Goal: Task Accomplishment & Management: Use online tool/utility

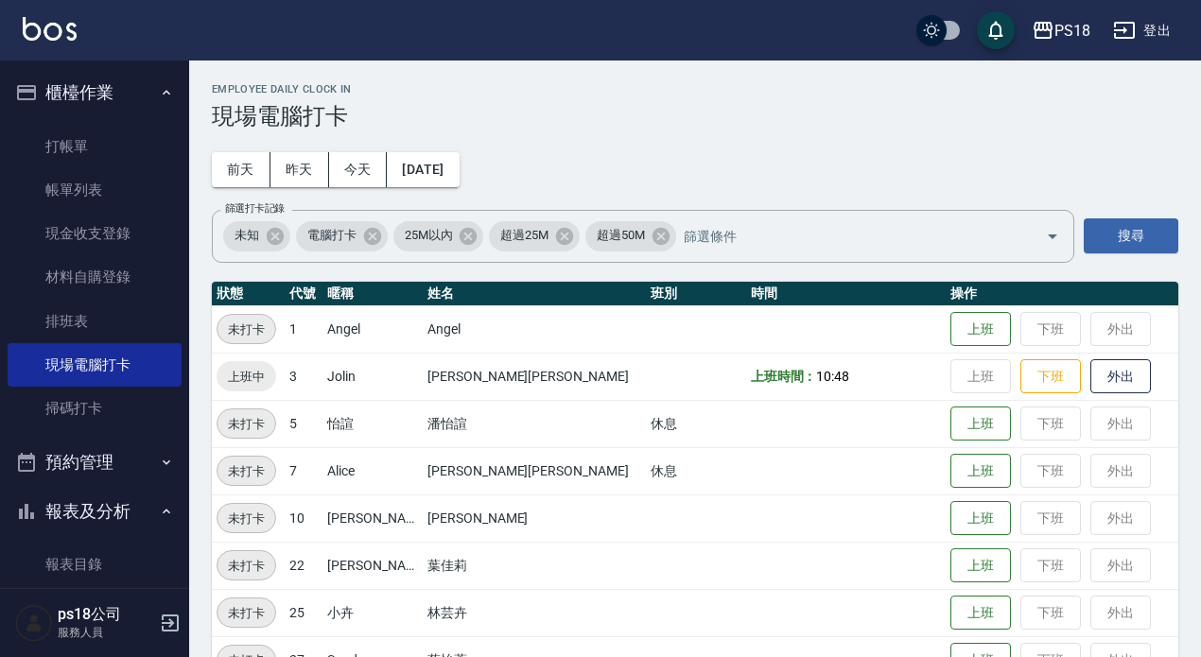
scroll to position [428, 0]
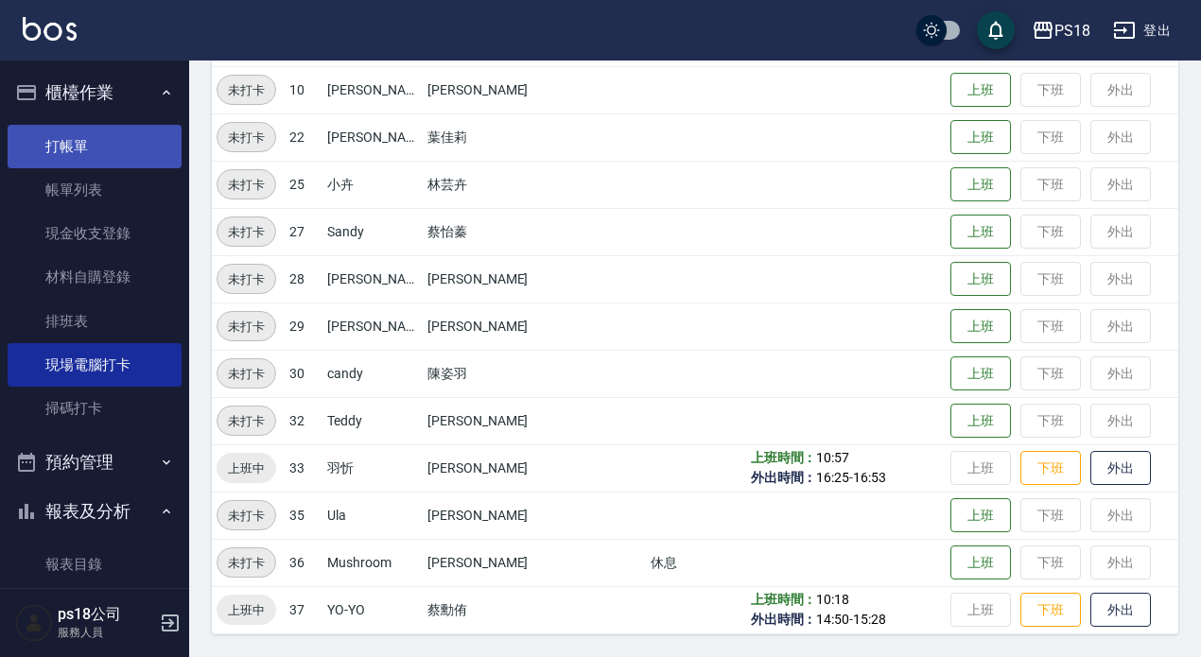
click at [62, 146] on link "打帳單" at bounding box center [95, 146] width 174 height 43
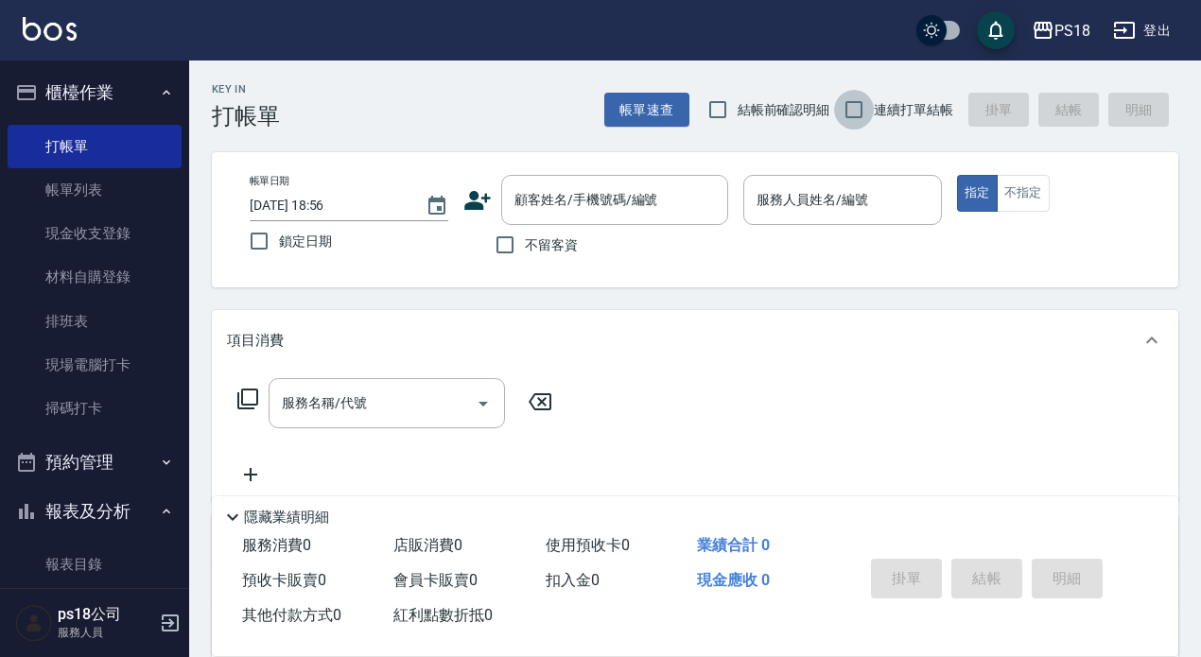
click at [859, 110] on input "連續打單結帳" at bounding box center [854, 110] width 40 height 40
checkbox input "true"
click at [499, 240] on input "不留客資" at bounding box center [505, 245] width 40 height 40
checkbox input "true"
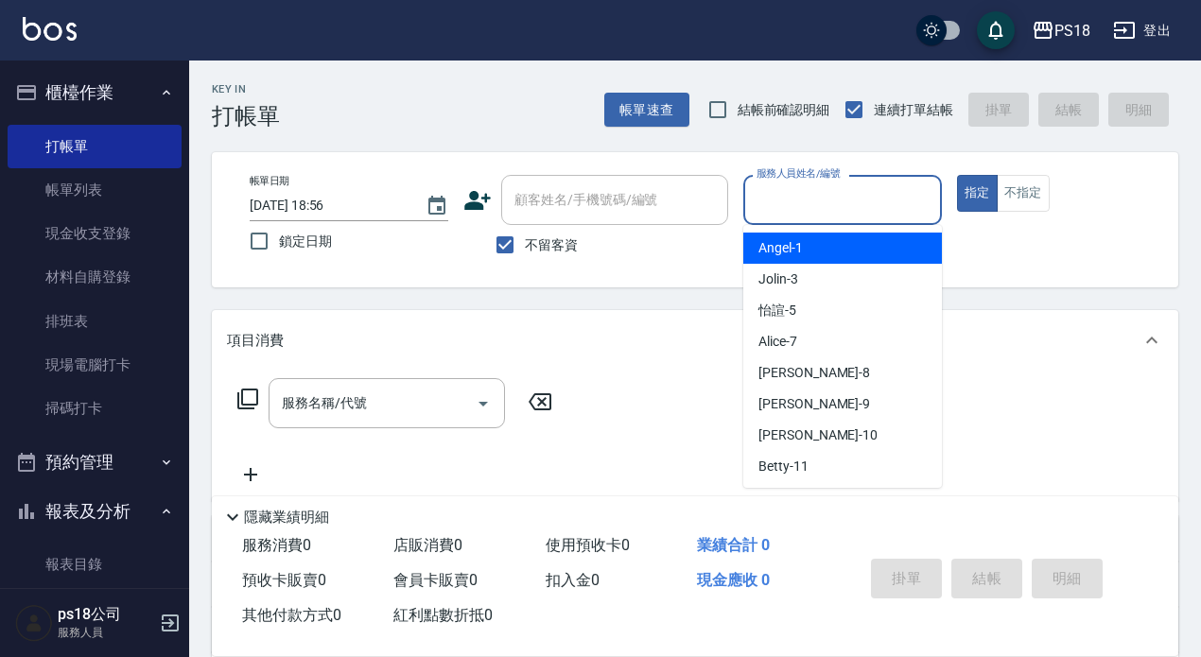
click at [766, 205] on input "服務人員姓名/編號" at bounding box center [843, 199] width 182 height 33
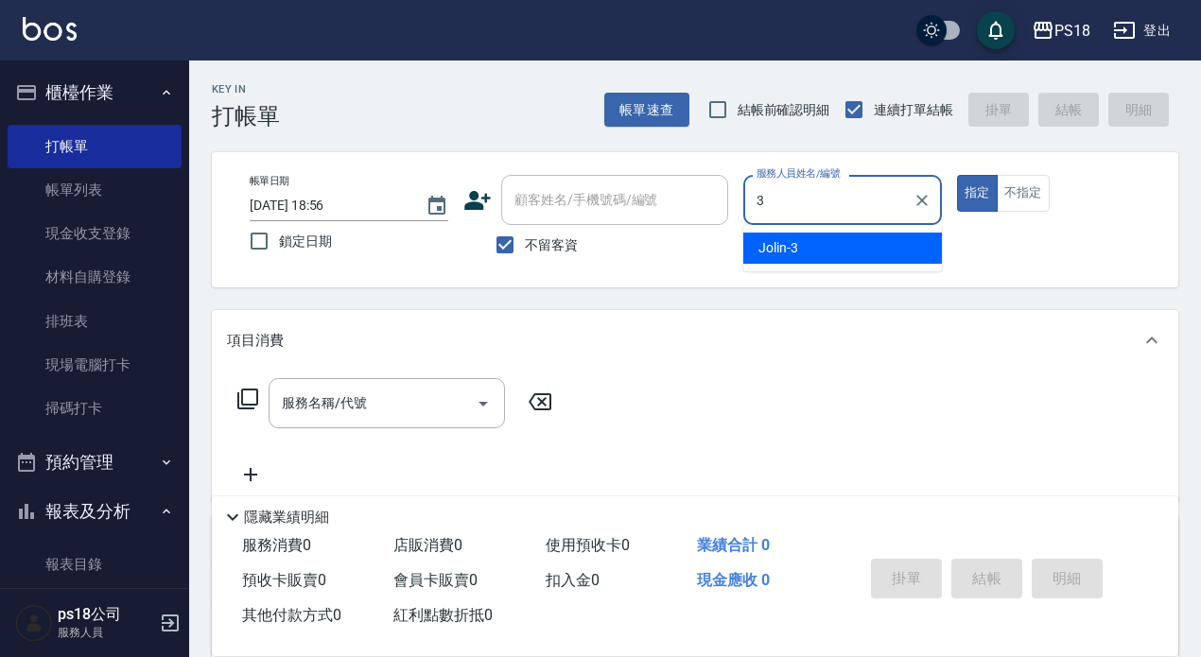
type input "3"
type button "true"
type input "Jolin-3"
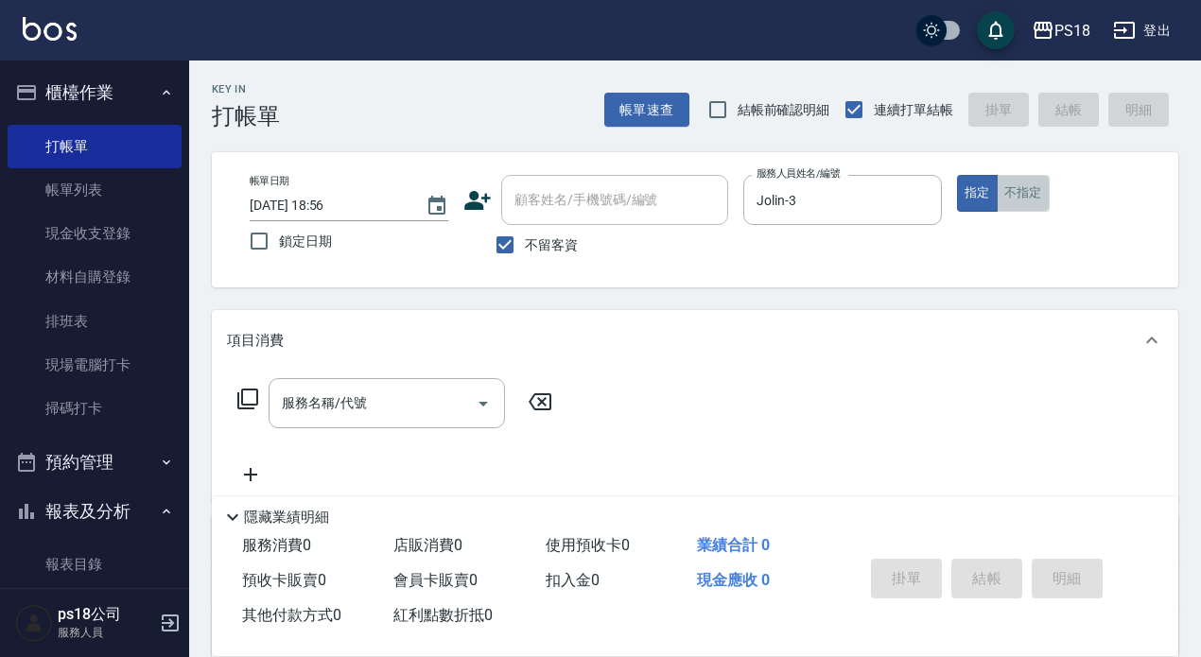
click at [1021, 193] on button "不指定" at bounding box center [1023, 193] width 53 height 37
click at [242, 392] on icon at bounding box center [247, 399] width 21 height 21
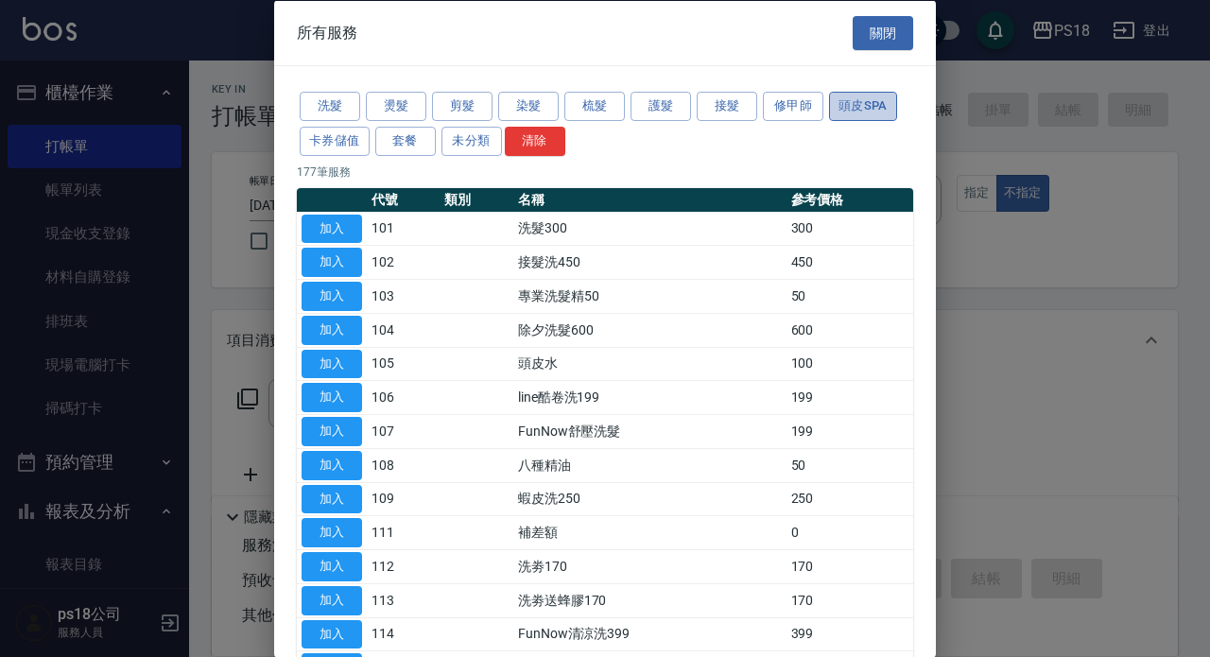
click at [877, 107] on button "頭皮SPA" at bounding box center [863, 106] width 68 height 29
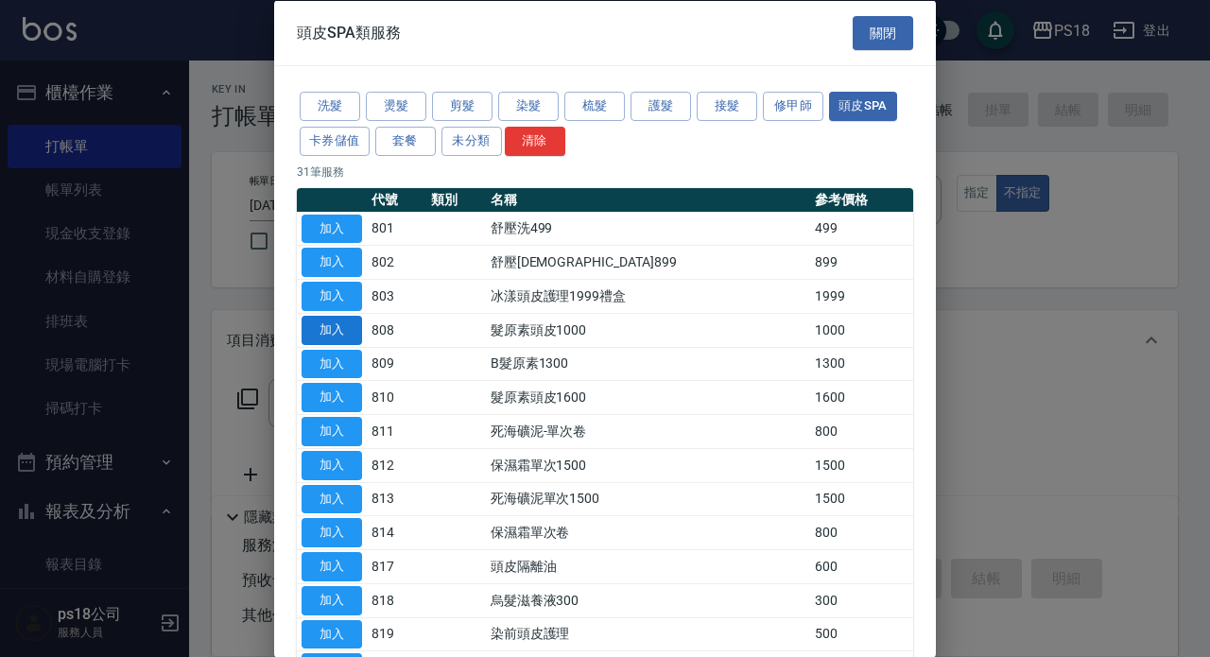
click at [322, 322] on button "加入" at bounding box center [332, 329] width 61 height 29
type input "髮原素頭皮1000(808)"
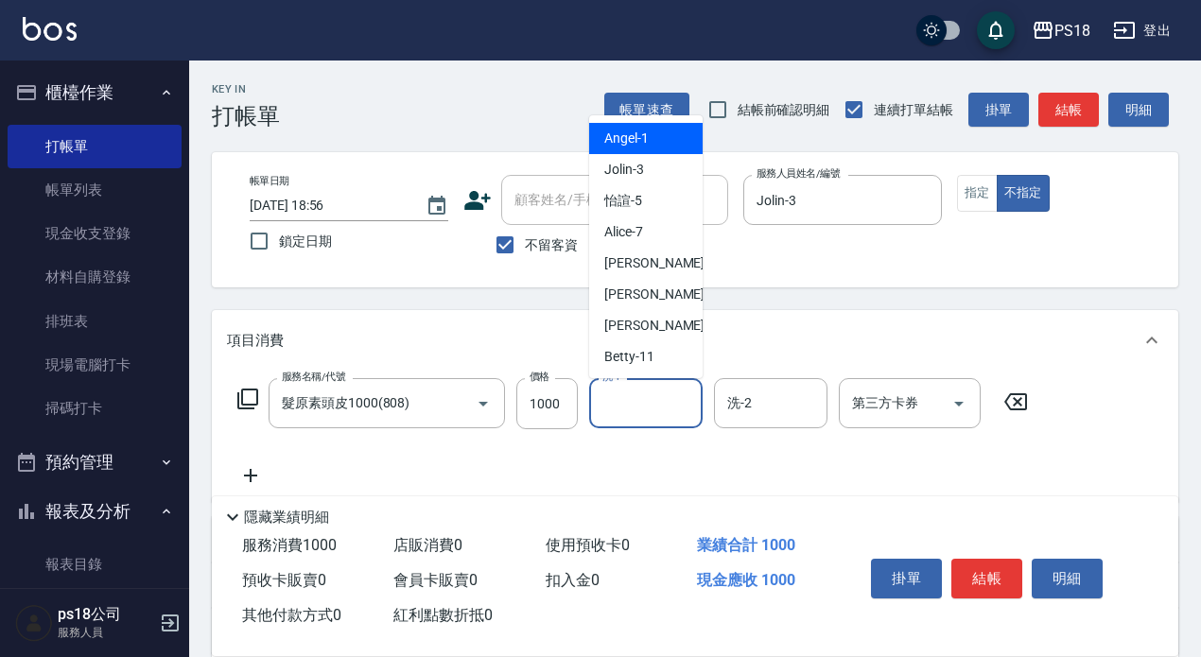
click at [631, 405] on input "洗-1" at bounding box center [646, 403] width 96 height 33
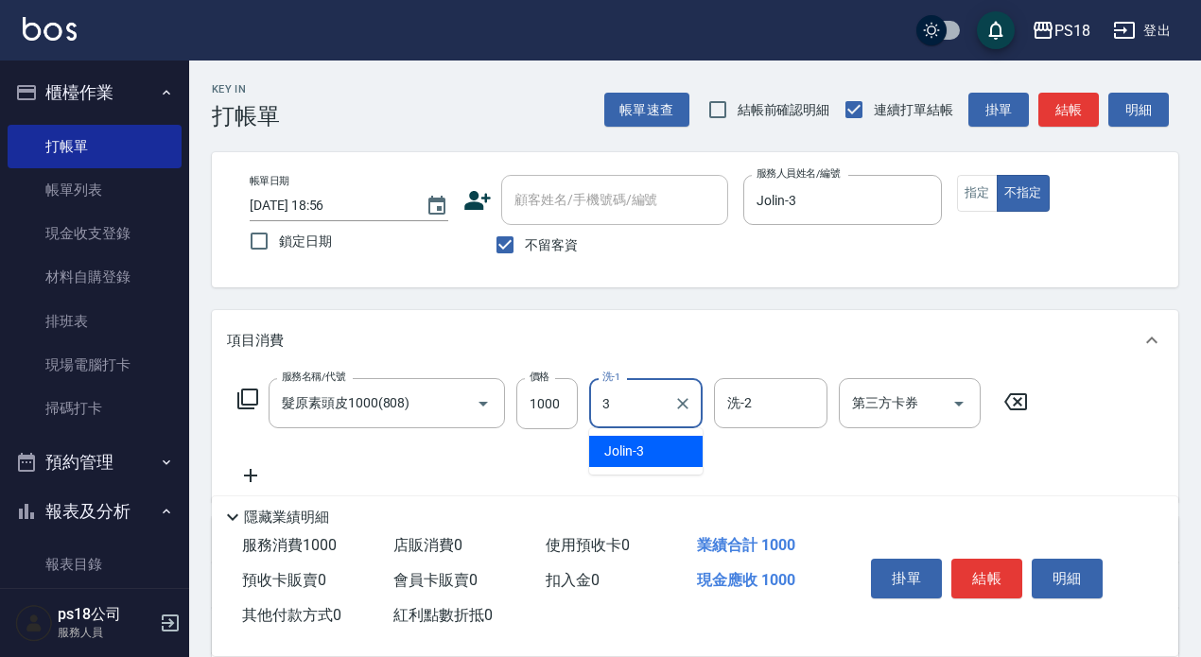
type input "Jolin-3"
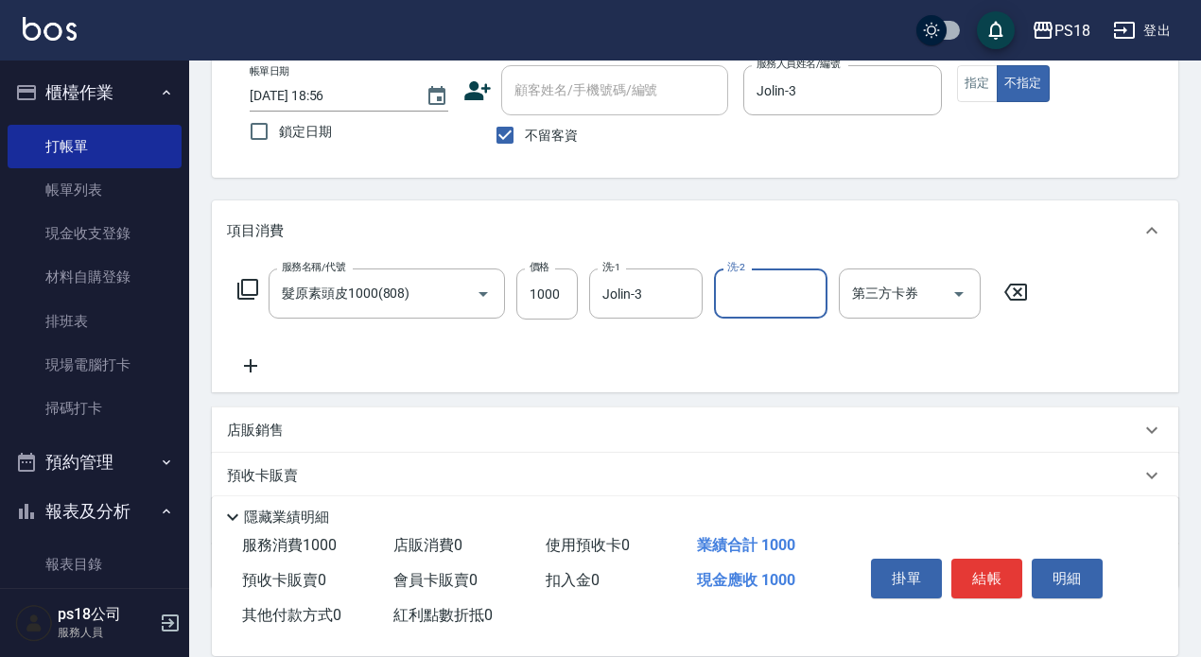
scroll to position [223, 0]
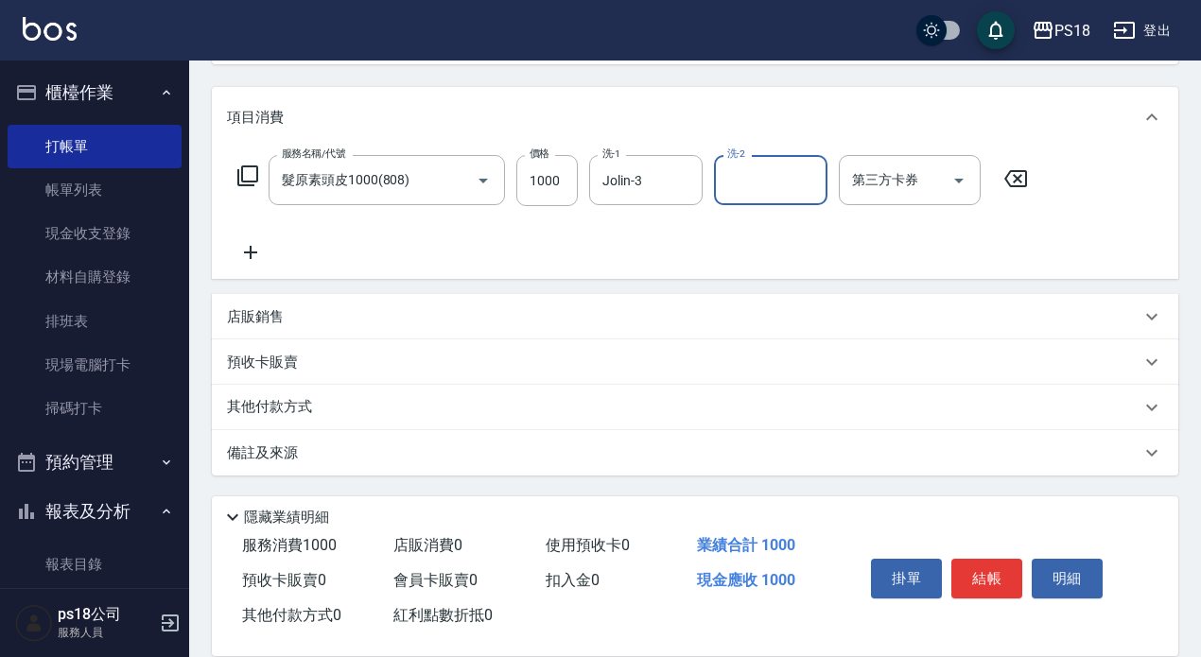
click at [265, 449] on p "備註及來源" at bounding box center [262, 454] width 71 height 20
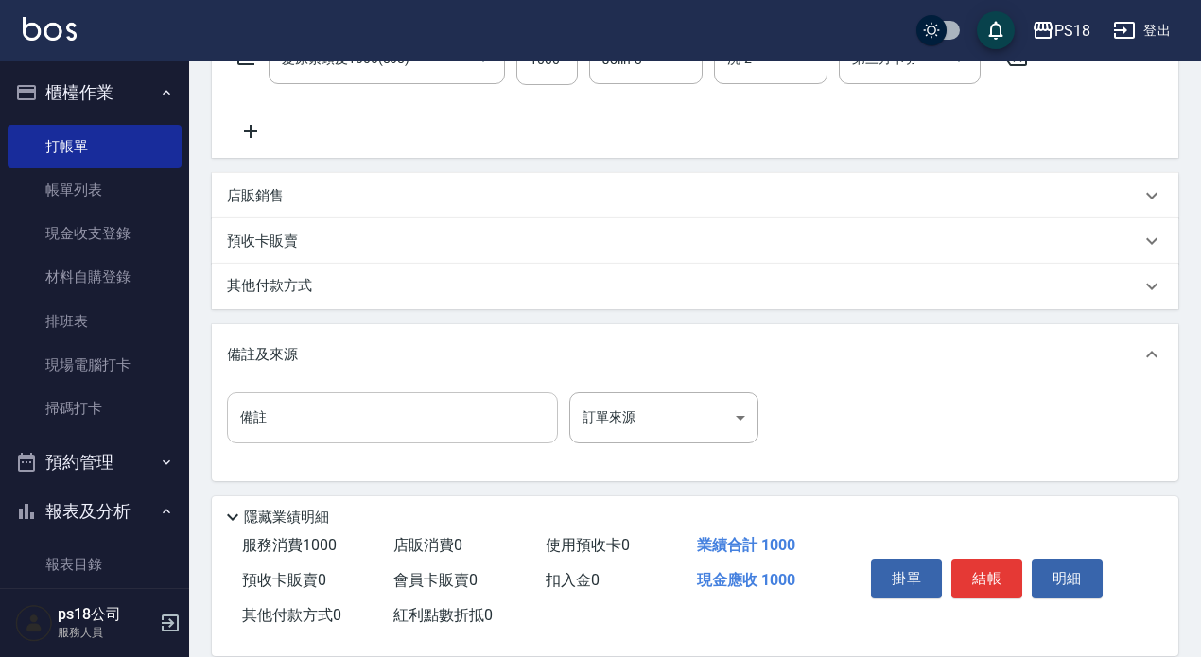
scroll to position [350, 0]
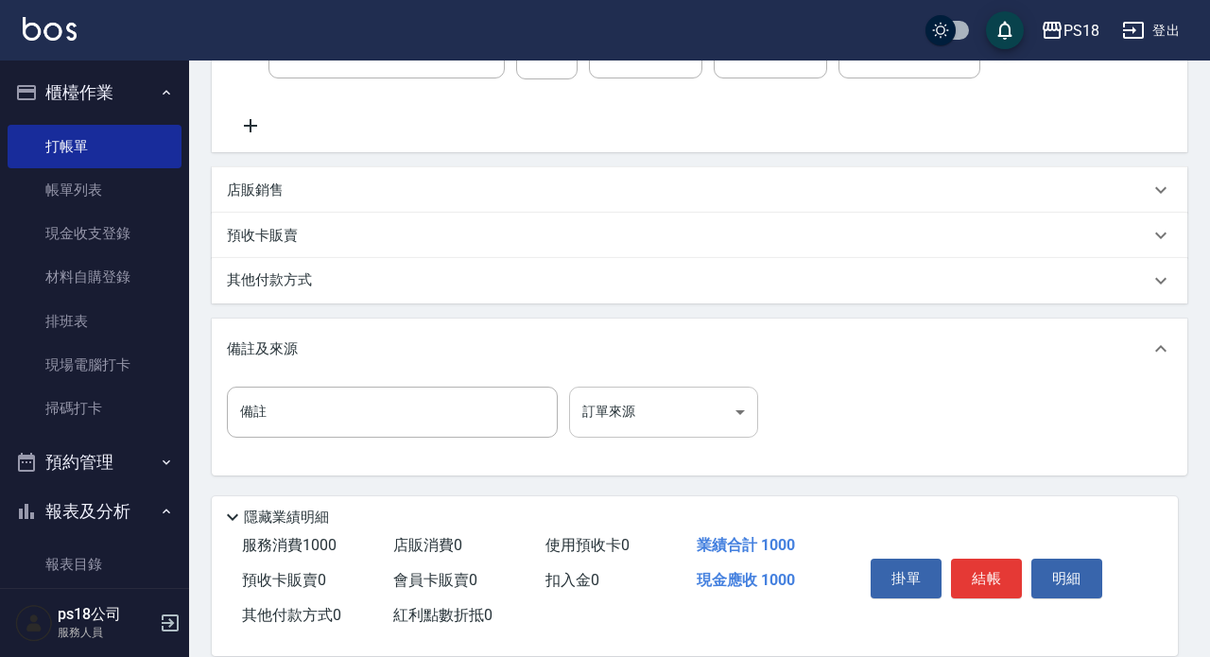
click at [738, 413] on body "PS18 登出 櫃檯作業 打帳單 帳單列表 現金收支登錄 材料自購登錄 排班表 現場電腦打卡 掃碼打卡 預約管理 預約管理 單日預約紀錄 單週預約紀錄 報表及…" at bounding box center [605, 153] width 1210 height 1007
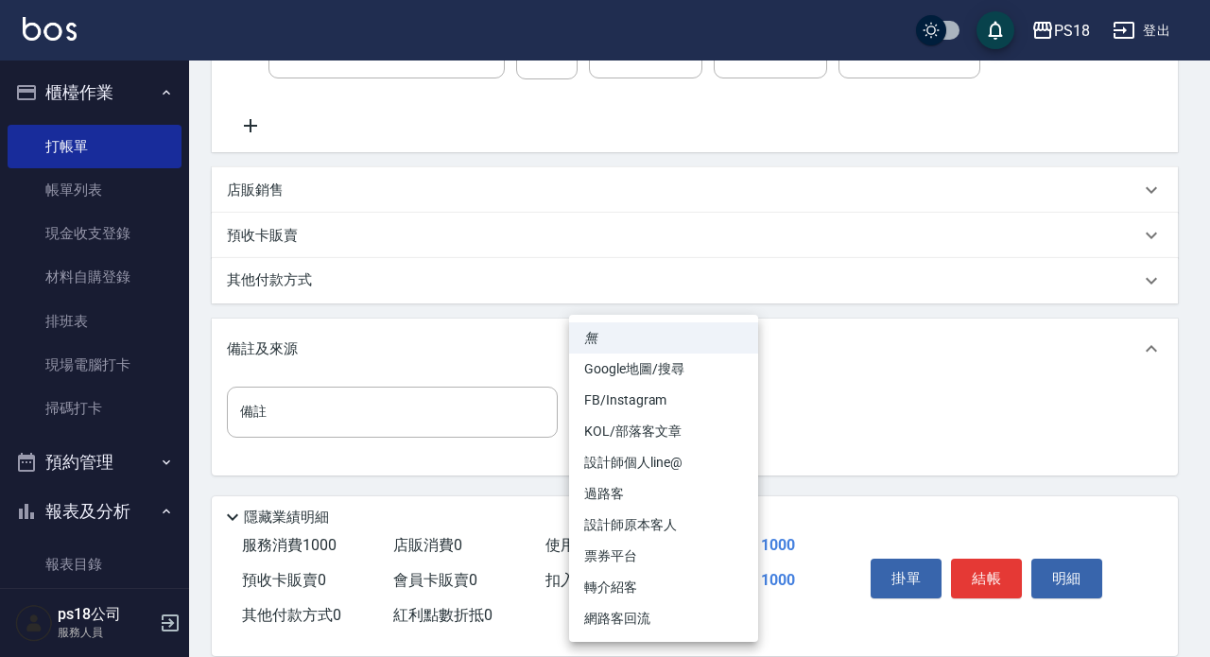
click at [618, 488] on li "過路客" at bounding box center [663, 493] width 189 height 31
type input "過路客"
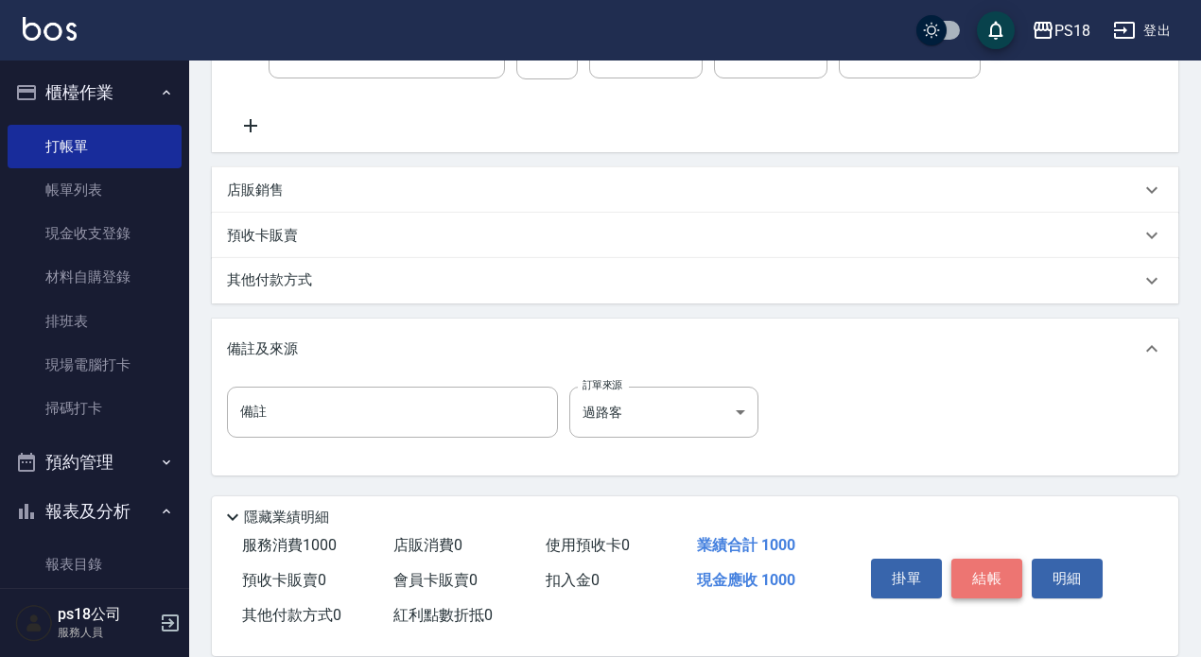
click at [984, 568] on button "結帳" at bounding box center [986, 579] width 71 height 40
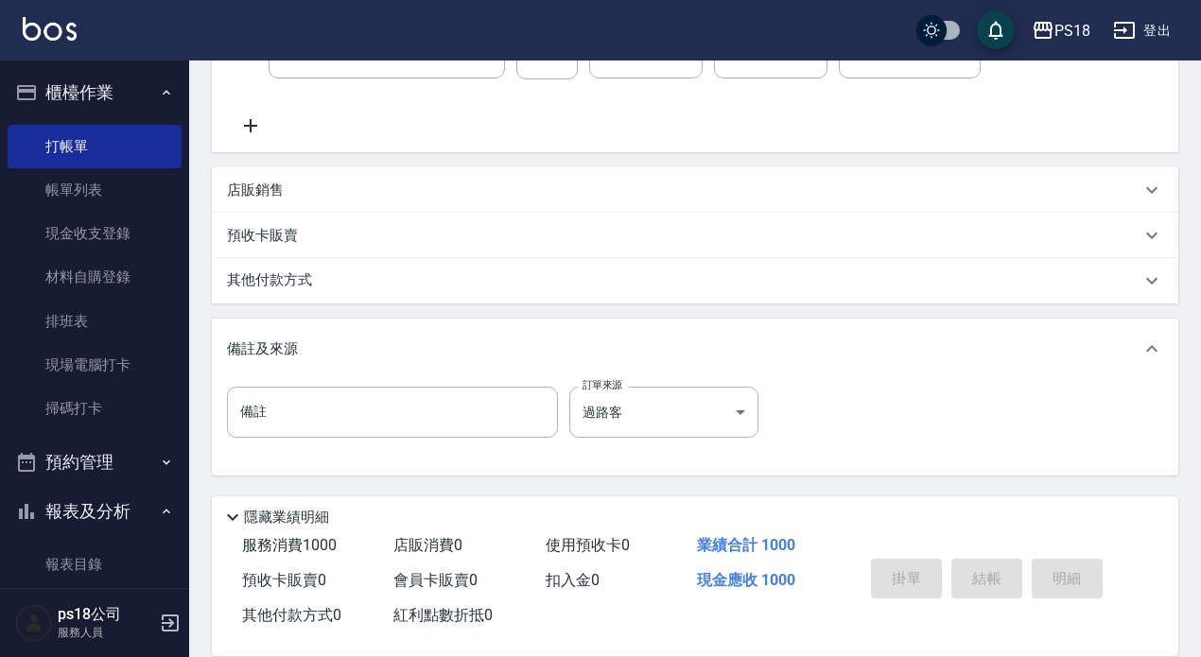
type input "2025/09/24 18:57"
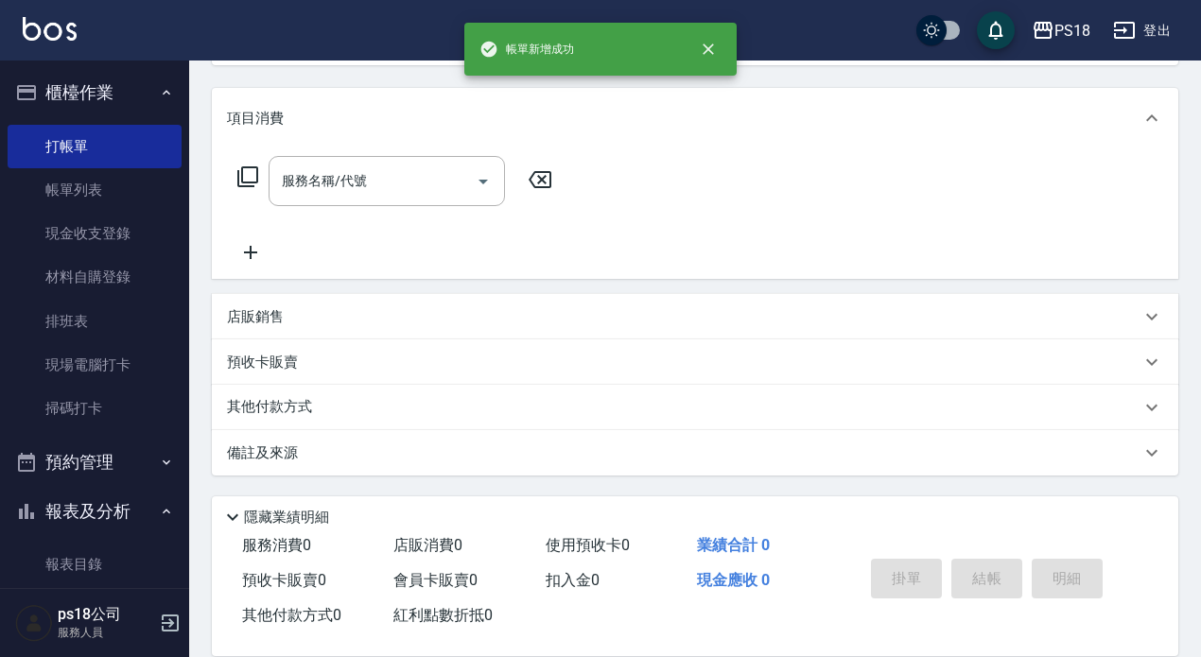
scroll to position [0, 0]
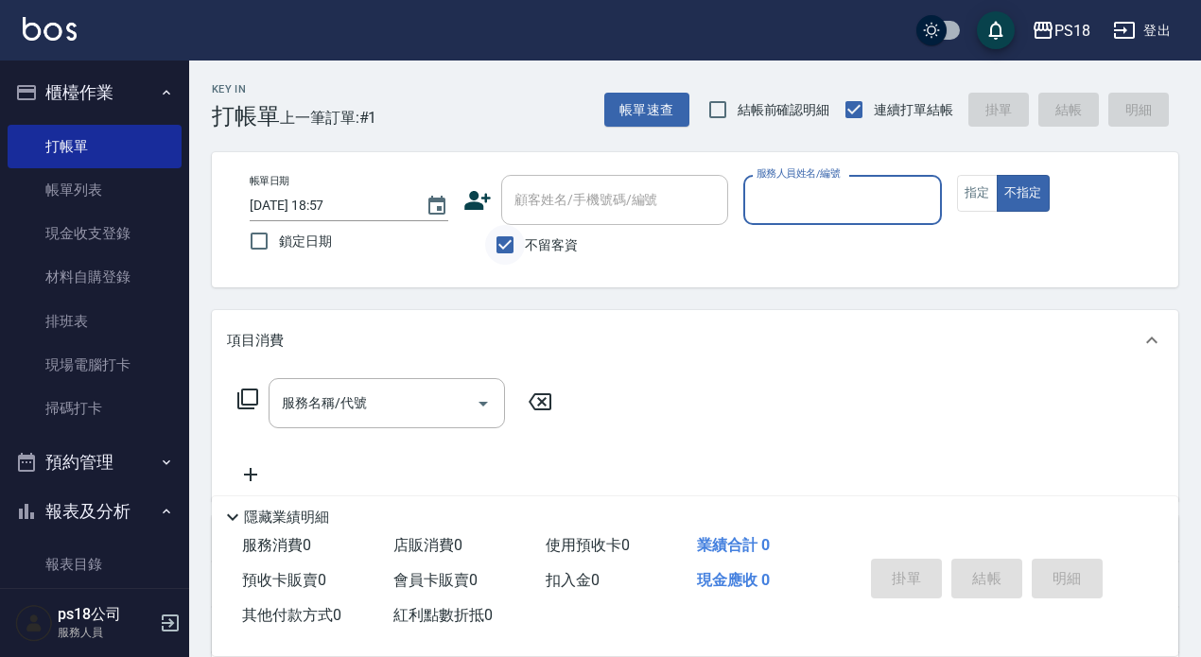
click at [505, 241] on input "不留客資" at bounding box center [505, 245] width 40 height 40
checkbox input "false"
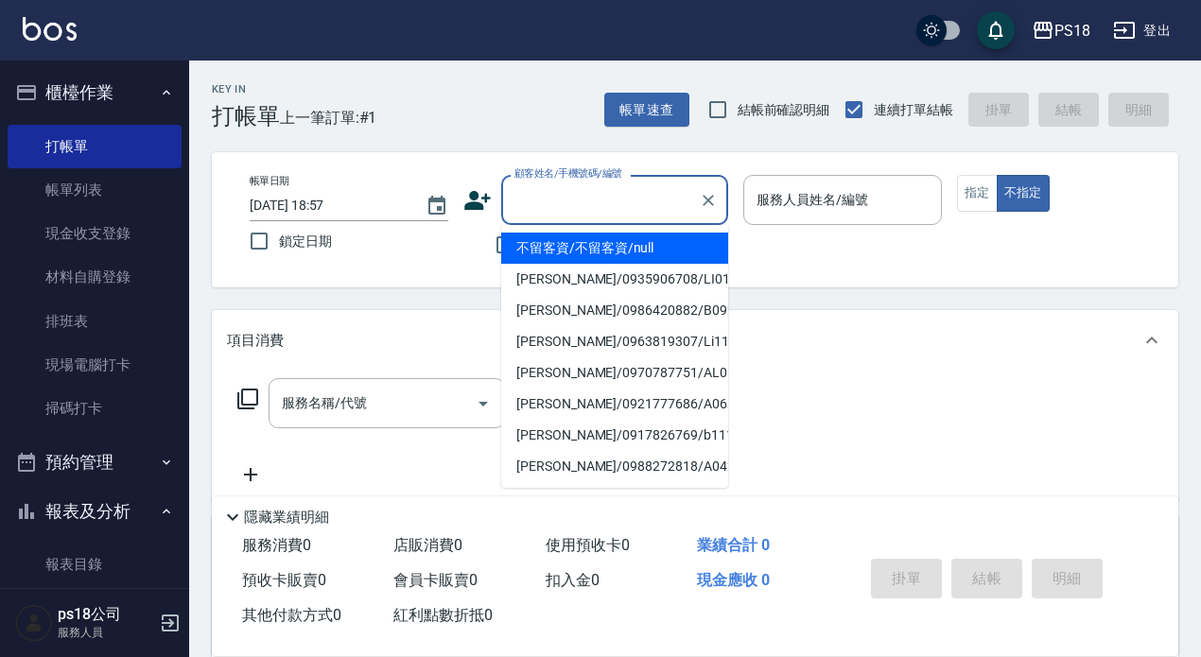
click at [614, 203] on input "顧客姓名/手機號碼/編號" at bounding box center [601, 199] width 182 height 33
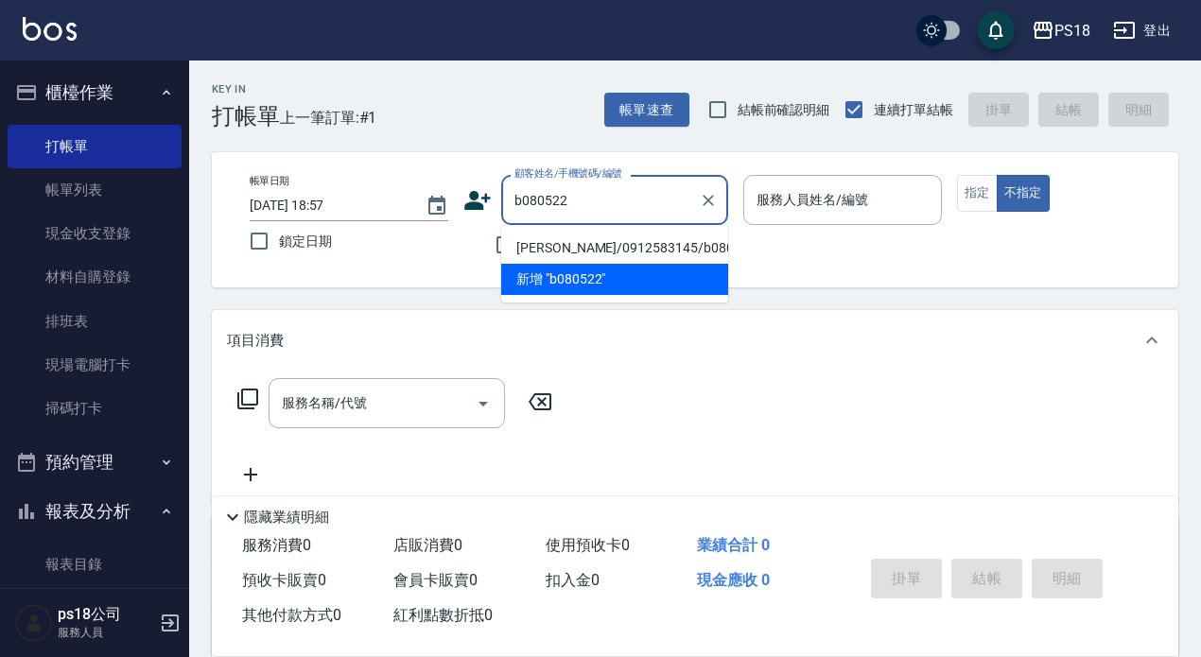
click at [596, 244] on li "吳珮岑/0912583145/b080522" at bounding box center [614, 248] width 227 height 31
type input "吳珮岑/0912583145/b080522"
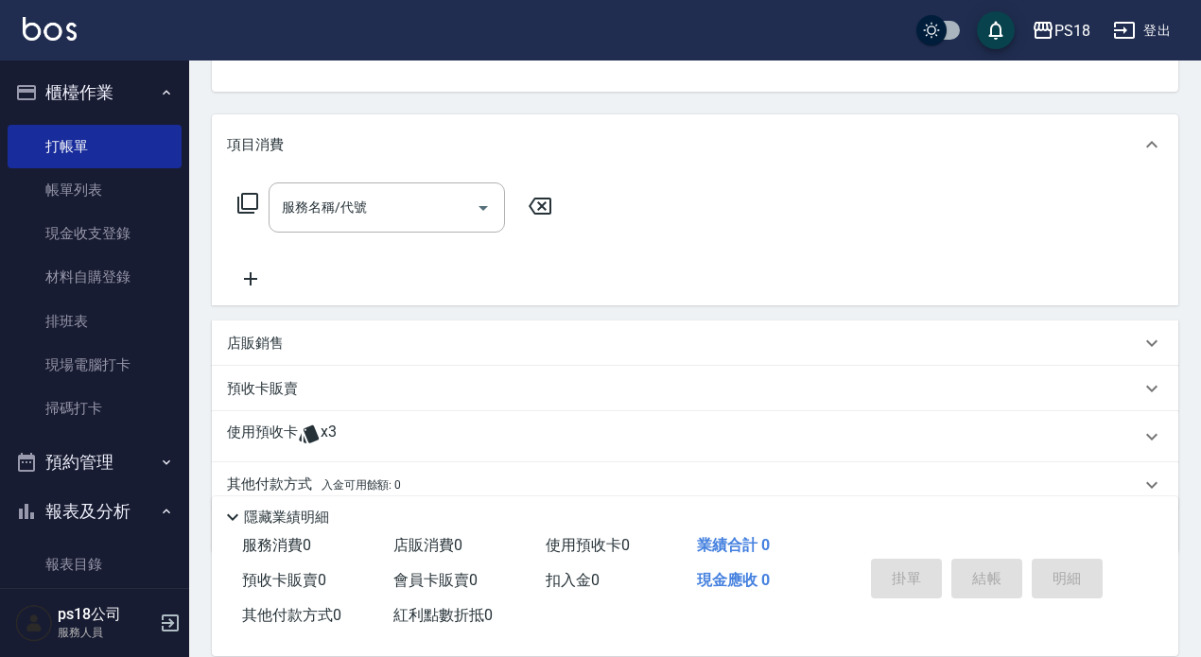
scroll to position [273, 0]
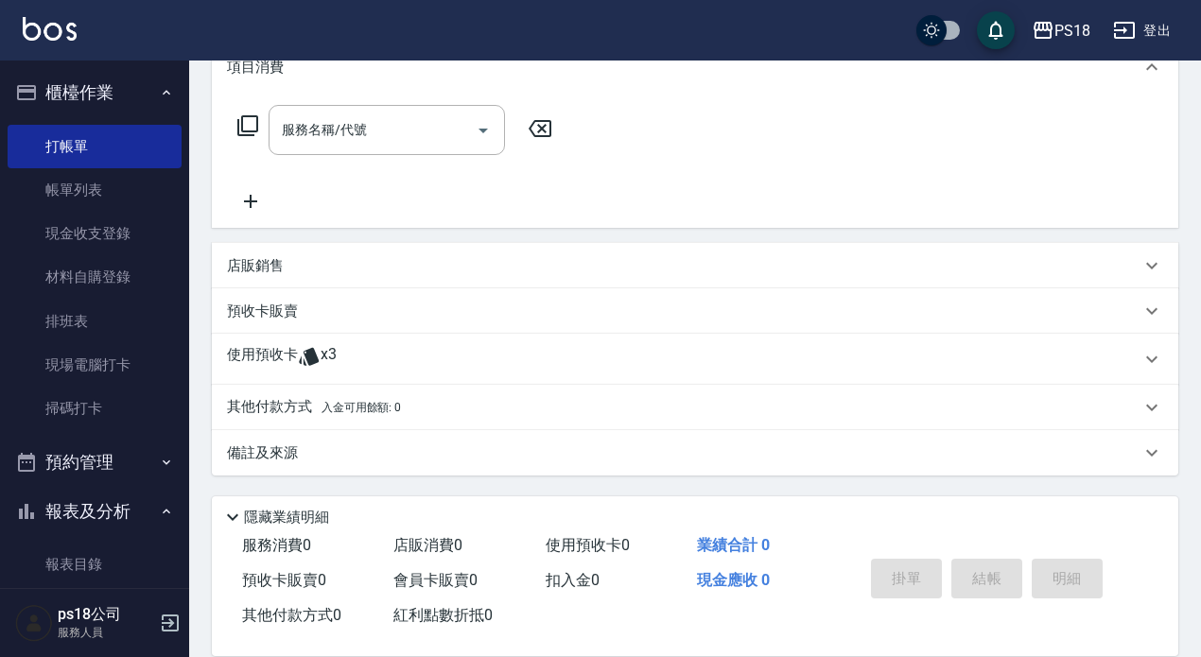
click at [245, 344] on div "使用預收卡 x3" at bounding box center [695, 359] width 966 height 51
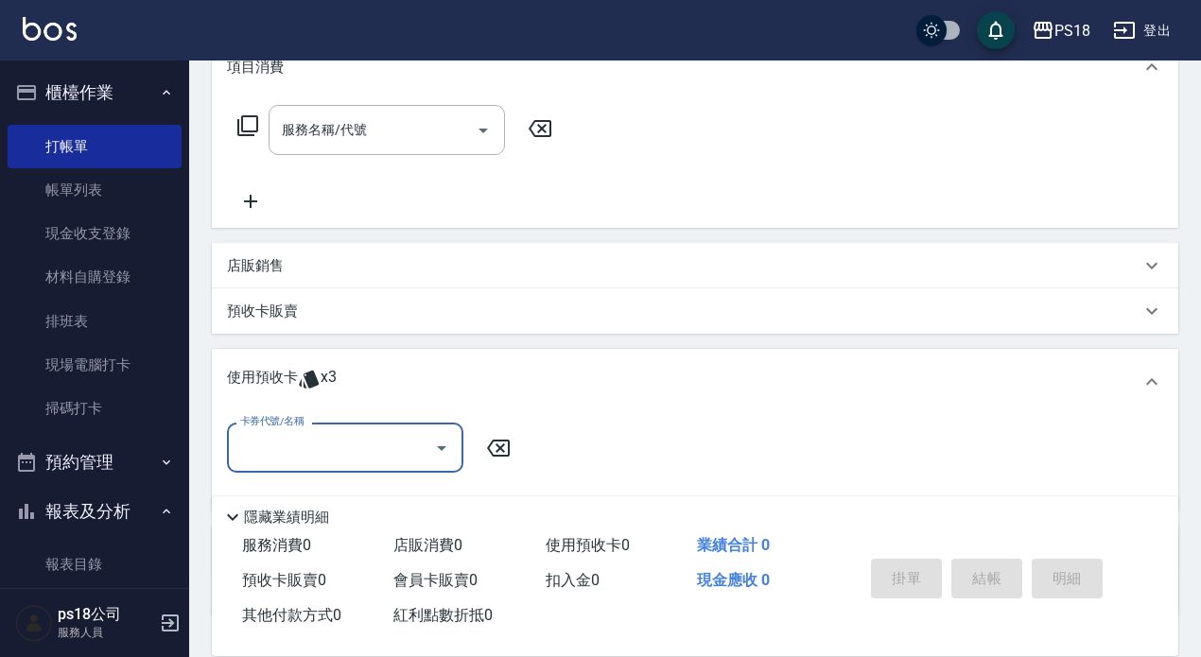
scroll to position [1, 0]
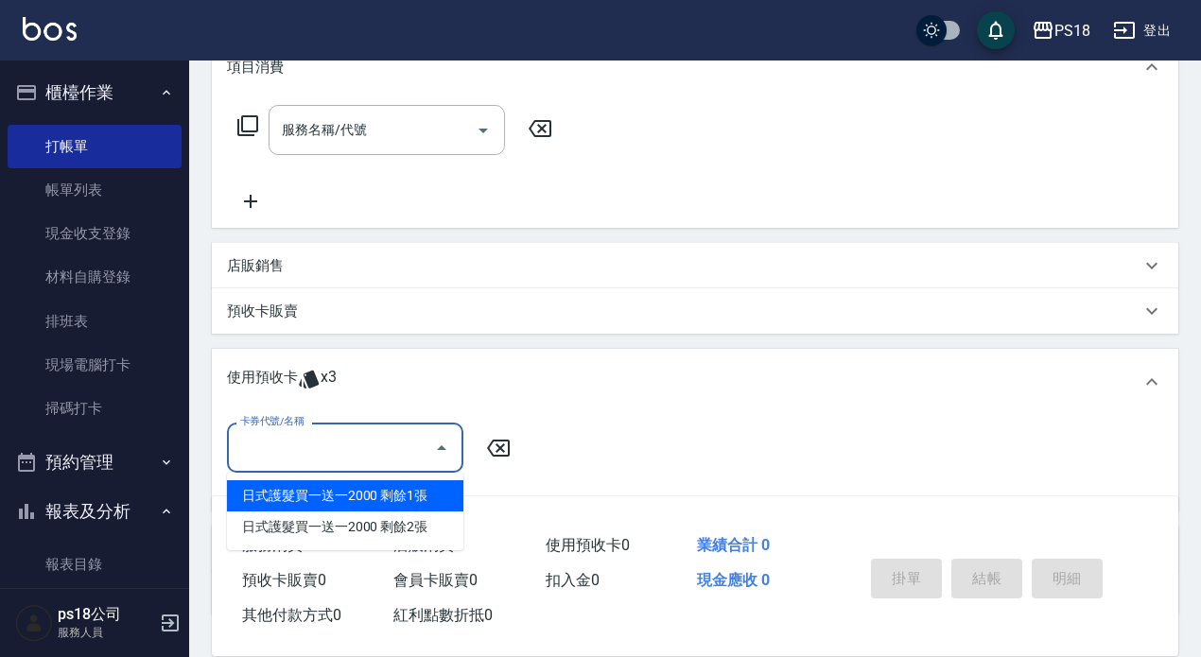
click at [331, 449] on input "卡券代號/名稱" at bounding box center [330, 447] width 191 height 33
click at [486, 358] on div "使用預收卡 x3" at bounding box center [695, 382] width 966 height 66
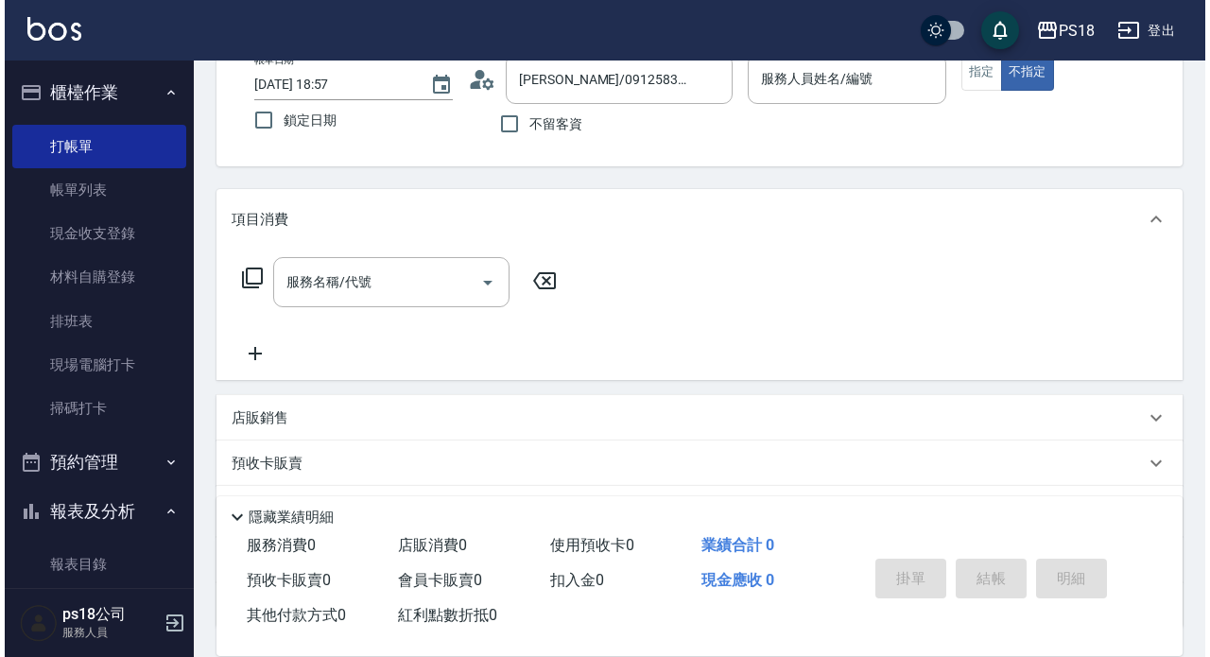
scroll to position [0, 0]
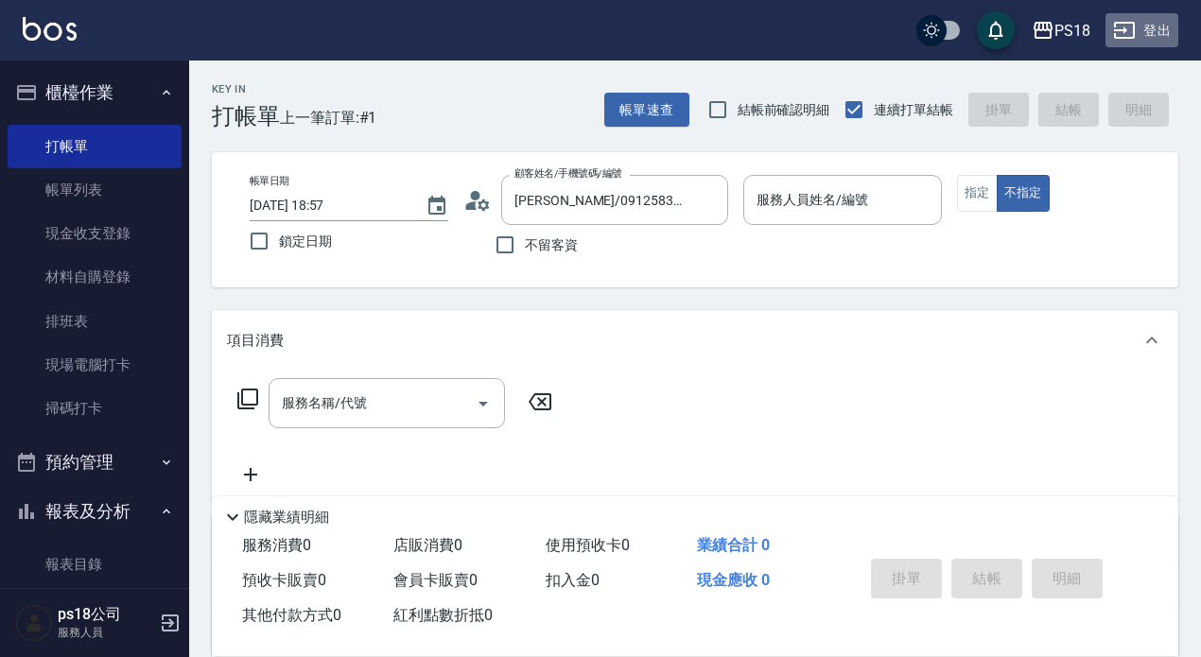
click at [1151, 28] on button "登出" at bounding box center [1141, 30] width 73 height 35
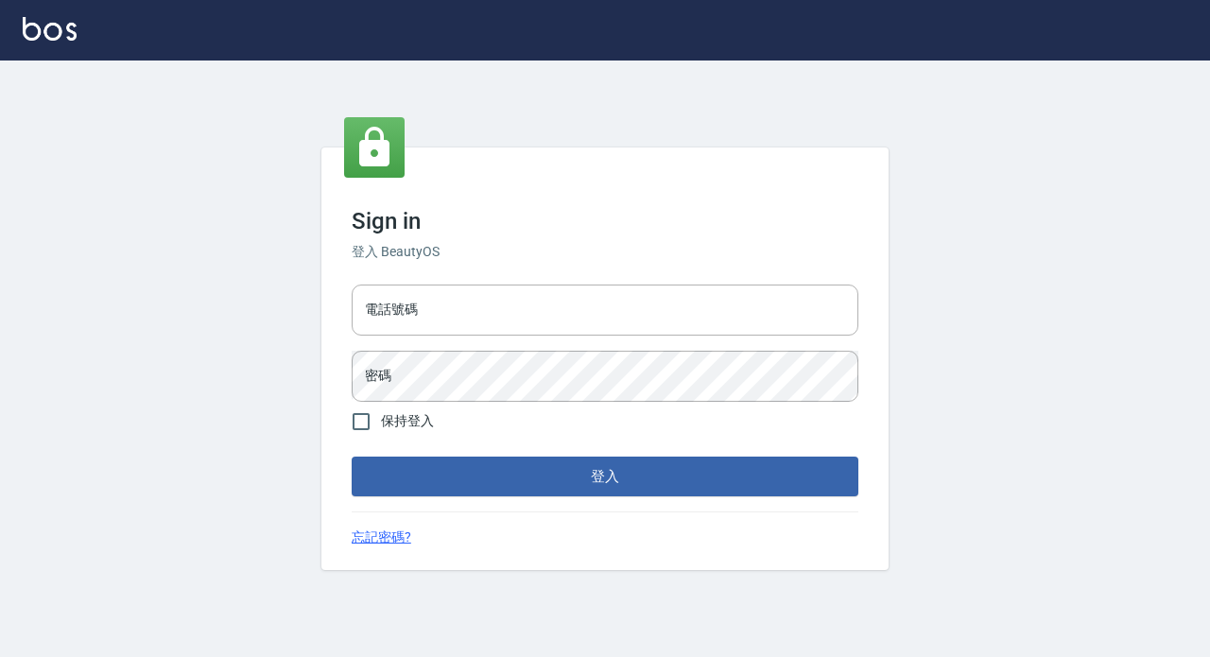
drag, startPoint x: 0, startPoint y: 0, endPoint x: 404, endPoint y: 303, distance: 504.6
click at [404, 303] on input "電話號碼" at bounding box center [605, 310] width 507 height 51
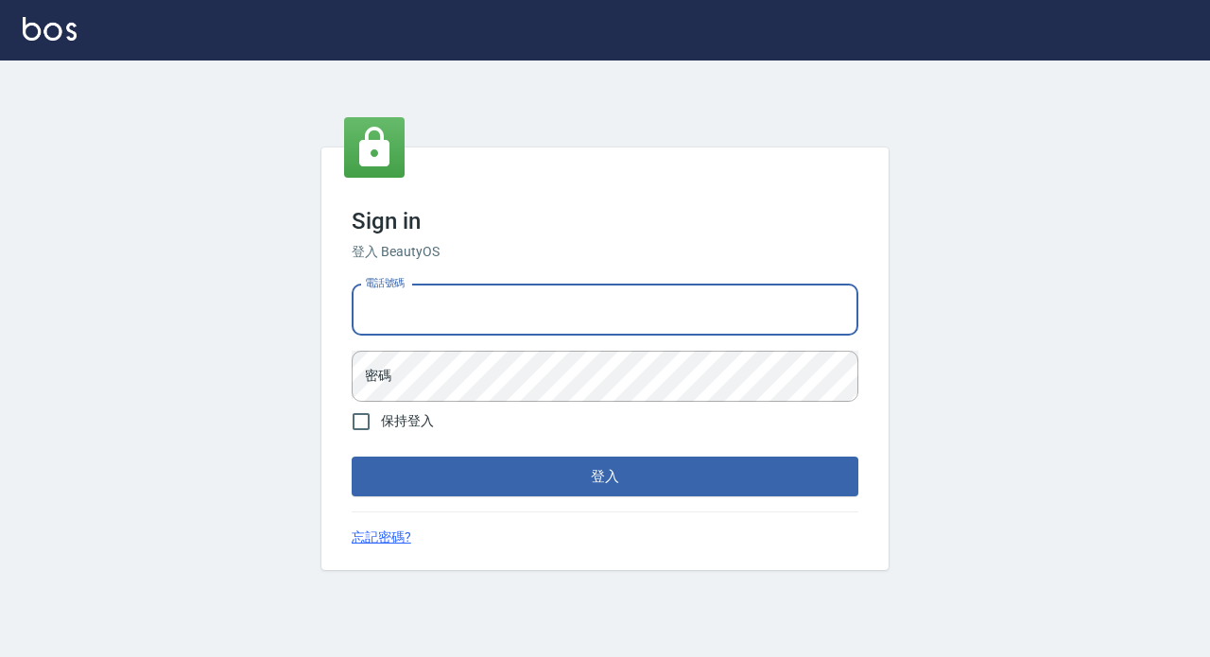
type input "0928704656"
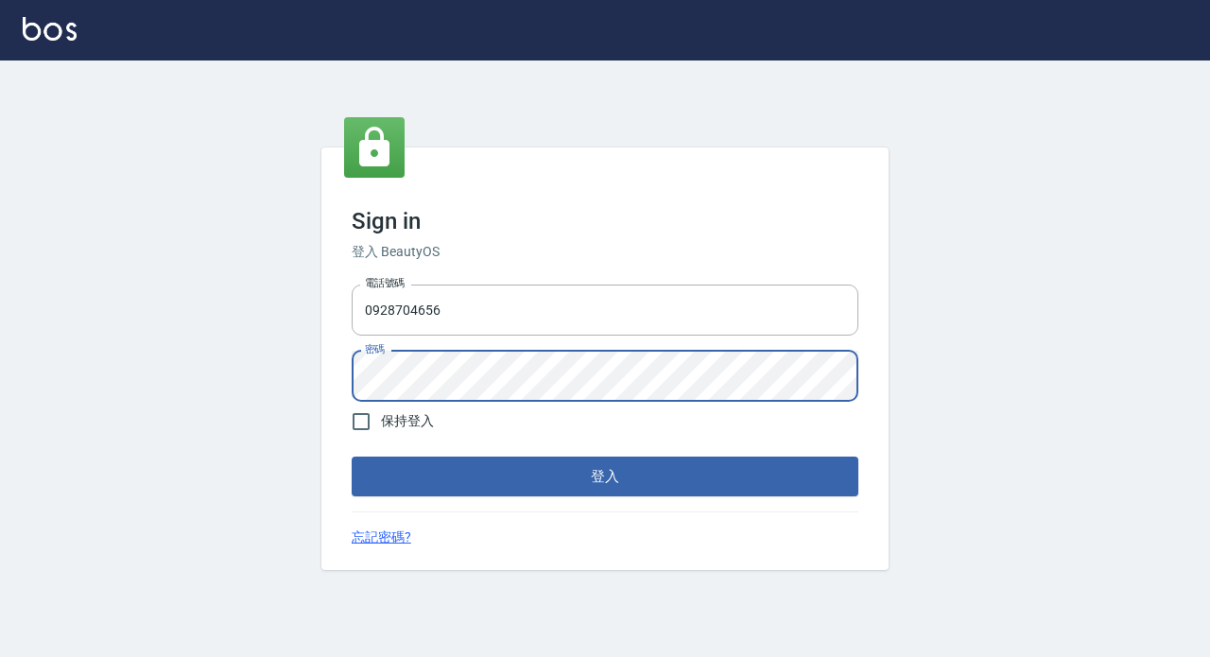
click at [577, 475] on button "登入" at bounding box center [605, 477] width 507 height 40
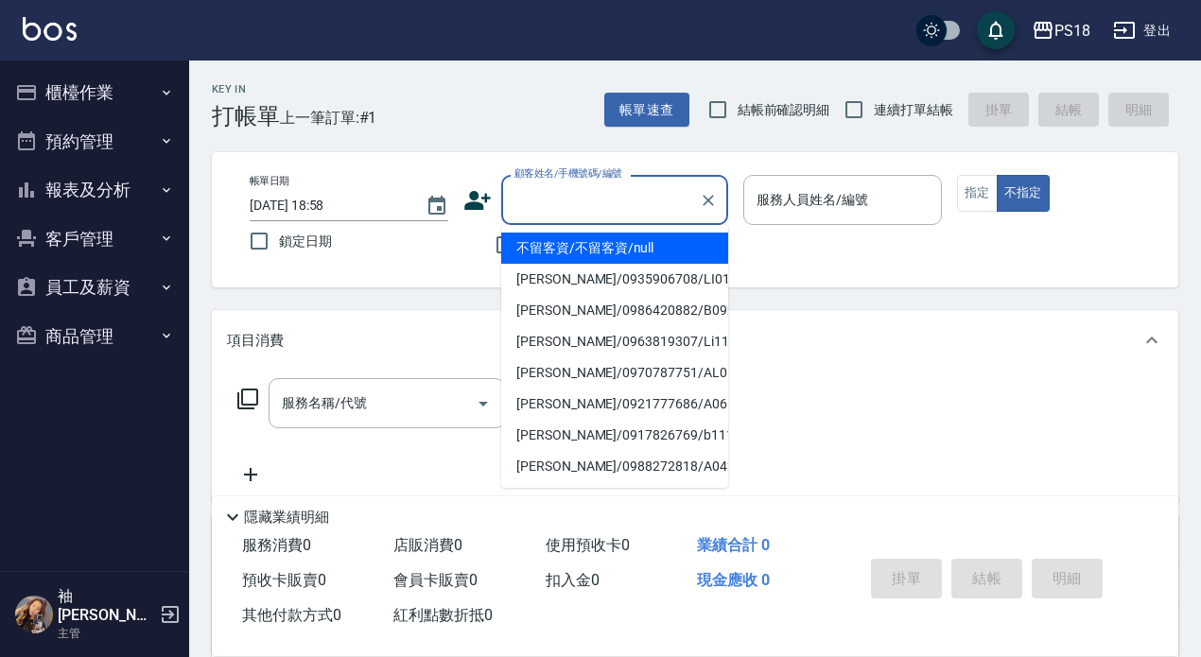
click at [561, 205] on input "顧客姓名/手機號碼/編號" at bounding box center [601, 199] width 182 height 33
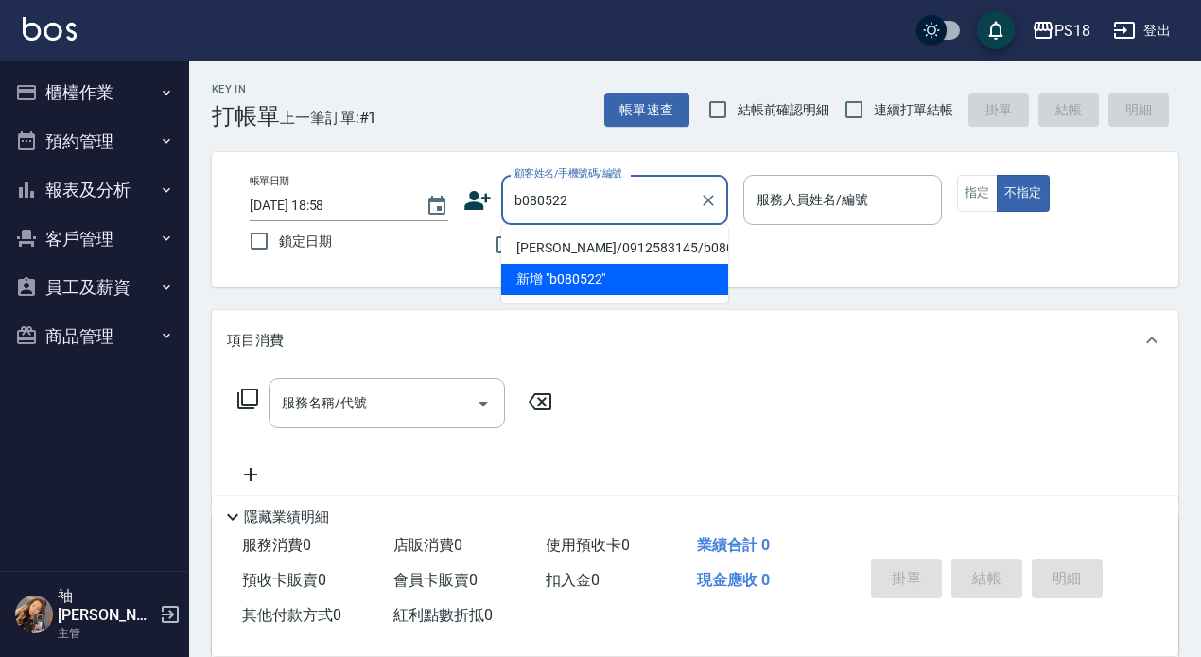
click at [562, 243] on li "[PERSON_NAME]/0912583145/b080522" at bounding box center [614, 248] width 227 height 31
type input "[PERSON_NAME]/0912583145/b080522"
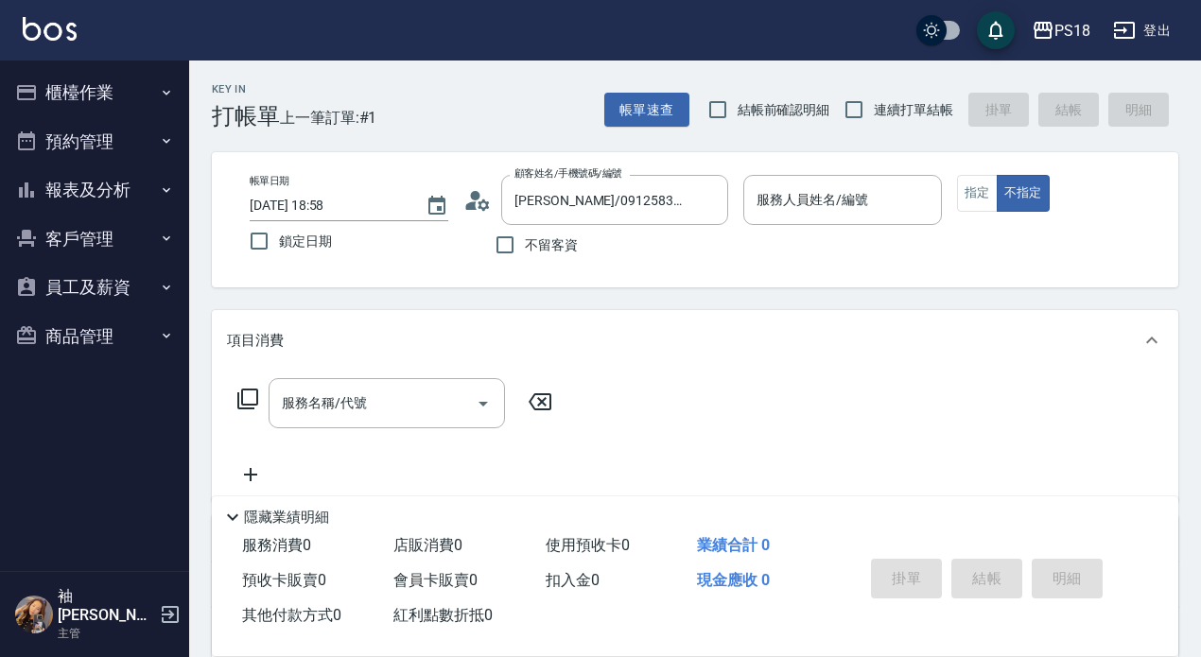
click at [471, 210] on icon at bounding box center [477, 200] width 28 height 28
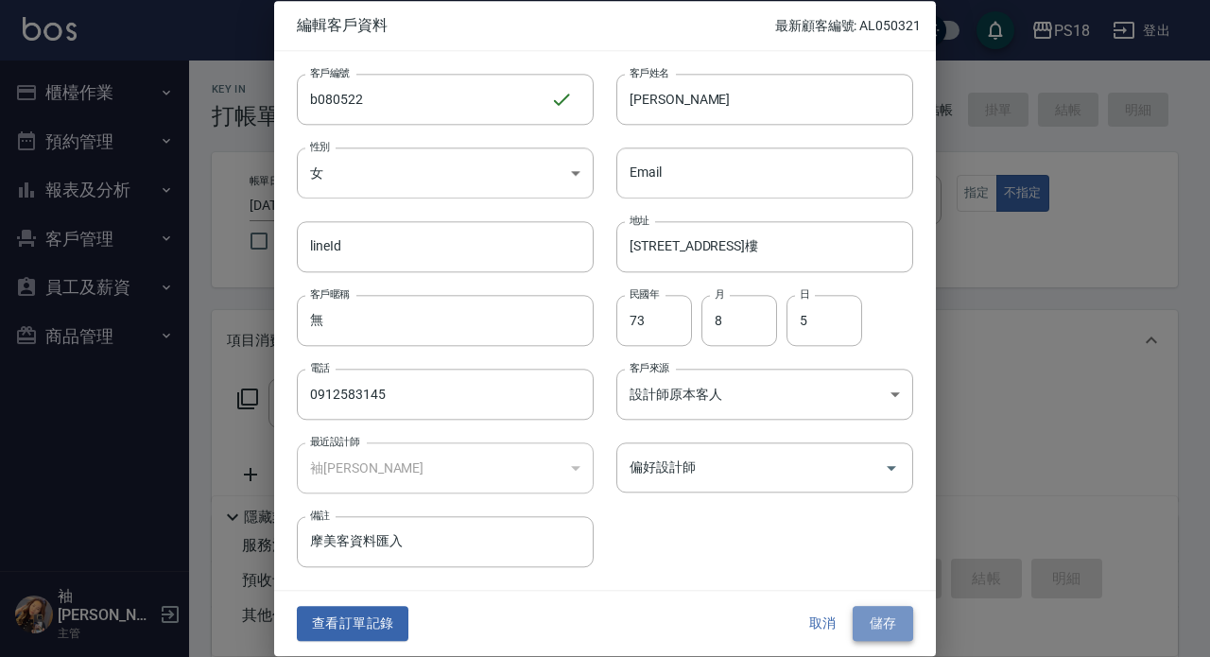
click at [895, 614] on button "儲存" at bounding box center [883, 624] width 61 height 35
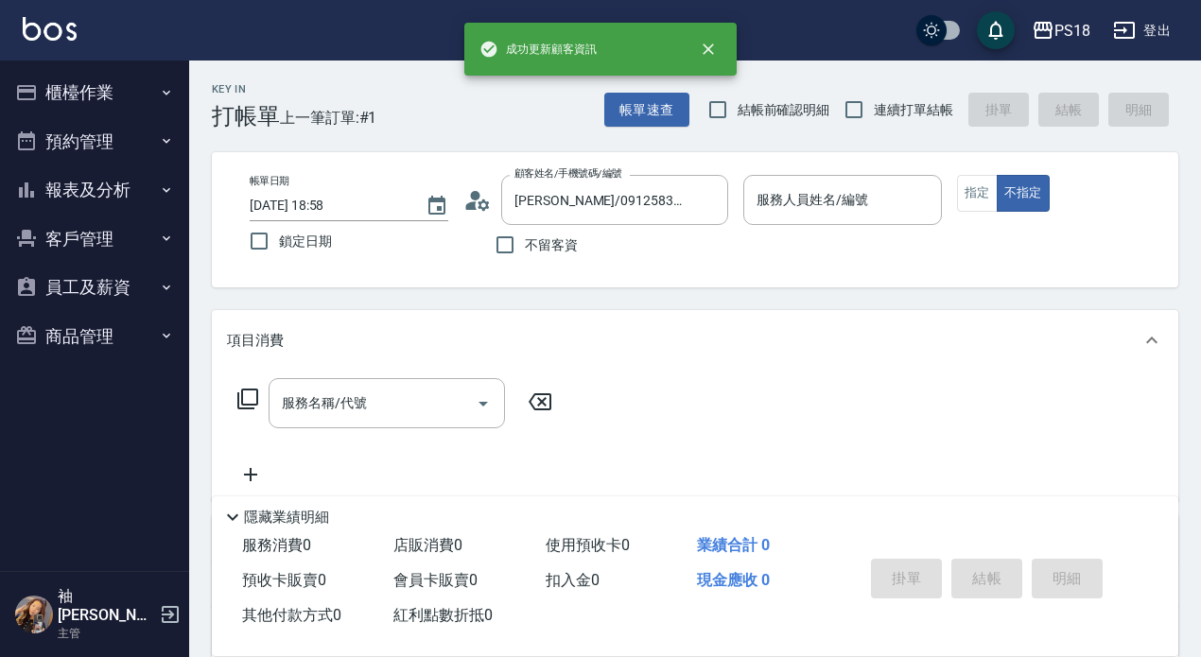
click at [793, 204] on input "服務人員姓名/編號" at bounding box center [843, 199] width 182 height 33
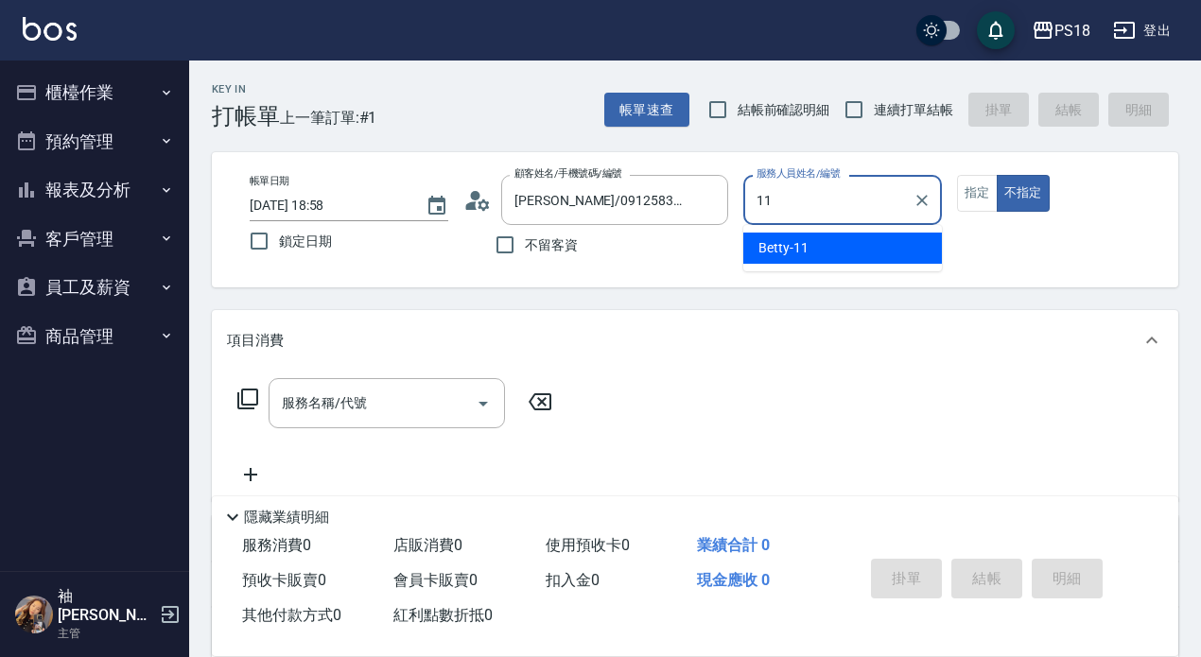
type input "11"
type button "false"
type input "Betty-11"
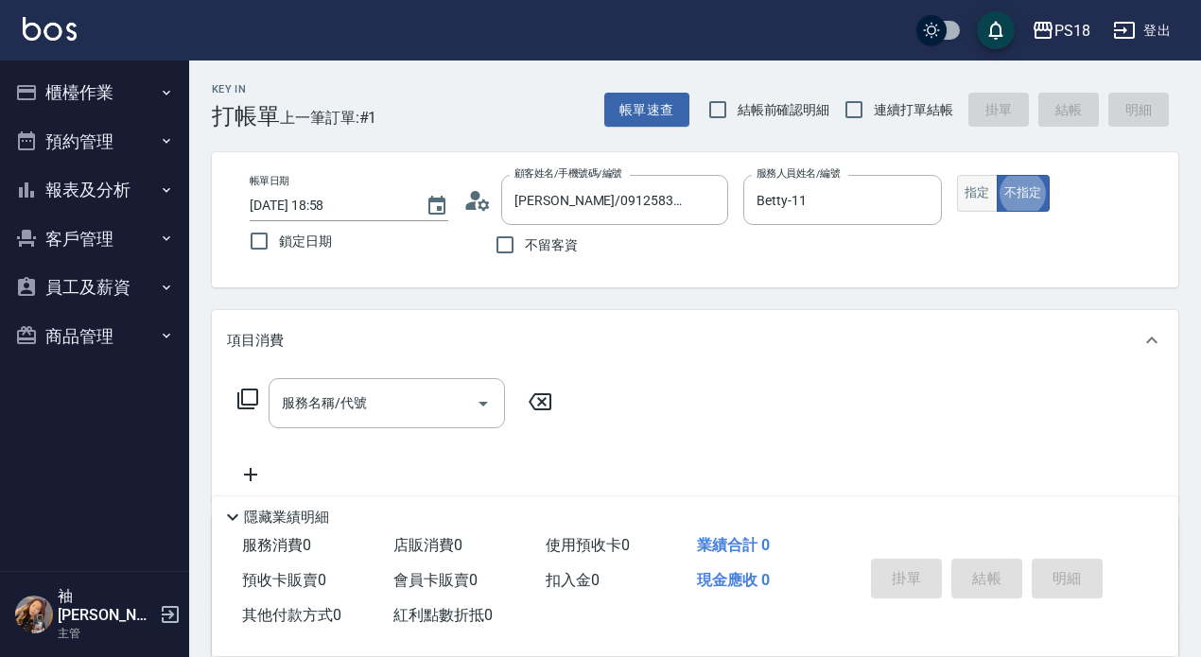
click at [962, 185] on button "指定" at bounding box center [977, 193] width 41 height 37
click at [249, 392] on icon at bounding box center [247, 399] width 23 height 23
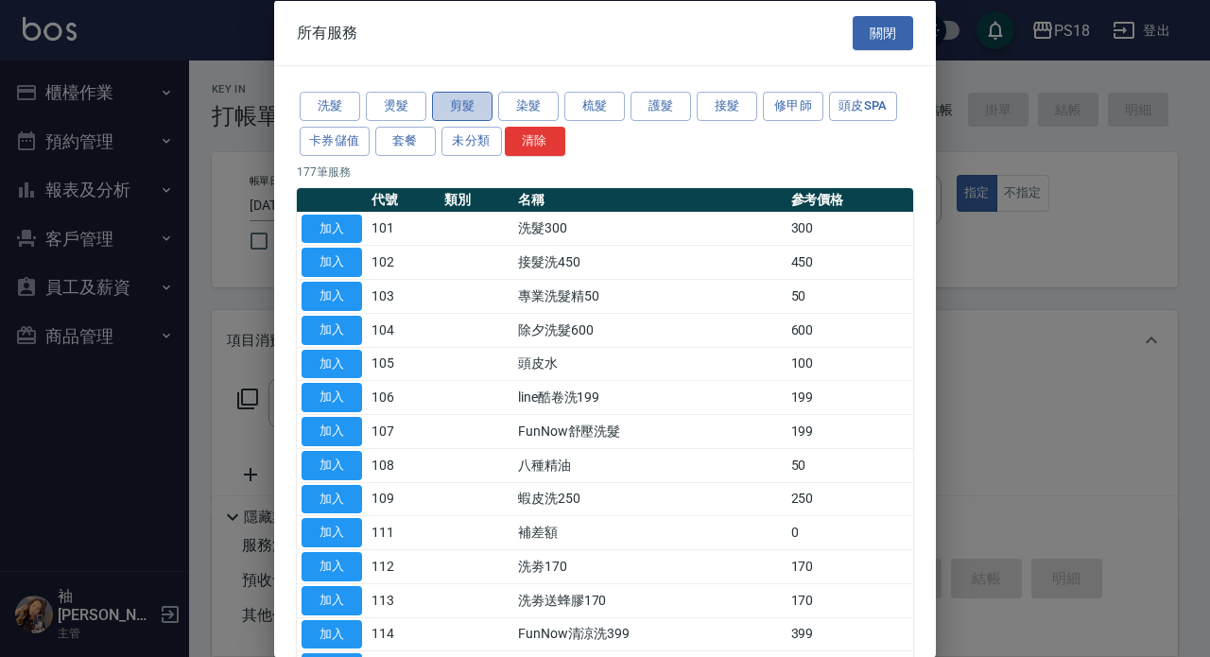
click at [453, 99] on button "剪髮" at bounding box center [462, 106] width 61 height 29
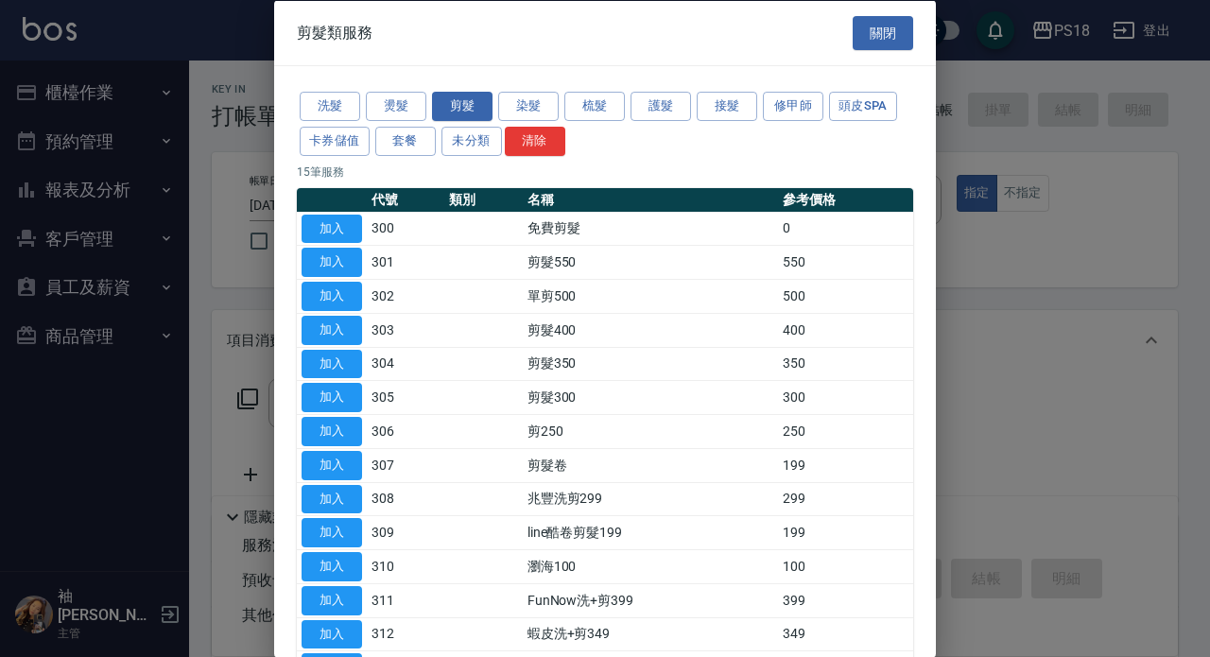
drag, startPoint x: 342, startPoint y: 384, endPoint x: 495, endPoint y: 585, distance: 252.5
click at [341, 384] on button "加入" at bounding box center [332, 397] width 61 height 29
type input "剪髮300(305)"
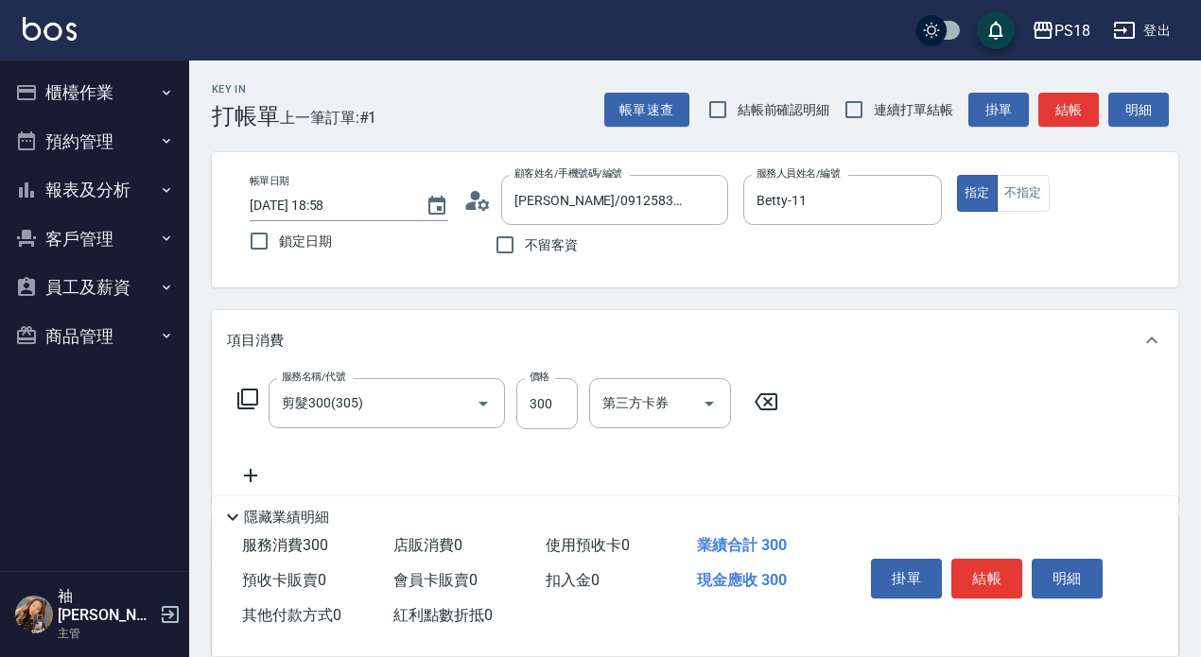
click at [250, 392] on icon at bounding box center [247, 399] width 23 height 23
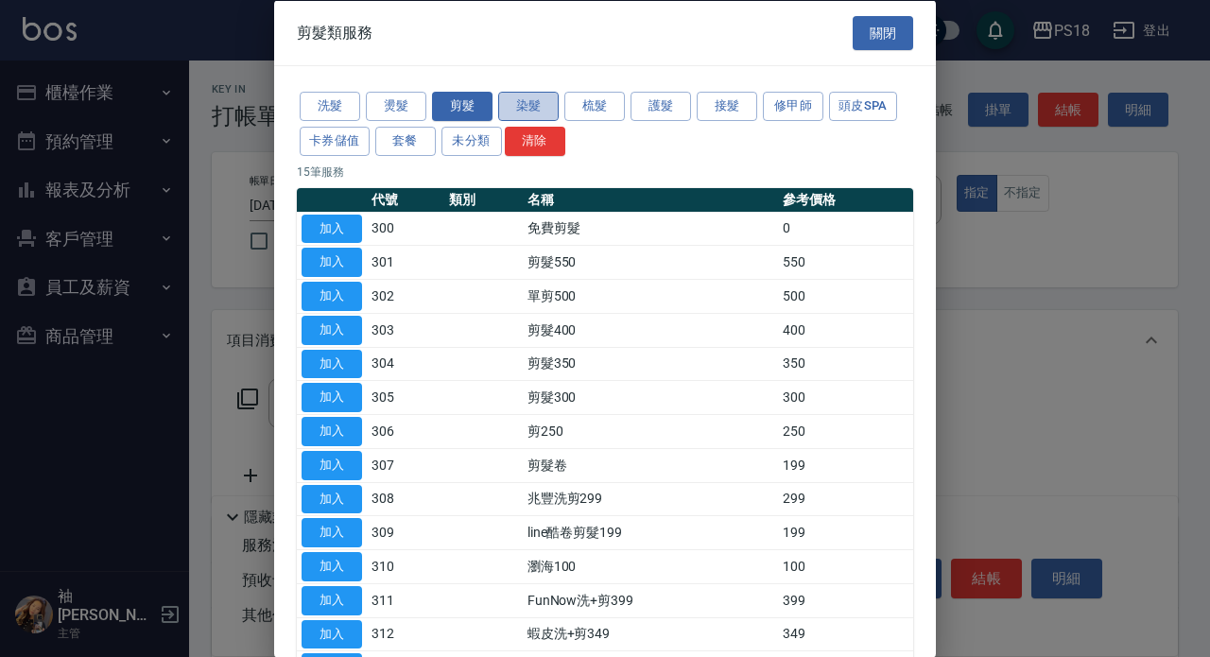
click at [540, 103] on button "染髮" at bounding box center [528, 106] width 61 height 29
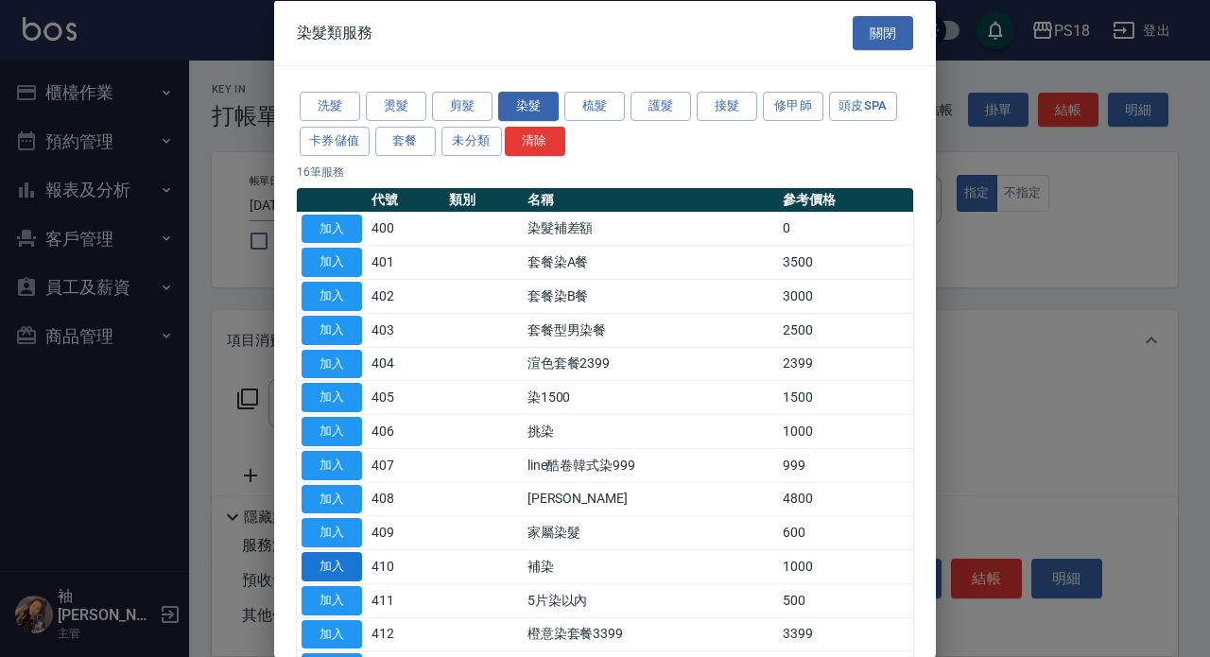
click at [344, 560] on button "加入" at bounding box center [332, 566] width 61 height 29
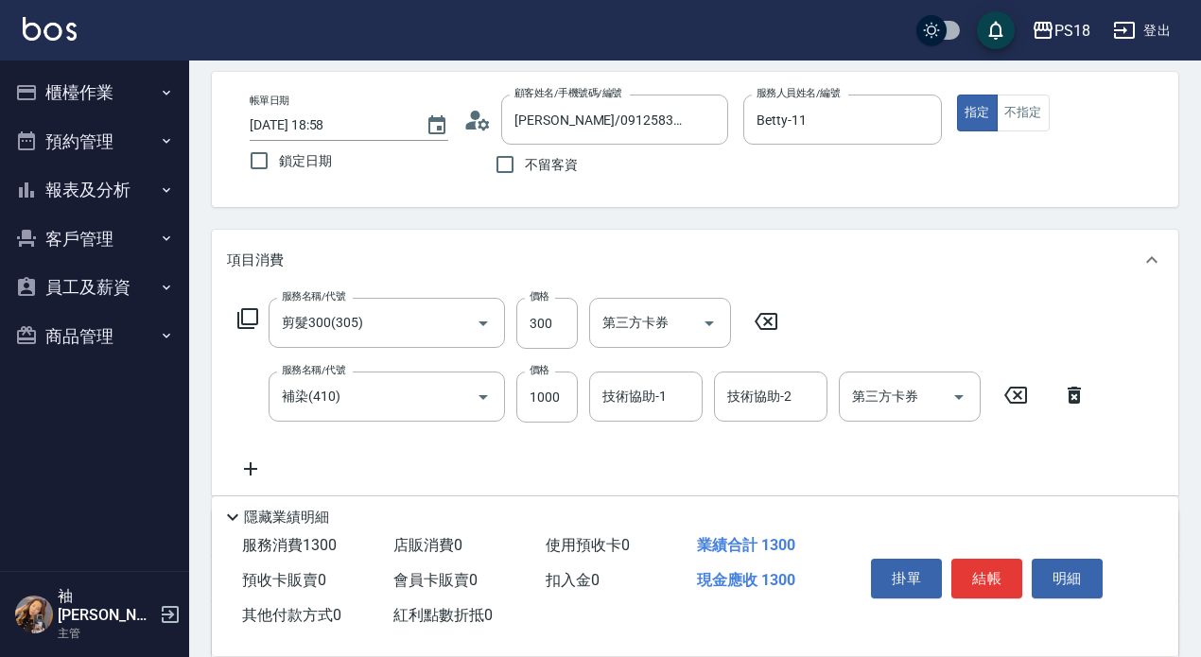
scroll to position [189, 0]
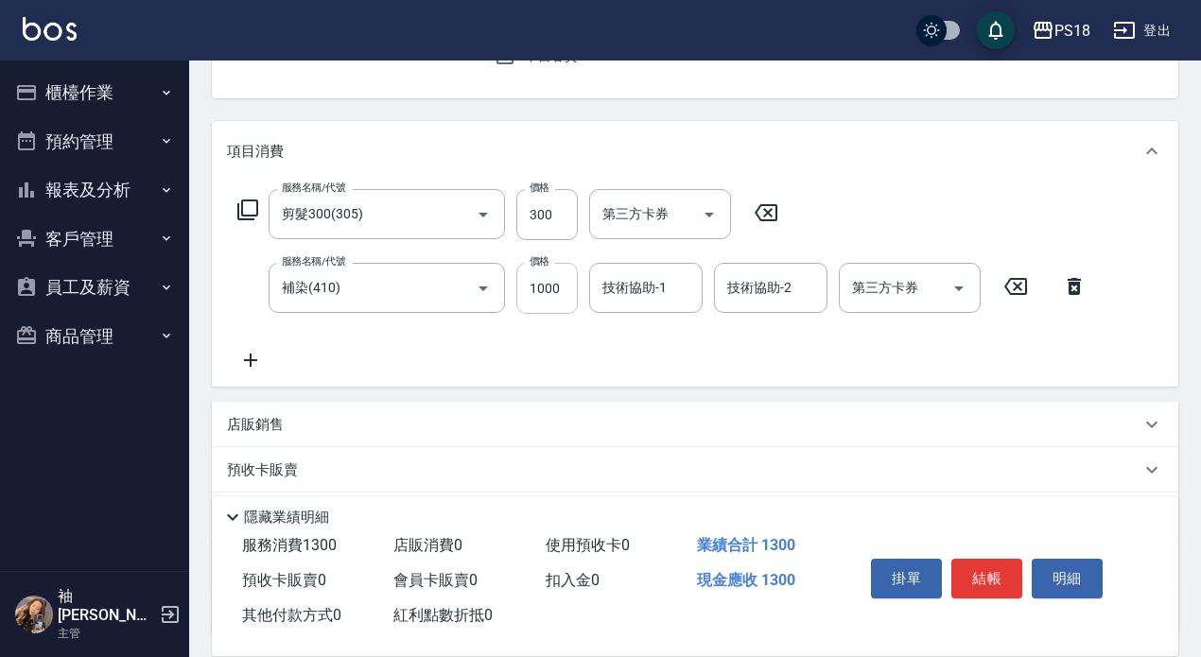
click at [567, 286] on input "1000" at bounding box center [546, 288] width 61 height 51
type input "1200"
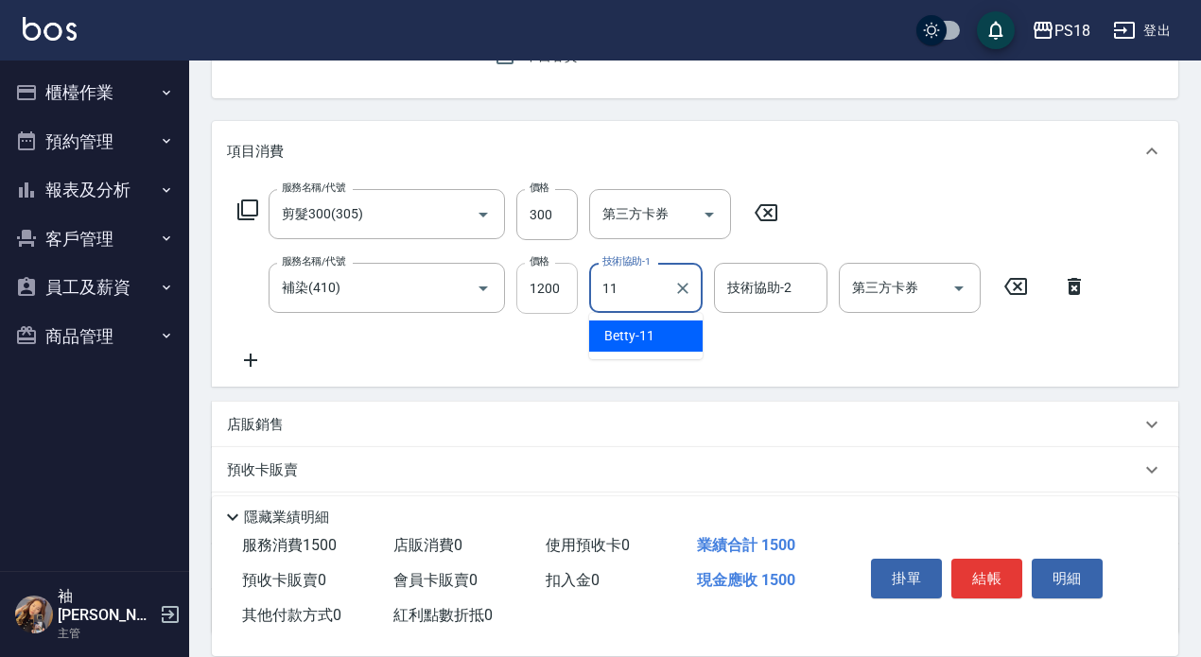
type input "Betty-11"
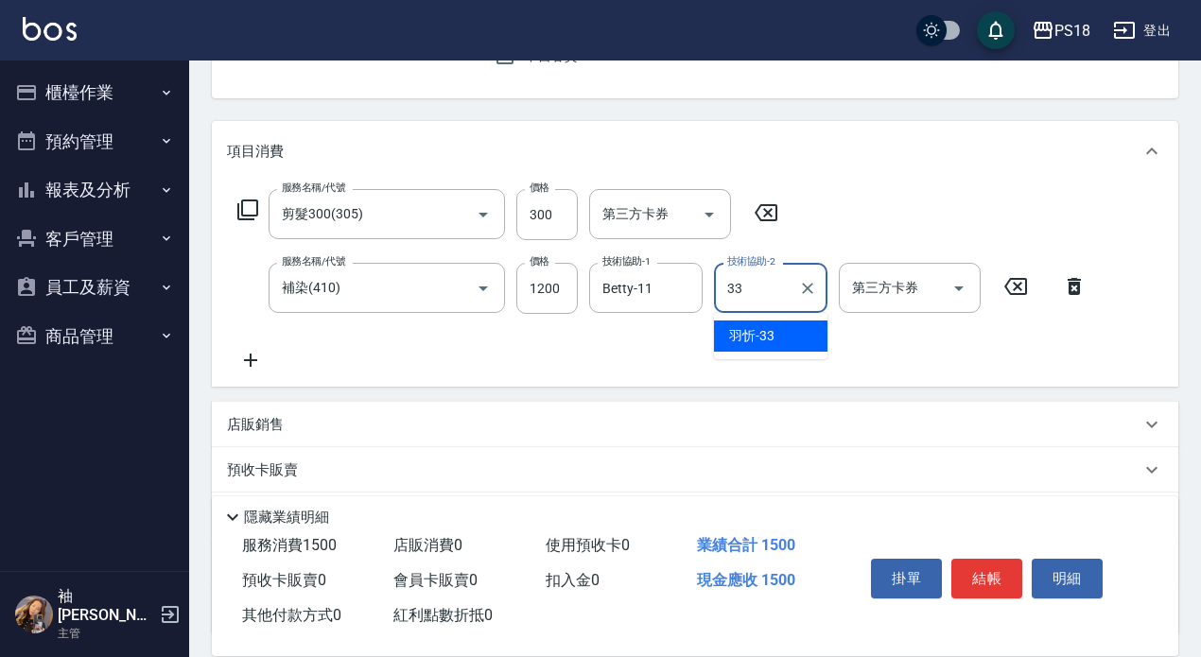
type input "羽忻-33"
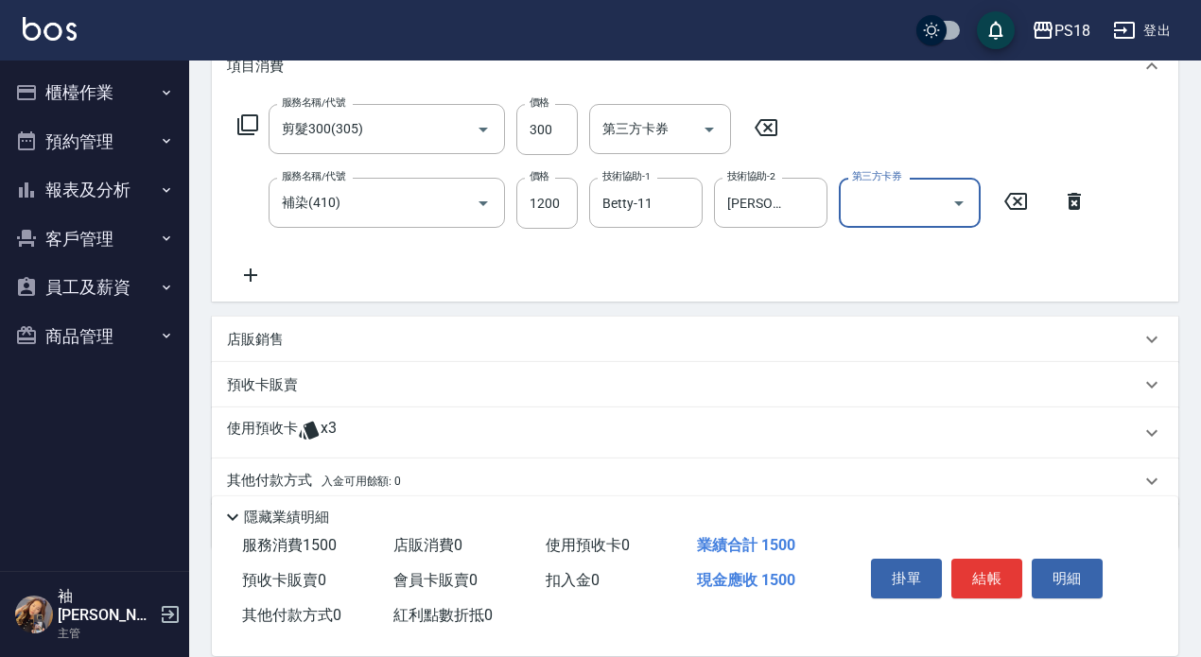
scroll to position [348, 0]
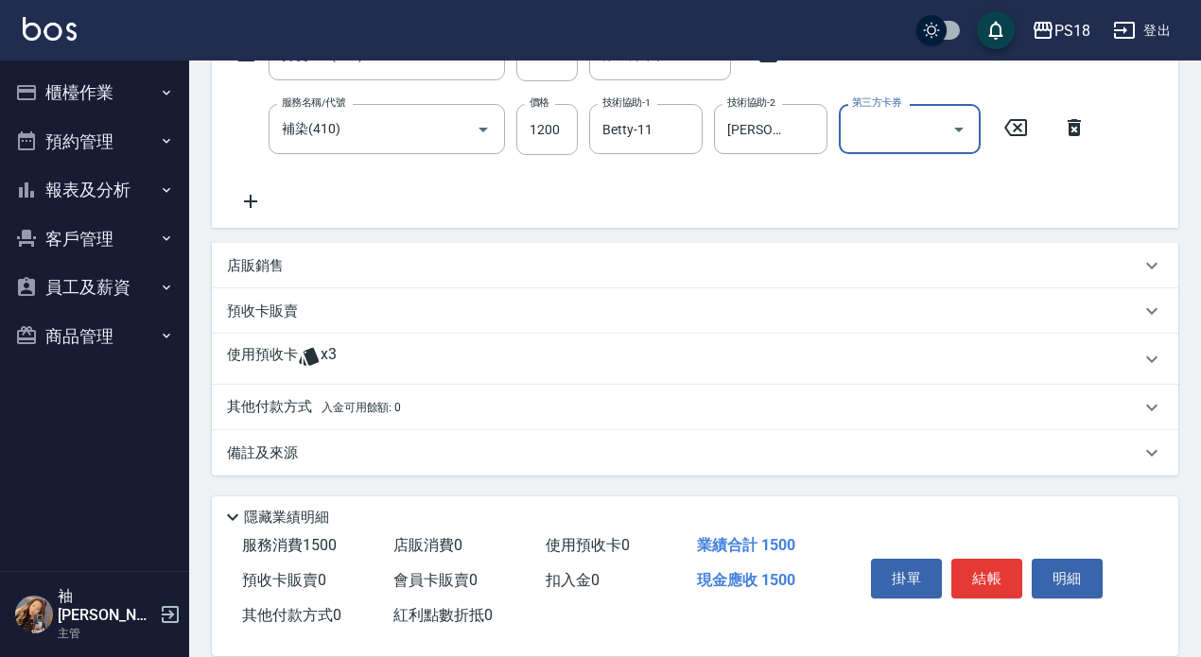
click at [271, 458] on p "備註及來源" at bounding box center [262, 454] width 71 height 20
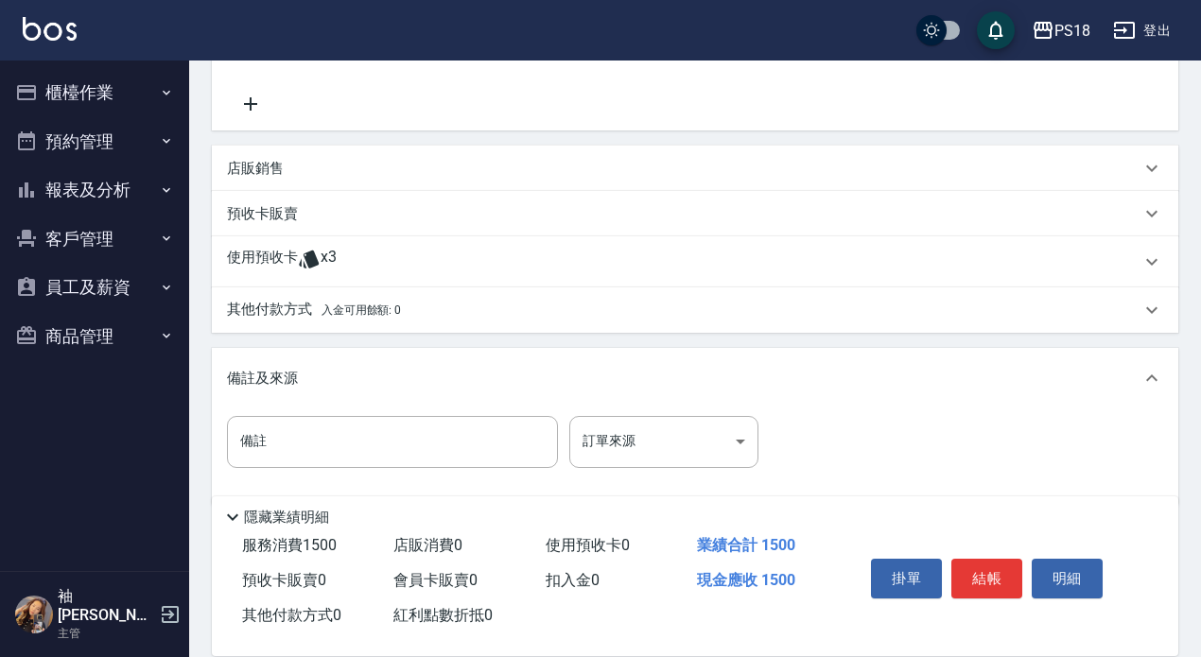
scroll to position [465, 0]
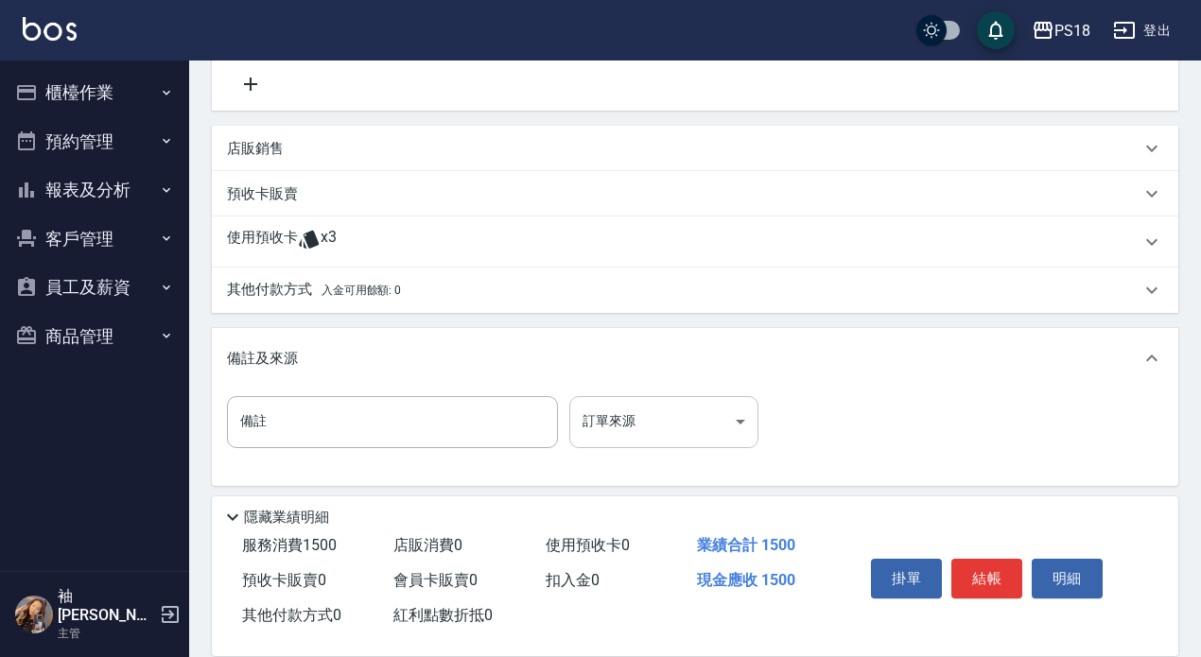
click at [736, 427] on body "PS18 登出 櫃檯作業 打帳單 帳單列表 現金收支登錄 材料自購登錄 每日結帳 排班表 現場電腦打卡 掃碼打卡 預約管理 預約管理 單日預約紀錄 單週預約紀…" at bounding box center [600, 101] width 1201 height 1133
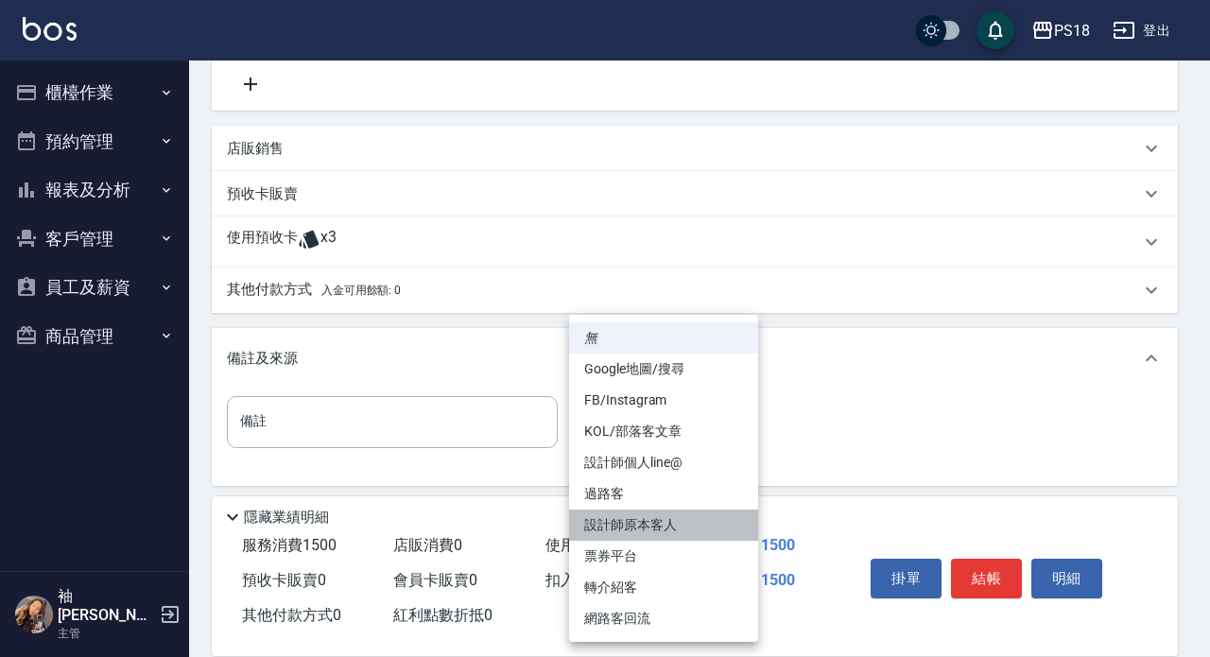
click at [596, 525] on li "設計師原本客人" at bounding box center [663, 525] width 189 height 31
type input "設計師原本客人"
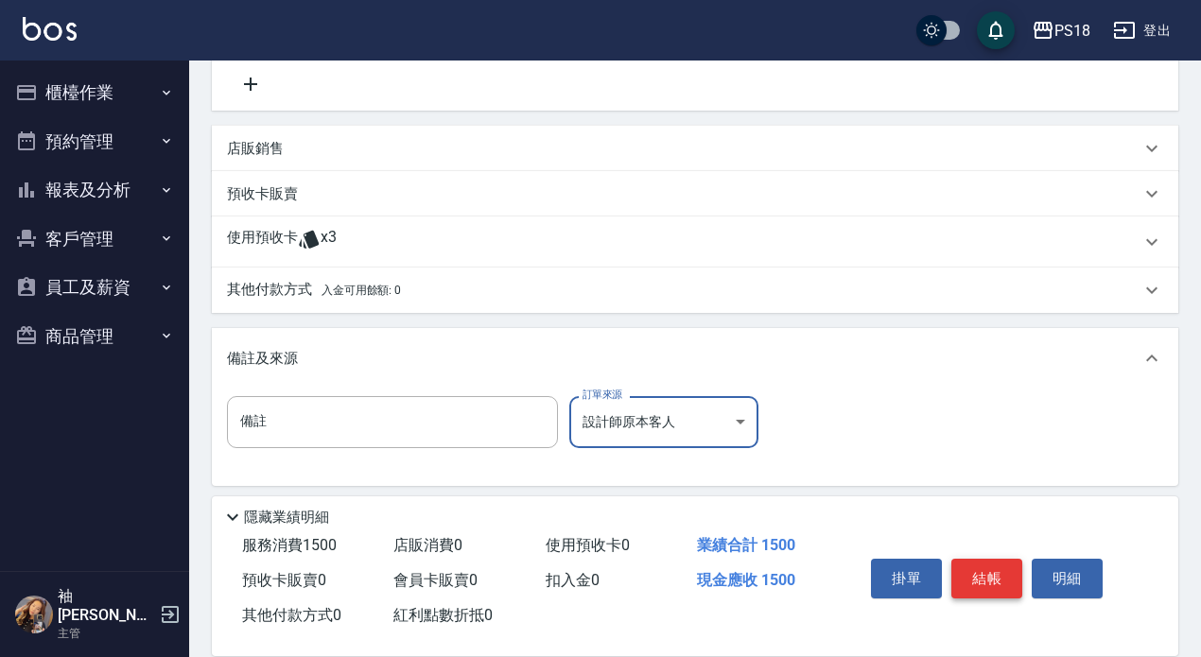
click at [989, 566] on button "結帳" at bounding box center [986, 579] width 71 height 40
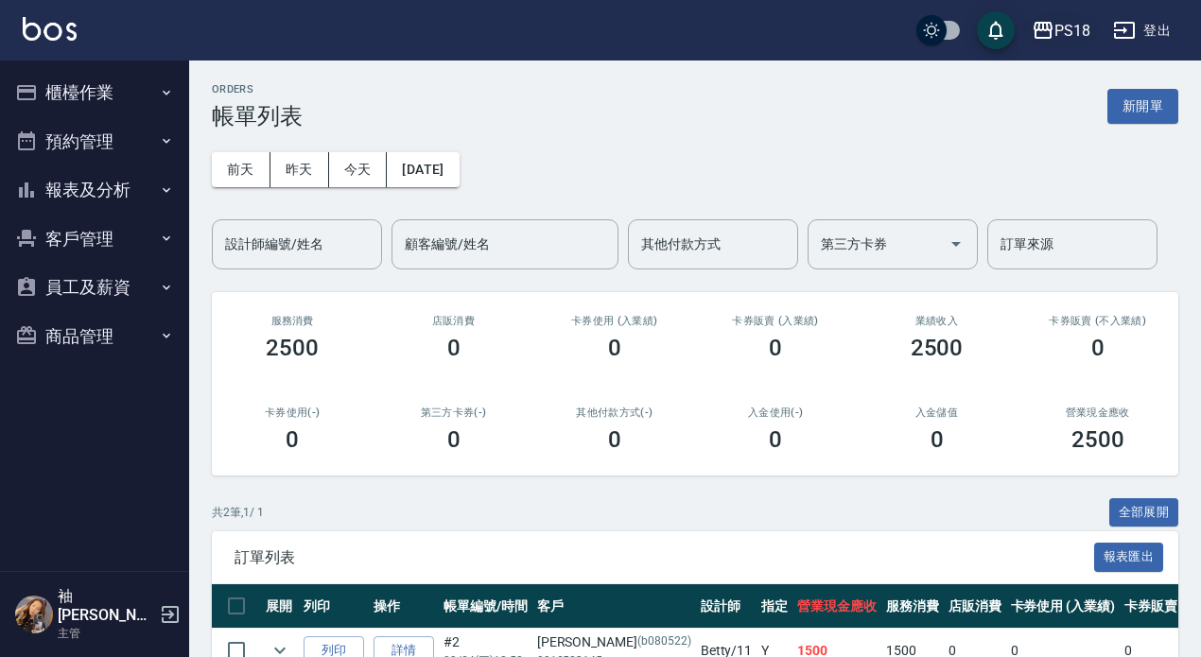
click at [1086, 31] on div "PS18" at bounding box center [1072, 31] width 36 height 24
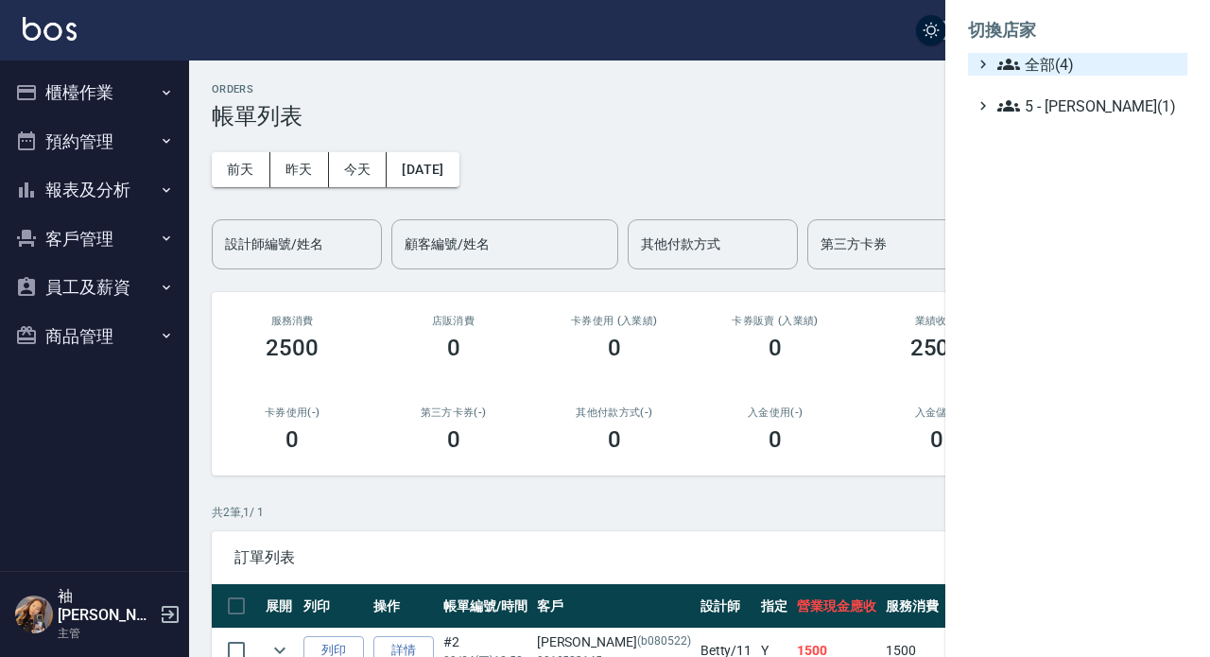
click at [1035, 70] on span "全部(4)" at bounding box center [1089, 64] width 183 height 23
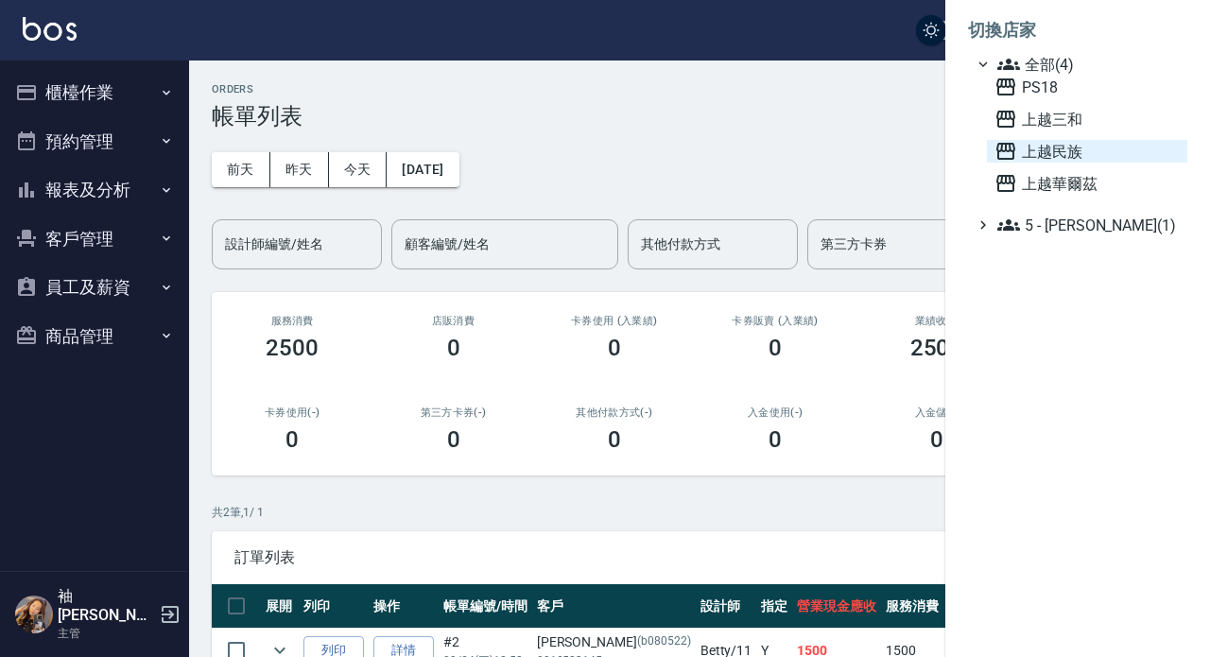
click at [1028, 151] on span "上越民族" at bounding box center [1087, 151] width 185 height 23
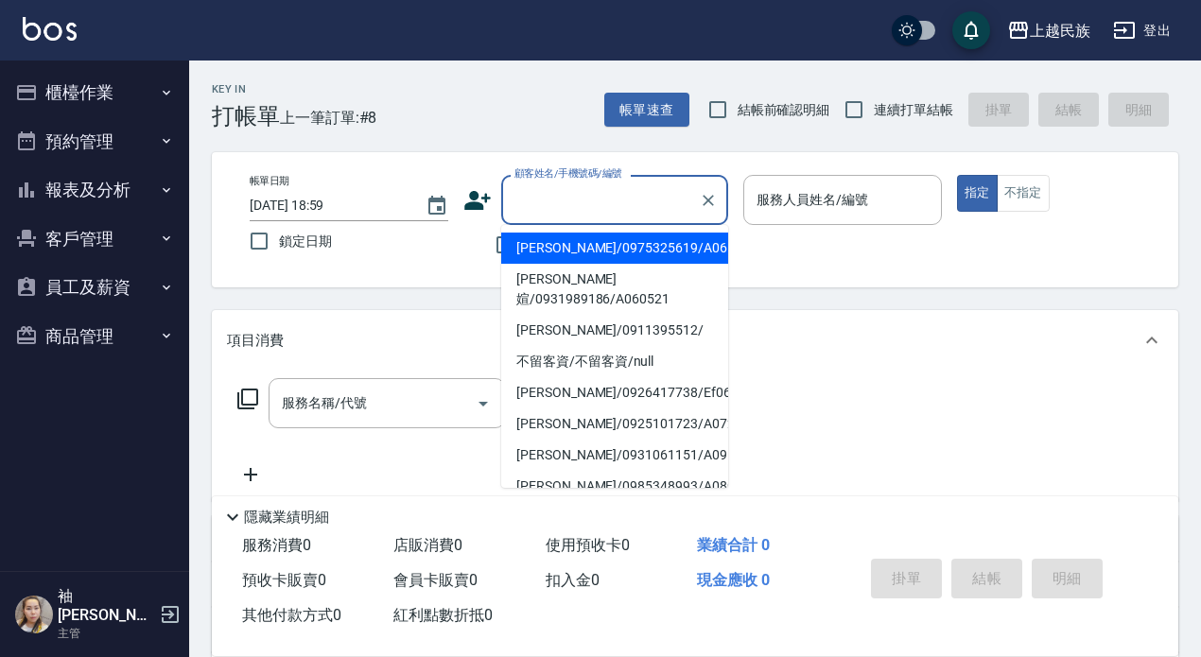
click at [547, 190] on input "顧客姓名/手機號碼/編號" at bounding box center [601, 199] width 182 height 33
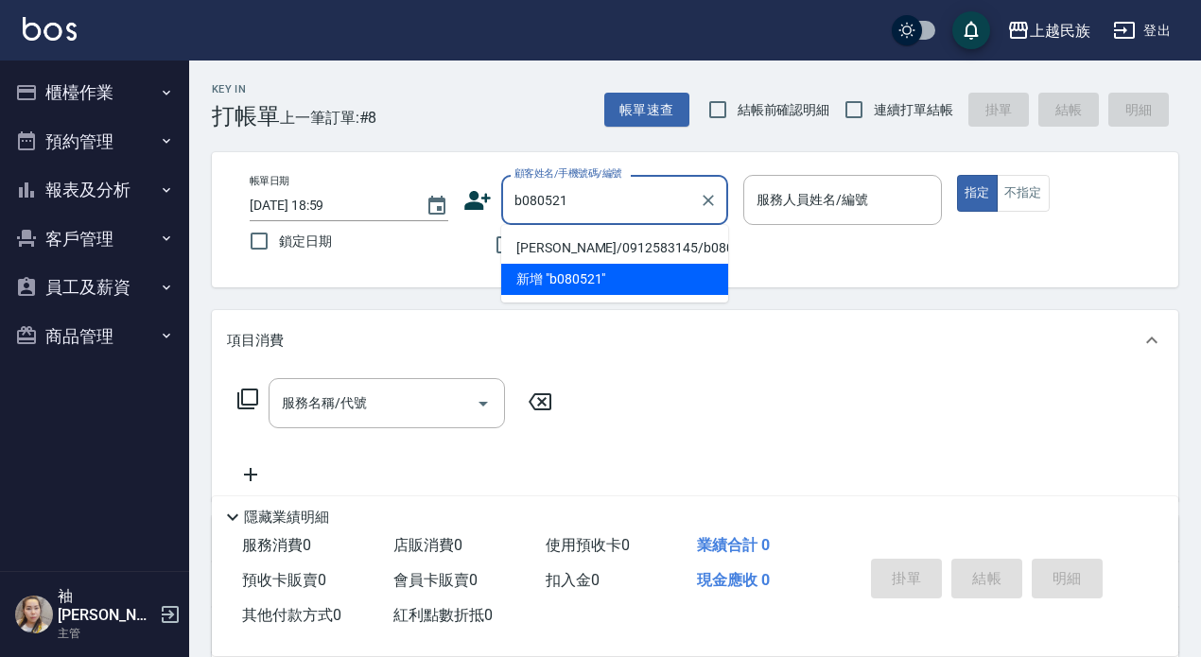
click at [571, 248] on li "吳珮岑/0912583145/b080521" at bounding box center [614, 248] width 227 height 31
type input "吳珮岑/0912583145/b080521"
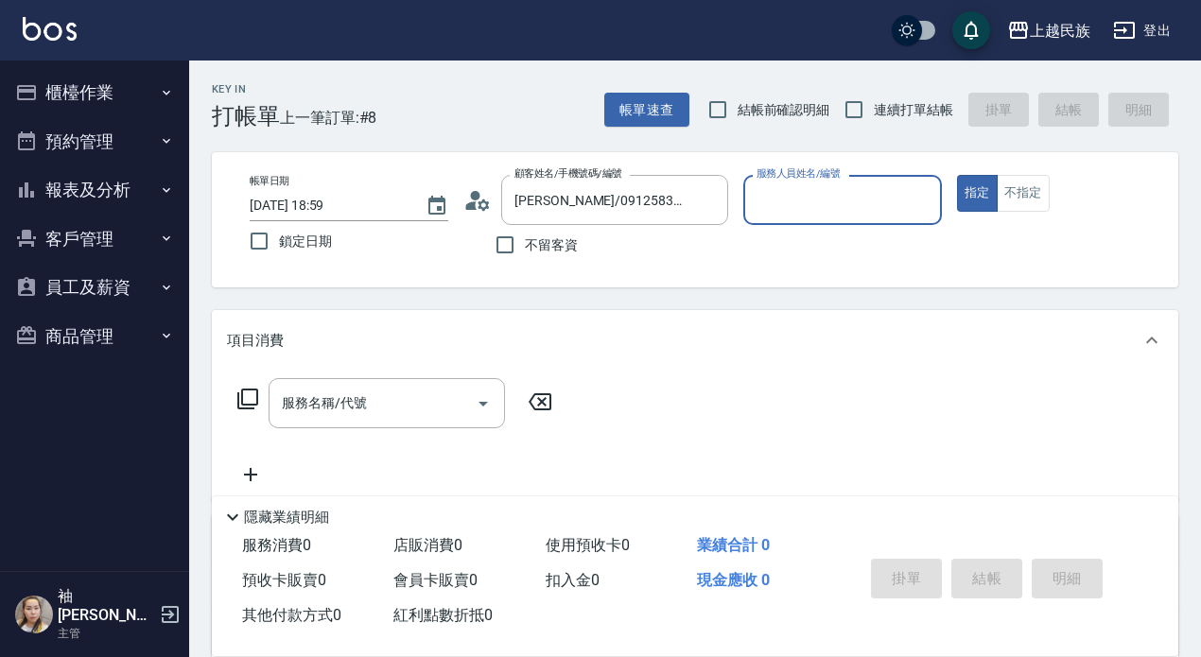
type input "Betty-11"
click at [242, 393] on icon at bounding box center [247, 399] width 21 height 21
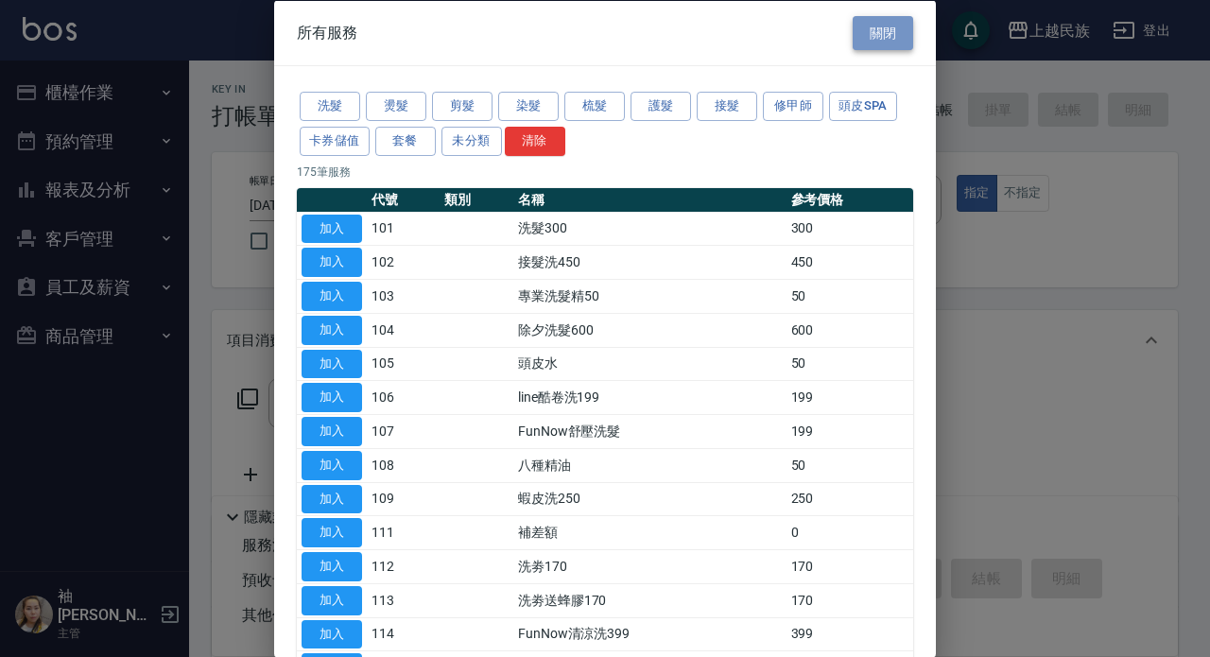
click at [861, 32] on button "關閉" at bounding box center [883, 32] width 61 height 35
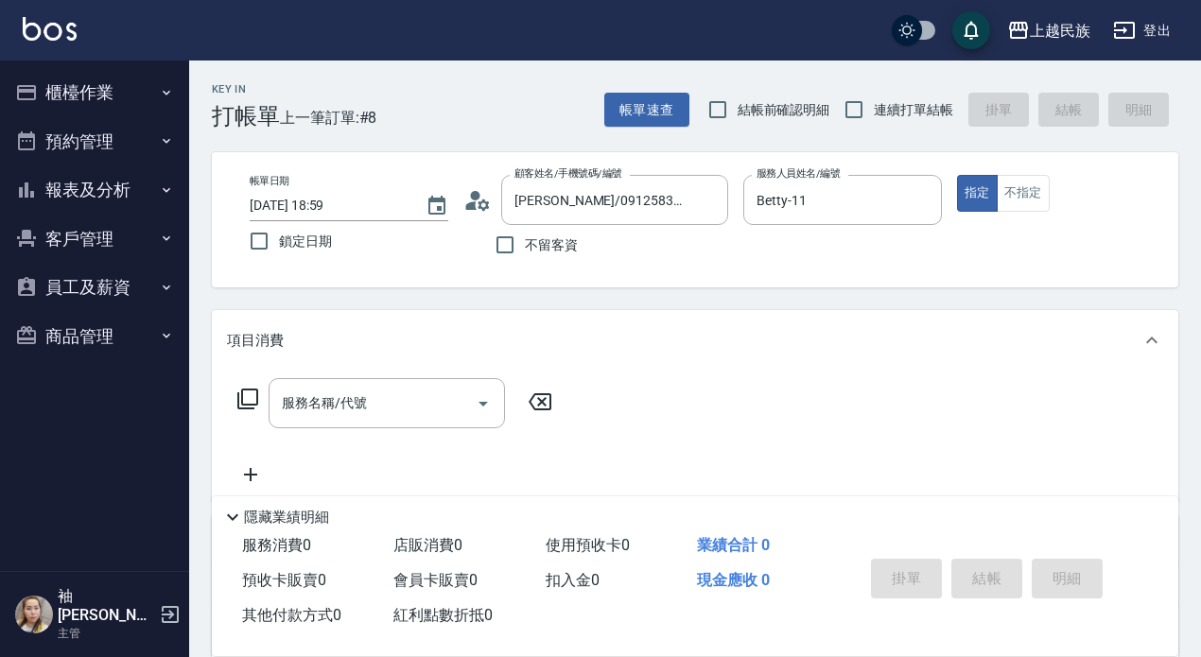
scroll to position [273, 0]
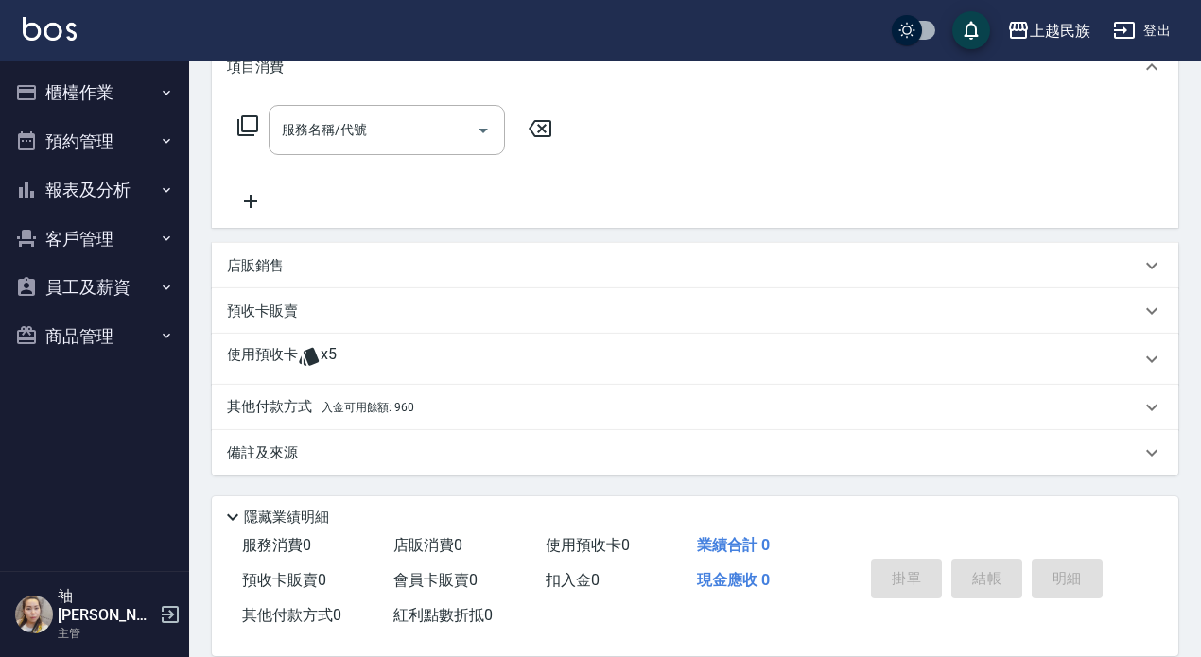
click at [295, 348] on p "使用預收卡" at bounding box center [262, 359] width 71 height 28
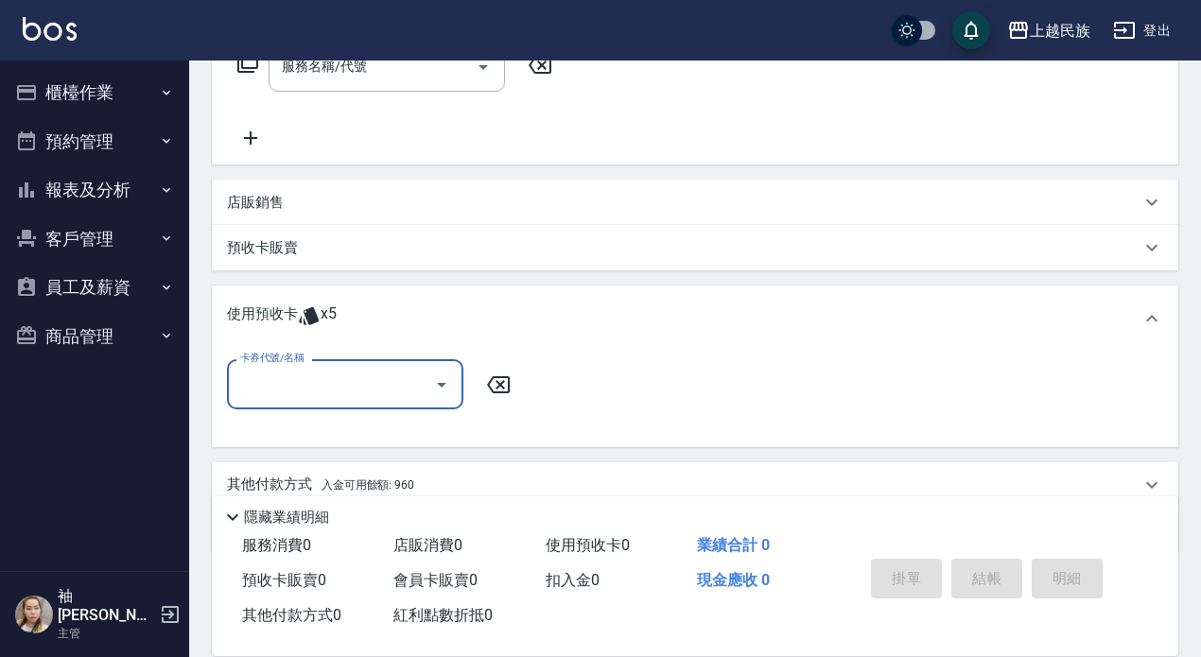
scroll to position [413, 0]
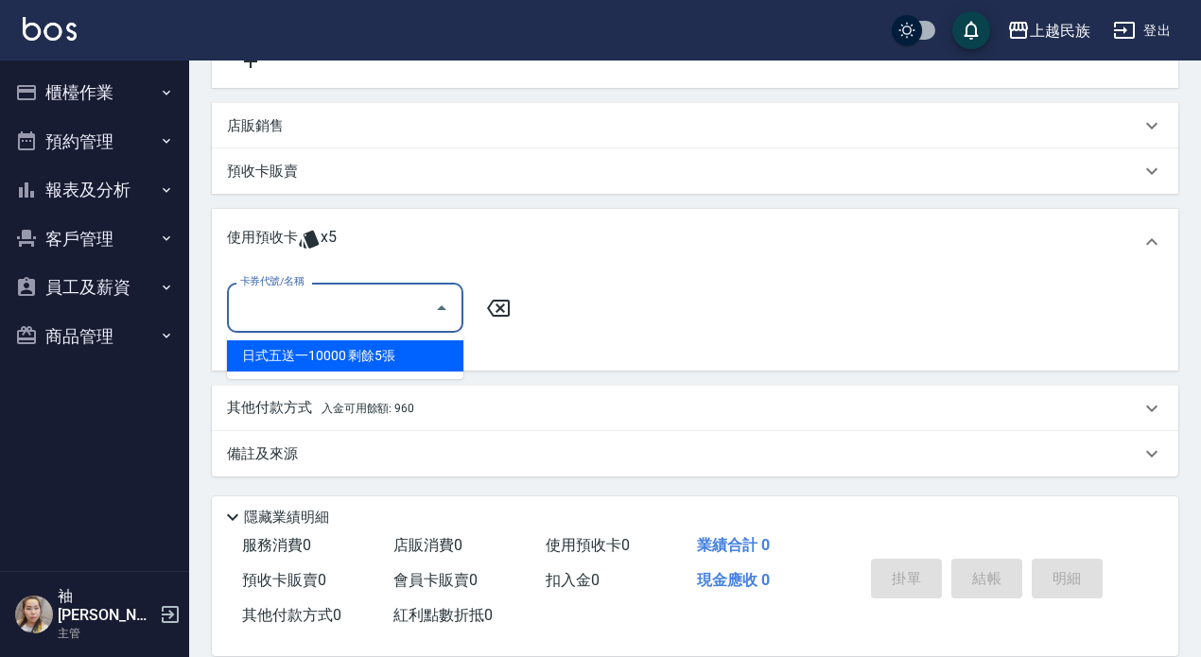
click at [295, 303] on input "卡券代號/名稱" at bounding box center [330, 307] width 191 height 33
click at [293, 348] on div "日式五送一10000 剩餘5張" at bounding box center [345, 355] width 236 height 31
type input "日式五送一10000"
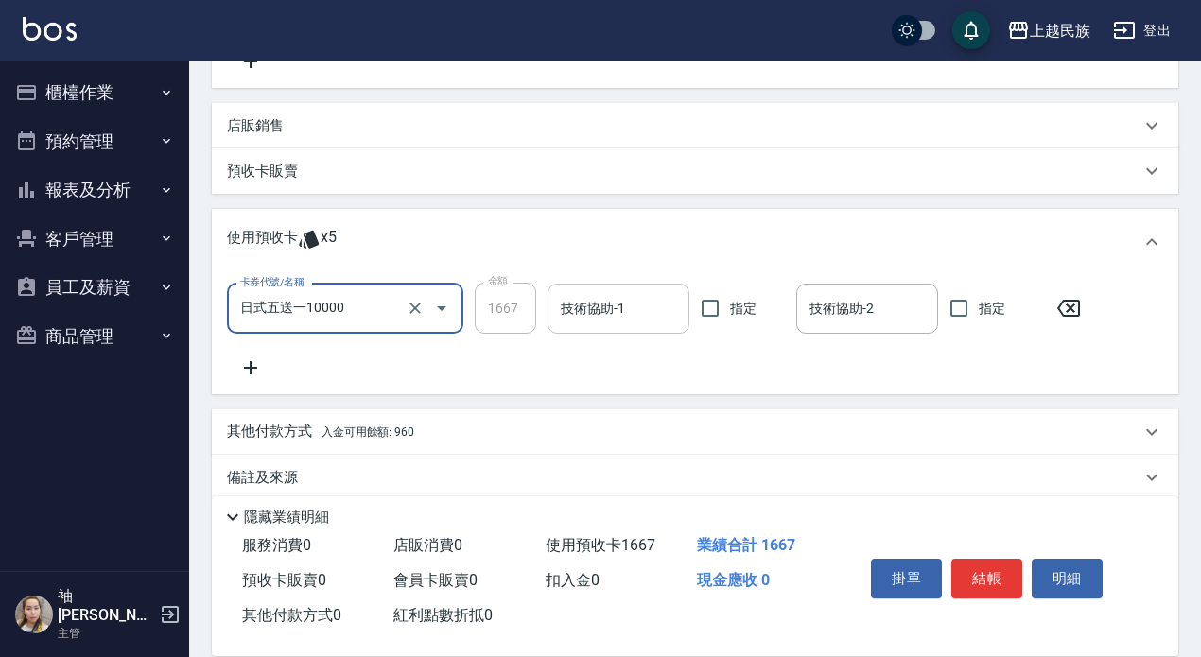
click at [568, 317] on input "技術協助-1" at bounding box center [618, 308] width 125 height 33
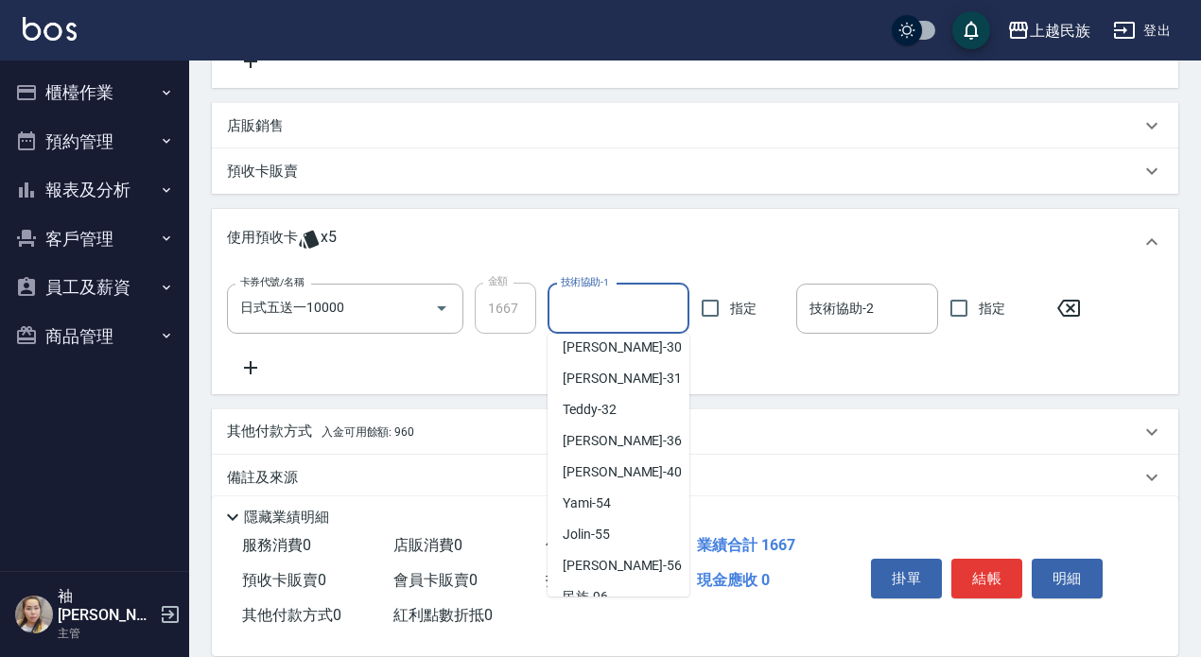
scroll to position [265, 0]
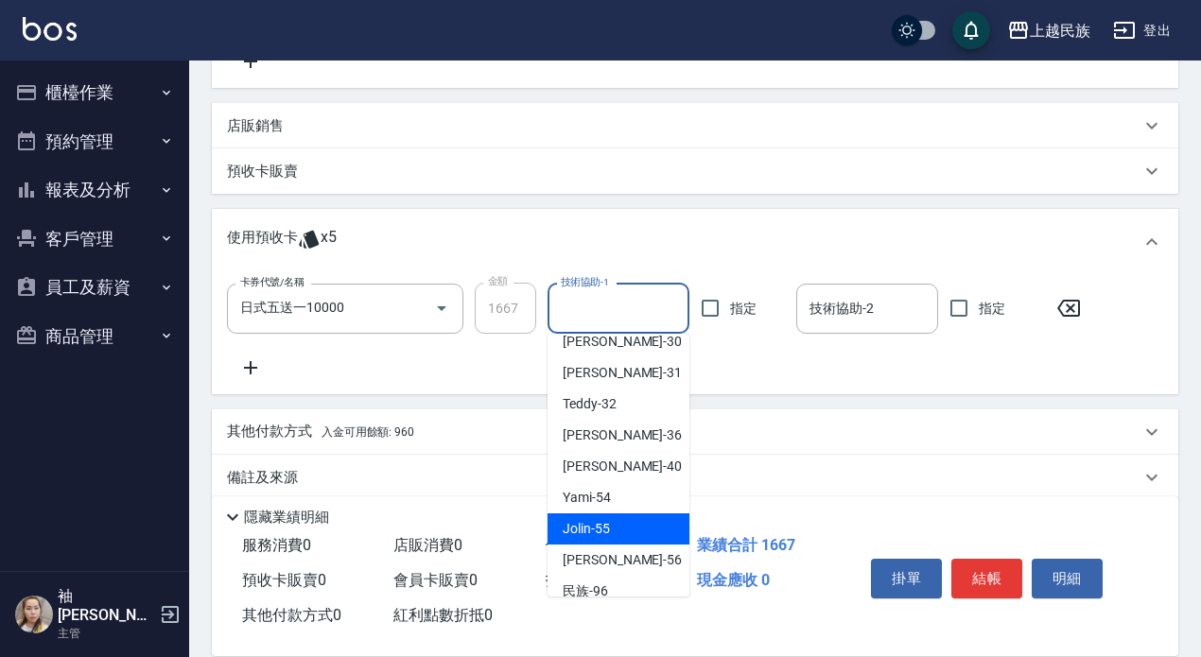
click at [598, 520] on span "Jolin -55" at bounding box center [586, 529] width 47 height 20
type input "Jolin-55"
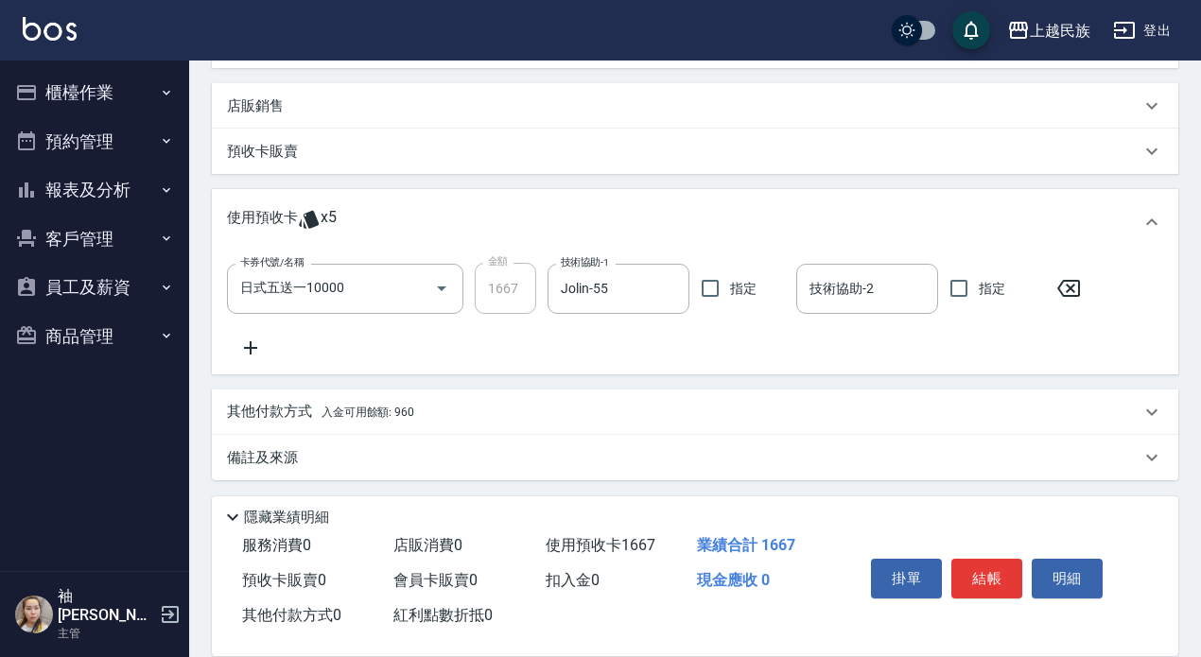
scroll to position [438, 0]
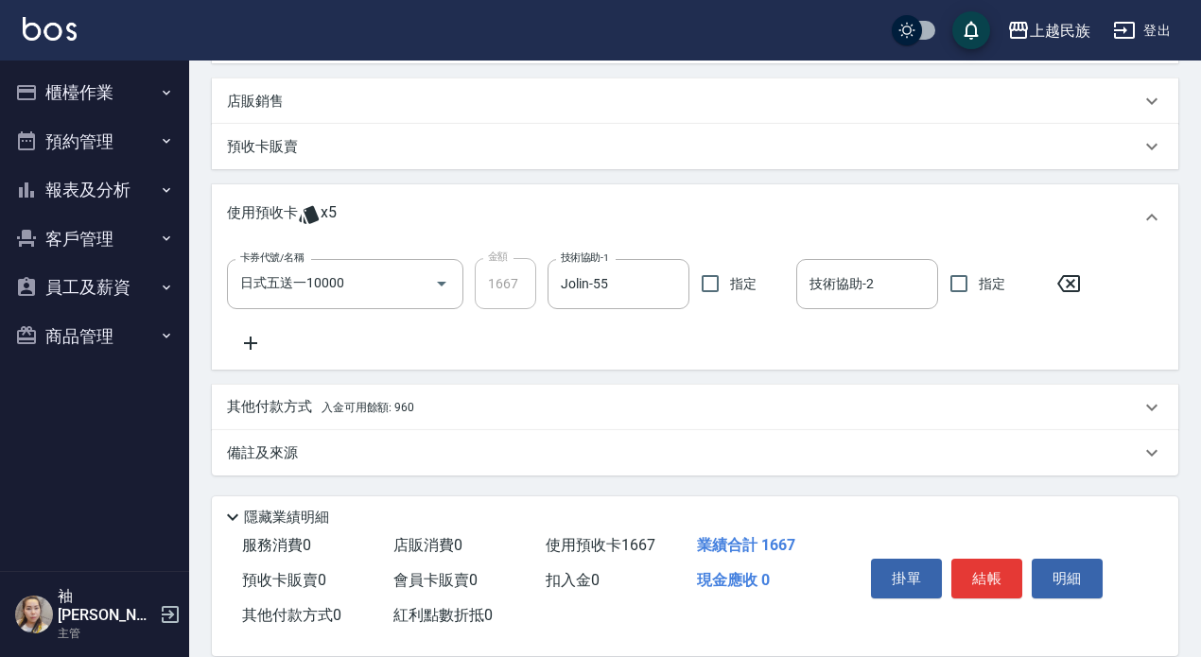
click at [287, 461] on p "備註及來源" at bounding box center [262, 454] width 71 height 20
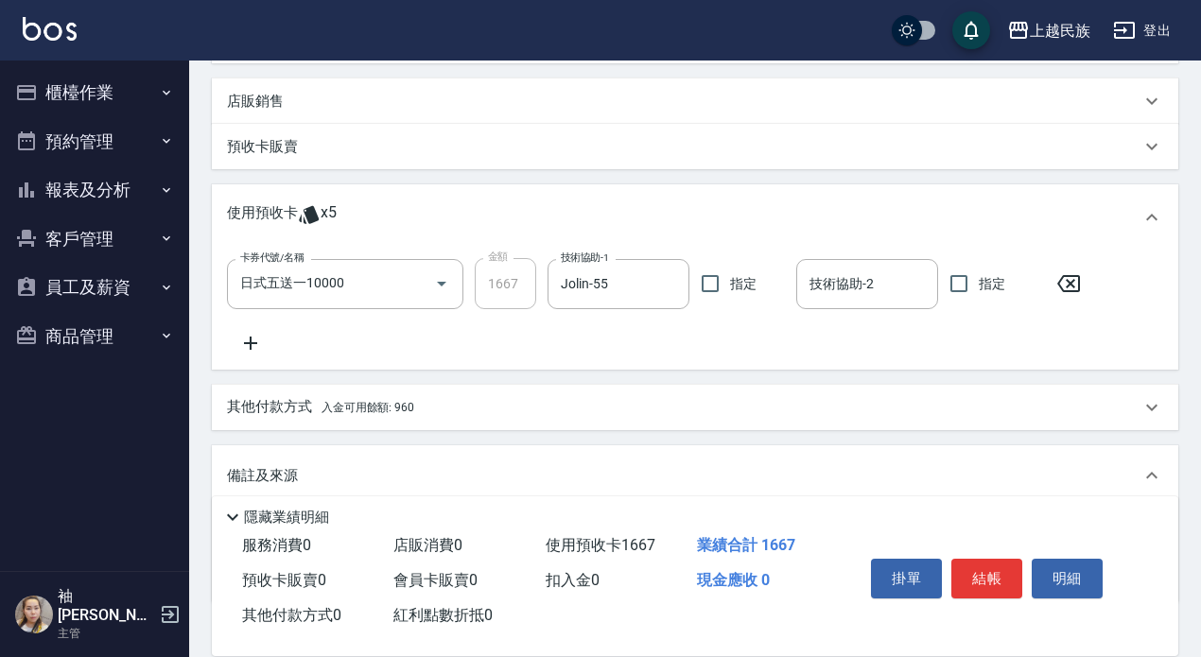
scroll to position [532, 0]
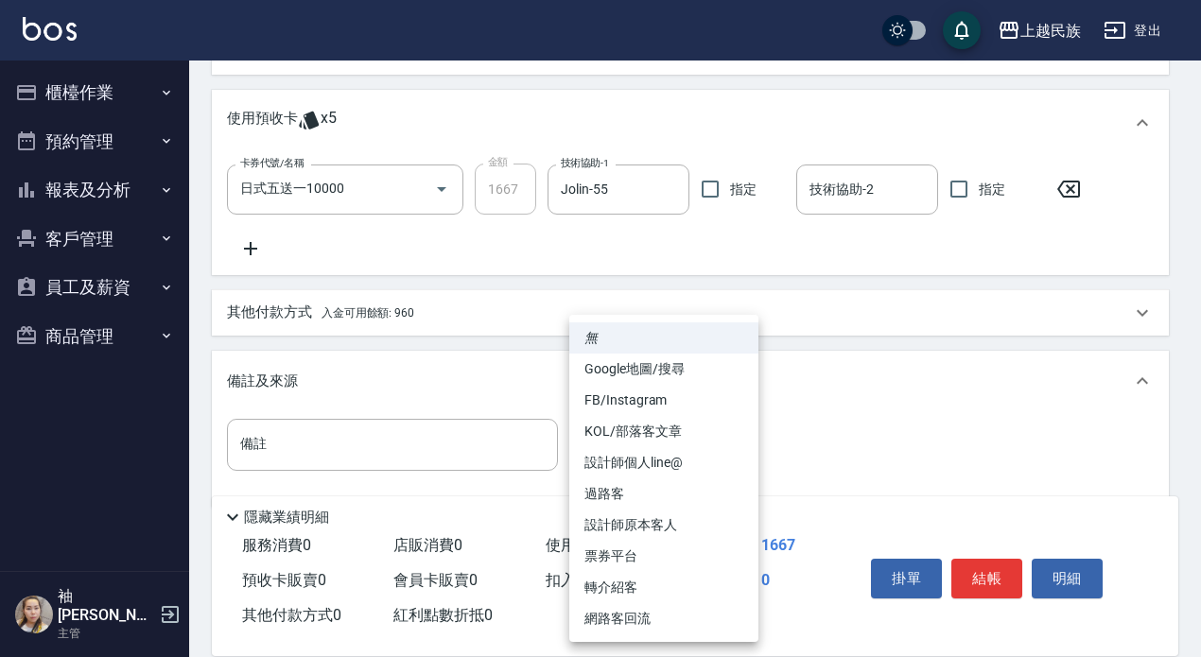
click at [737, 451] on body "上越民族 登出 櫃檯作業 打帳單 帳單列表 掛單列表 現金收支登錄 材料自購登錄 每日結帳 排班表 現場電腦打卡 預約管理 預約管理 單日預約紀錄 單週預約紀…" at bounding box center [600, 79] width 1201 height 1223
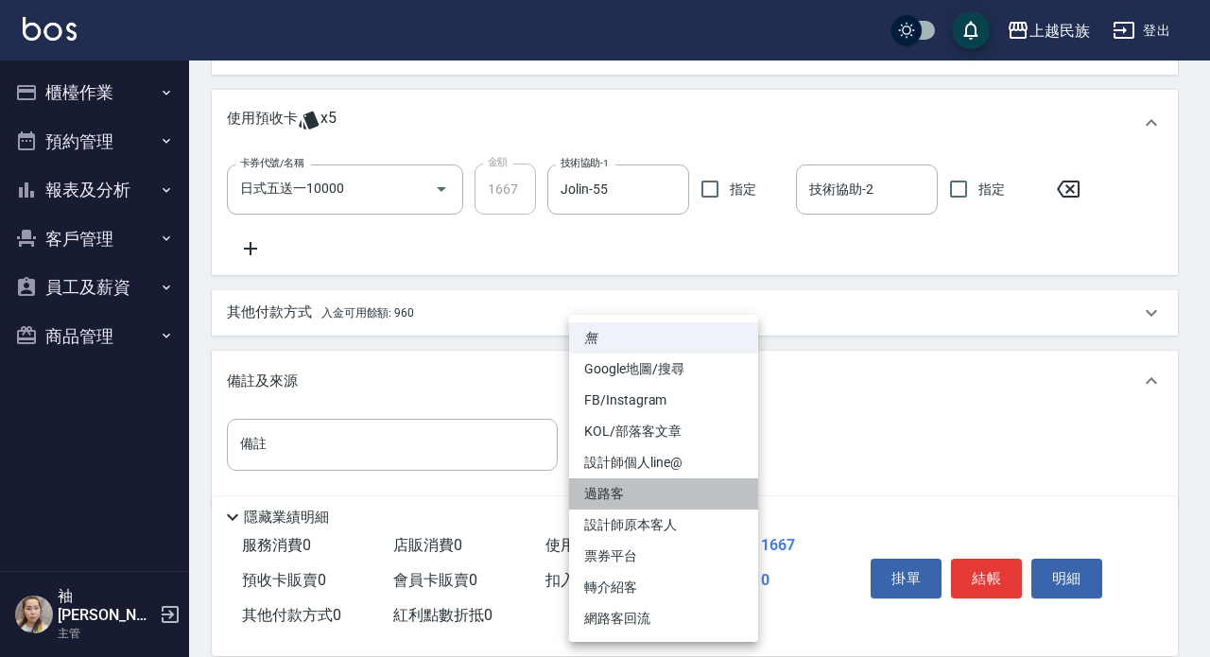
click at [610, 496] on li "過路客" at bounding box center [663, 493] width 189 height 31
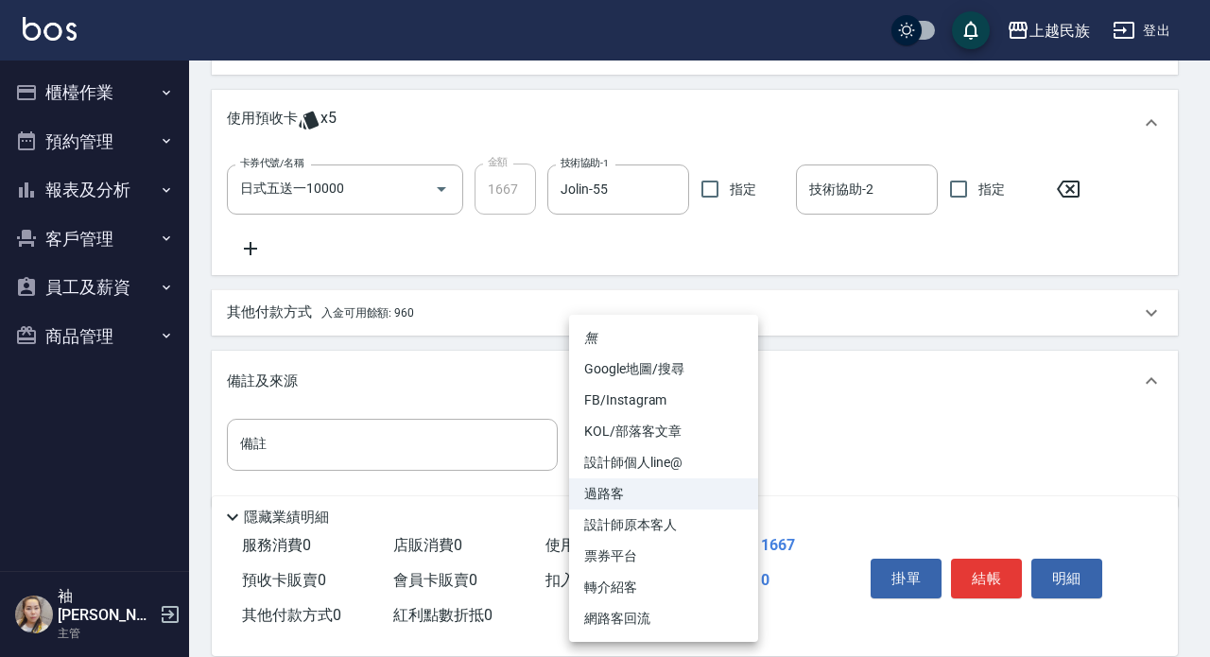
click at [734, 447] on body "上越民族 登出 櫃檯作業 打帳單 帳單列表 掛單列表 現金收支登錄 材料自購登錄 每日結帳 排班表 現場電腦打卡 預約管理 預約管理 單日預約紀錄 單週預約紀…" at bounding box center [605, 79] width 1210 height 1223
click at [617, 522] on li "設計師原本客人" at bounding box center [663, 525] width 189 height 31
type input "設計師原本客人"
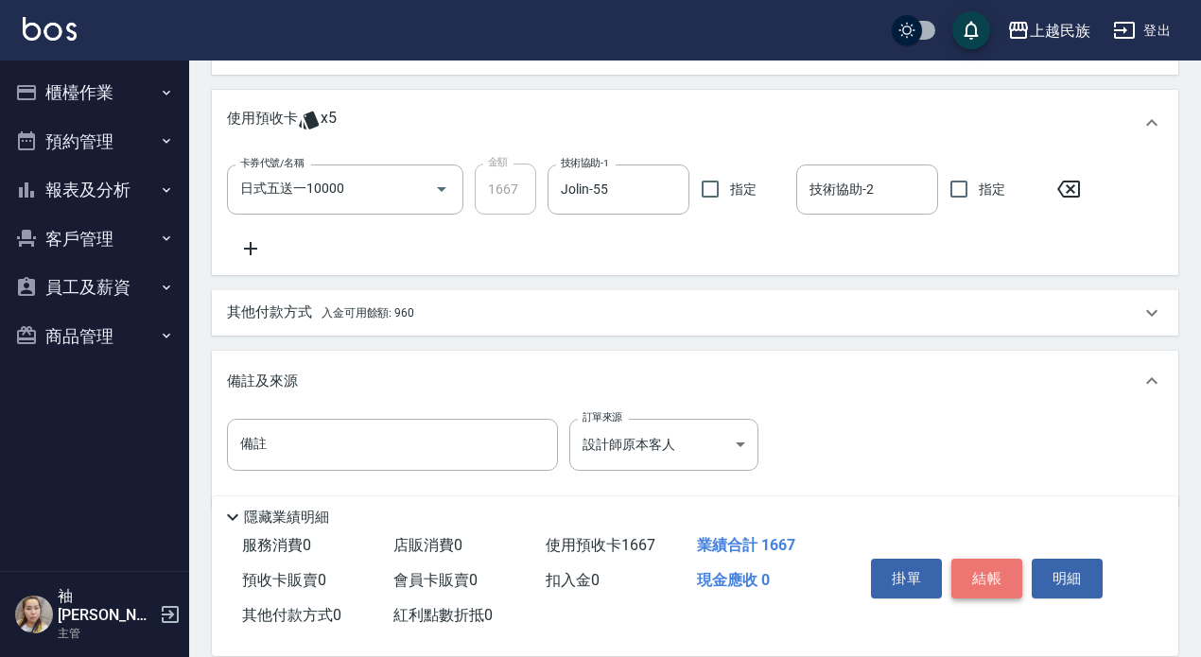
click at [992, 574] on button "結帳" at bounding box center [986, 579] width 71 height 40
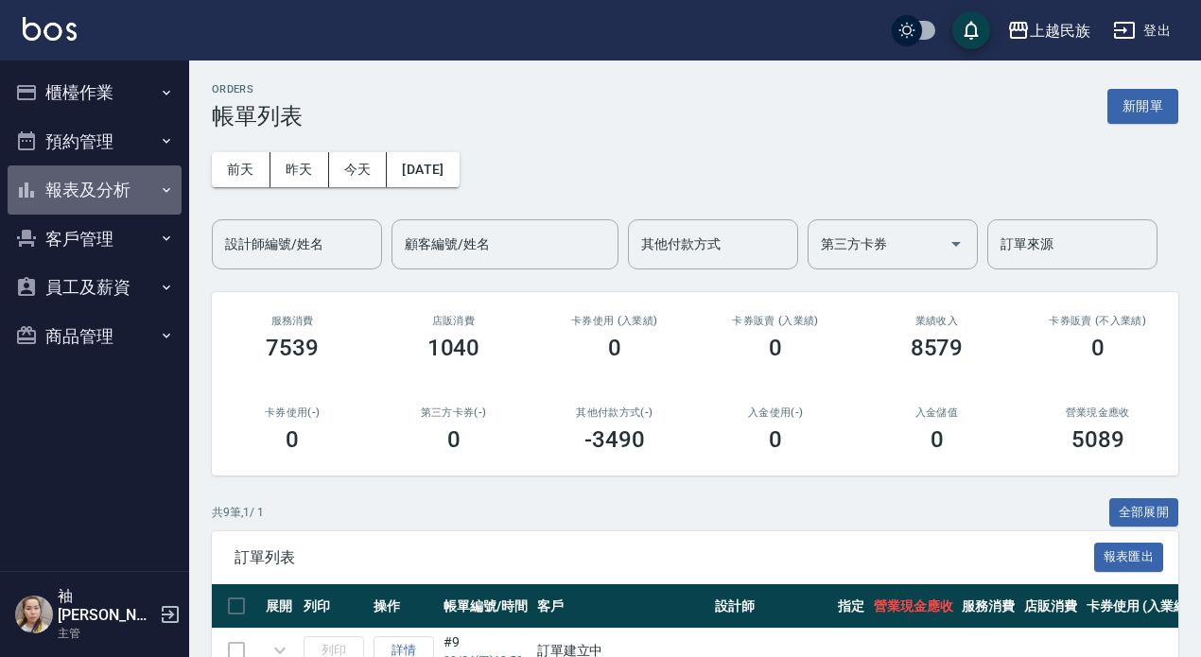
click at [65, 186] on button "報表及分析" at bounding box center [95, 189] width 174 height 49
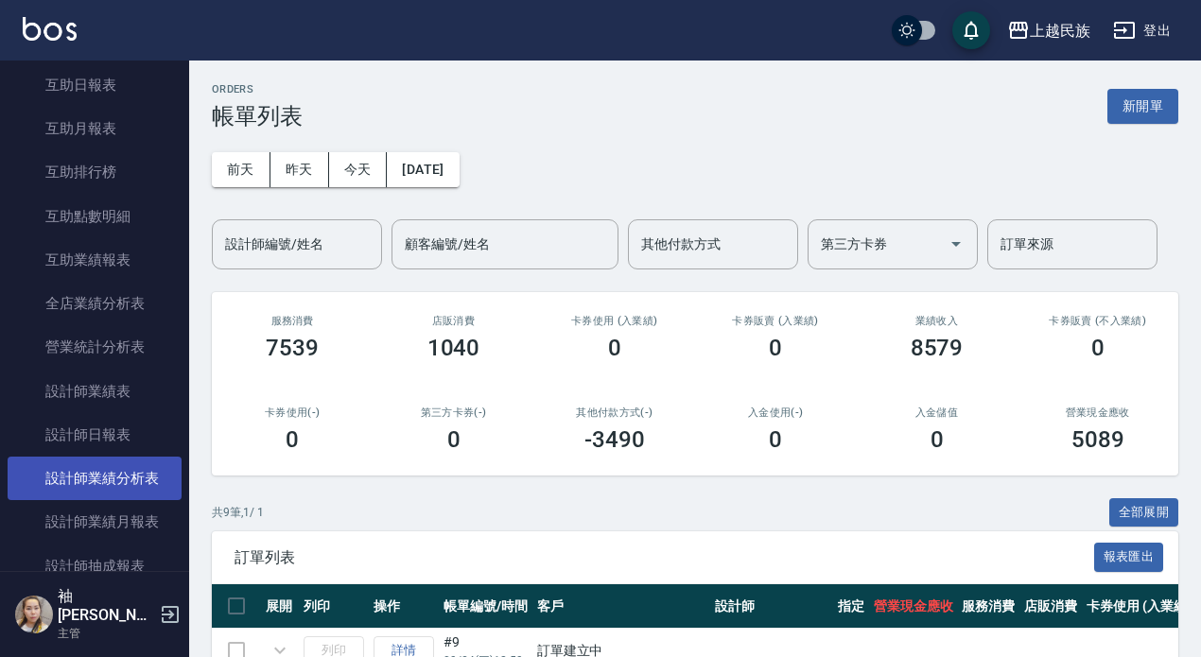
scroll to position [378, 0]
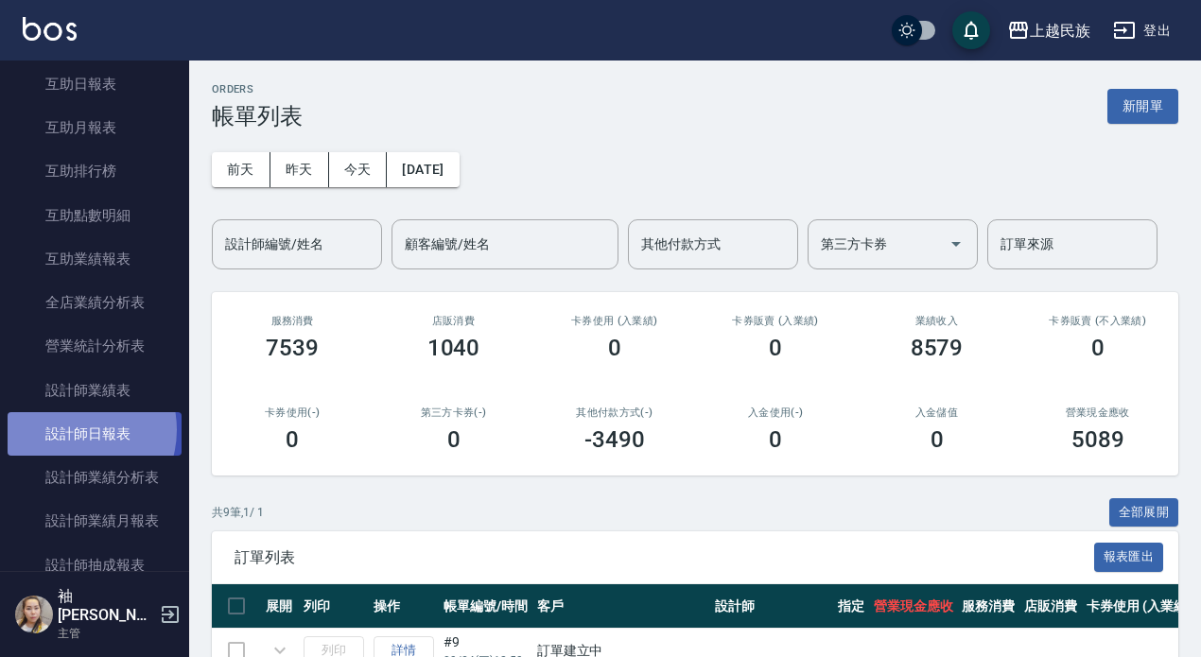
click at [69, 430] on link "設計師日報表" at bounding box center [95, 433] width 174 height 43
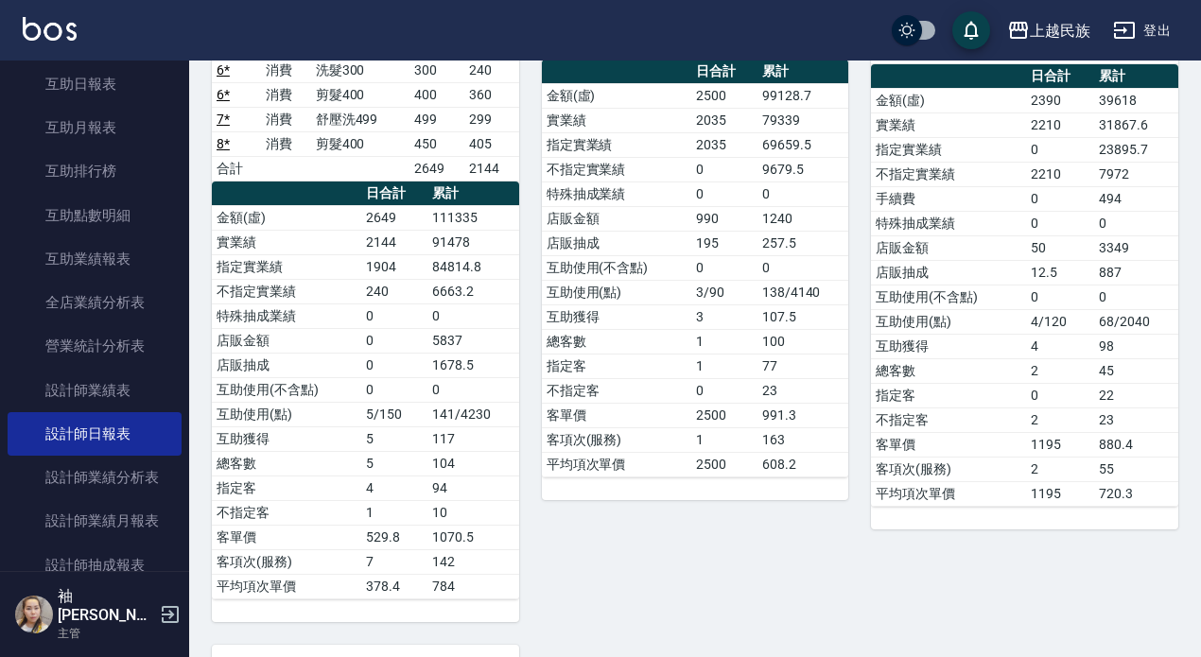
scroll to position [95, 0]
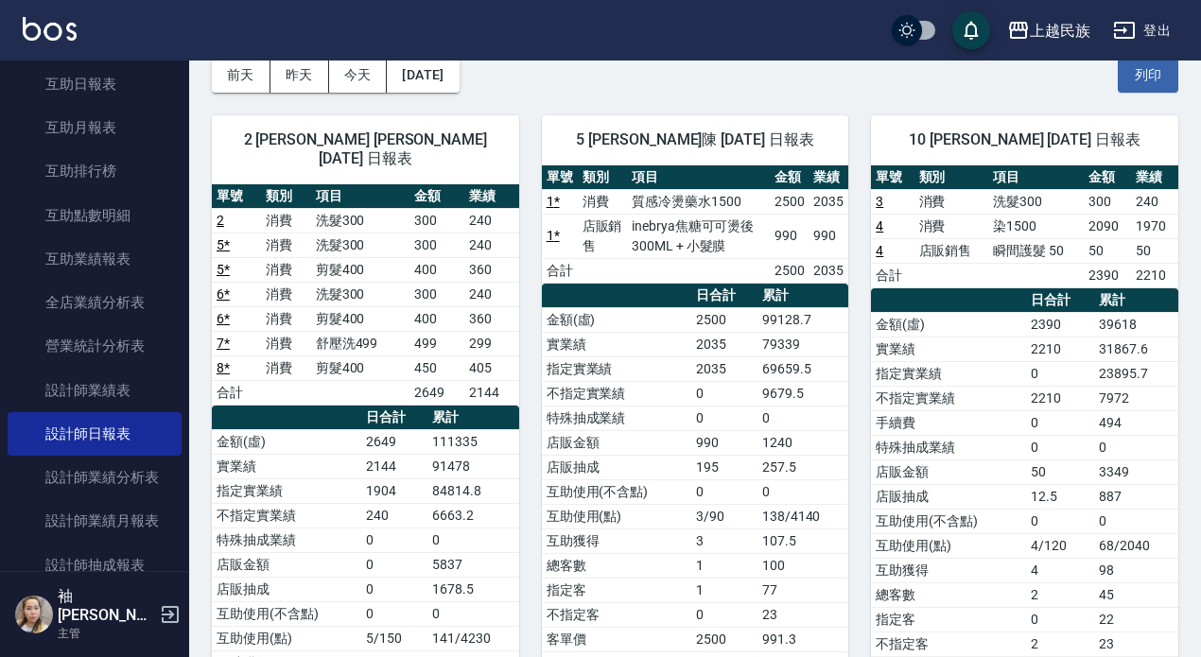
click at [1146, 28] on button "登出" at bounding box center [1141, 30] width 73 height 35
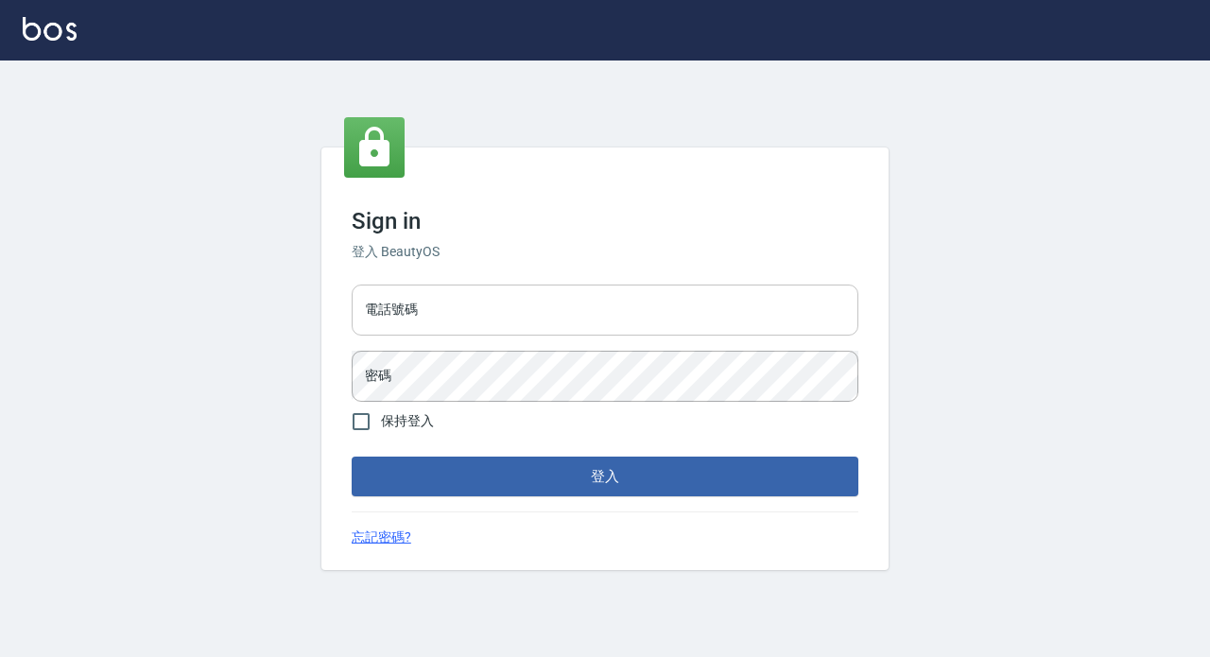
drag, startPoint x: 0, startPoint y: 0, endPoint x: 419, endPoint y: 302, distance: 516.2
click at [419, 302] on input "電話號碼" at bounding box center [605, 310] width 507 height 51
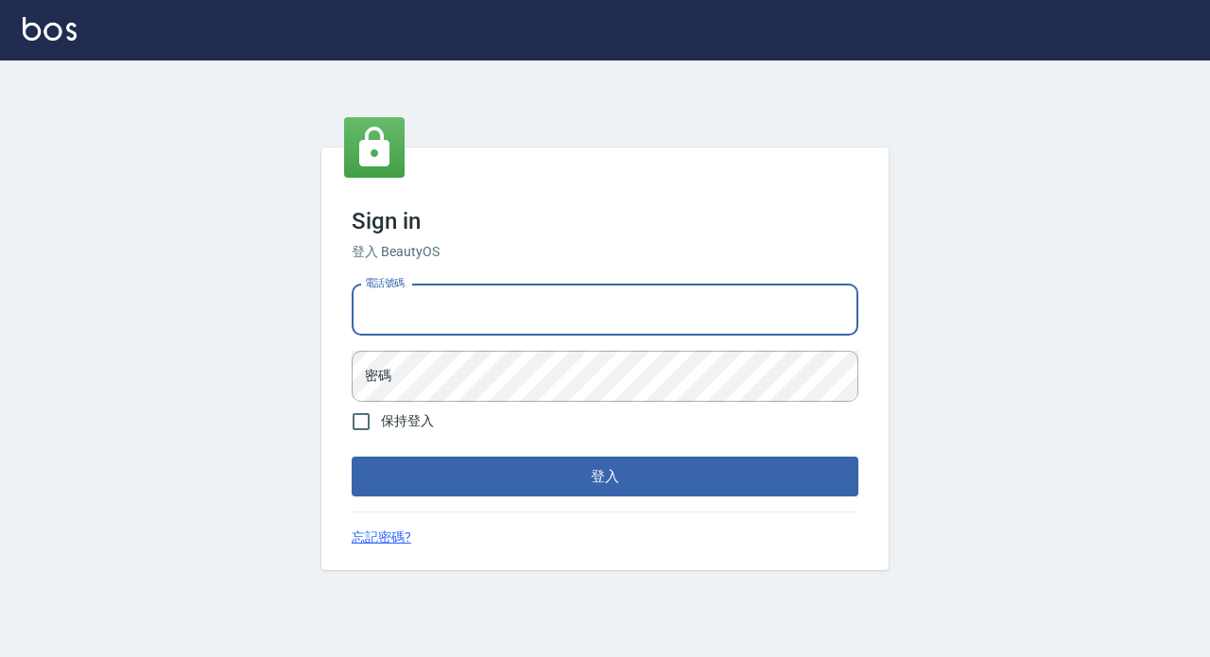
type input "89729295"
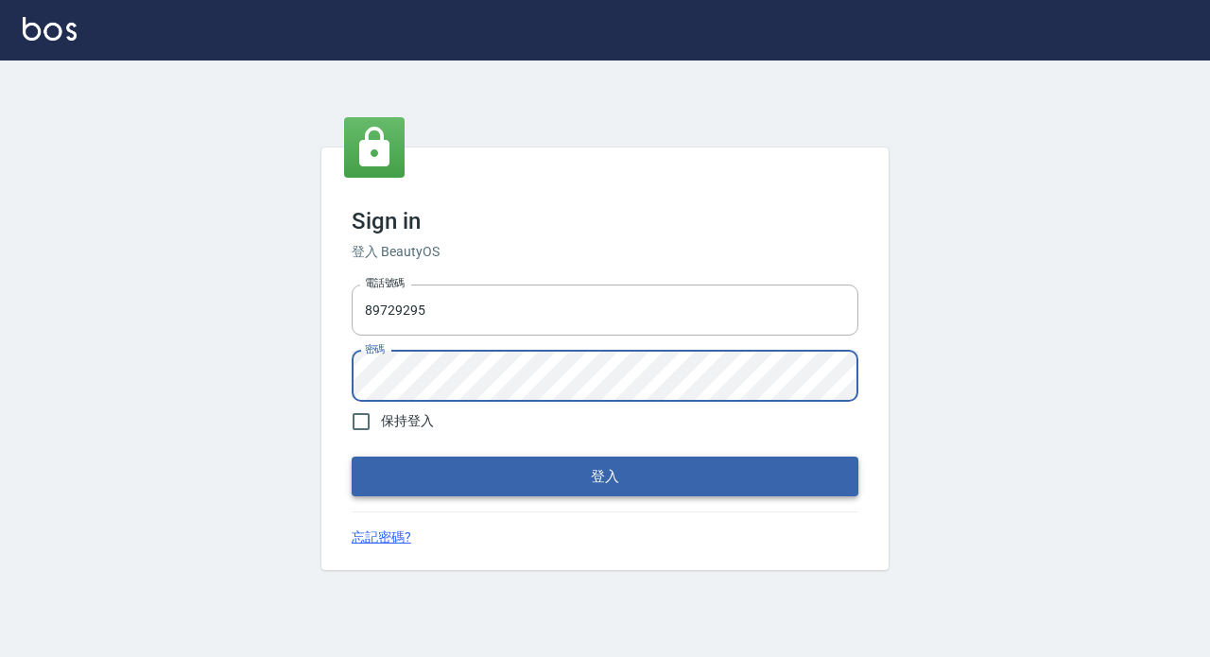
click at [523, 478] on button "登入" at bounding box center [605, 477] width 507 height 40
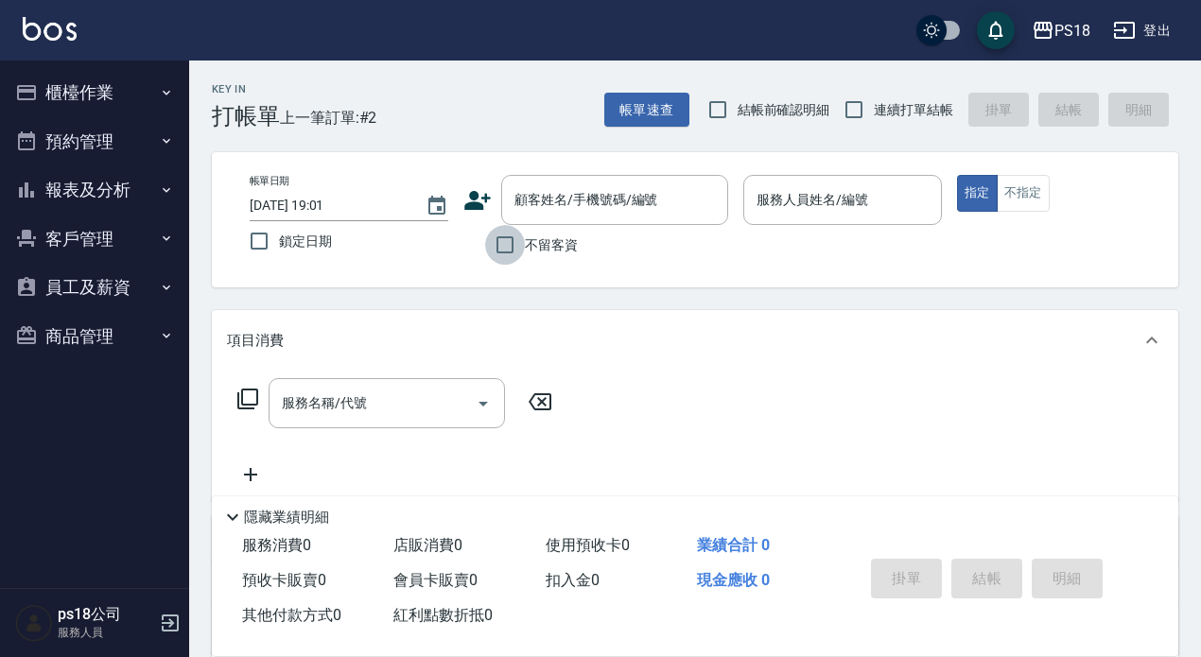
click at [508, 246] on input "不留客資" at bounding box center [505, 245] width 40 height 40
checkbox input "true"
click at [848, 107] on input "連續打單結帳" at bounding box center [854, 110] width 40 height 40
checkbox input "true"
click at [803, 207] on input "服務人員姓名/編號" at bounding box center [843, 199] width 182 height 33
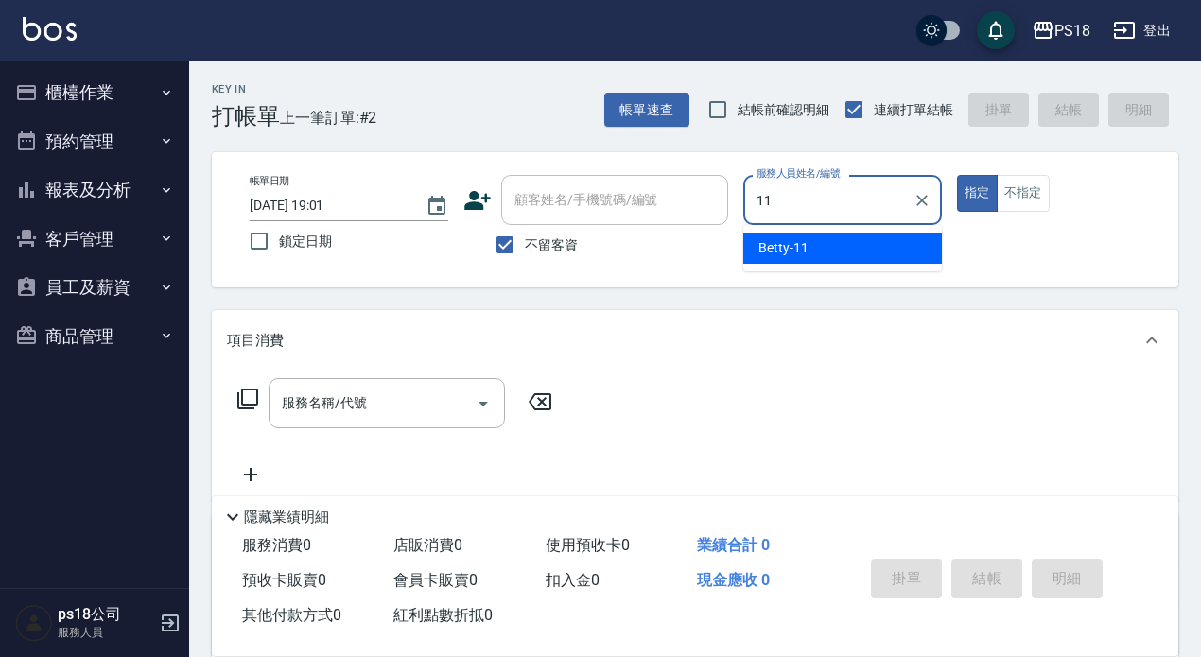
type input "11"
type button "true"
type input "Betty-11"
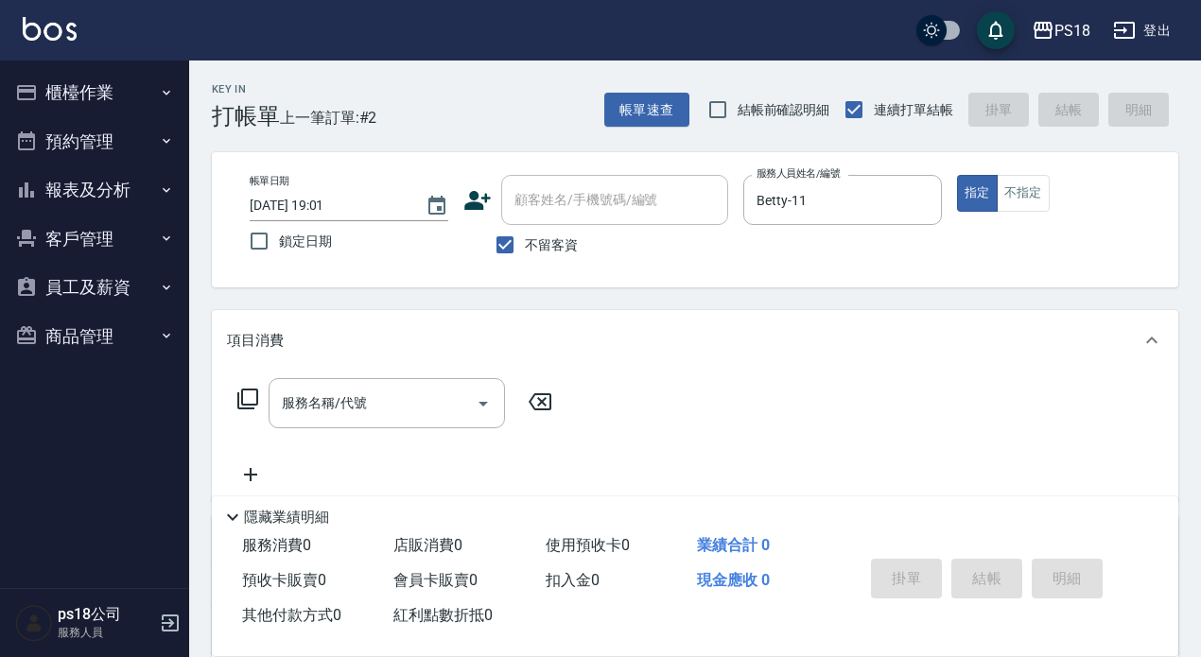
click at [251, 396] on icon at bounding box center [247, 399] width 23 height 23
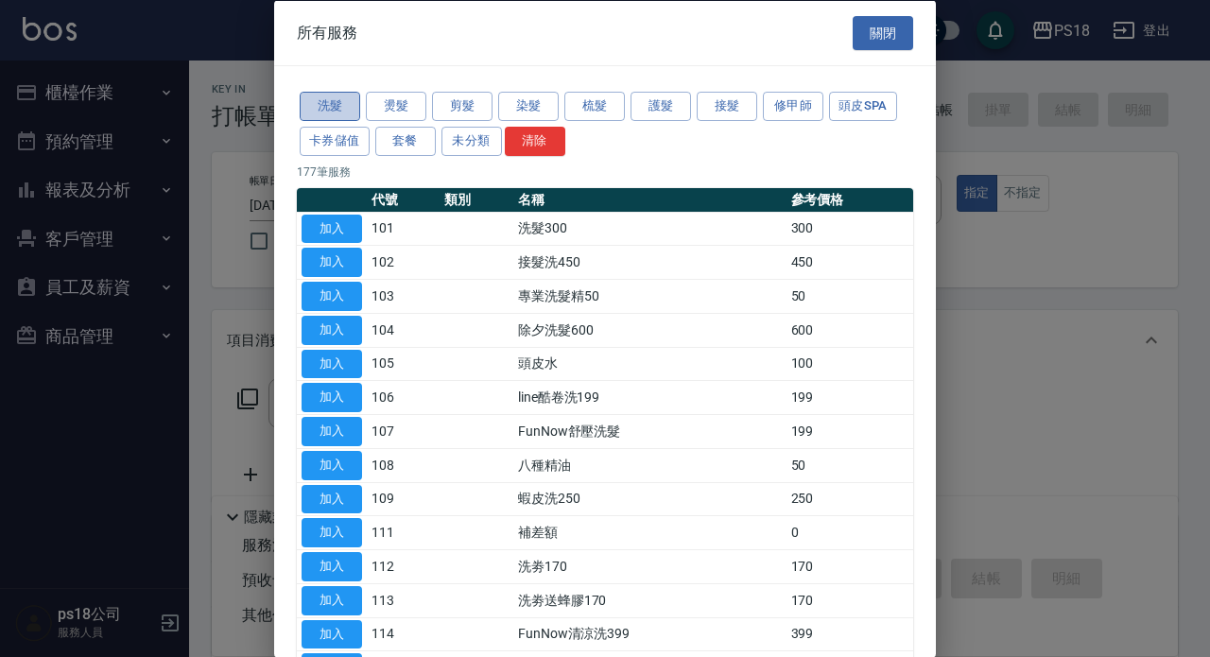
click at [339, 106] on button "洗髮" at bounding box center [330, 106] width 61 height 29
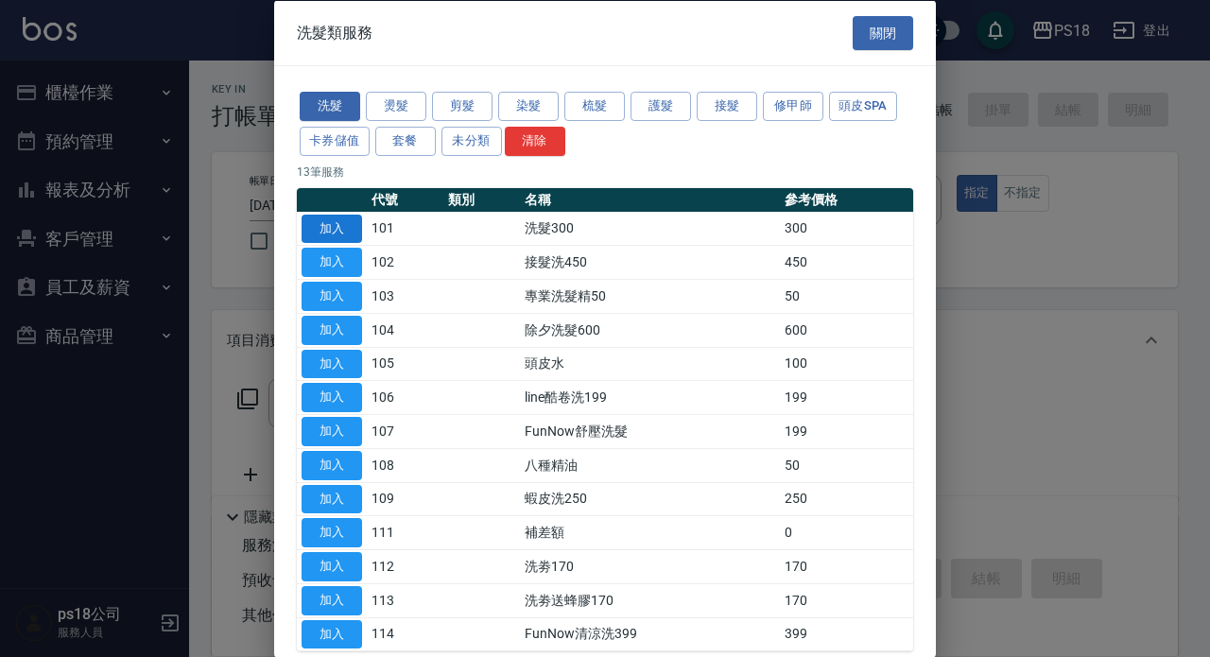
click at [312, 215] on button "加入" at bounding box center [332, 228] width 61 height 29
type input "洗髮300(101)"
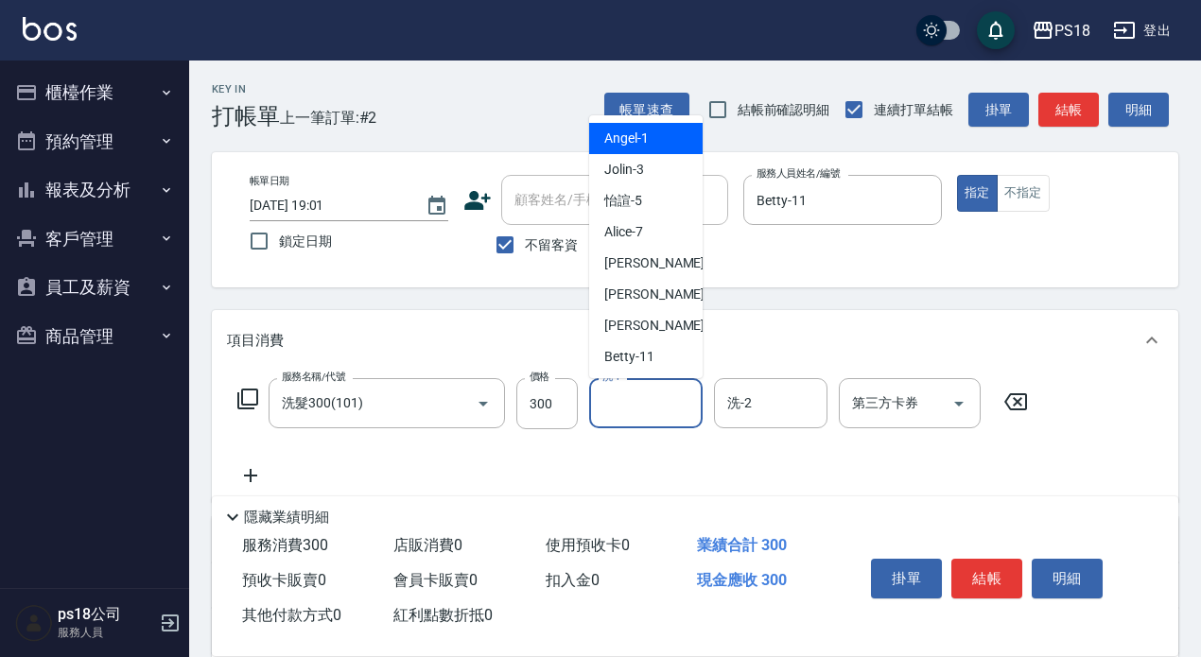
click at [612, 401] on input "洗-1" at bounding box center [646, 403] width 96 height 33
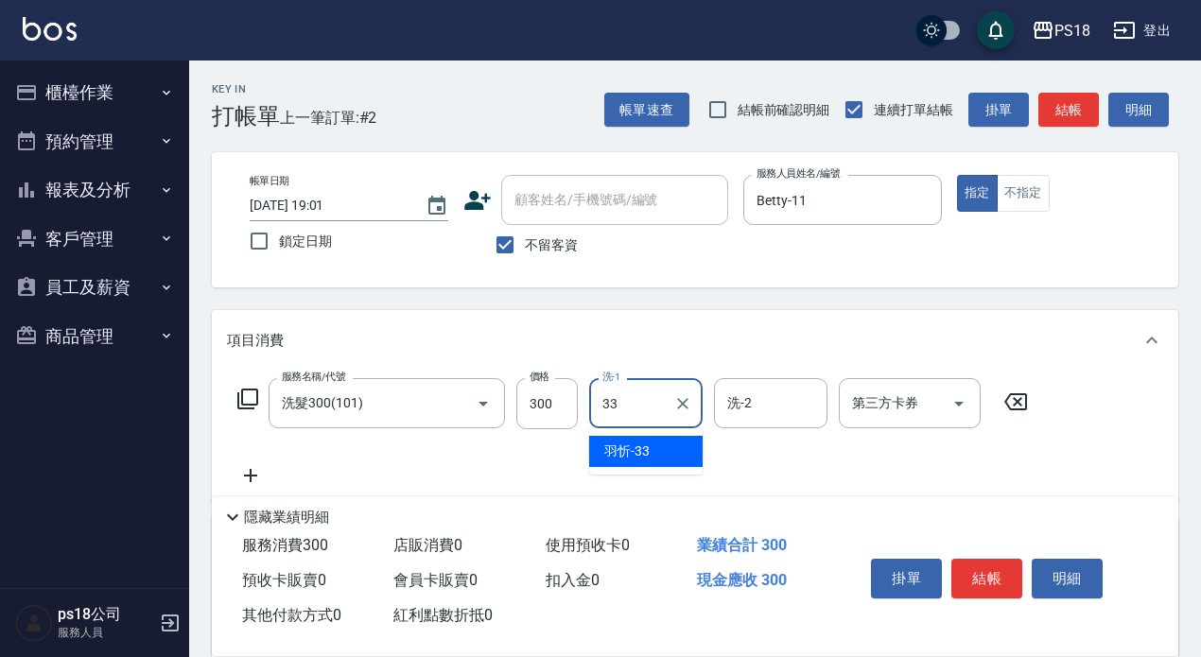
type input "羽忻-33"
click at [240, 394] on icon at bounding box center [247, 399] width 23 height 23
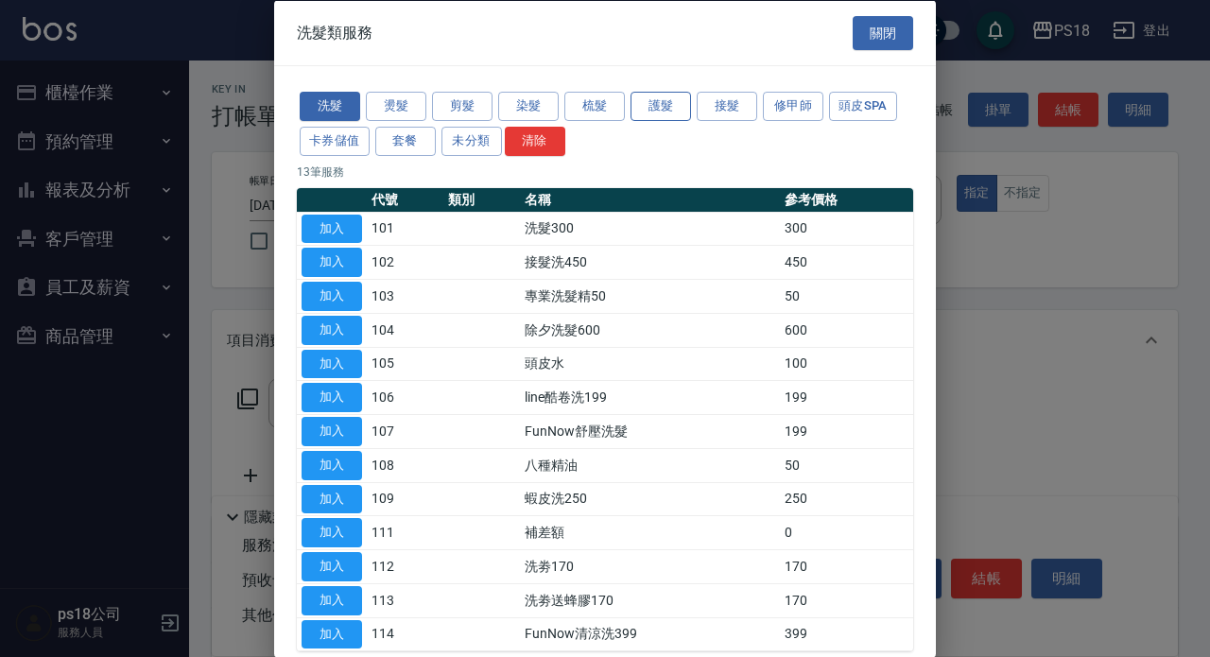
click at [650, 98] on button "護髮" at bounding box center [661, 106] width 61 height 29
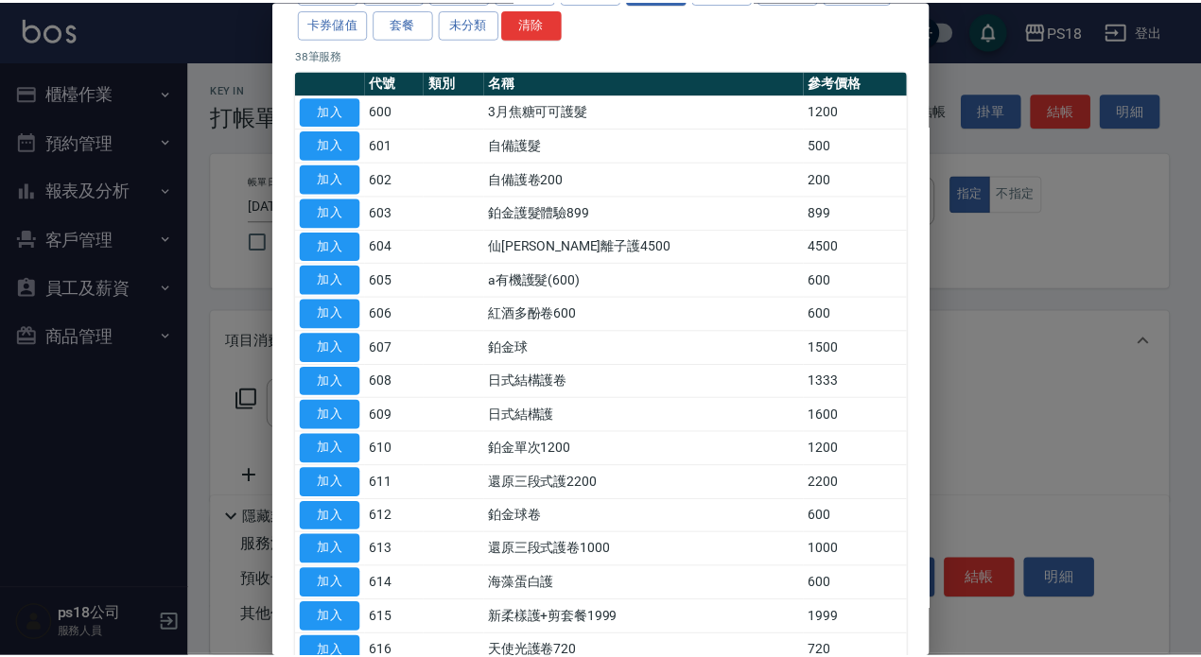
scroll to position [378, 0]
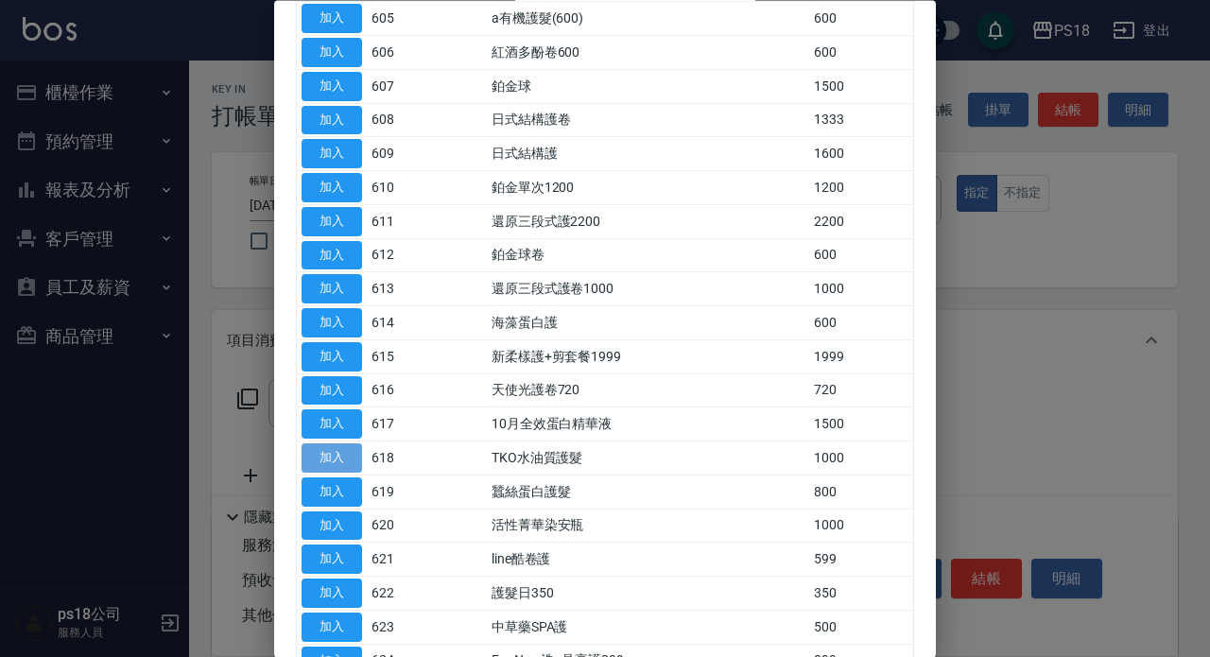
click at [350, 458] on button "加入" at bounding box center [332, 458] width 61 height 29
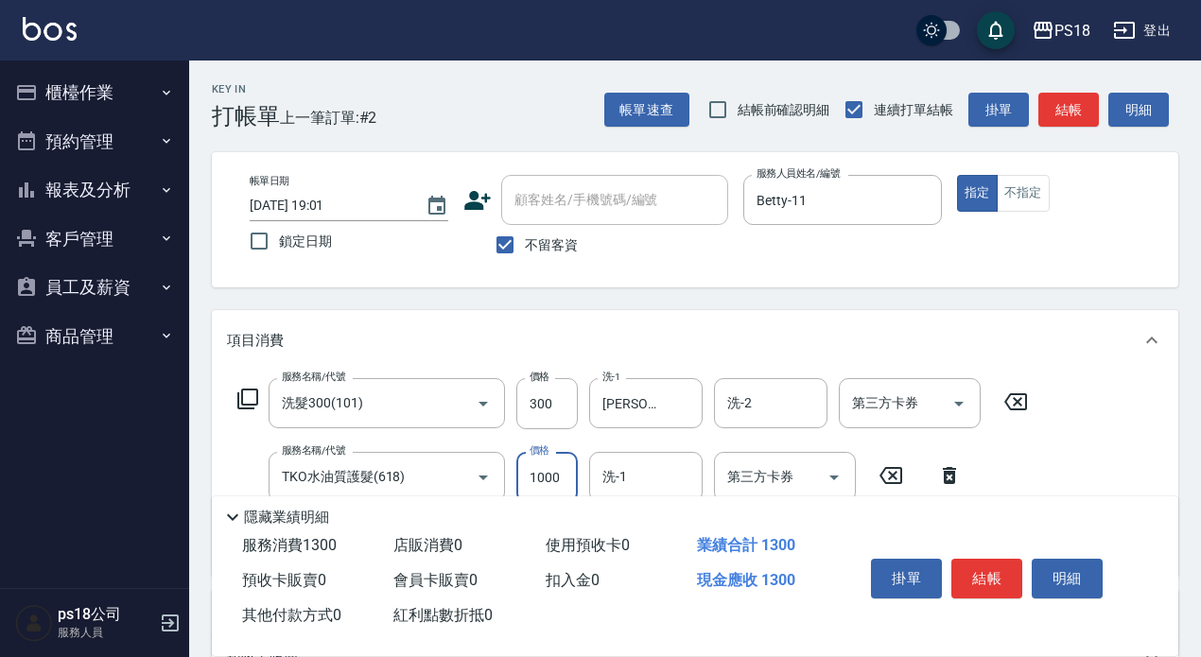
click at [544, 468] on input "1000" at bounding box center [546, 477] width 61 height 51
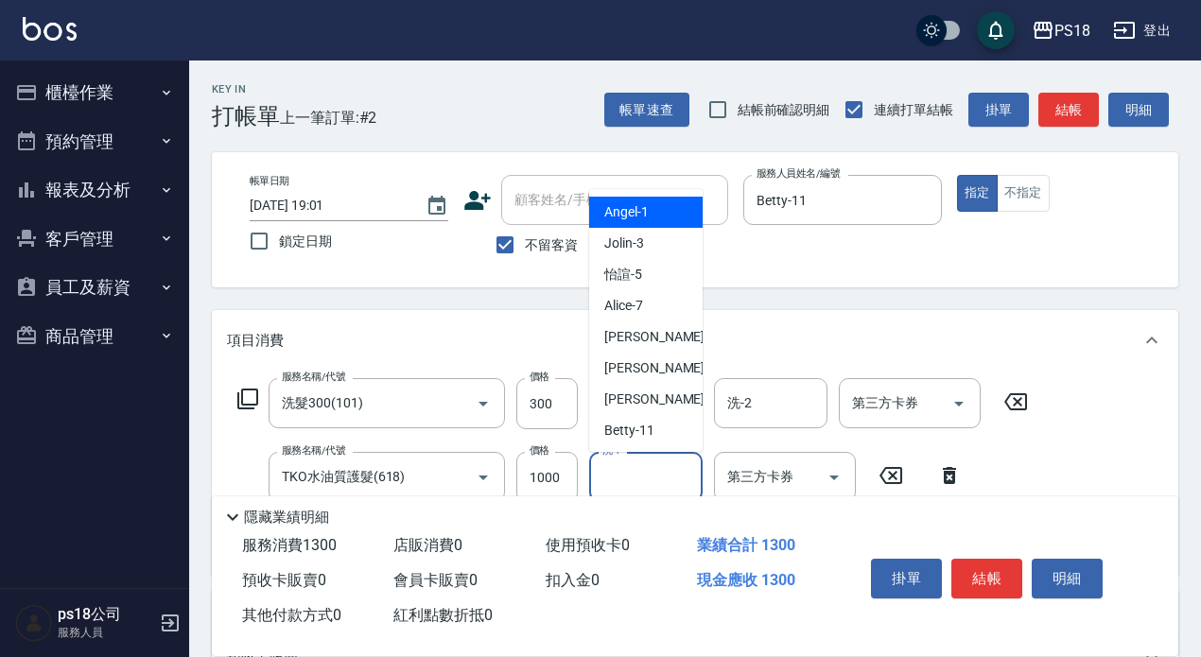
click at [650, 482] on input "洗-1" at bounding box center [646, 477] width 96 height 33
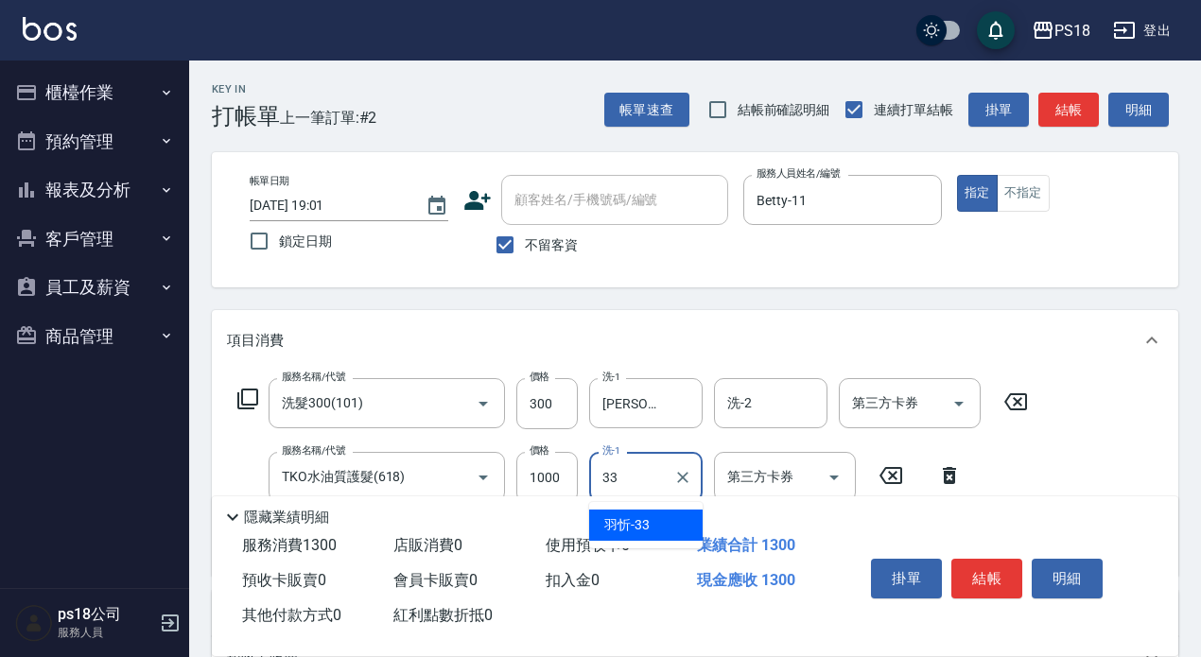
type input "羽忻-33"
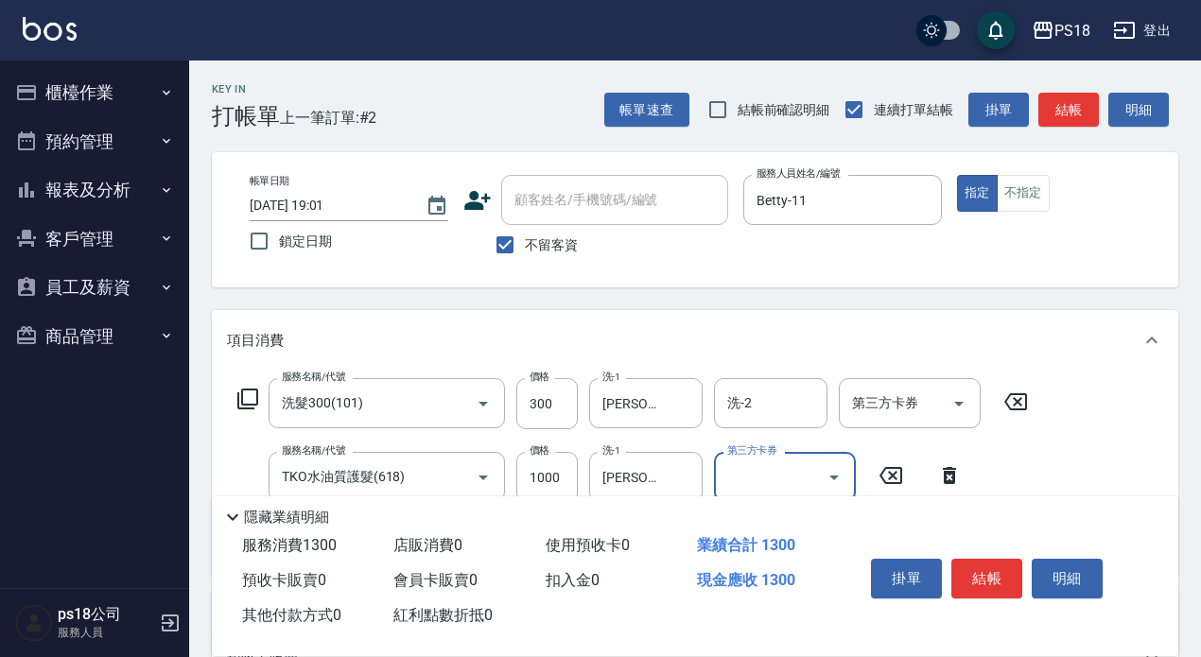
scroll to position [297, 0]
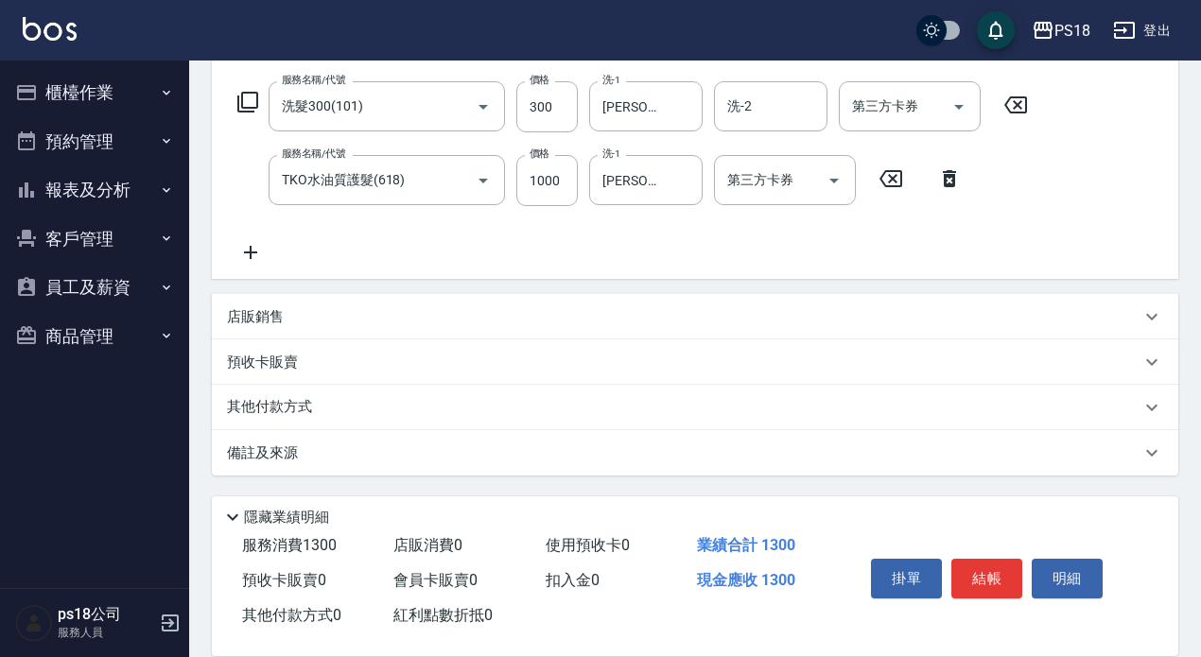
click at [257, 444] on p "備註及來源" at bounding box center [262, 454] width 71 height 20
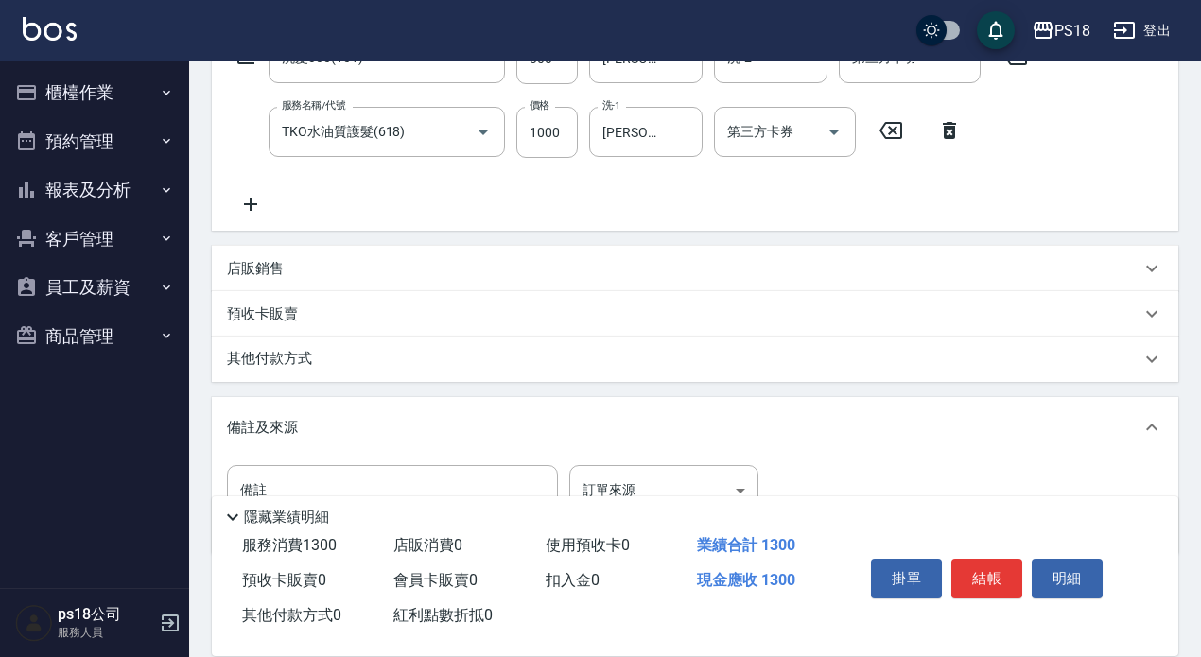
scroll to position [418, 0]
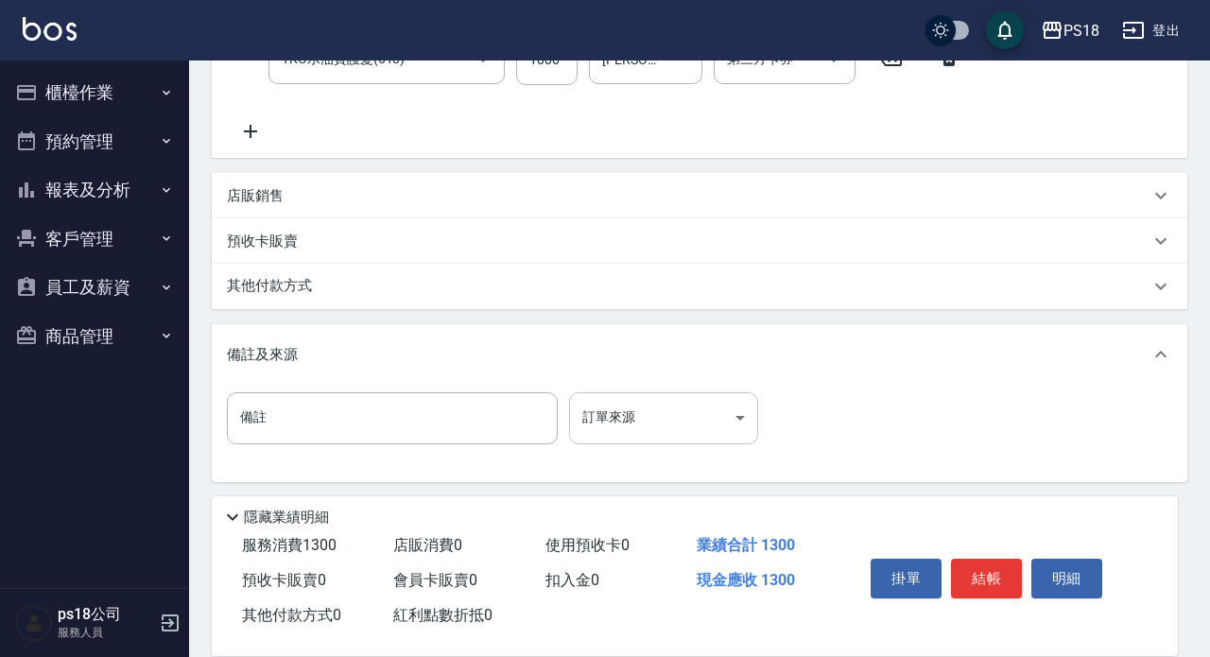
click at [730, 423] on body "PS18 登出 櫃檯作業 打帳單 帳單列表 現金收支登錄 材料自購登錄 排班表 現場電腦打卡 掃碼打卡 預約管理 預約管理 單日預約紀錄 單週預約紀錄 報表及…" at bounding box center [605, 123] width 1210 height 1082
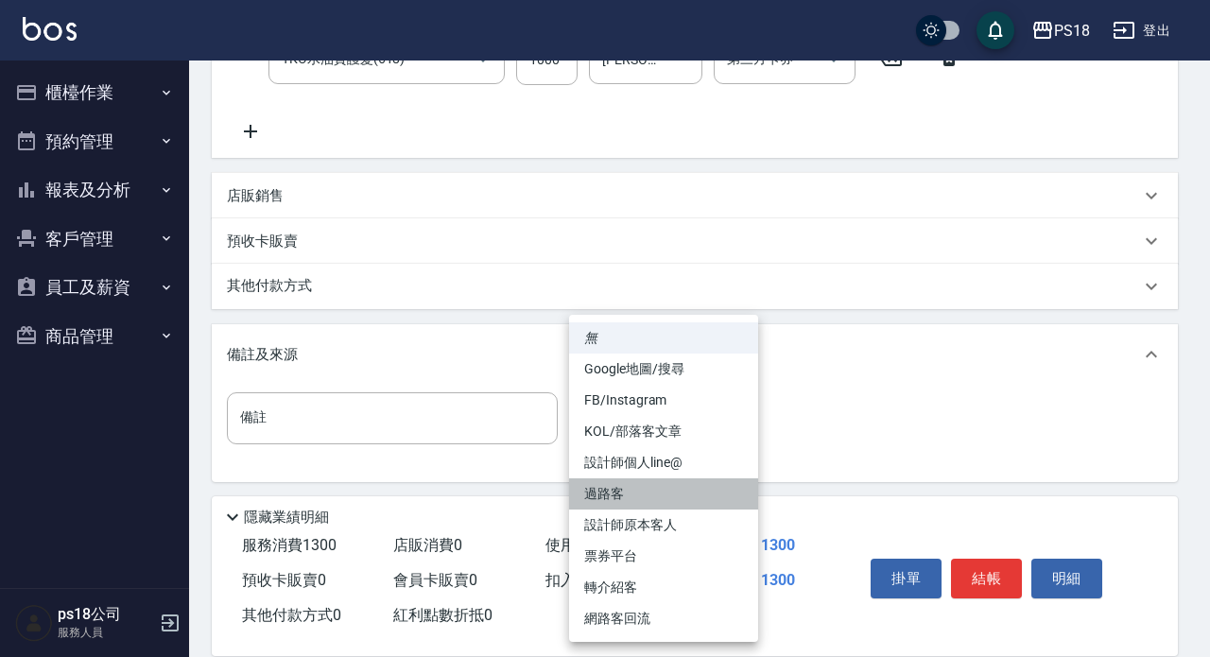
click at [580, 481] on li "過路客" at bounding box center [663, 493] width 189 height 31
type input "過路客"
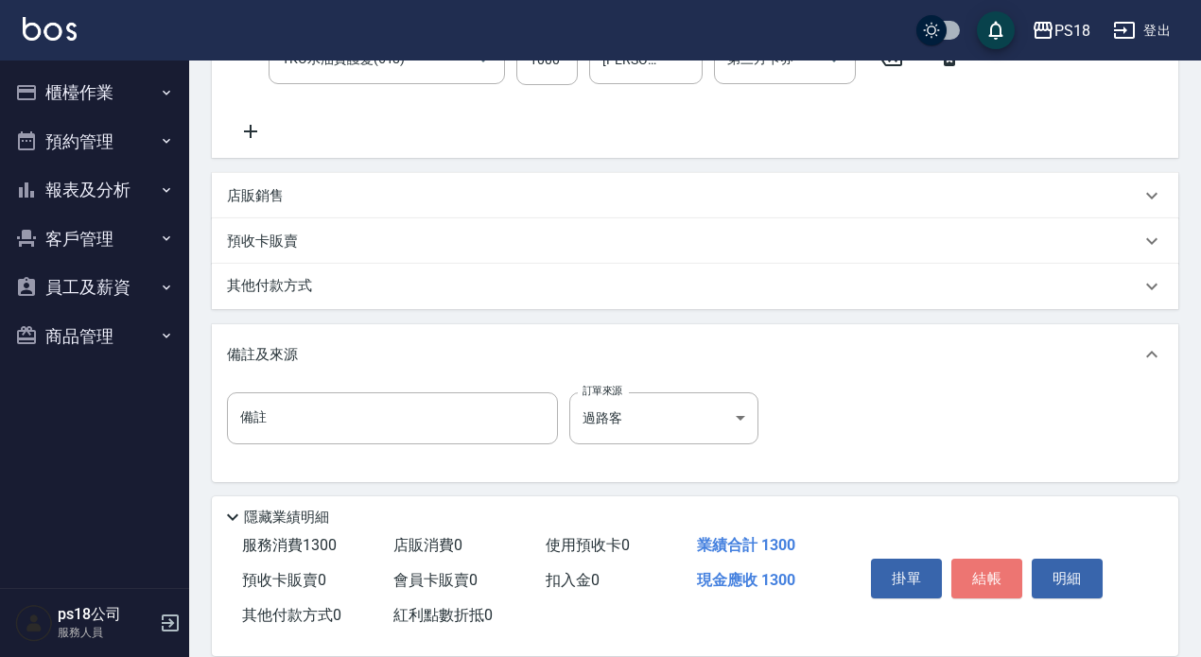
click at [987, 561] on button "結帳" at bounding box center [986, 579] width 71 height 40
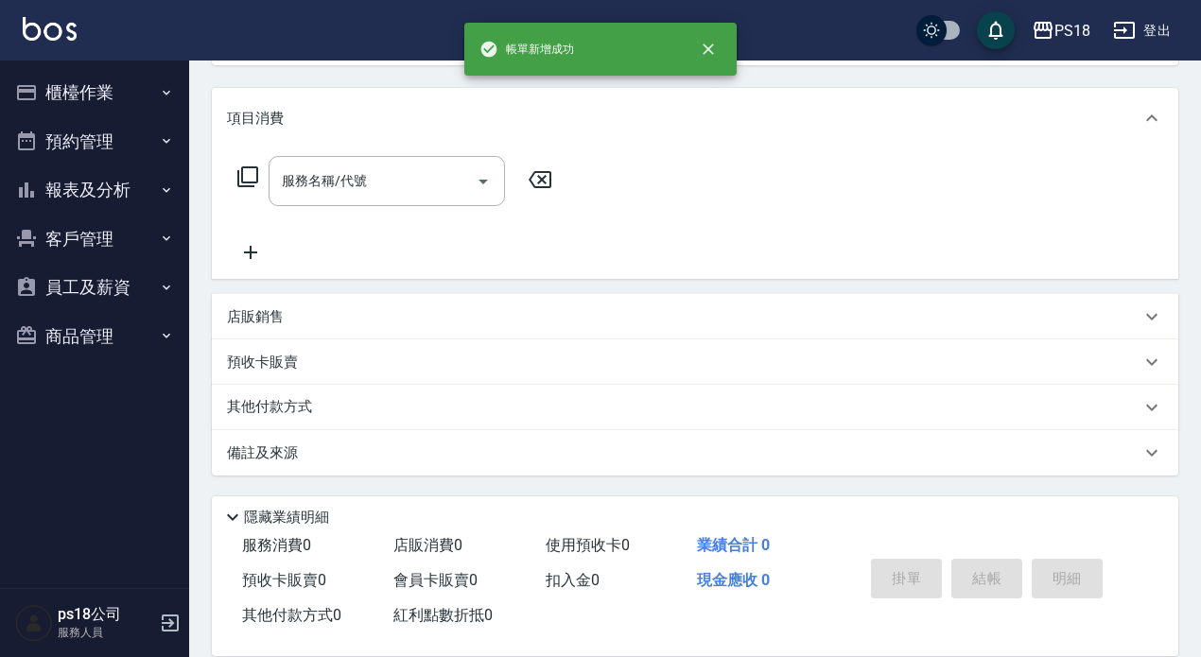
scroll to position [0, 0]
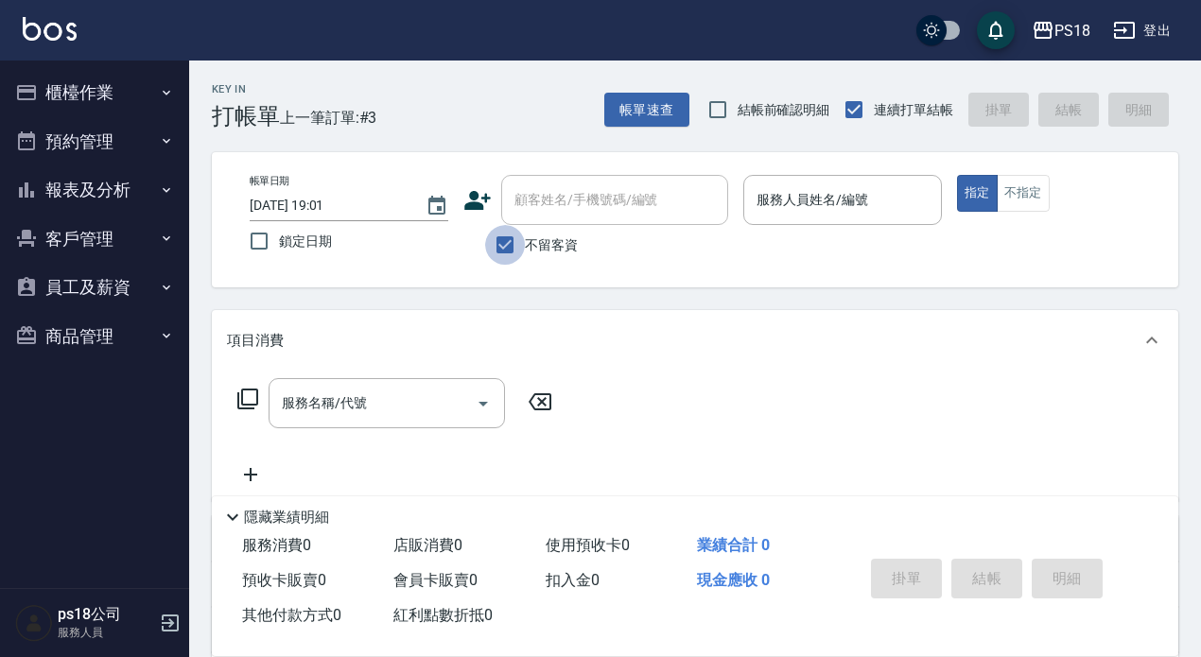
click at [509, 242] on input "不留客資" at bounding box center [505, 245] width 40 height 40
checkbox input "false"
click at [530, 194] on input "顧客姓名/手機號碼/編號" at bounding box center [601, 199] width 182 height 33
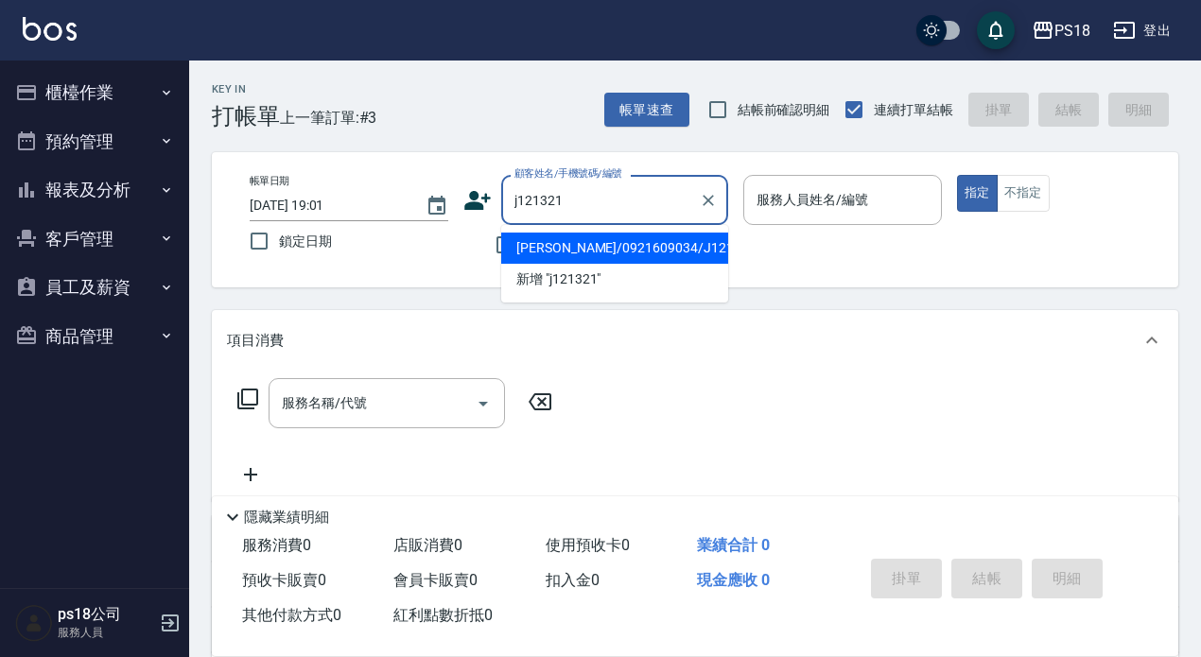
click at [587, 244] on li "洪美玉/0921609034/J121321" at bounding box center [614, 248] width 227 height 31
type input "洪美玉/0921609034/J121321"
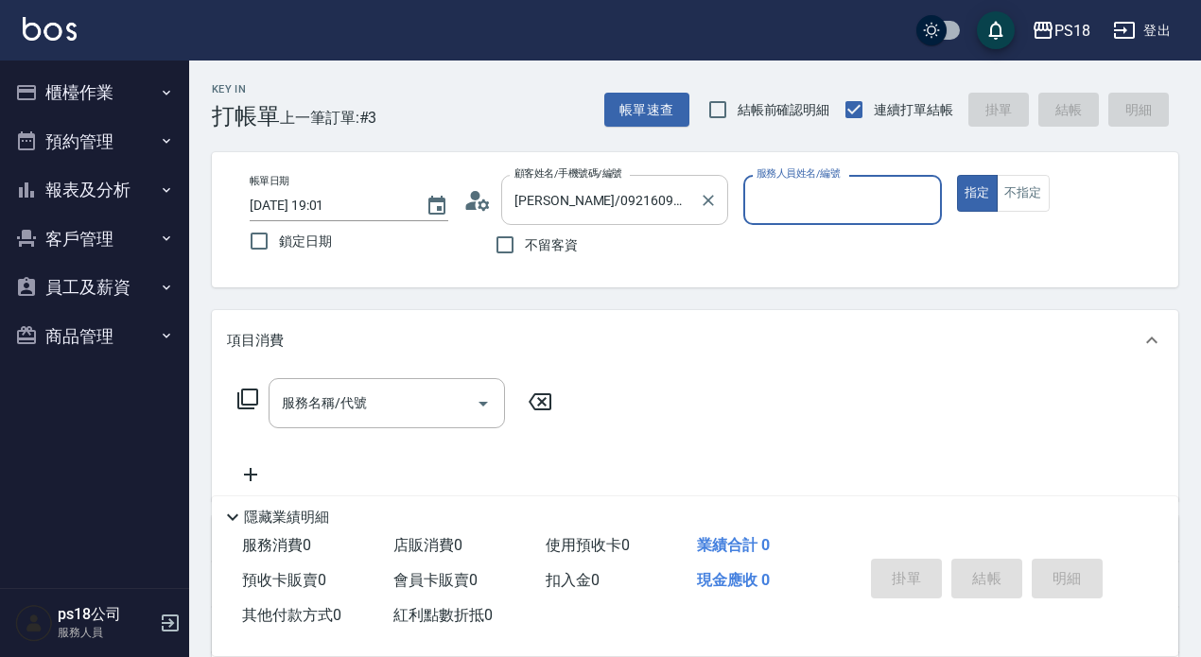
type input "Jolin-3"
click at [706, 198] on icon "Clear" at bounding box center [708, 200] width 19 height 19
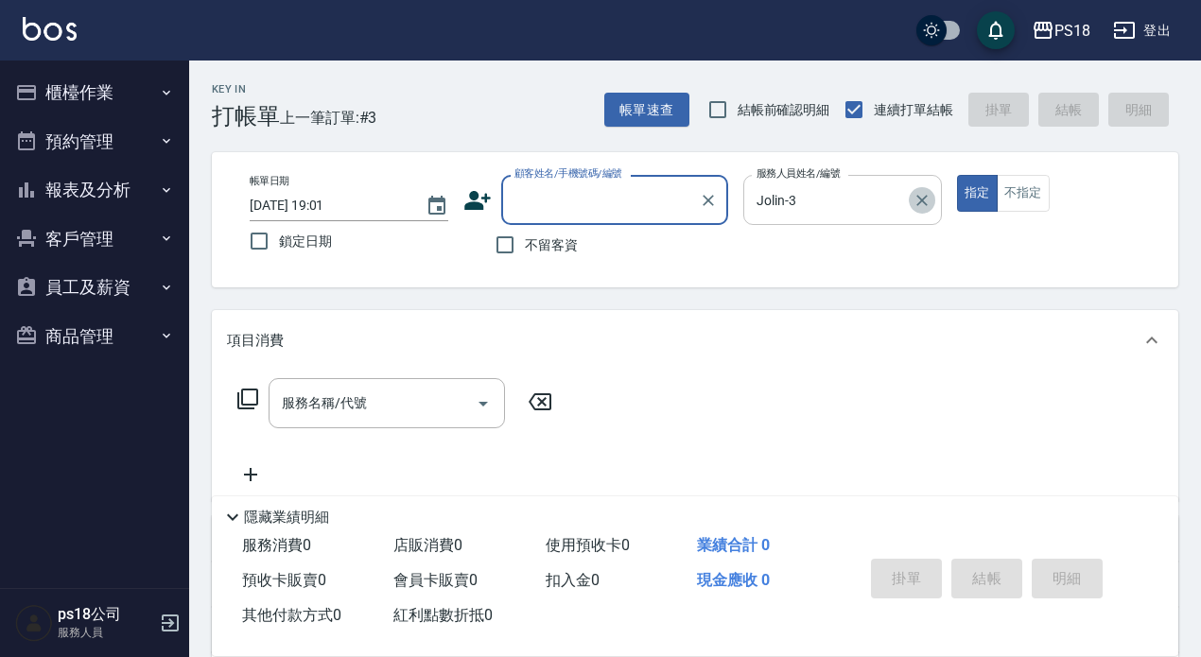
click at [920, 198] on icon "Clear" at bounding box center [921, 200] width 11 height 11
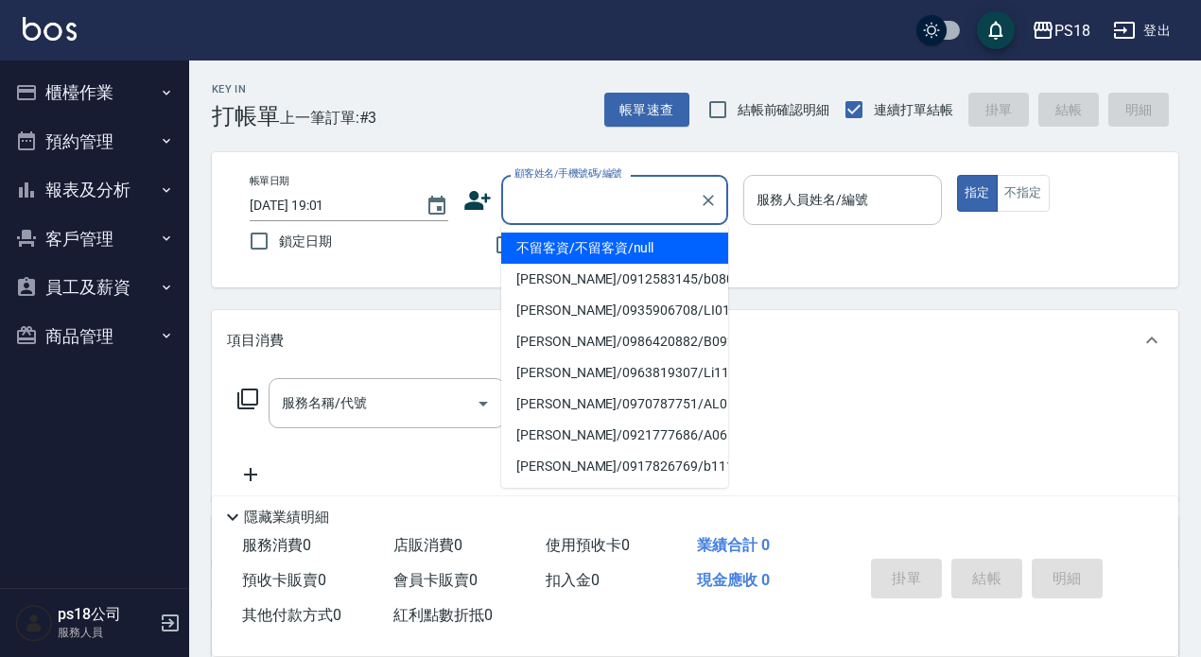
click at [557, 193] on input "顧客姓名/手機號碼/編號" at bounding box center [601, 199] width 182 height 33
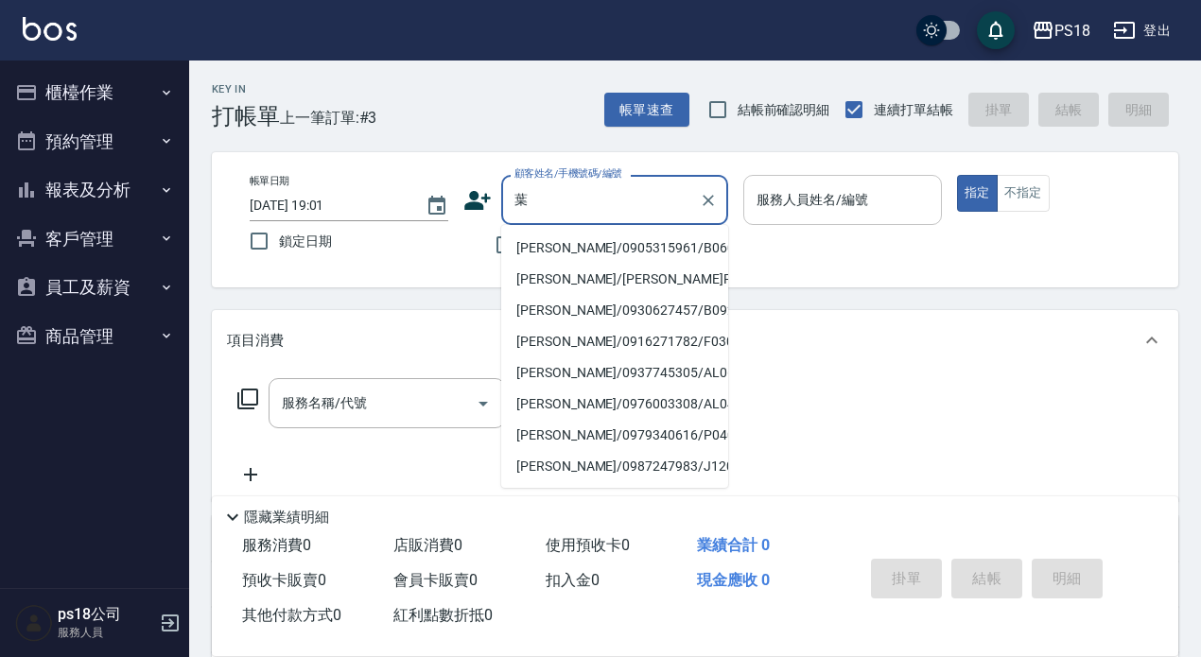
type input "葉育"
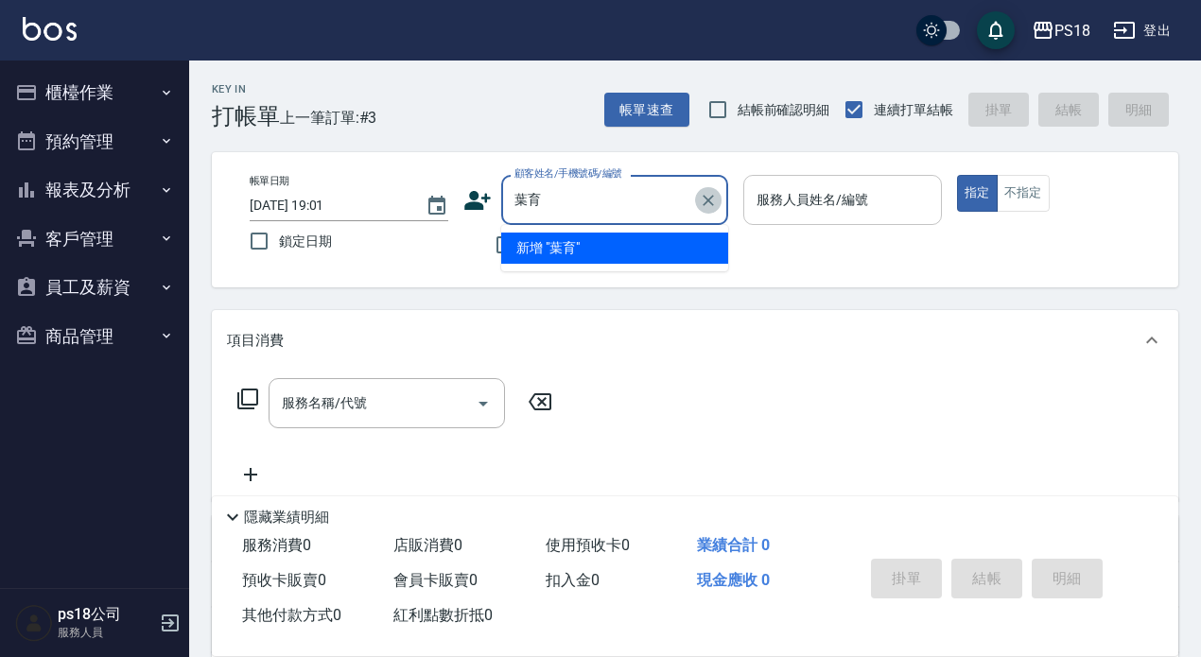
click at [708, 206] on icon "Clear" at bounding box center [708, 200] width 19 height 19
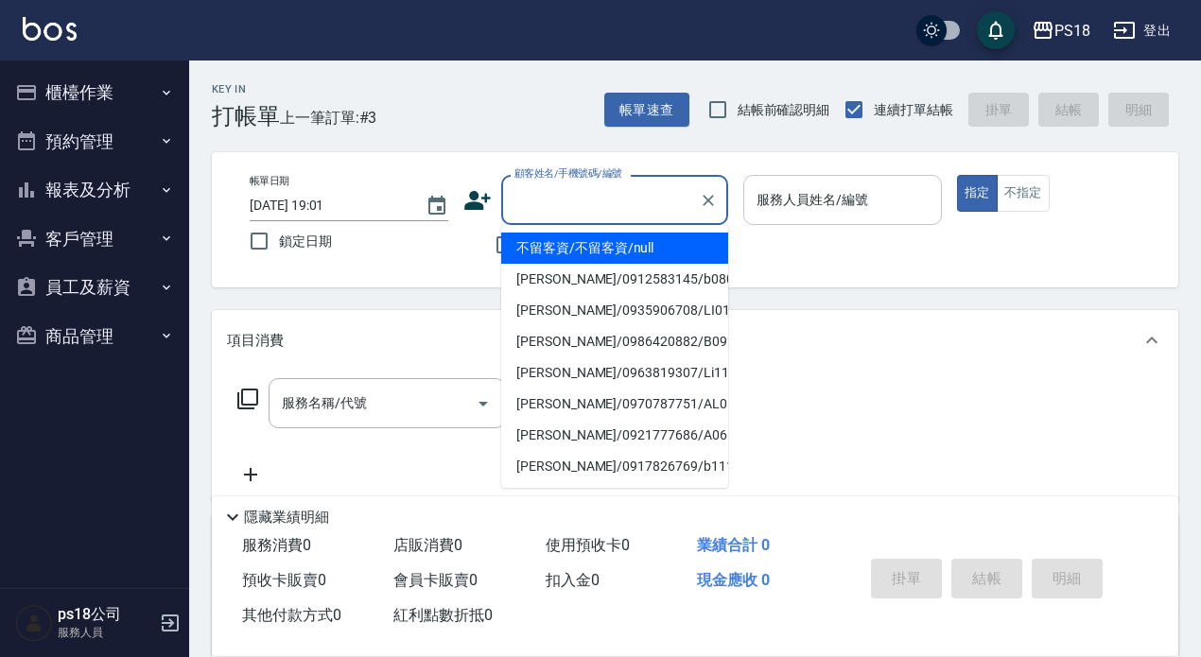
click at [461, 240] on div "帳單日期 2025/09/24 19:01 鎖定日期 顧客姓名/手機號碼/編號 顧客姓名/手機號碼/編號 不留客資 服務人員姓名/編號 服務人員姓名/編號 指…" at bounding box center [695, 220] width 921 height 90
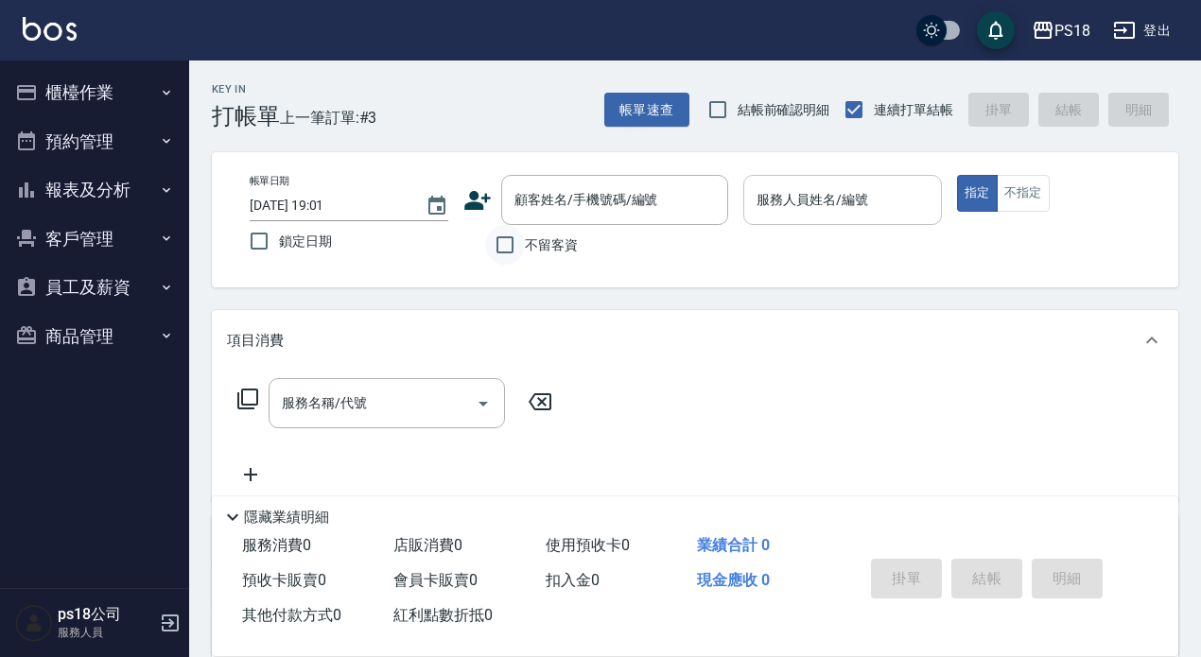
click at [498, 243] on input "不留客資" at bounding box center [505, 245] width 40 height 40
checkbox input "true"
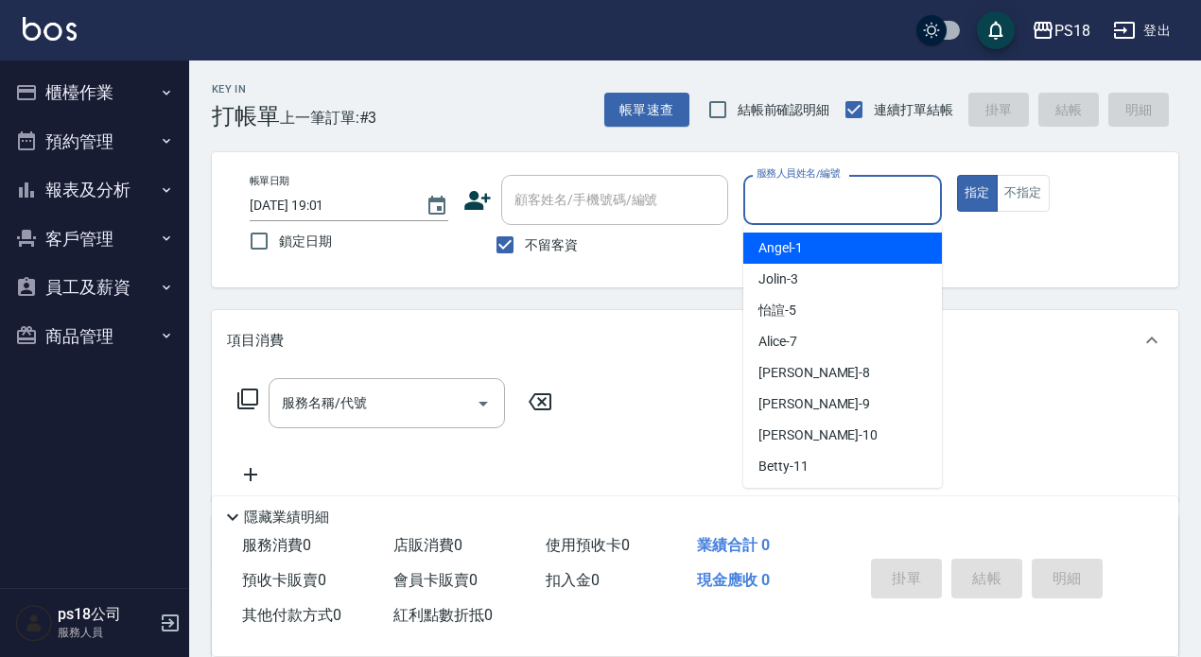
click at [770, 209] on input "服務人員姓名/編號" at bounding box center [843, 199] width 182 height 33
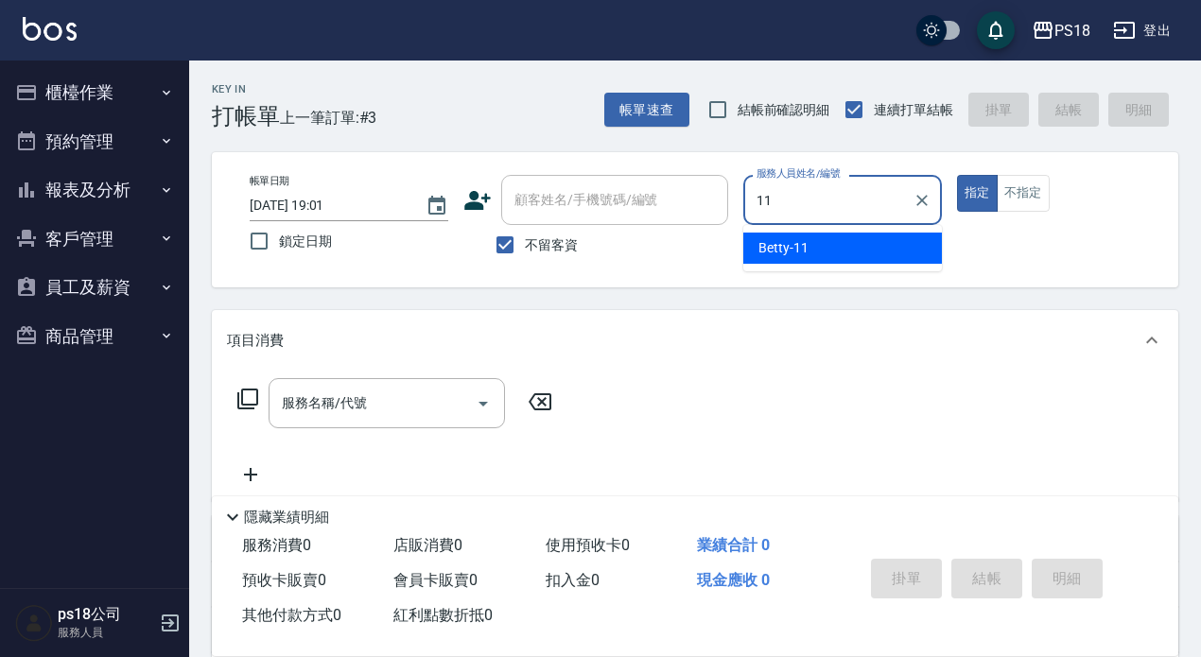
type input "Betty-11"
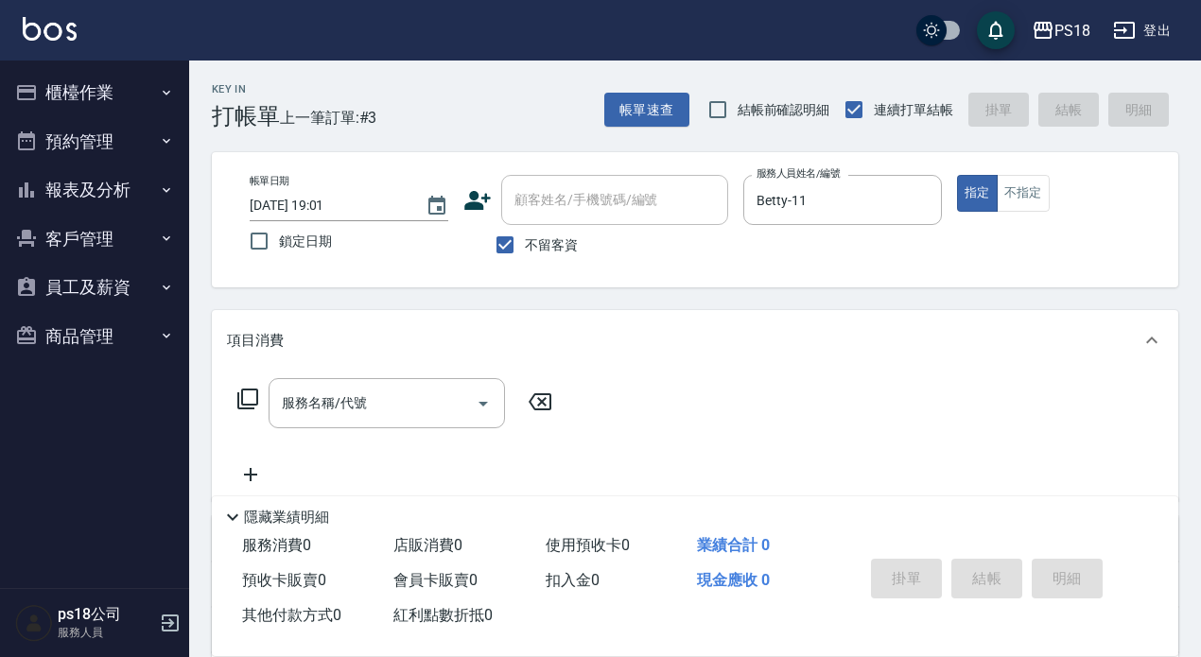
click at [252, 399] on icon at bounding box center [247, 399] width 23 height 23
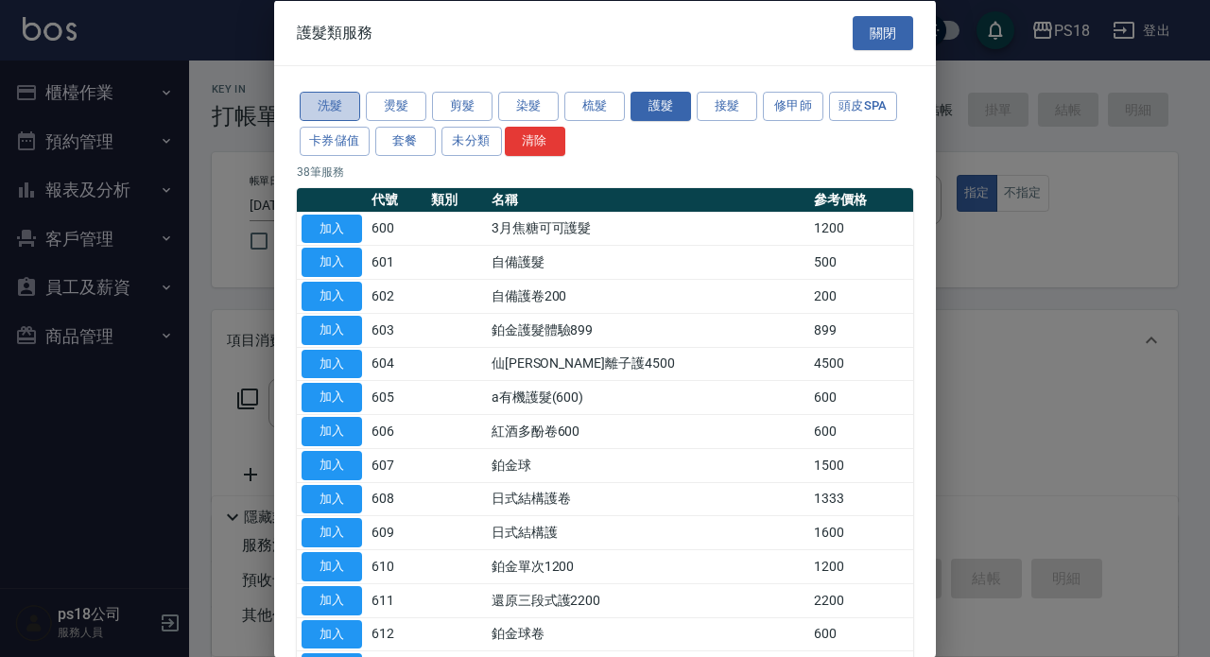
click at [313, 101] on button "洗髮" at bounding box center [330, 106] width 61 height 29
click at [319, 225] on button "加入" at bounding box center [332, 228] width 61 height 29
type input "3月焦糖可可護髮(600)"
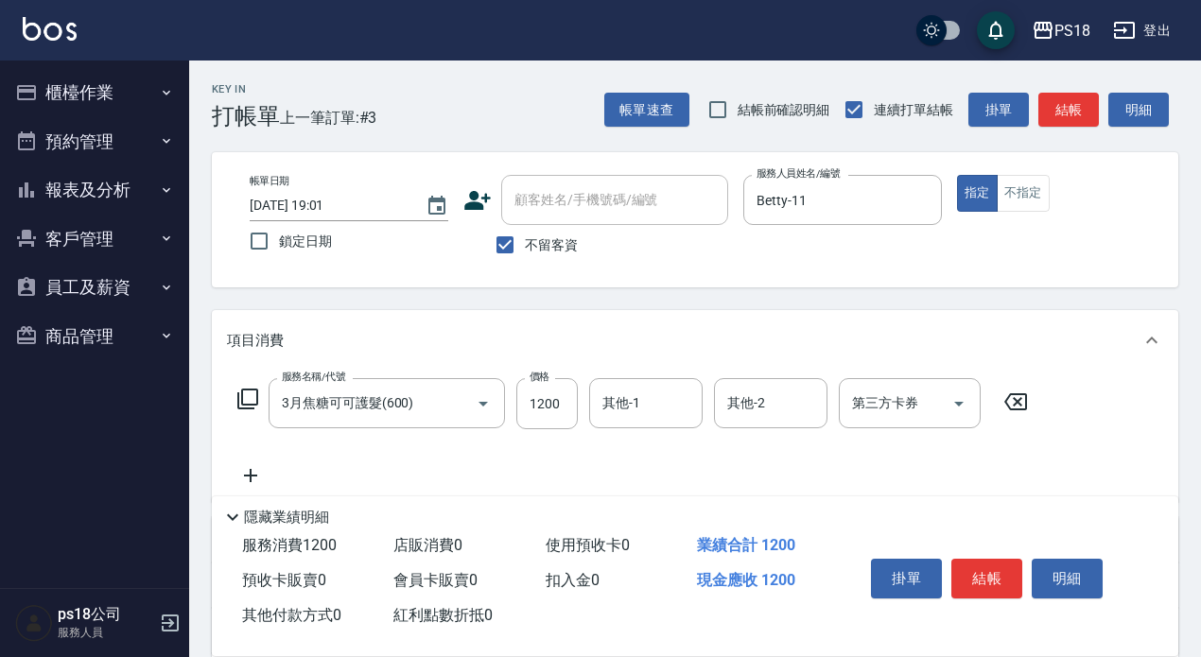
click at [1012, 400] on icon at bounding box center [1015, 402] width 47 height 23
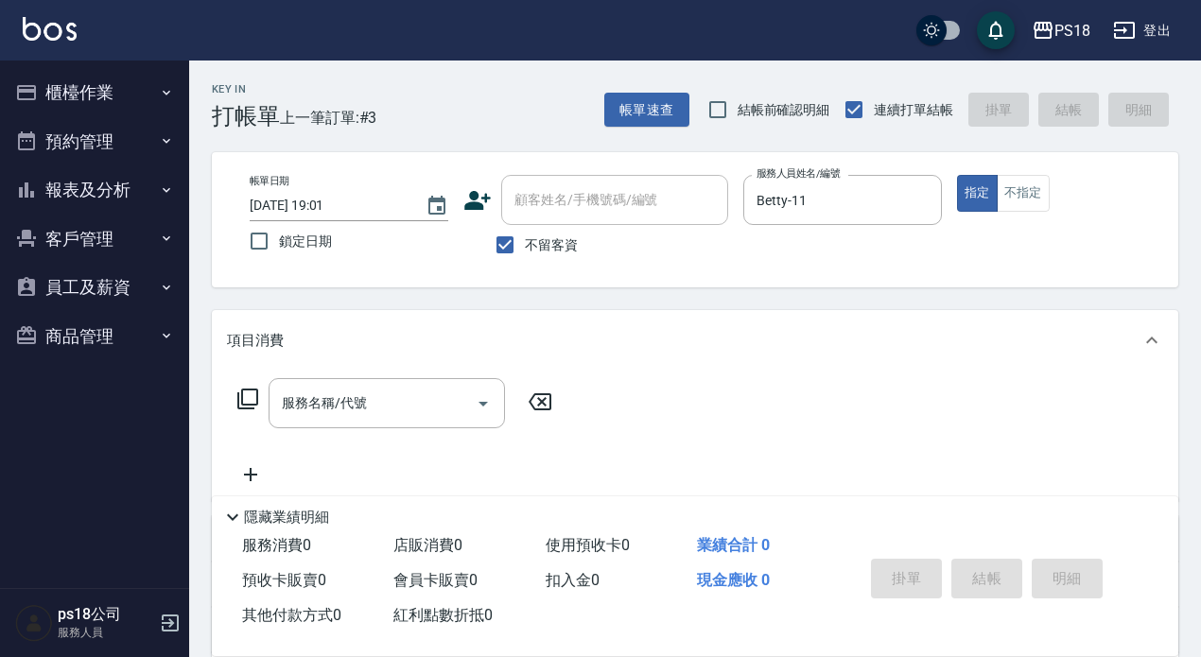
click at [251, 392] on icon at bounding box center [247, 399] width 23 height 23
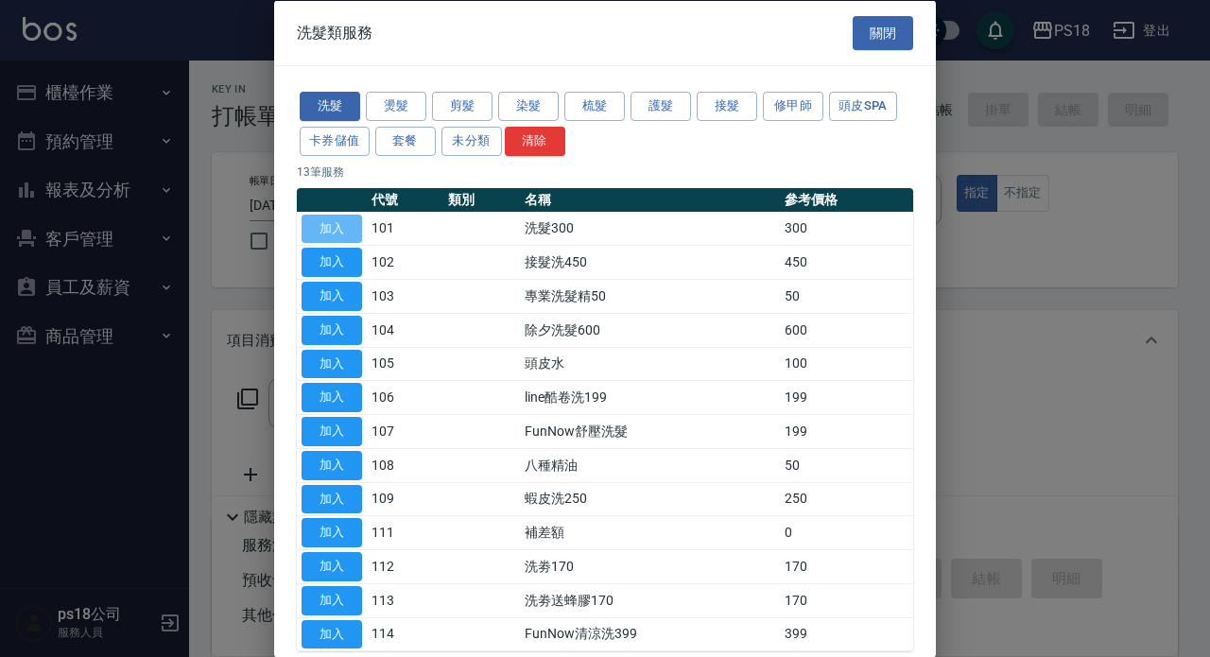
drag, startPoint x: 320, startPoint y: 221, endPoint x: 585, endPoint y: 458, distance: 355.7
click at [319, 220] on button "加入" at bounding box center [332, 228] width 61 height 29
type input "洗髮300(101)"
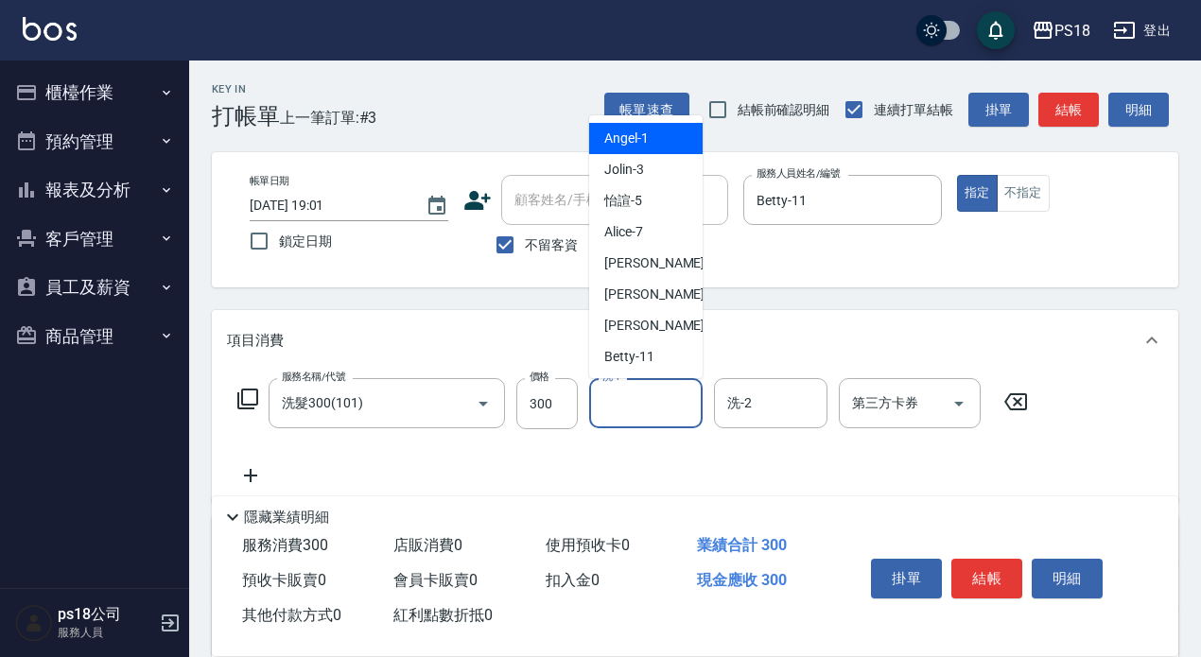
click at [612, 401] on input "洗-1" at bounding box center [646, 403] width 96 height 33
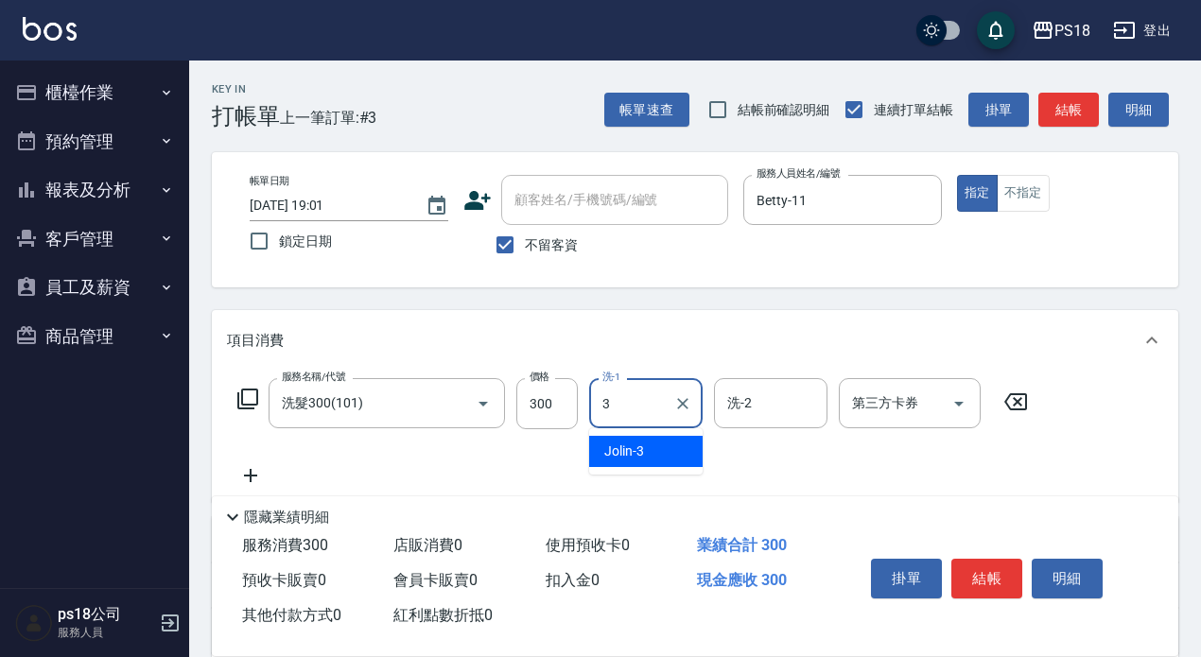
type input "Jolin-3"
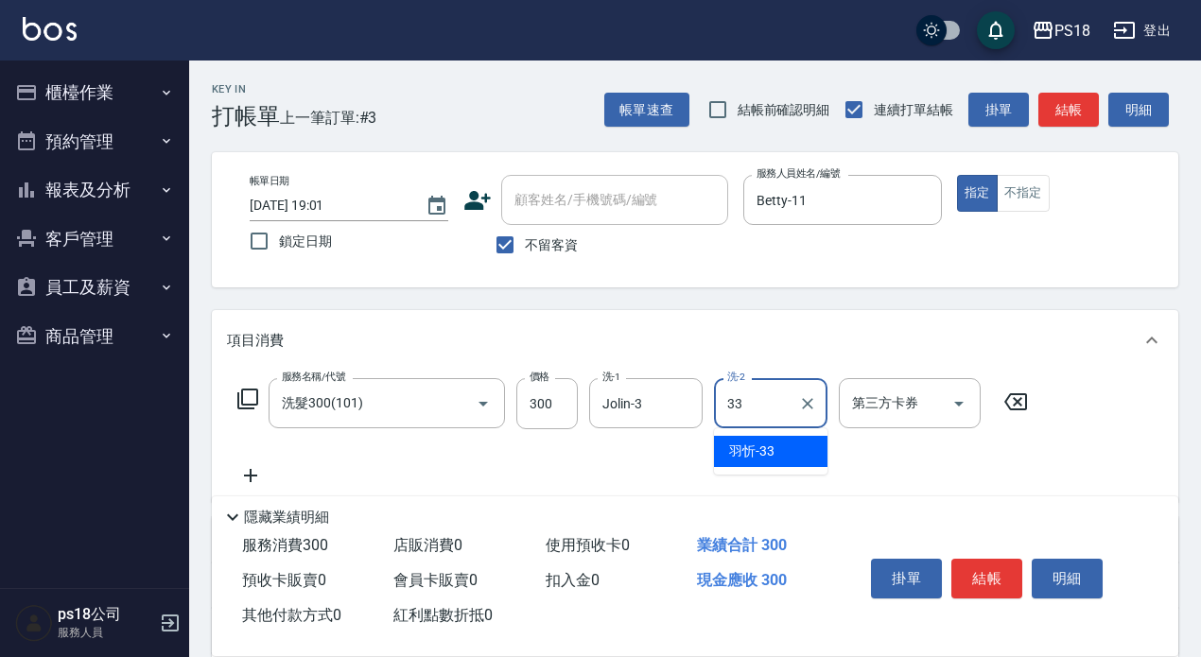
type input "羽忻-33"
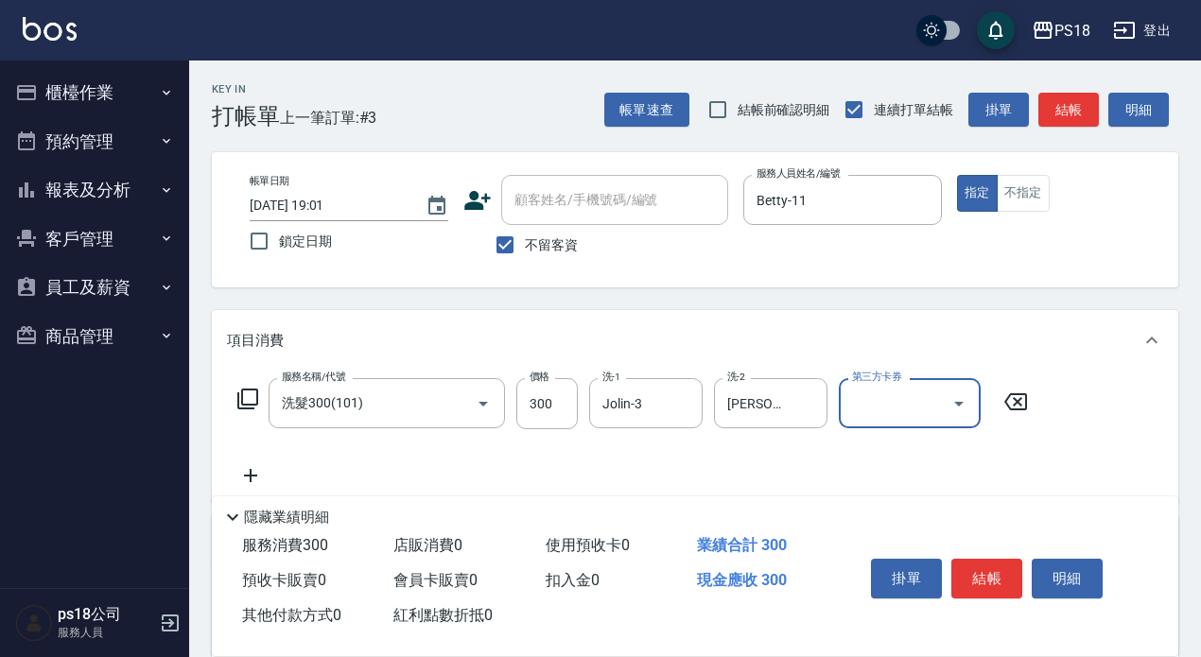
click at [247, 394] on icon at bounding box center [247, 399] width 23 height 23
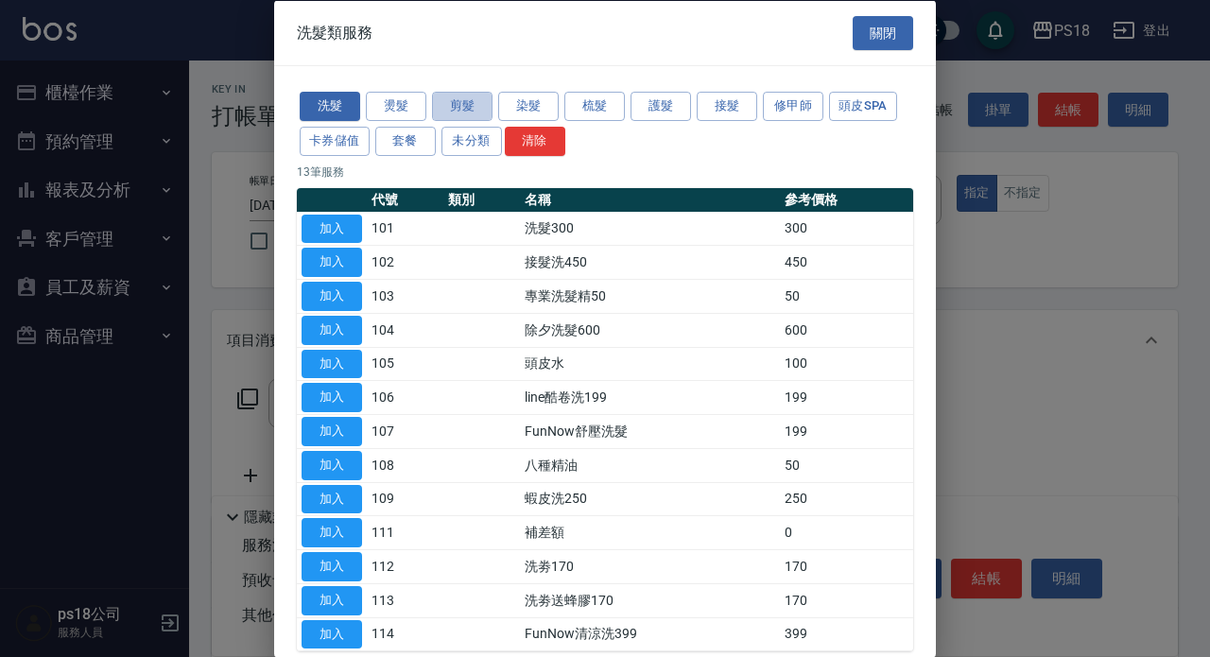
drag, startPoint x: 476, startPoint y: 99, endPoint x: 496, endPoint y: 170, distance: 73.9
click at [474, 99] on button "剪髮" at bounding box center [462, 106] width 61 height 29
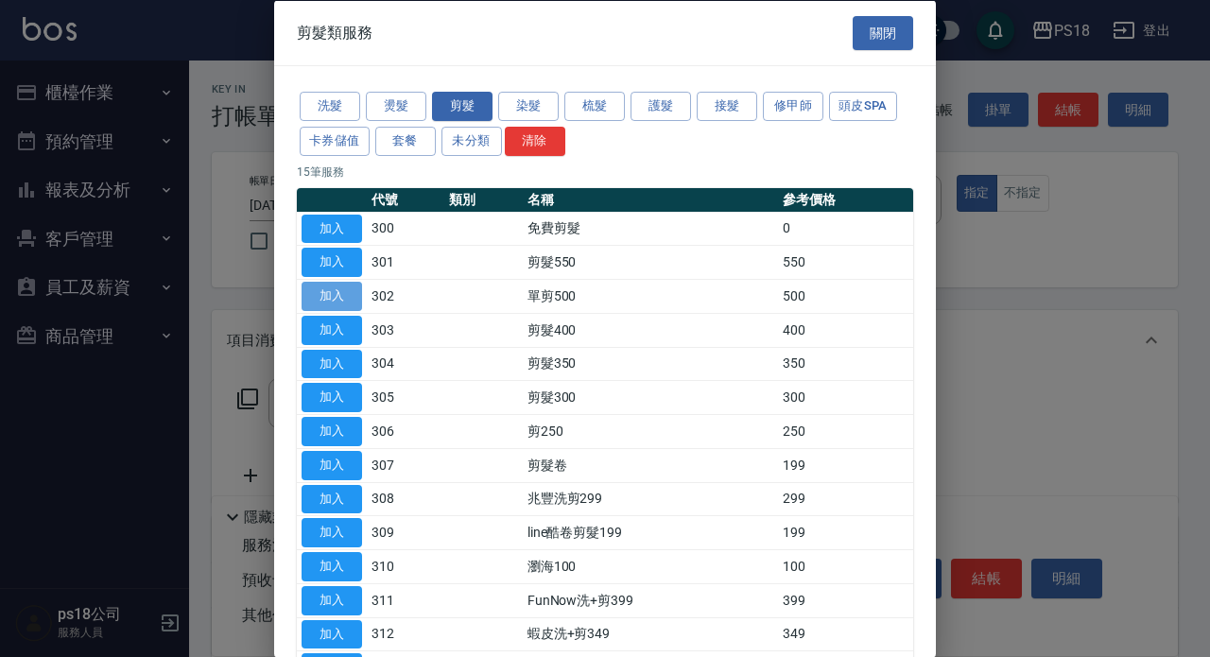
click at [332, 290] on button "加入" at bounding box center [332, 296] width 61 height 29
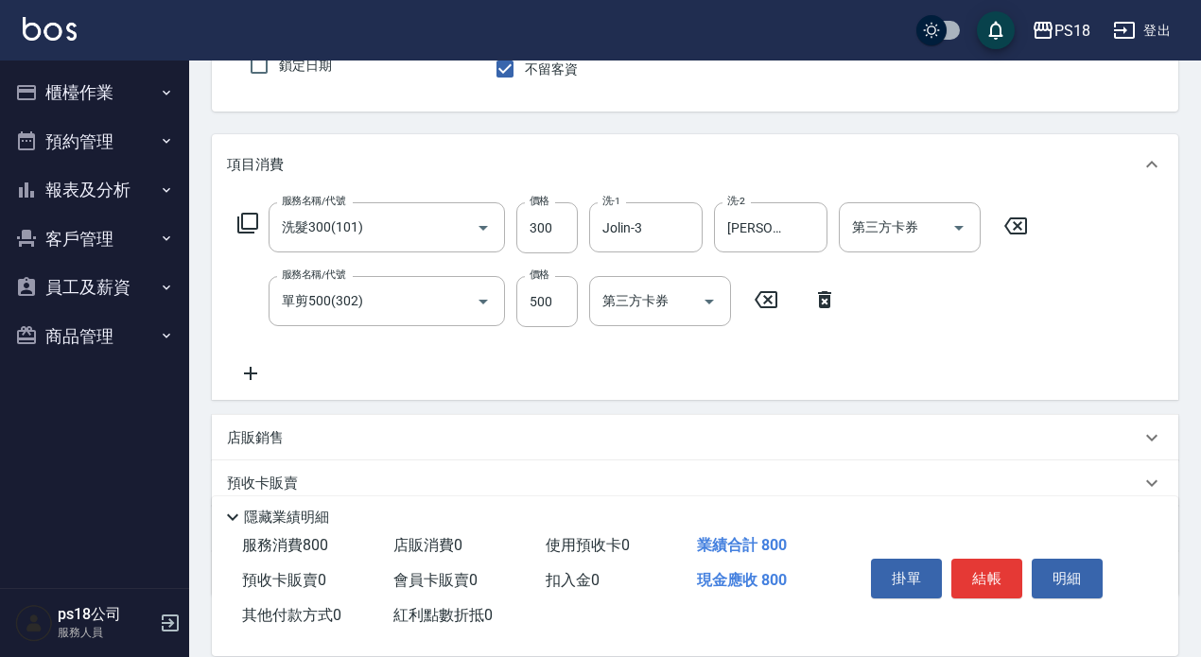
scroll to position [297, 0]
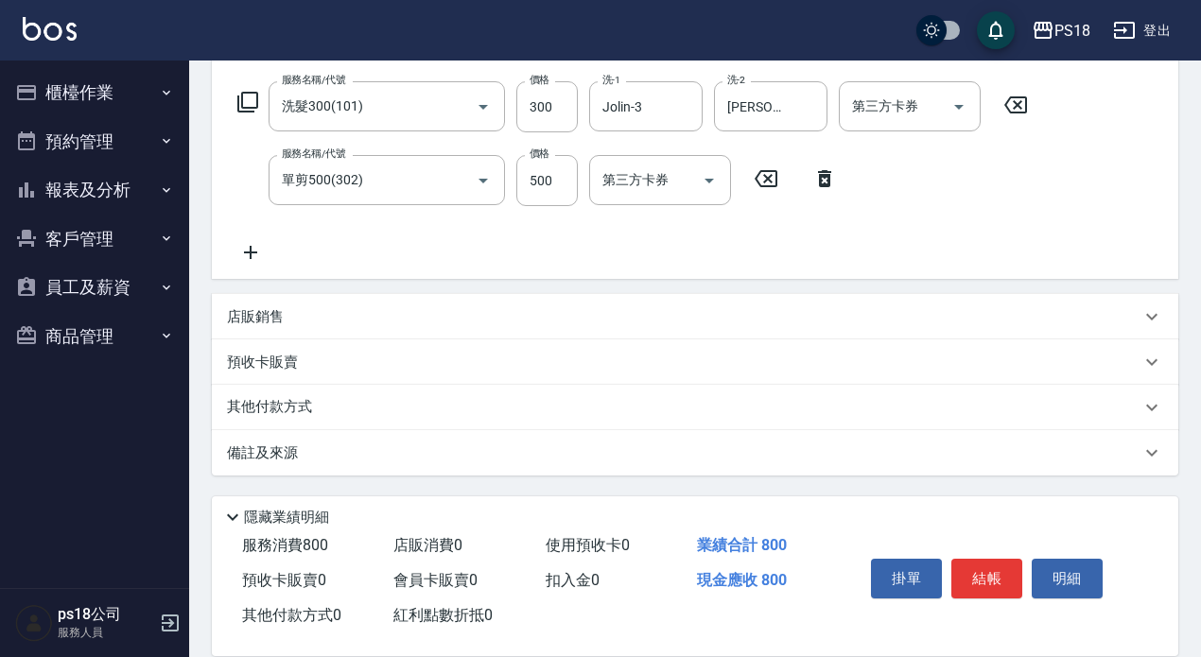
click at [278, 450] on p "備註及來源" at bounding box center [262, 454] width 71 height 20
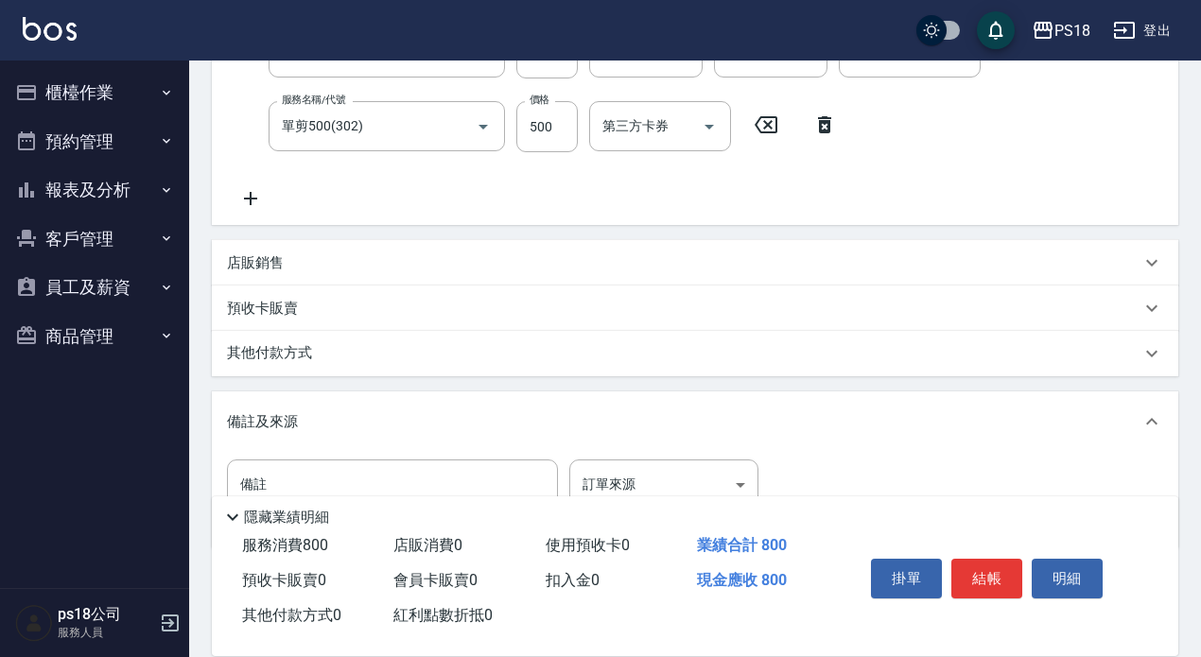
scroll to position [423, 0]
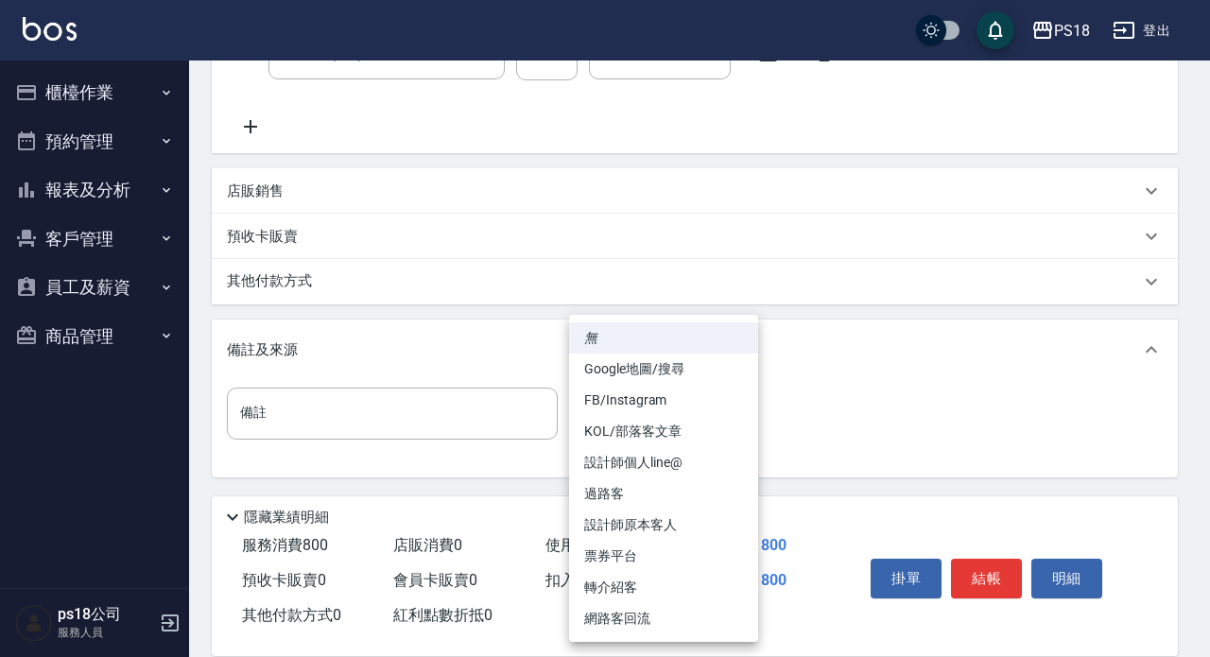
click at [736, 414] on body "PS18 登出 櫃檯作業 打帳單 帳單列表 現金收支登錄 材料自購登錄 排班表 現場電腦打卡 掃碼打卡 預約管理 預約管理 單日預約紀錄 單週預約紀錄 報表及…" at bounding box center [605, 118] width 1210 height 1082
click at [609, 529] on li "設計師原本客人" at bounding box center [663, 525] width 189 height 31
type input "設計師原本客人"
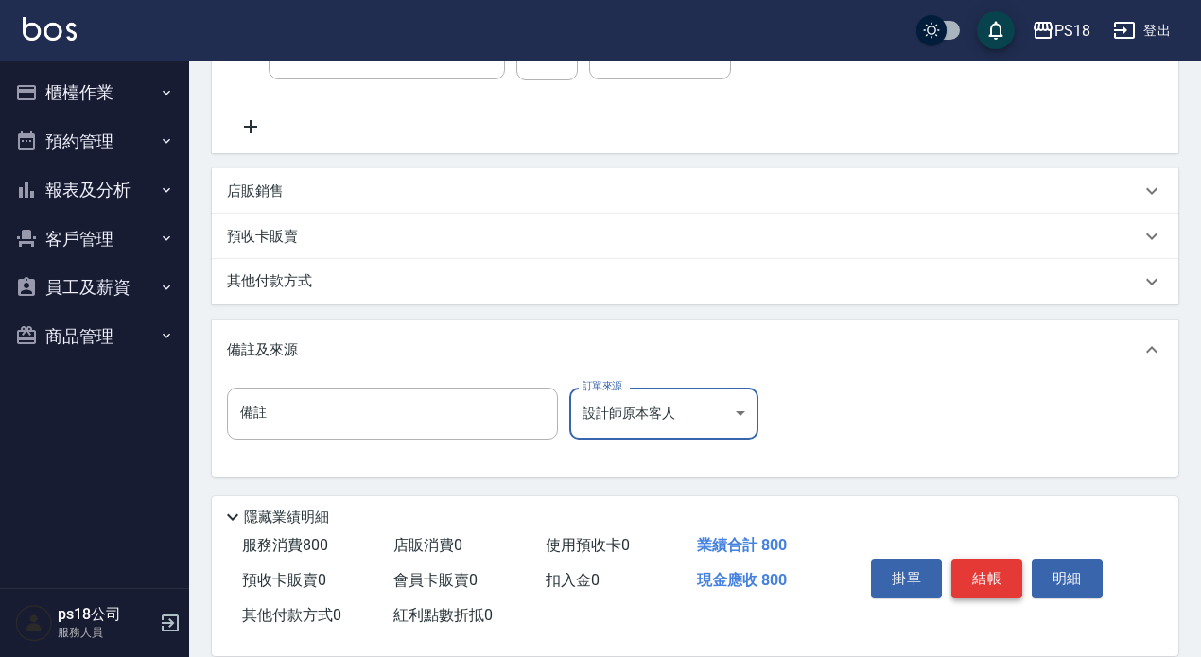
click at [991, 563] on button "結帳" at bounding box center [986, 579] width 71 height 40
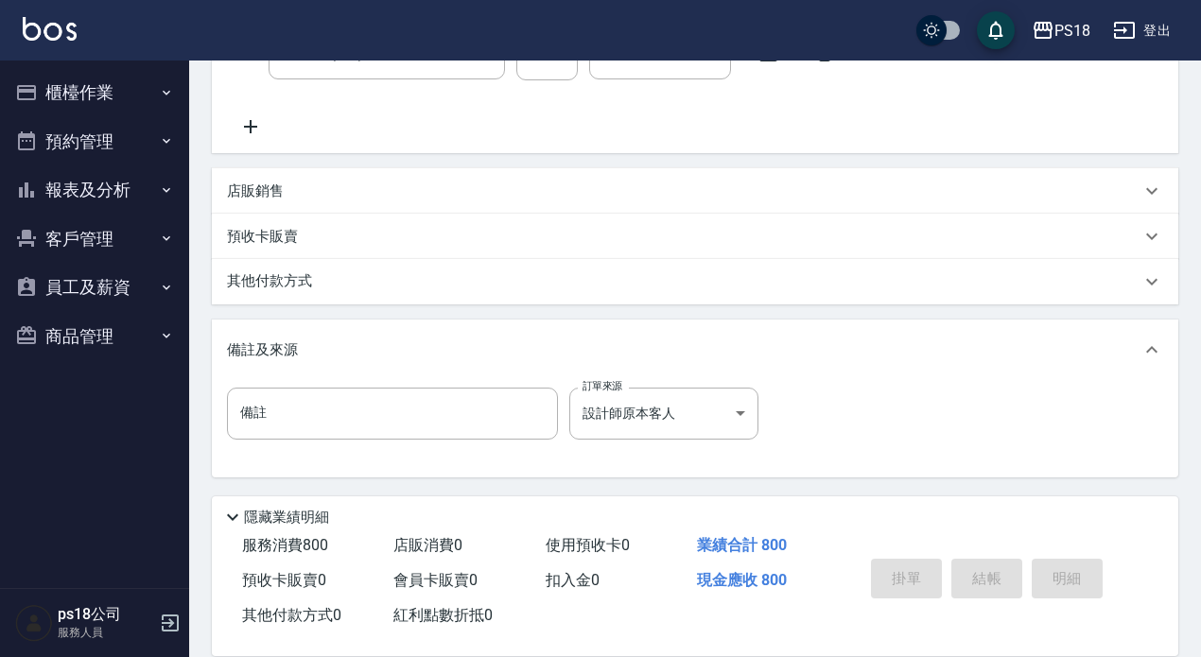
type input "2025/09/24 19:04"
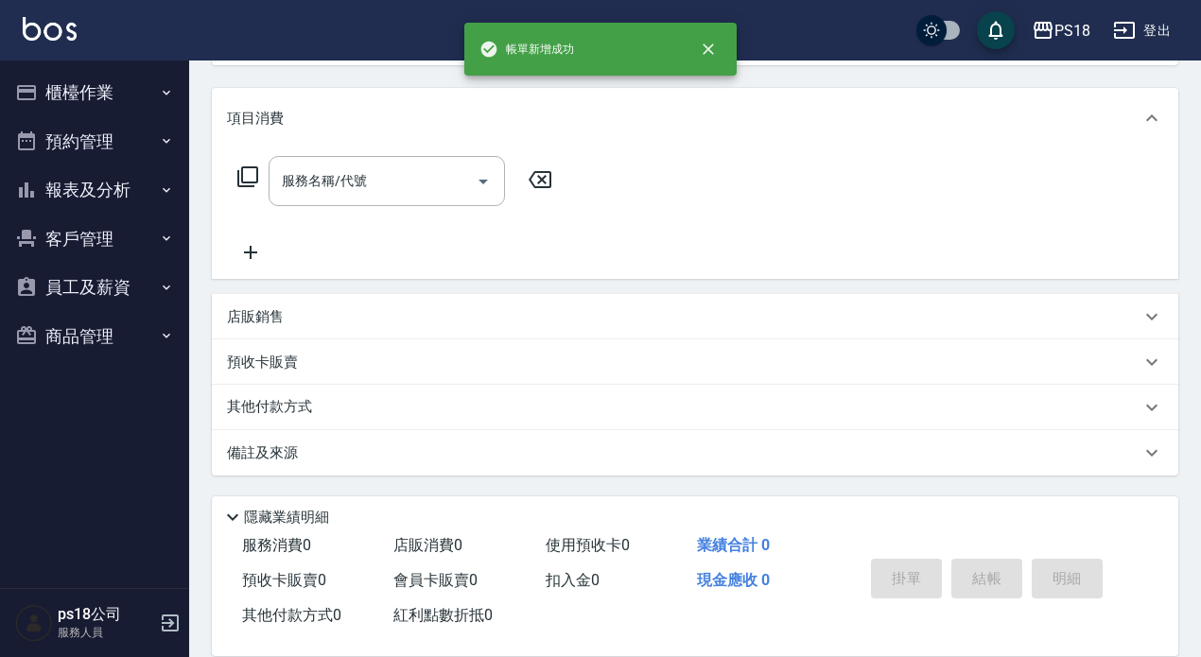
scroll to position [0, 0]
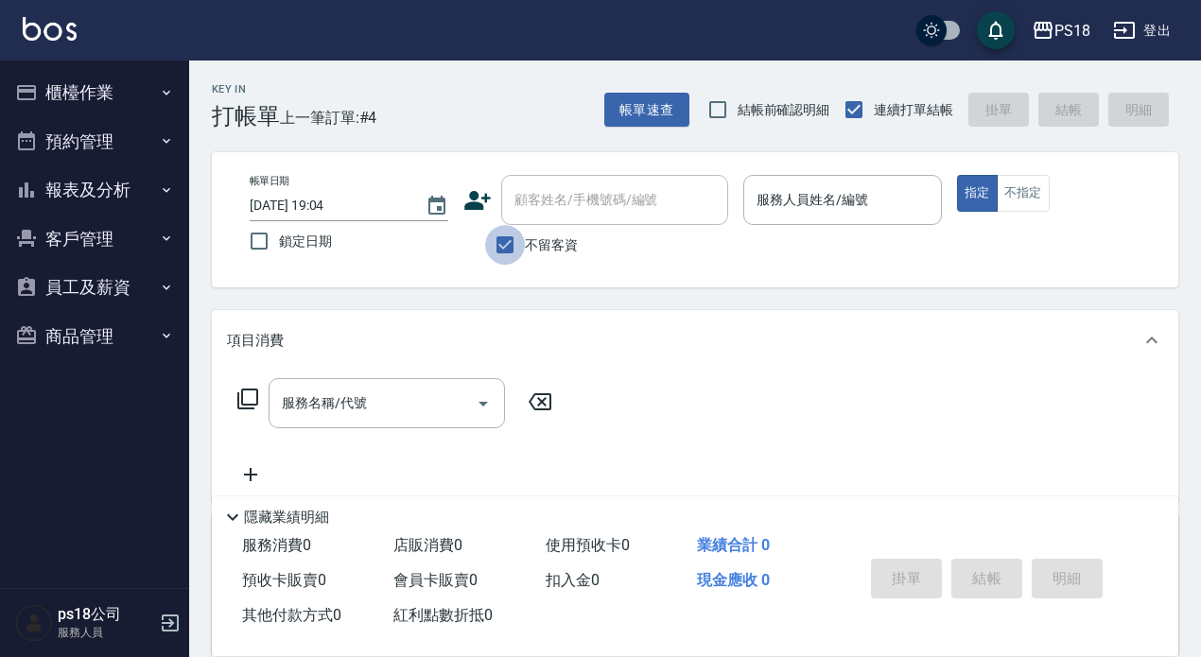
click at [503, 249] on input "不留客資" at bounding box center [505, 245] width 40 height 40
checkbox input "false"
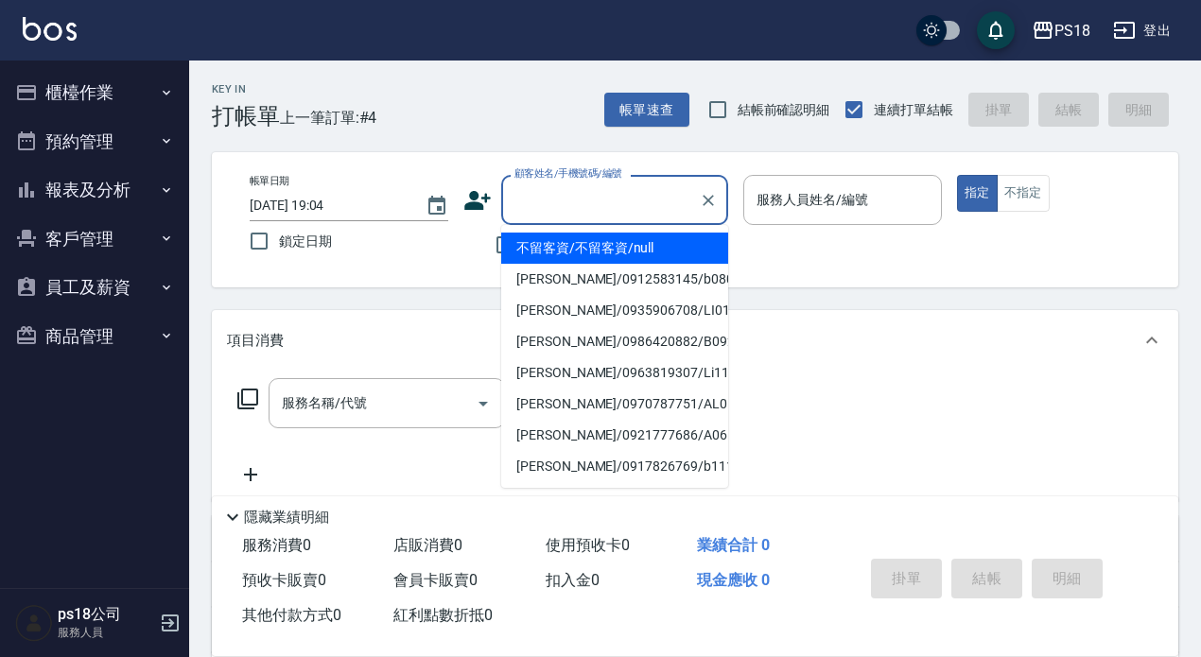
click at [552, 199] on input "顧客姓名/手機號碼/編號" at bounding box center [601, 199] width 182 height 33
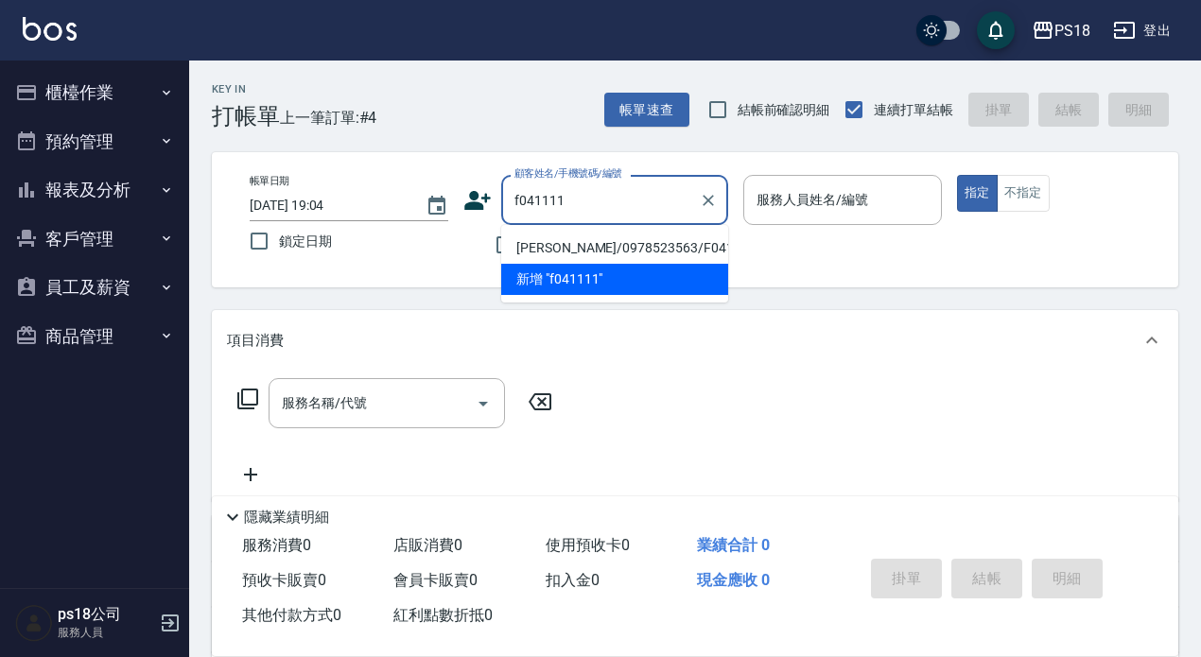
click at [565, 246] on li "莊豐銘/0978523563/F041111" at bounding box center [614, 248] width 227 height 31
type input "莊豐銘/0978523563/F041111"
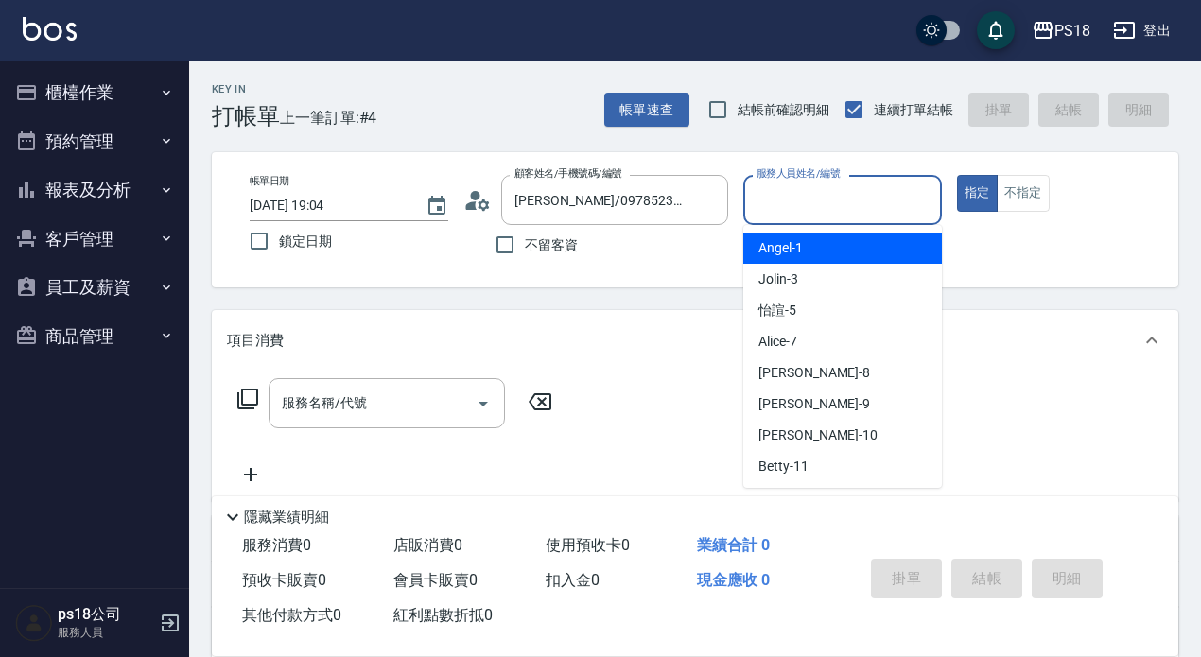
click at [788, 195] on input "服務人員姓名/編號" at bounding box center [843, 199] width 182 height 33
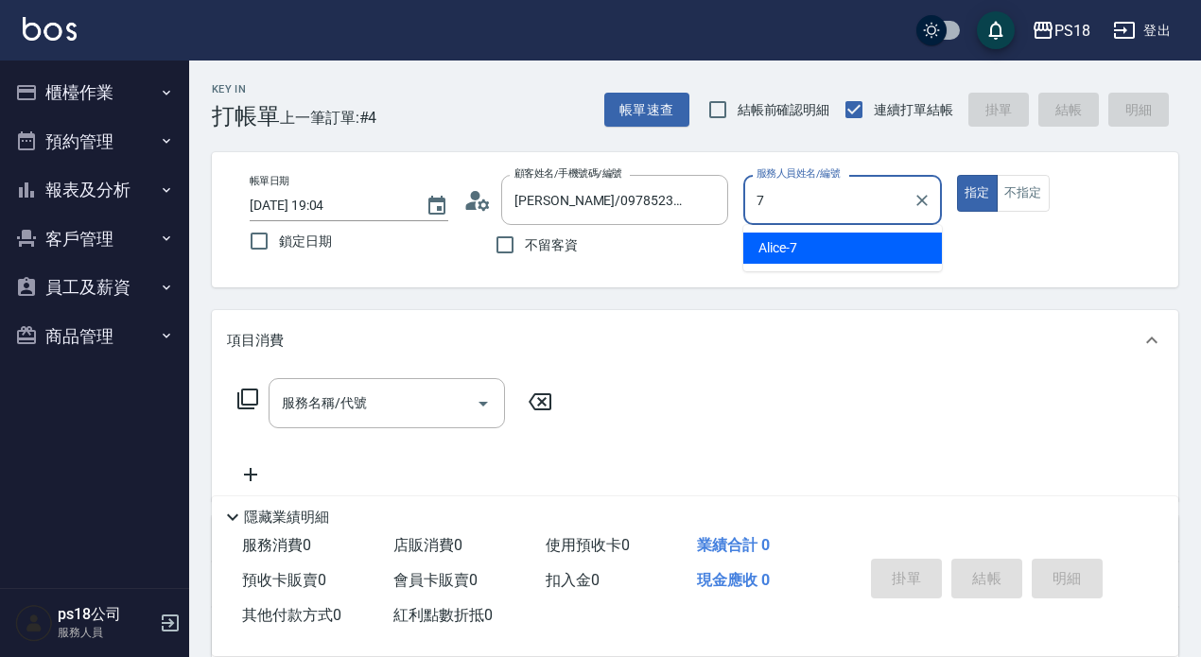
type input "Alice-7"
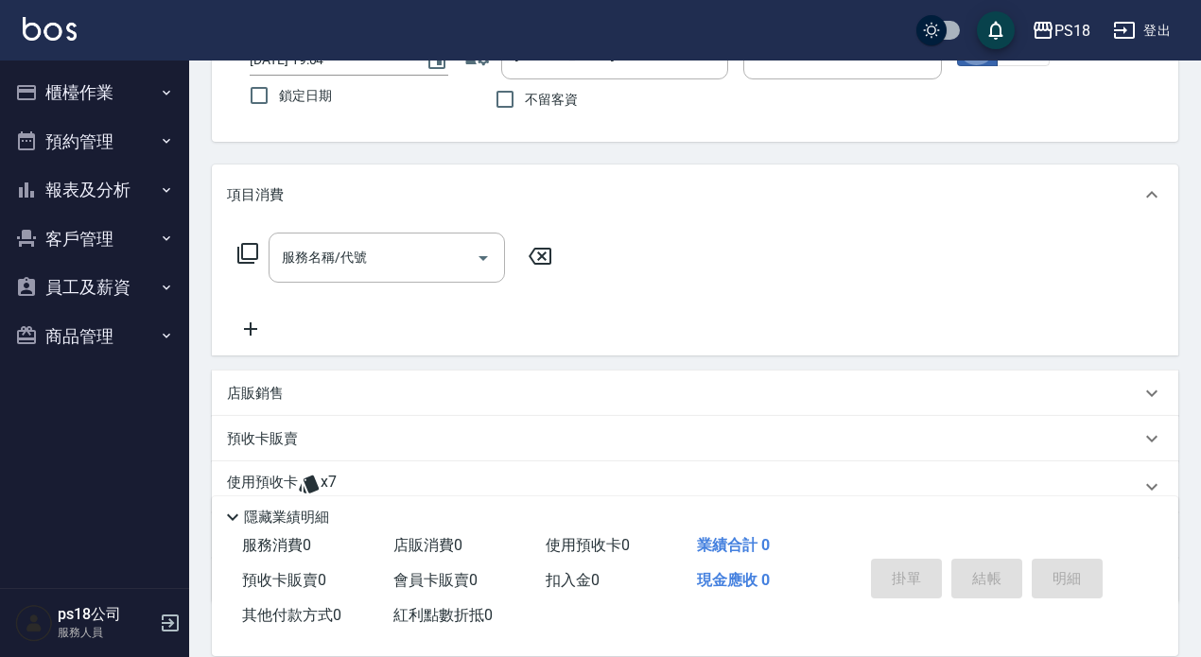
scroll to position [273, 0]
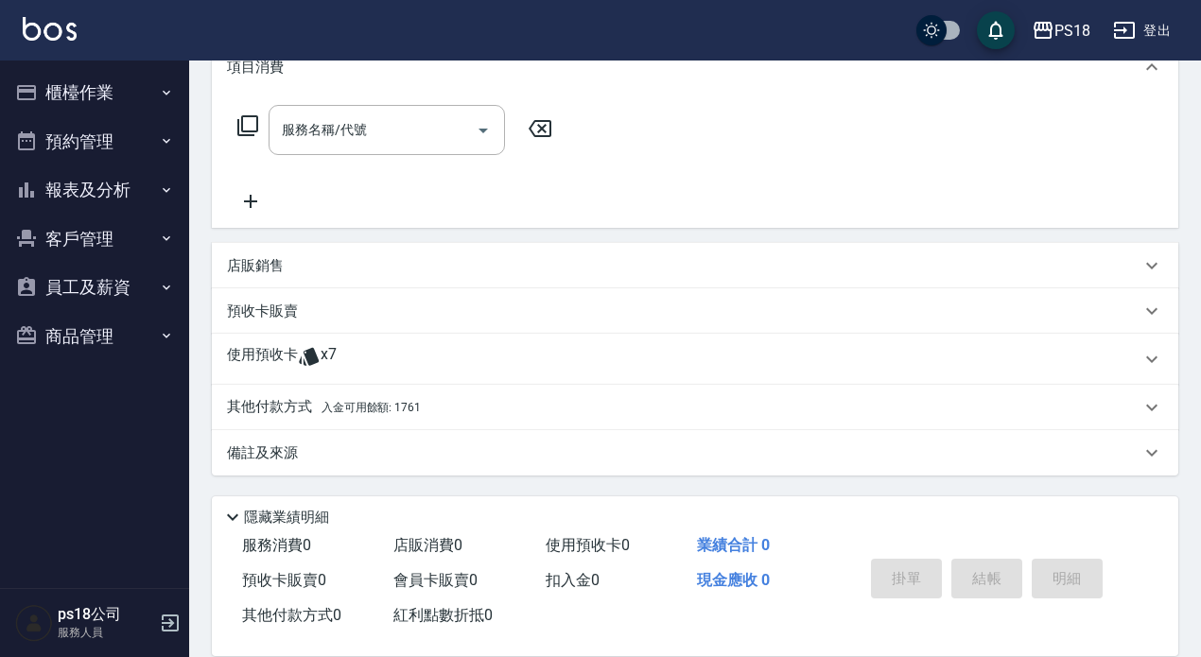
click at [279, 342] on div "使用預收卡 x7" at bounding box center [695, 359] width 966 height 51
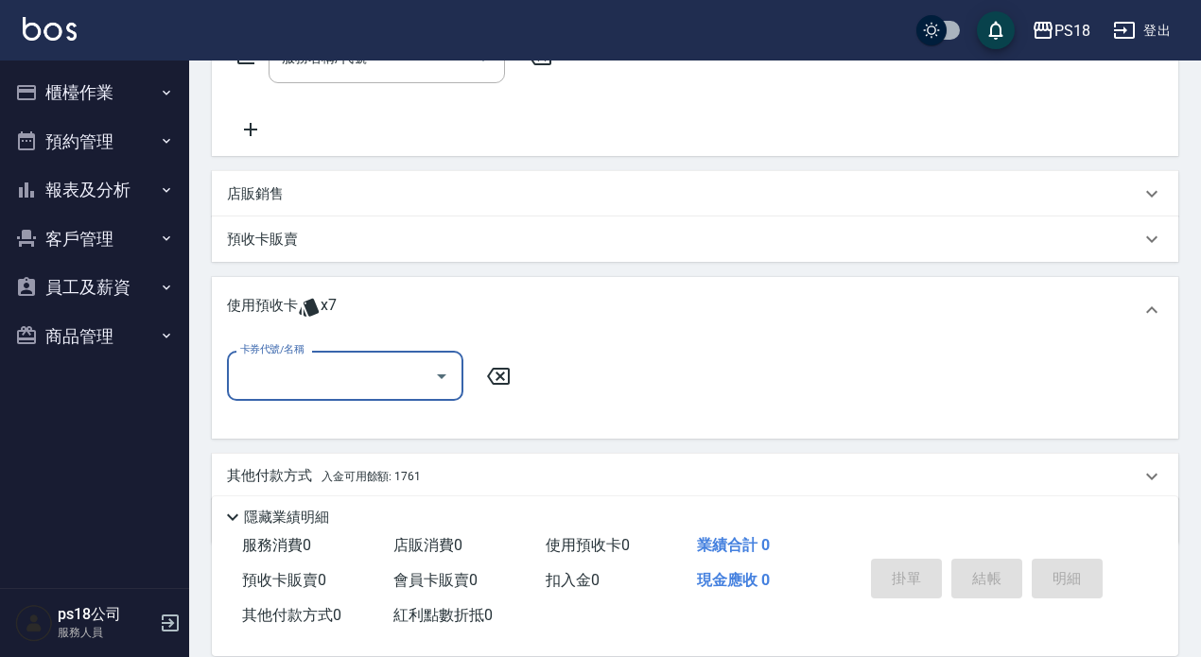
scroll to position [413, 0]
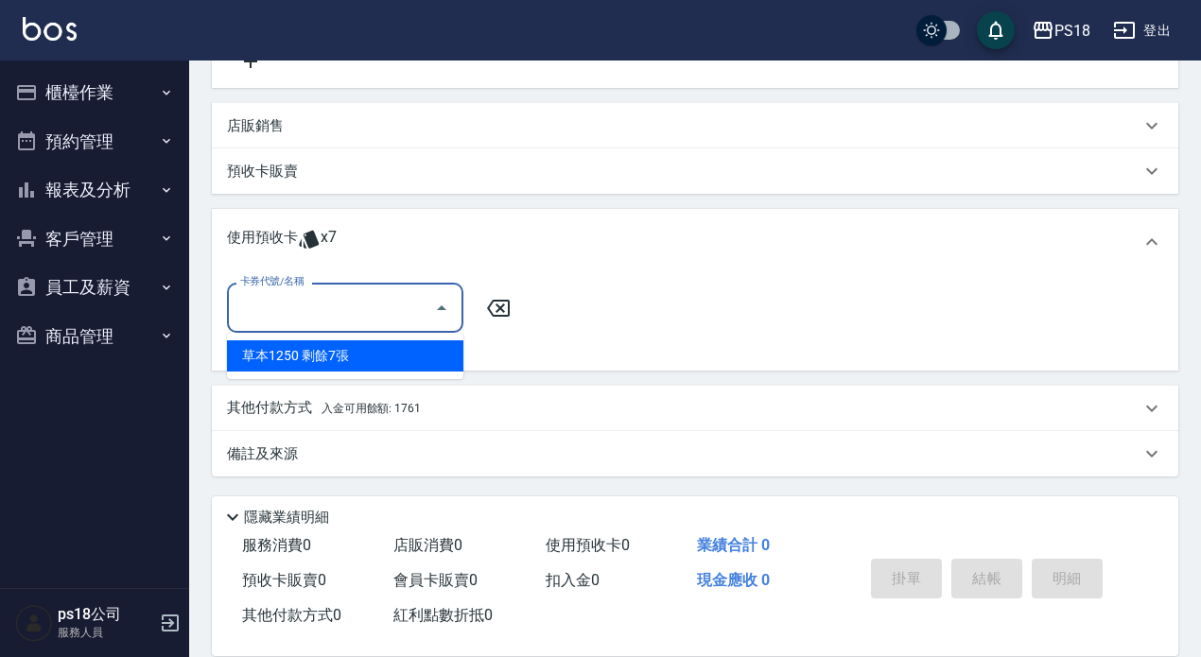
click at [287, 296] on input "卡券代號/名稱" at bounding box center [330, 307] width 191 height 33
click at [290, 359] on div "草本1250 剩餘7張" at bounding box center [345, 355] width 236 height 31
type input "草本1250"
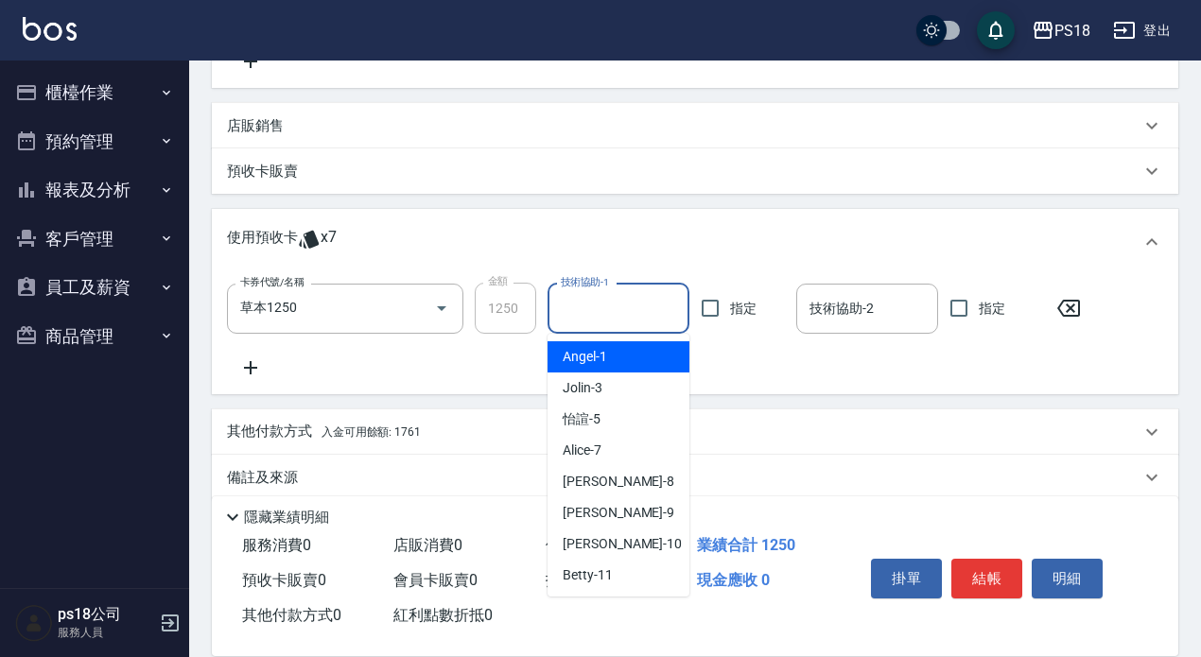
click at [625, 303] on input "技術協助-1" at bounding box center [618, 308] width 125 height 33
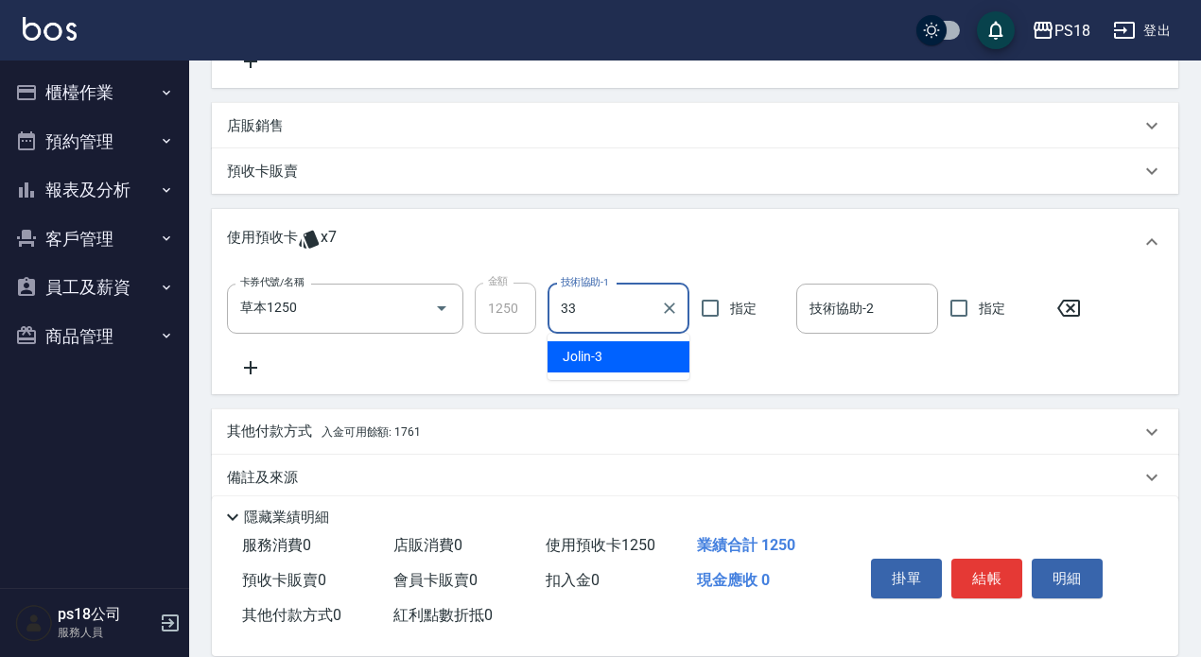
type input "羽忻-33"
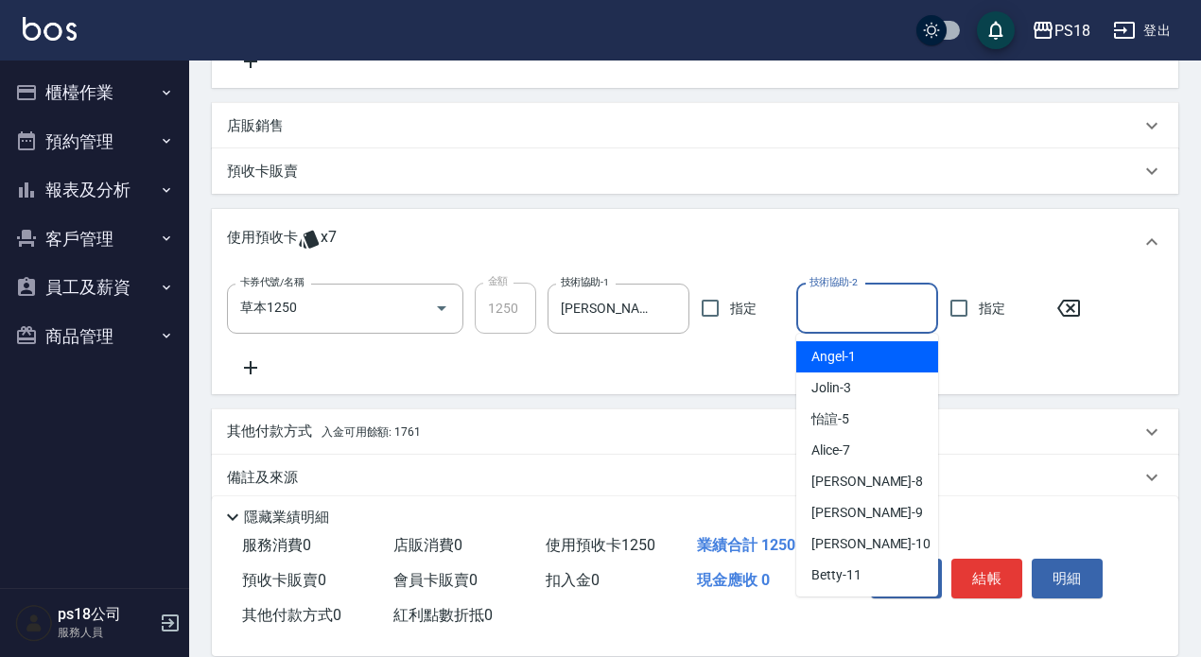
click at [849, 305] on input "技術協助-2" at bounding box center [867, 308] width 125 height 33
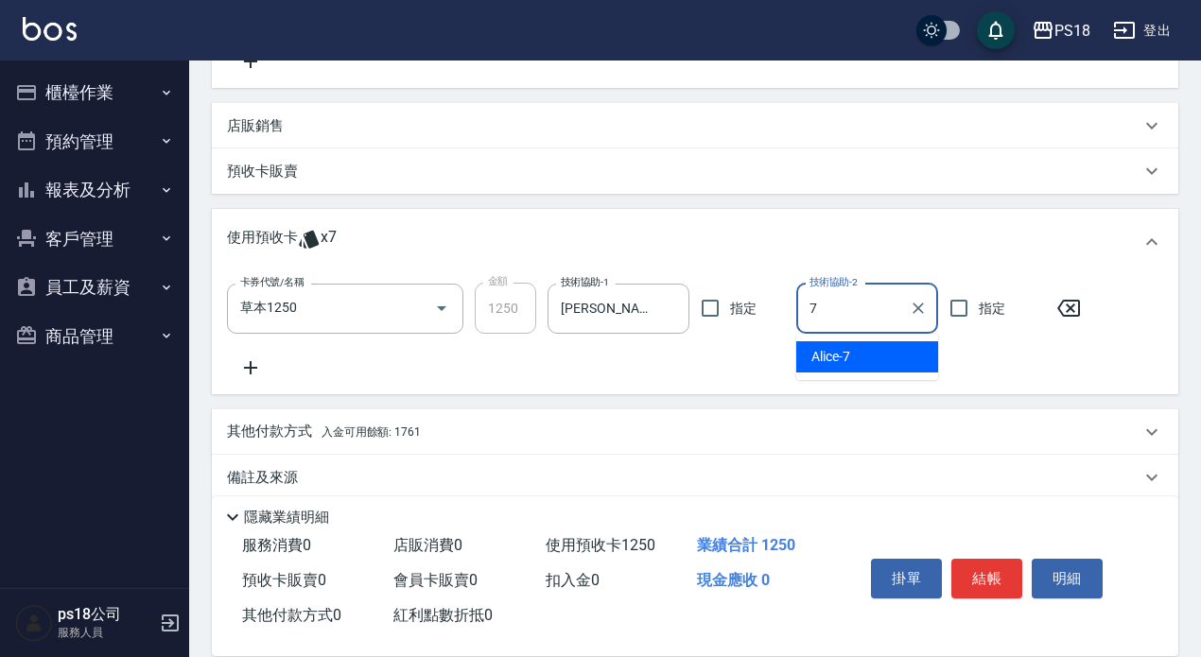
type input "Alice-7"
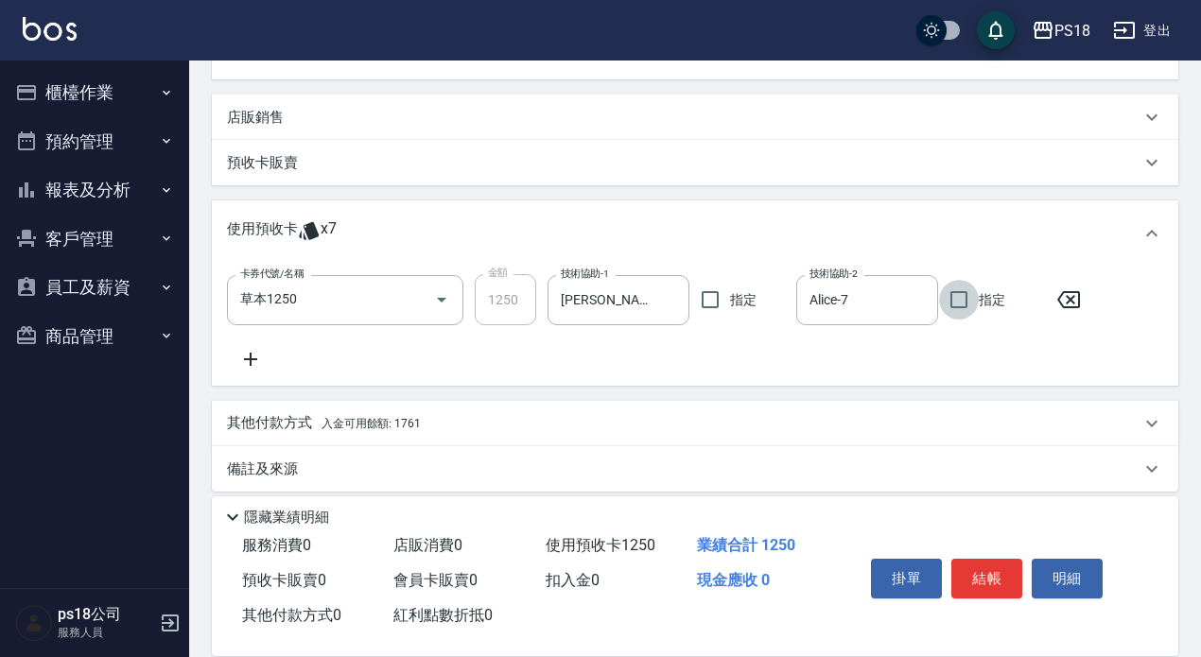
scroll to position [438, 0]
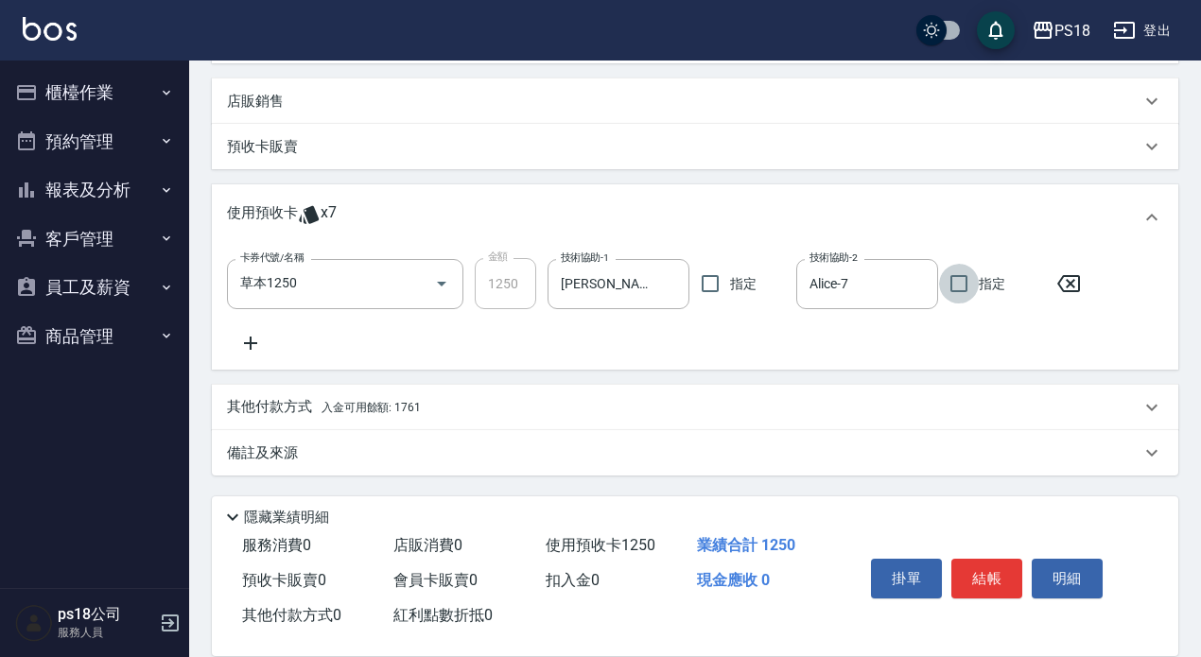
click at [279, 446] on p "備註及來源" at bounding box center [262, 454] width 71 height 20
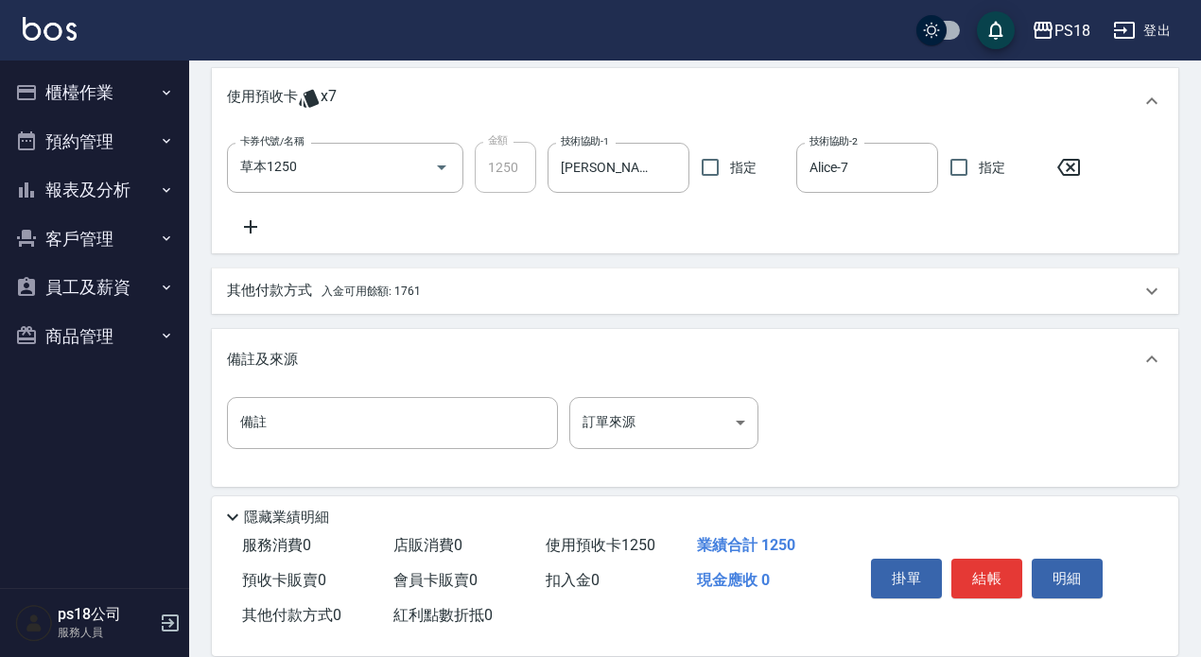
scroll to position [555, 0]
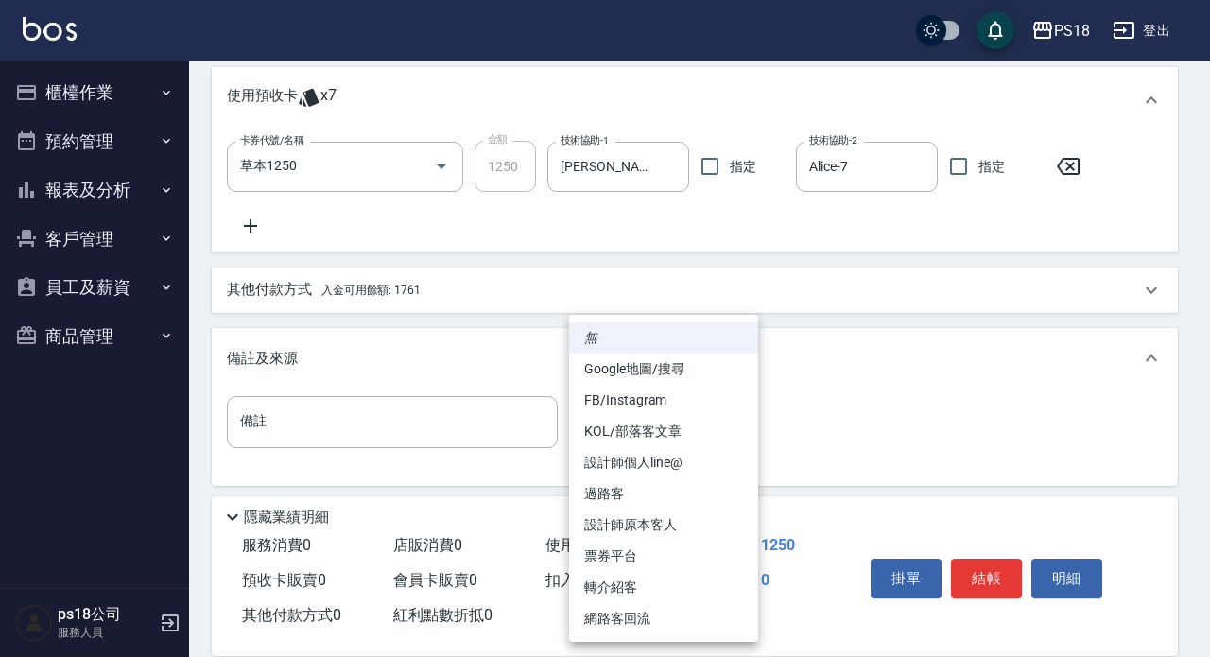
click at [737, 415] on body "PS18 登出 櫃檯作業 打帳單 帳單列表 現金收支登錄 材料自購登錄 排班表 現場電腦打卡 掃碼打卡 預約管理 預約管理 單日預約紀錄 單週預約紀錄 報表及…" at bounding box center [605, 56] width 1210 height 1223
click at [629, 518] on li "設計師原本客人" at bounding box center [663, 525] width 189 height 31
type input "設計師原本客人"
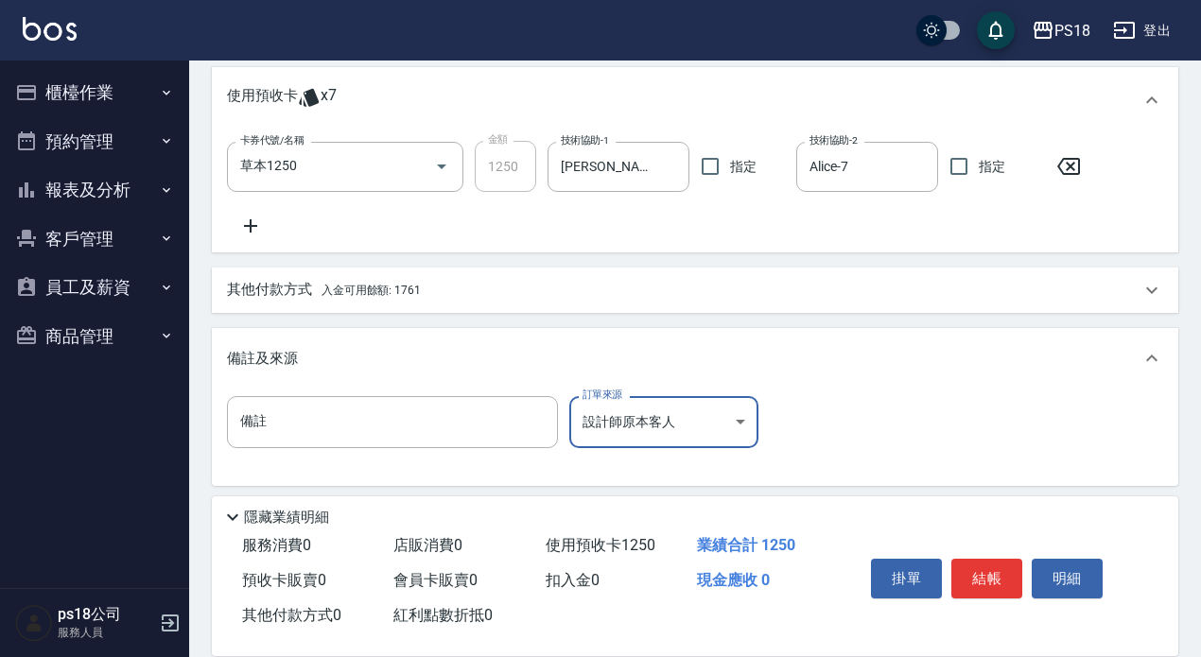
drag, startPoint x: 970, startPoint y: 557, endPoint x: 983, endPoint y: 543, distance: 18.8
click at [972, 559] on button "結帳" at bounding box center [986, 579] width 71 height 40
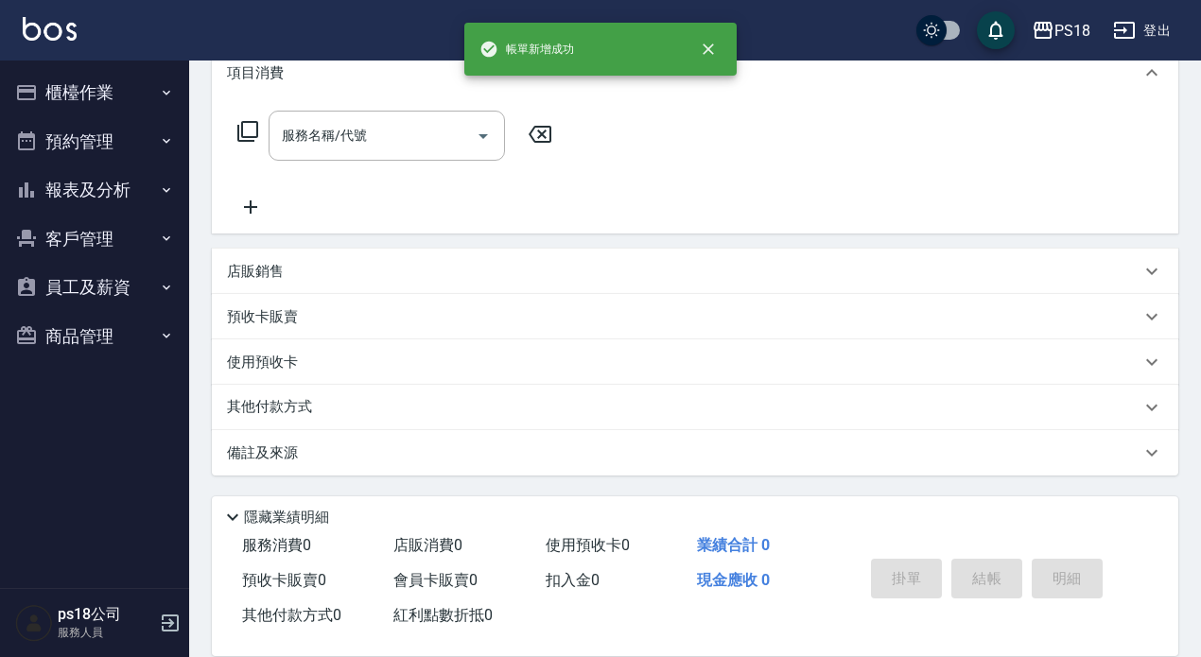
scroll to position [0, 0]
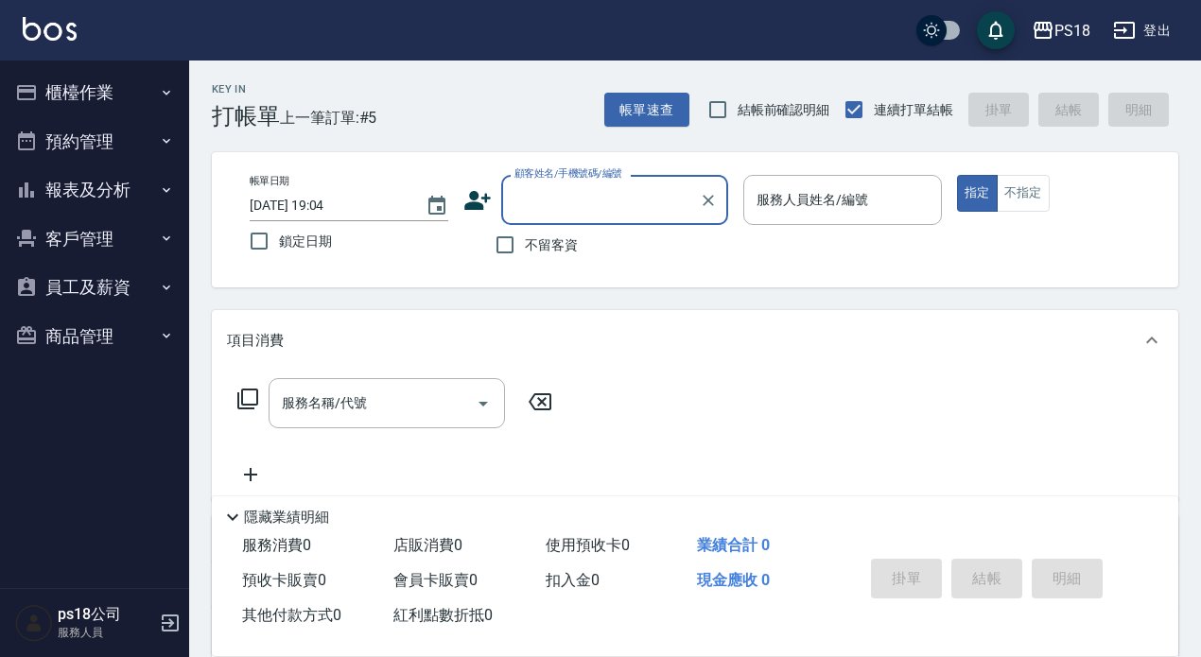
drag, startPoint x: 525, startPoint y: 192, endPoint x: 531, endPoint y: 200, distance: 10.2
click at [531, 200] on input "顧客姓名/手機號碼/編號" at bounding box center [601, 199] width 182 height 33
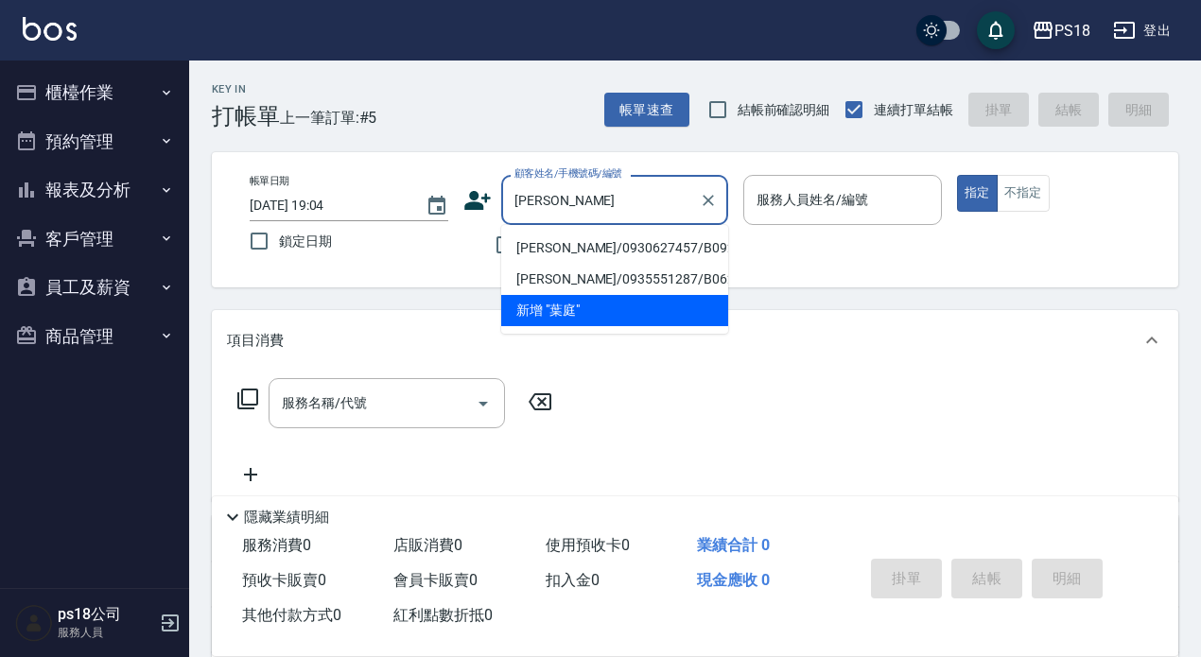
click at [557, 242] on li "葉庭君/0930627457/B092622" at bounding box center [614, 248] width 227 height 31
type input "葉庭君/0930627457/B092622"
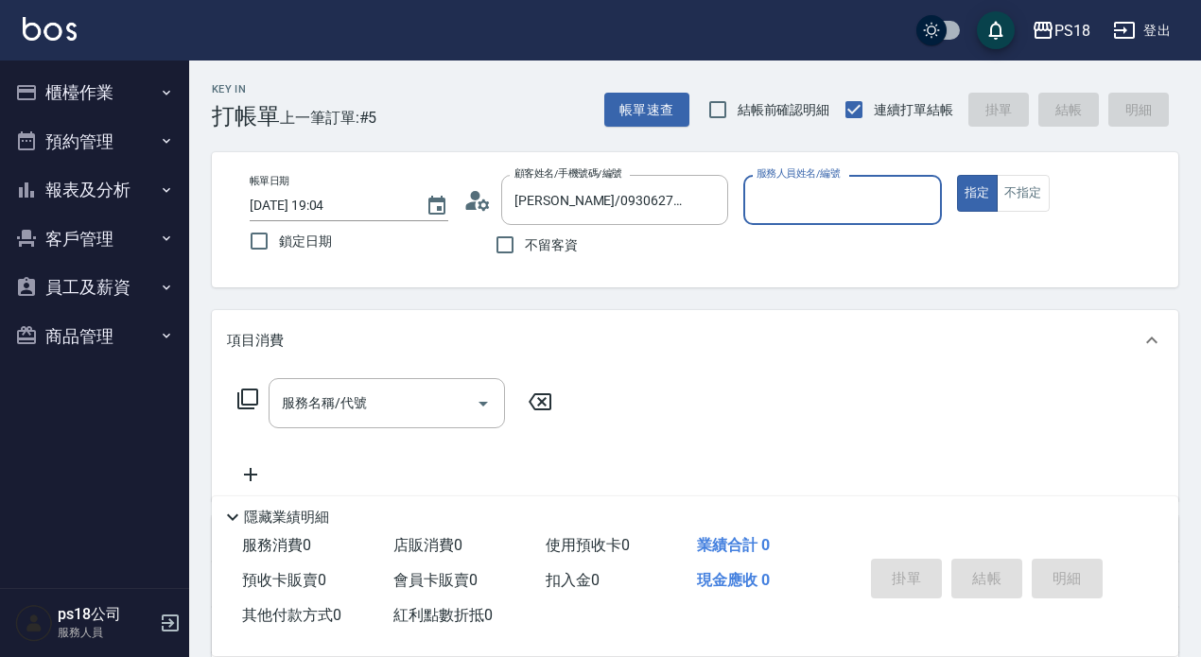
type input "Betty-11"
click at [246, 392] on icon at bounding box center [247, 399] width 23 height 23
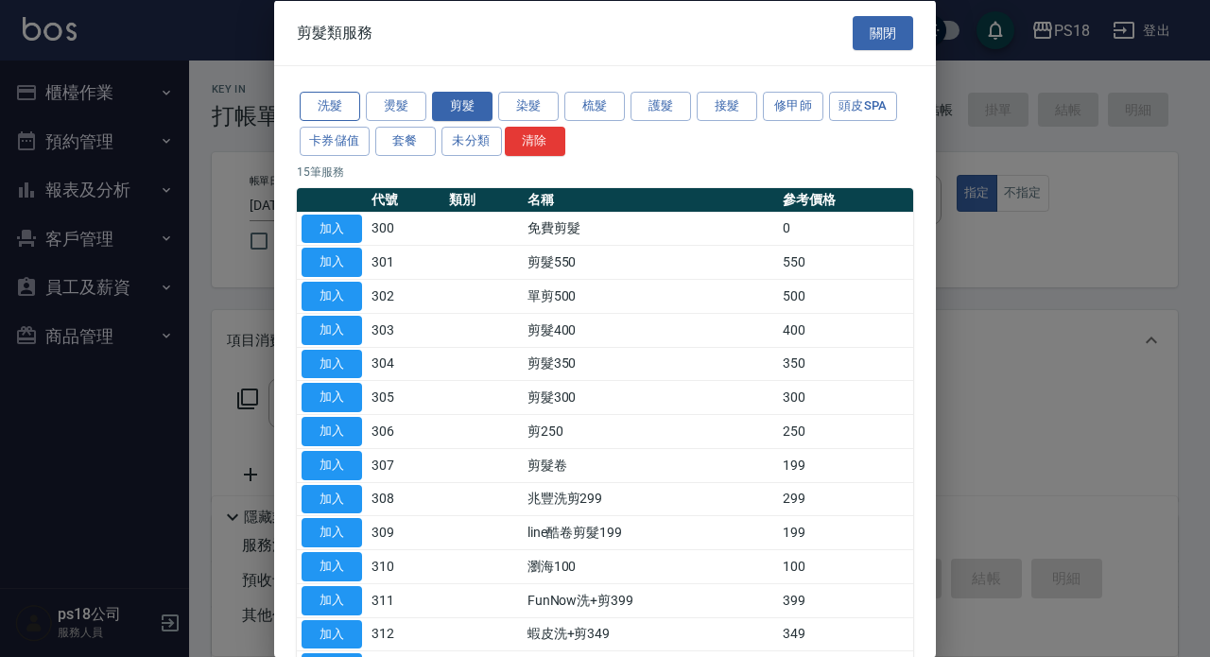
click at [322, 104] on button "洗髮" at bounding box center [330, 106] width 61 height 29
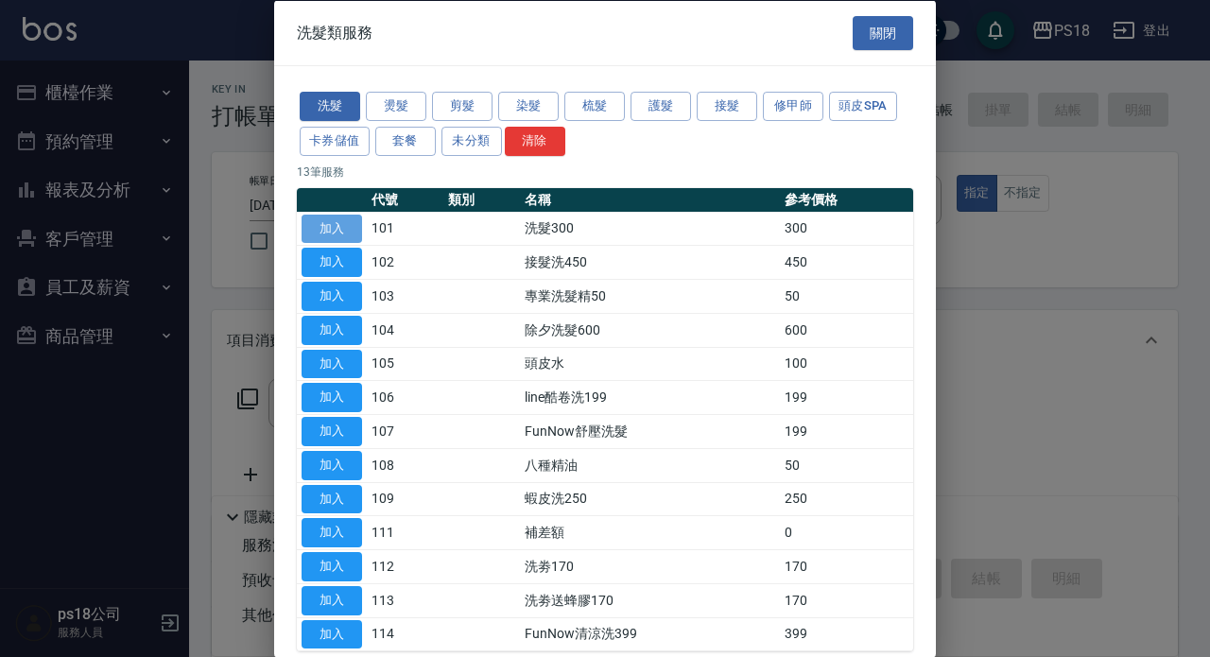
click at [327, 225] on button "加入" at bounding box center [332, 228] width 61 height 29
type input "洗髮300(101)"
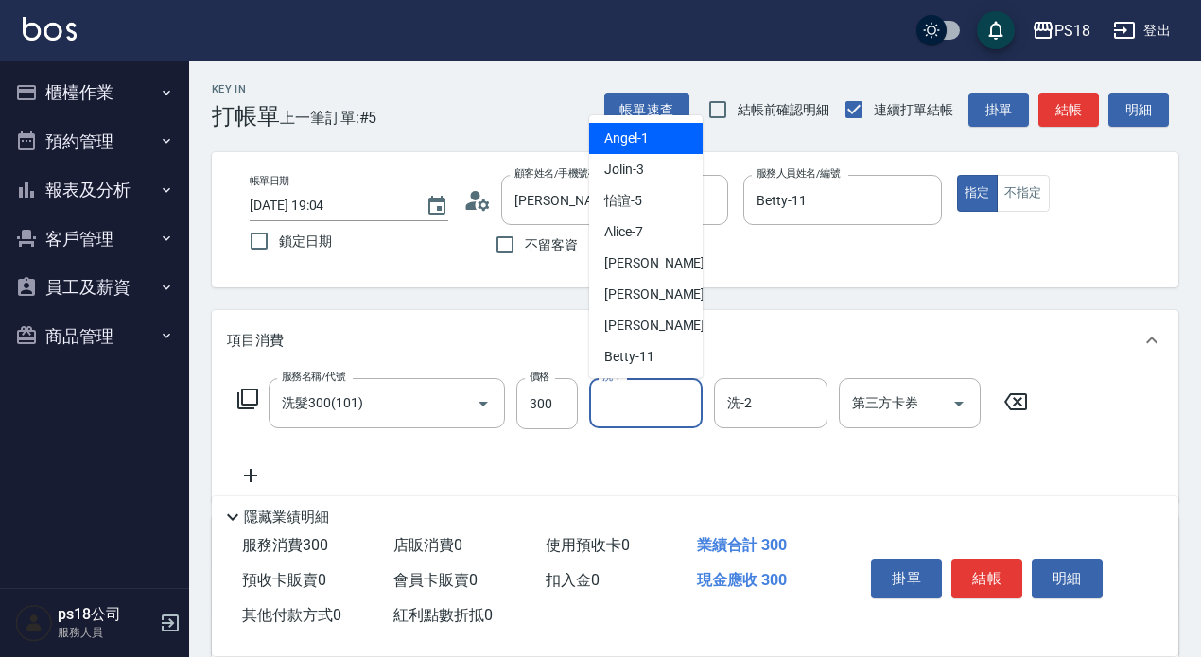
click at [676, 414] on input "洗-1" at bounding box center [646, 403] width 96 height 33
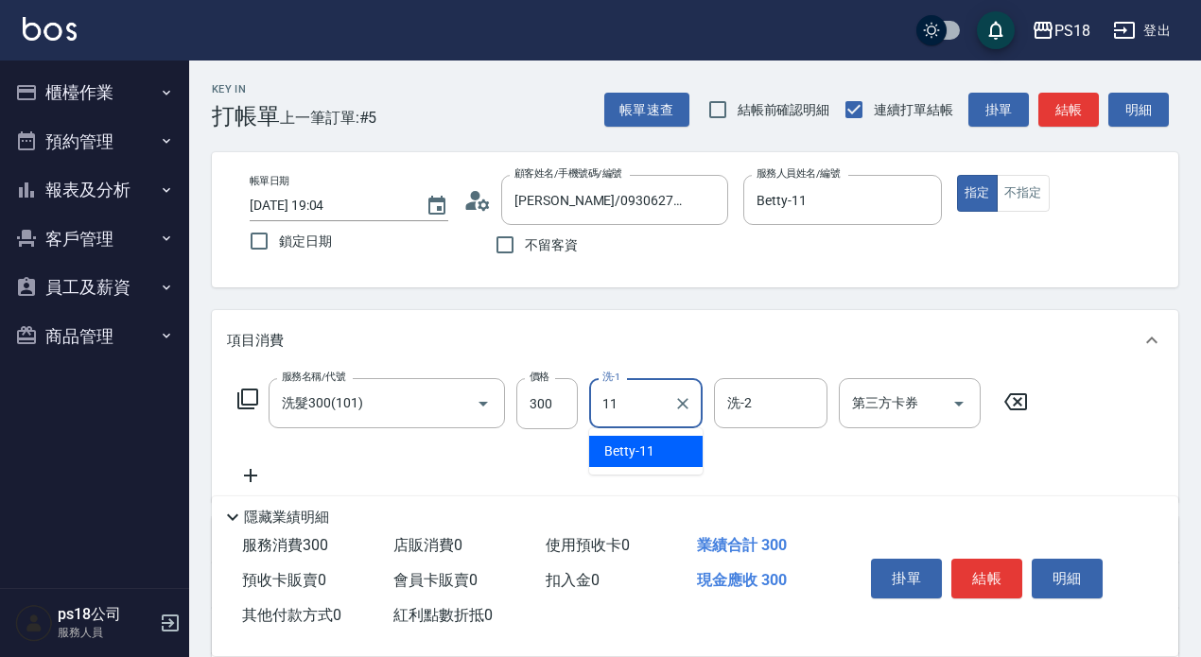
type input "Betty-11"
click at [246, 394] on icon at bounding box center [247, 399] width 23 height 23
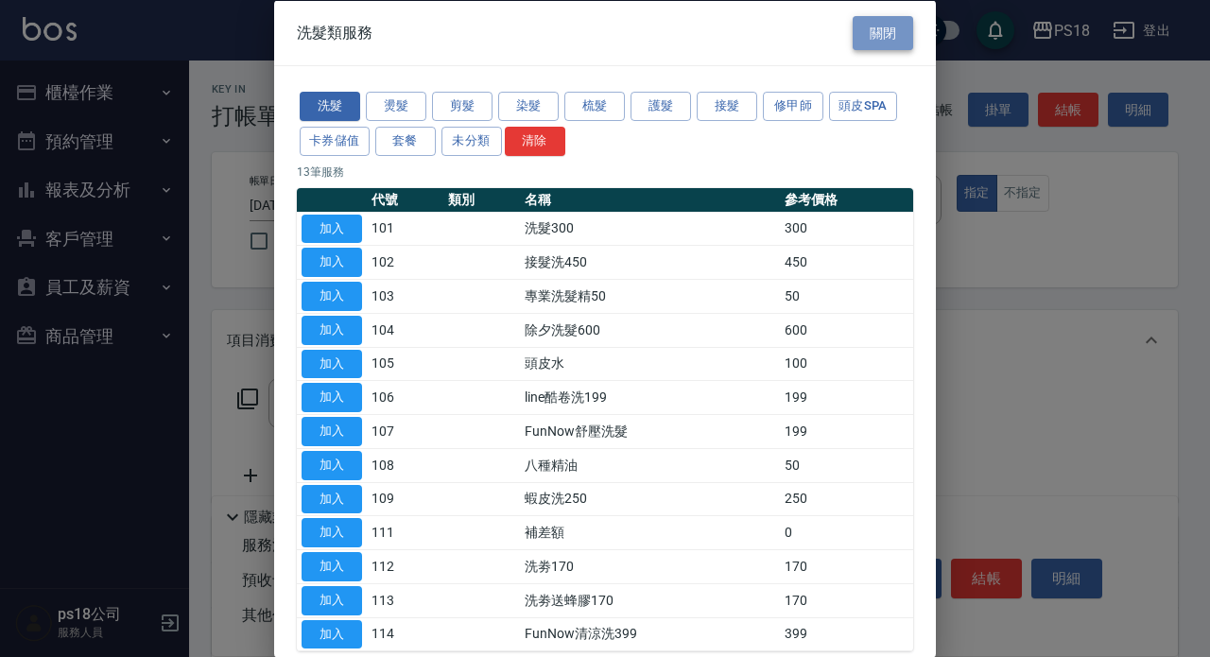
click at [867, 31] on button "關閉" at bounding box center [883, 32] width 61 height 35
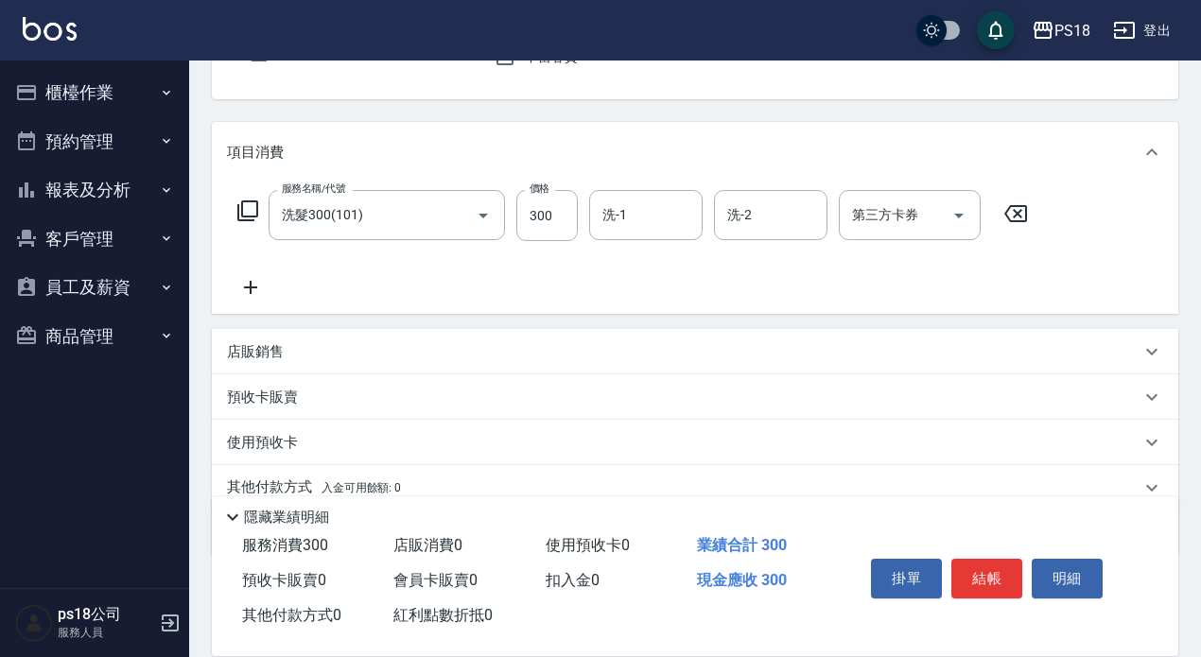
scroll to position [189, 0]
click at [245, 208] on icon at bounding box center [247, 210] width 23 height 23
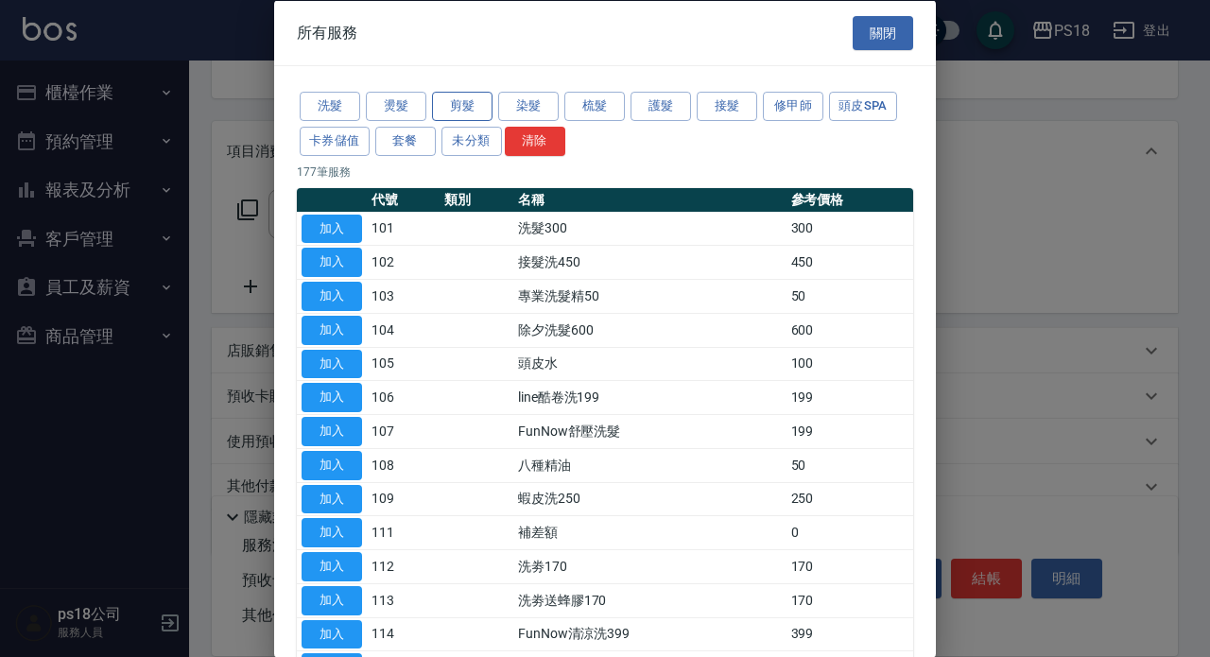
click at [452, 105] on button "剪髮" at bounding box center [462, 106] width 61 height 29
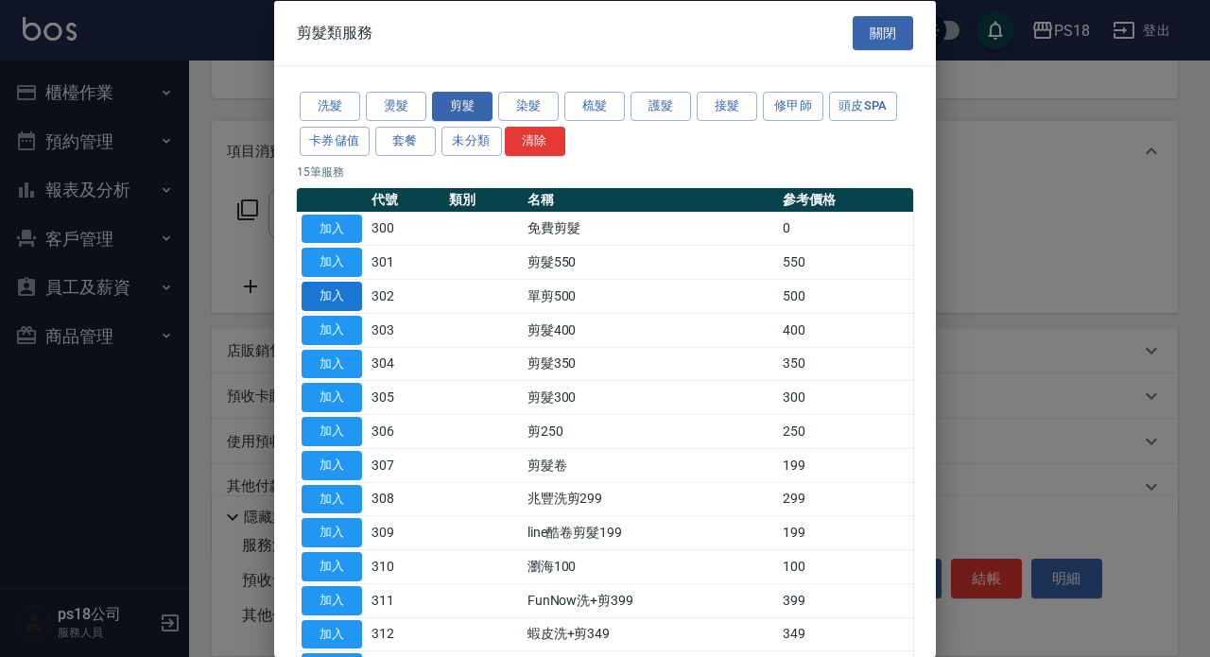
click at [346, 293] on button "加入" at bounding box center [332, 296] width 61 height 29
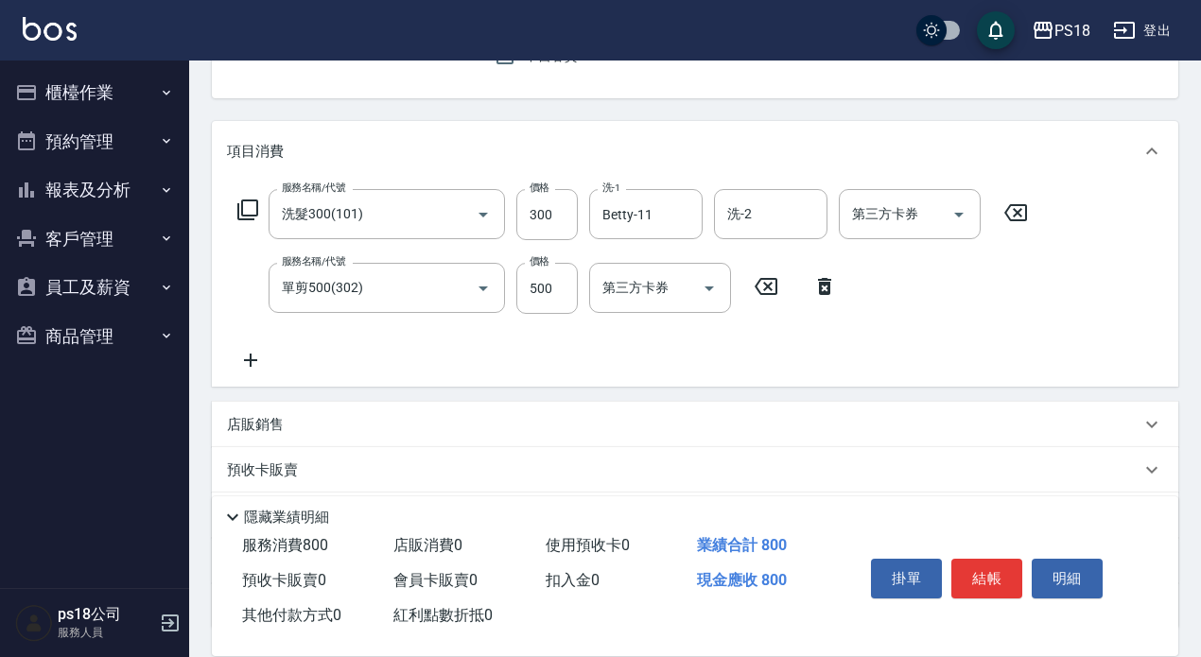
click at [246, 416] on p "店販銷售" at bounding box center [255, 425] width 57 height 20
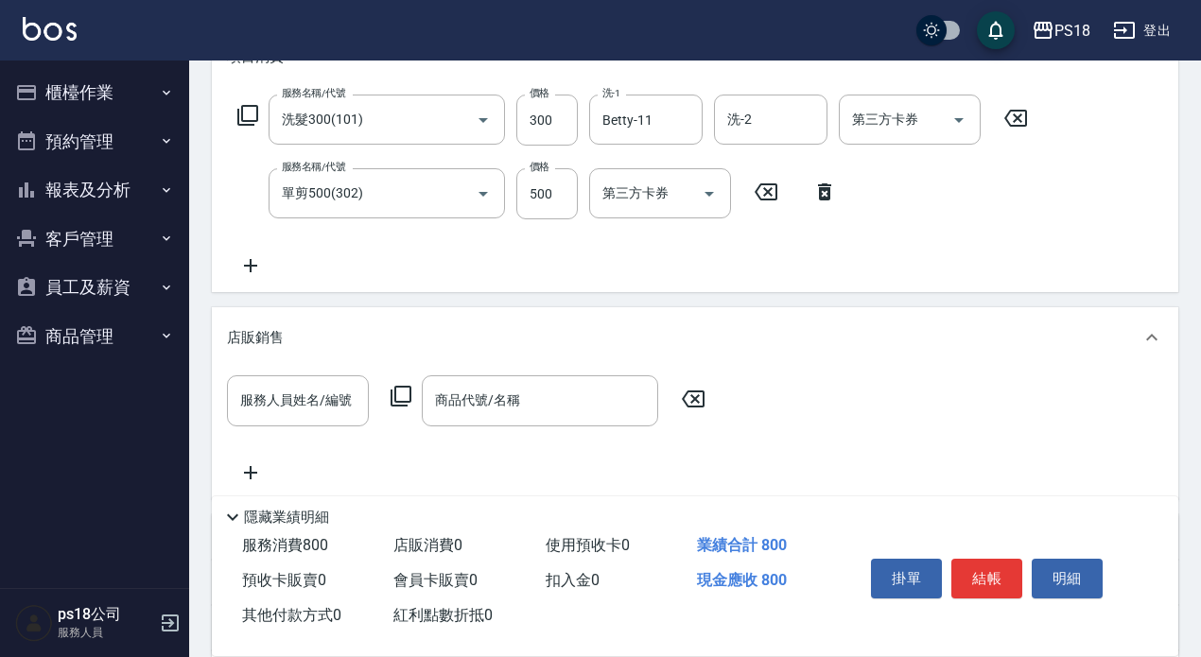
click at [402, 392] on icon at bounding box center [401, 396] width 23 height 23
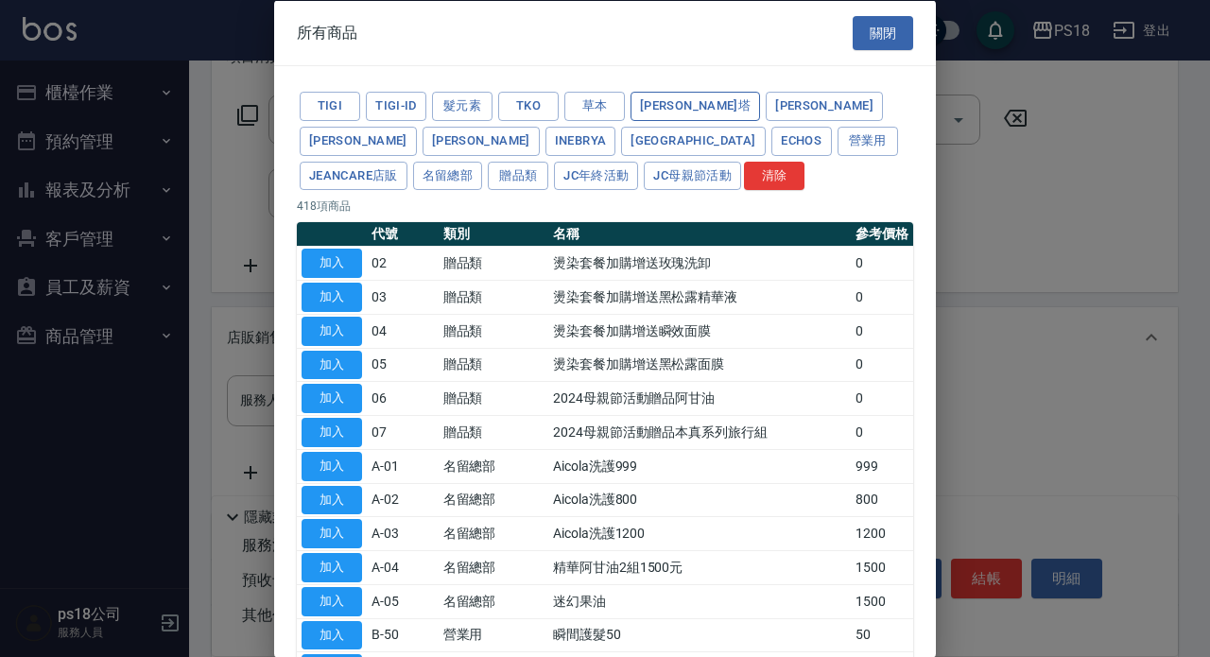
click at [640, 104] on button "蕾娜塔" at bounding box center [696, 106] width 130 height 29
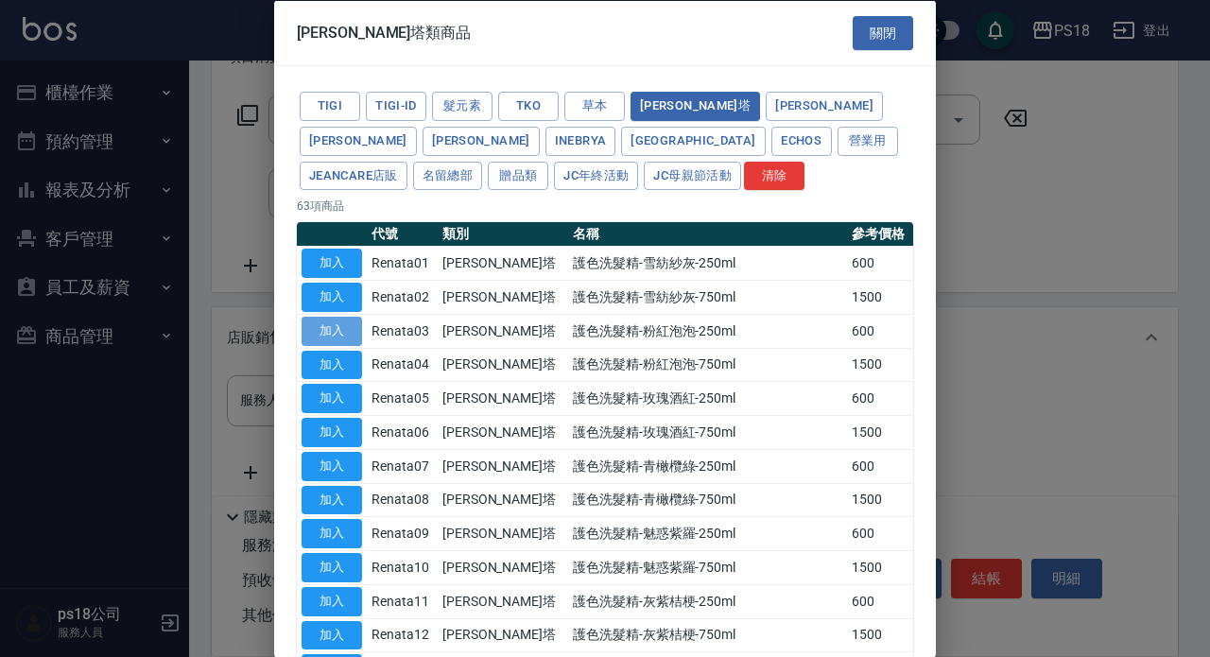
click at [342, 326] on button "加入" at bounding box center [332, 330] width 61 height 29
type input "護色洗髮精-粉紅泡泡-250ml"
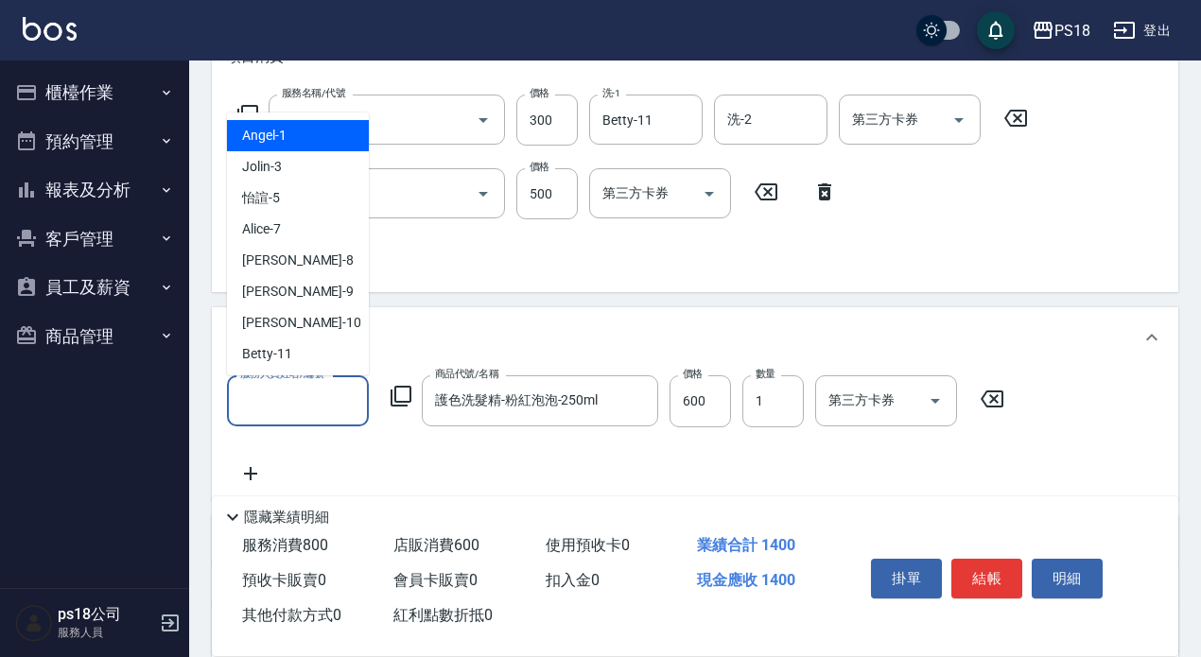
click at [339, 391] on input "服務人員姓名/編號" at bounding box center [297, 400] width 125 height 33
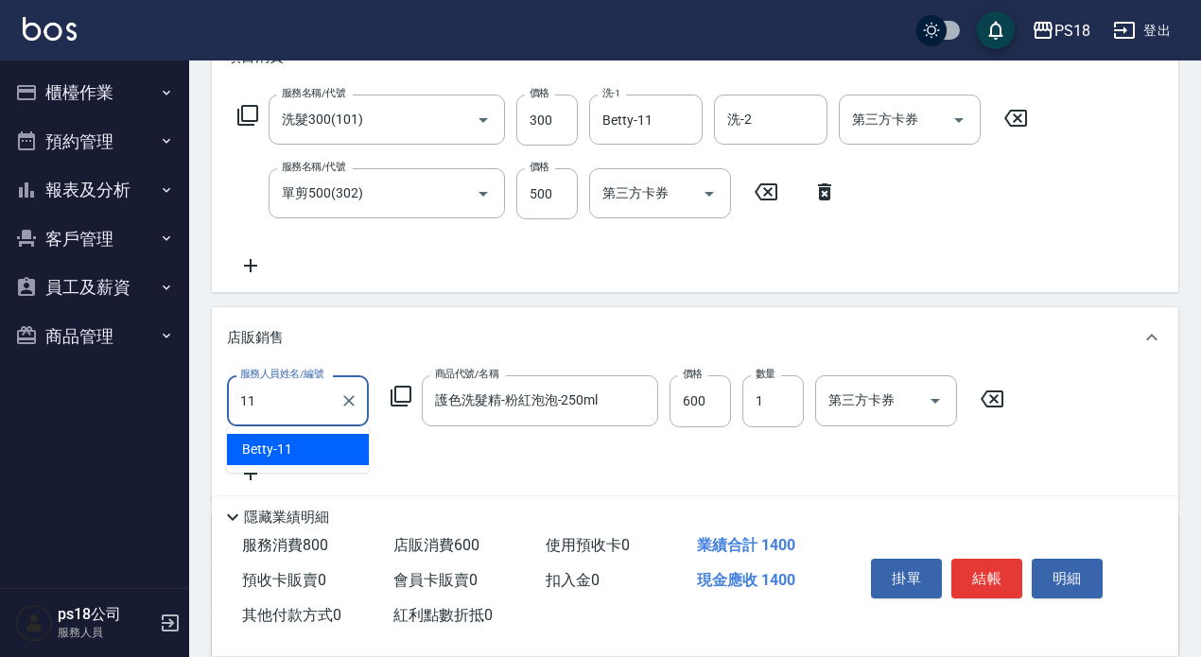
type input "Betty-11"
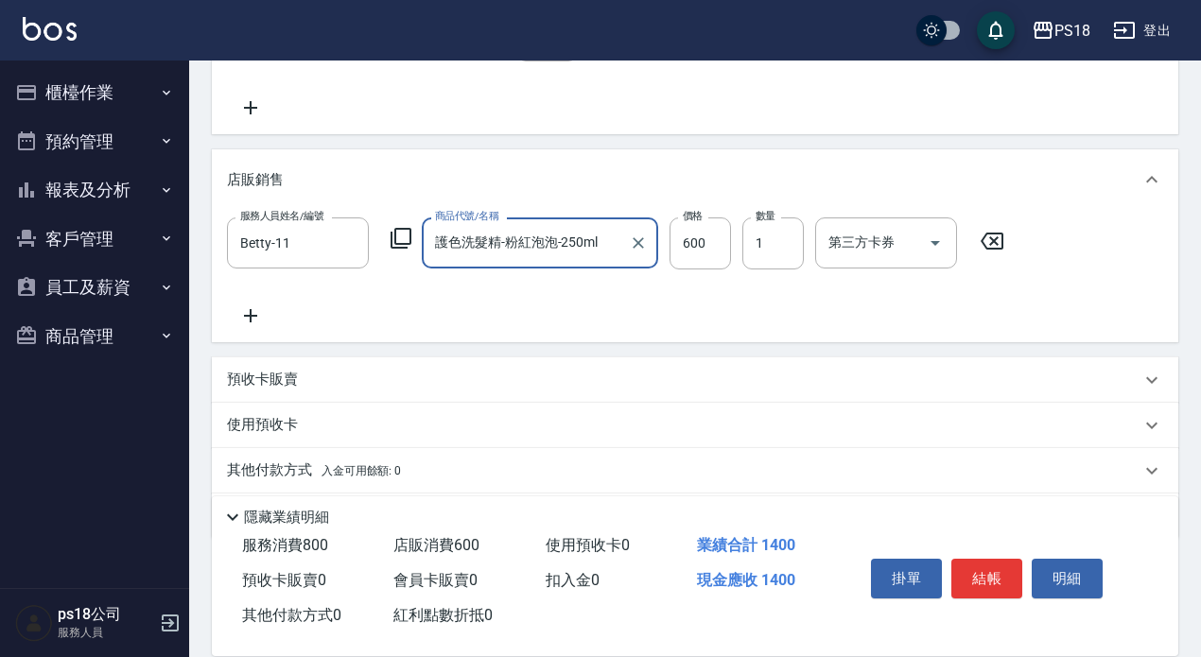
scroll to position [505, 0]
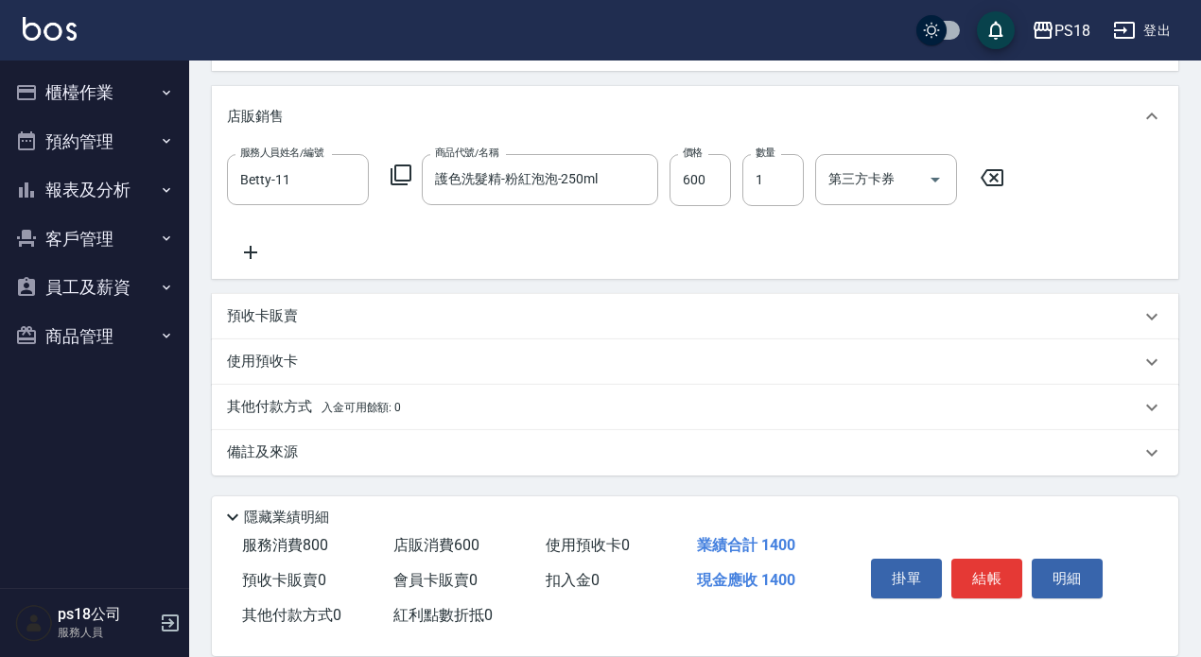
click at [260, 457] on p "備註及來源" at bounding box center [262, 453] width 71 height 20
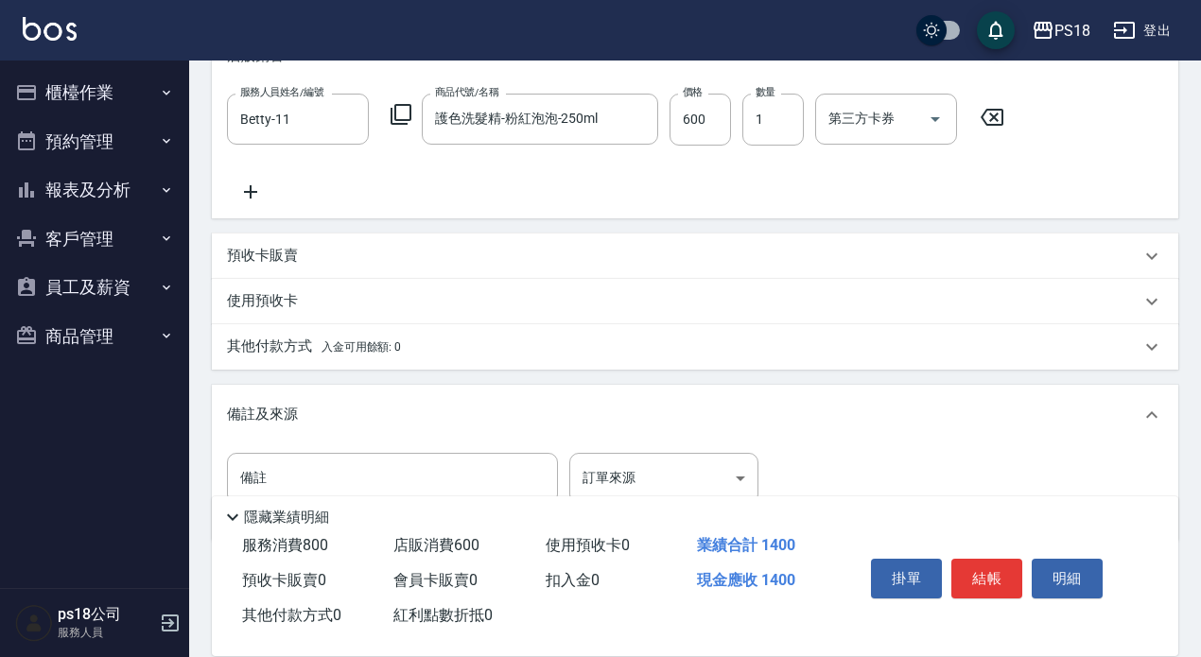
scroll to position [632, 0]
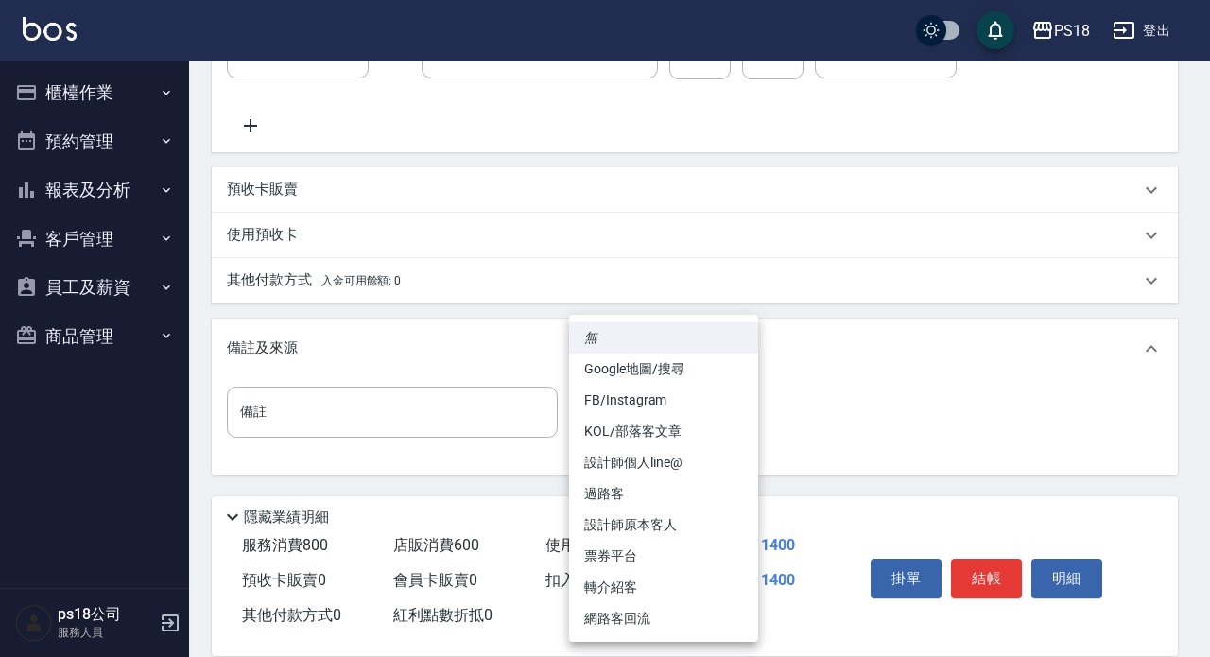
click at [736, 412] on body "PS18 登出 櫃檯作業 打帳單 帳單列表 現金收支登錄 材料自購登錄 排班表 現場電腦打卡 掃碼打卡 預約管理 預約管理 單日預約紀錄 單週預約紀錄 報表及…" at bounding box center [605, 12] width 1210 height 1289
click at [633, 521] on li "設計師原本客人" at bounding box center [663, 525] width 189 height 31
type input "設計師原本客人"
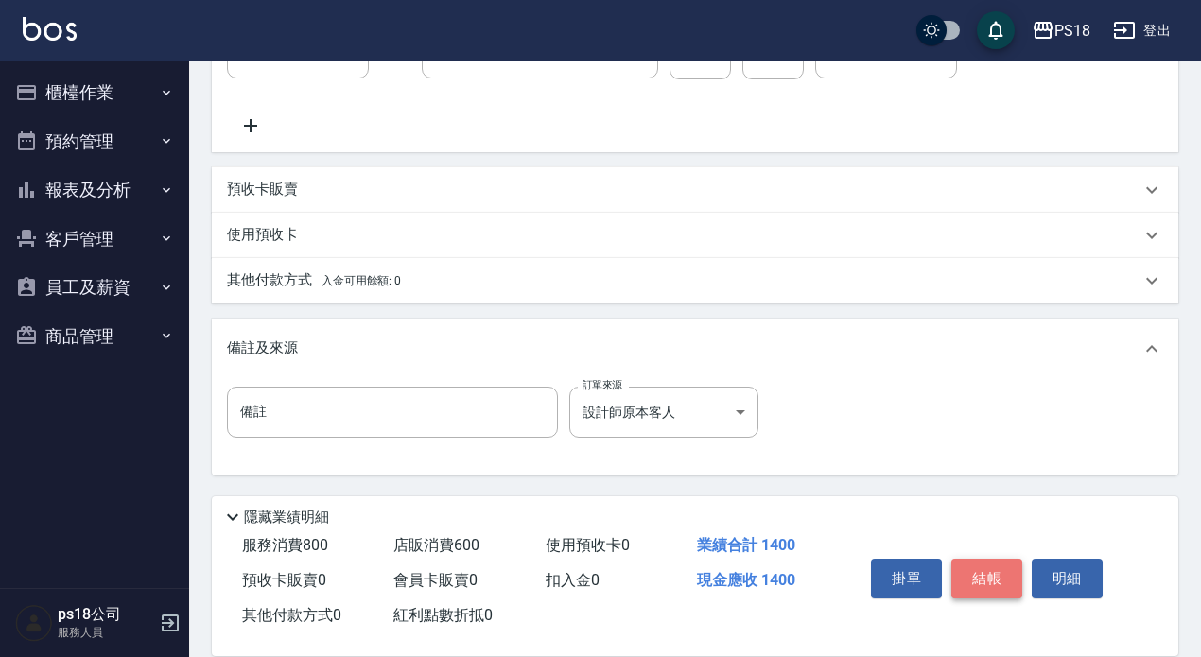
click at [998, 562] on button "結帳" at bounding box center [986, 579] width 71 height 40
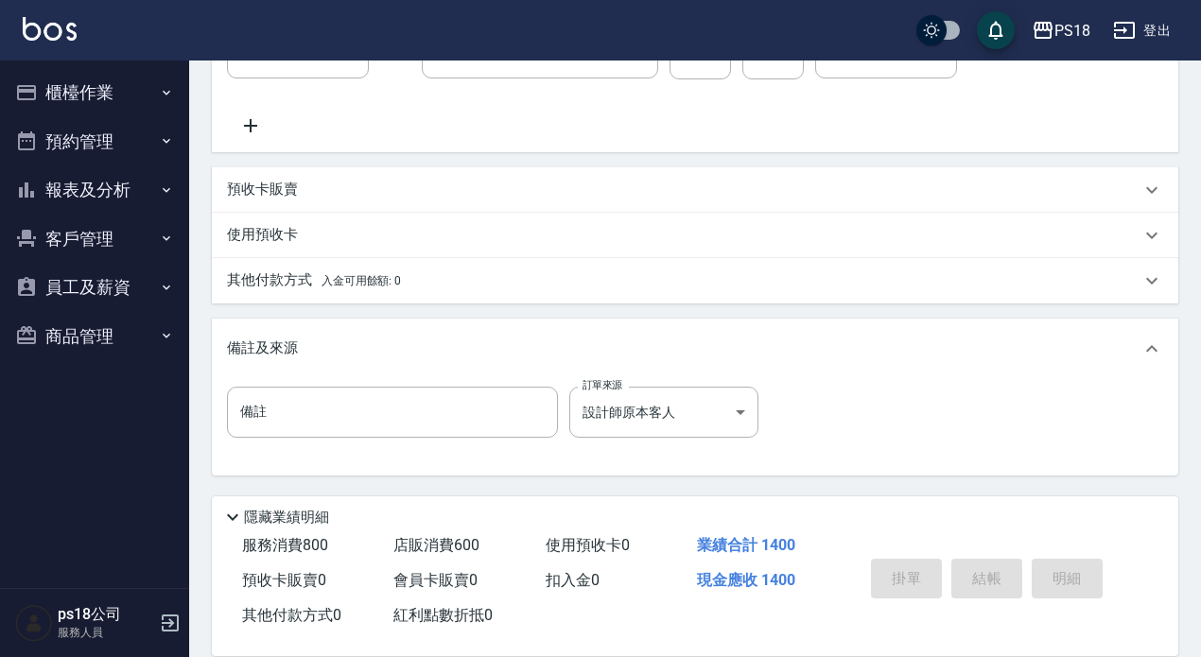
type input "2025/09/24 19:08"
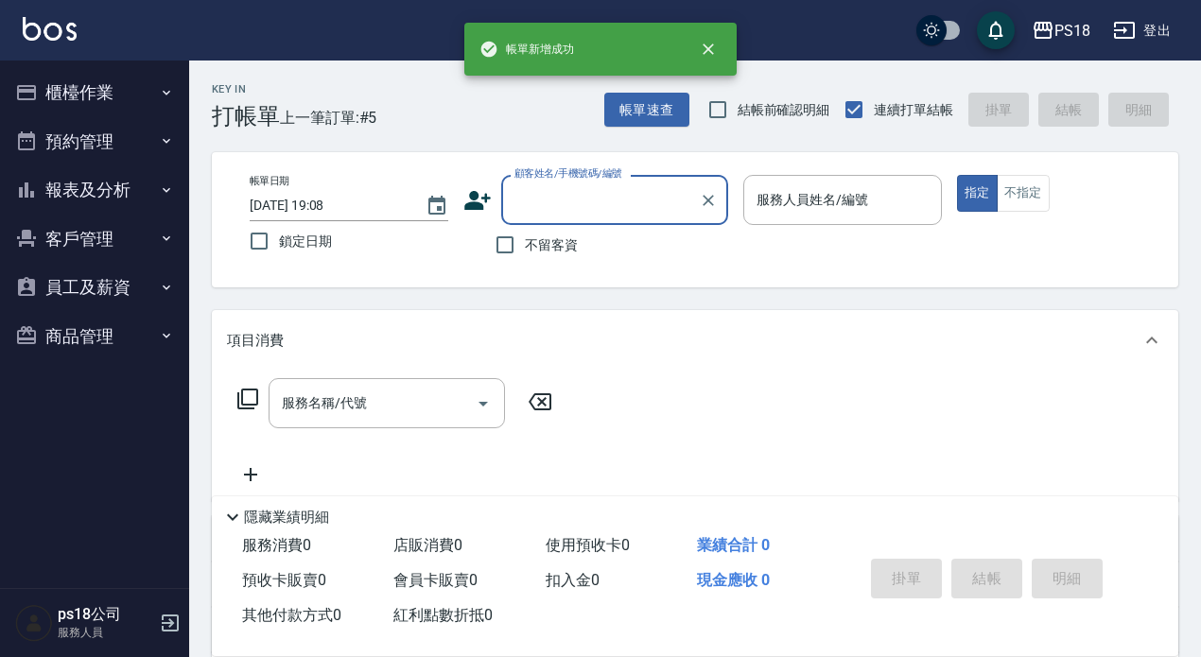
scroll to position [0, 0]
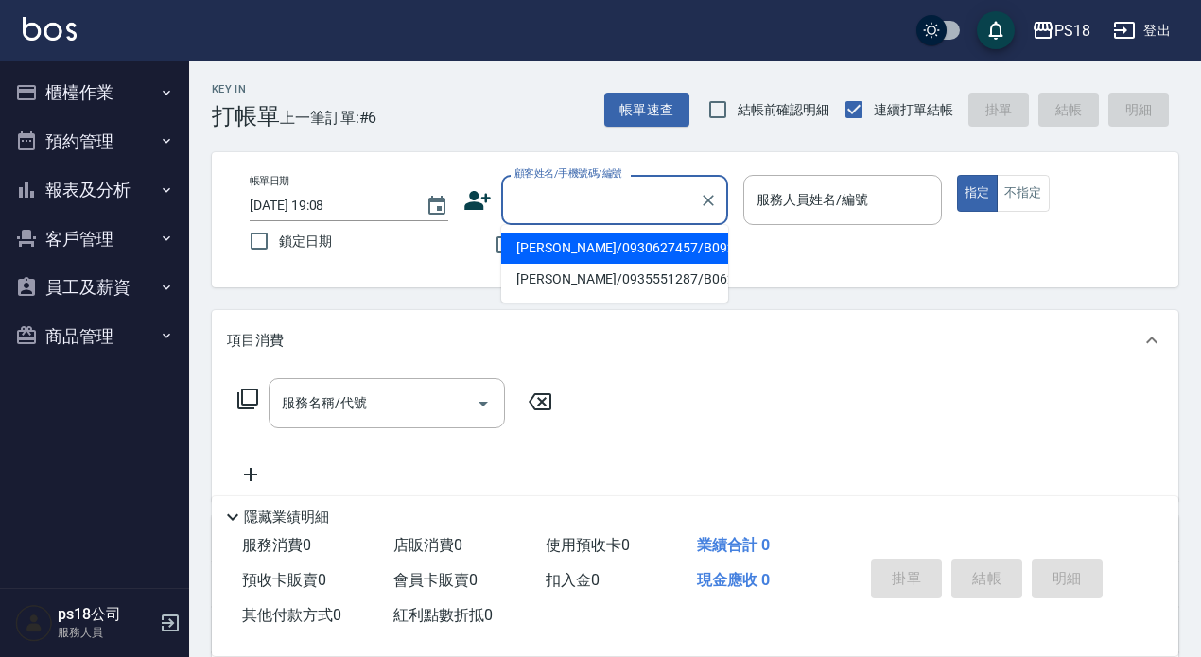
click at [575, 195] on input "顧客姓名/手機號碼/編號" at bounding box center [601, 199] width 182 height 33
click at [580, 247] on li "洪美玉/0921609034/J121321" at bounding box center [614, 248] width 227 height 31
type input "洪美玉/0921609034/J121321"
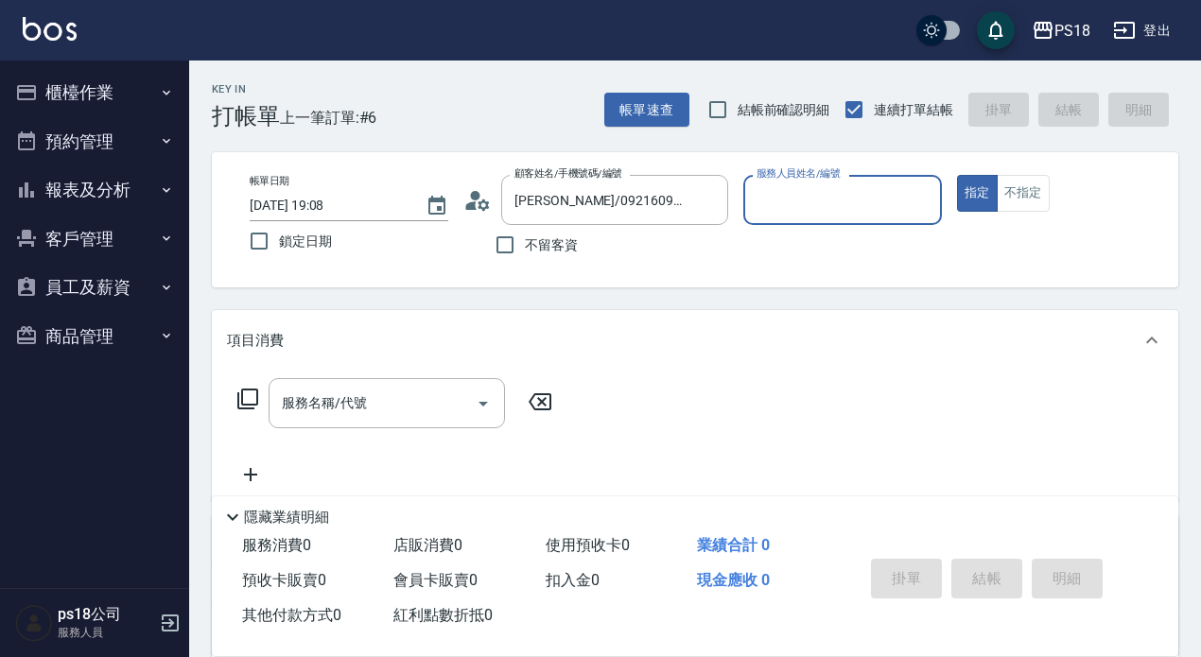
type input "Jolin-3"
click at [244, 397] on icon at bounding box center [247, 399] width 23 height 23
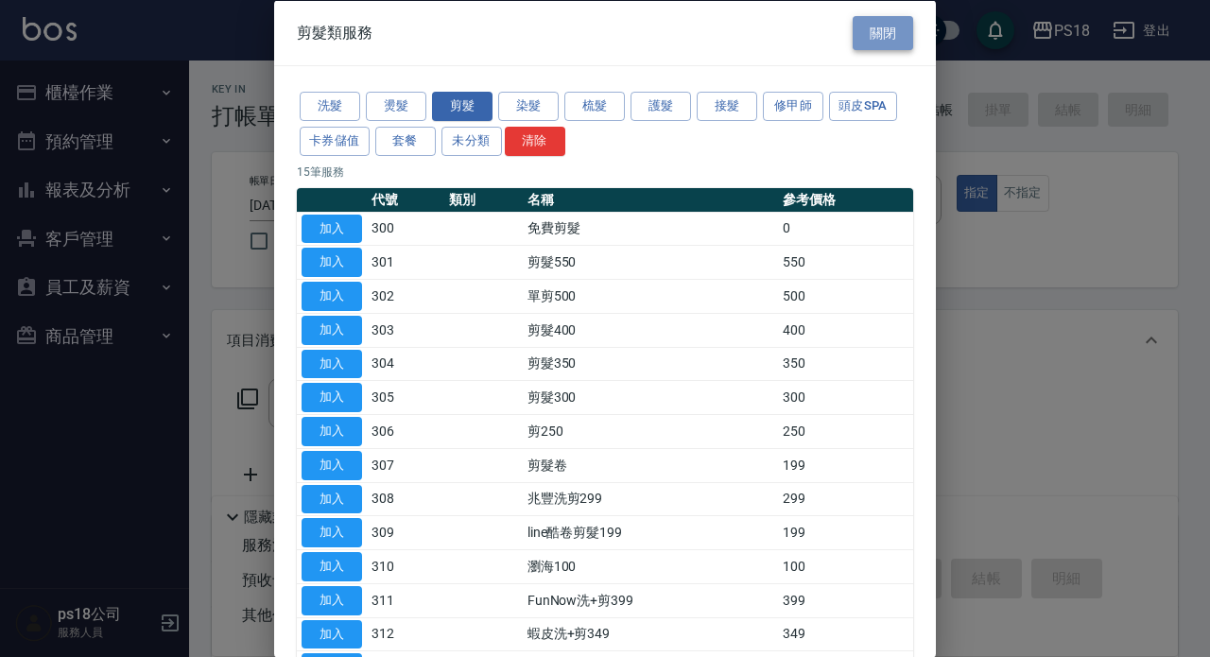
click at [853, 29] on button "關閉" at bounding box center [883, 32] width 61 height 35
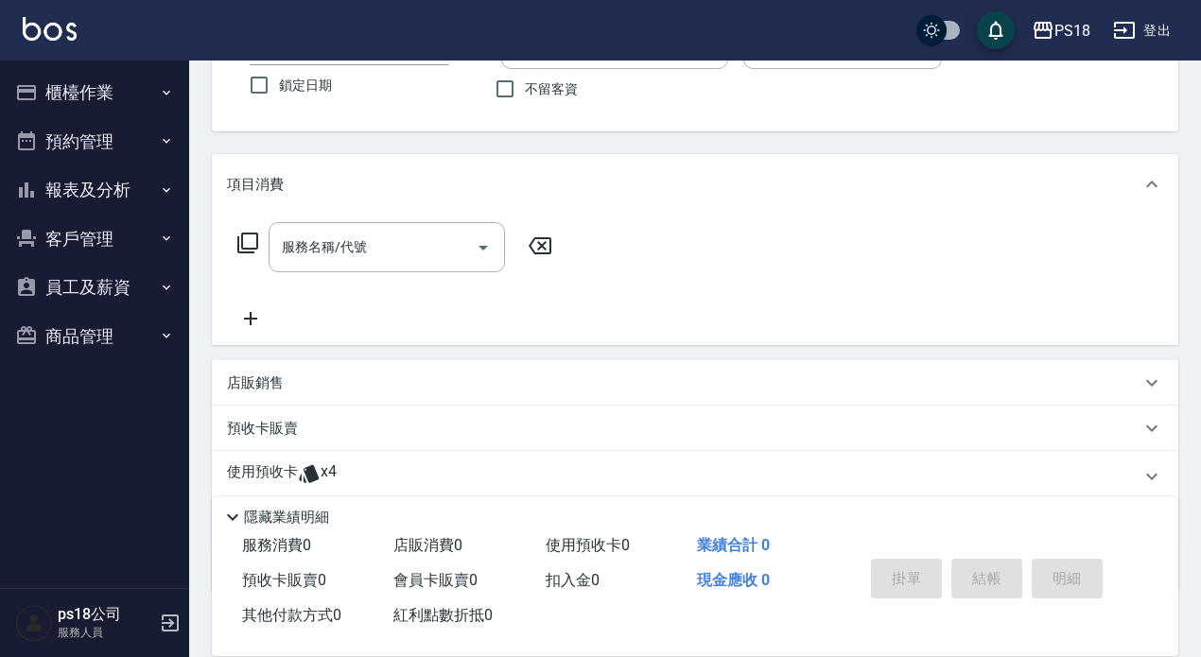
scroll to position [273, 0]
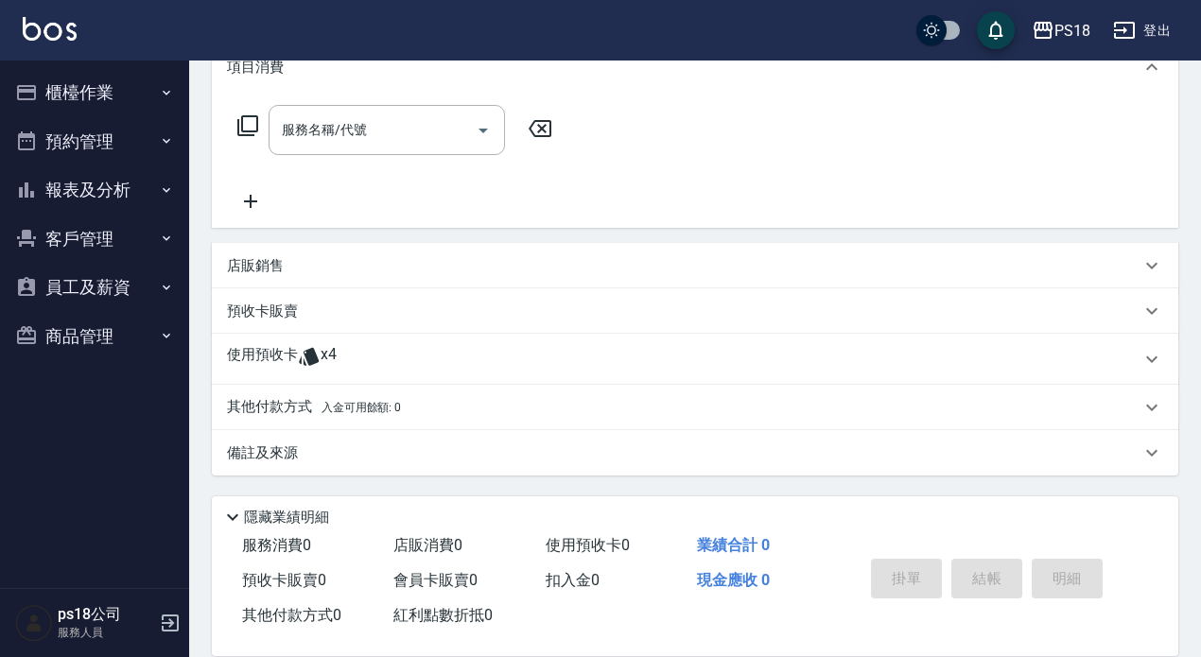
click at [297, 344] on div "使用預收卡 x4" at bounding box center [695, 359] width 966 height 51
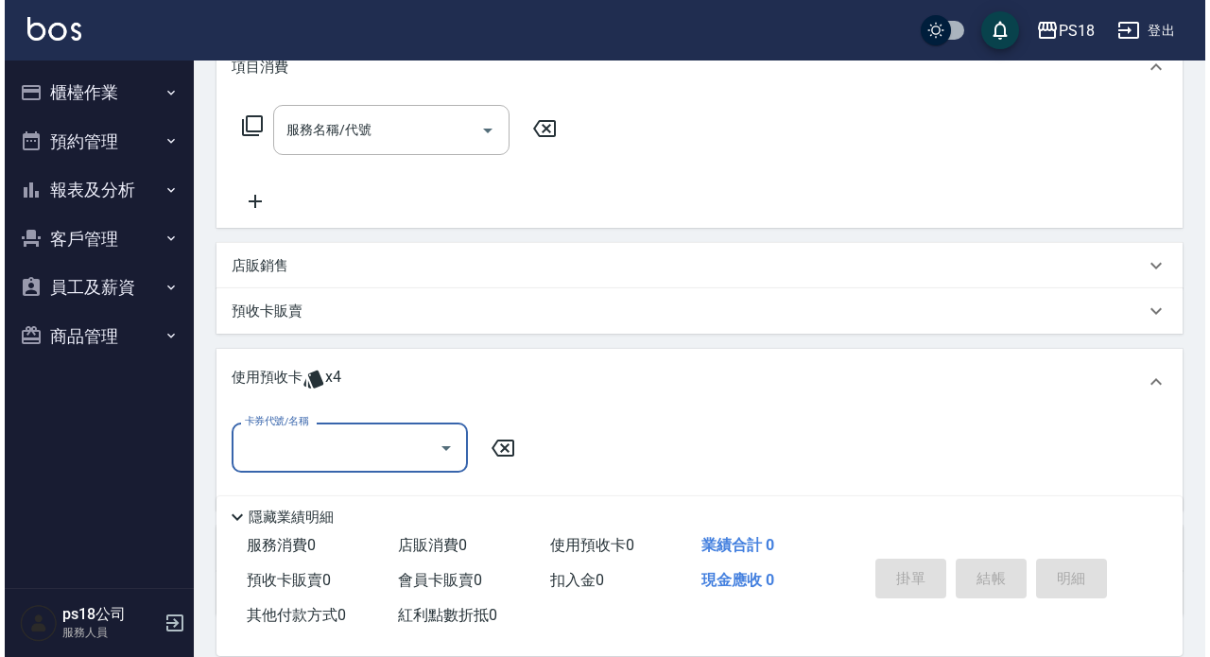
scroll to position [0, 0]
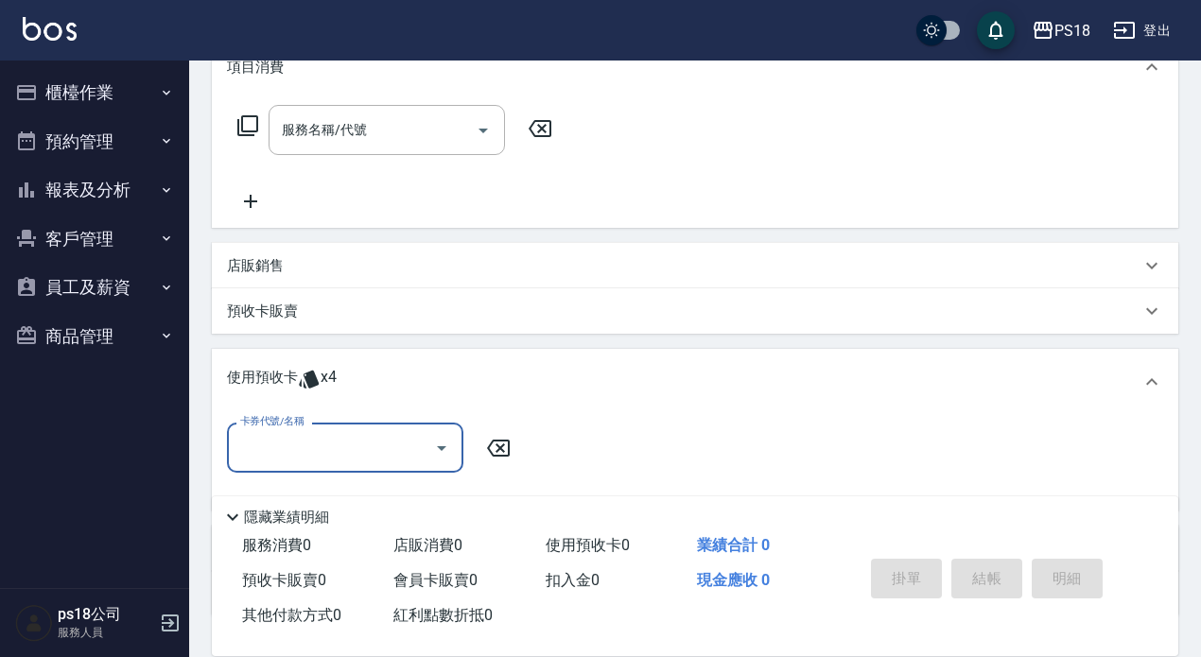
click at [300, 418] on label "卡券代號/名稱" at bounding box center [271, 421] width 63 height 14
click at [300, 431] on input "卡券代號/名稱" at bounding box center [330, 447] width 191 height 33
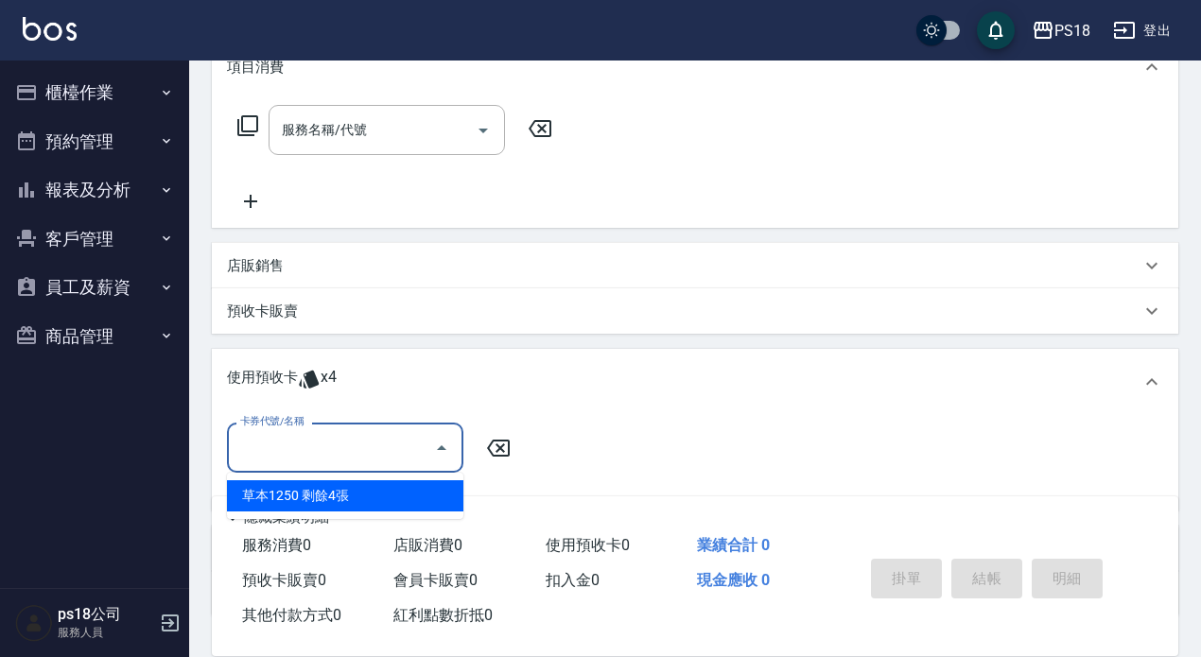
click at [301, 444] on input "卡券代號/名稱" at bounding box center [330, 447] width 191 height 33
click at [286, 494] on div "草本1250 剩餘4張" at bounding box center [345, 495] width 236 height 31
type input "草本1250"
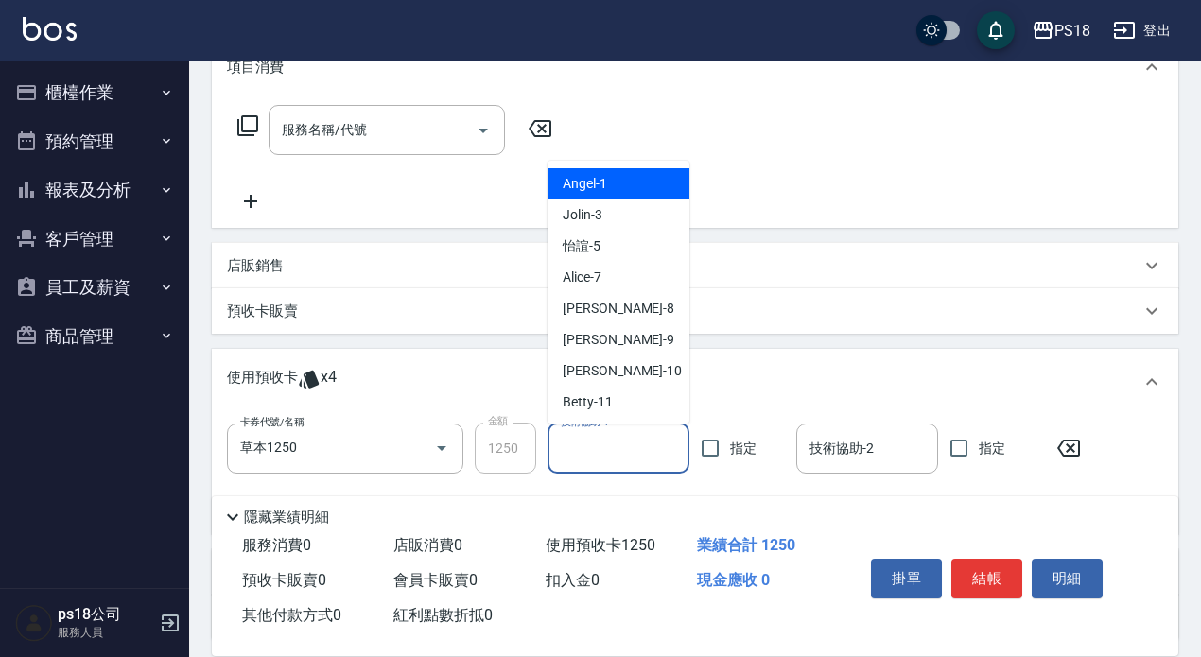
click at [630, 439] on input "技術協助-1" at bounding box center [618, 448] width 125 height 33
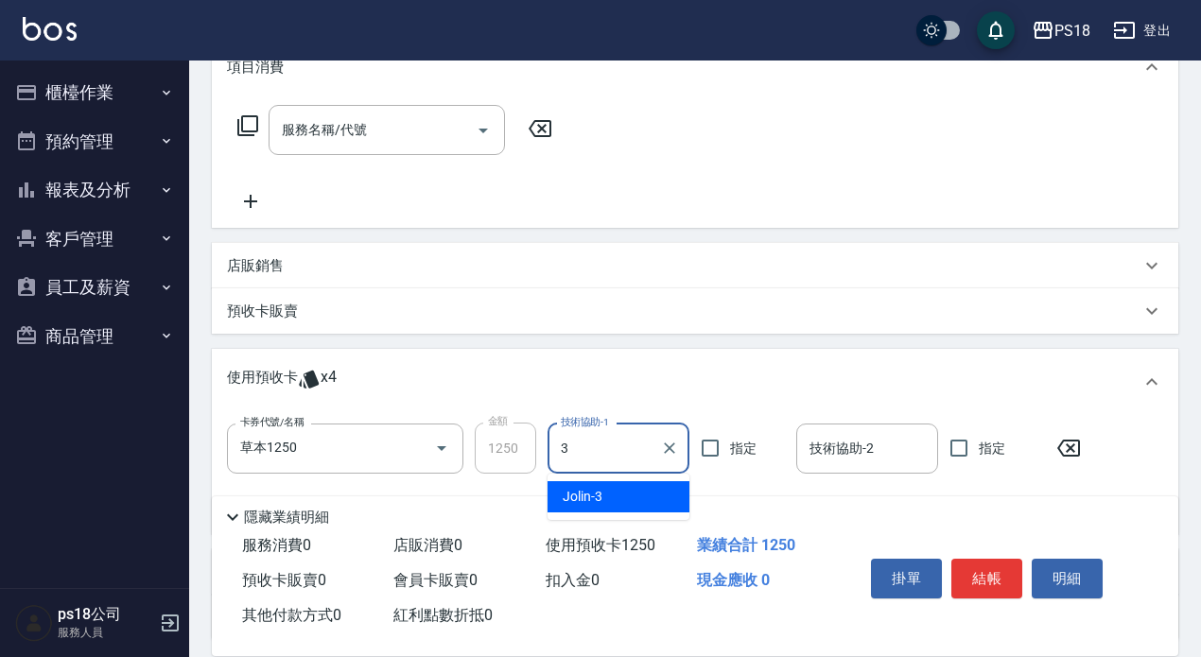
type input "Jolin-3"
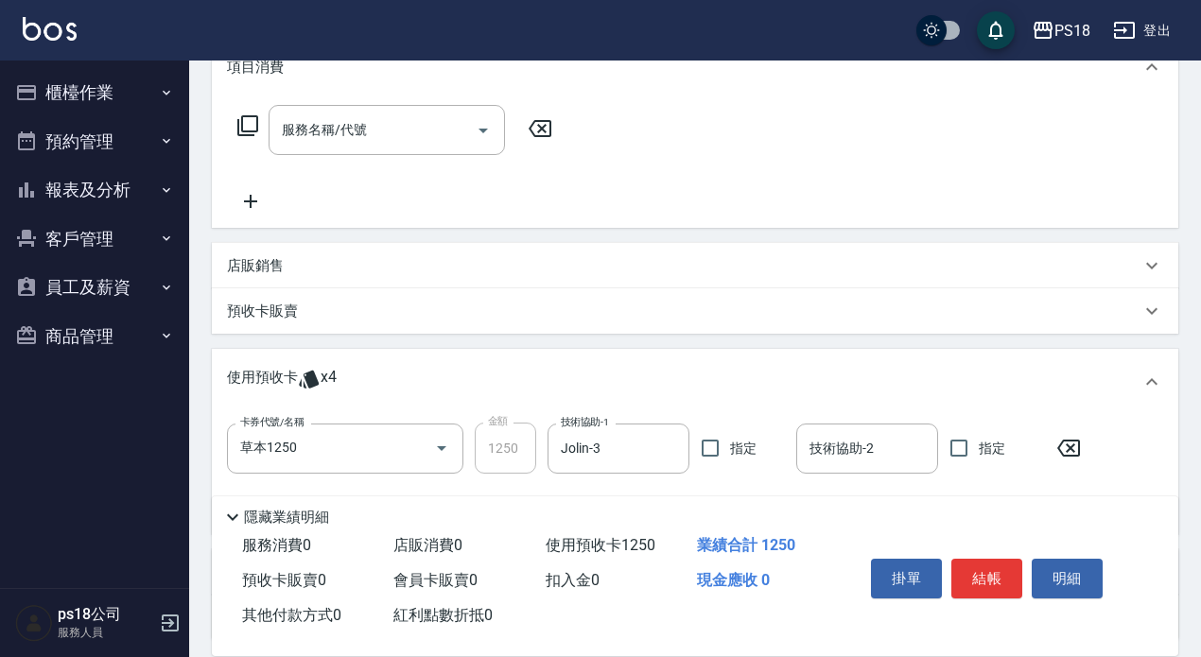
click at [248, 122] on icon at bounding box center [247, 125] width 23 height 23
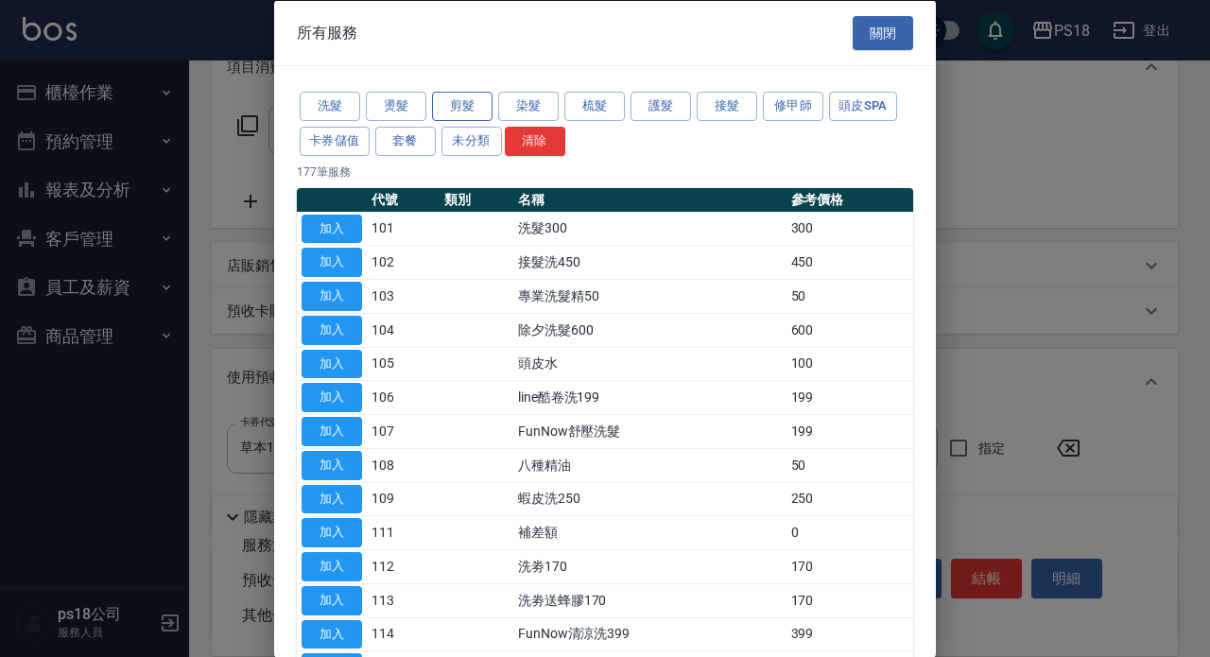
click at [460, 105] on button "剪髮" at bounding box center [462, 106] width 61 height 29
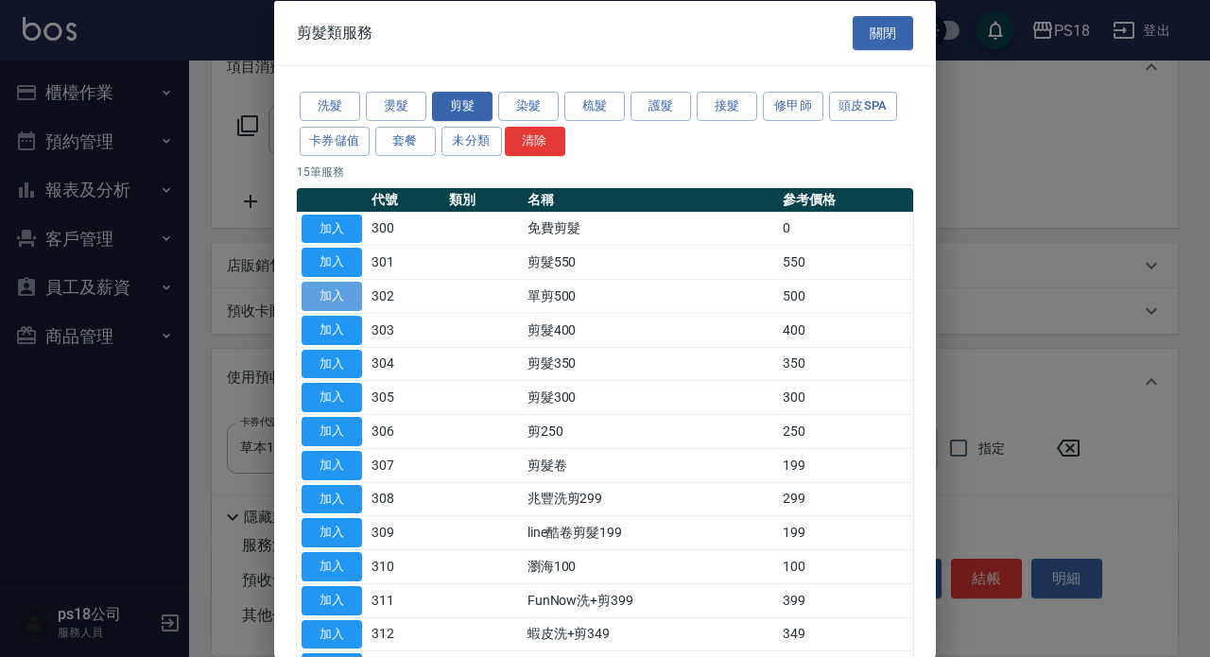
click at [328, 296] on button "加入" at bounding box center [332, 296] width 61 height 29
type input "單剪500(302)"
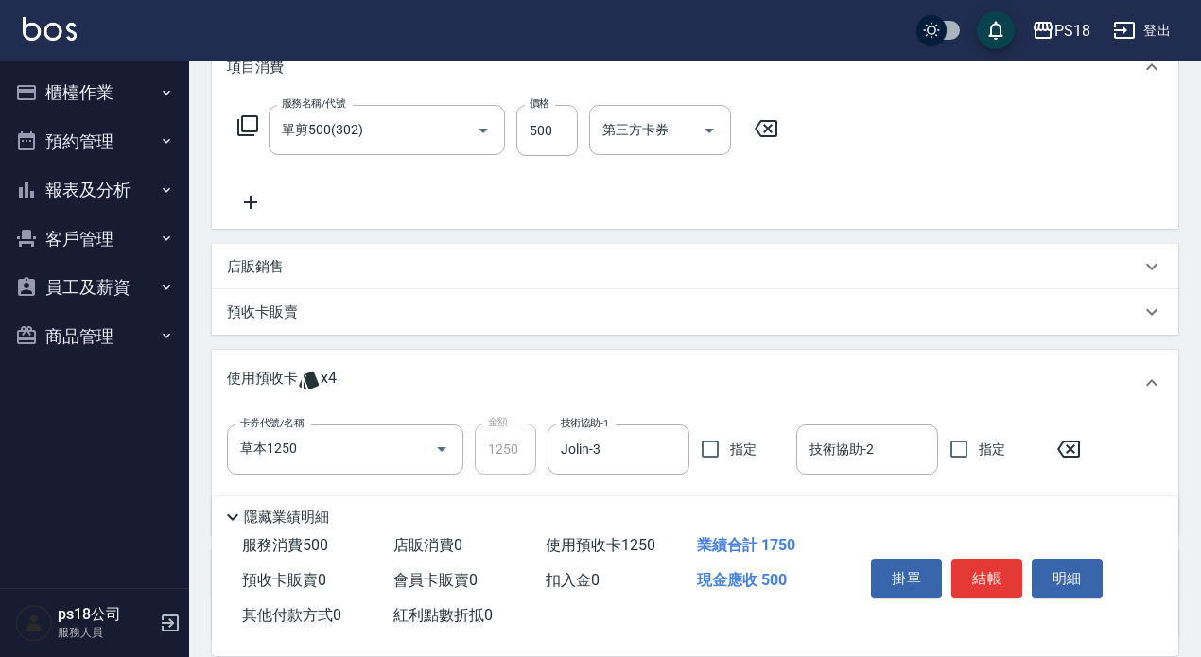
click at [247, 120] on icon at bounding box center [247, 125] width 23 height 23
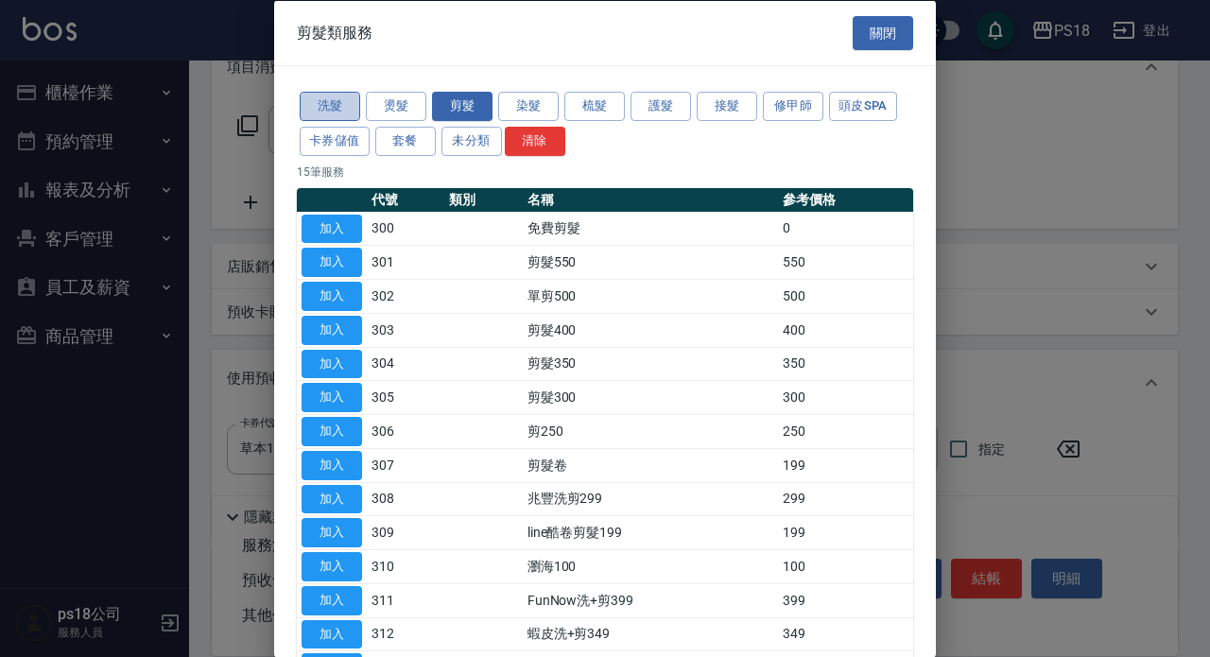
click at [325, 104] on button "洗髮" at bounding box center [330, 106] width 61 height 29
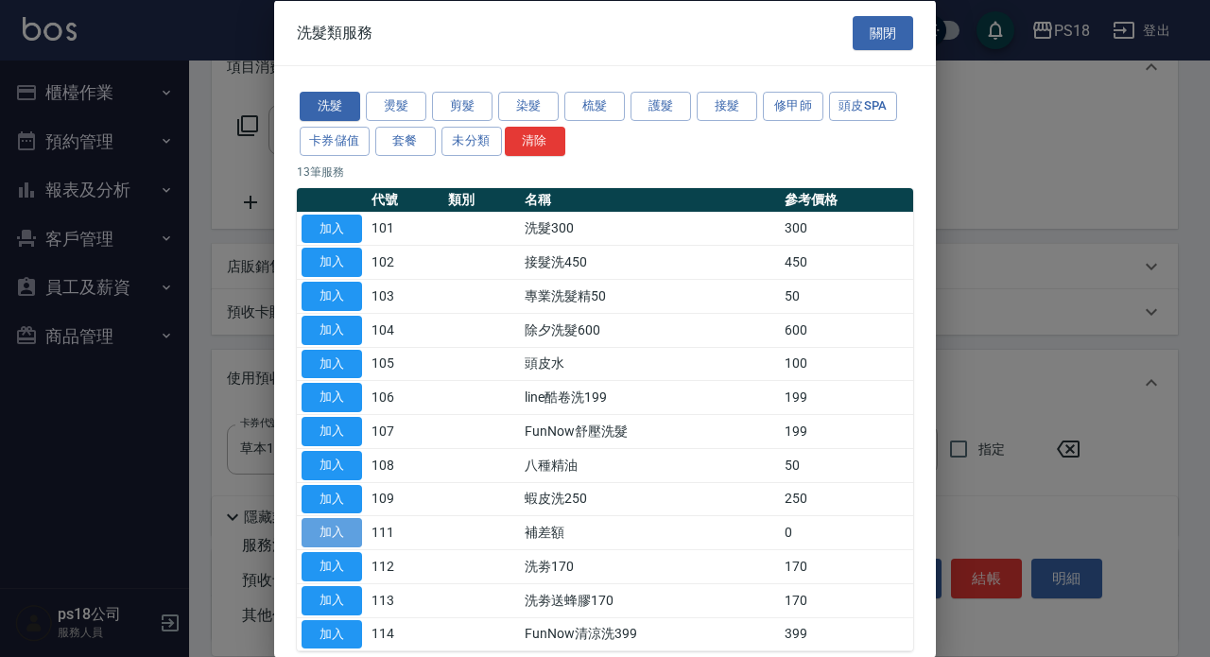
click at [324, 535] on button "加入" at bounding box center [332, 532] width 61 height 29
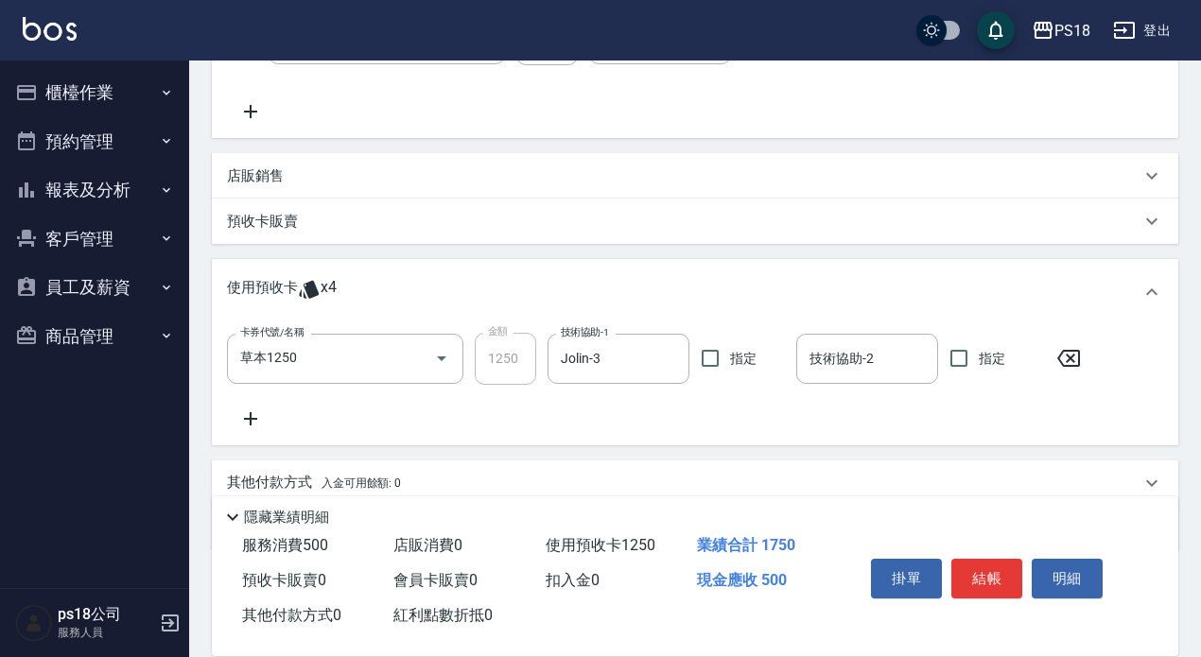
scroll to position [324, 0]
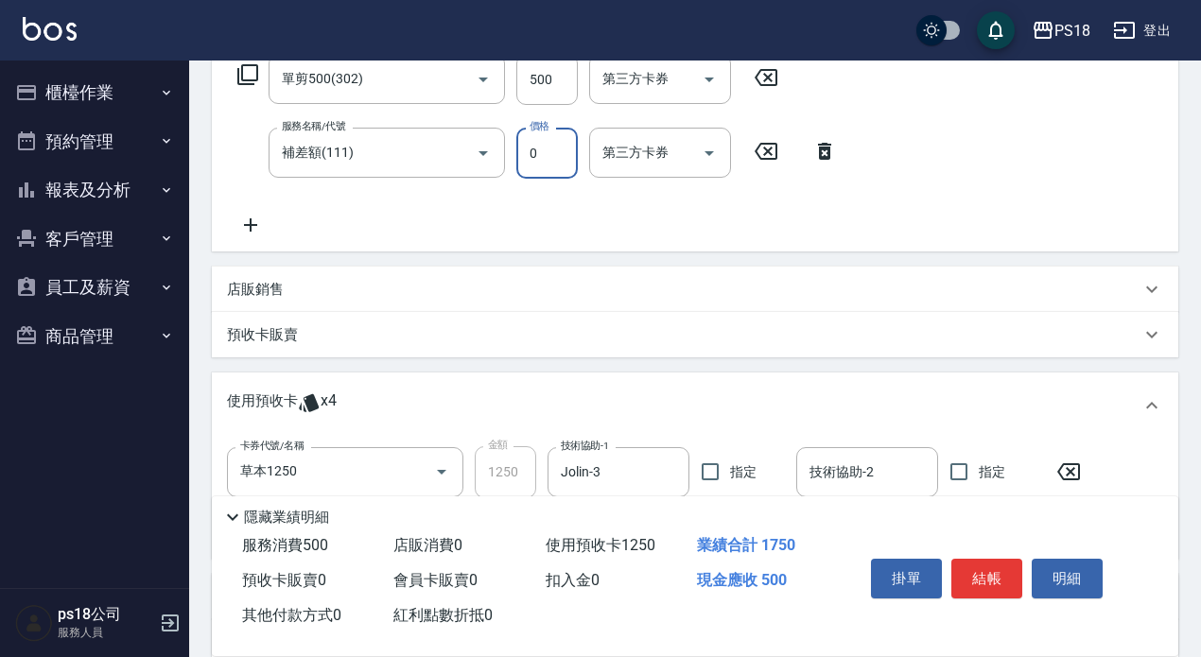
click at [566, 148] on input "0" at bounding box center [546, 153] width 61 height 51
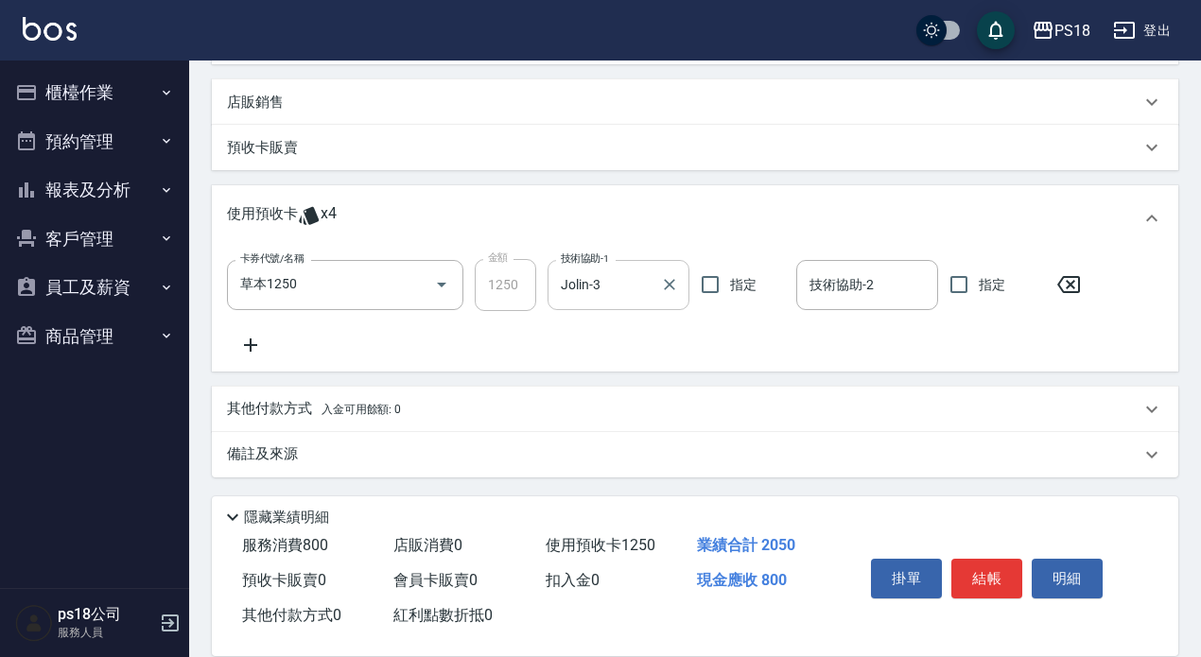
scroll to position [513, 0]
type input "300"
click at [255, 446] on p "備註及來源" at bounding box center [262, 453] width 71 height 20
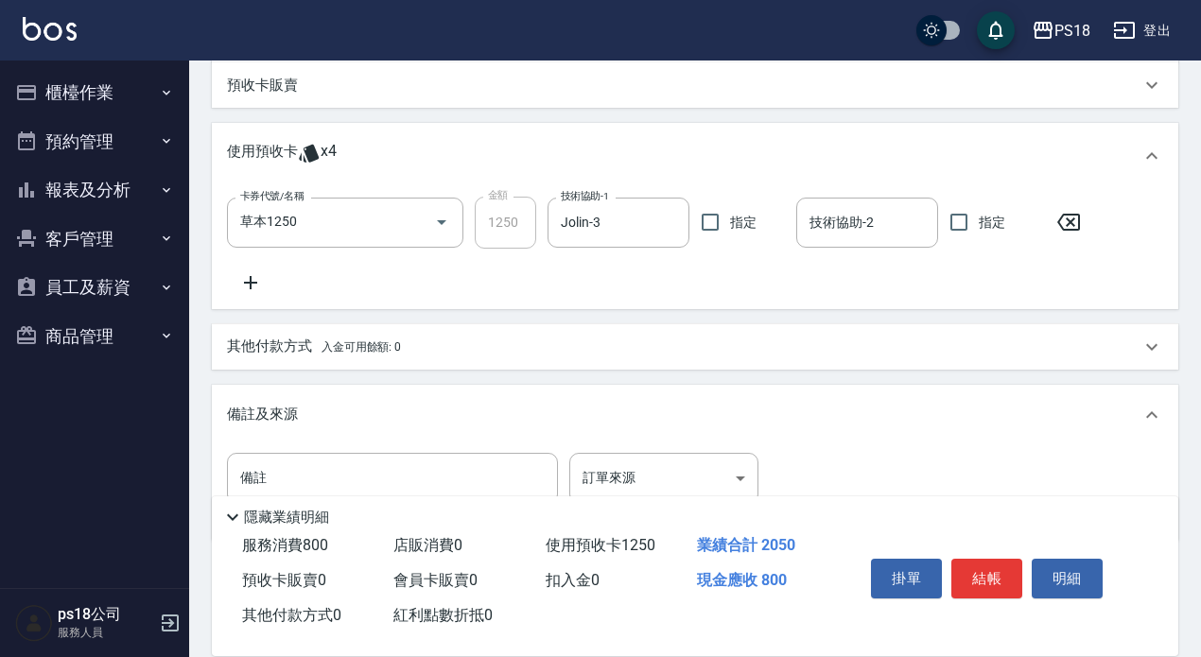
scroll to position [640, 0]
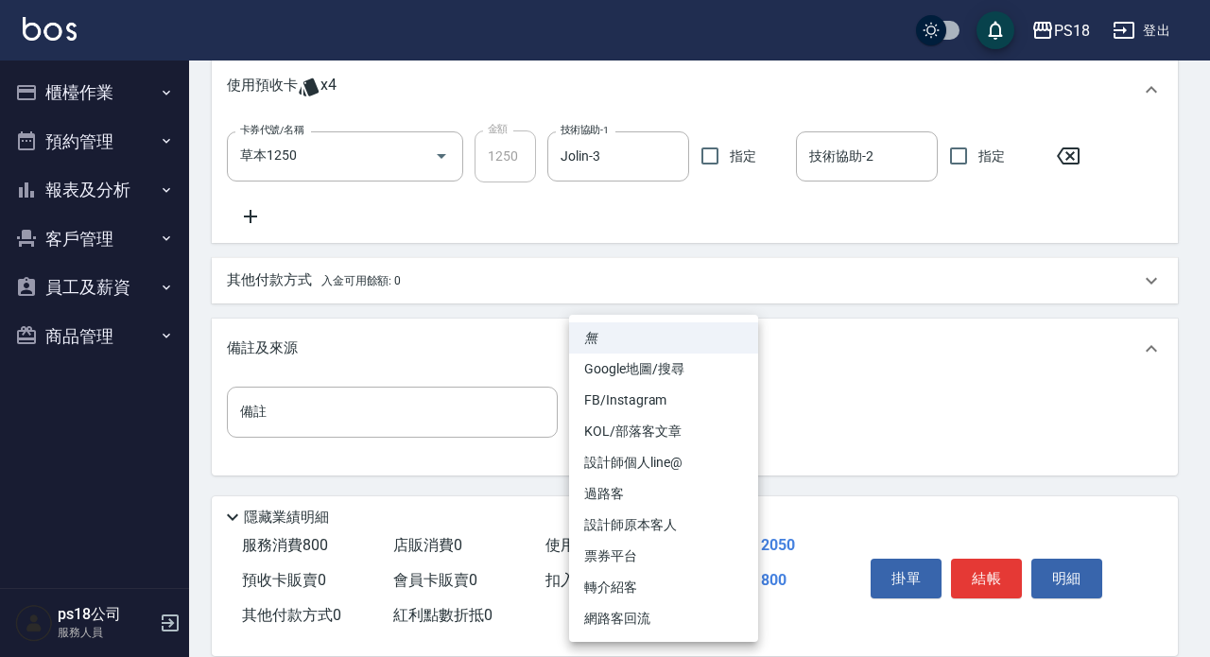
click at [736, 417] on body "PS18 登出 櫃檯作業 打帳單 帳單列表 現金收支登錄 材料自購登錄 排班表 現場電腦打卡 掃碼打卡 預約管理 預約管理 單日預約紀錄 單週預約紀錄 報表及…" at bounding box center [605, 8] width 1210 height 1297
click at [635, 518] on li "設計師原本客人" at bounding box center [663, 525] width 189 height 31
type input "設計師原本客人"
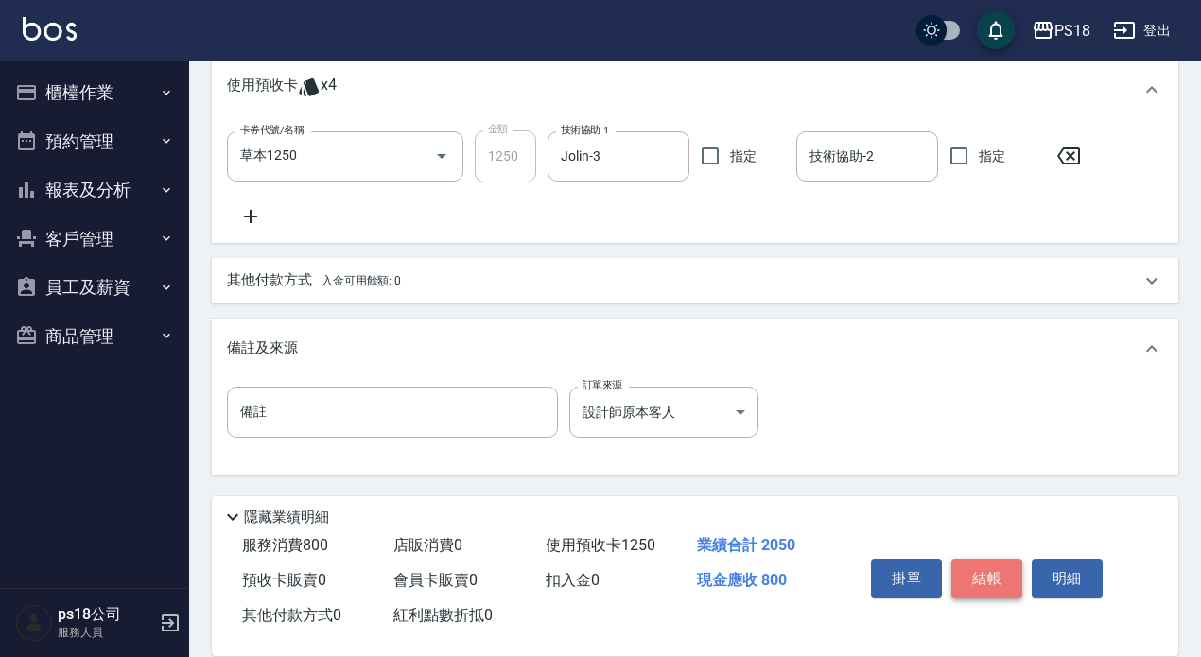
click at [975, 564] on button "結帳" at bounding box center [986, 579] width 71 height 40
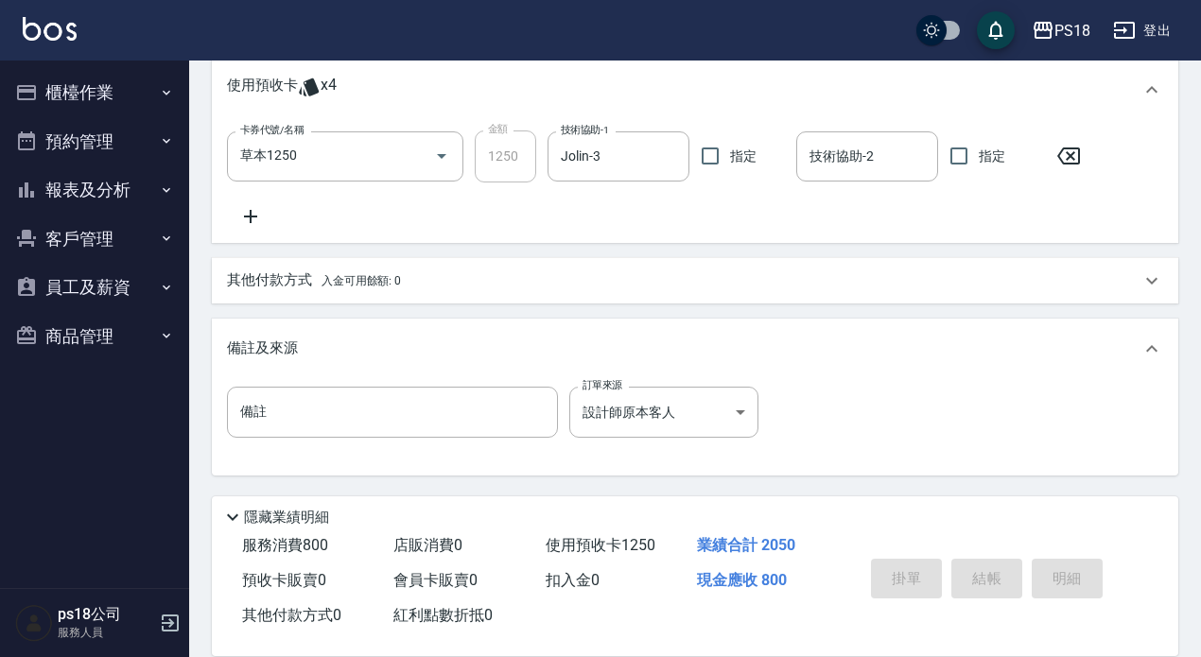
type input "2025/09/24 19:15"
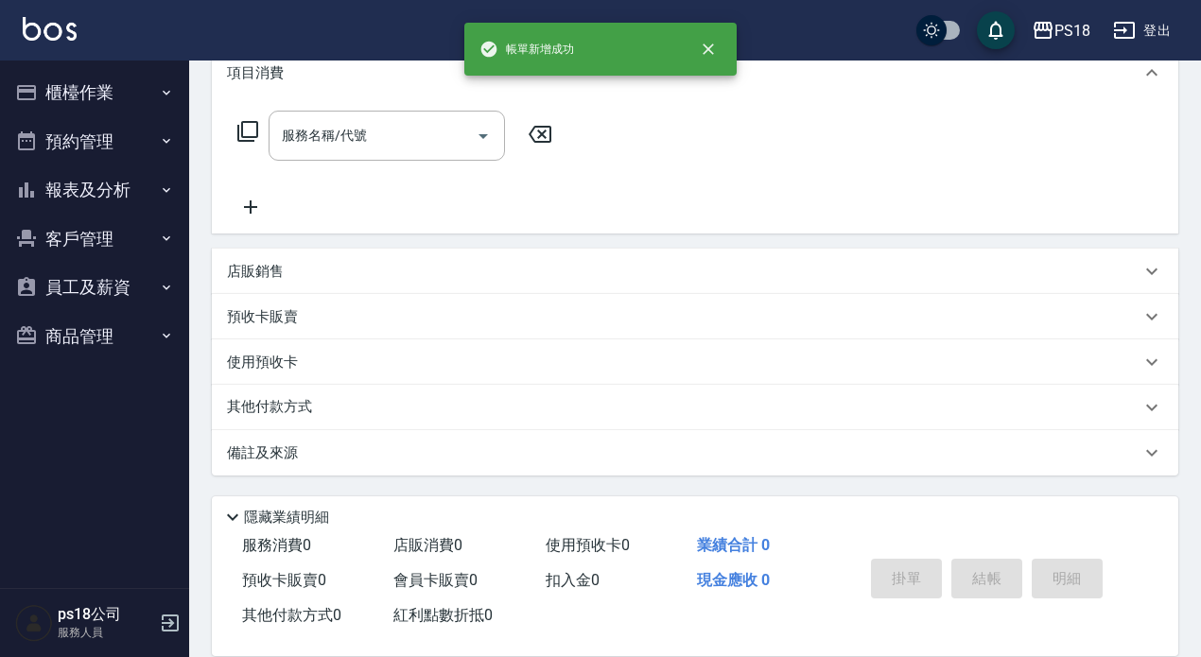
scroll to position [0, 0]
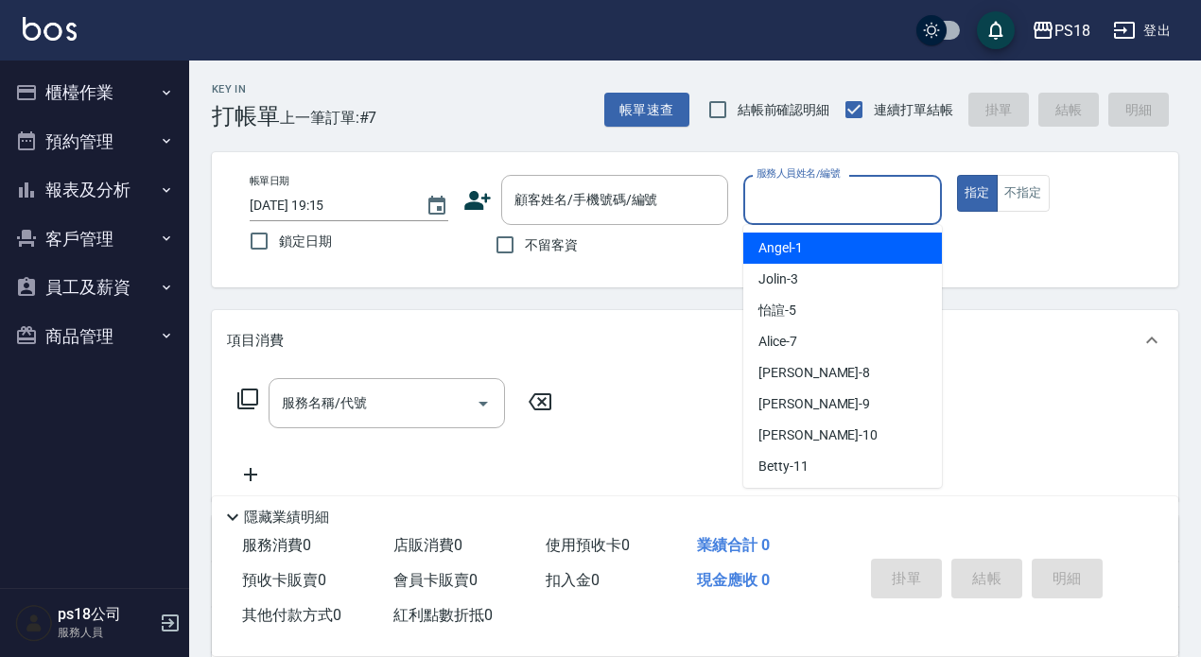
click at [822, 200] on input "服務人員姓名/編號" at bounding box center [843, 199] width 182 height 33
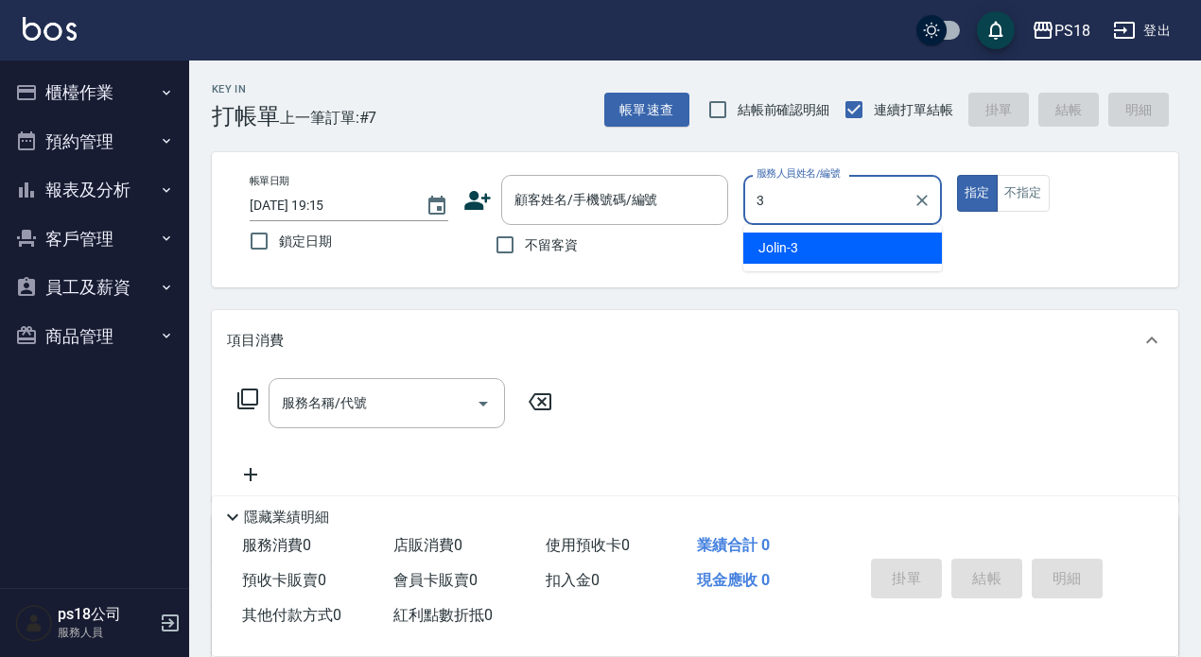
type input "Jolin-3"
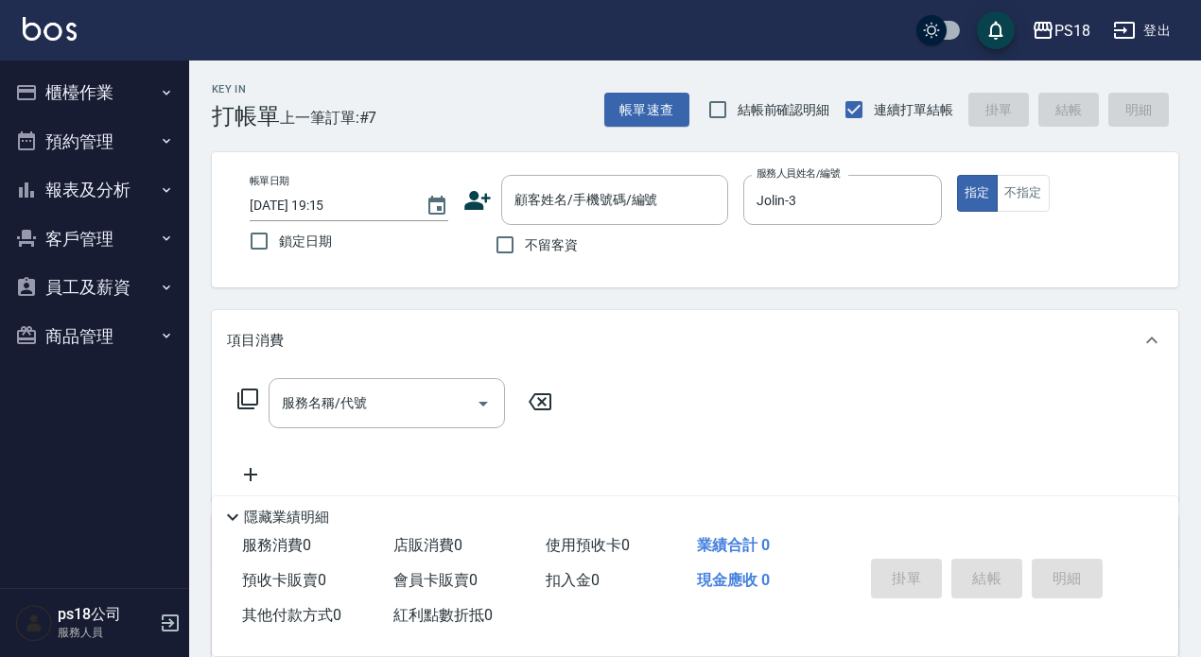
click at [246, 397] on icon at bounding box center [247, 399] width 23 height 23
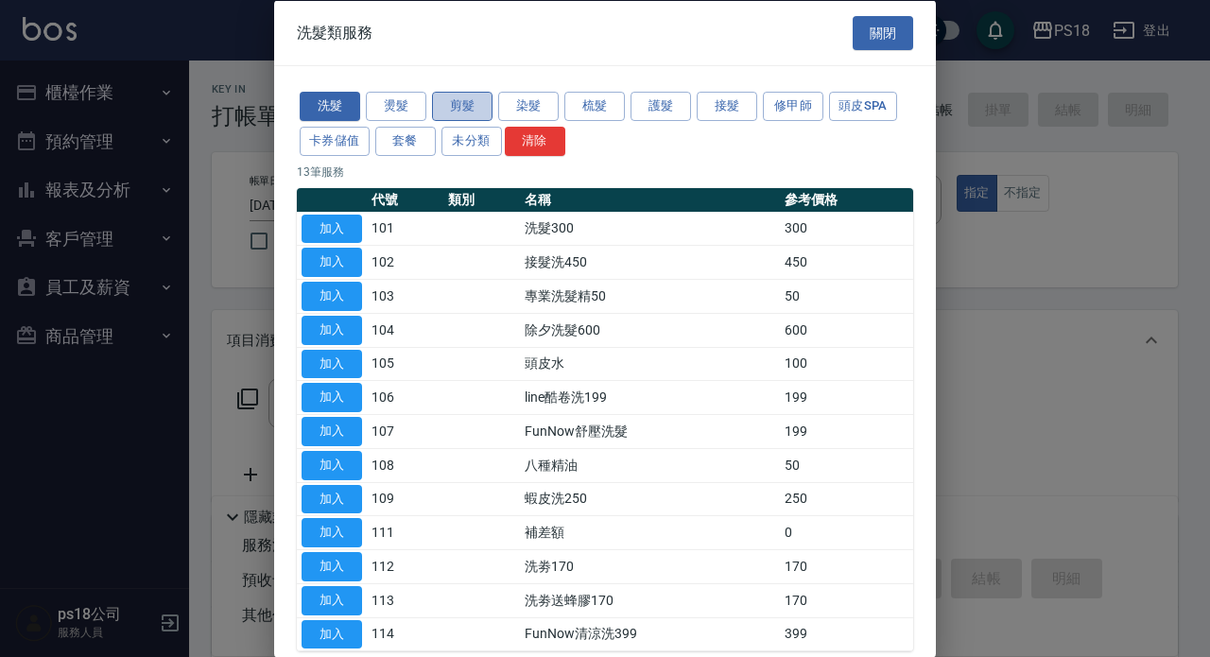
click at [432, 108] on button "剪髮" at bounding box center [462, 106] width 61 height 29
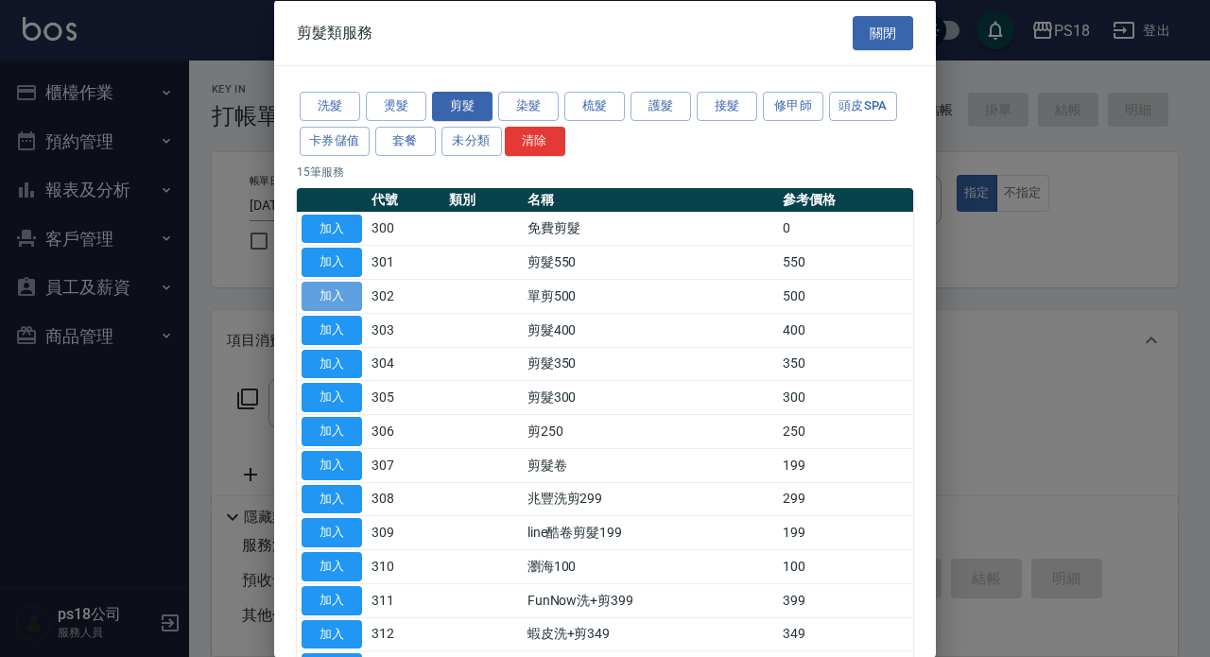
click at [313, 287] on button "加入" at bounding box center [332, 296] width 61 height 29
type input "單剪500(302)"
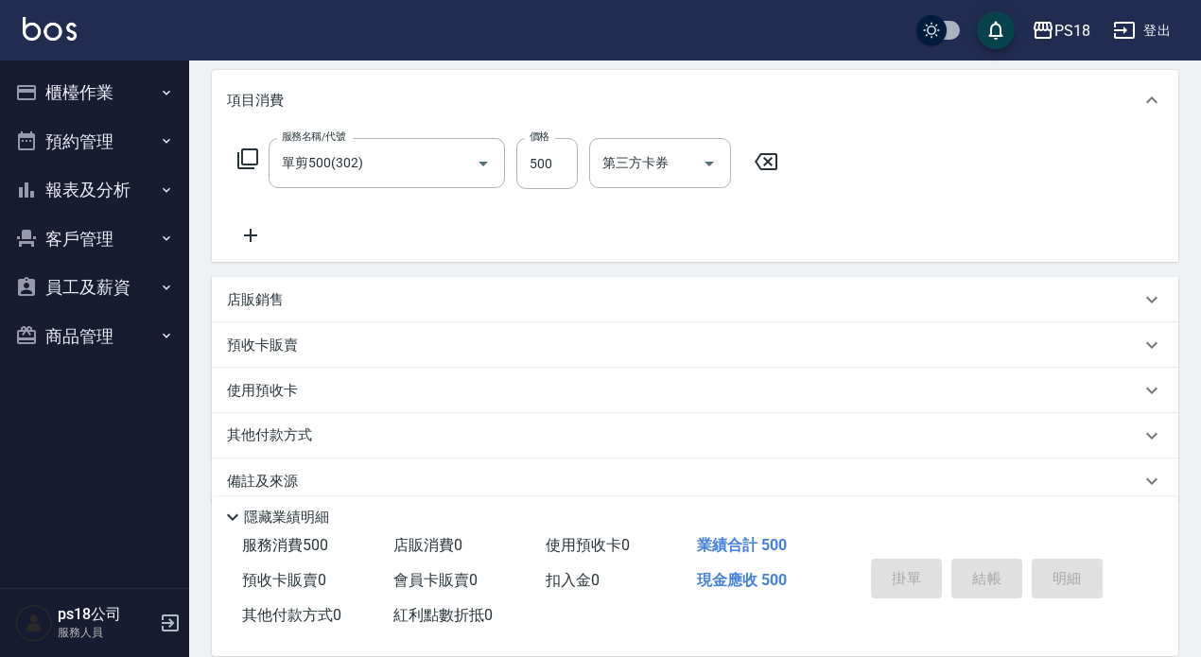
scroll to position [269, 0]
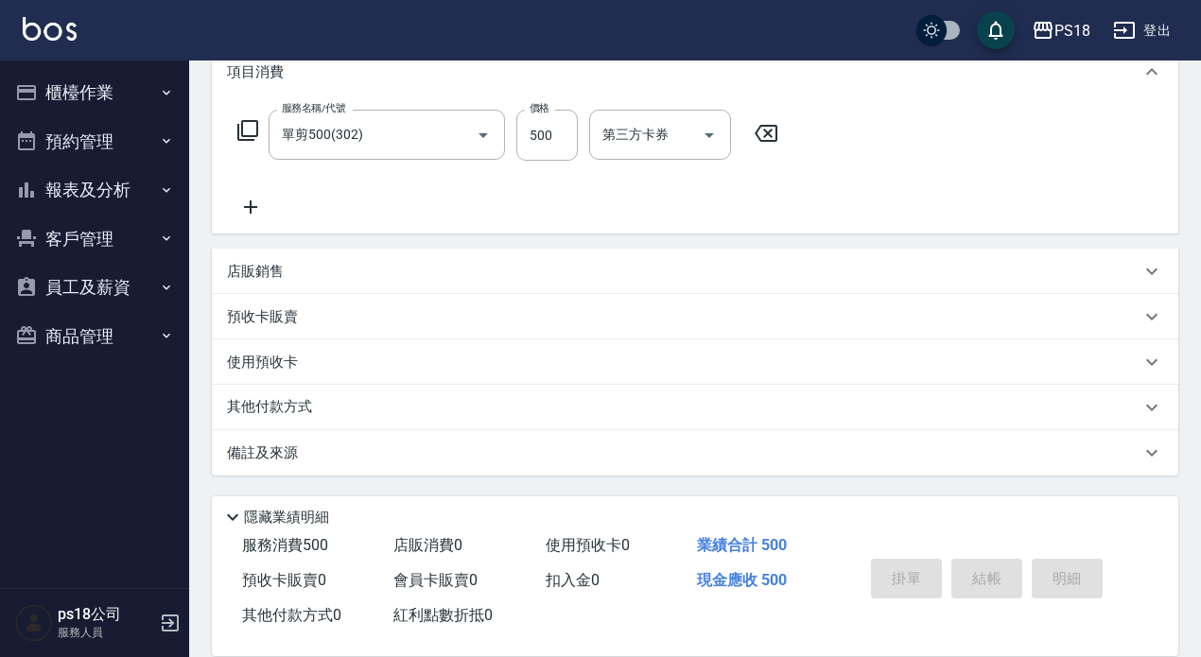
click at [272, 451] on p "備註及來源" at bounding box center [262, 454] width 71 height 20
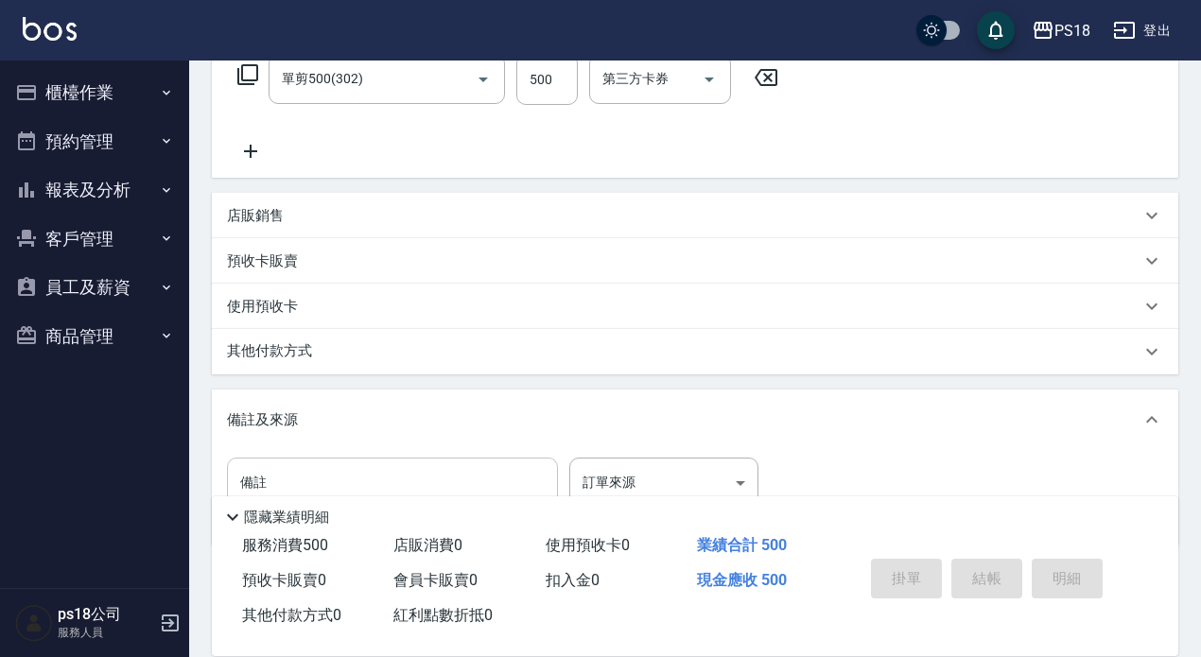
scroll to position [386, 0]
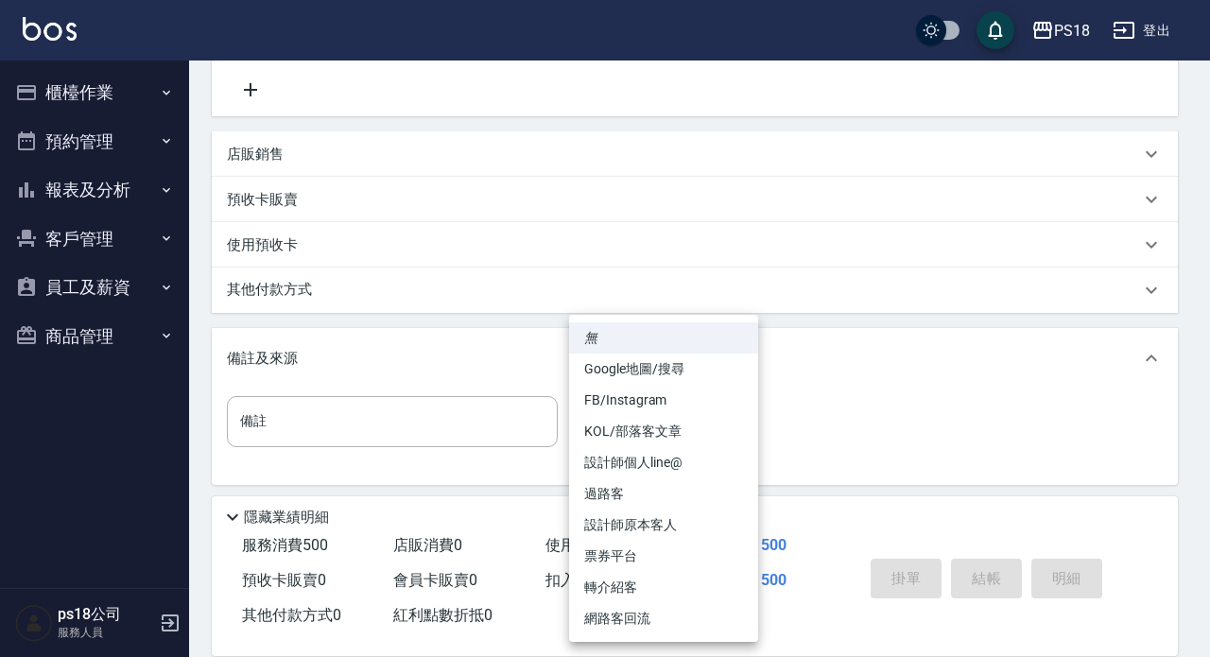
click at [738, 414] on body "PS18 登出 櫃檯作業 打帳單 帳單列表 現金收支登錄 材料自購登錄 排班表 現場電腦打卡 掃碼打卡 預約管理 預約管理 單日預約紀錄 單週預約紀錄 報表及…" at bounding box center [605, 140] width 1210 height 1052
click at [664, 527] on li "設計師原本客人" at bounding box center [663, 525] width 189 height 31
type input "設計師原本客人"
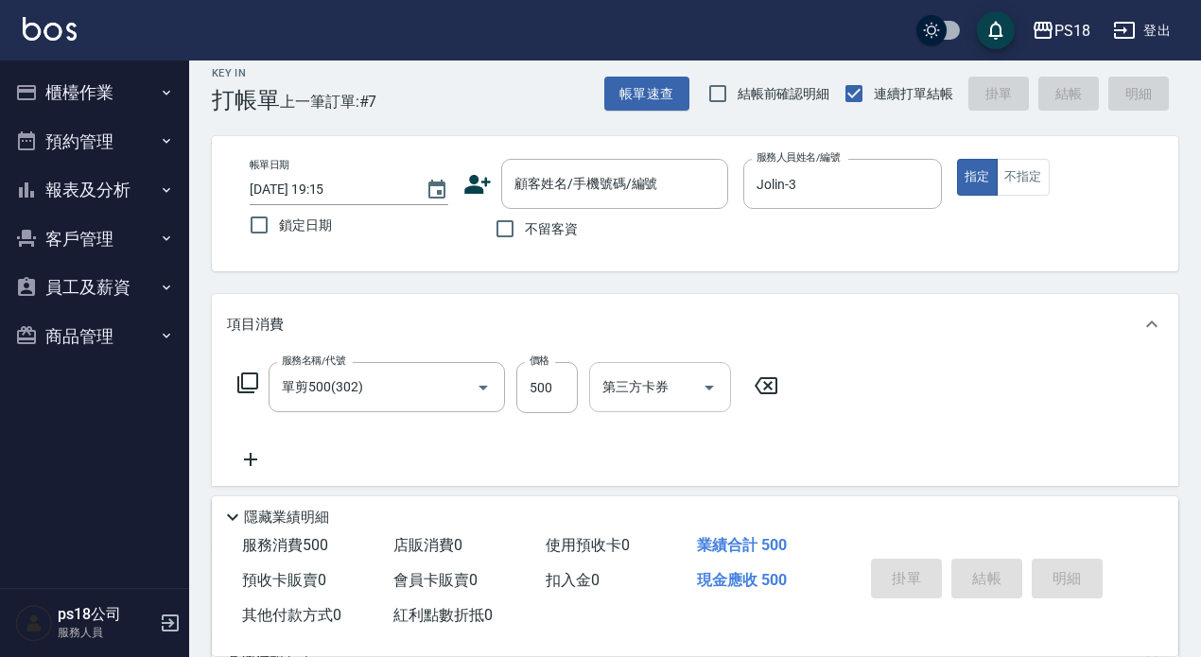
scroll to position [8, 0]
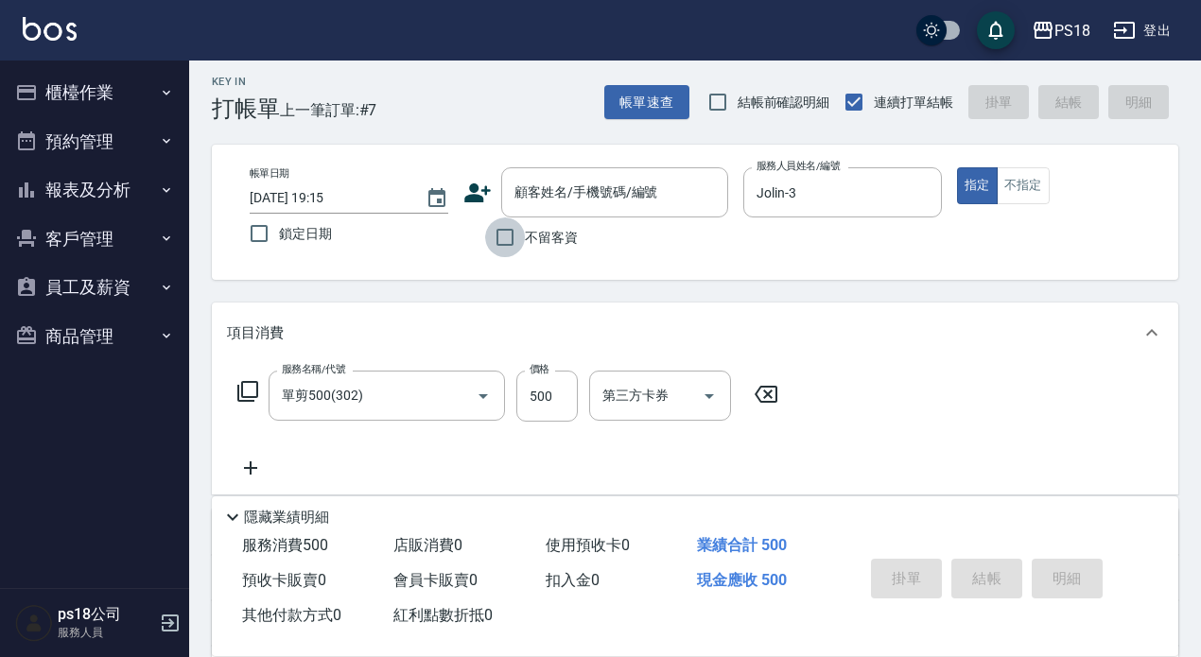
click at [500, 230] on input "不留客資" at bounding box center [505, 237] width 40 height 40
checkbox input "true"
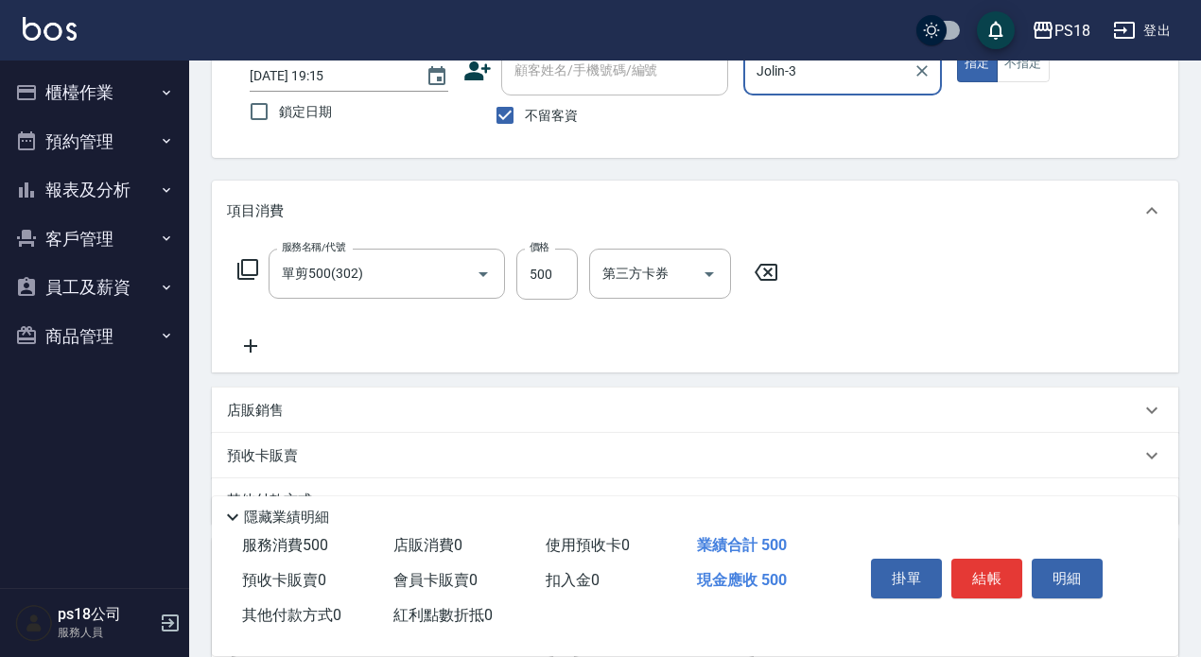
scroll to position [291, 0]
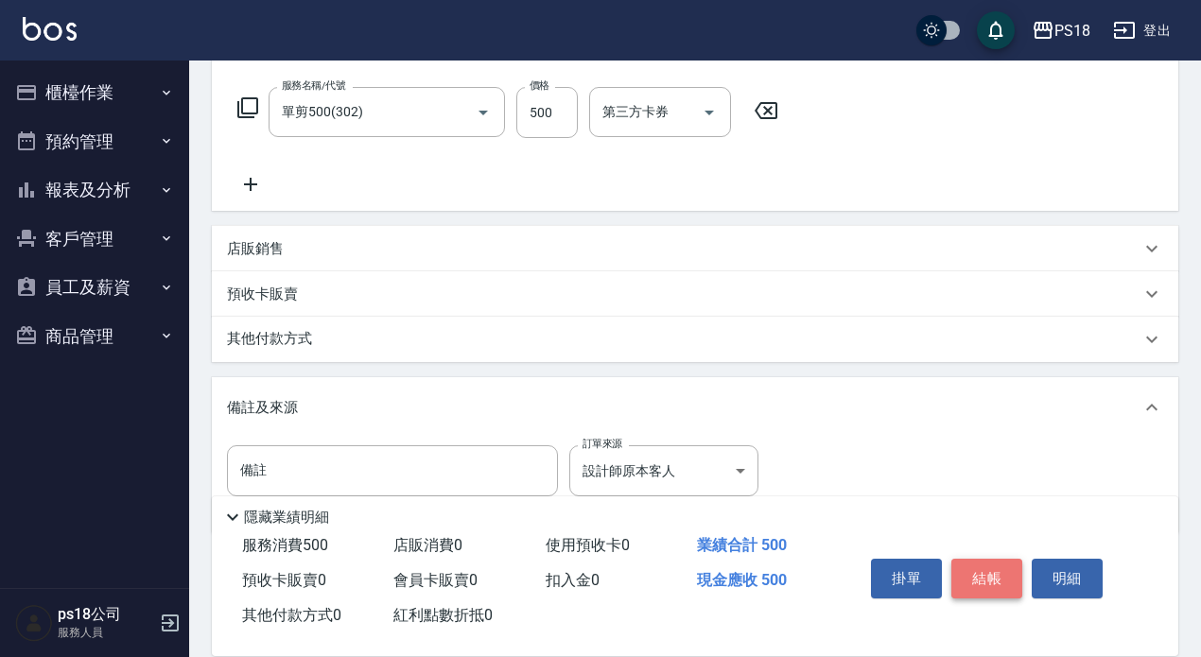
click at [987, 561] on button "結帳" at bounding box center [986, 579] width 71 height 40
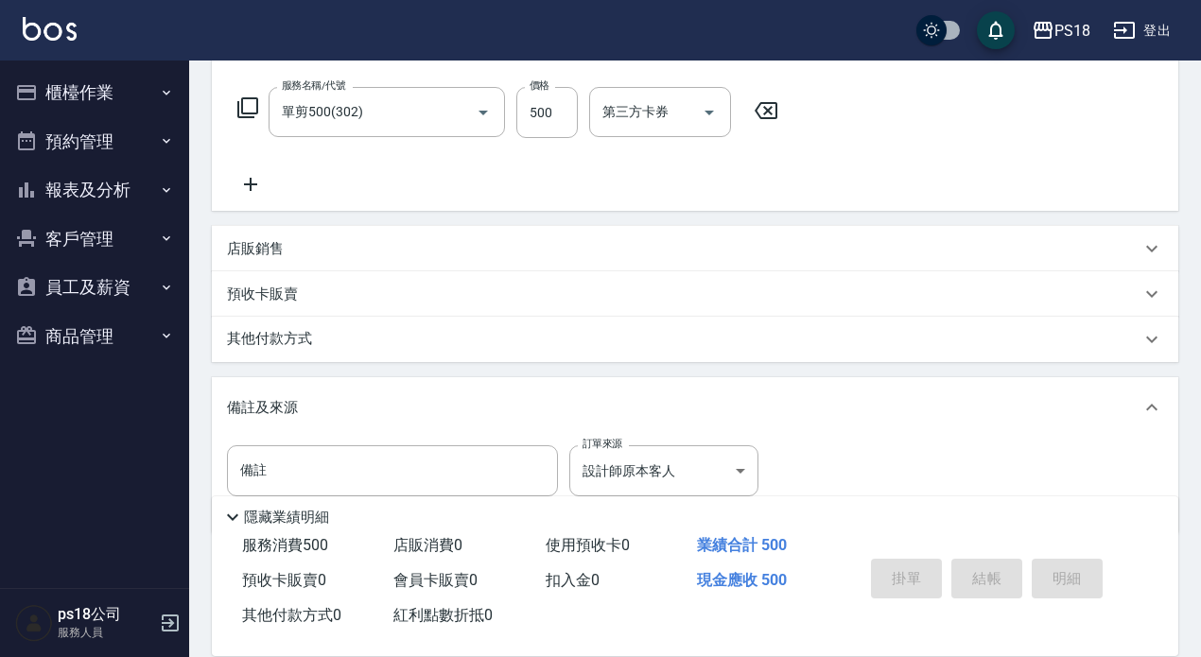
type input "2025/09/24 19:18"
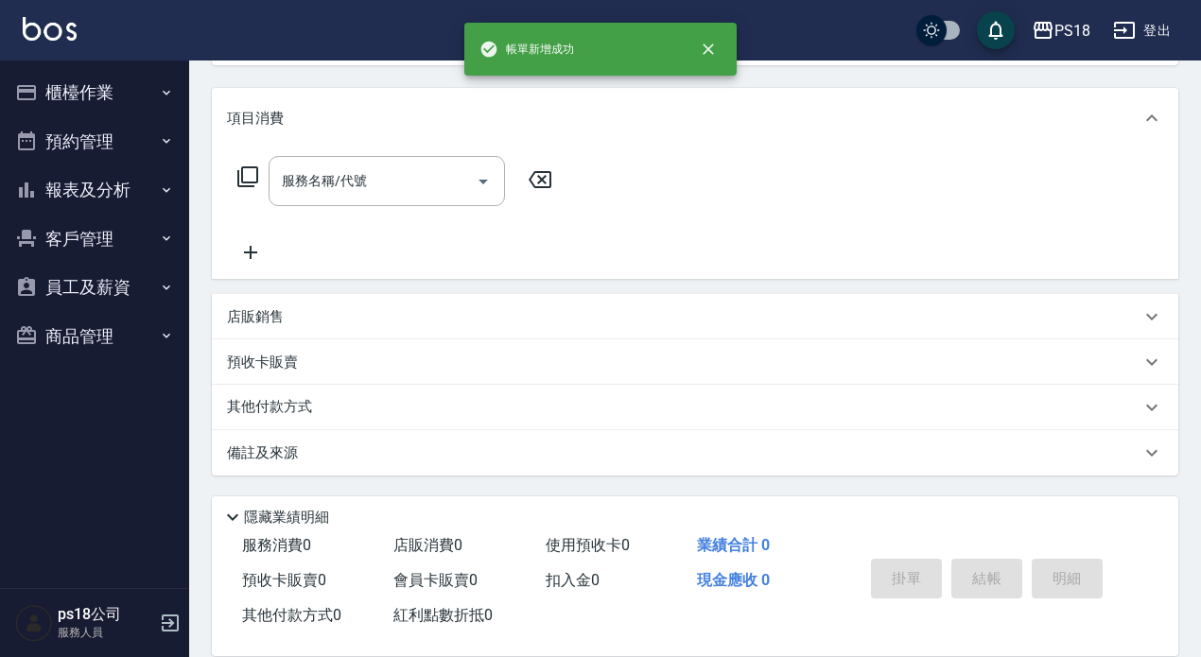
scroll to position [0, 0]
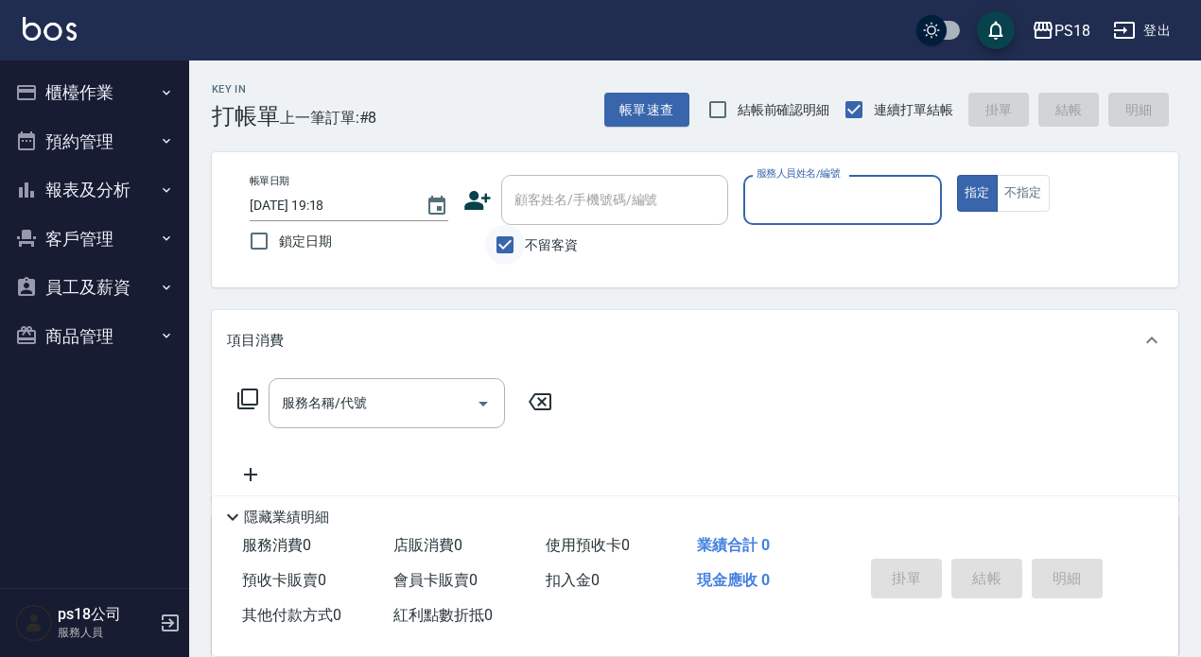
click at [498, 243] on input "不留客資" at bounding box center [505, 245] width 40 height 40
checkbox input "false"
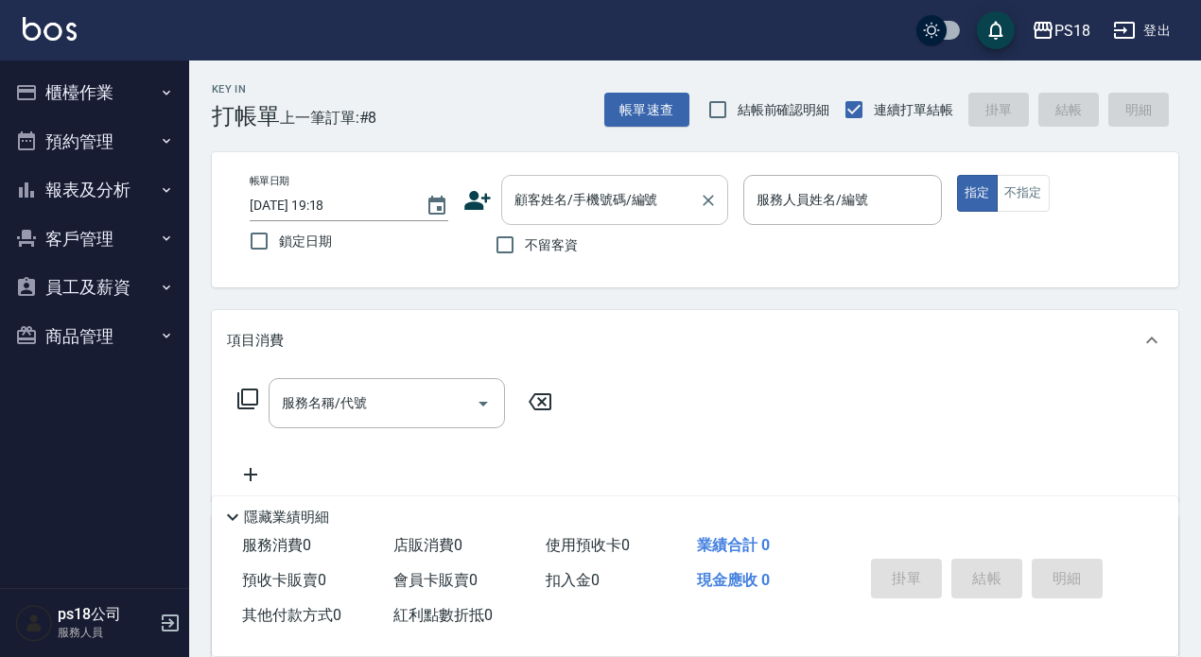
click at [579, 179] on div "顧客姓名/手機號碼/編號" at bounding box center [614, 200] width 227 height 50
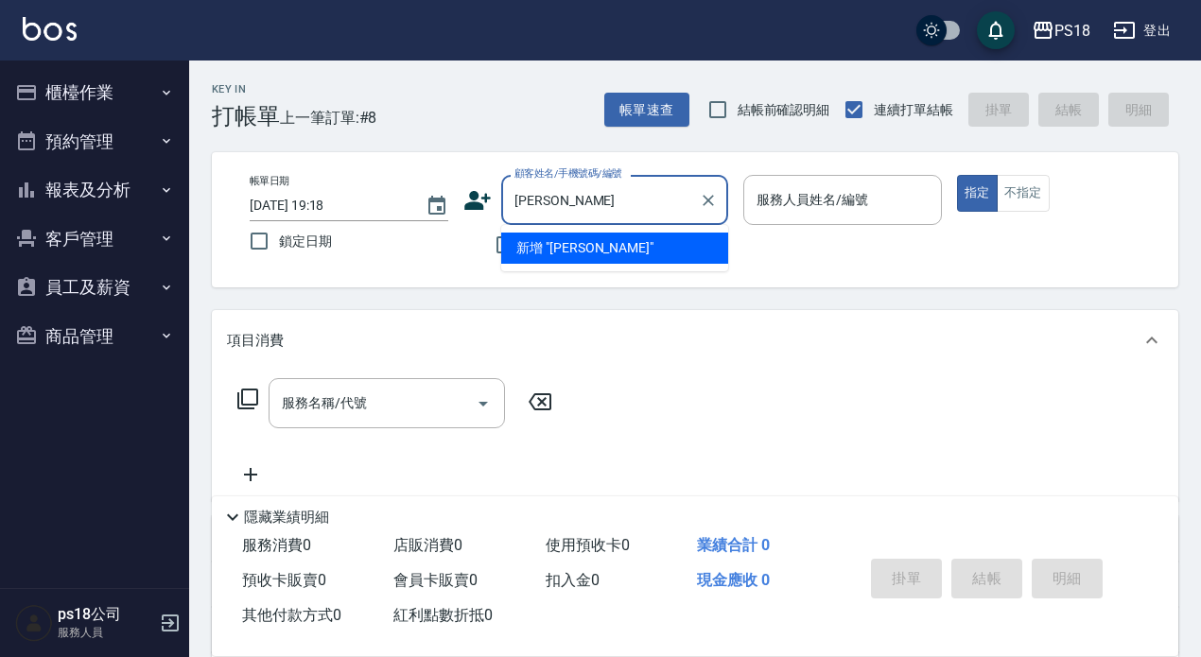
click at [674, 198] on input "陳果" at bounding box center [601, 199] width 182 height 33
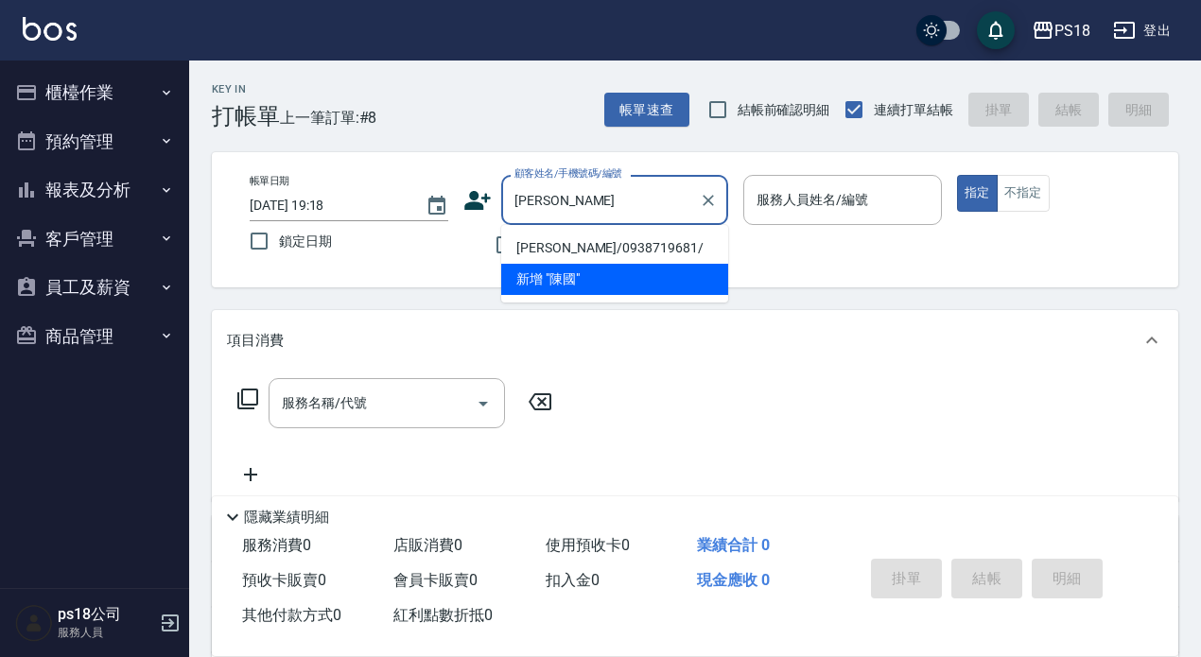
type input "陳國"
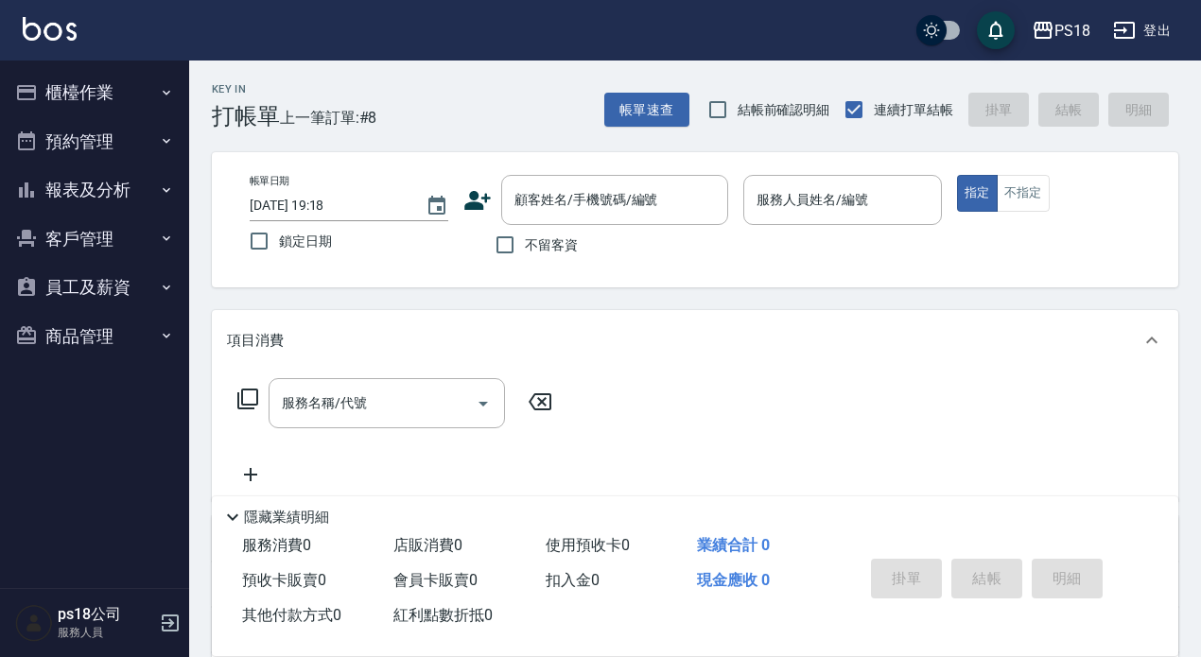
click at [807, 279] on div "帳單日期 2025/09/24 19:18 鎖定日期 顧客姓名/手機號碼/編號 顧客姓名/手機號碼/編號 不留客資 服務人員姓名/編號 服務人員姓名/編號 指…" at bounding box center [695, 219] width 966 height 135
click at [501, 236] on input "不留客資" at bounding box center [505, 245] width 40 height 40
checkbox input "true"
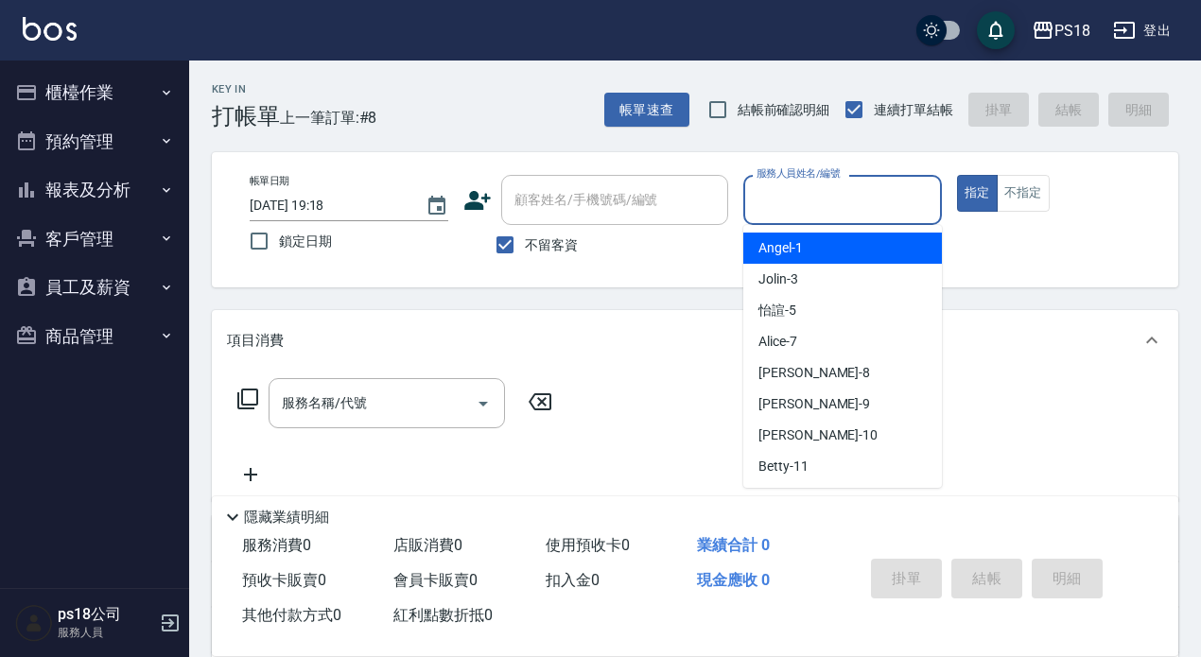
click at [831, 196] on input "服務人員姓名/編號" at bounding box center [843, 199] width 182 height 33
type input "Jolin-3"
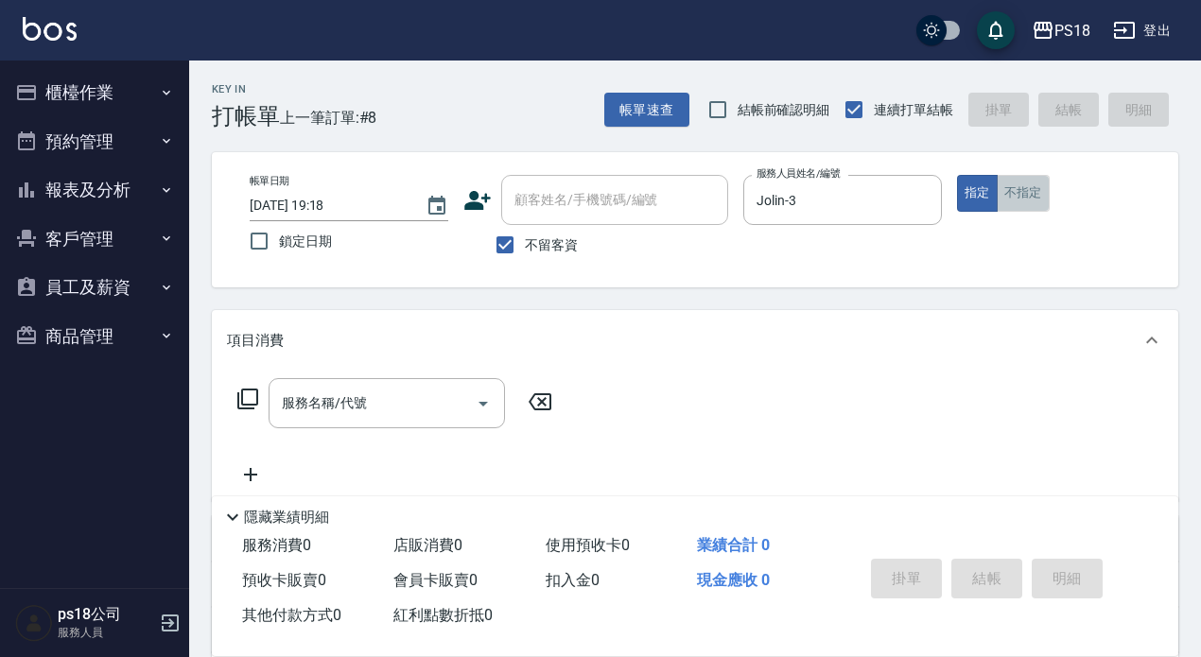
click at [1016, 202] on button "不指定" at bounding box center [1023, 193] width 53 height 37
click at [247, 390] on icon at bounding box center [247, 399] width 21 height 21
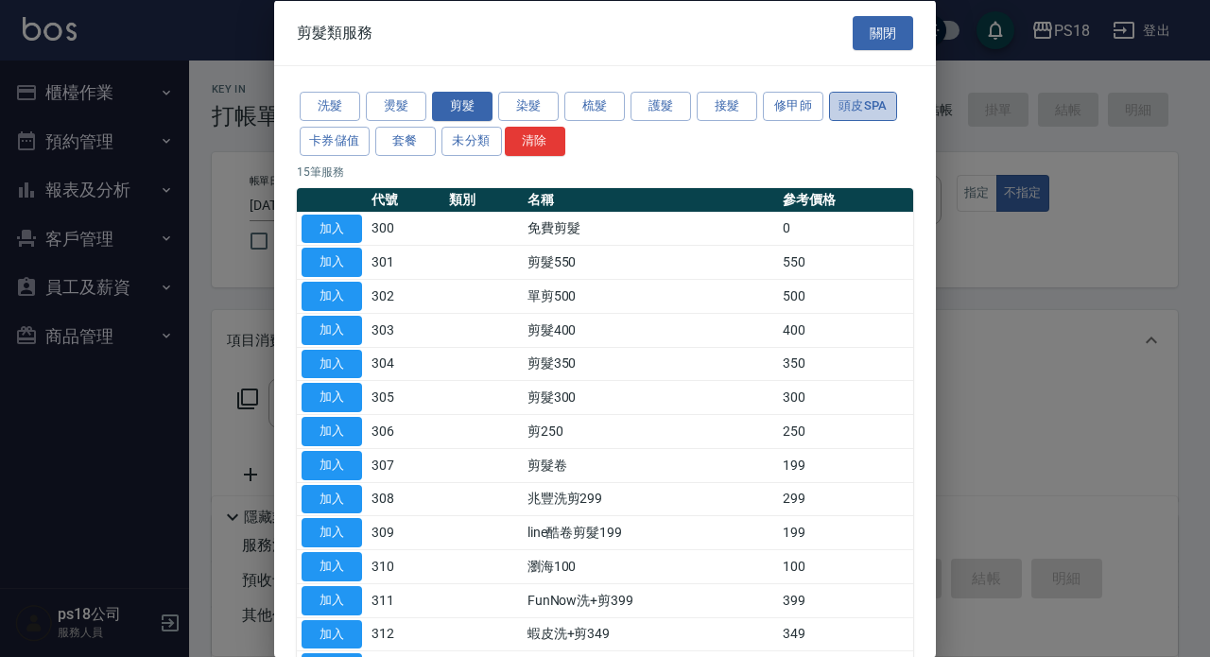
click at [839, 100] on button "頭皮SPA" at bounding box center [863, 106] width 68 height 29
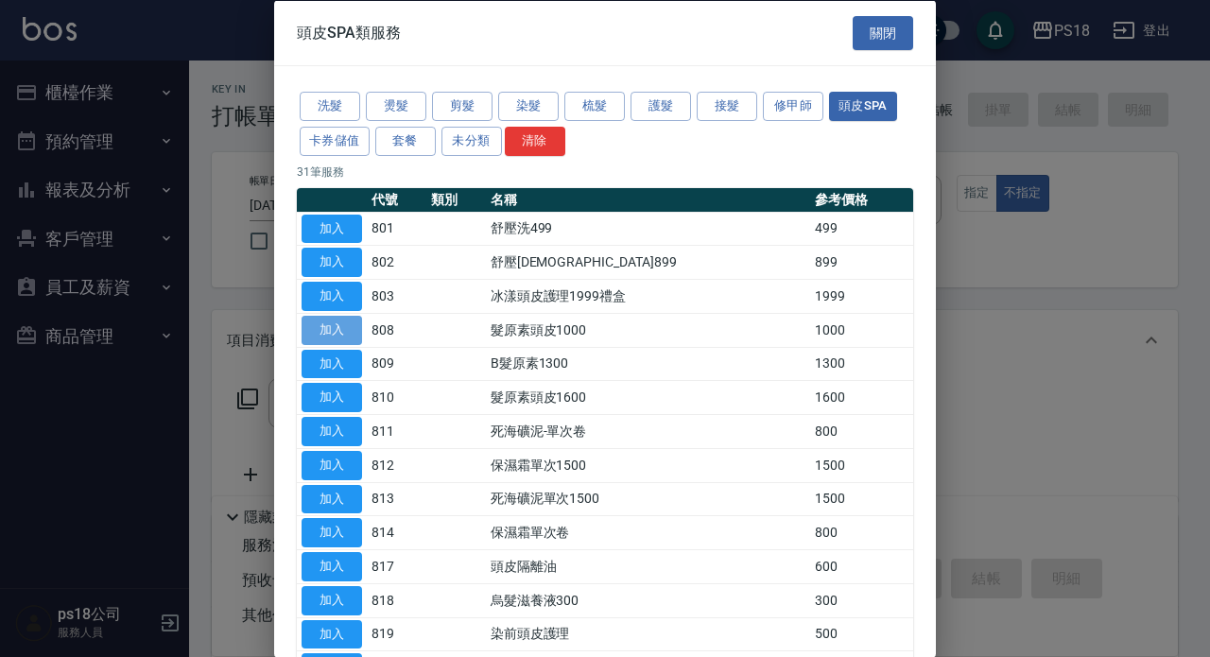
click at [322, 323] on button "加入" at bounding box center [332, 329] width 61 height 29
type input "髮原素頭皮1000(808)"
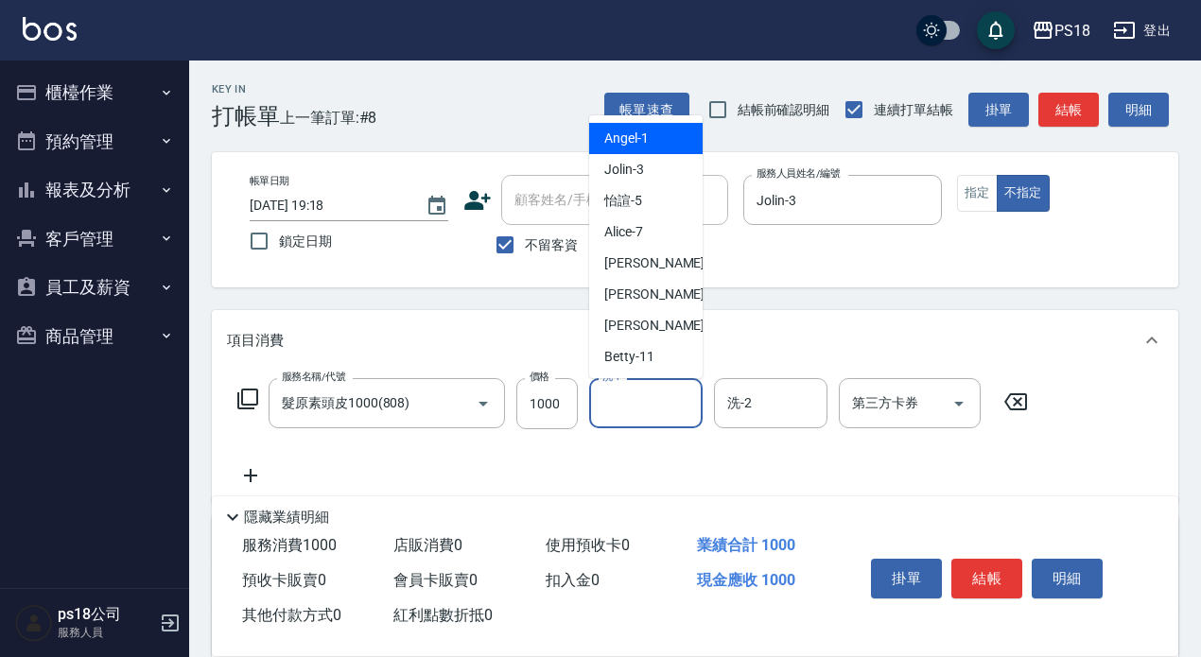
click at [646, 408] on input "洗-1" at bounding box center [646, 403] width 96 height 33
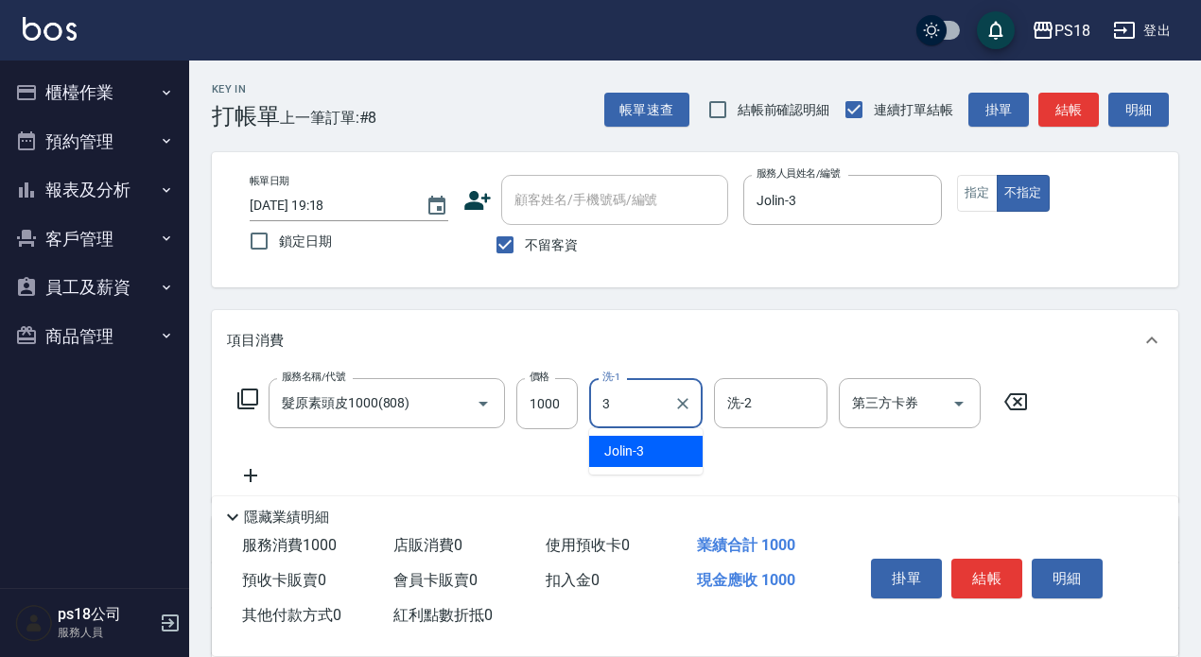
type input "Jolin-3"
click at [252, 396] on icon at bounding box center [247, 399] width 23 height 23
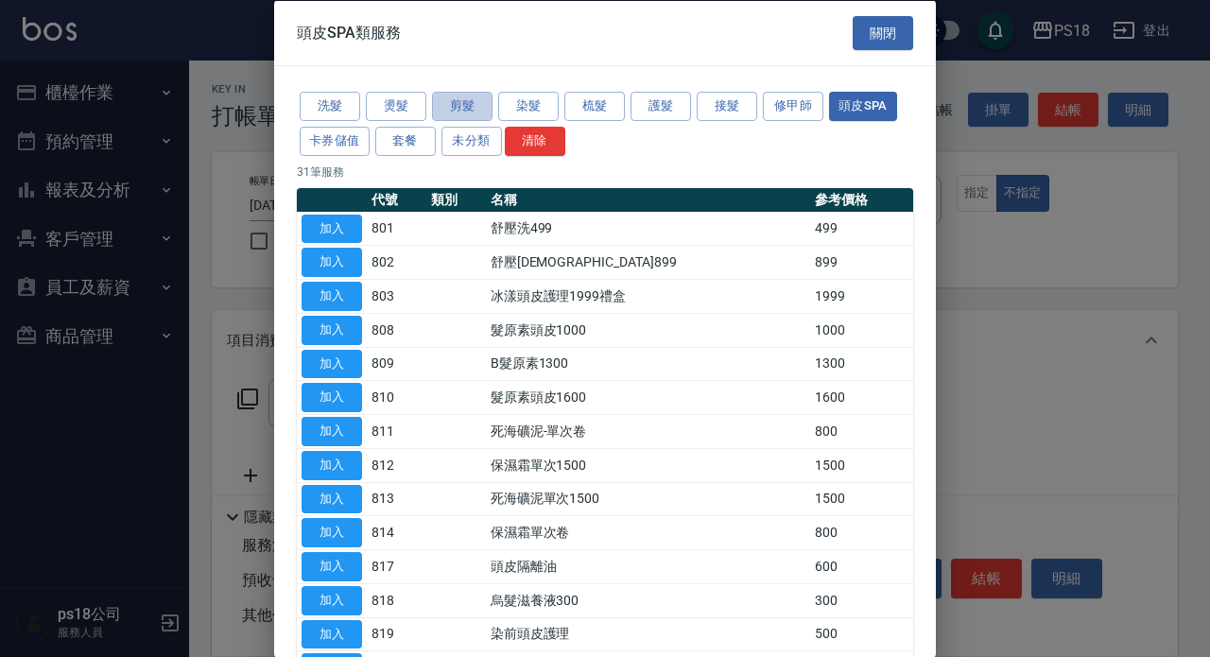
drag, startPoint x: 448, startPoint y: 102, endPoint x: 417, endPoint y: 166, distance: 71.5
click at [448, 103] on button "剪髮" at bounding box center [462, 106] width 61 height 29
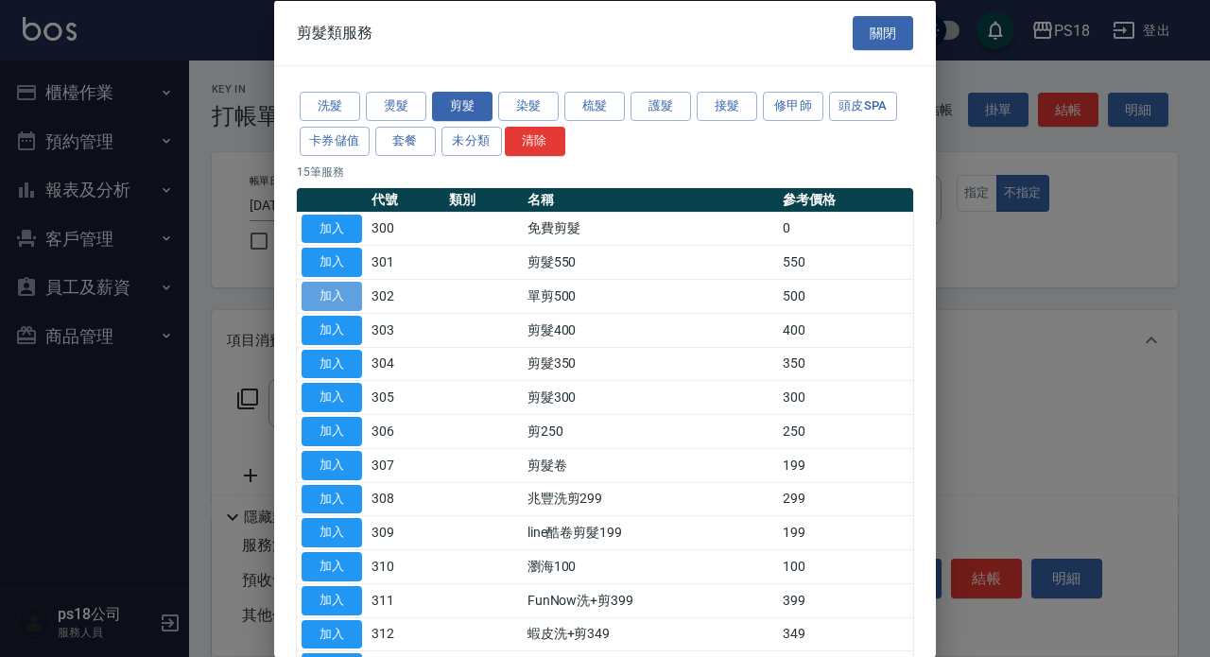
click at [337, 292] on button "加入" at bounding box center [332, 296] width 61 height 29
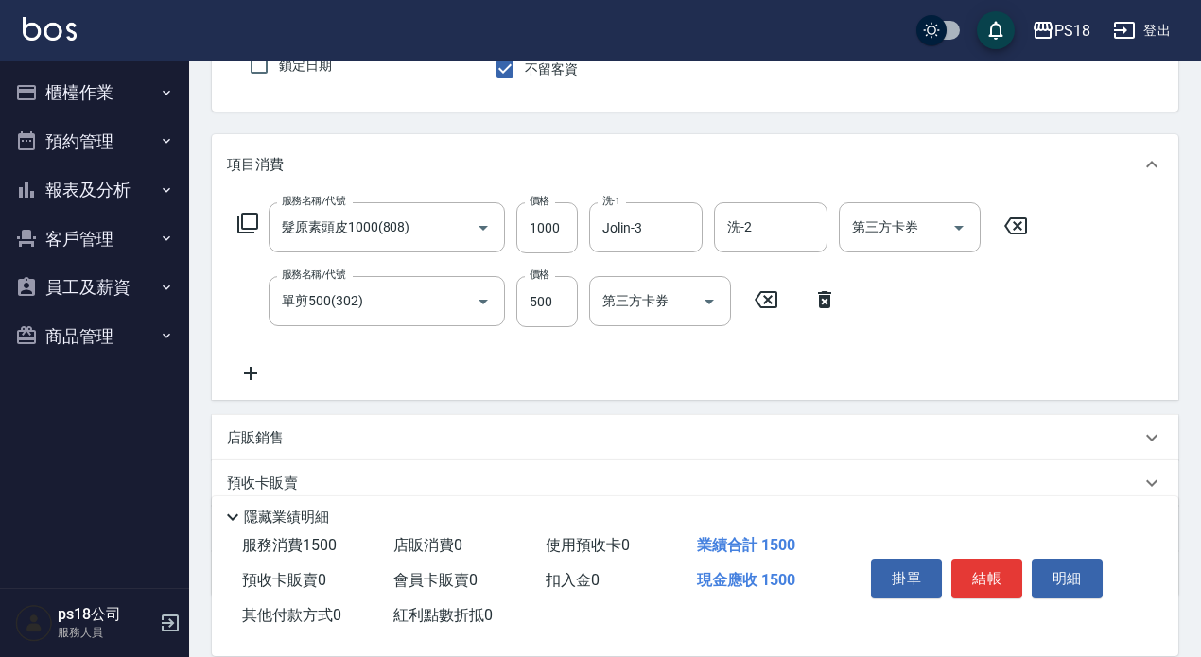
scroll to position [297, 0]
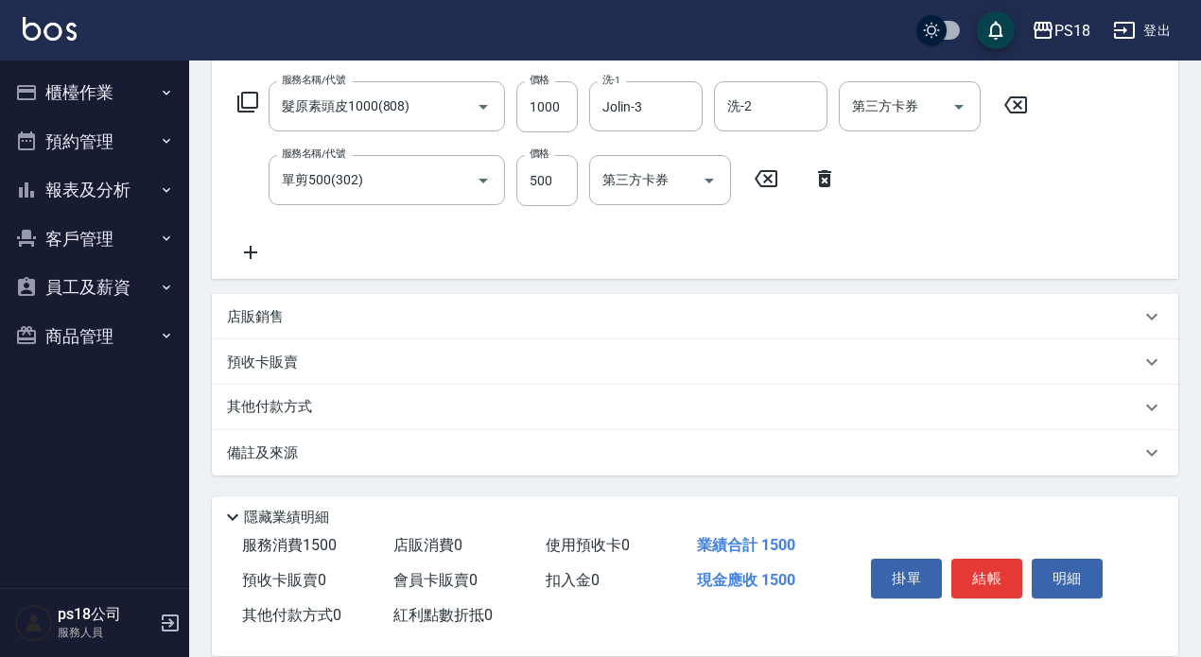
click at [247, 461] on p "備註及來源" at bounding box center [262, 454] width 71 height 20
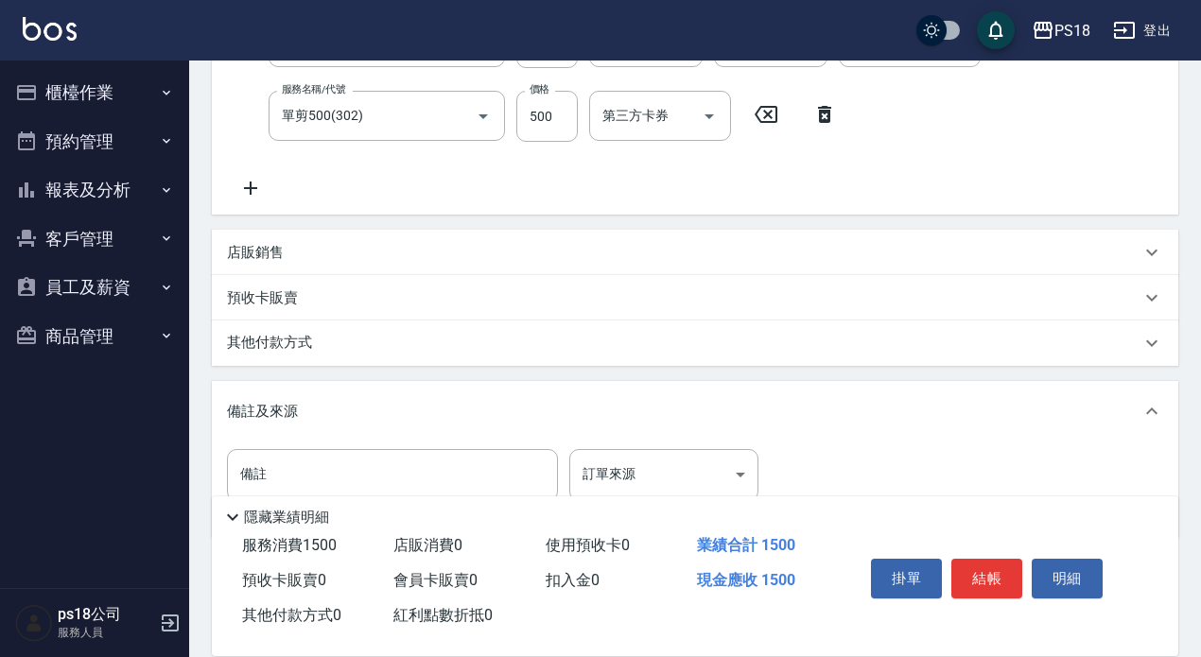
scroll to position [425, 0]
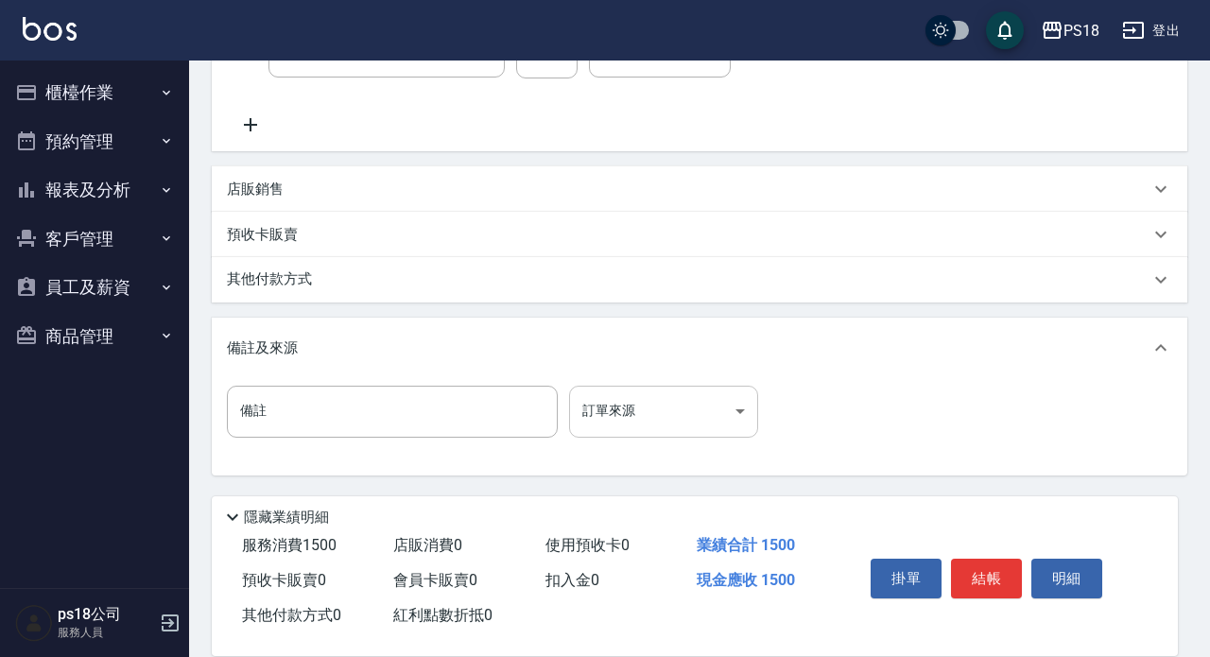
click at [734, 415] on body "PS18 登出 櫃檯作業 打帳單 帳單列表 現金收支登錄 材料自購登錄 排班表 現場電腦打卡 掃碼打卡 預約管理 預約管理 單日預約紀錄 單週預約紀錄 報表及…" at bounding box center [605, 116] width 1210 height 1082
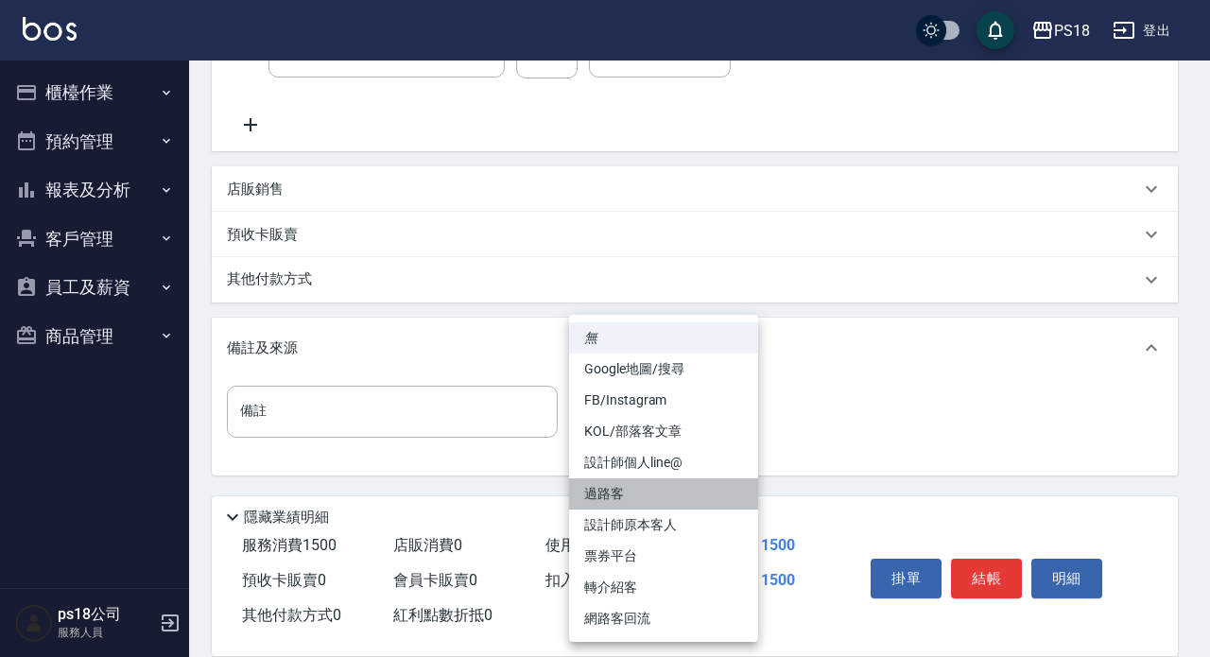
click at [616, 488] on li "過路客" at bounding box center [663, 493] width 189 height 31
type input "過路客"
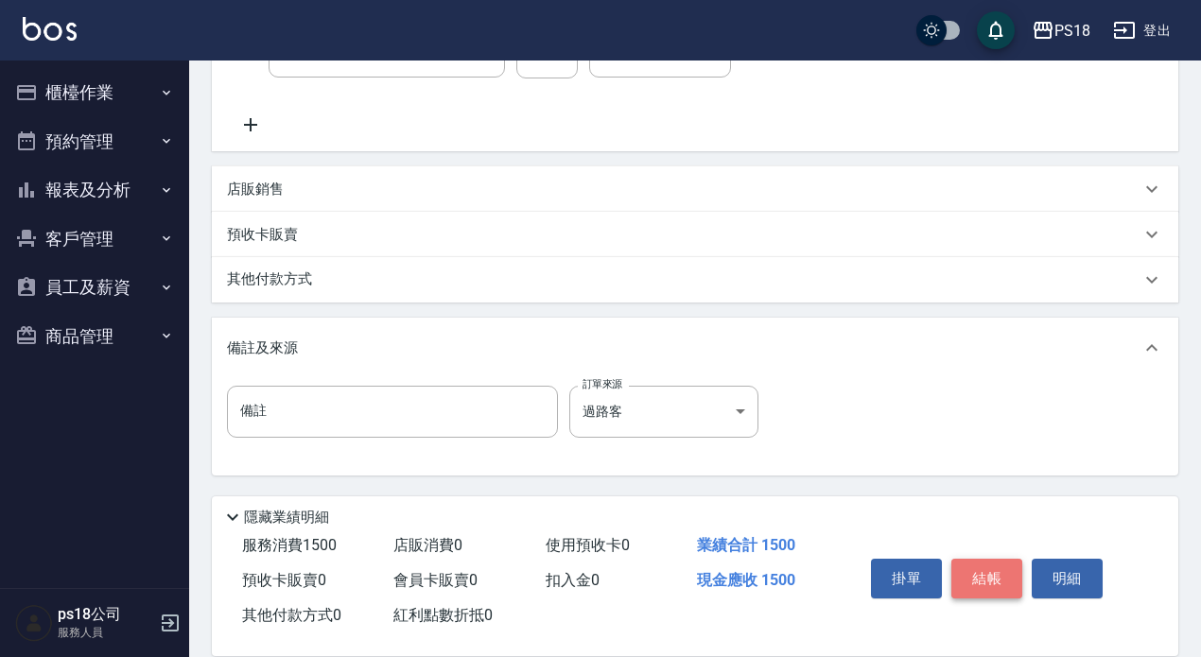
click at [984, 566] on button "結帳" at bounding box center [986, 579] width 71 height 40
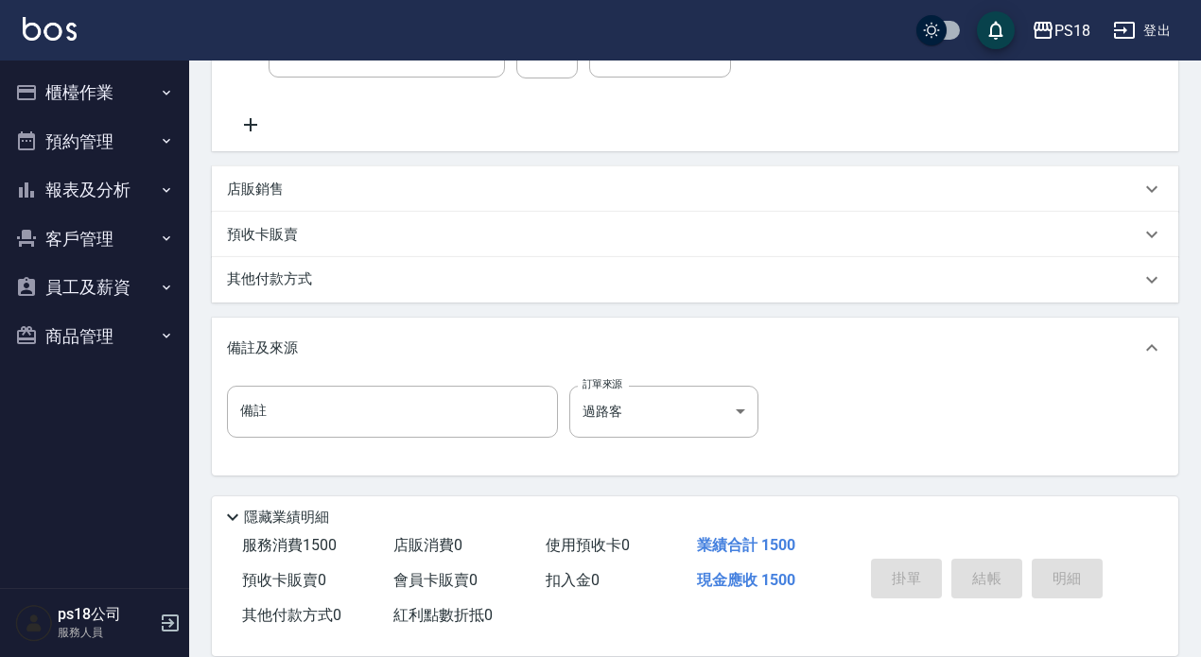
type input "2025/09/24 19:22"
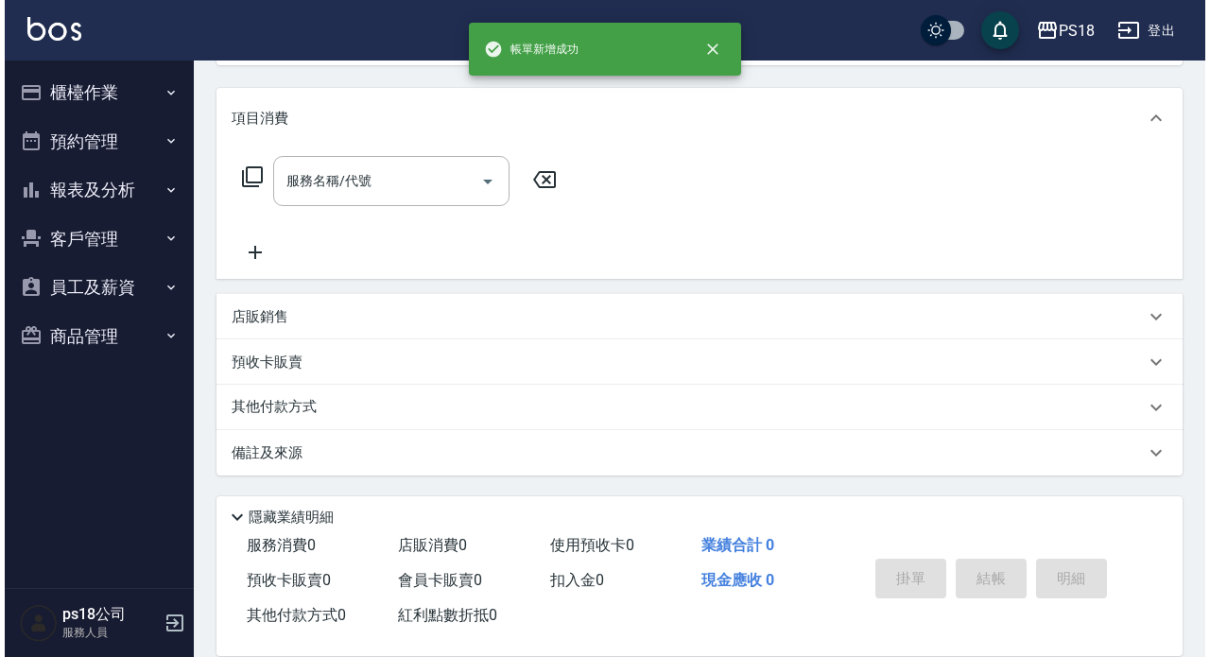
scroll to position [0, 0]
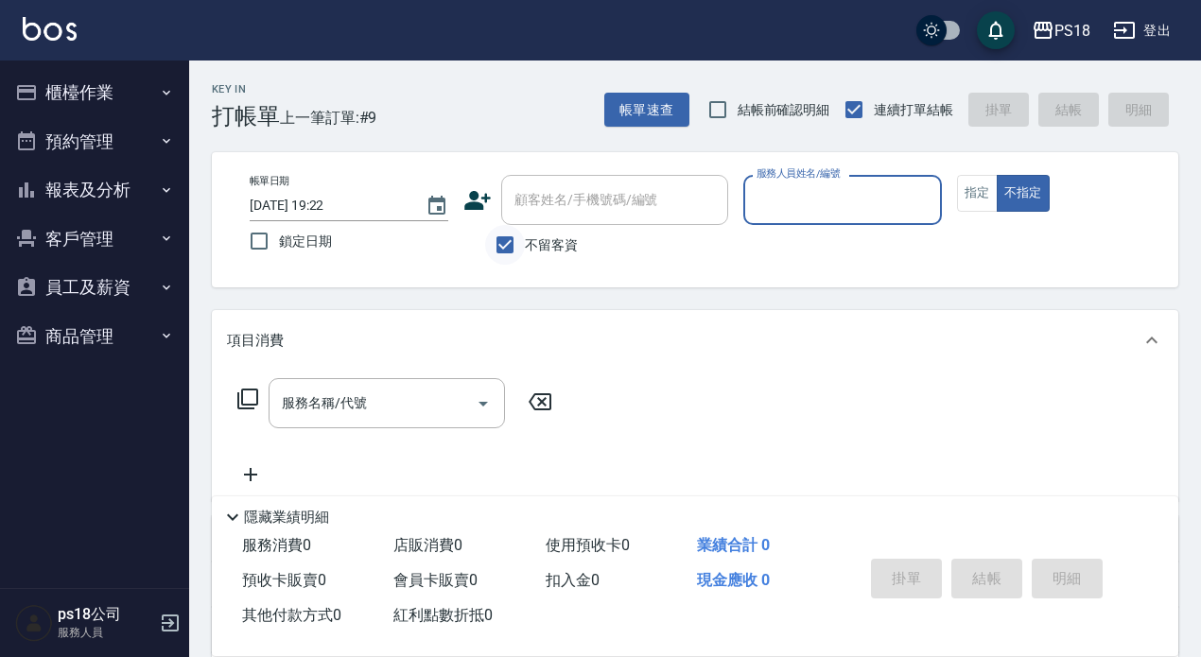
click at [513, 242] on input "不留客資" at bounding box center [505, 245] width 40 height 40
checkbox input "false"
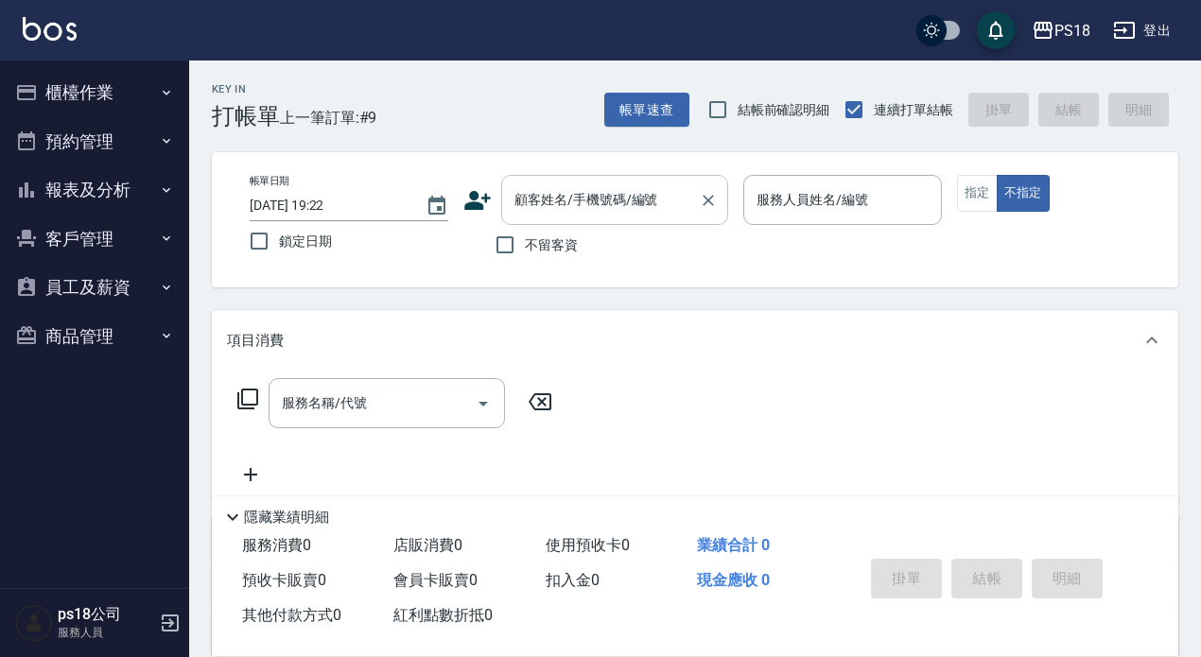
click at [549, 199] on input "顧客姓名/手機號碼/編號" at bounding box center [601, 199] width 182 height 33
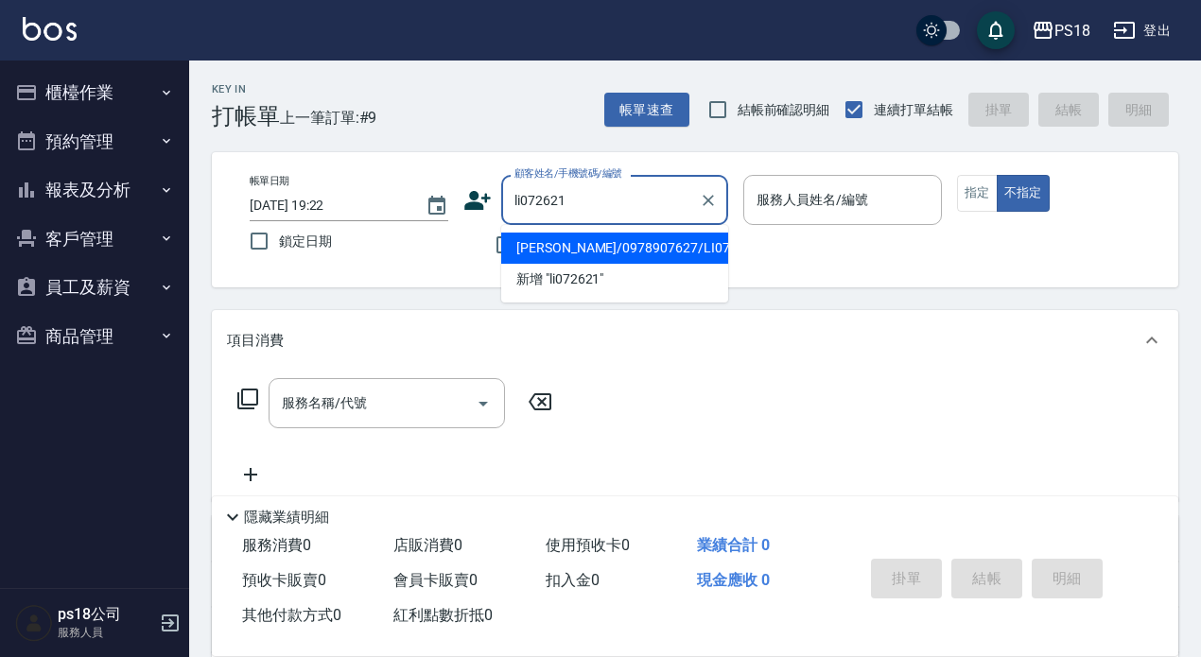
drag, startPoint x: 556, startPoint y: 239, endPoint x: 531, endPoint y: 221, distance: 31.2
click at [555, 239] on li "吳昀蓁/0978907627/LI072621" at bounding box center [614, 248] width 227 height 31
type input "吳昀蓁/0978907627/LI072621"
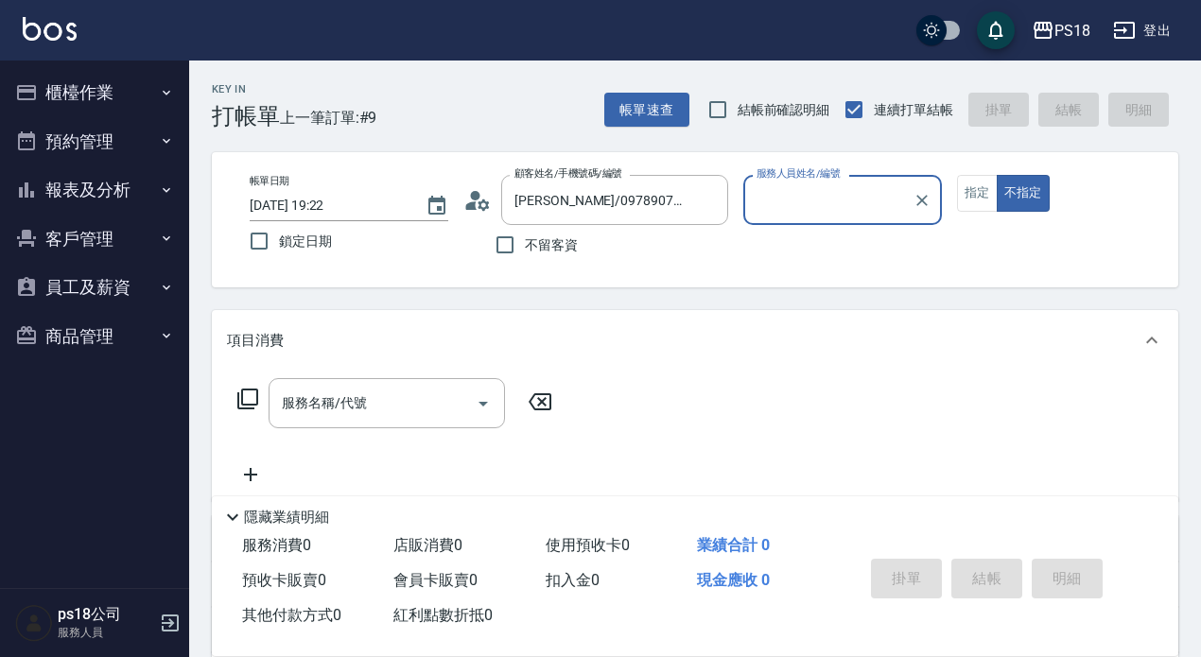
type input "Jolin-3"
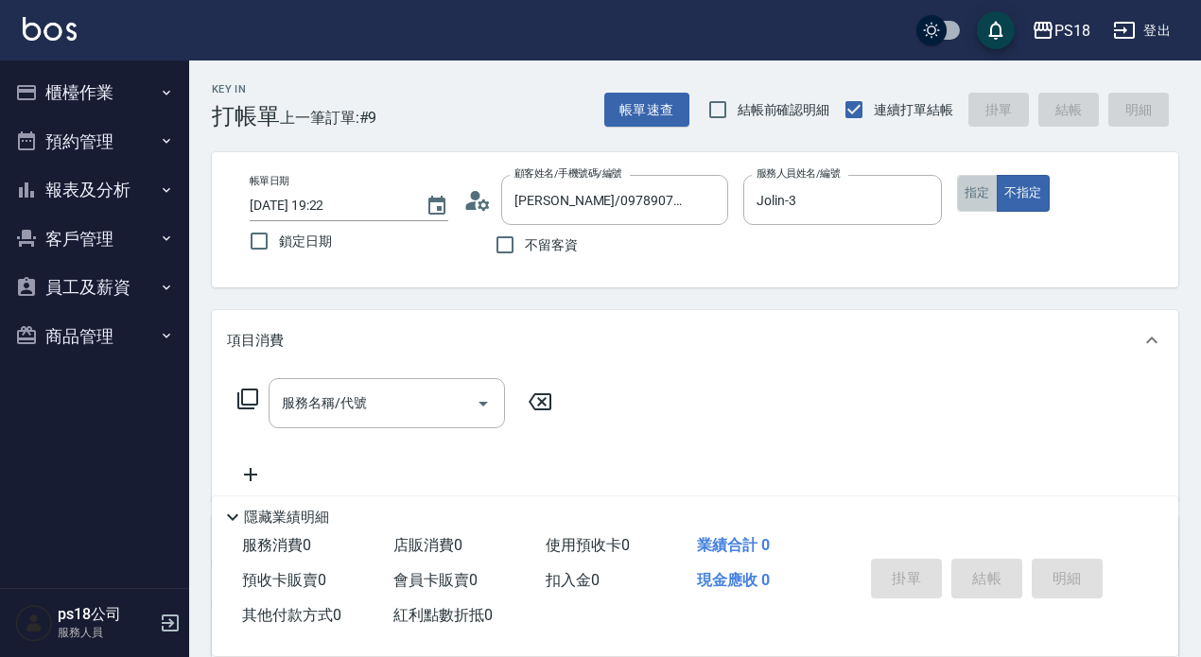
click at [979, 183] on button "指定" at bounding box center [977, 193] width 41 height 37
click at [242, 395] on icon at bounding box center [247, 399] width 21 height 21
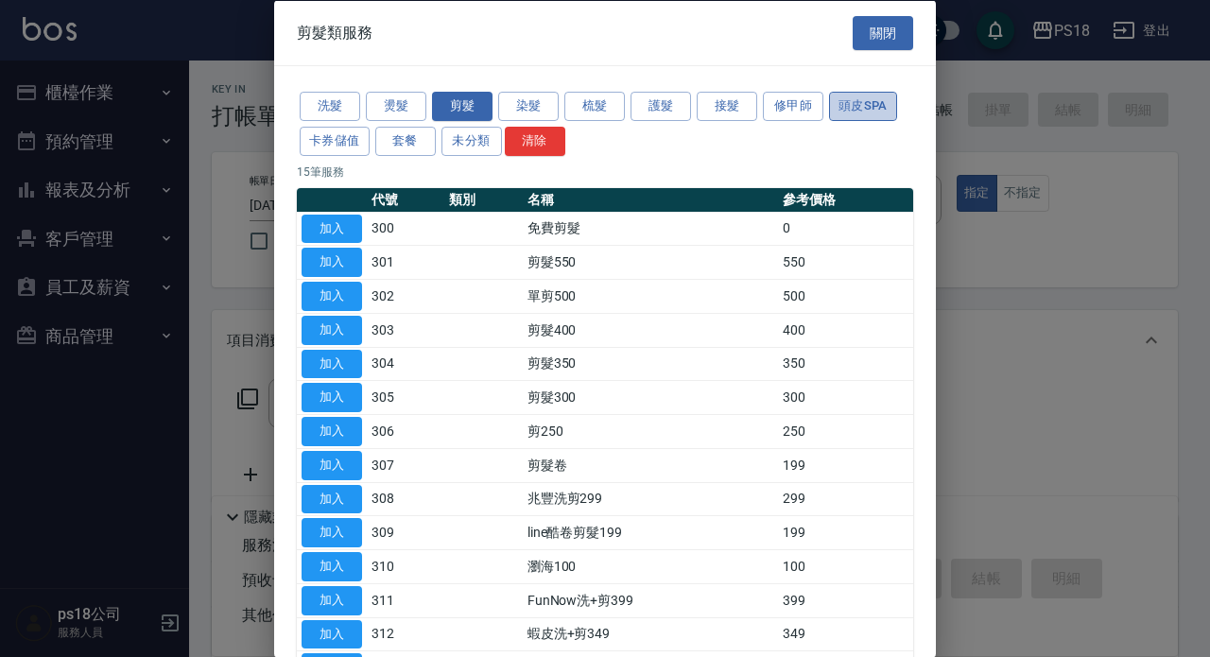
click at [851, 99] on button "頭皮SPA" at bounding box center [863, 106] width 68 height 29
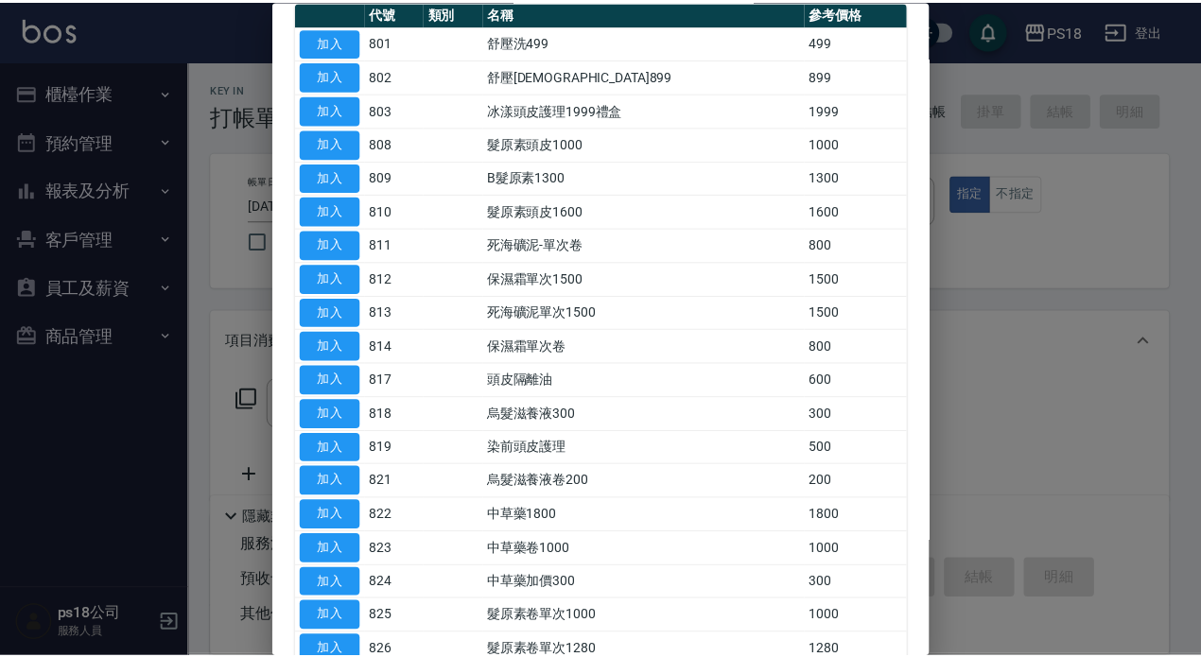
scroll to position [189, 0]
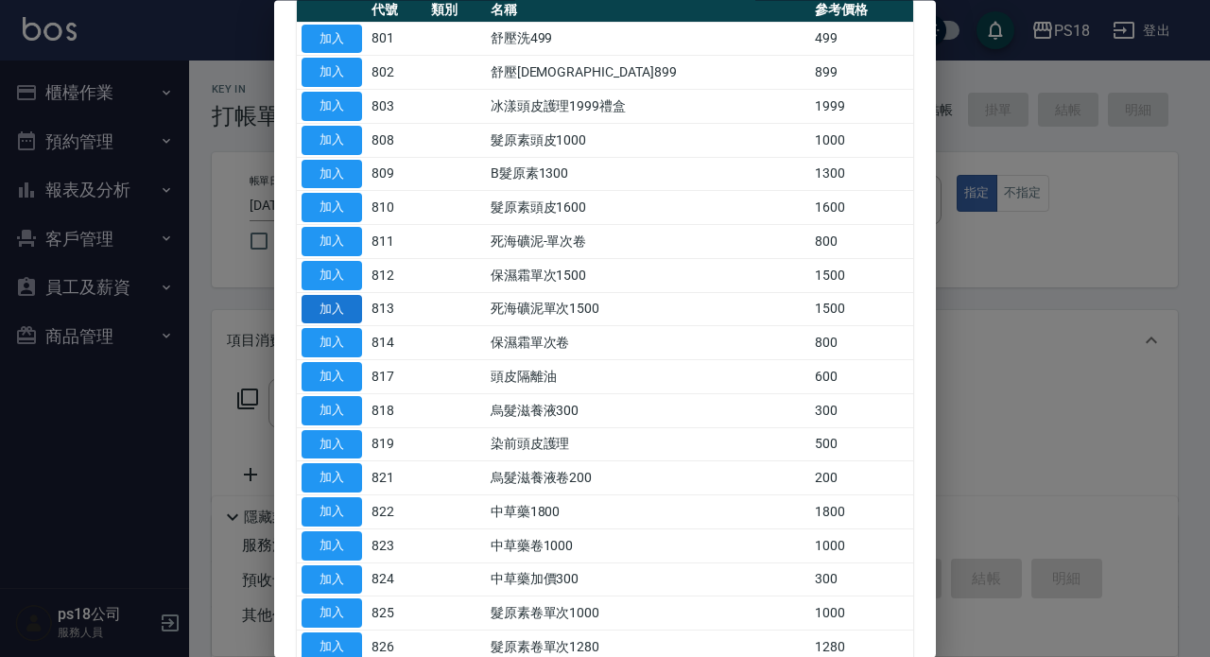
click at [322, 307] on button "加入" at bounding box center [332, 309] width 61 height 29
type input "死海礦泥單次1500(813)"
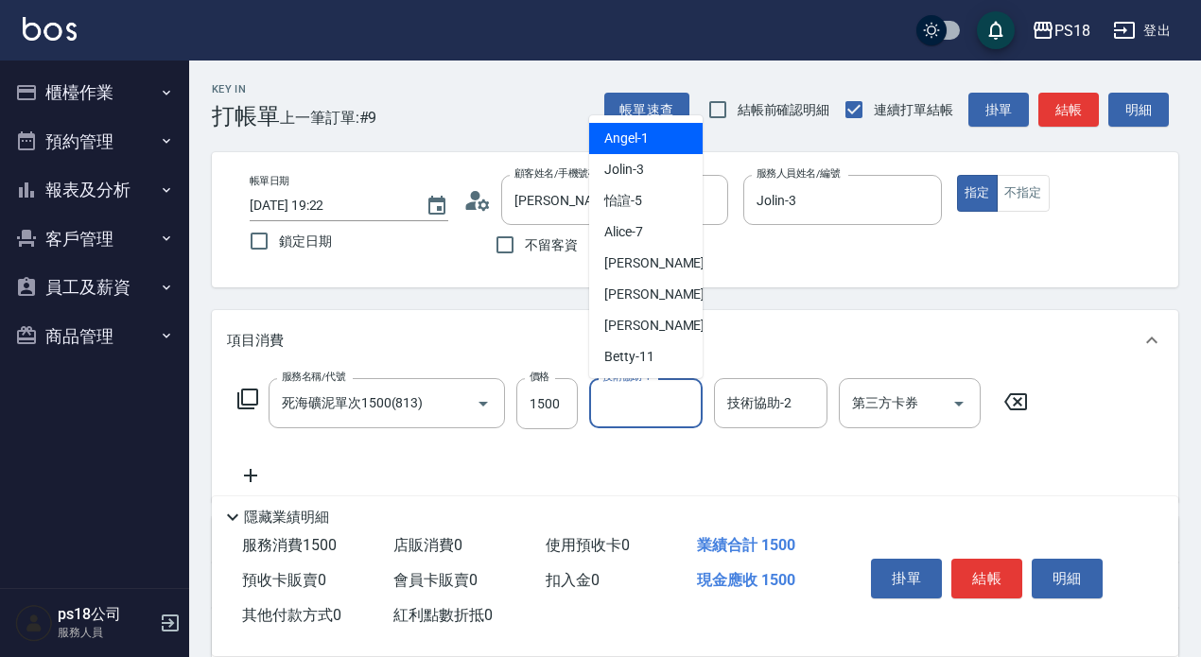
click at [670, 401] on input "技術協助-1" at bounding box center [646, 403] width 96 height 33
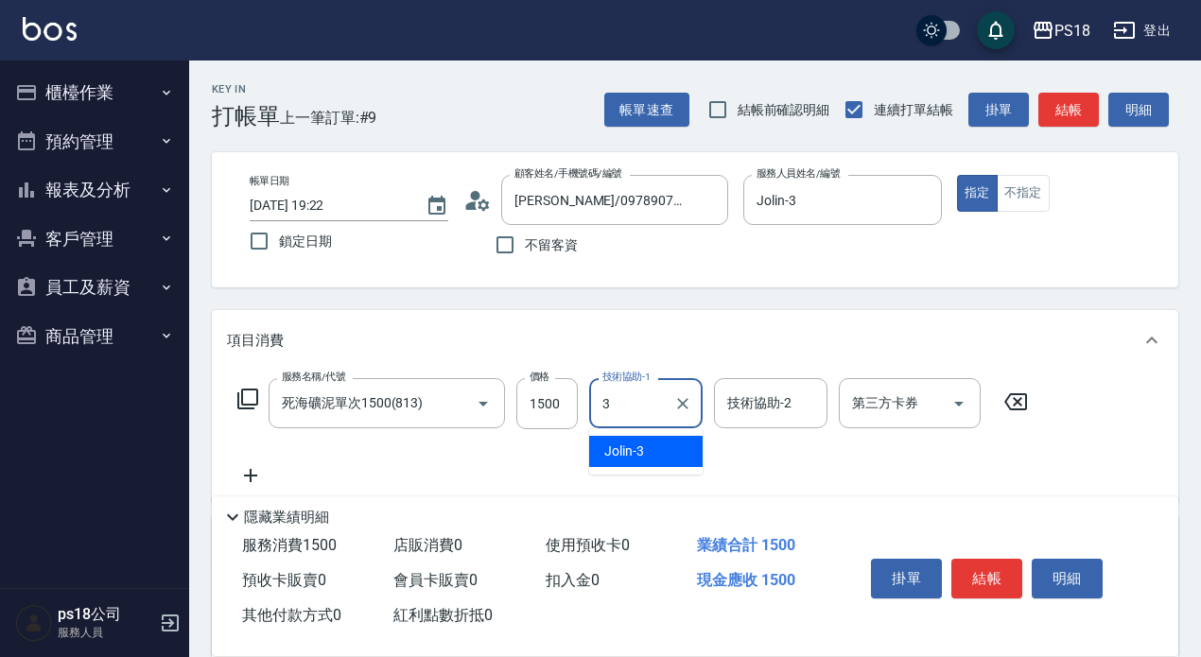
type input "Jolin-3"
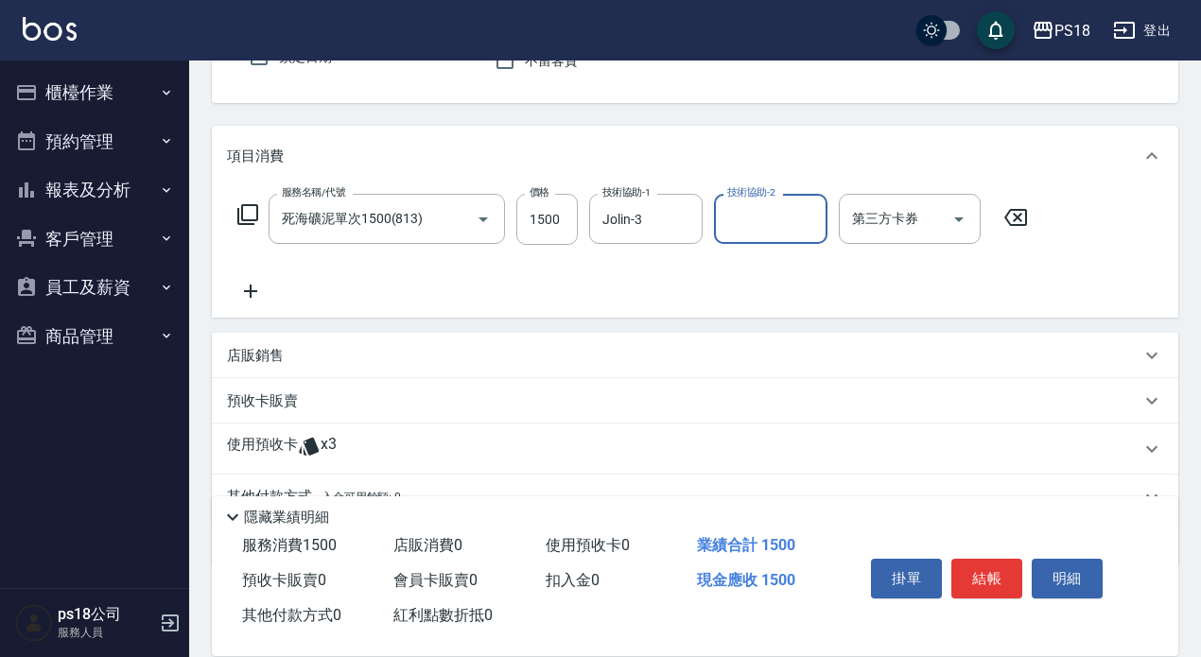
scroll to position [274, 0]
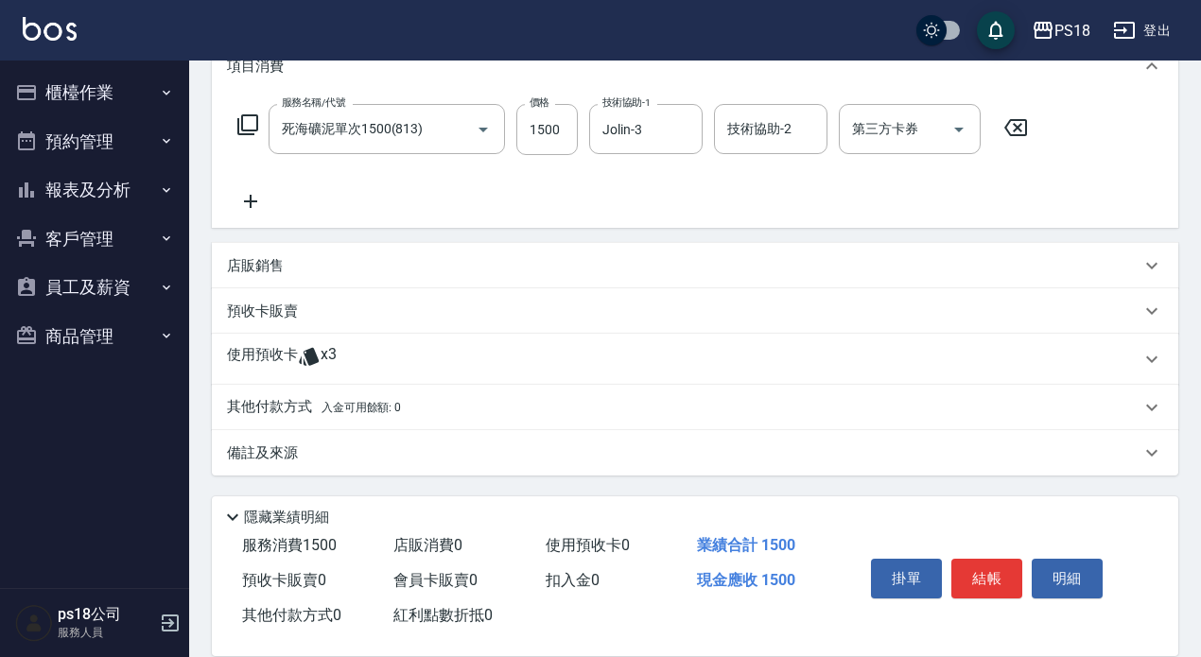
click at [251, 355] on p "使用預收卡" at bounding box center [262, 359] width 71 height 28
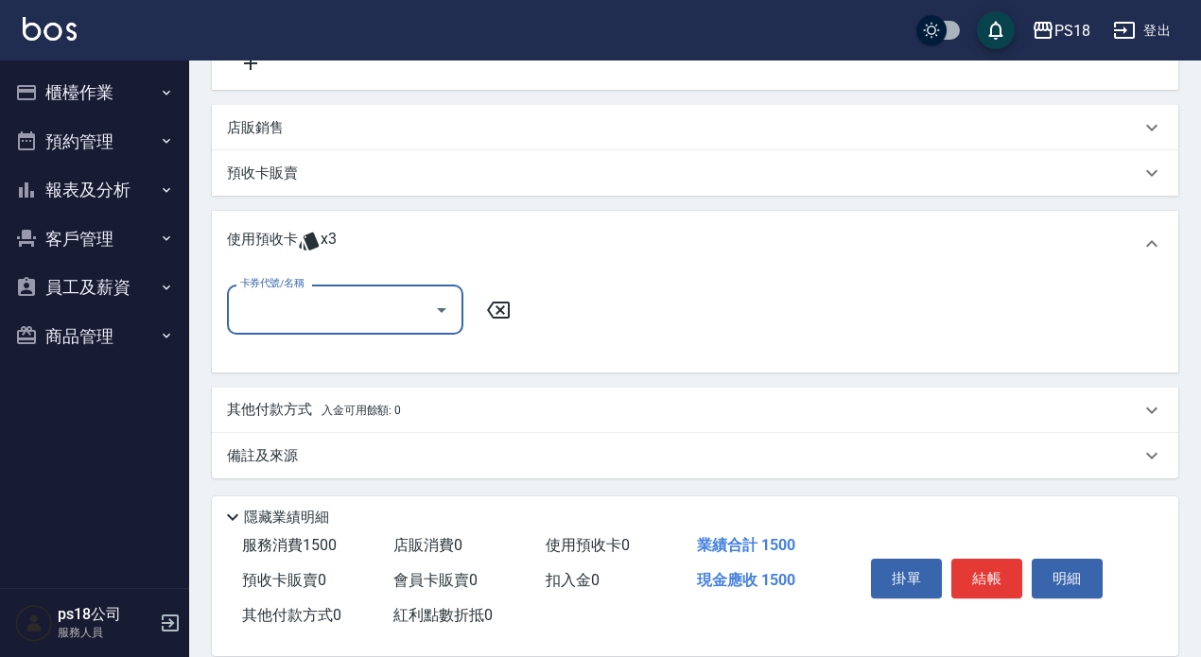
scroll to position [415, 0]
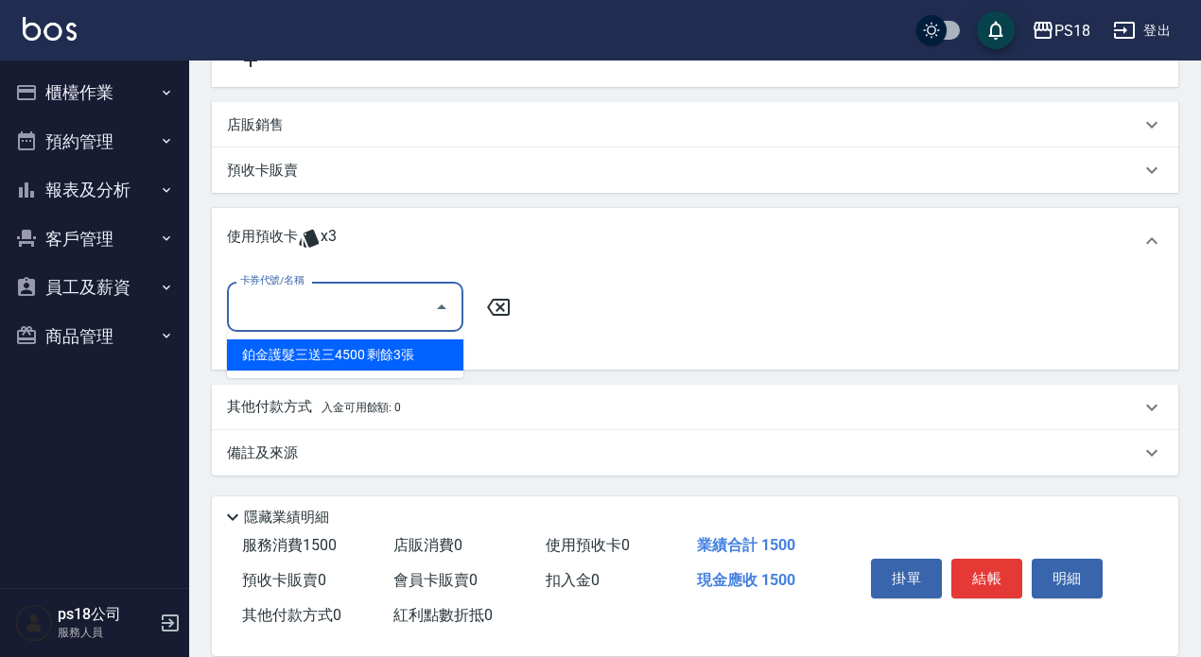
click at [275, 296] on input "卡券代號/名稱" at bounding box center [330, 306] width 191 height 33
click at [285, 346] on div "鉑金護髮三送三4500 剩餘3張" at bounding box center [345, 354] width 236 height 31
type input "鉑金護髮三送三4500"
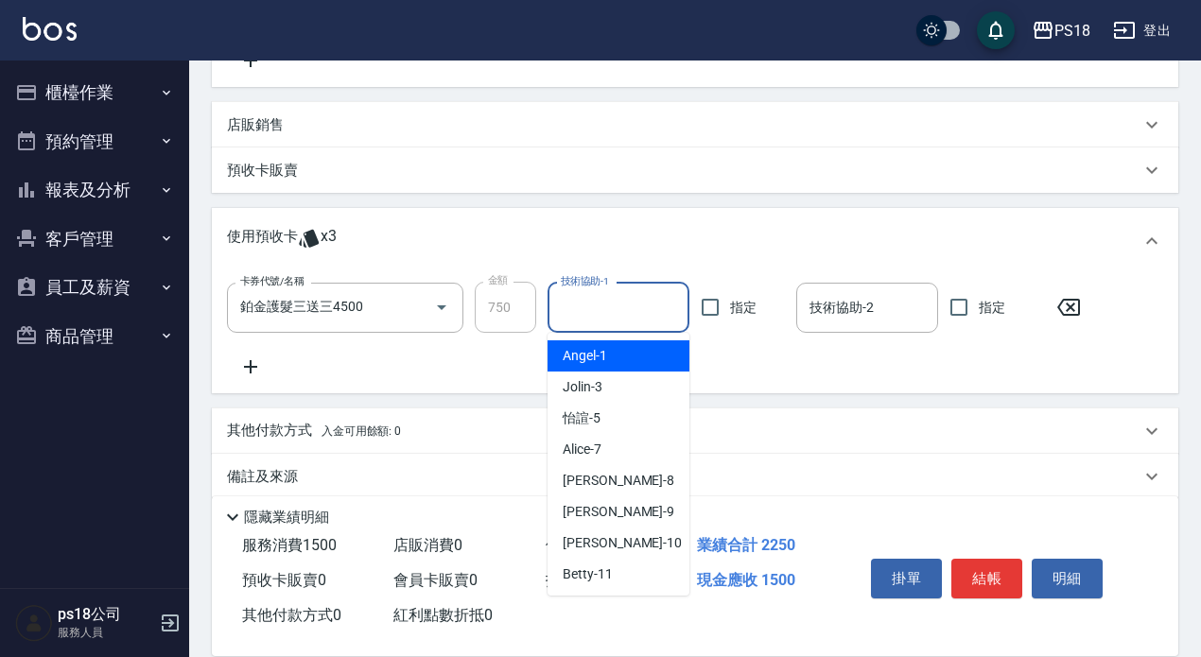
click at [625, 309] on input "技術協助-1" at bounding box center [618, 307] width 125 height 33
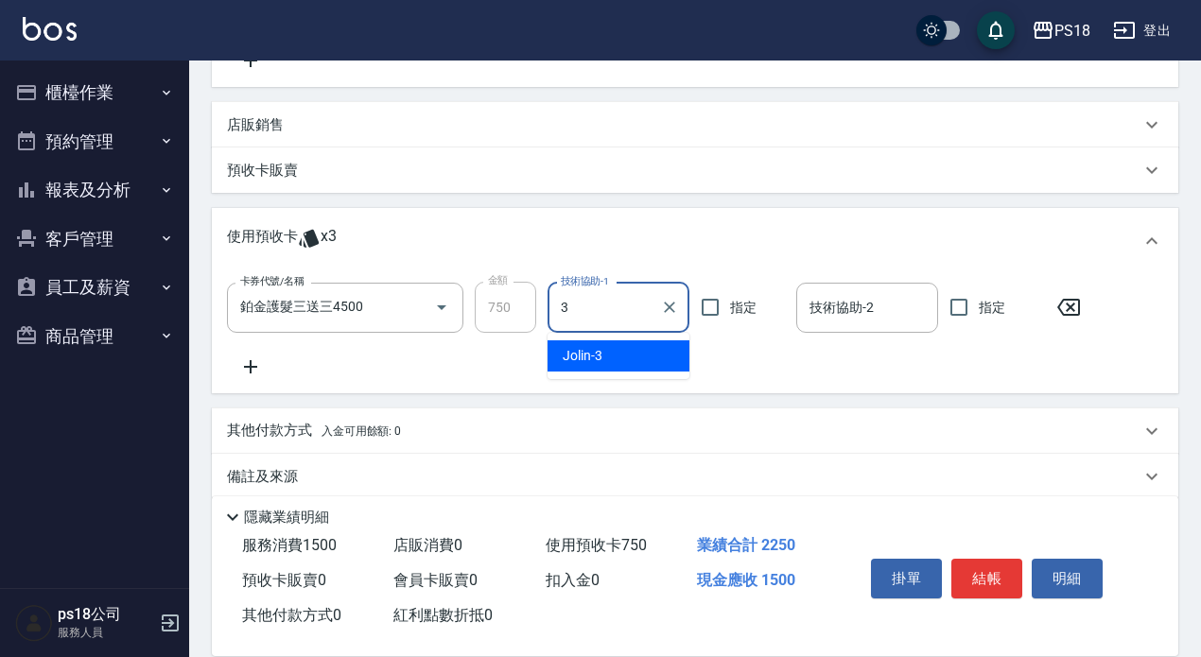
type input "Jolin-3"
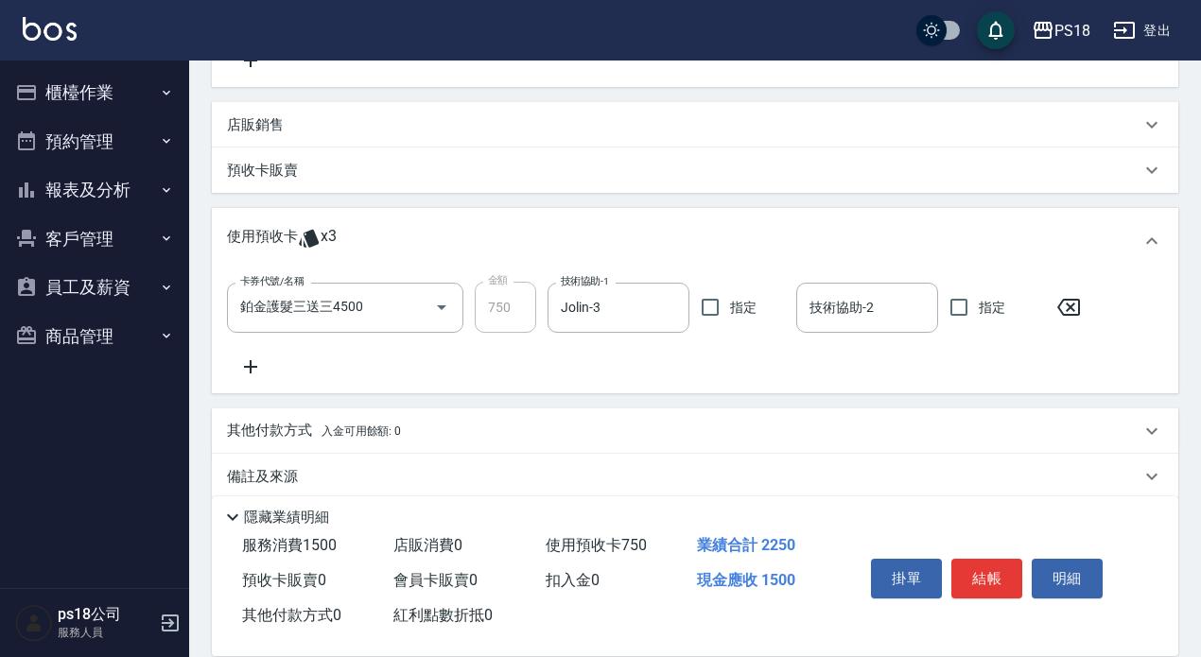
click at [265, 478] on p "備註及來源" at bounding box center [262, 477] width 71 height 20
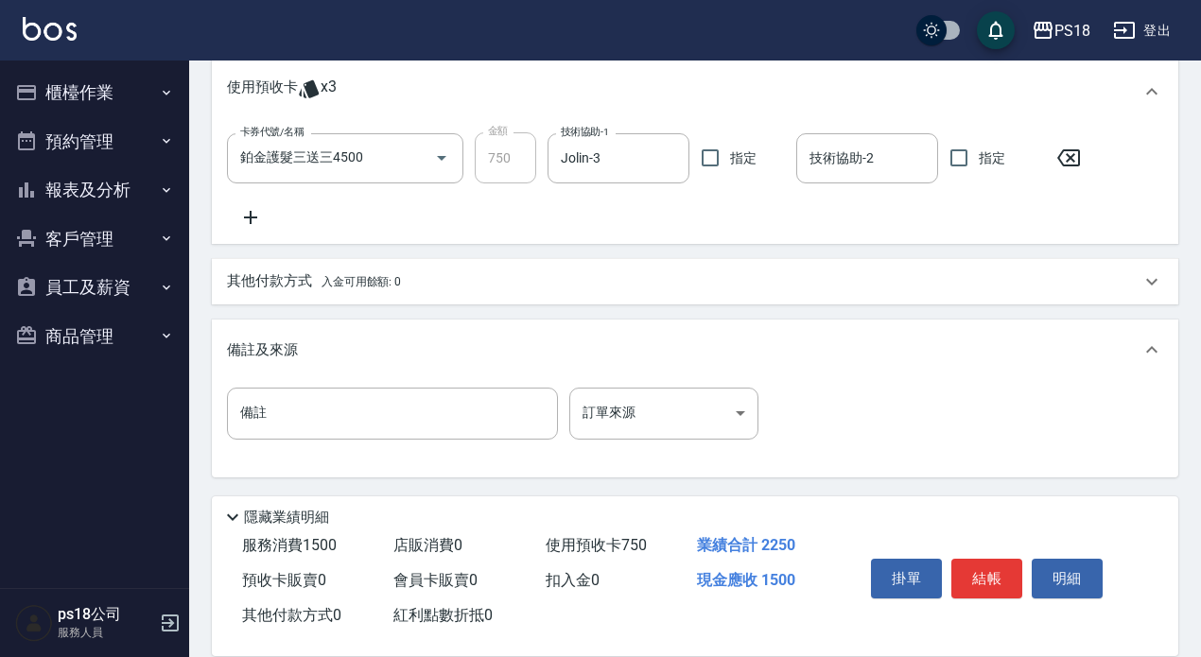
scroll to position [565, 0]
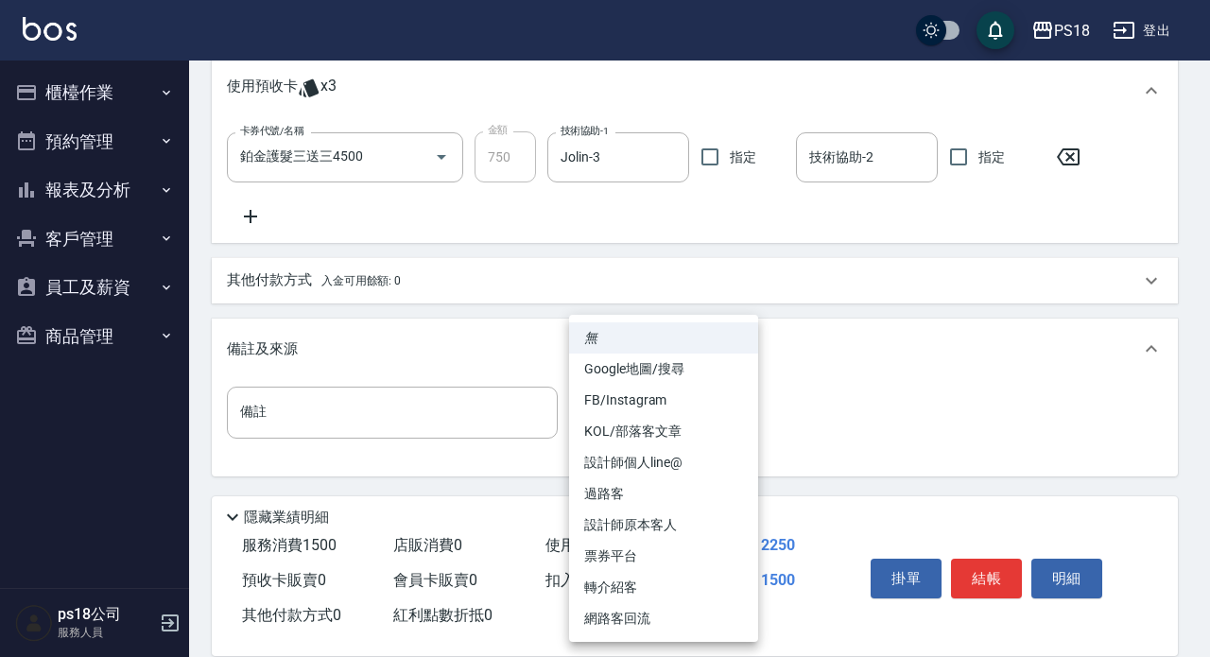
click at [740, 410] on body "PS18 登出 櫃檯作業 打帳單 帳單列表 現金收支登錄 材料自購登錄 排班表 現場電腦打卡 掃碼打卡 預約管理 預約管理 單日預約紀錄 單週預約紀錄 報表及…" at bounding box center [605, 47] width 1210 height 1224
click at [605, 523] on li "設計師原本客人" at bounding box center [663, 525] width 189 height 31
type input "設計師原本客人"
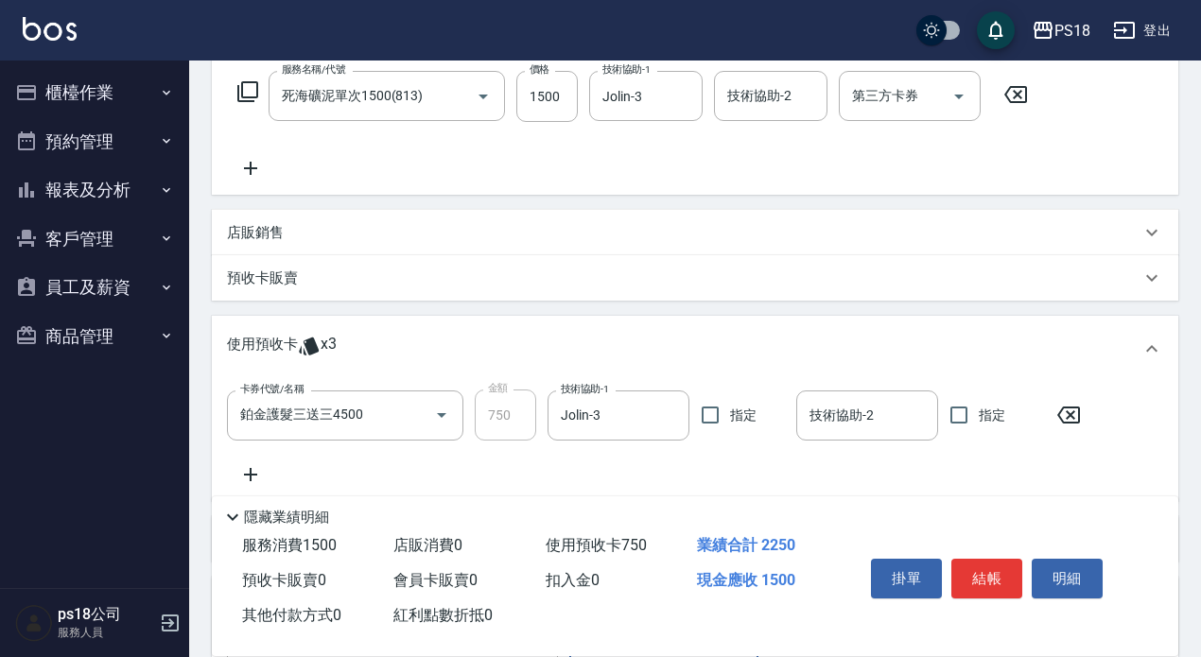
scroll to position [473, 0]
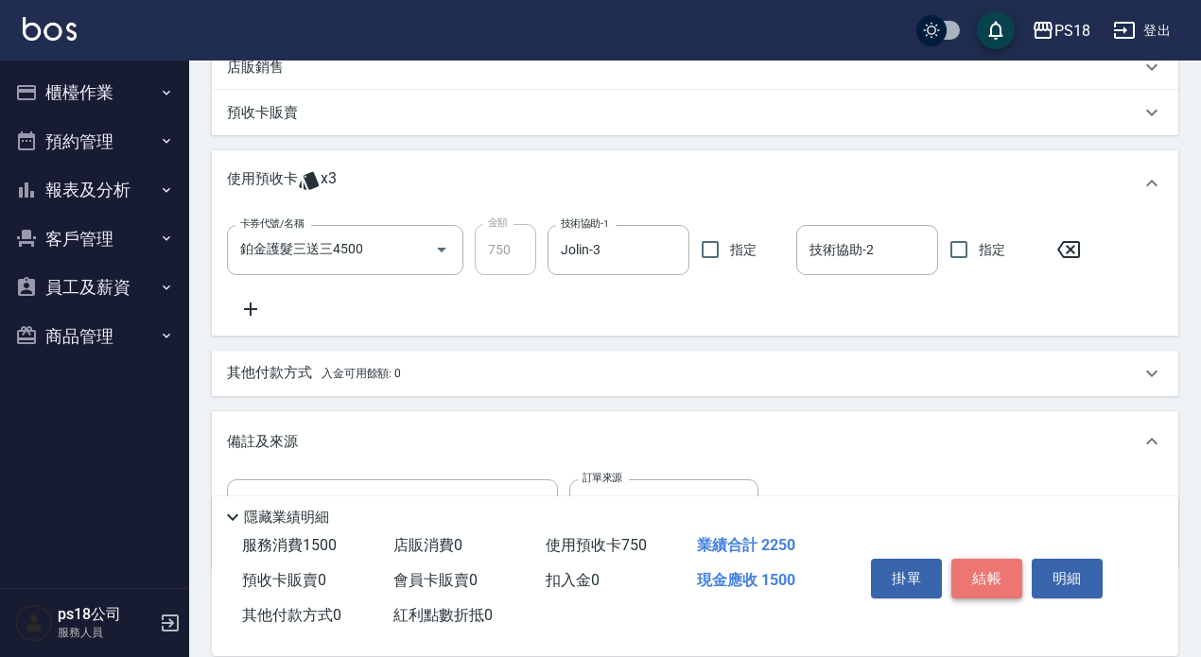
click at [982, 559] on button "結帳" at bounding box center [986, 579] width 71 height 40
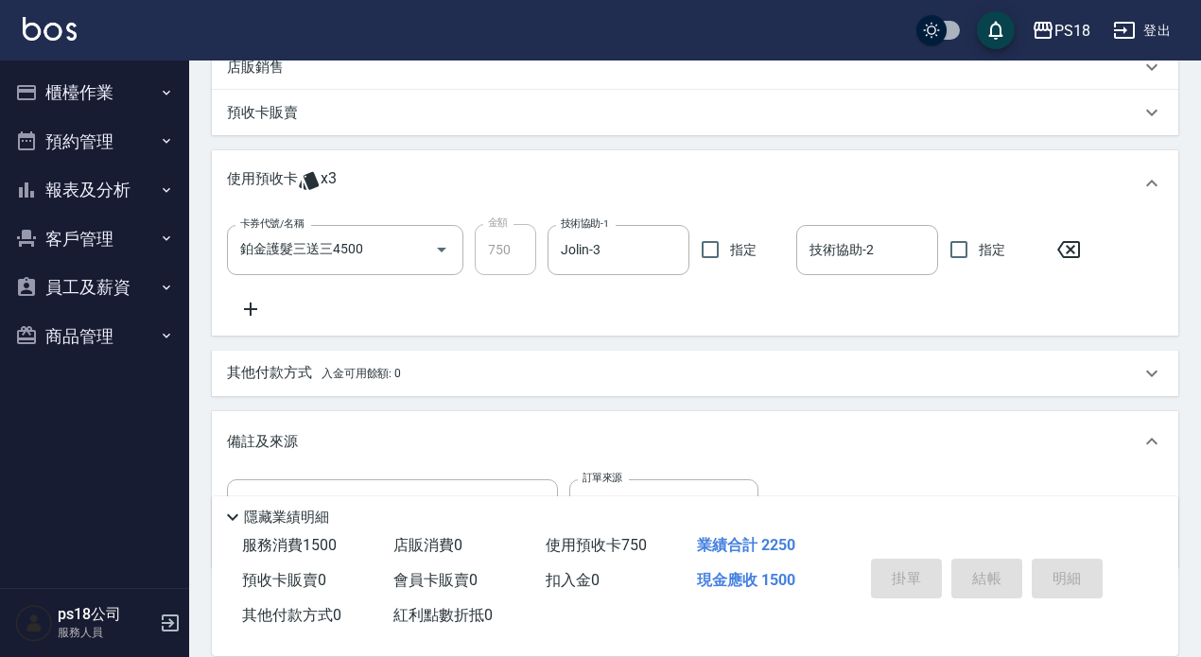
type input "2025/09/24 19:30"
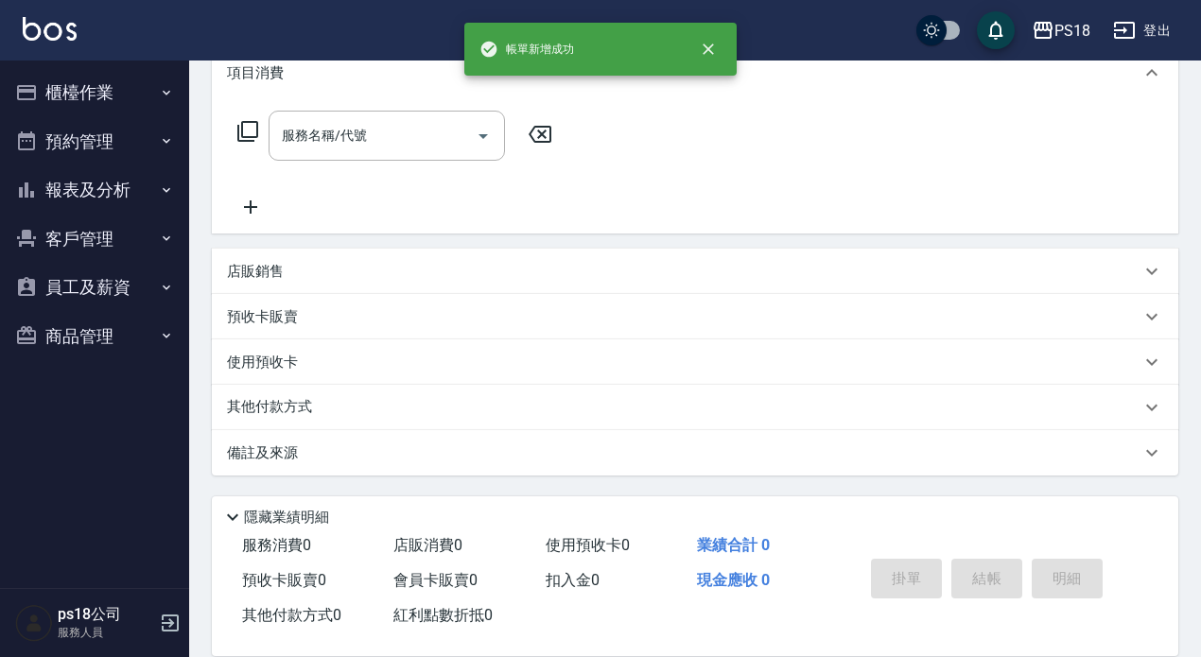
scroll to position [0, 0]
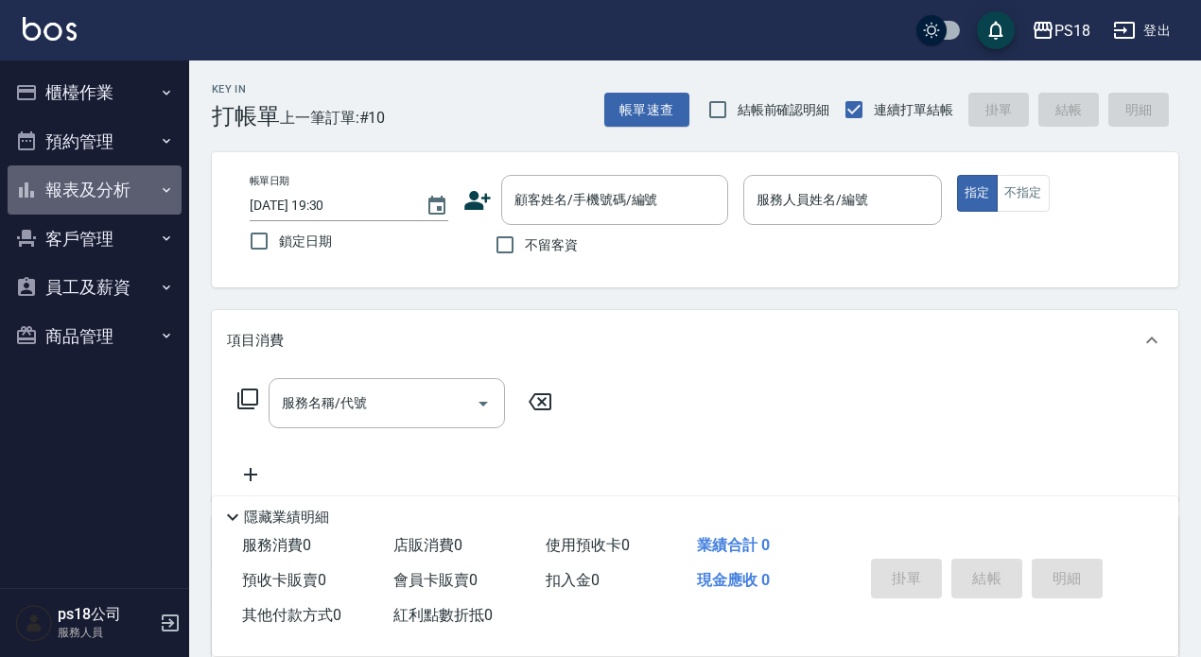
click at [75, 193] on button "報表及分析" at bounding box center [95, 189] width 174 height 49
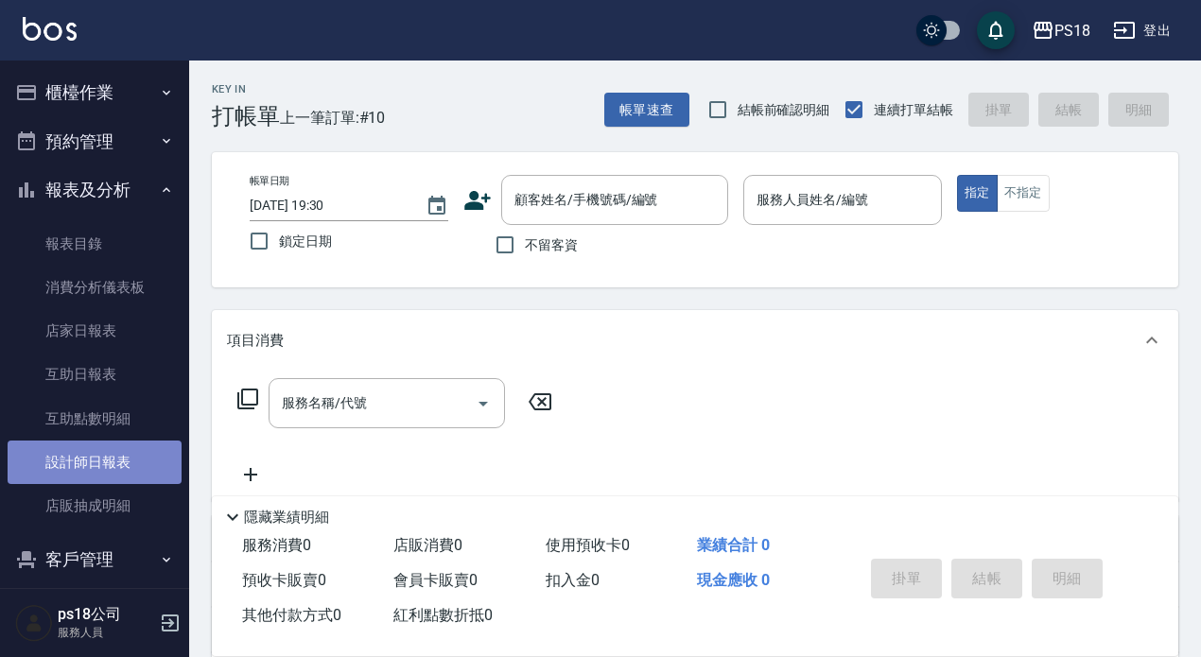
click at [114, 461] on link "設計師日報表" at bounding box center [95, 462] width 174 height 43
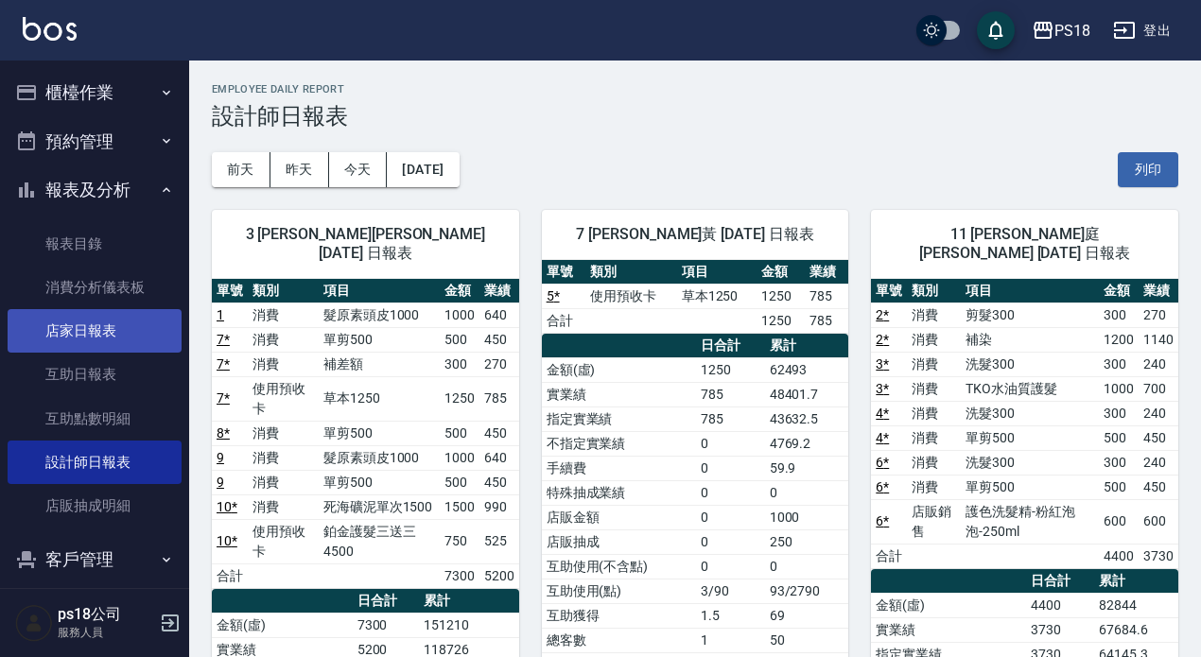
drag, startPoint x: 87, startPoint y: 334, endPoint x: 99, endPoint y: 320, distance: 18.8
click at [87, 332] on link "店家日報表" at bounding box center [95, 330] width 174 height 43
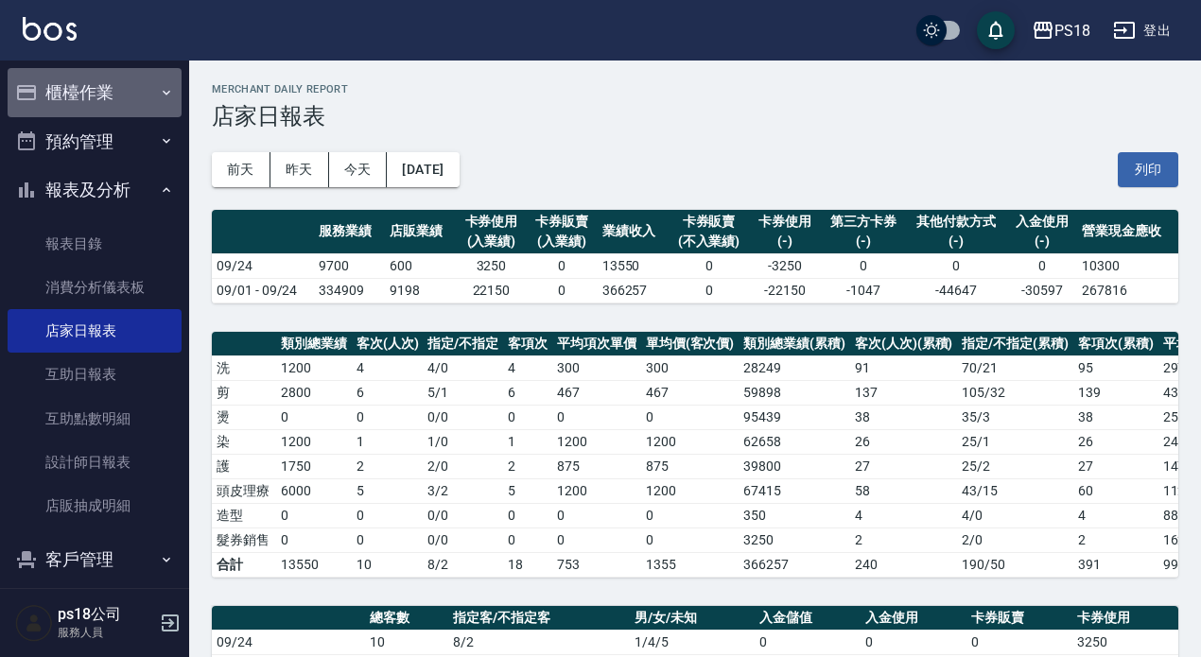
click at [148, 94] on button "櫃檯作業" at bounding box center [95, 92] width 174 height 49
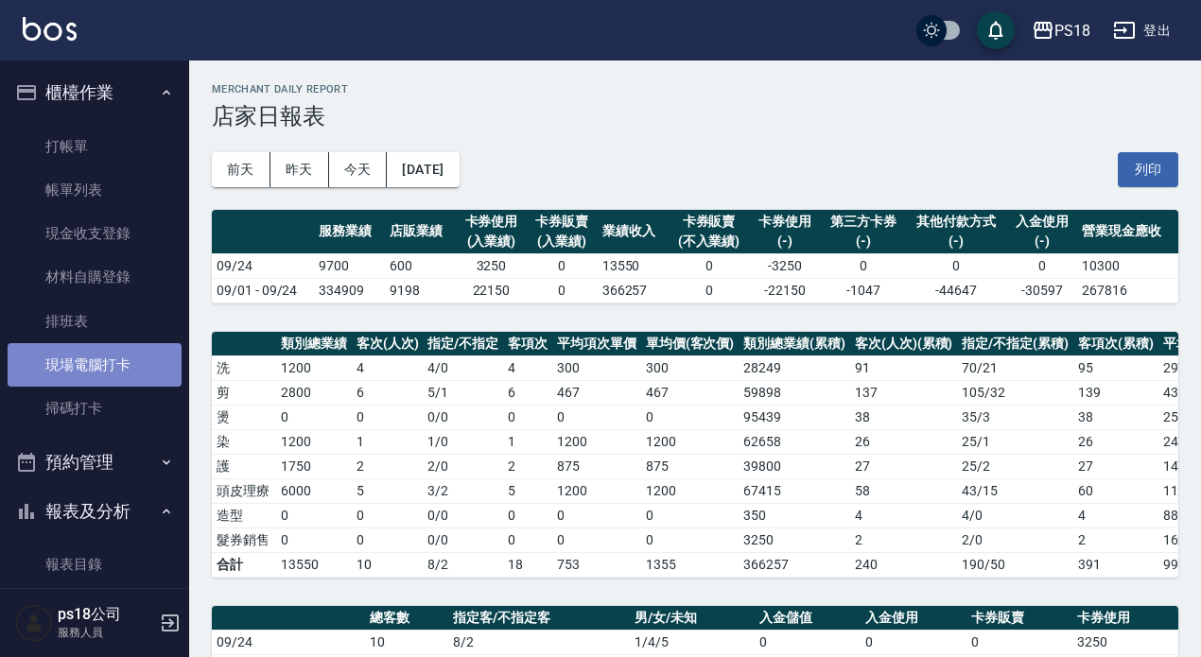
click at [105, 347] on link "現場電腦打卡" at bounding box center [95, 364] width 174 height 43
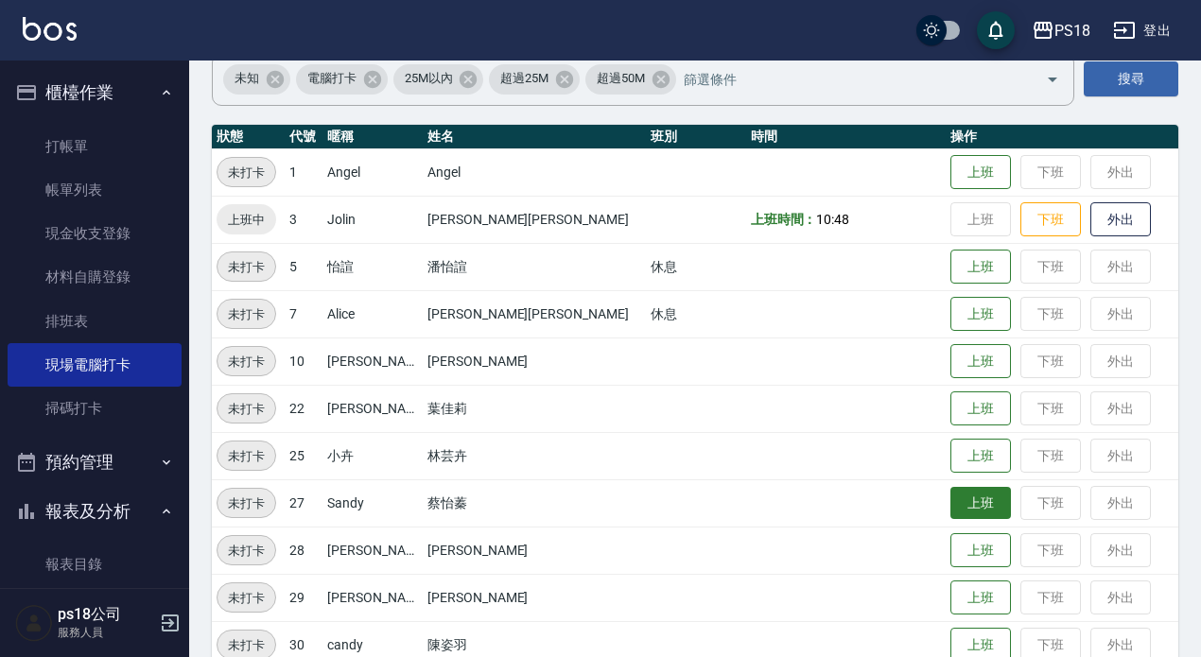
scroll to position [284, 0]
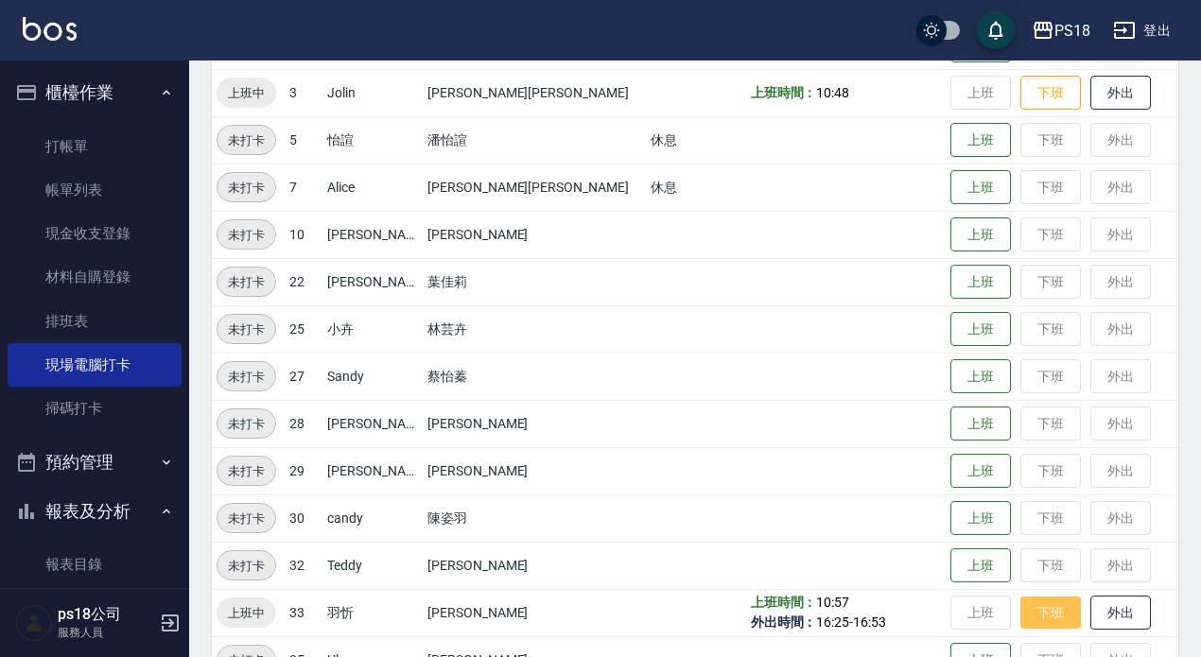
click at [1020, 597] on button "下班" at bounding box center [1050, 613] width 61 height 33
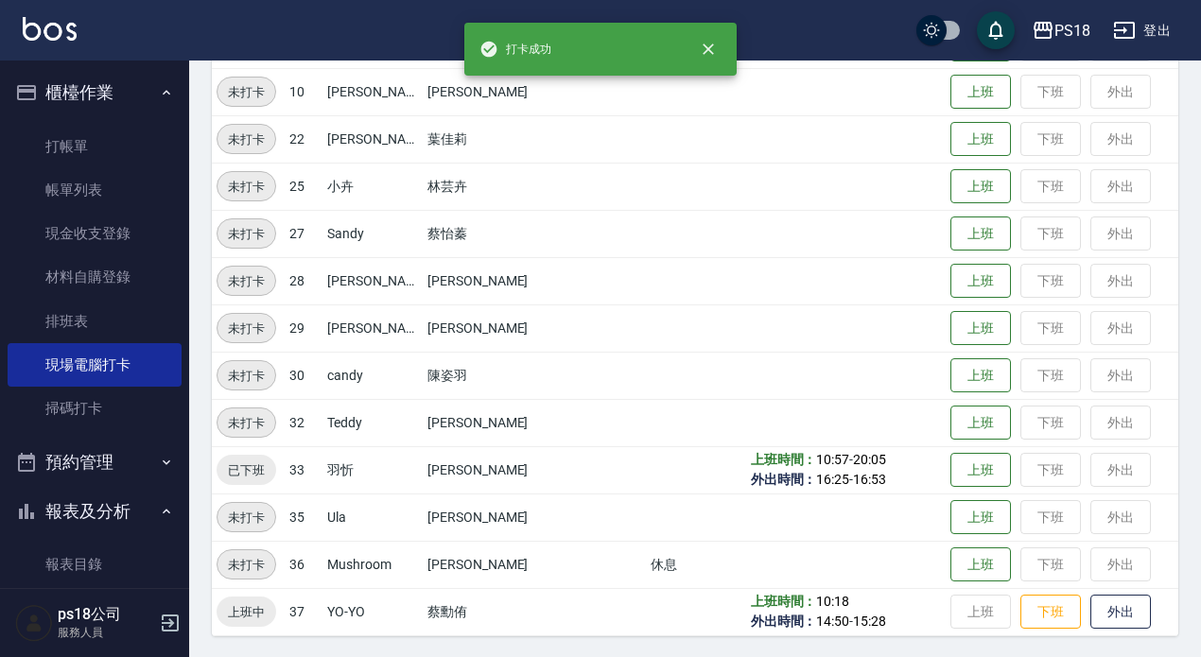
scroll to position [428, 0]
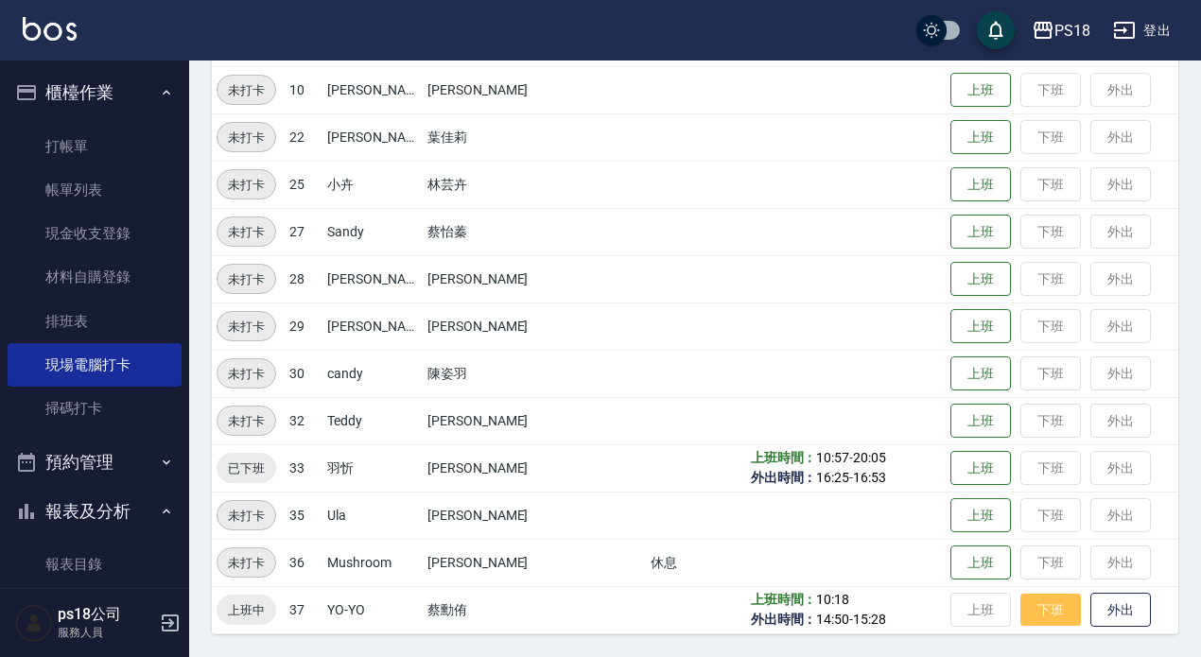
click at [1034, 600] on button "下班" at bounding box center [1050, 610] width 61 height 33
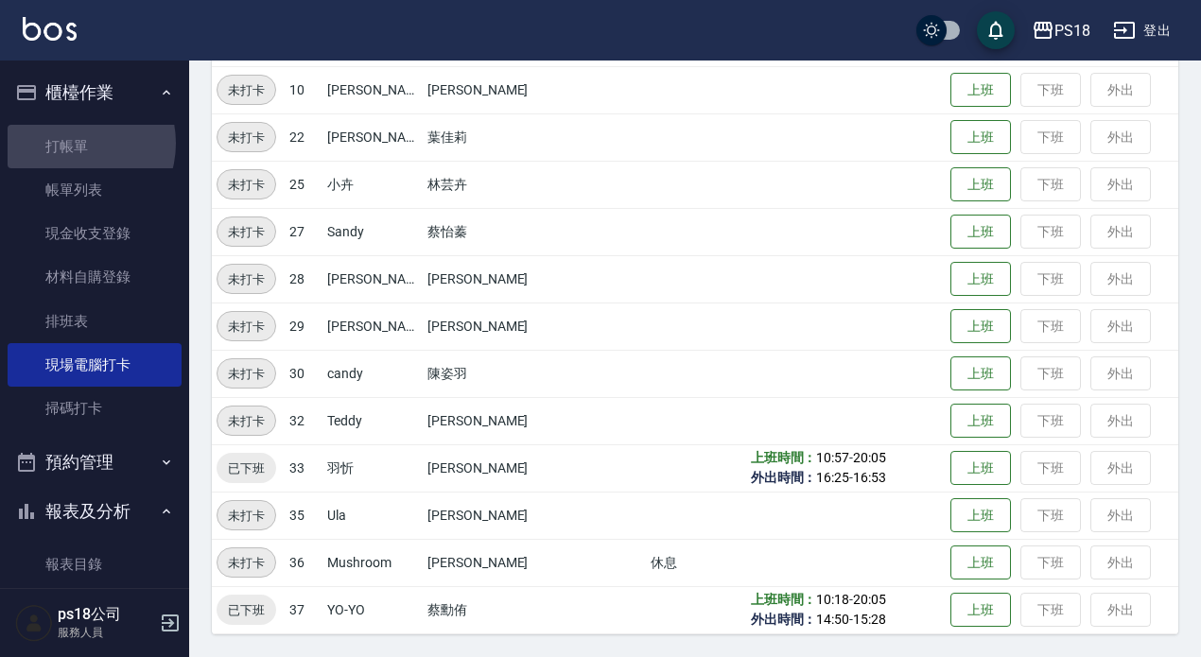
drag, startPoint x: 76, startPoint y: 143, endPoint x: 0, endPoint y: 81, distance: 97.5
click at [75, 143] on link "打帳單" at bounding box center [95, 146] width 174 height 43
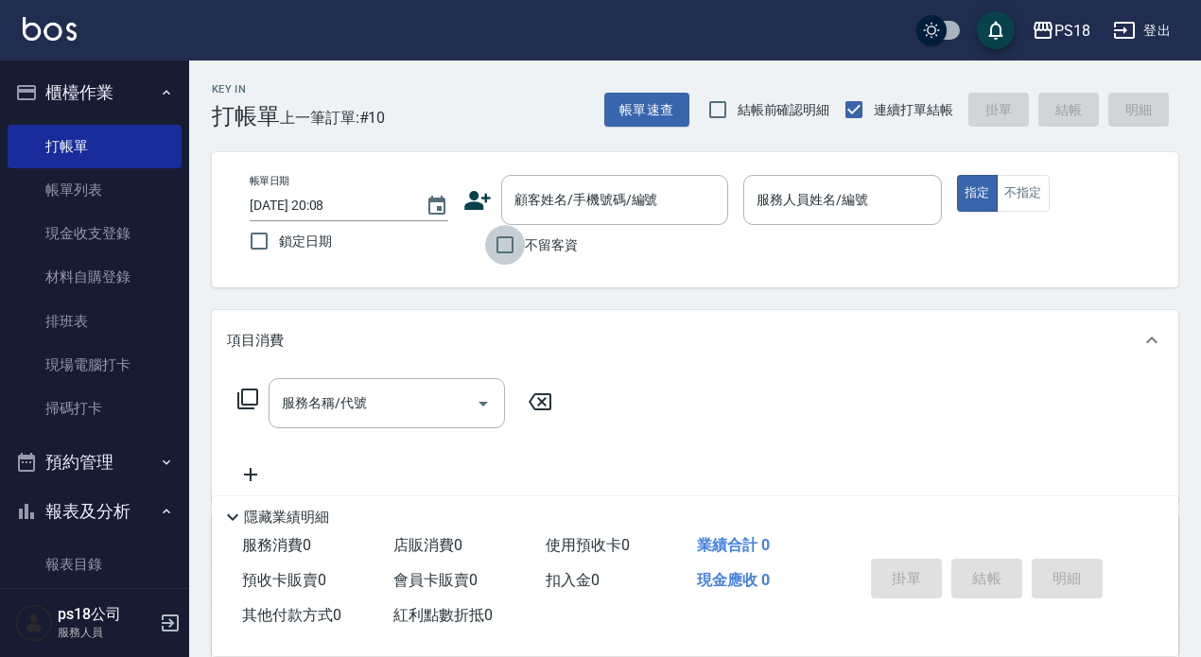
click at [508, 240] on input "不留客資" at bounding box center [505, 245] width 40 height 40
checkbox input "true"
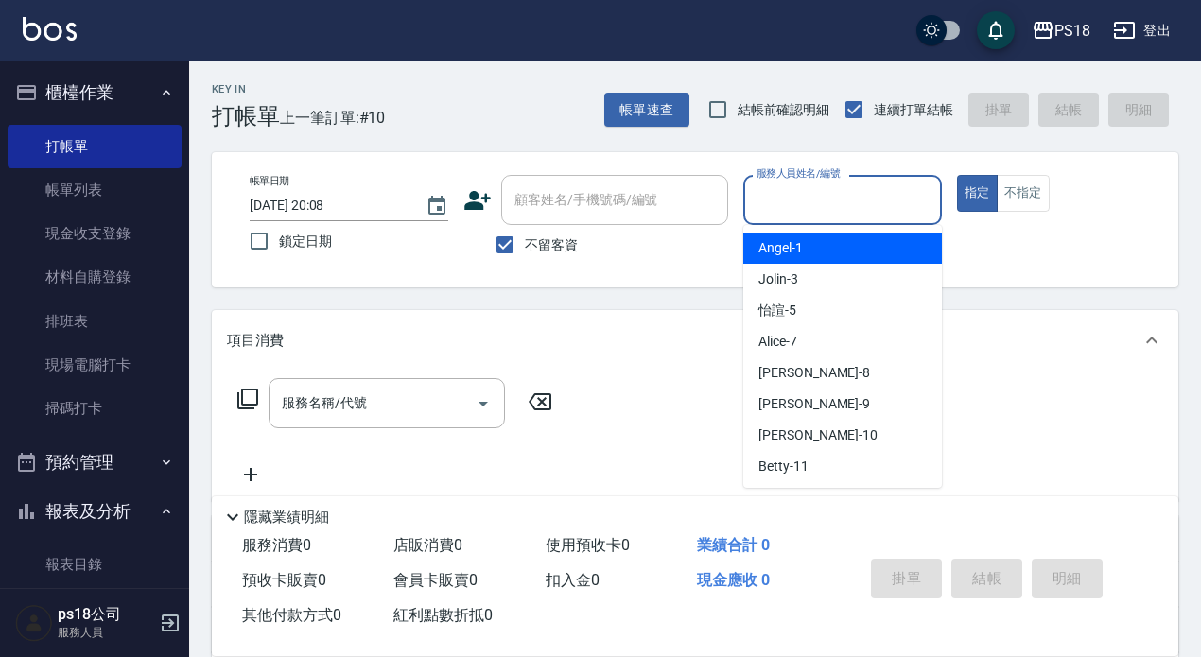
drag, startPoint x: 787, startPoint y: 198, endPoint x: 780, endPoint y: 176, distance: 22.7
click at [791, 196] on input "服務人員姓名/編號" at bounding box center [843, 199] width 182 height 33
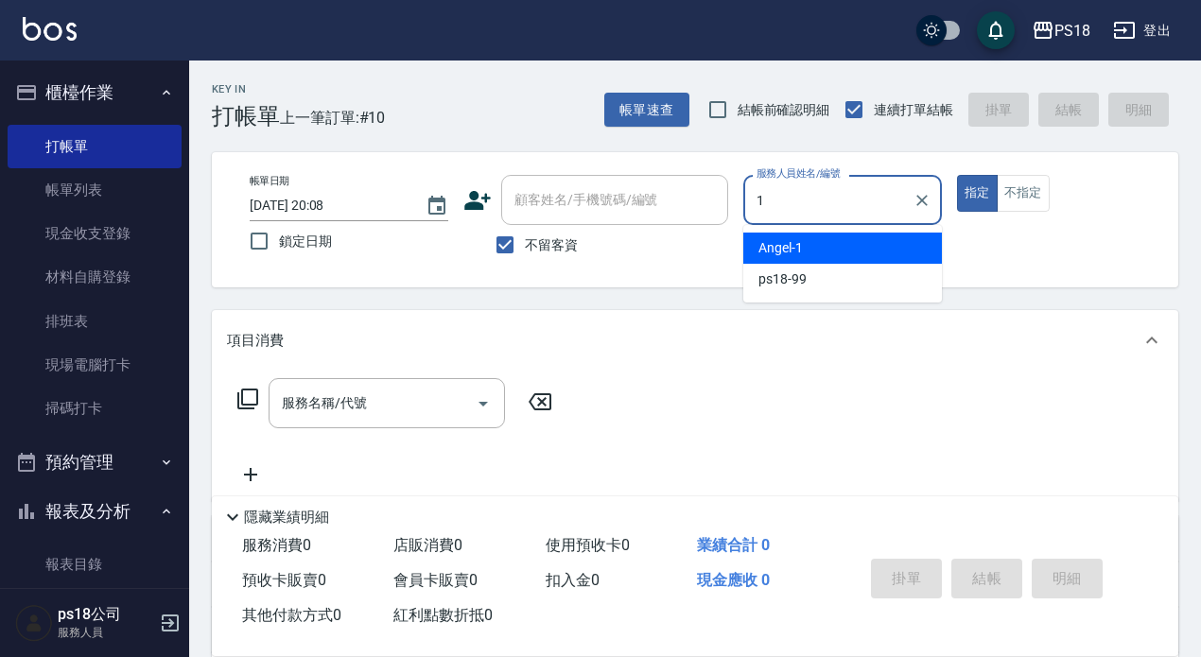
type input "Angel-1"
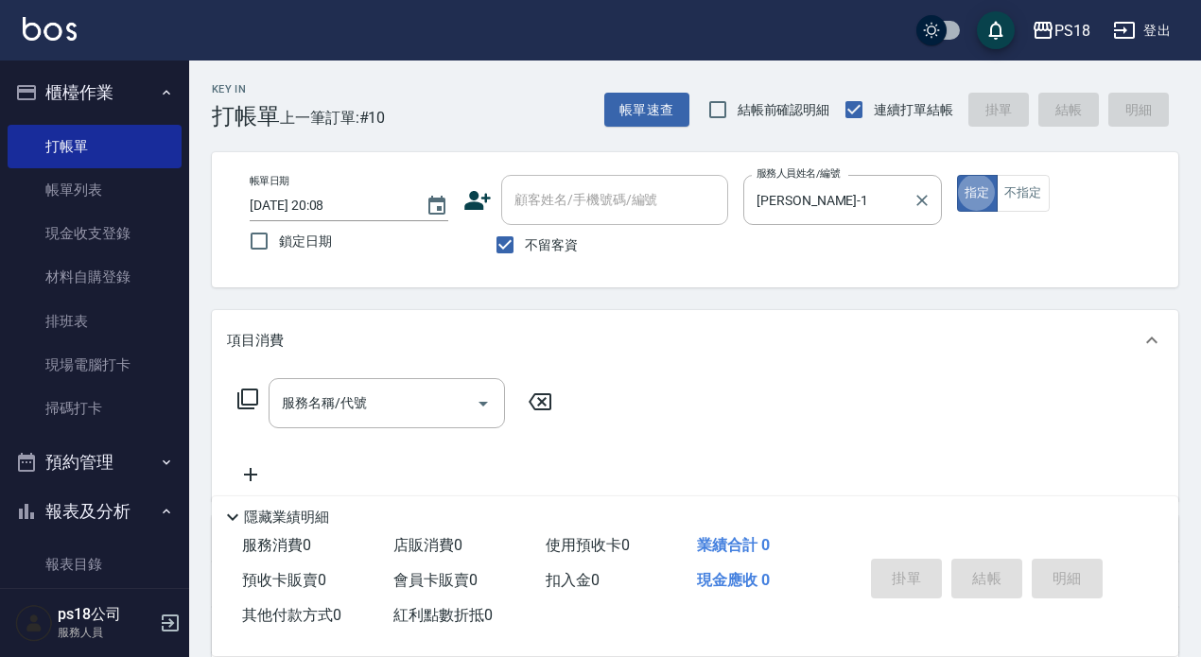
type button "true"
click at [252, 394] on icon at bounding box center [247, 399] width 23 height 23
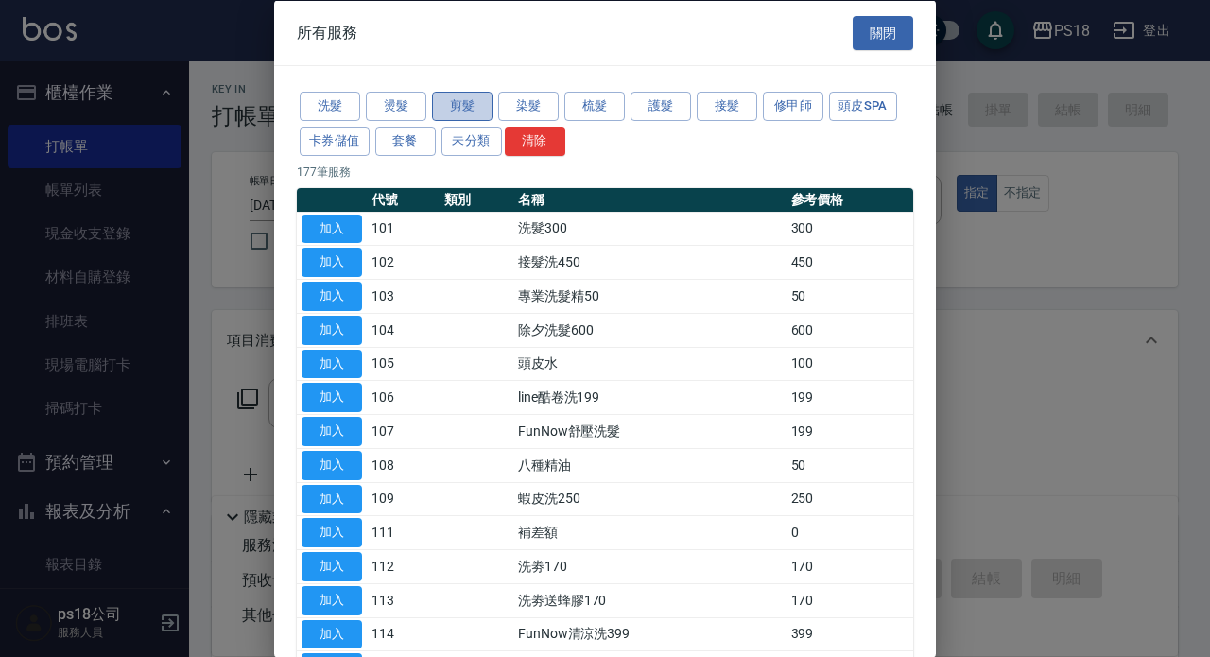
click at [478, 97] on button "剪髮" at bounding box center [462, 106] width 61 height 29
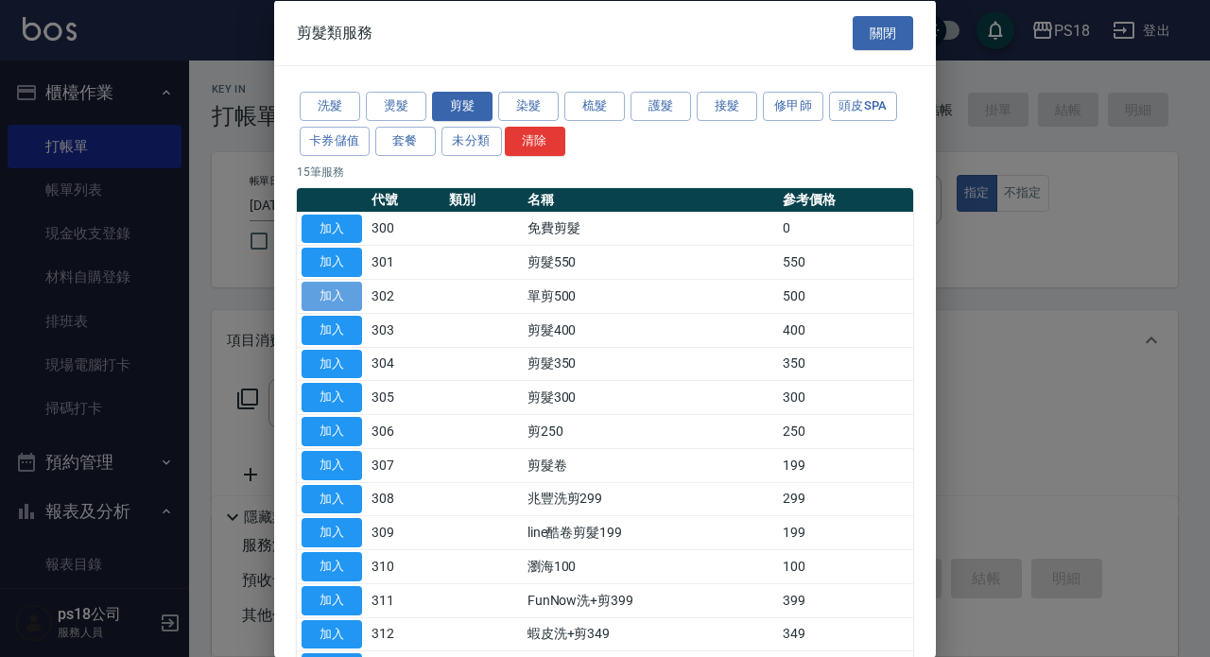
click at [339, 288] on button "加入" at bounding box center [332, 296] width 61 height 29
type input "單剪500(302)"
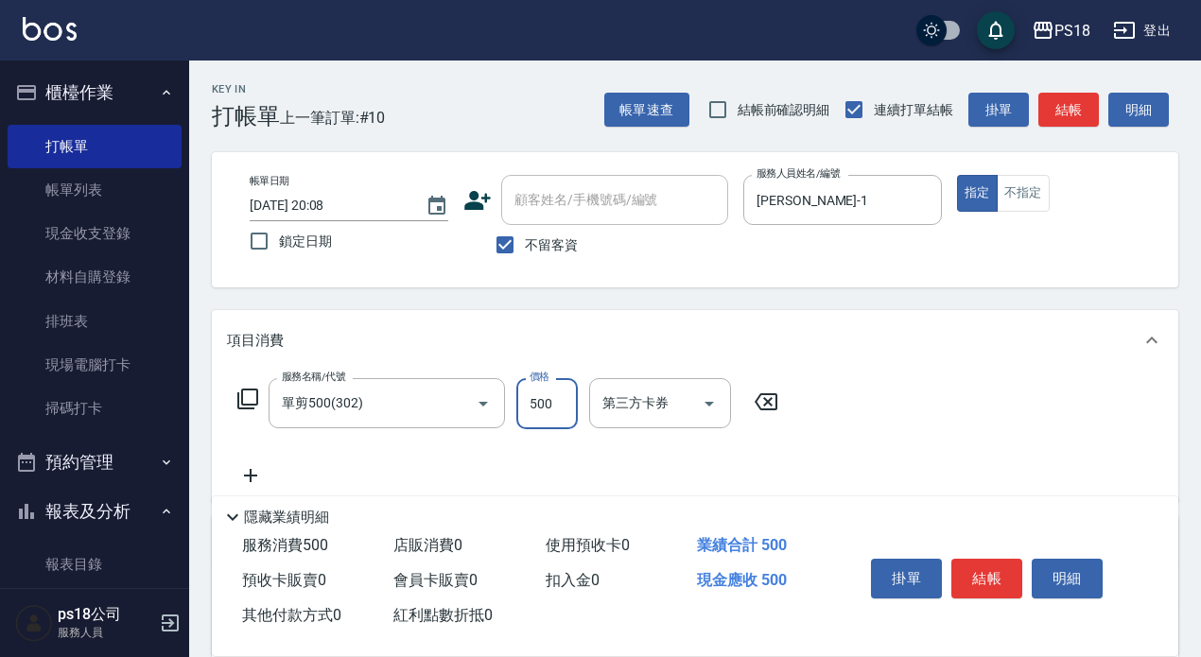
click at [542, 397] on input "500" at bounding box center [546, 403] width 61 height 51
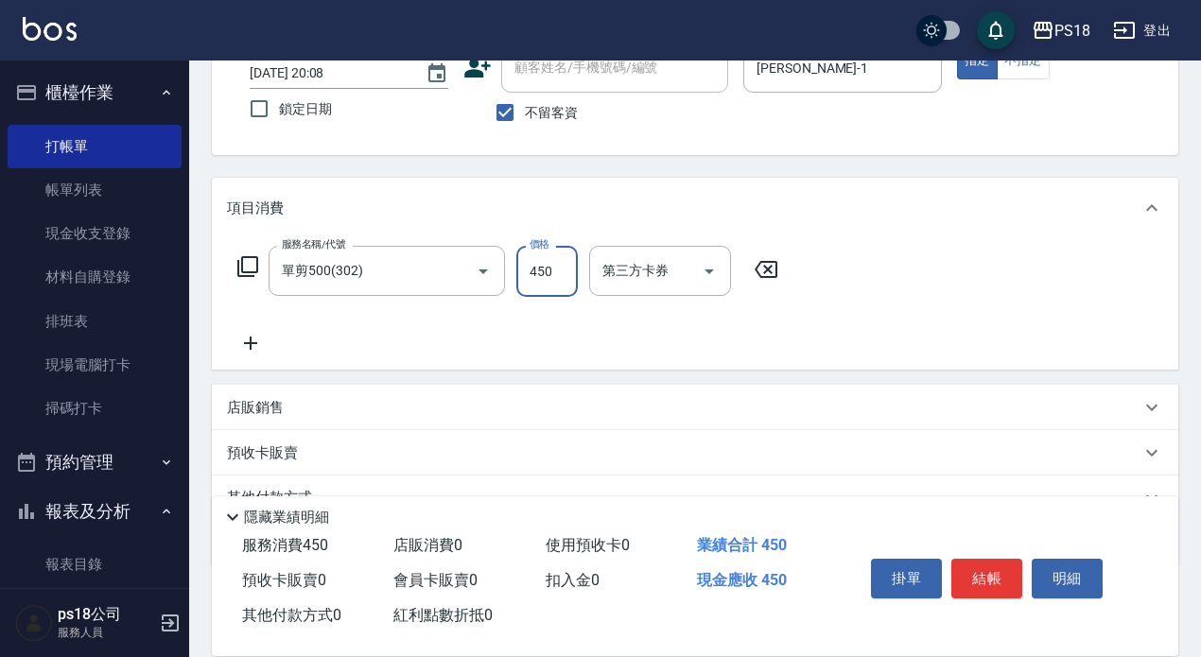
scroll to position [223, 0]
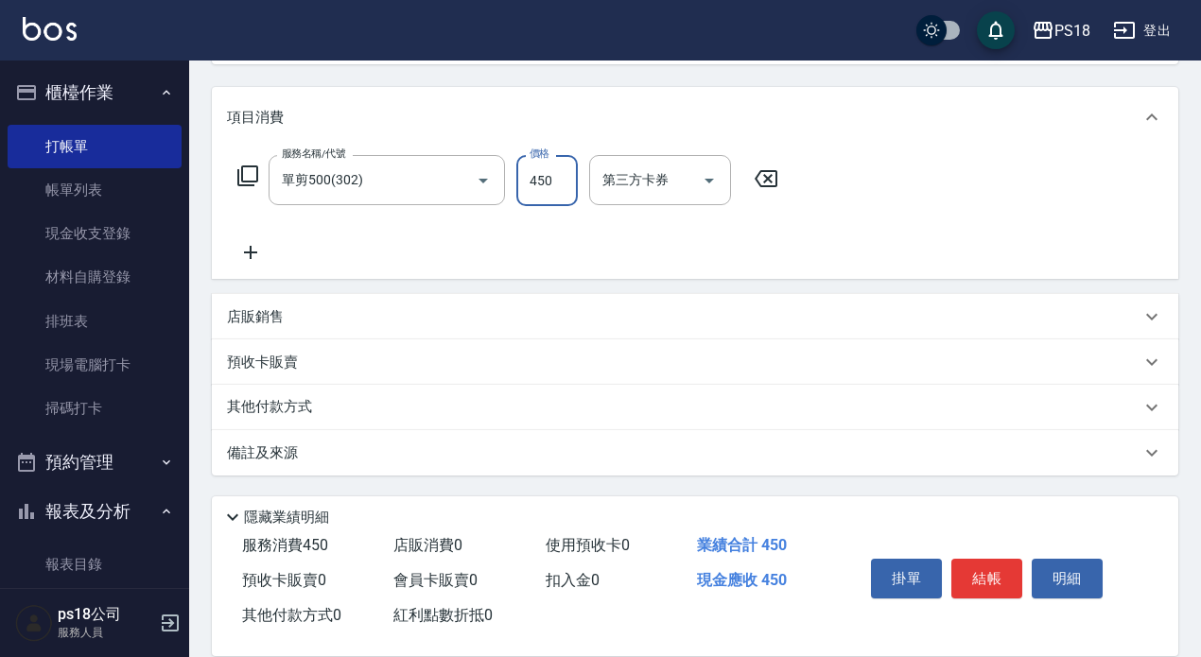
type input "450"
click at [276, 463] on div "備註及來源" at bounding box center [695, 452] width 966 height 45
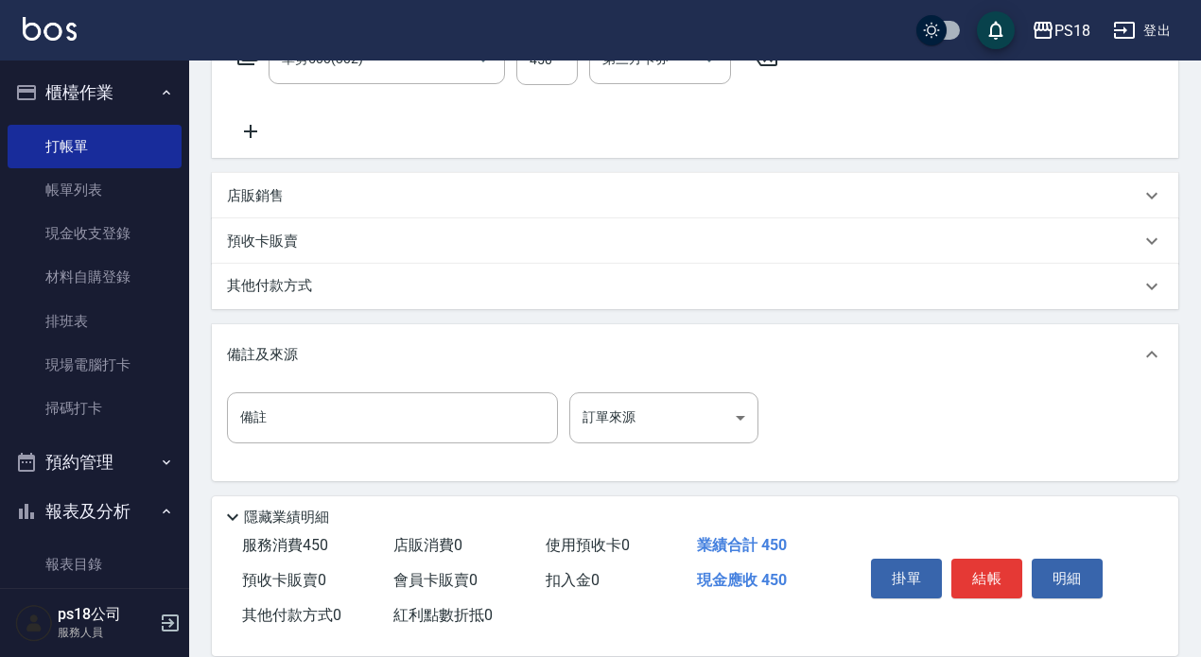
scroll to position [350, 0]
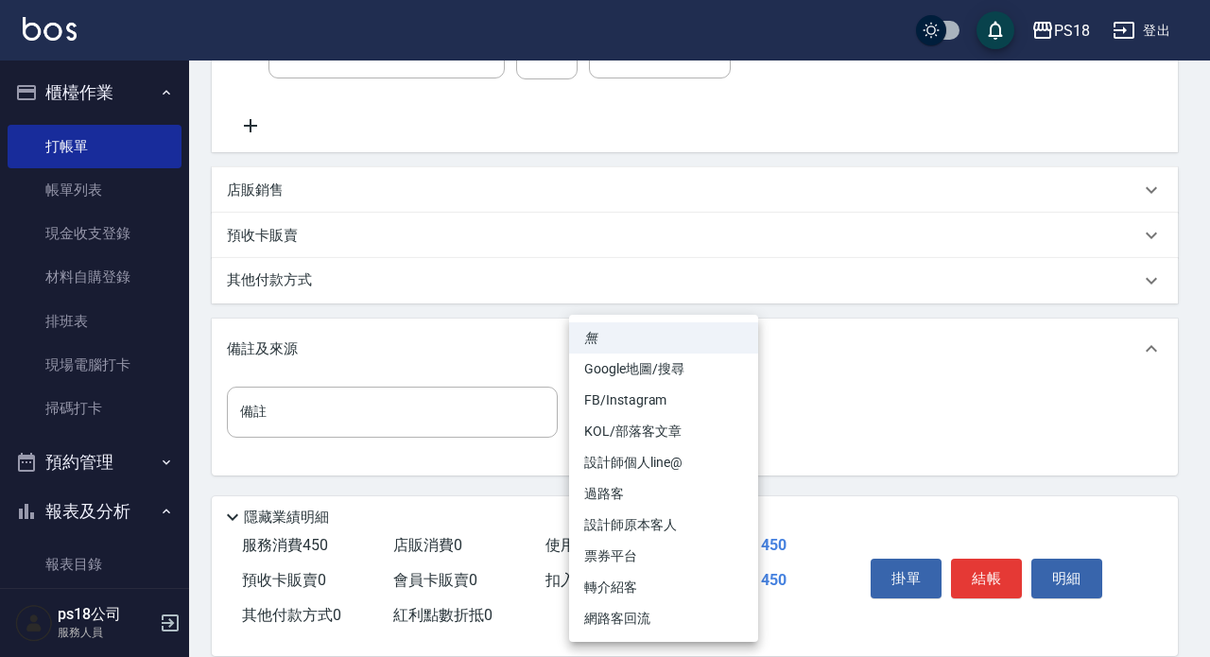
click at [741, 411] on body "PS18 登出 櫃檯作業 打帳單 帳單列表 現金收支登錄 材料自購登錄 排班表 現場電腦打卡 掃碼打卡 預約管理 預約管理 單日預約紀錄 單週預約紀錄 報表及…" at bounding box center [605, 153] width 1210 height 1007
click at [605, 493] on li "過路客" at bounding box center [663, 493] width 189 height 31
type input "過路客"
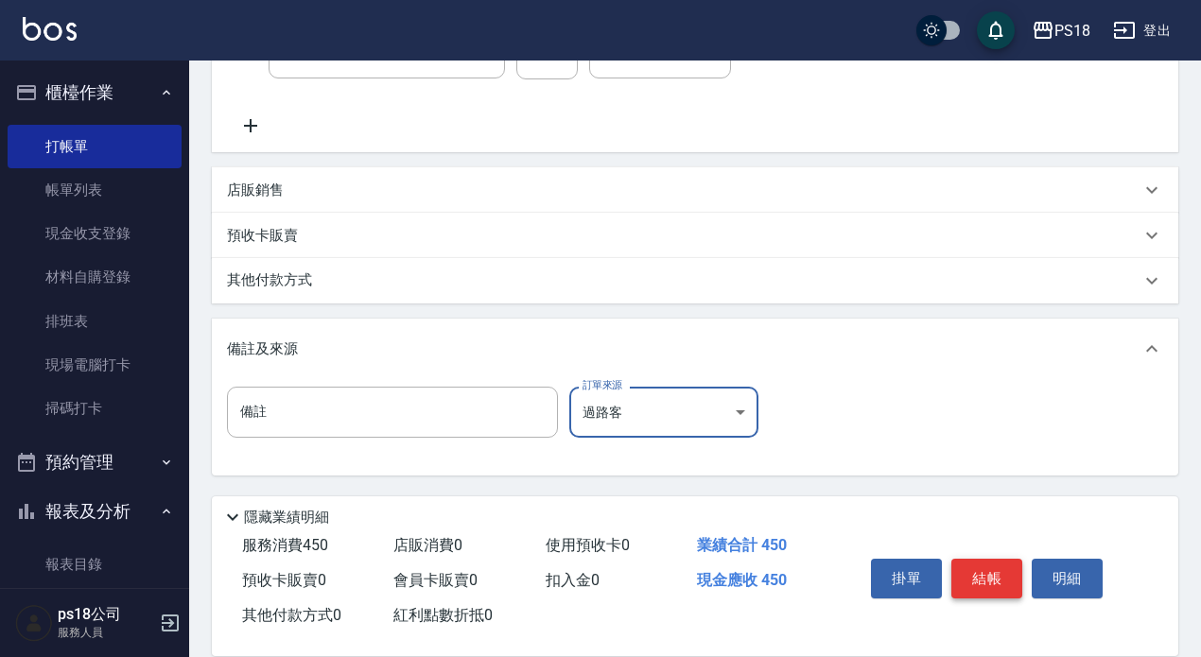
click at [985, 560] on button "結帳" at bounding box center [986, 579] width 71 height 40
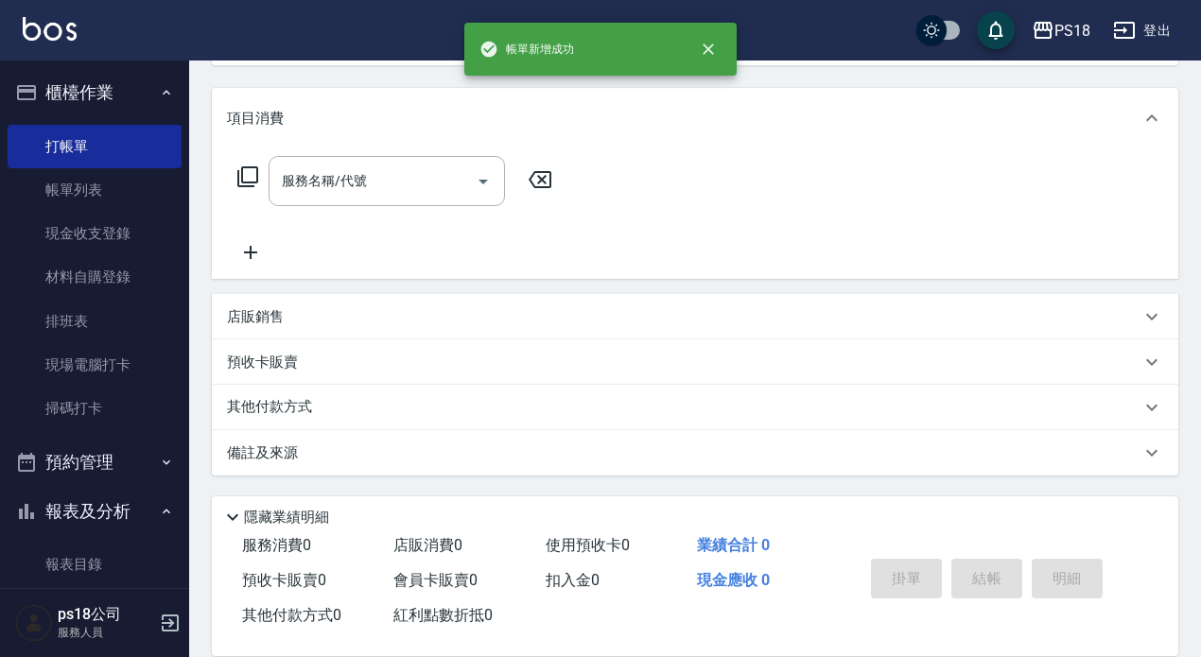
scroll to position [0, 0]
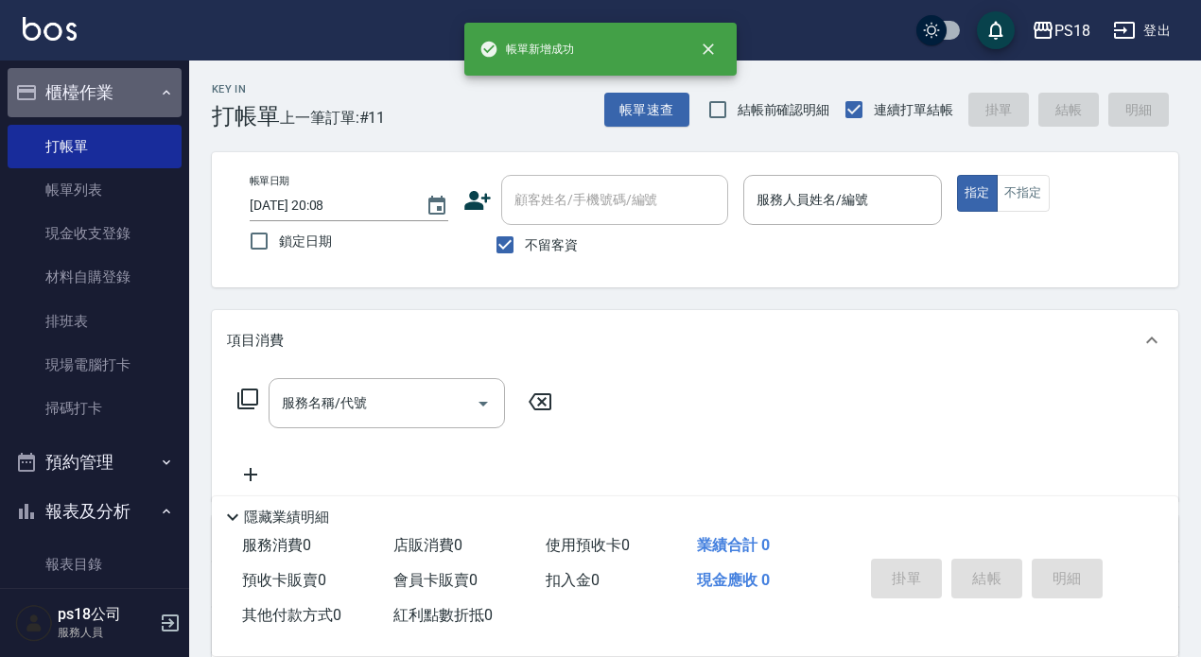
click at [159, 90] on icon "button" at bounding box center [166, 92] width 15 height 15
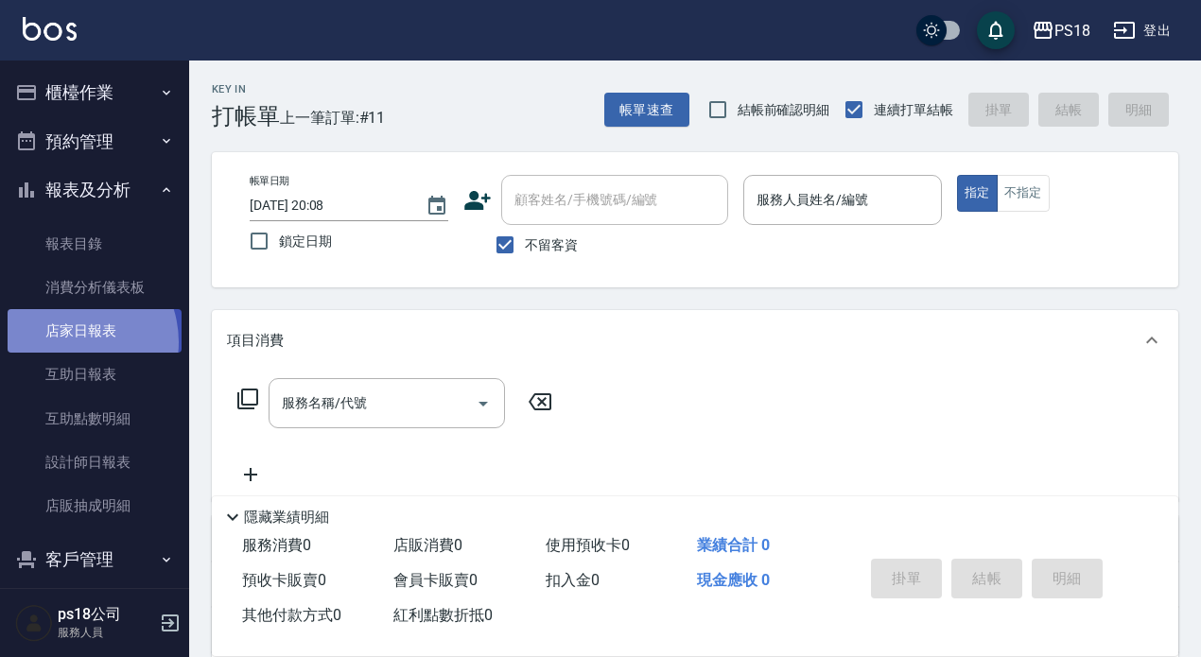
click at [68, 342] on link "店家日報表" at bounding box center [95, 330] width 174 height 43
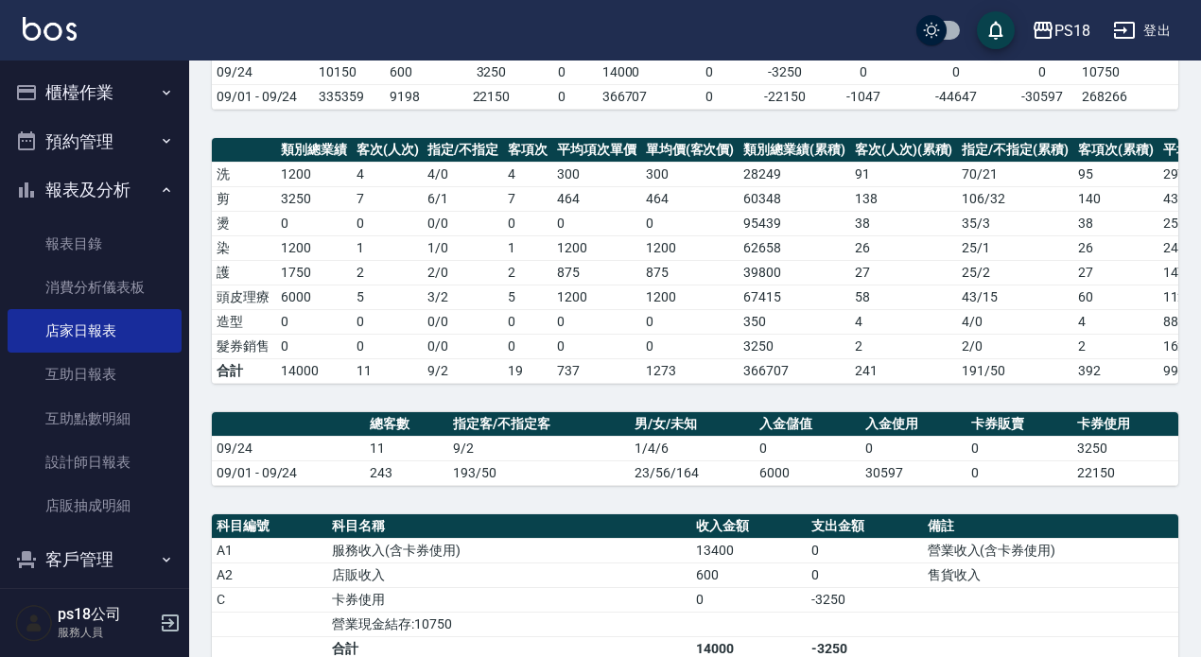
scroll to position [378, 0]
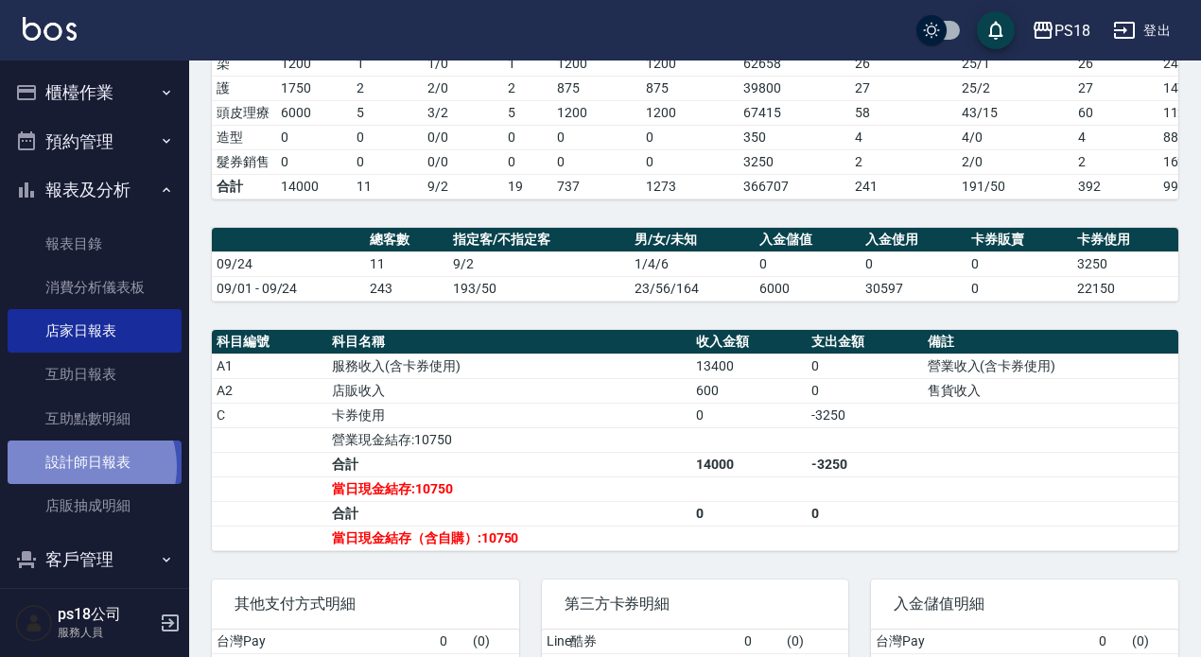
click at [84, 467] on link "設計師日報表" at bounding box center [95, 462] width 174 height 43
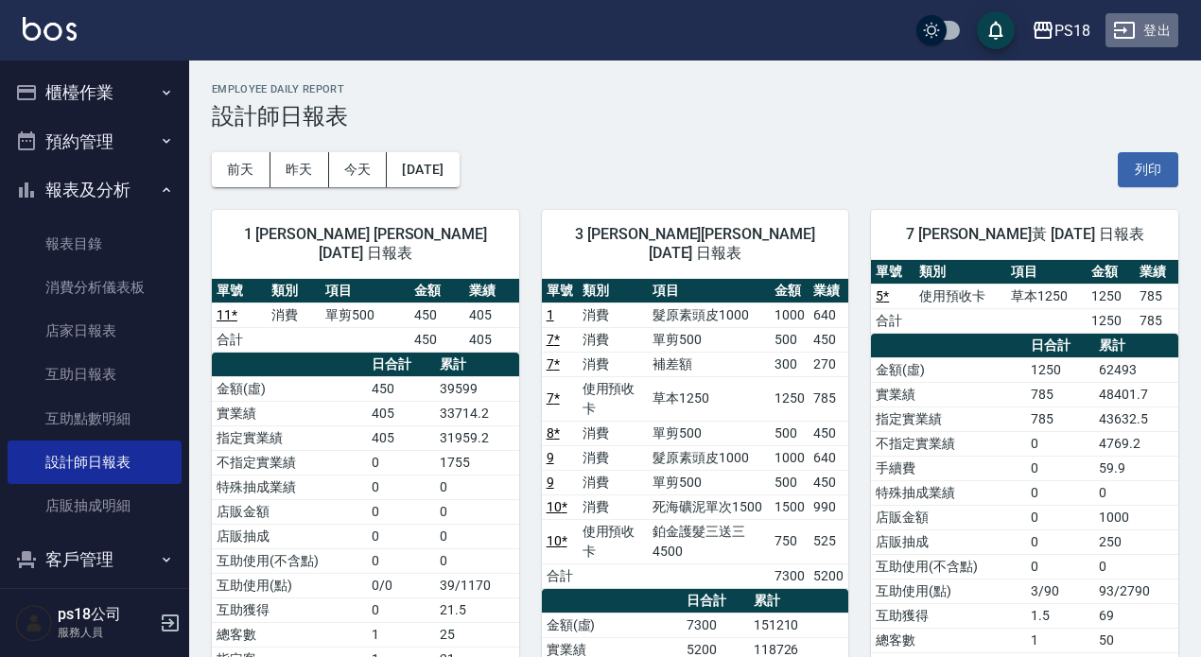
click at [1160, 26] on button "登出" at bounding box center [1141, 30] width 73 height 35
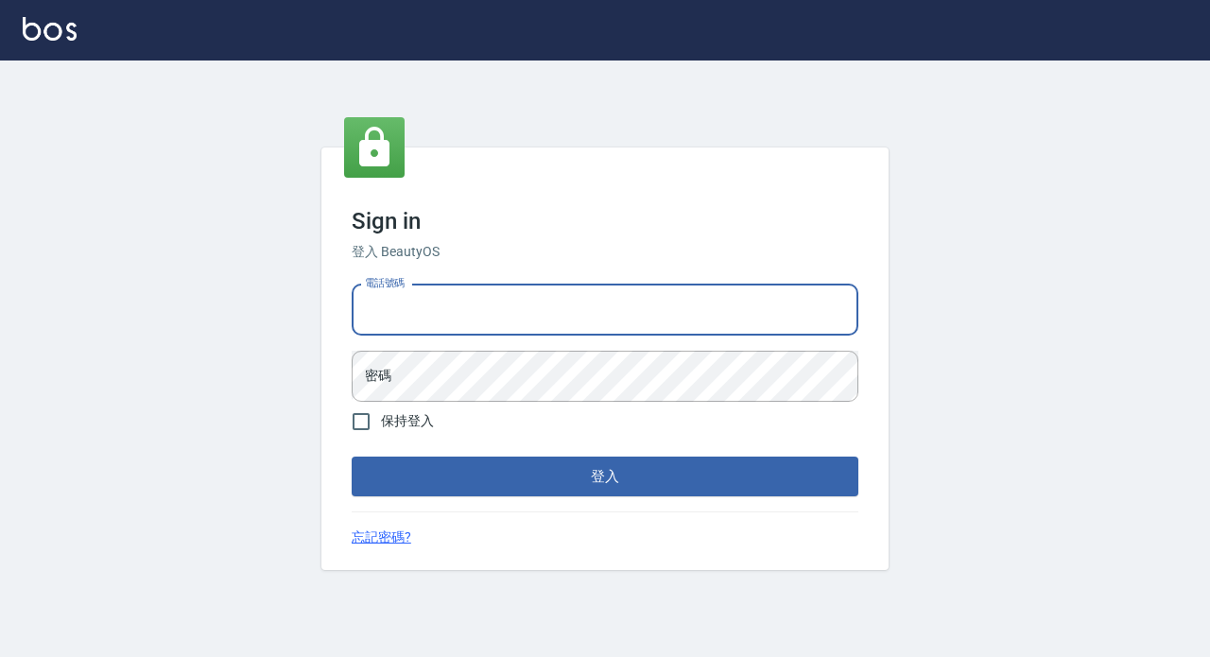
click at [463, 306] on input "電話號碼" at bounding box center [605, 310] width 507 height 51
type input "0933473141"
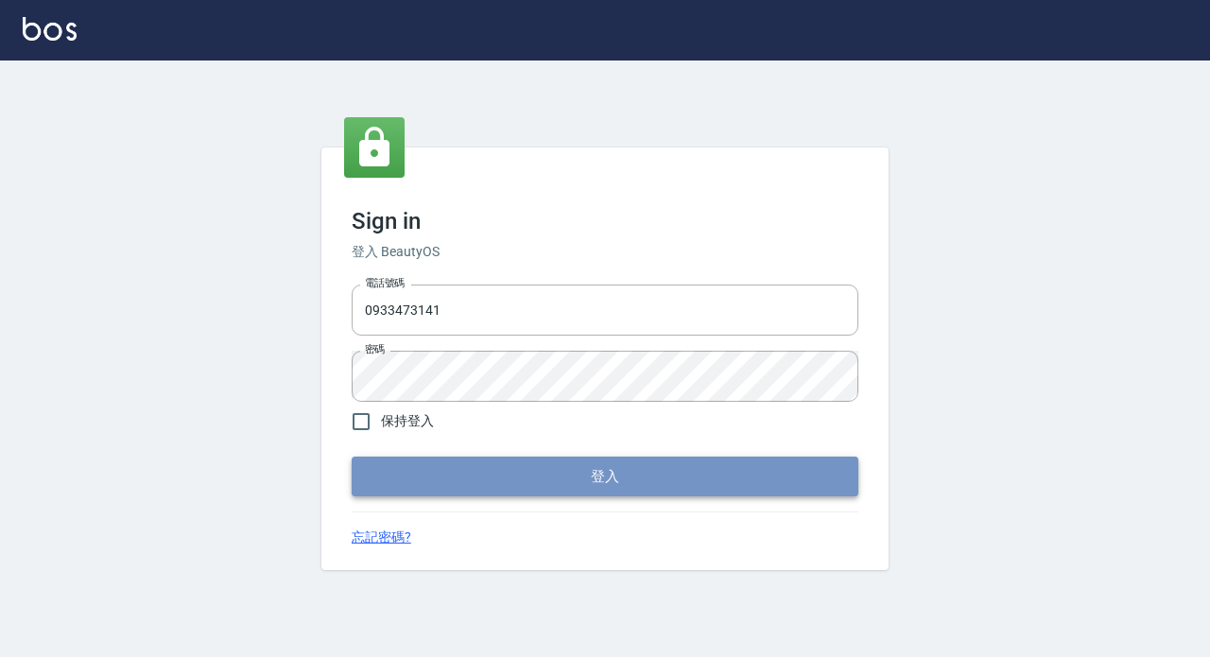
click at [565, 472] on button "登入" at bounding box center [605, 477] width 507 height 40
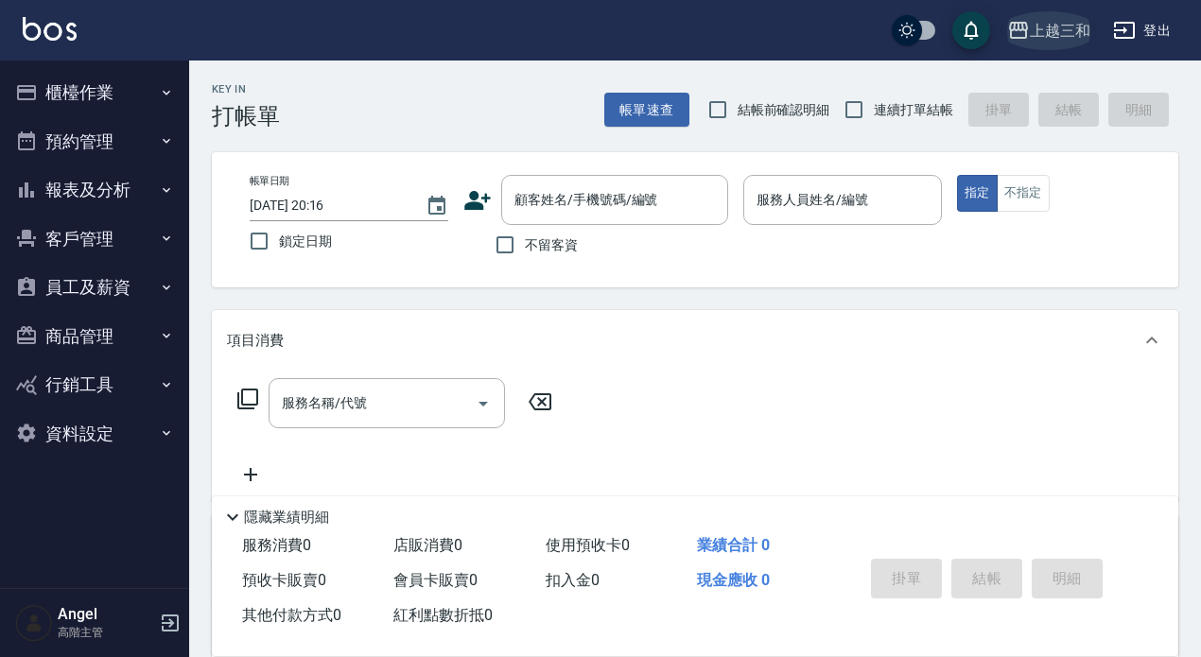
click at [1075, 30] on div "上越三和" at bounding box center [1060, 31] width 61 height 24
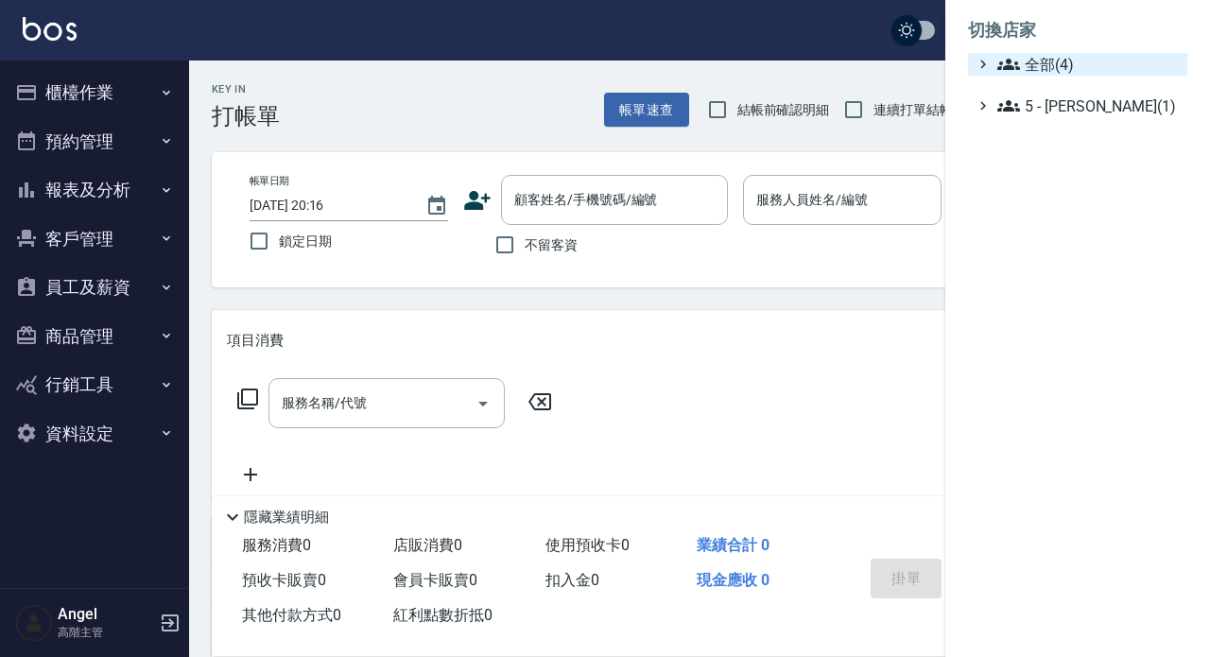
click at [1075, 69] on span "全部(4)" at bounding box center [1089, 64] width 183 height 23
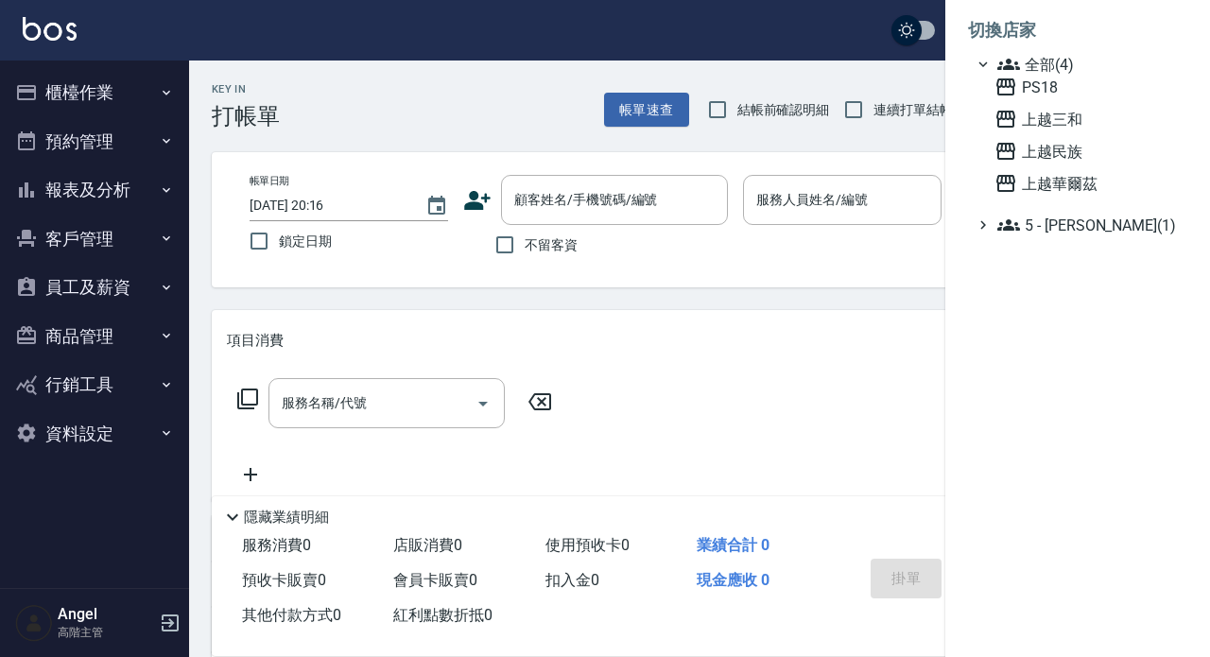
click at [1052, 98] on div "PS18 上越三和 上越民族 上越華爾茲" at bounding box center [1087, 135] width 200 height 119
click at [1052, 118] on span "上越三和" at bounding box center [1087, 119] width 185 height 23
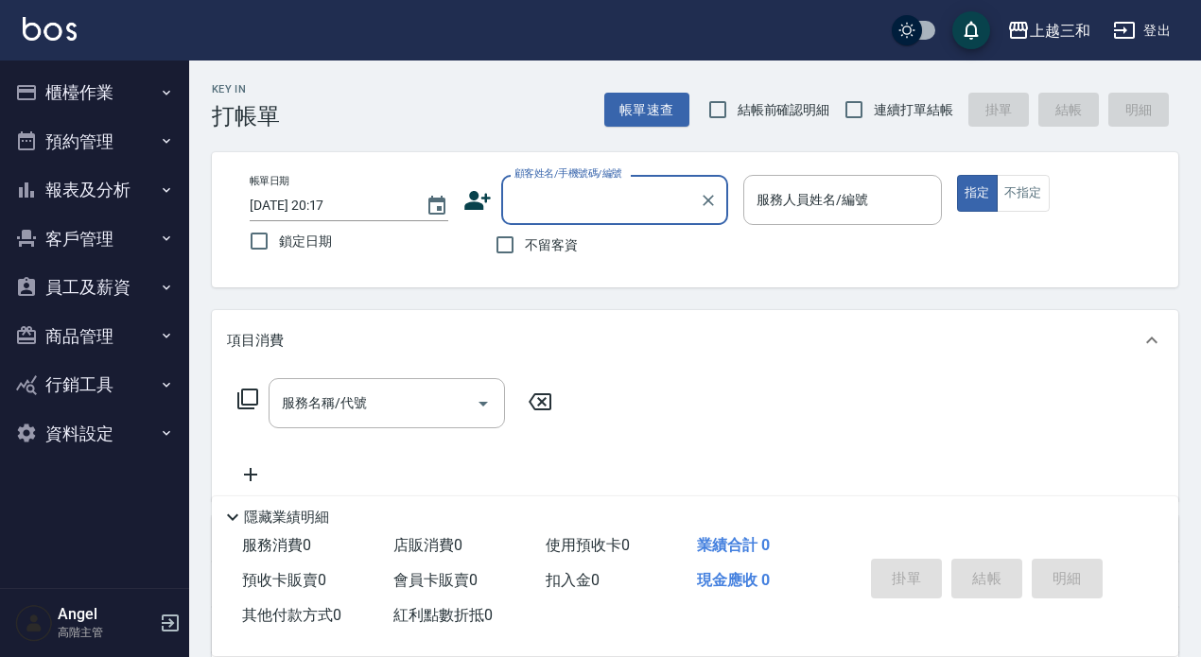
click at [100, 188] on button "報表及分析" at bounding box center [95, 189] width 174 height 49
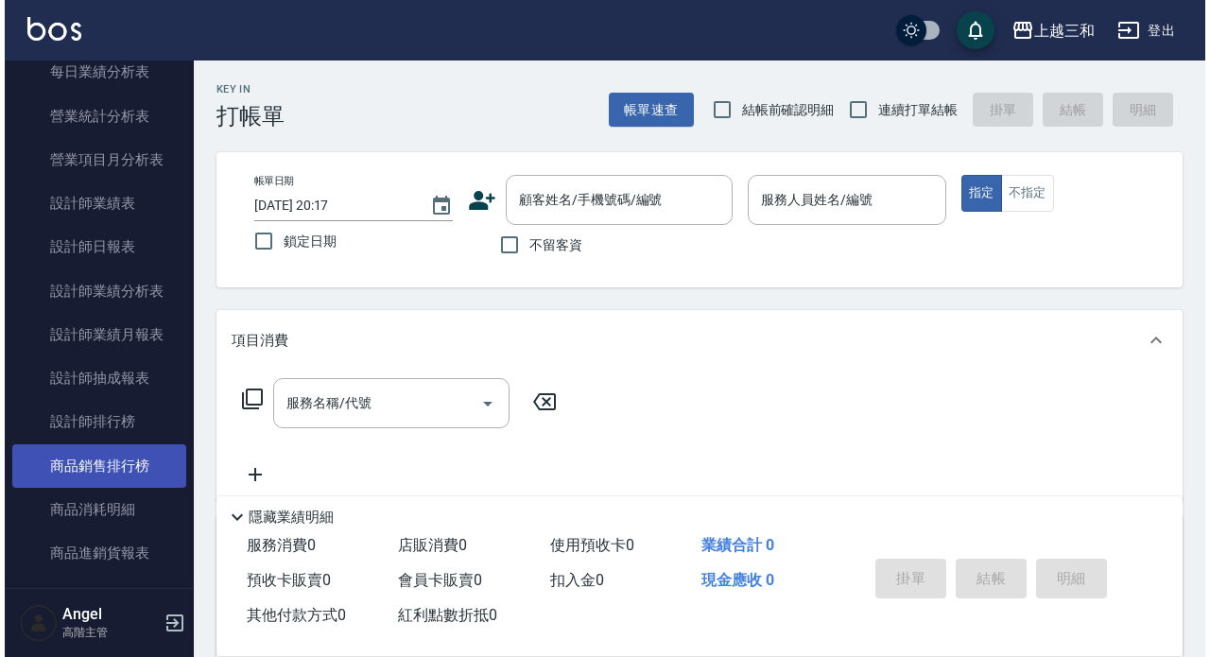
scroll to position [662, 0]
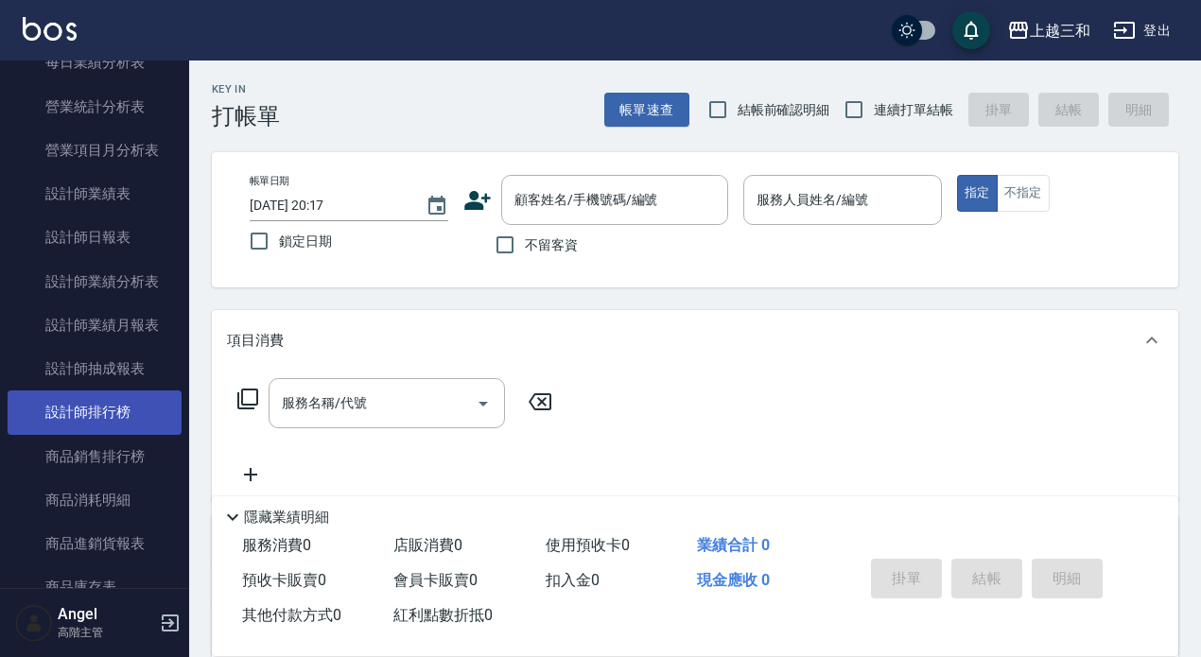
click at [113, 413] on link "設計師排行榜" at bounding box center [95, 412] width 174 height 43
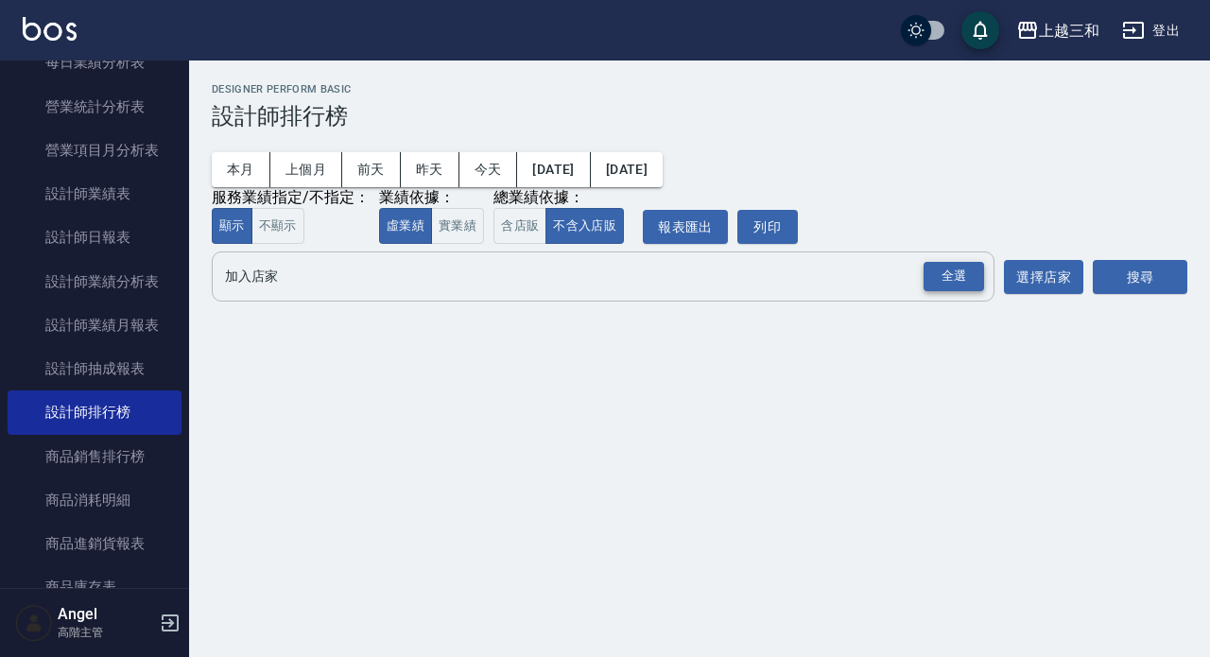
click at [943, 278] on div "全選" at bounding box center [954, 276] width 61 height 29
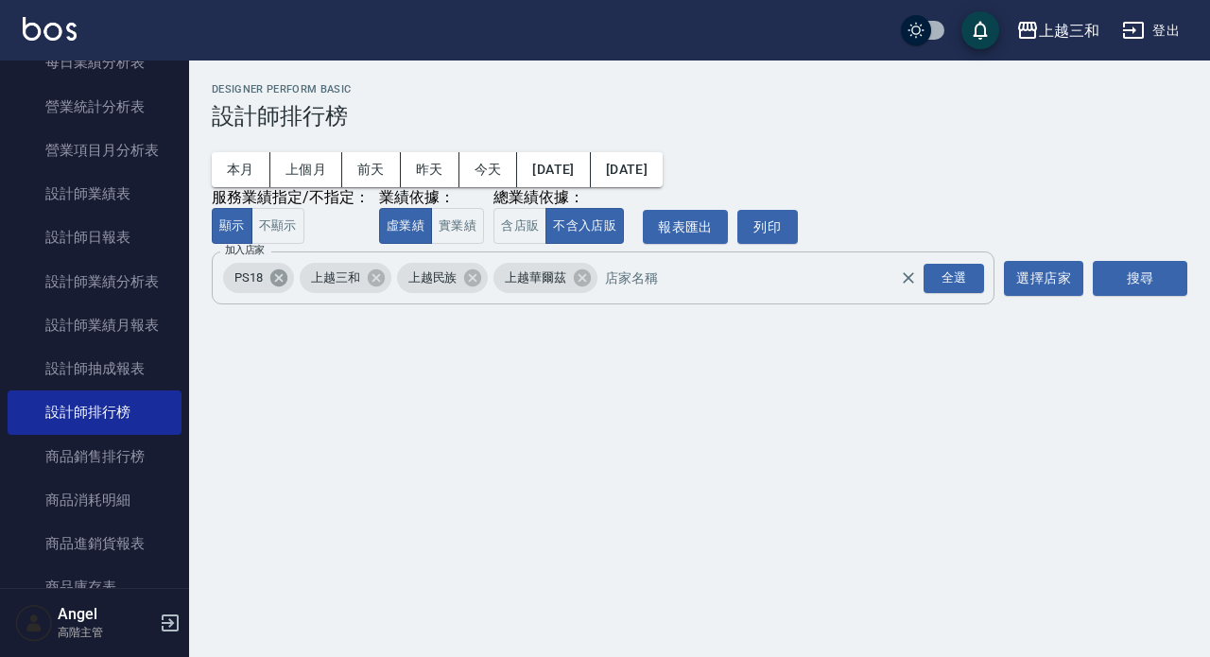
click at [280, 282] on icon at bounding box center [279, 278] width 21 height 21
click at [397, 285] on icon at bounding box center [396, 278] width 17 height 17
click at [407, 280] on icon at bounding box center [408, 278] width 17 height 17
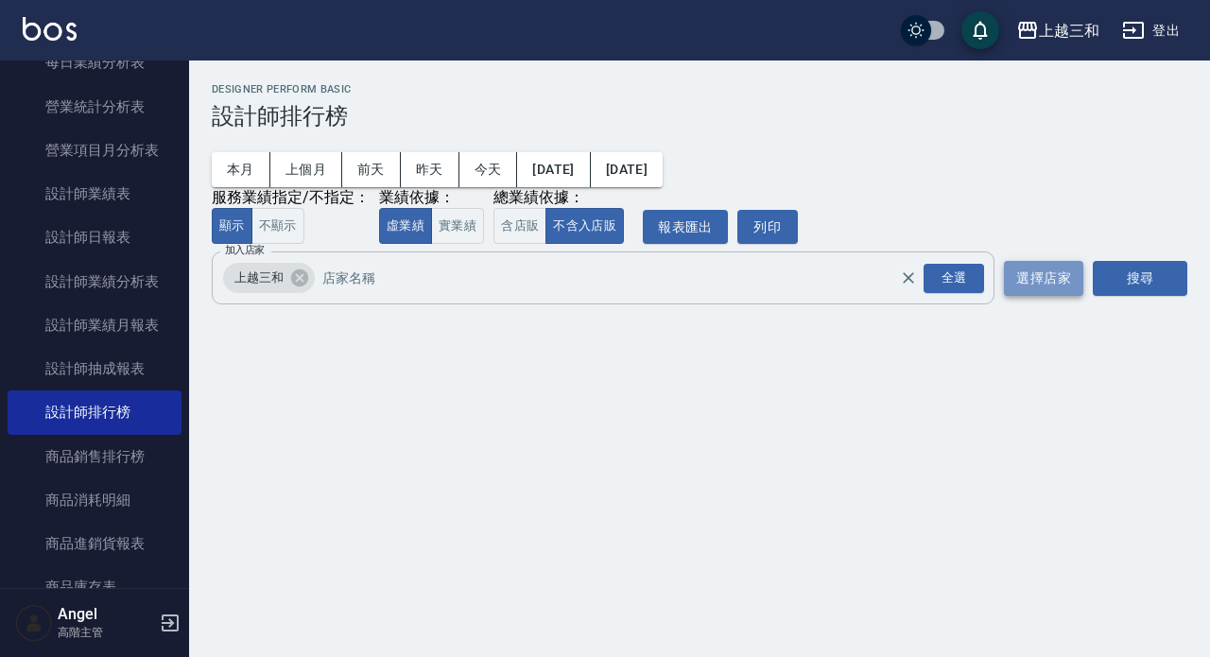
click at [1050, 279] on button "選擇店家" at bounding box center [1043, 278] width 79 height 35
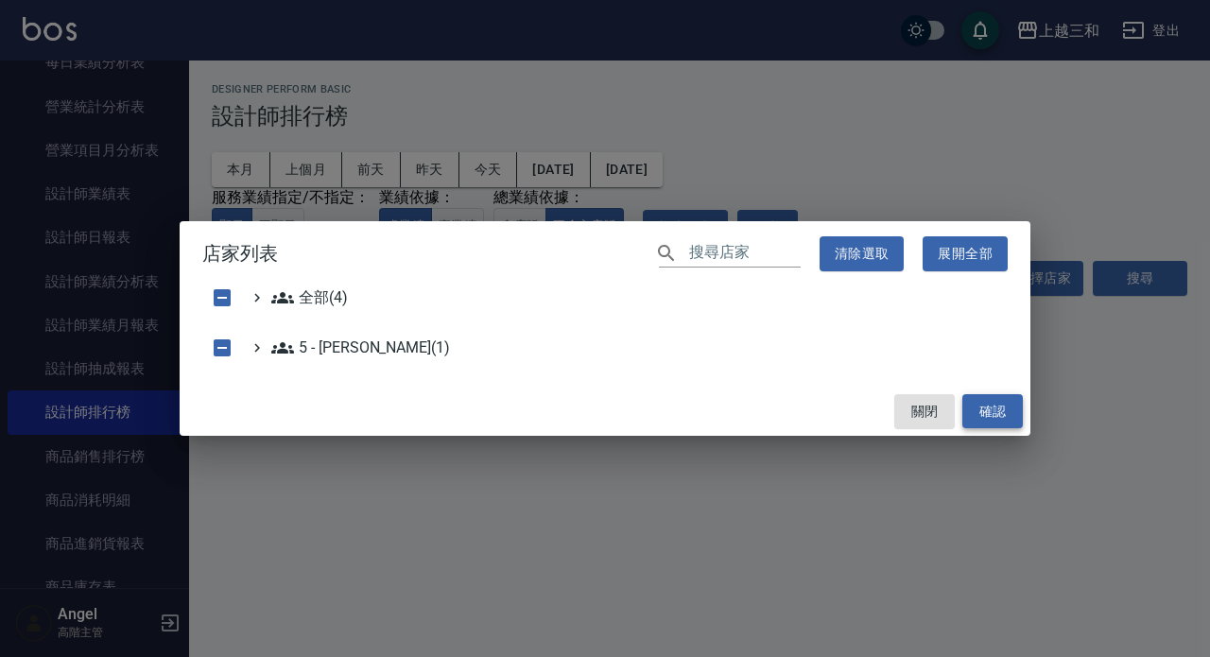
click at [990, 415] on button "確認" at bounding box center [993, 411] width 61 height 35
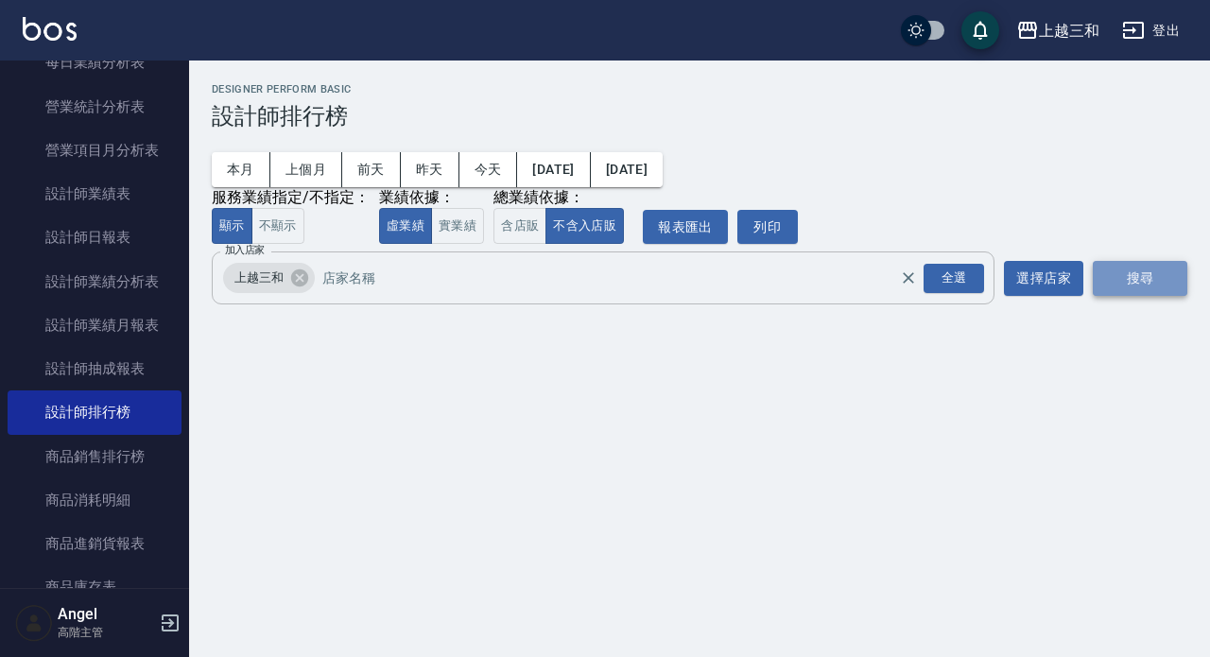
click at [1117, 284] on button "搜尋" at bounding box center [1140, 278] width 95 height 35
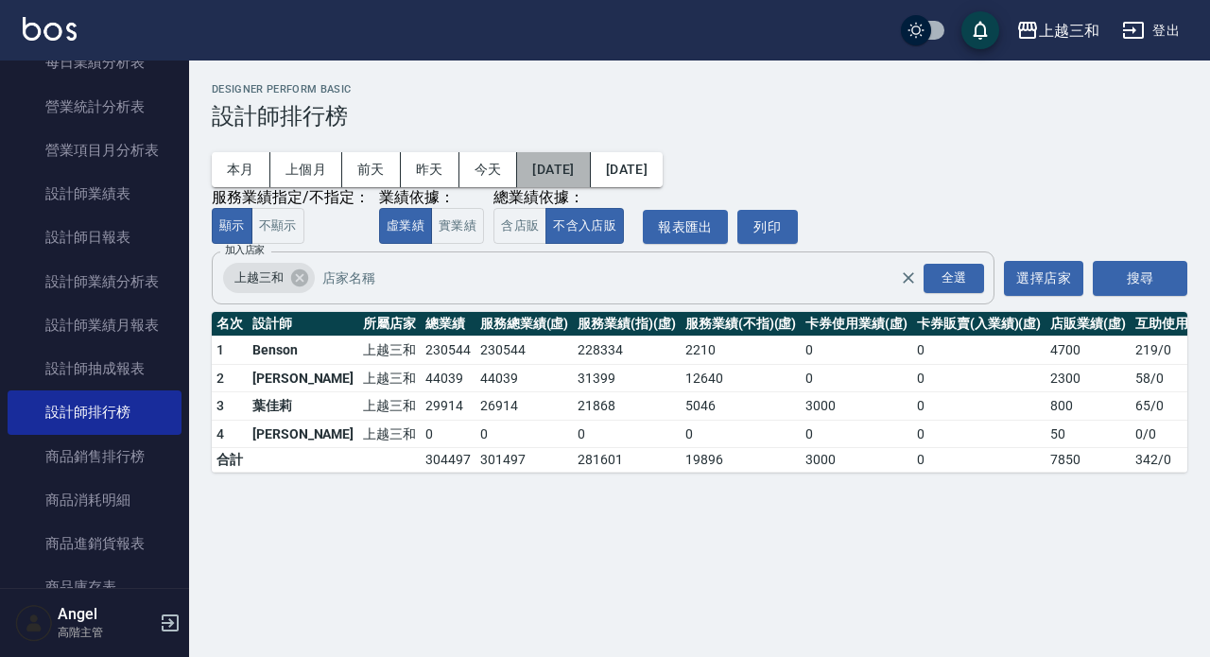
click at [575, 164] on button "[DATE]" at bounding box center [553, 169] width 73 height 35
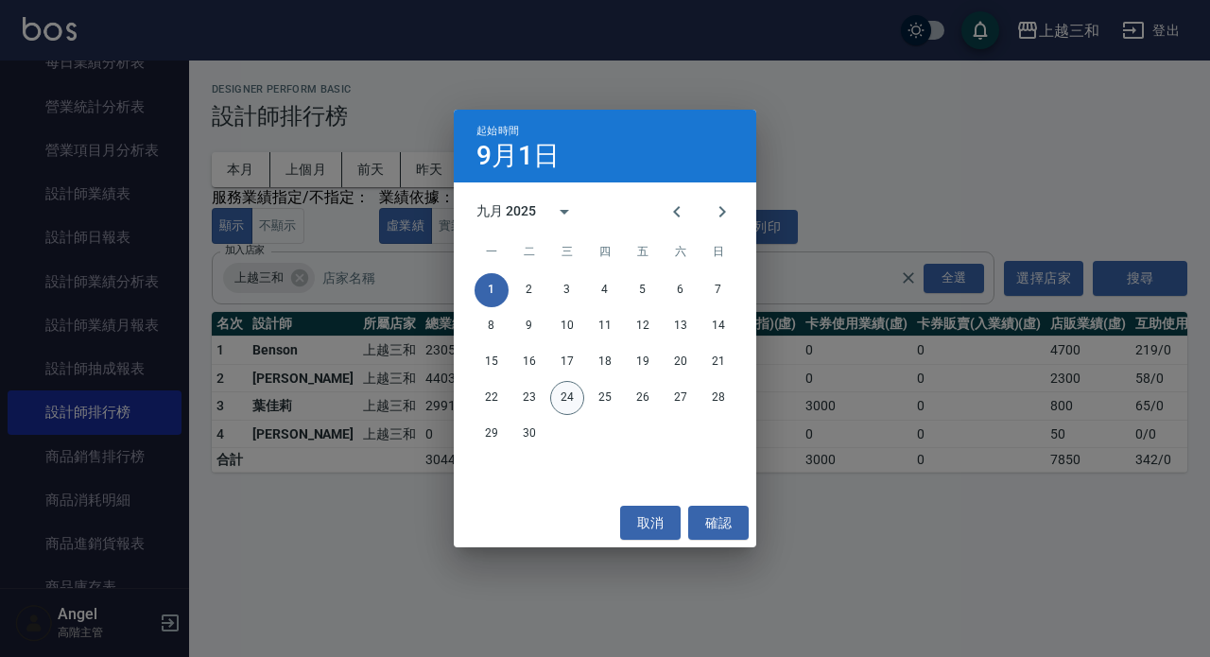
click at [570, 403] on button "24" at bounding box center [567, 398] width 34 height 34
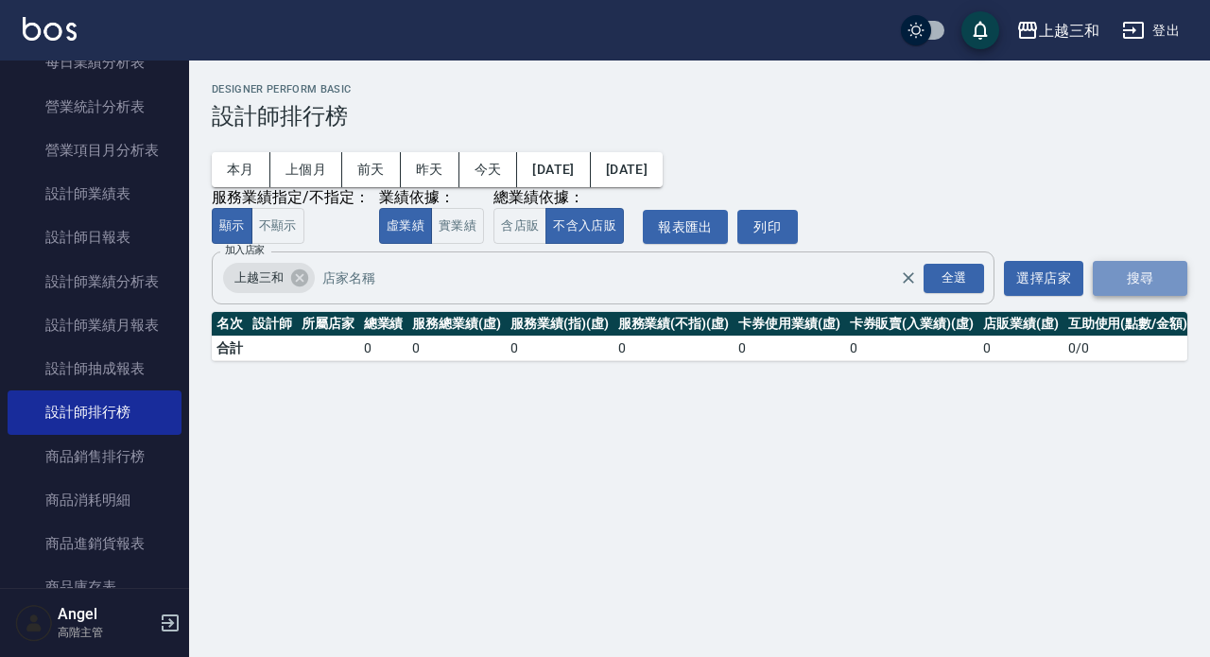
click at [1126, 276] on button "搜尋" at bounding box center [1140, 278] width 95 height 35
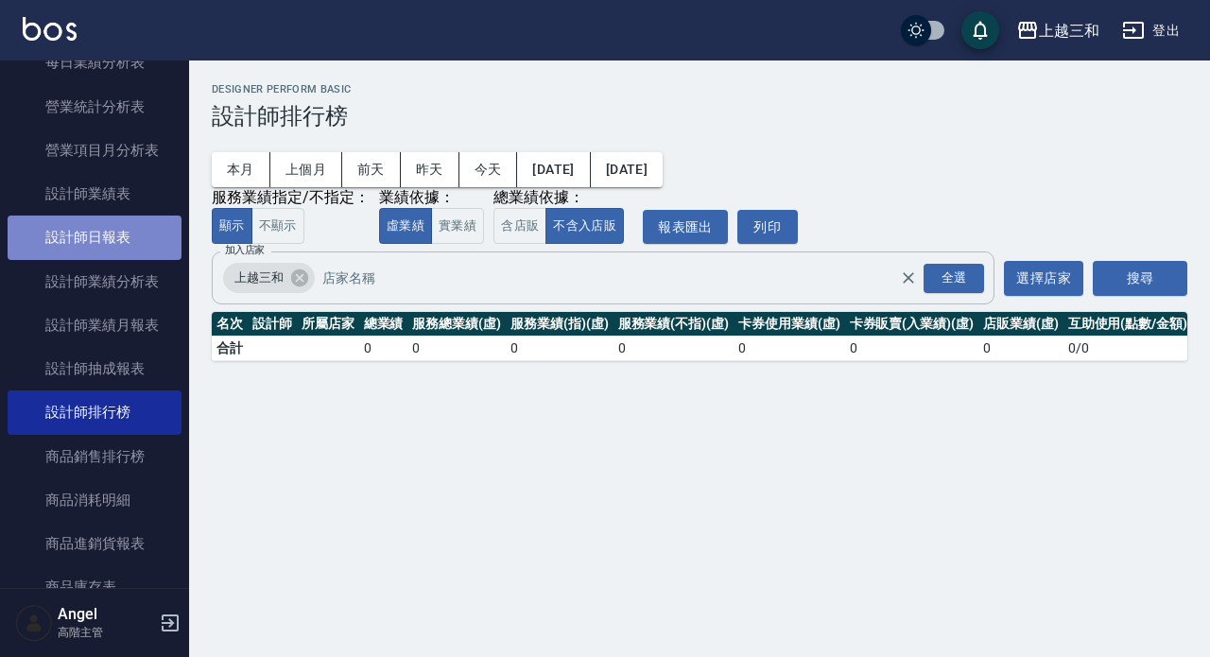
click at [118, 240] on link "設計師日報表" at bounding box center [95, 237] width 174 height 43
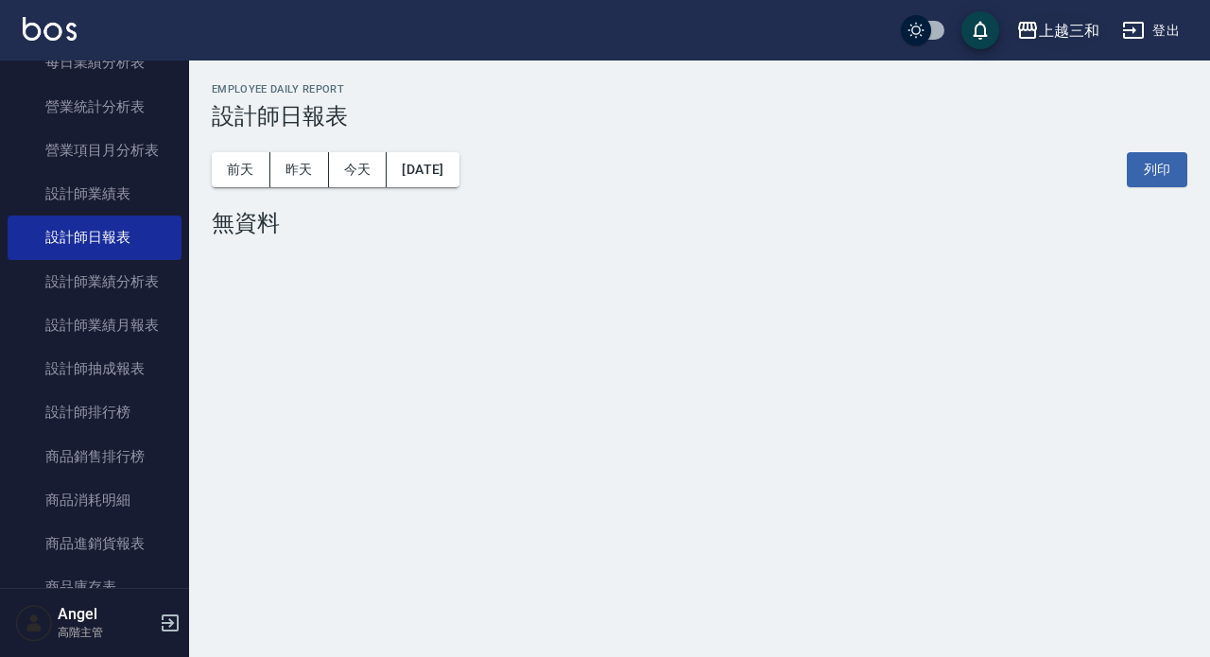
click at [1075, 28] on div "上越三和" at bounding box center [1069, 31] width 61 height 24
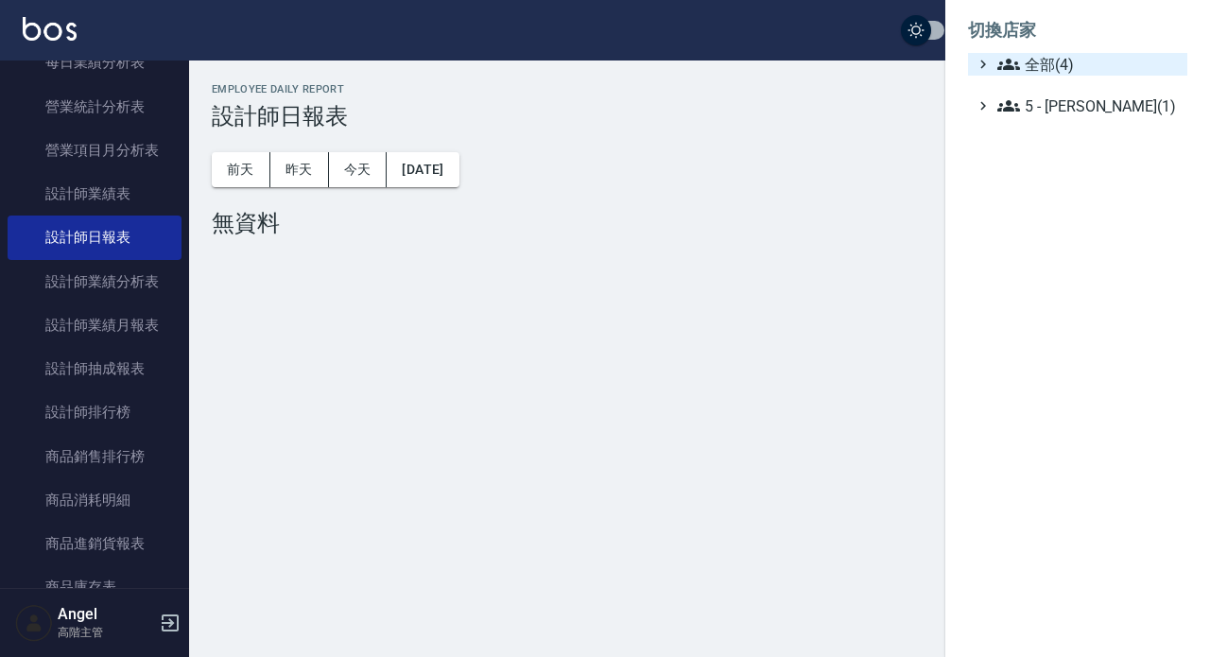
click at [1075, 70] on span "全部(4)" at bounding box center [1089, 64] width 183 height 23
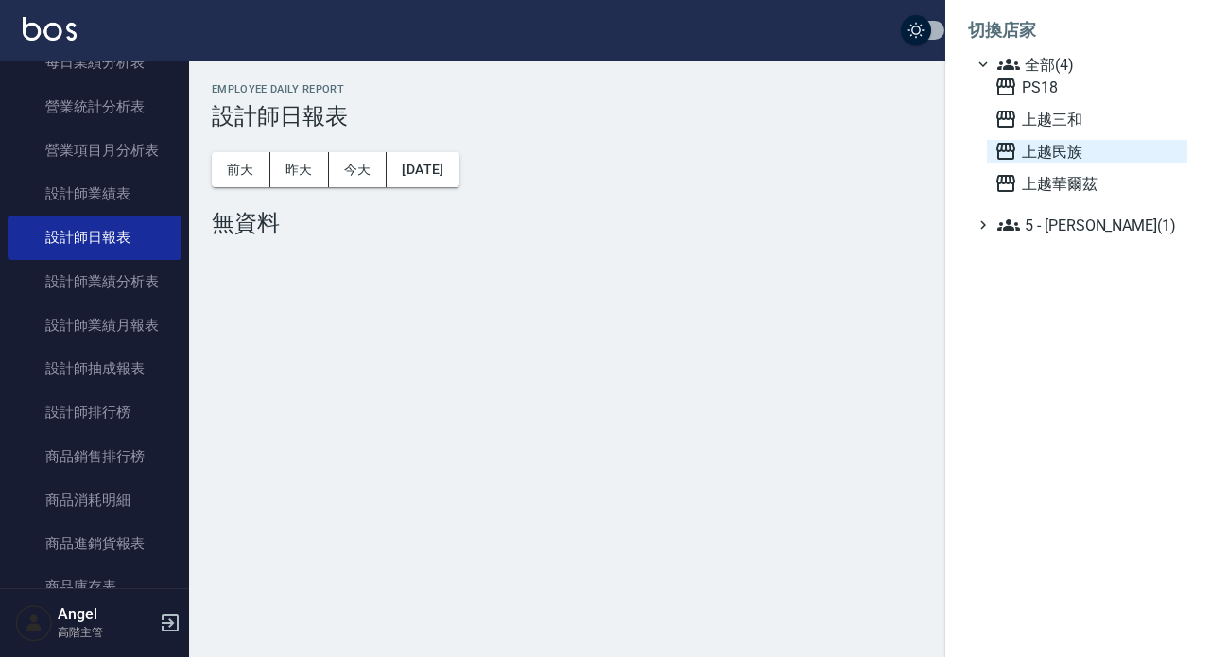
click at [1074, 154] on span "上越民族" at bounding box center [1087, 151] width 185 height 23
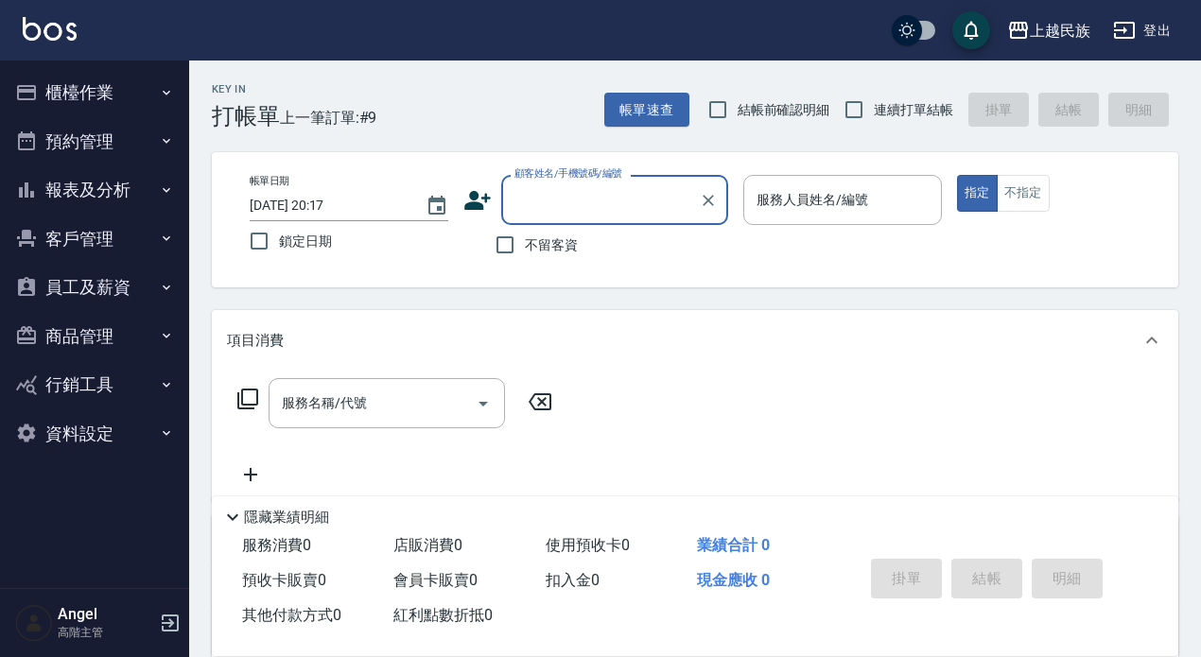
click at [101, 192] on button "報表及分析" at bounding box center [95, 189] width 174 height 49
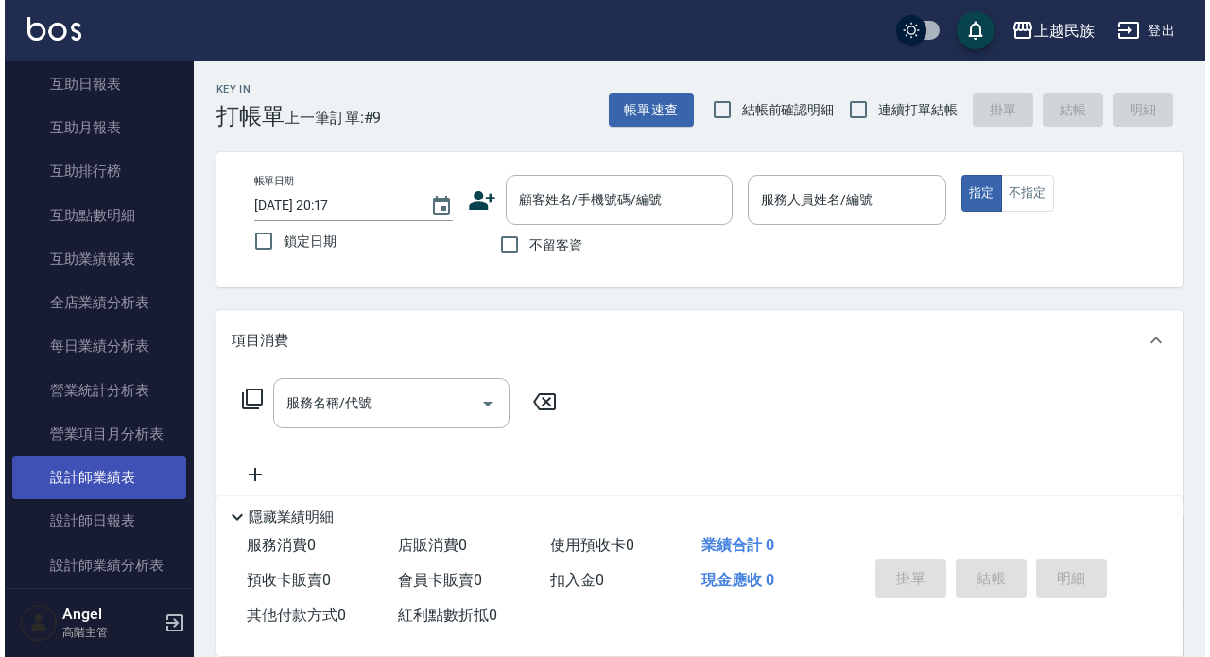
scroll to position [567, 0]
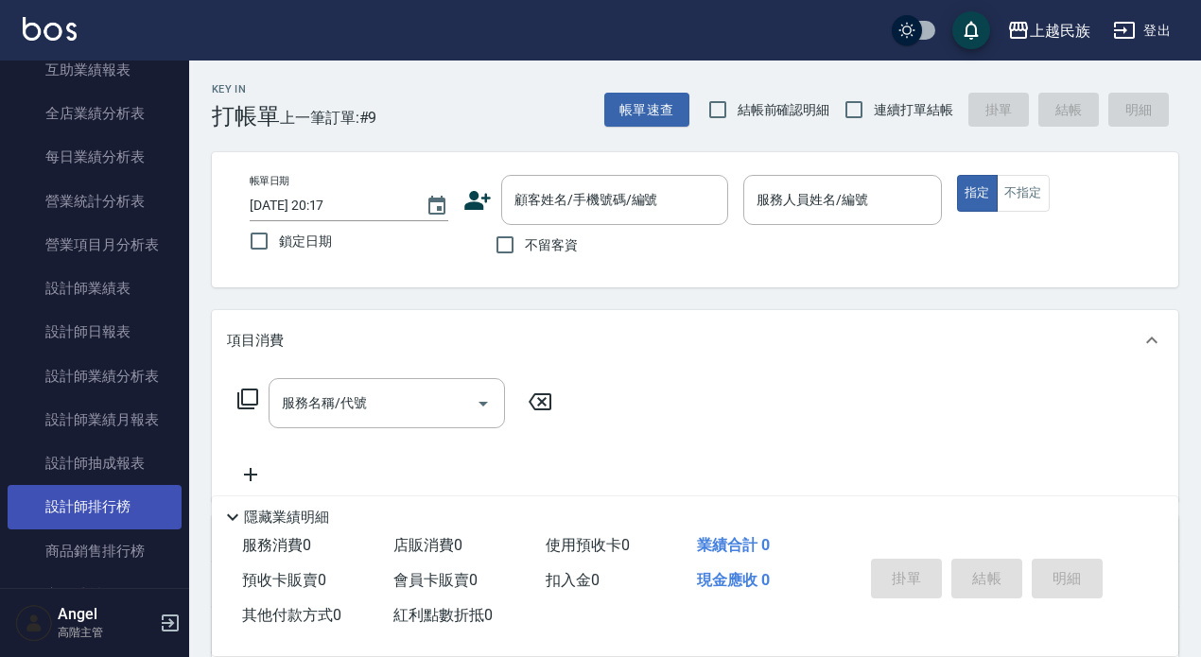
click at [116, 501] on link "設計師排行榜" at bounding box center [95, 506] width 174 height 43
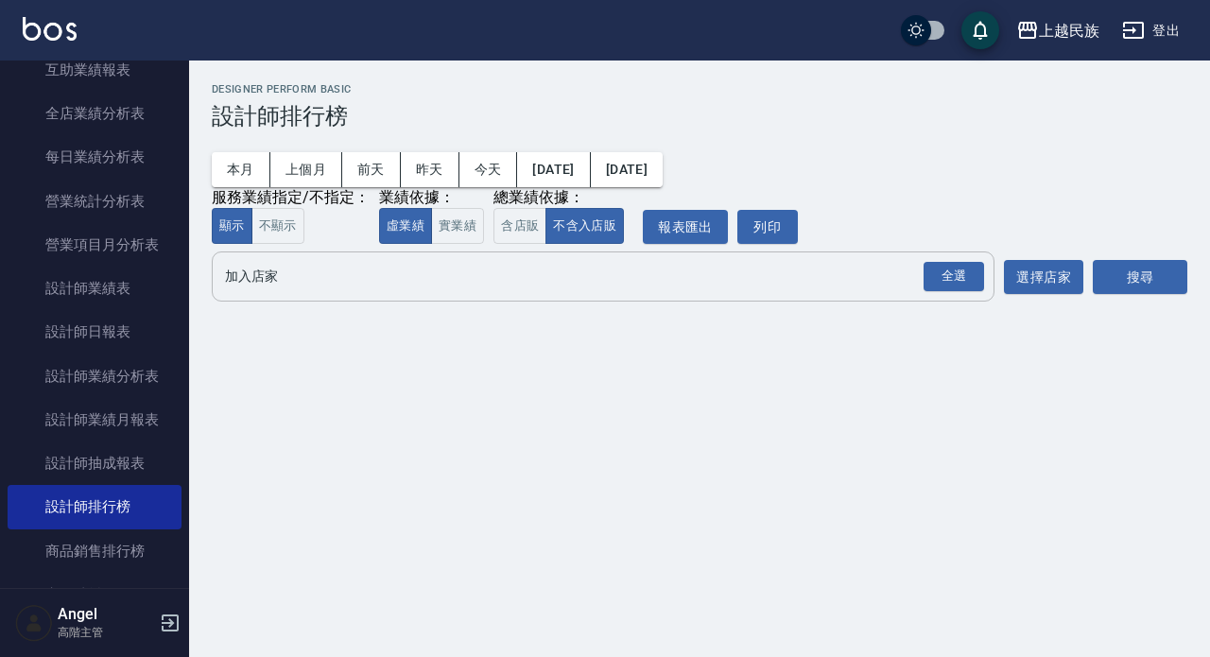
click at [517, 287] on input "加入店家" at bounding box center [589, 276] width 738 height 33
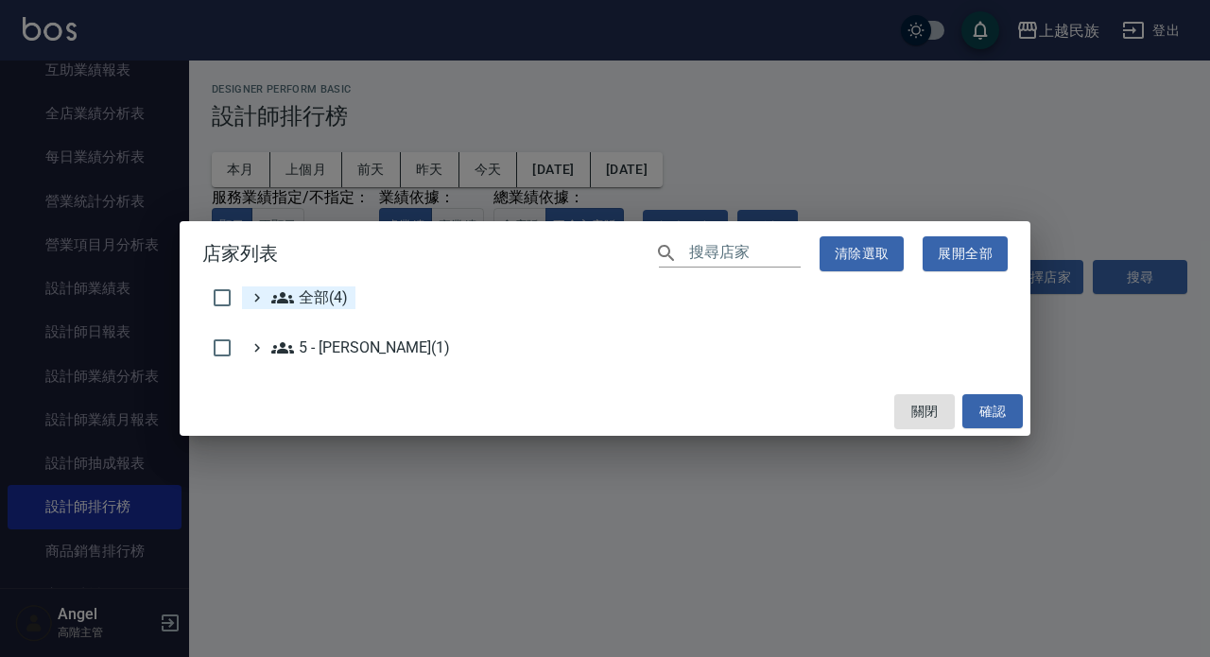
click at [353, 301] on div "全部(4)" at bounding box center [298, 298] width 113 height 23
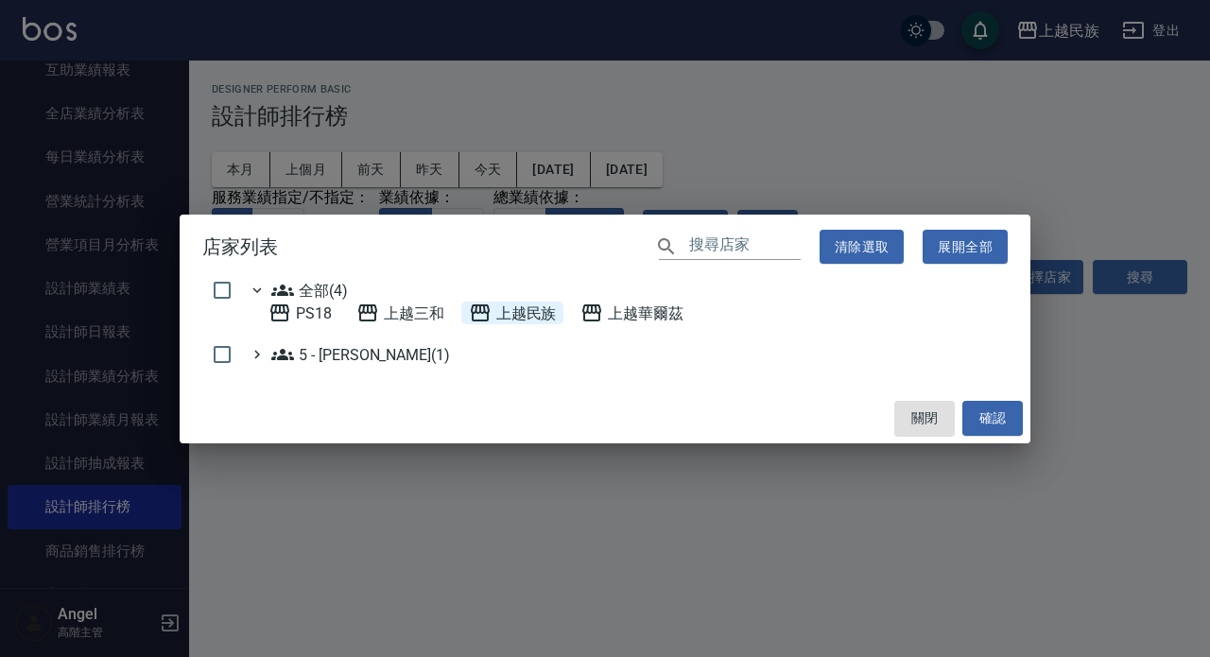
click at [552, 316] on span "上越民族" at bounding box center [513, 313] width 88 height 23
click at [986, 420] on button "確認" at bounding box center [993, 418] width 61 height 35
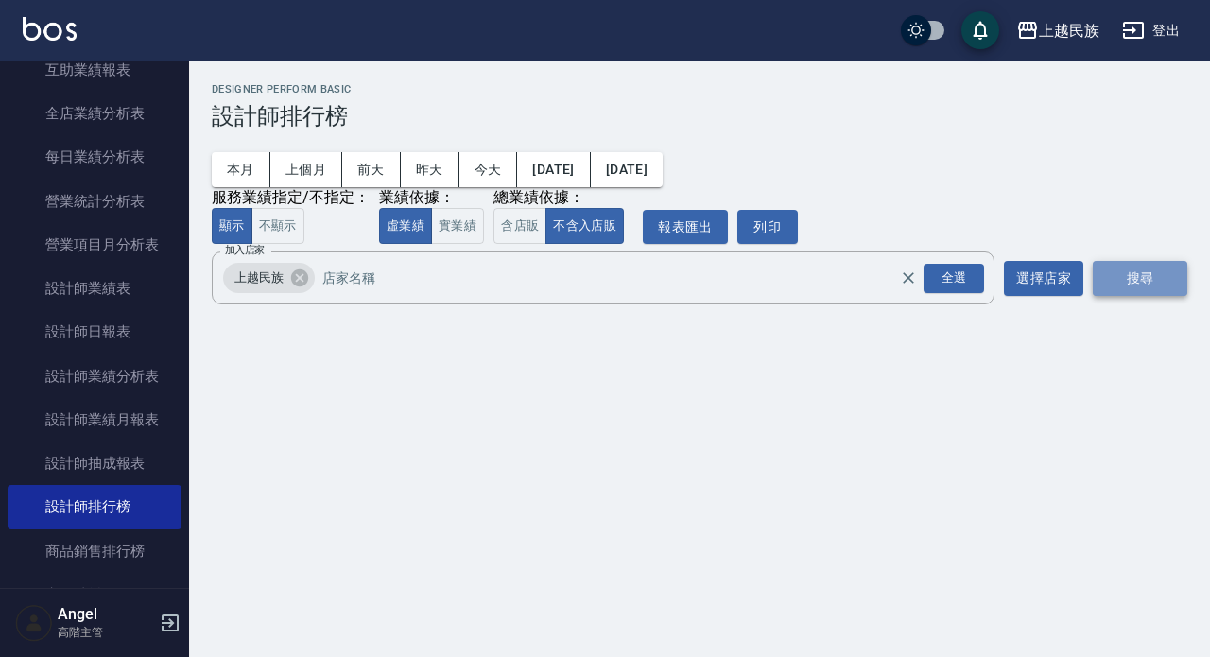
click at [1145, 286] on button "搜尋" at bounding box center [1140, 278] width 95 height 35
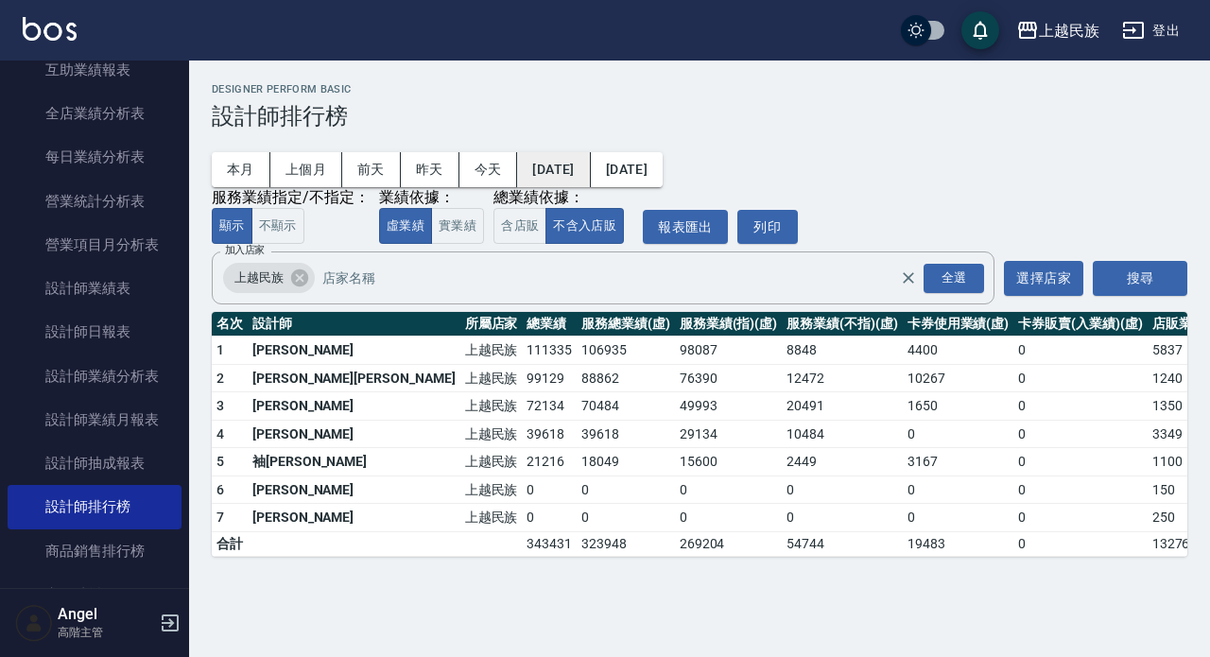
click at [580, 166] on button "[DATE]" at bounding box center [553, 169] width 73 height 35
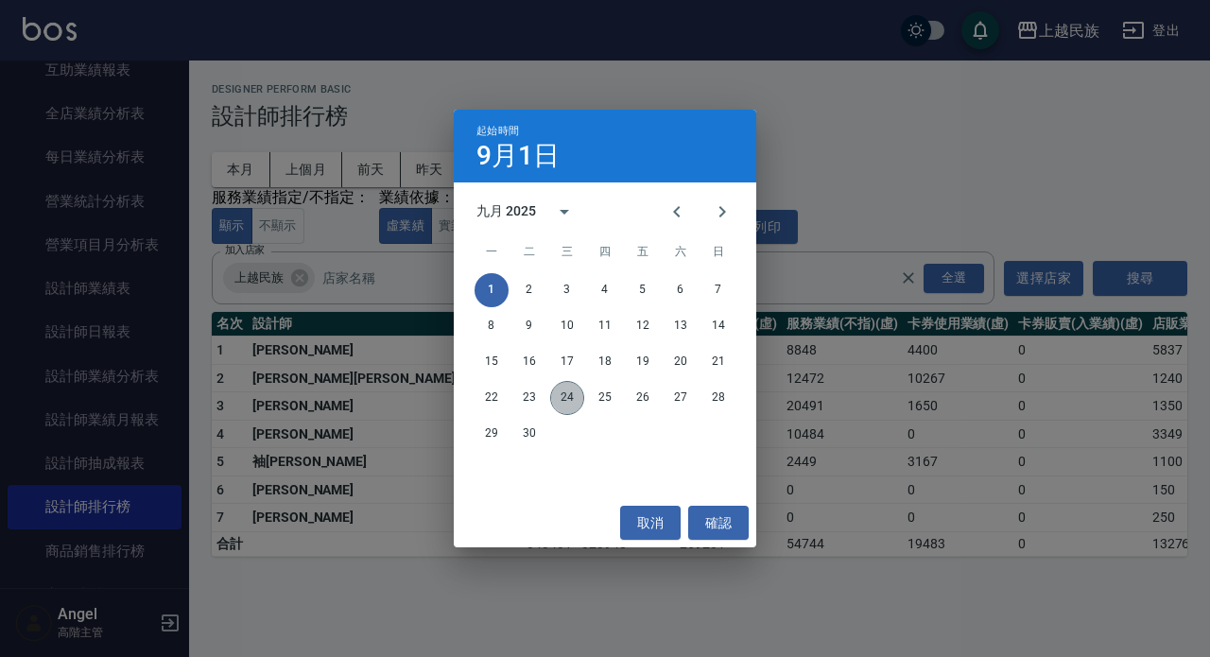
click at [569, 402] on button "24" at bounding box center [567, 398] width 34 height 34
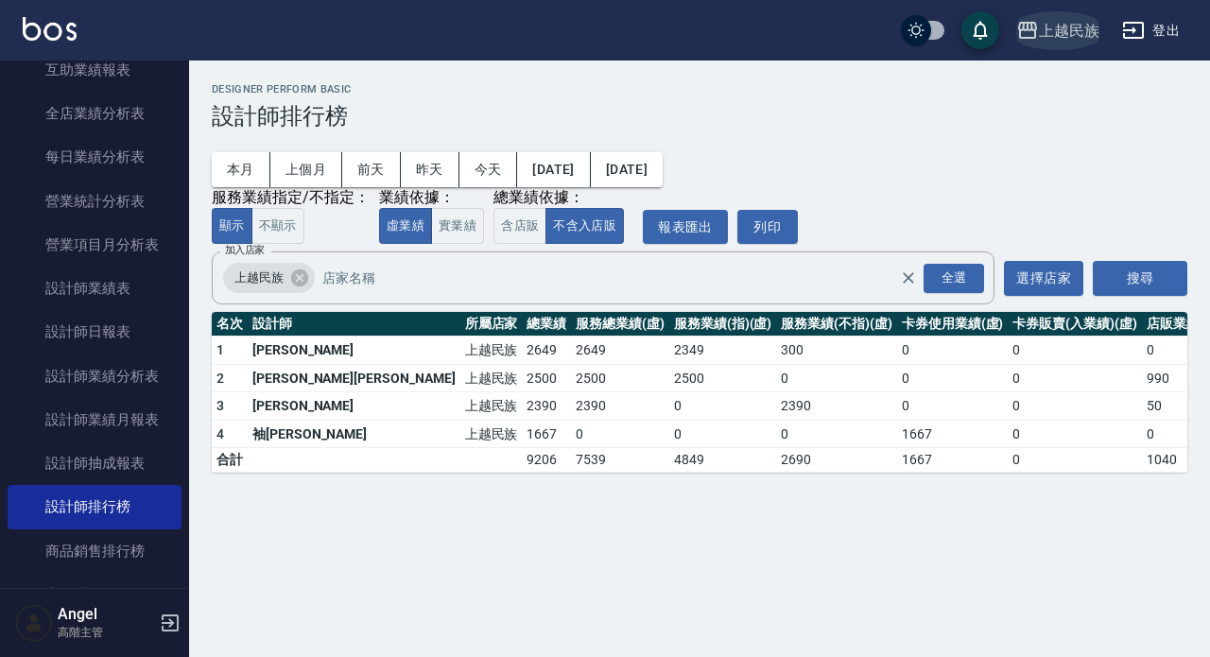
click at [1081, 26] on div "上越民族" at bounding box center [1069, 31] width 61 height 24
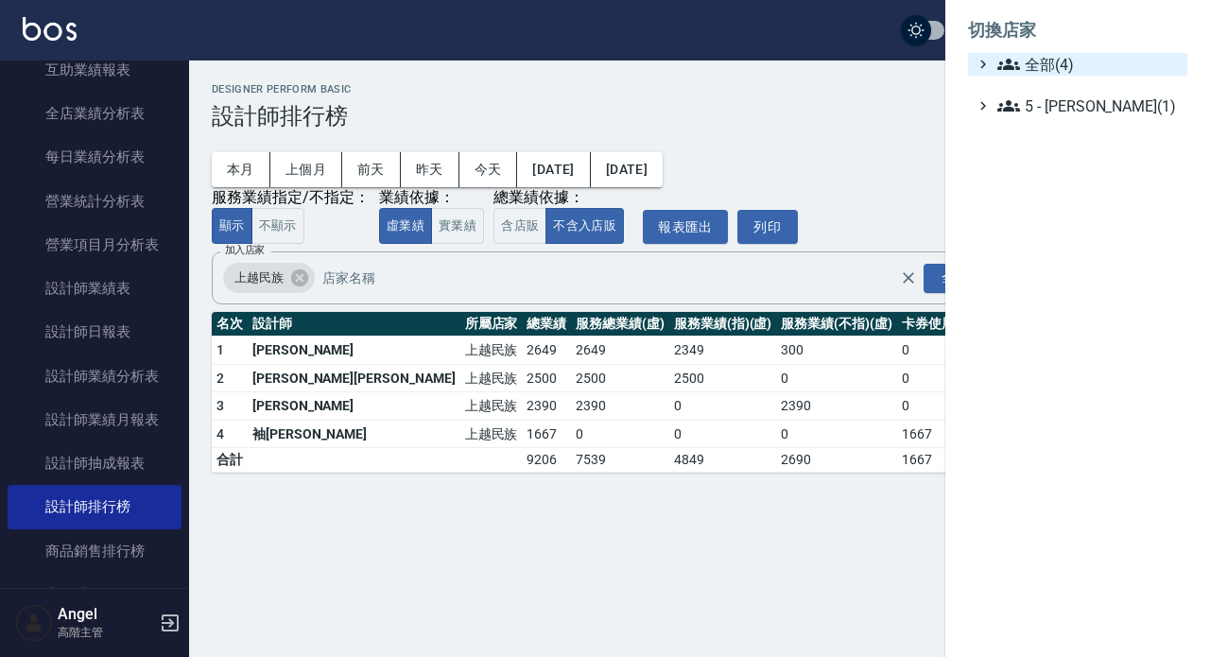
click at [1063, 67] on span "全部(4)" at bounding box center [1089, 64] width 183 height 23
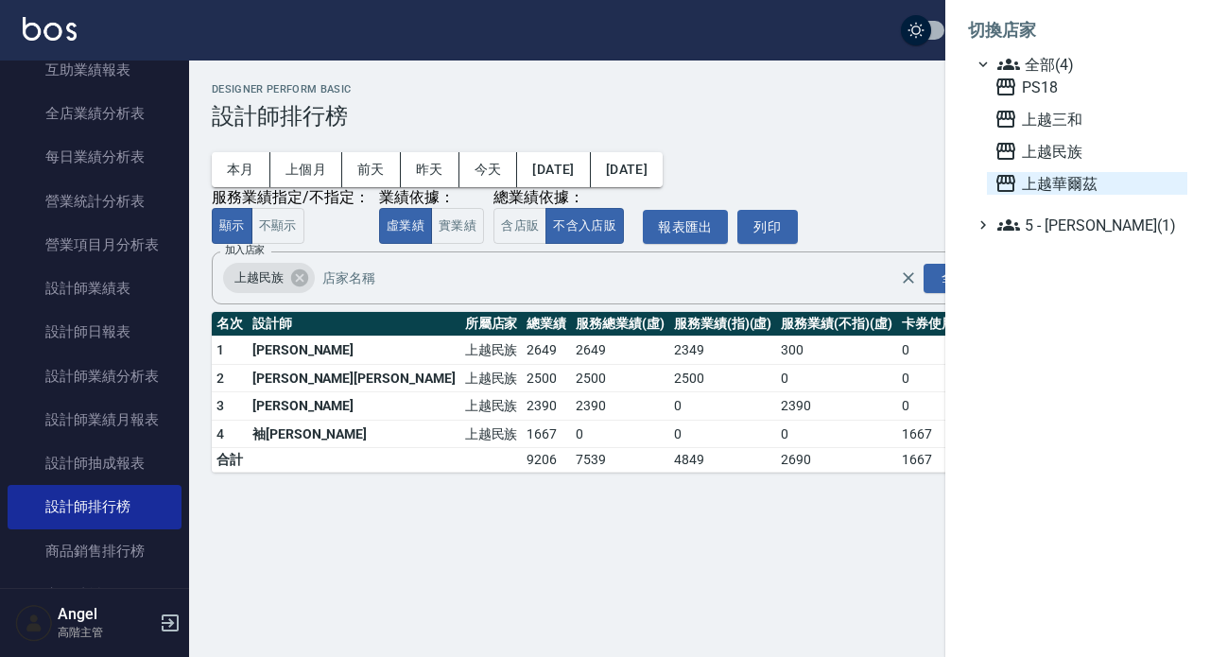
click at [1084, 185] on span "上越華爾茲" at bounding box center [1087, 183] width 185 height 23
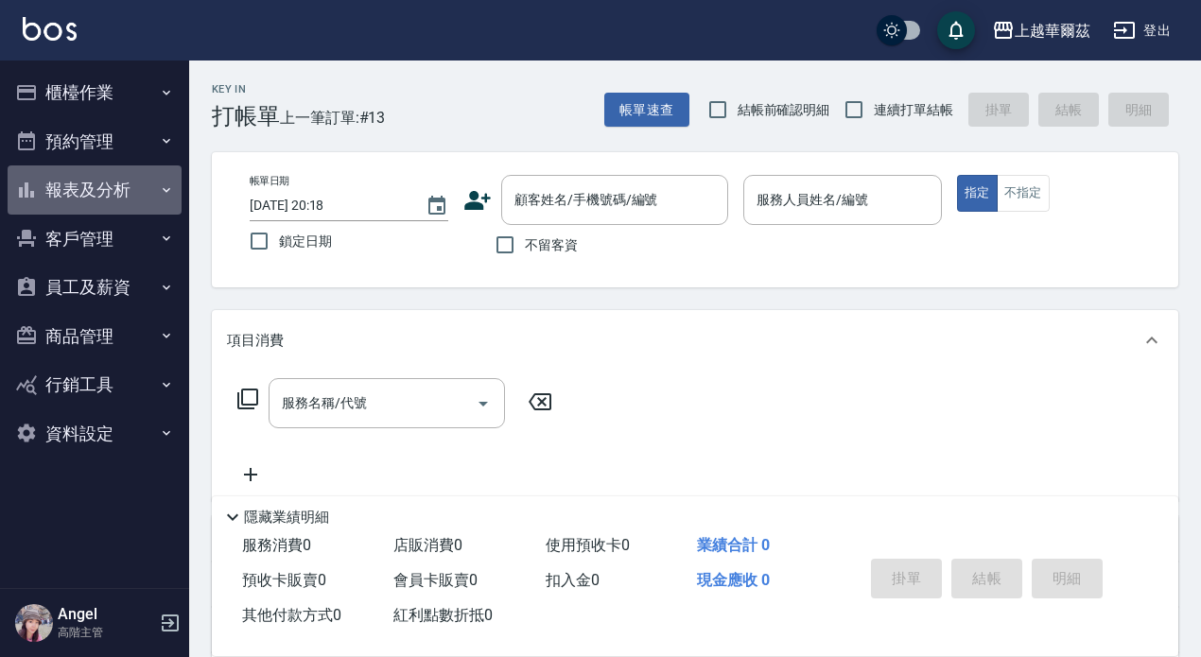
click at [80, 186] on button "報表及分析" at bounding box center [95, 189] width 174 height 49
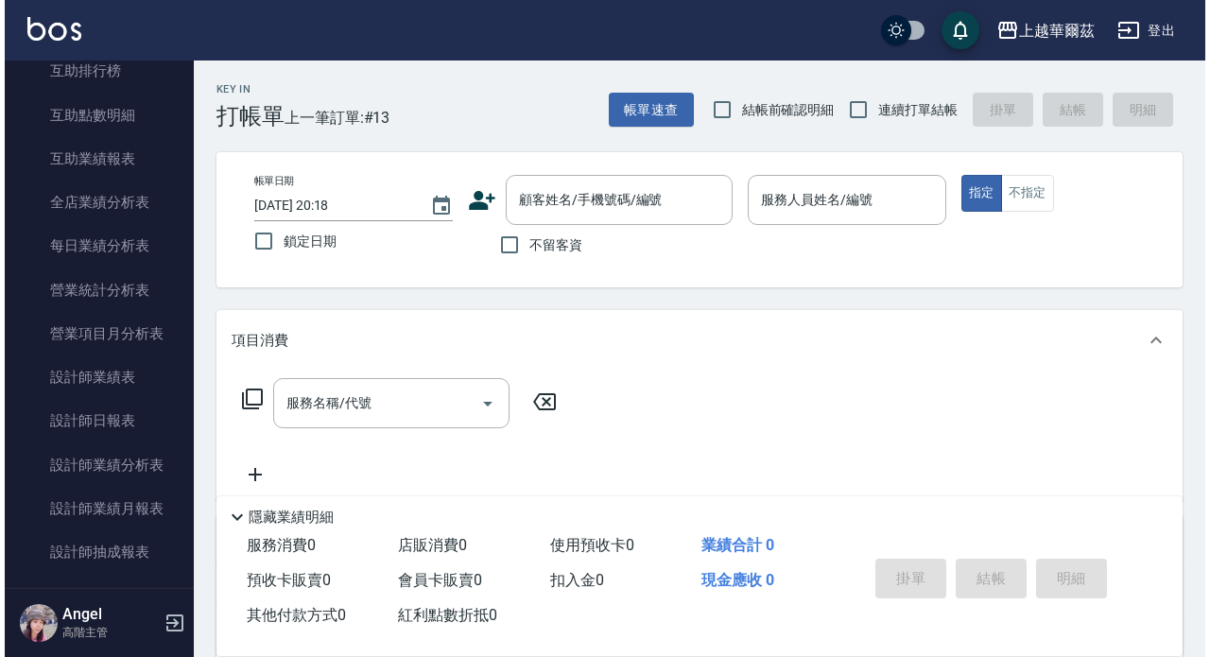
scroll to position [473, 0]
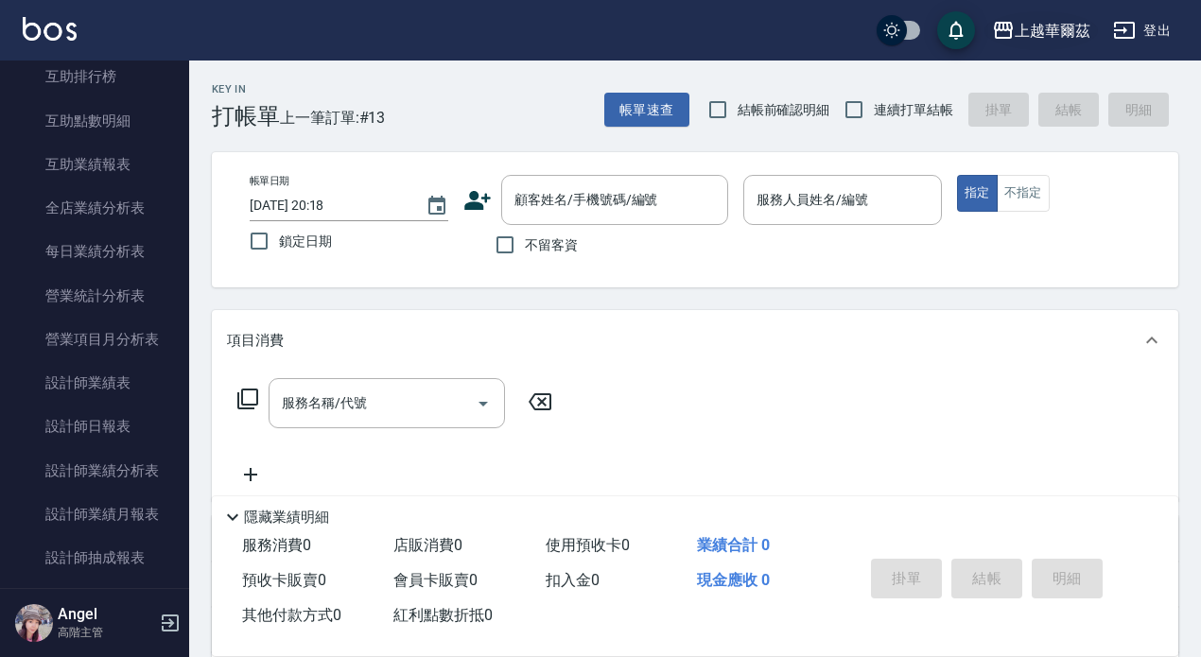
click at [1046, 31] on div "上越華爾茲" at bounding box center [1053, 31] width 76 height 24
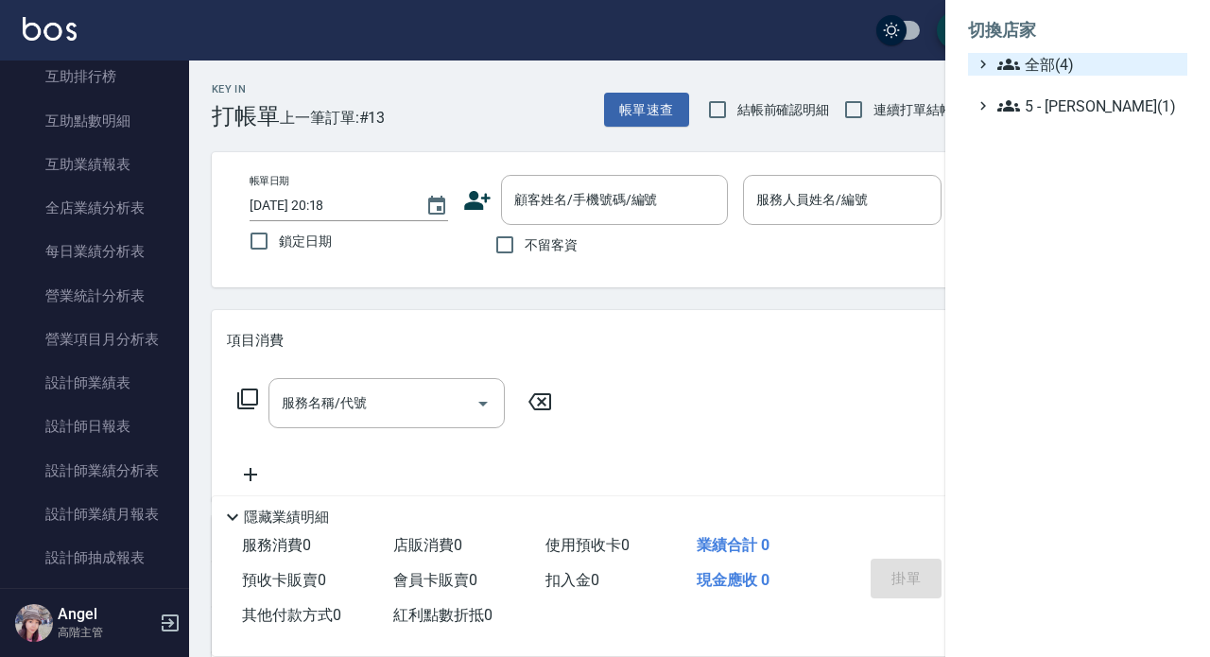
click at [1046, 61] on span "全部(4)" at bounding box center [1089, 64] width 183 height 23
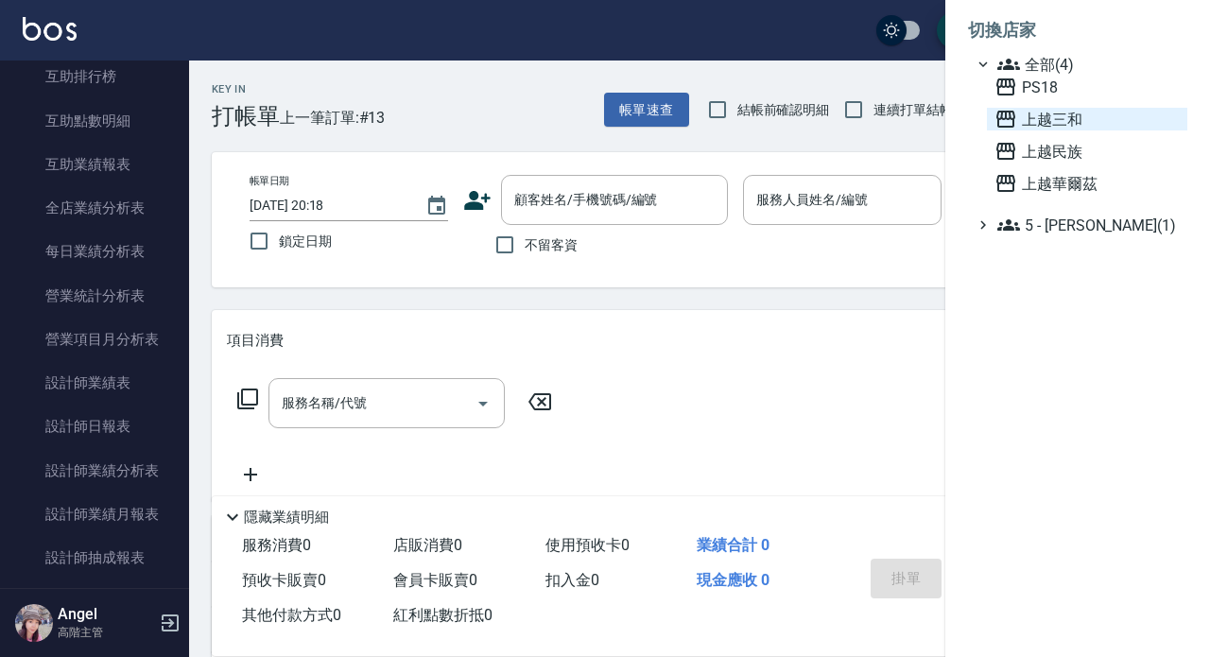
click at [1055, 120] on span "上越三和" at bounding box center [1087, 119] width 185 height 23
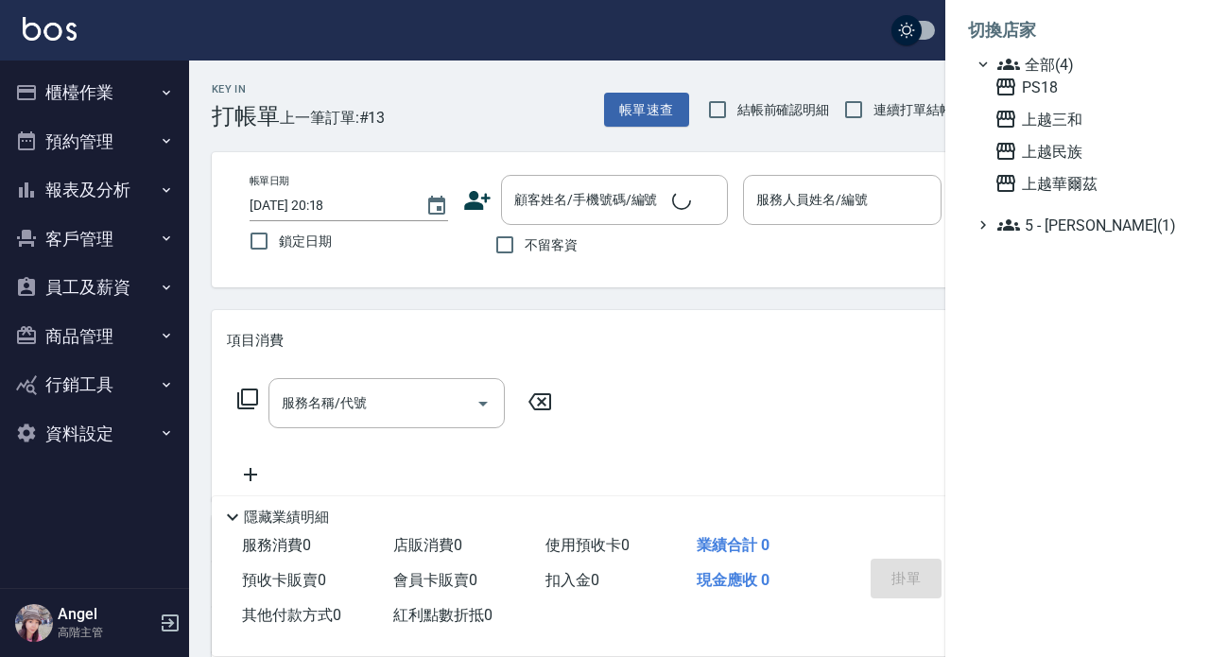
scroll to position [0, 0]
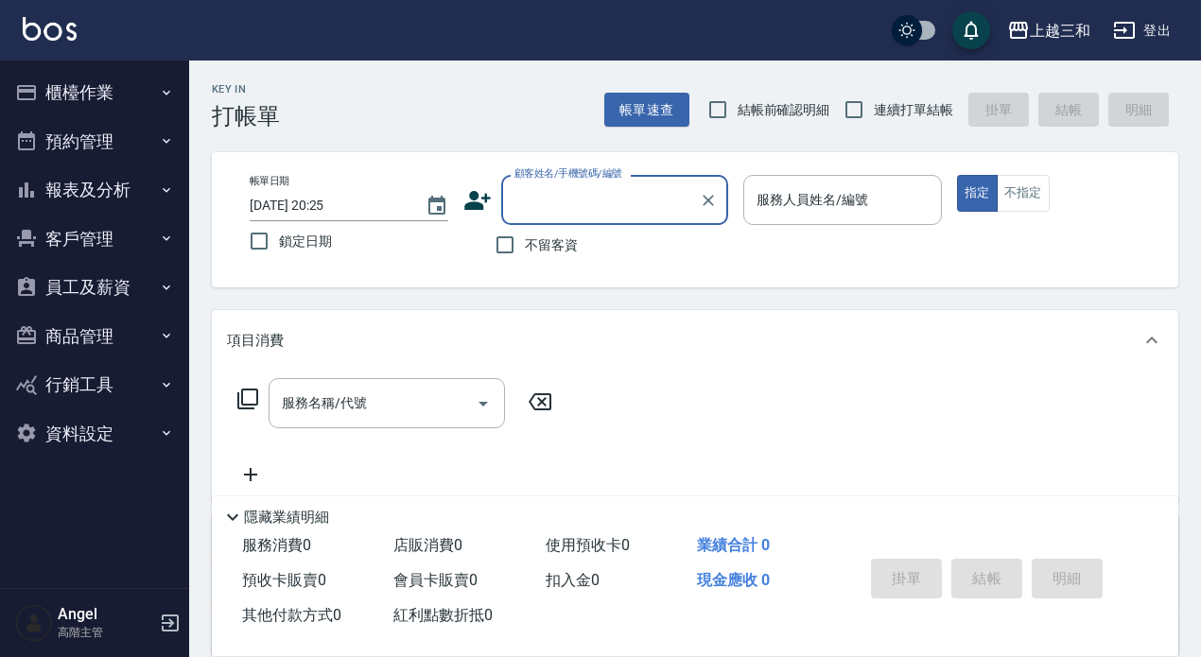
click at [90, 181] on button "報表及分析" at bounding box center [95, 189] width 174 height 49
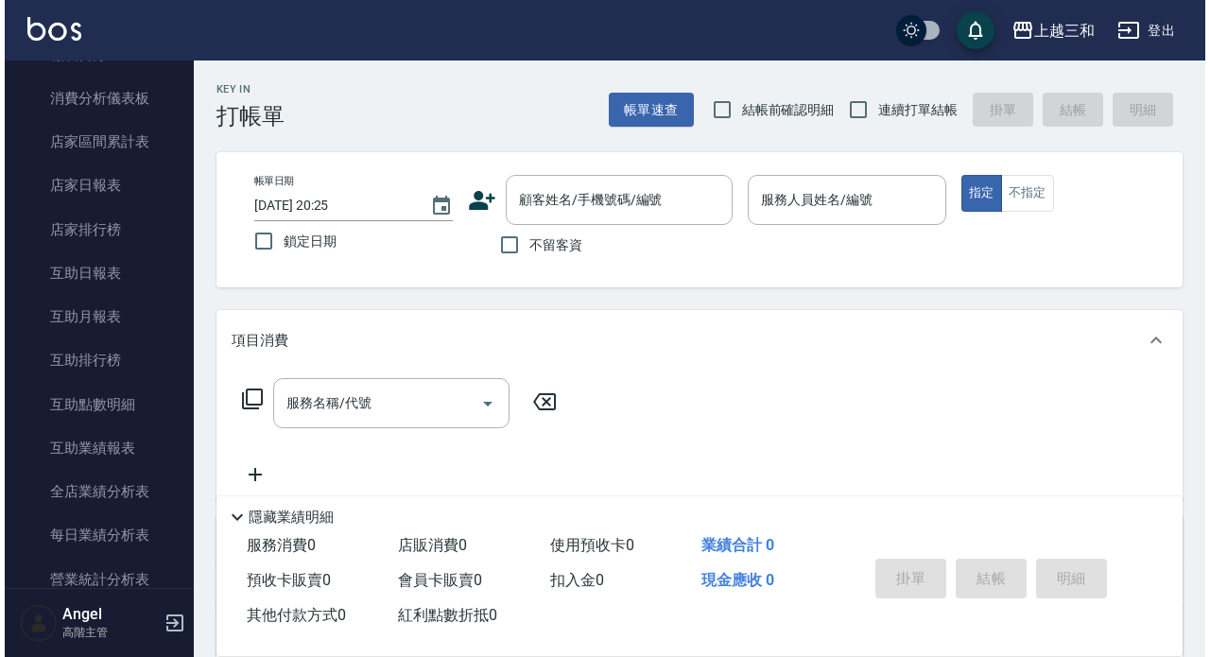
scroll to position [567, 0]
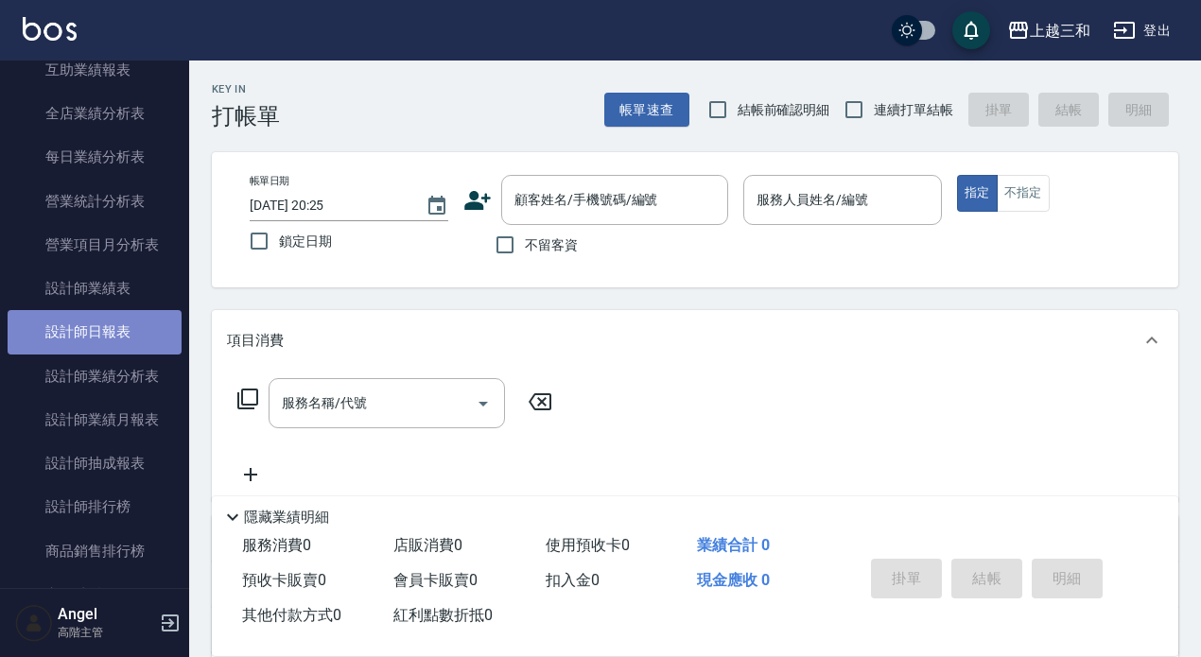
click at [112, 336] on link "設計師日報表" at bounding box center [95, 331] width 174 height 43
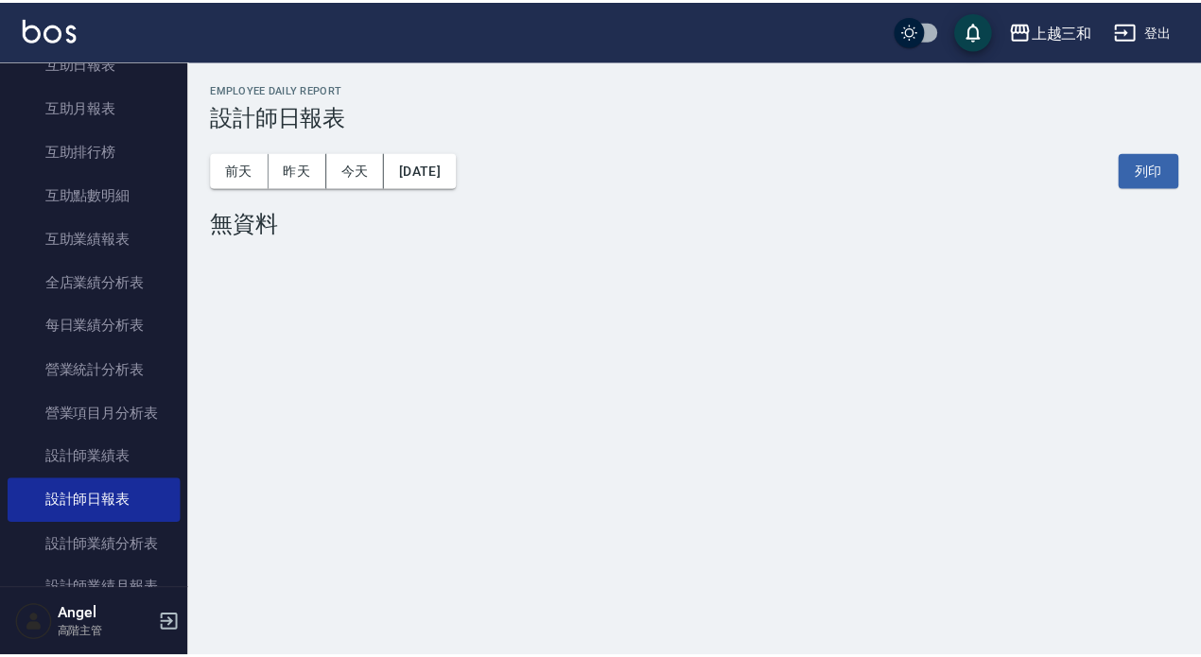
scroll to position [212, 0]
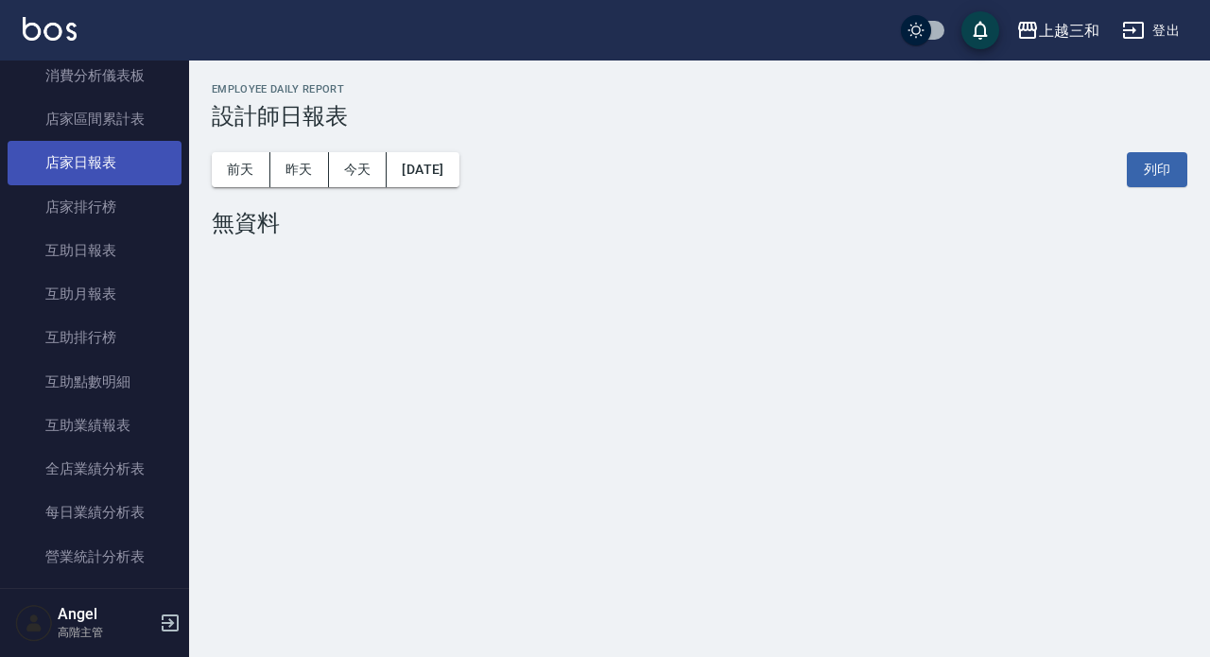
click at [123, 165] on link "店家日報表" at bounding box center [95, 162] width 174 height 43
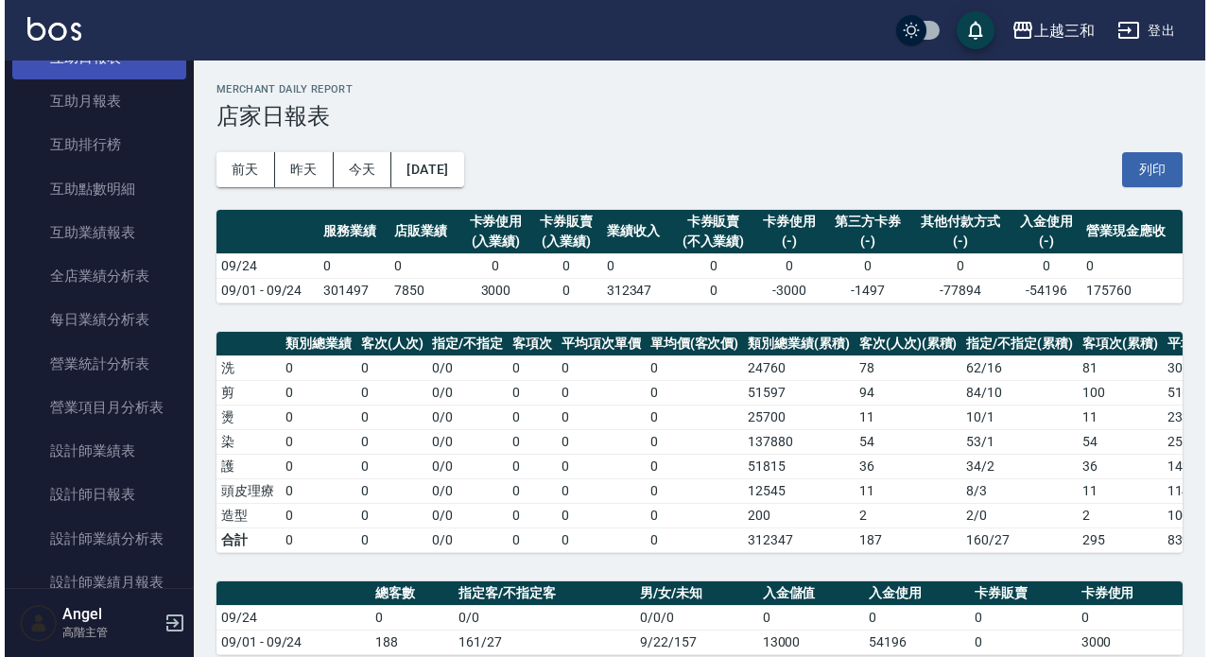
scroll to position [306, 0]
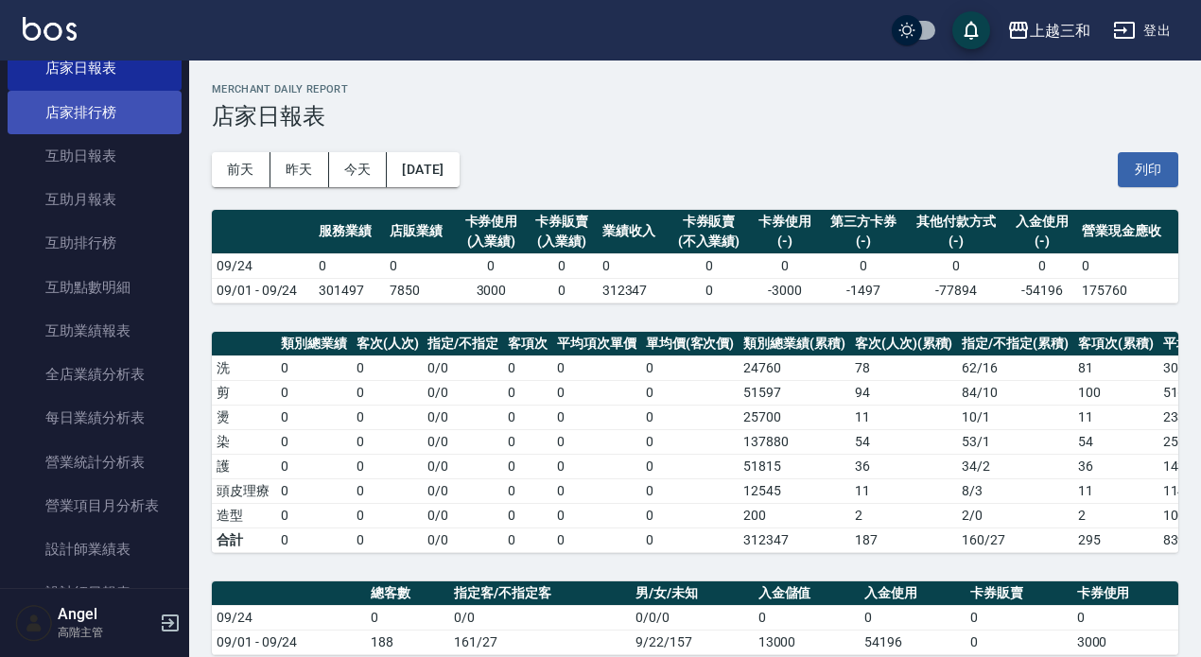
click at [116, 105] on link "店家排行榜" at bounding box center [95, 112] width 174 height 43
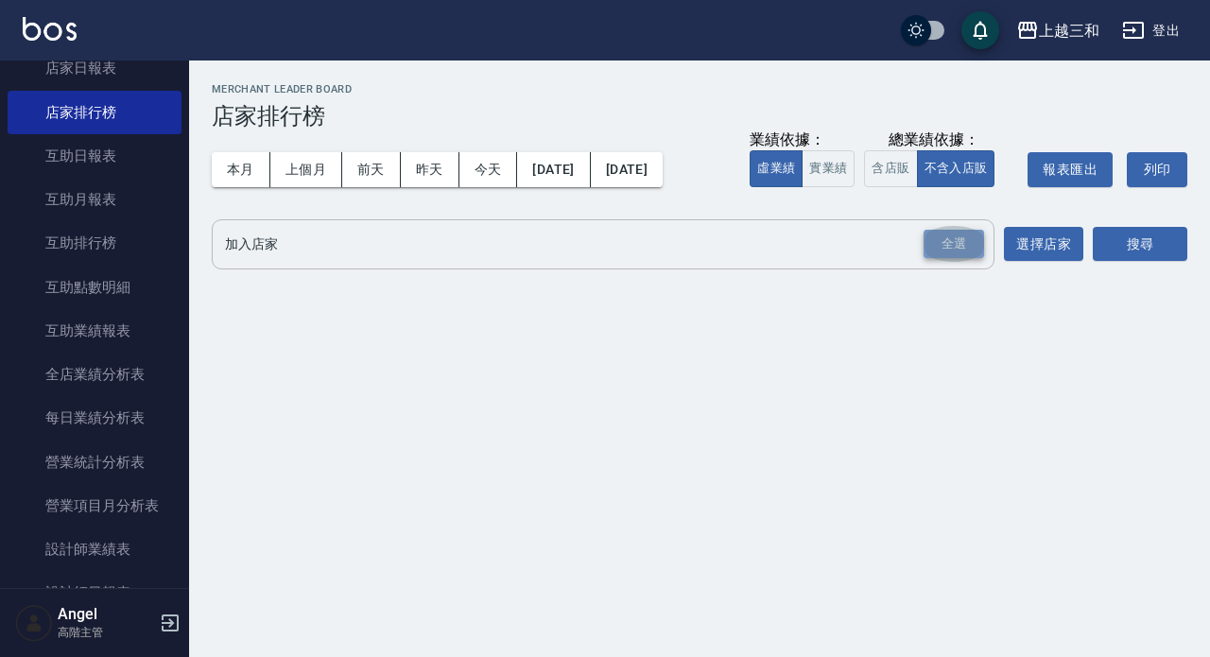
click at [945, 245] on div "全選" at bounding box center [954, 244] width 61 height 29
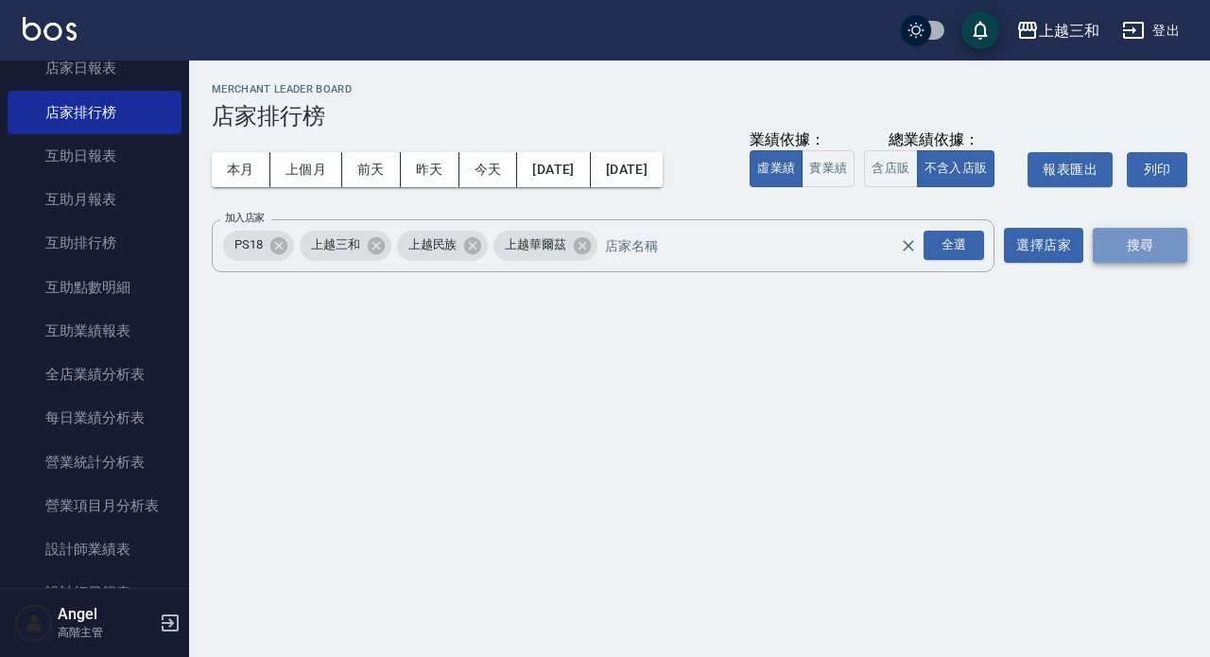
click at [1138, 244] on button "搜尋" at bounding box center [1140, 245] width 95 height 35
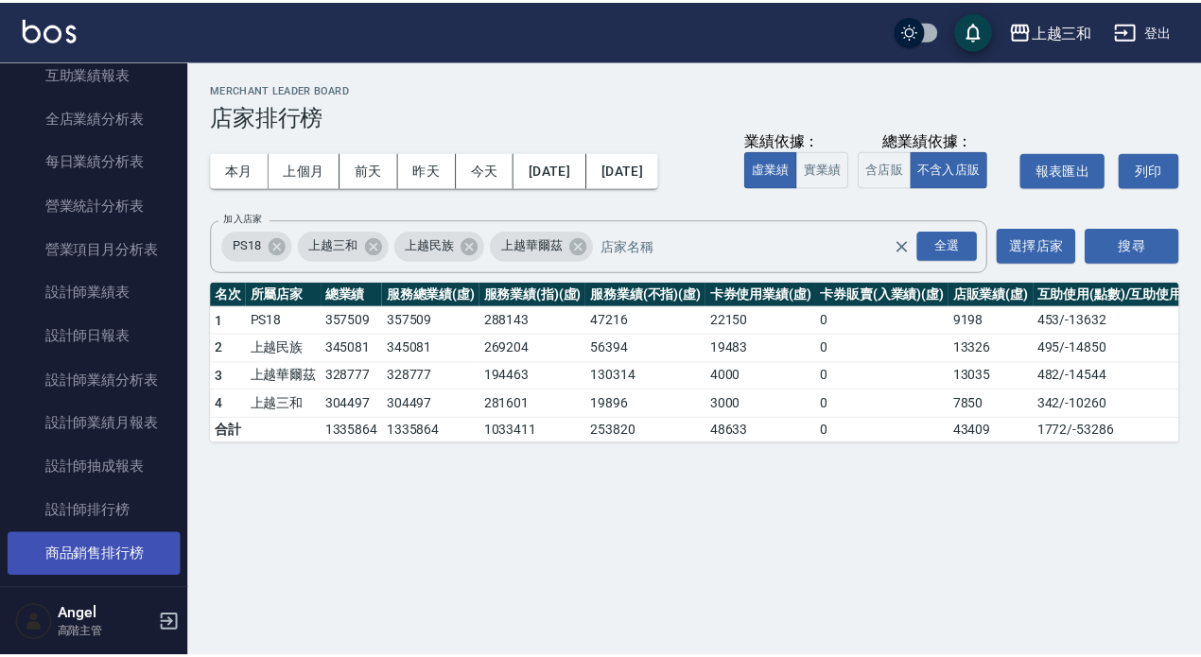
scroll to position [685, 0]
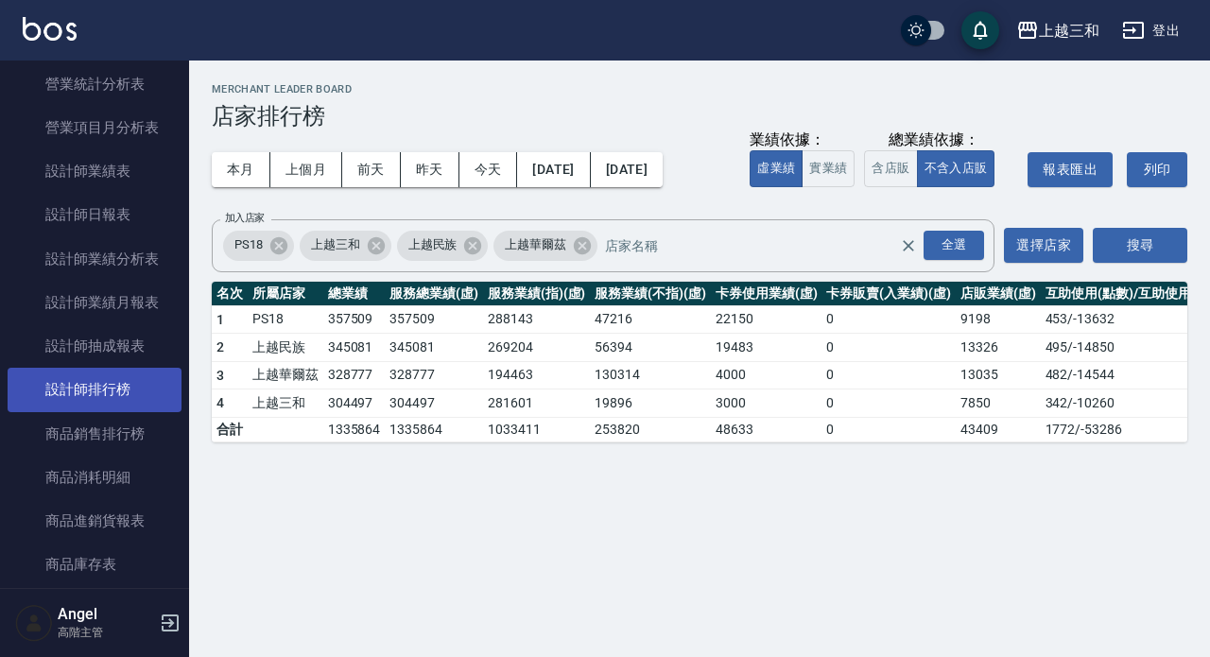
click at [112, 386] on link "設計師排行榜" at bounding box center [95, 389] width 174 height 43
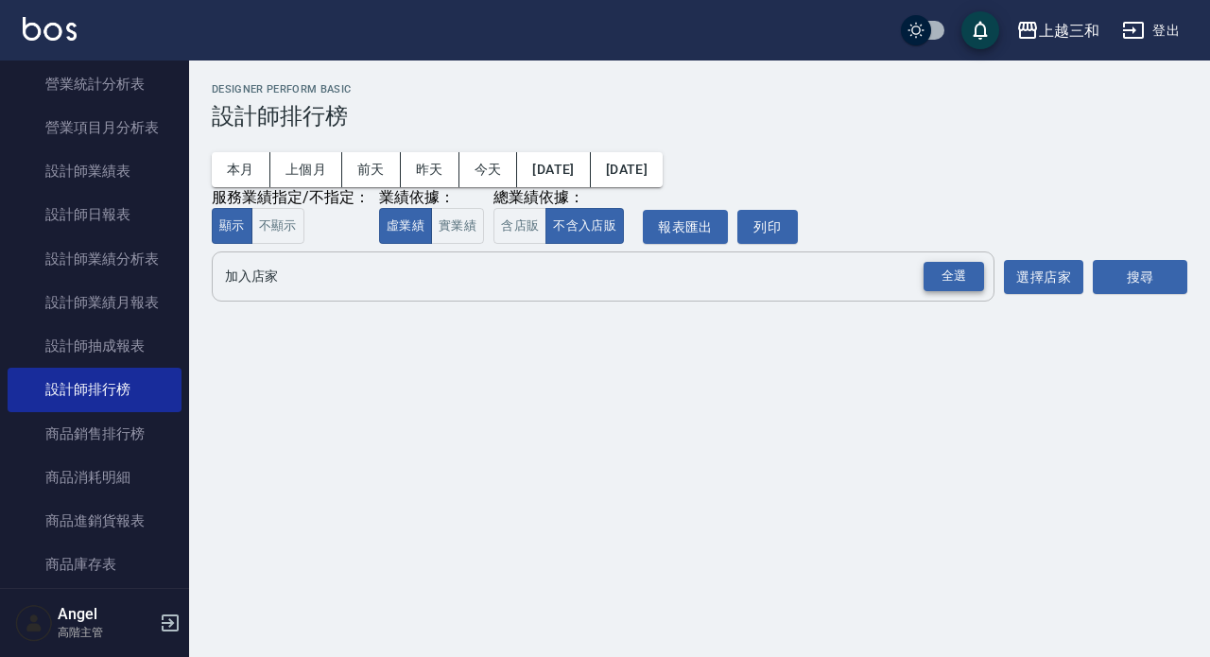
click at [963, 282] on div "全選" at bounding box center [954, 276] width 61 height 29
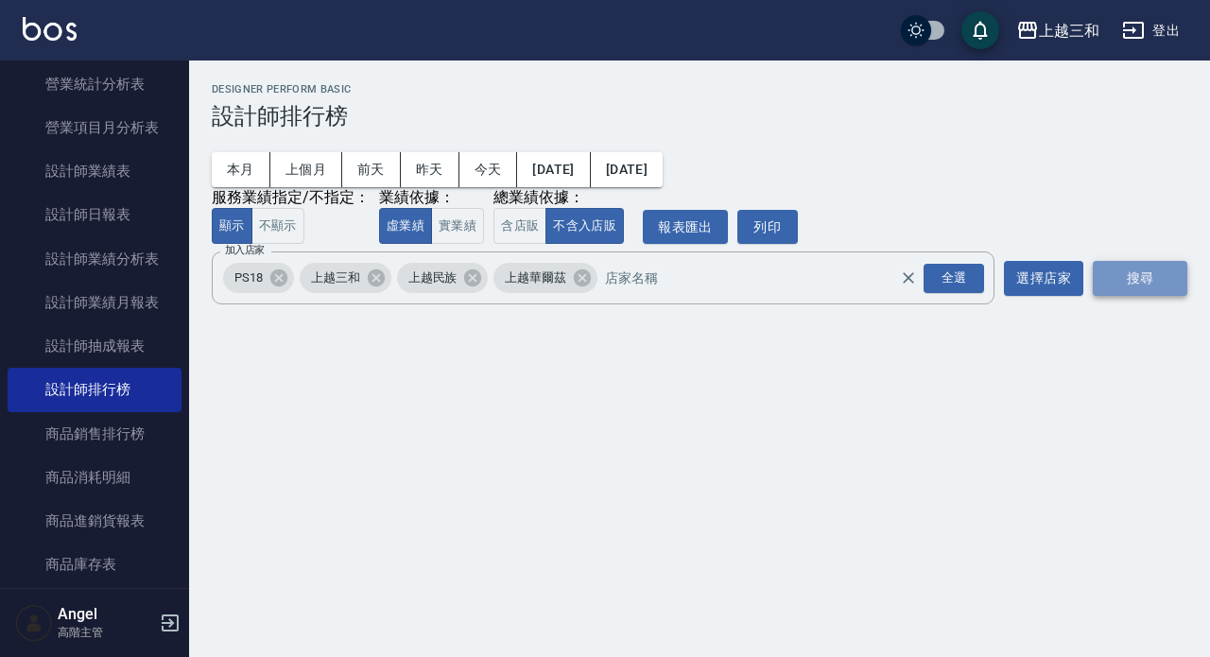
click at [1131, 276] on button "搜尋" at bounding box center [1140, 278] width 95 height 35
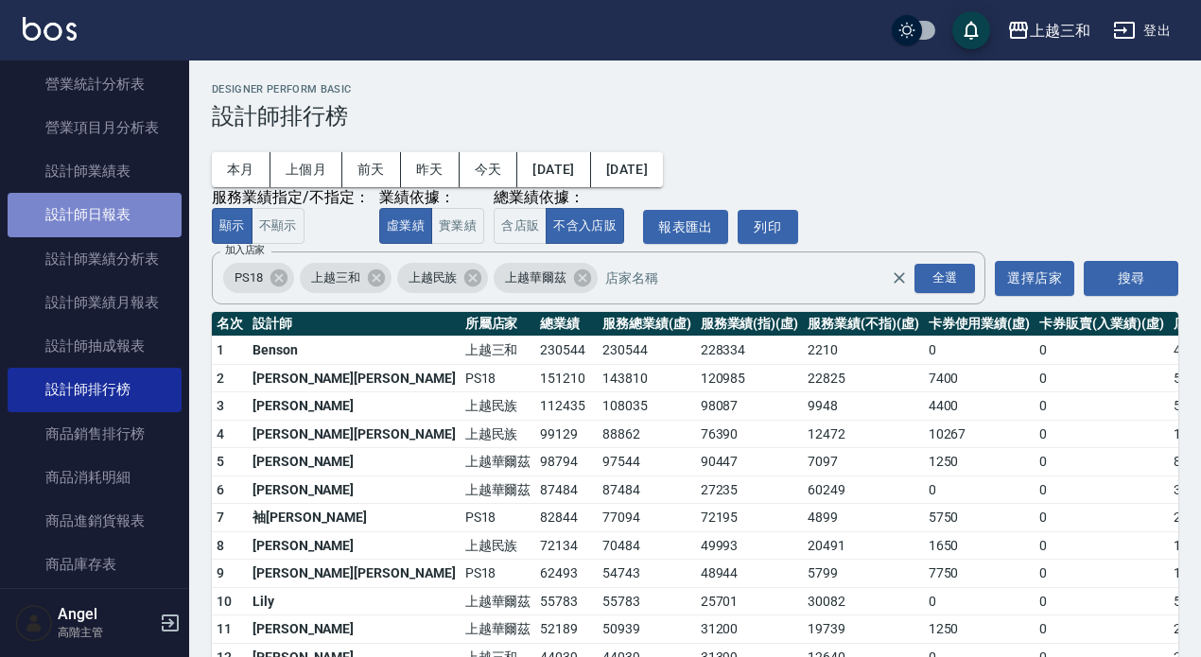
click at [116, 217] on link "設計師日報表" at bounding box center [95, 214] width 174 height 43
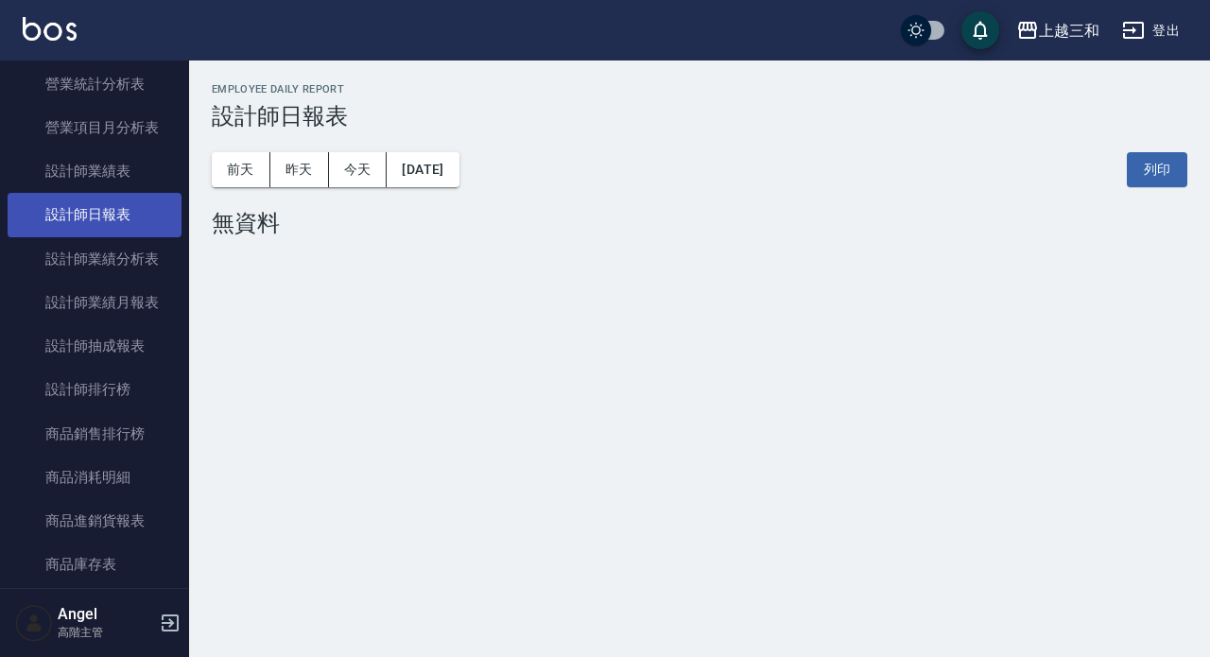
click at [117, 211] on link "設計師日報表" at bounding box center [95, 214] width 174 height 43
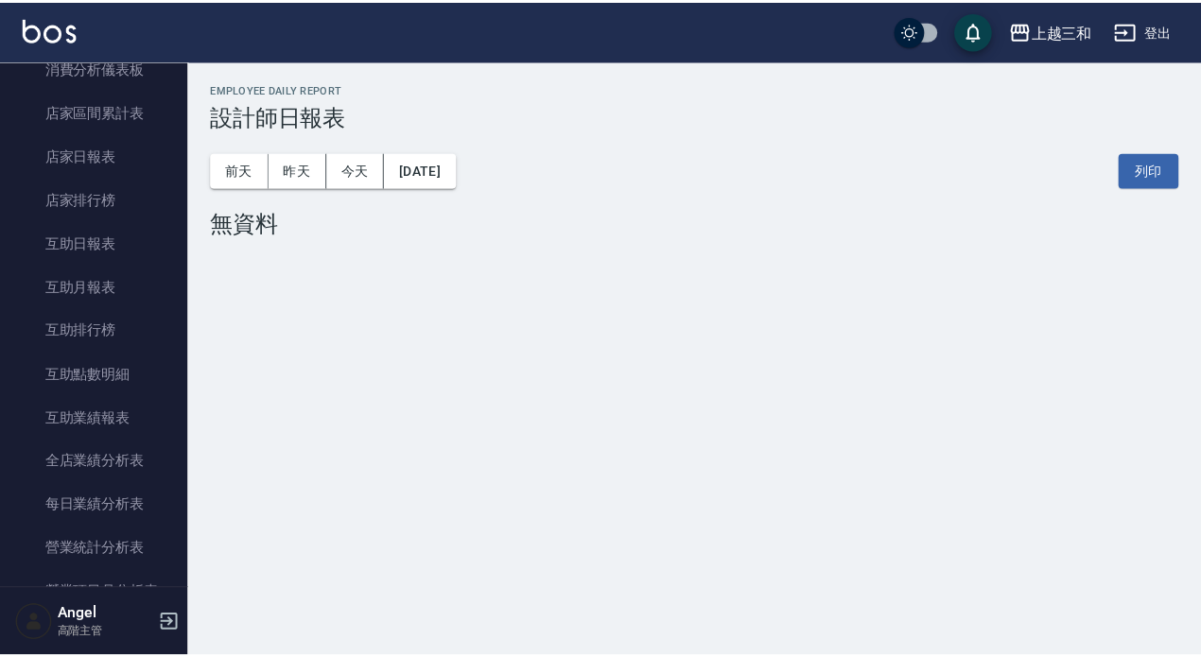
scroll to position [154, 0]
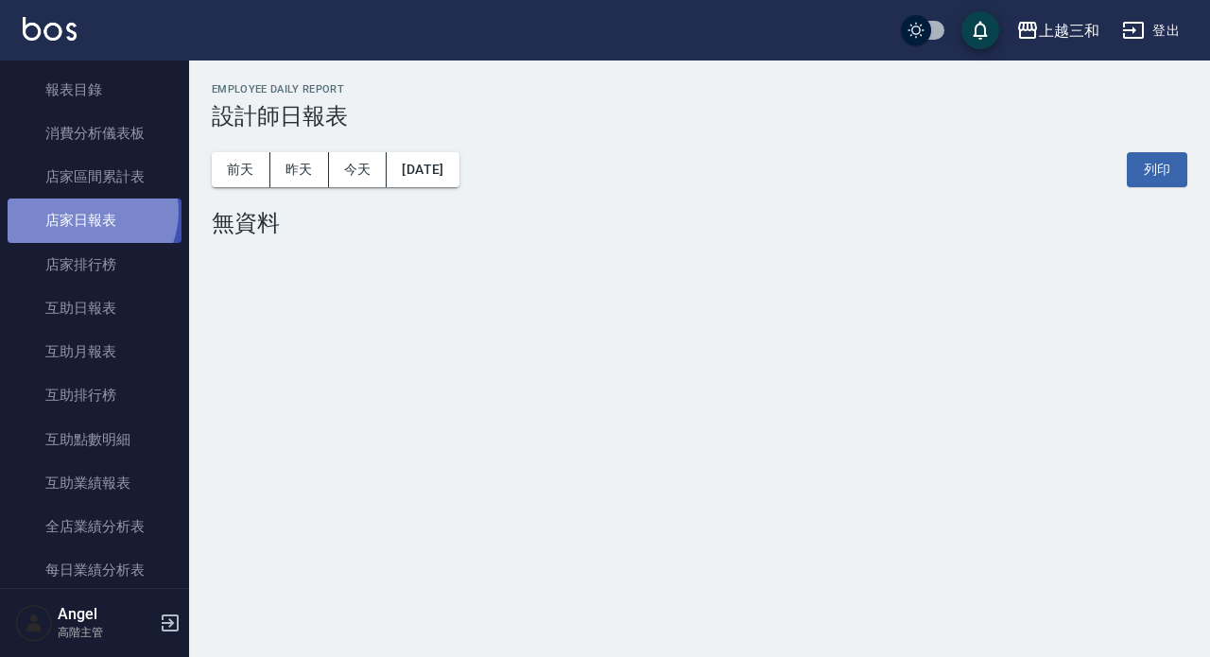
click at [89, 212] on link "店家日報表" at bounding box center [95, 220] width 174 height 43
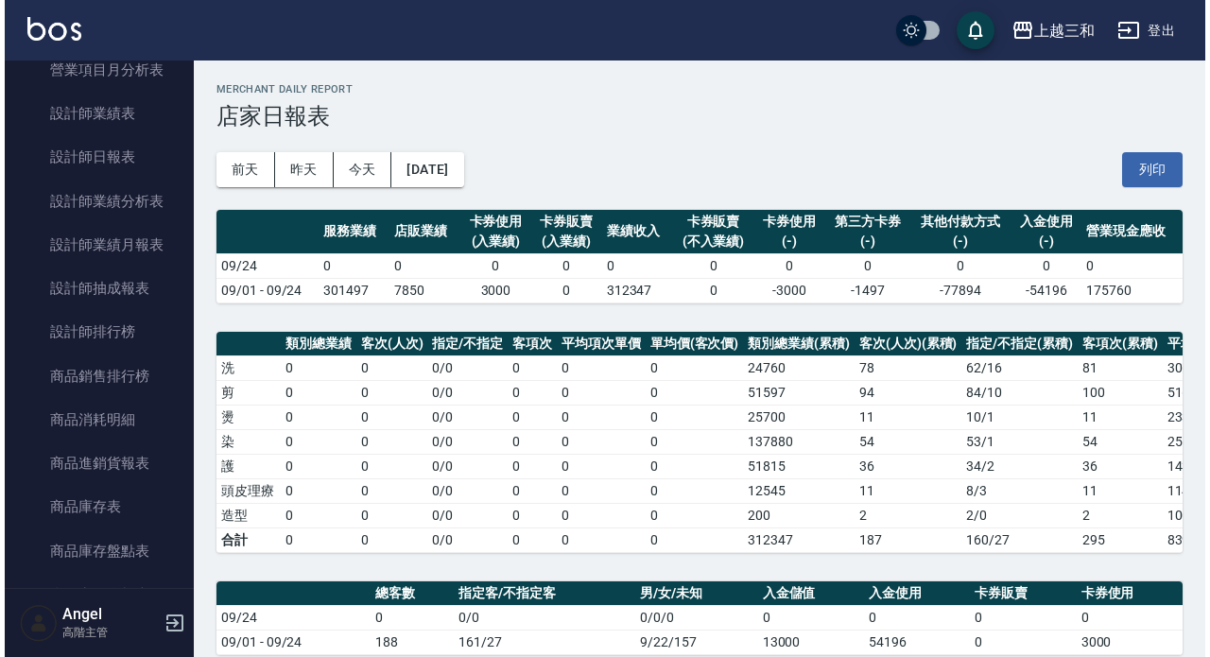
scroll to position [688, 0]
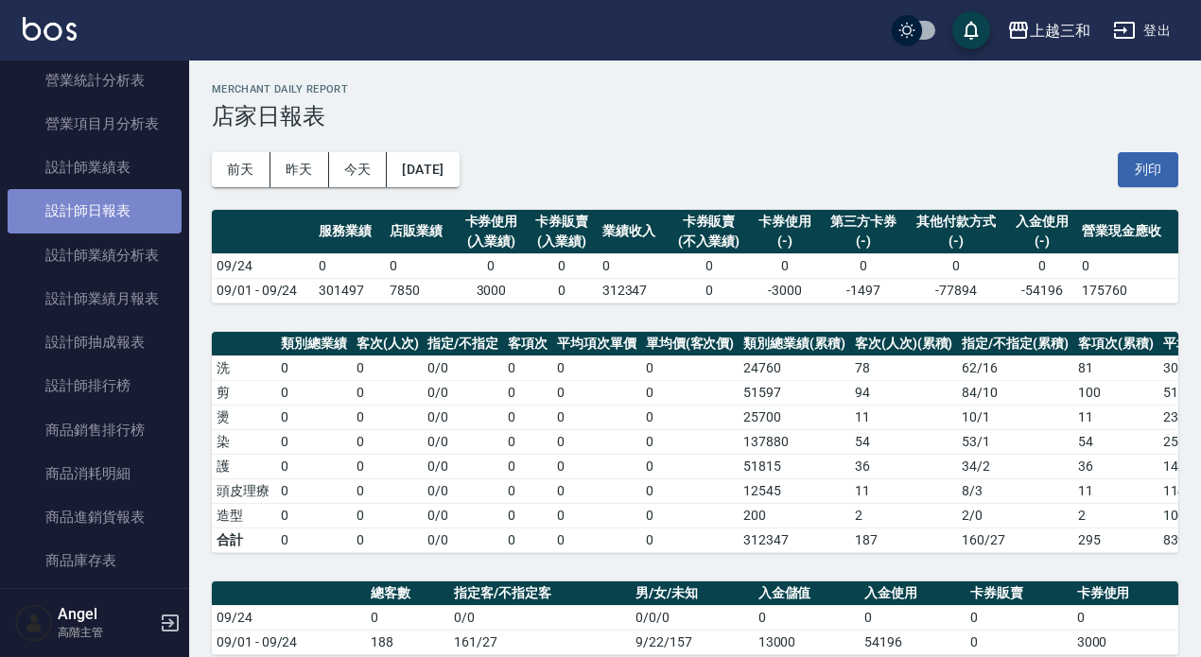
click at [104, 216] on link "設計師日報表" at bounding box center [95, 210] width 174 height 43
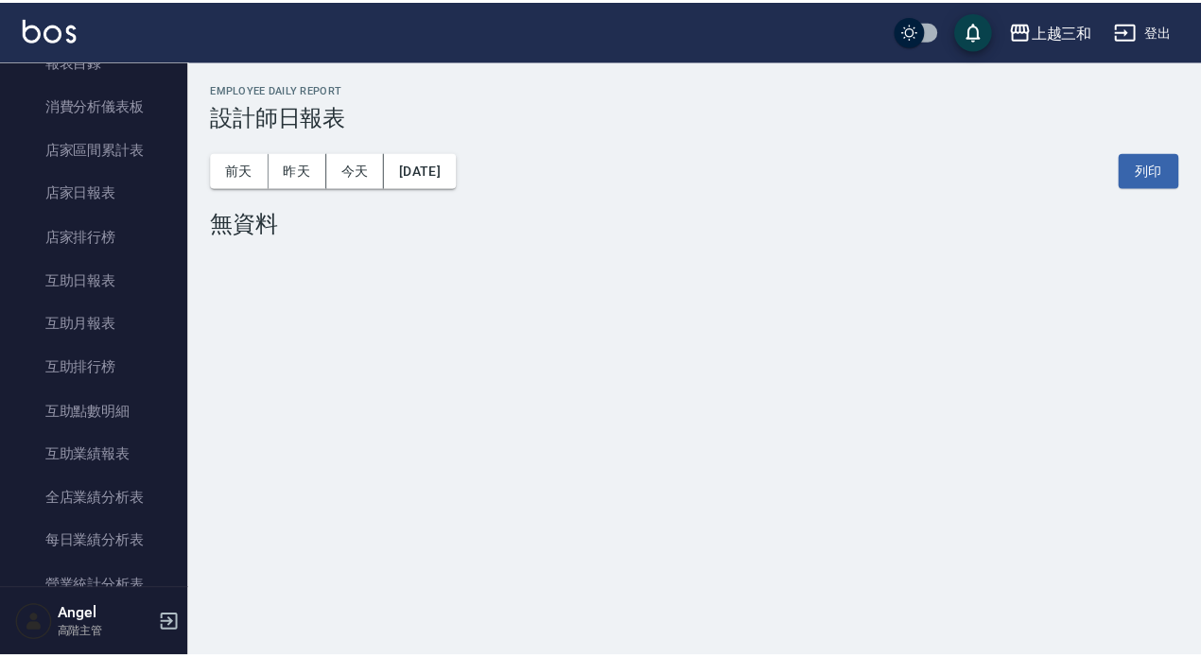
scroll to position [174, 0]
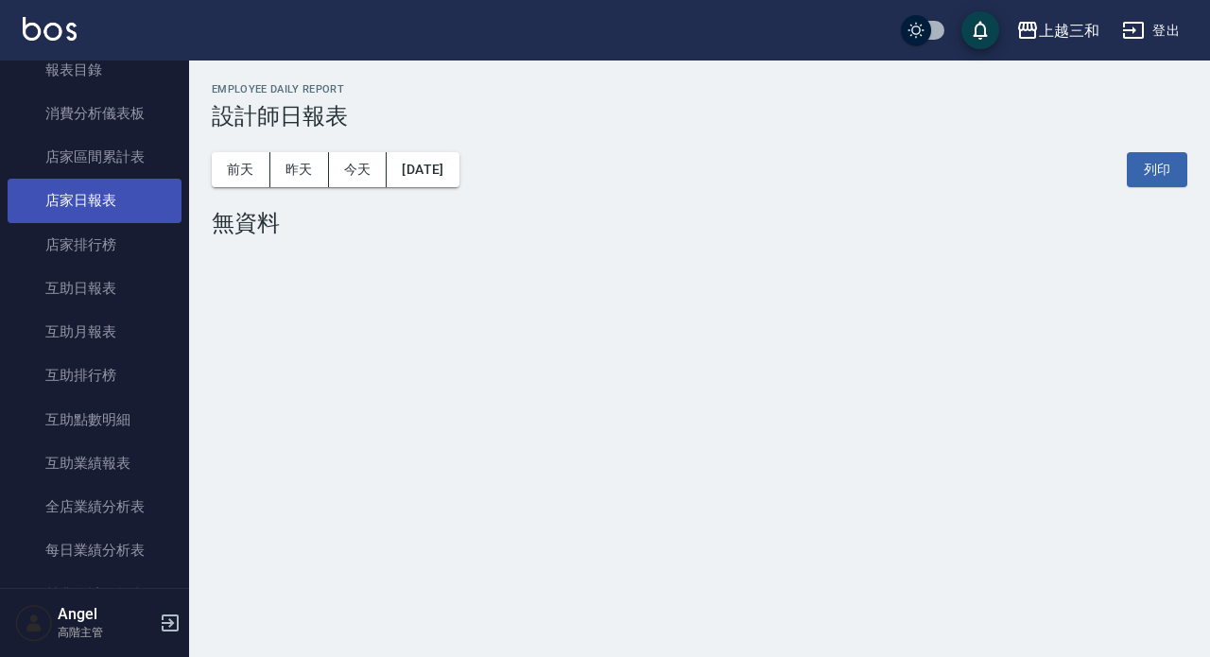
click at [70, 202] on link "店家日報表" at bounding box center [95, 200] width 174 height 43
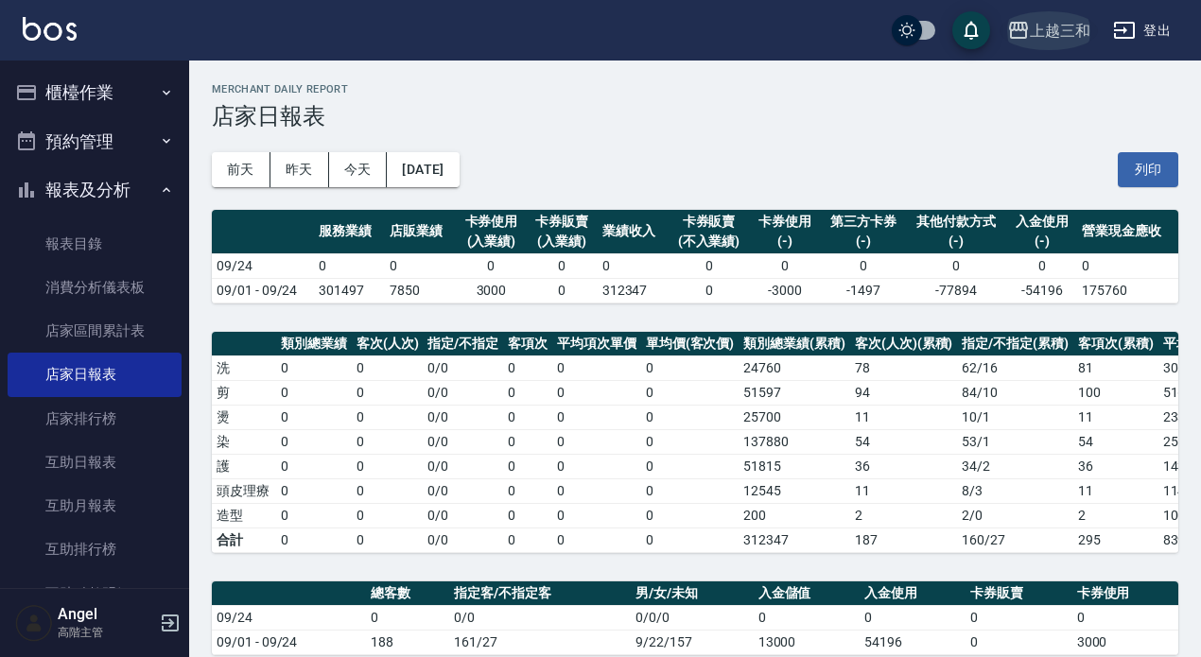
click at [1076, 30] on div "上越三和" at bounding box center [1060, 31] width 61 height 24
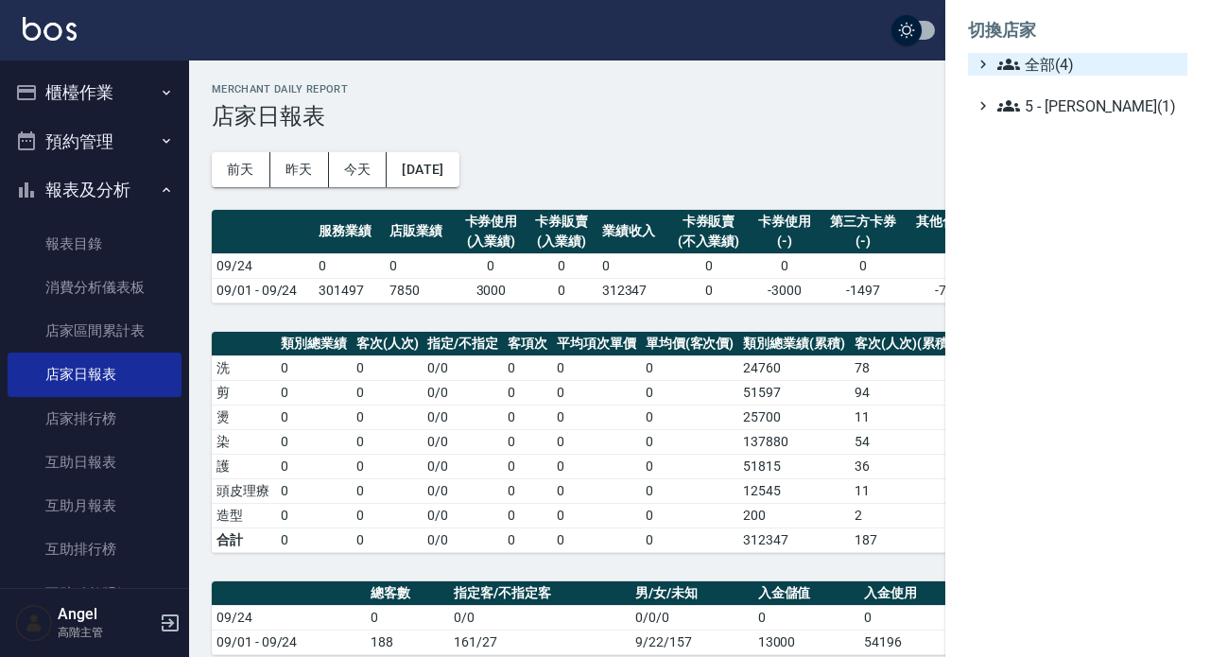
click at [1070, 62] on span "全部(4)" at bounding box center [1089, 64] width 183 height 23
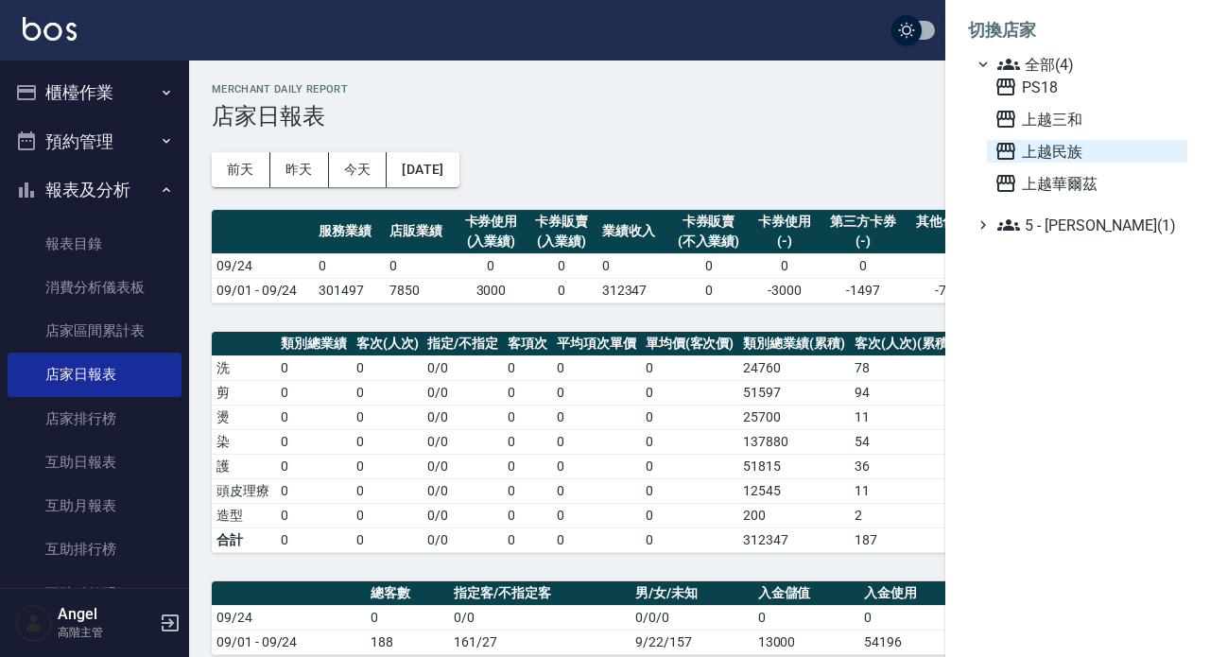
click at [1060, 153] on span "上越民族" at bounding box center [1087, 151] width 185 height 23
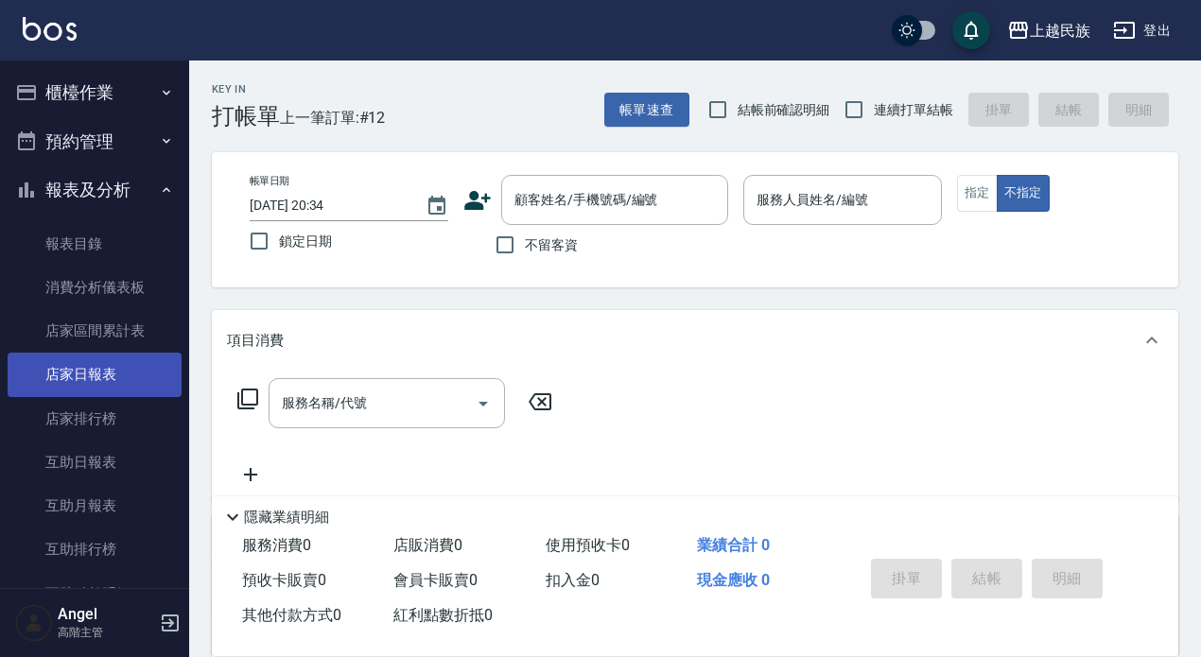
click at [113, 377] on link "店家日報表" at bounding box center [95, 374] width 174 height 43
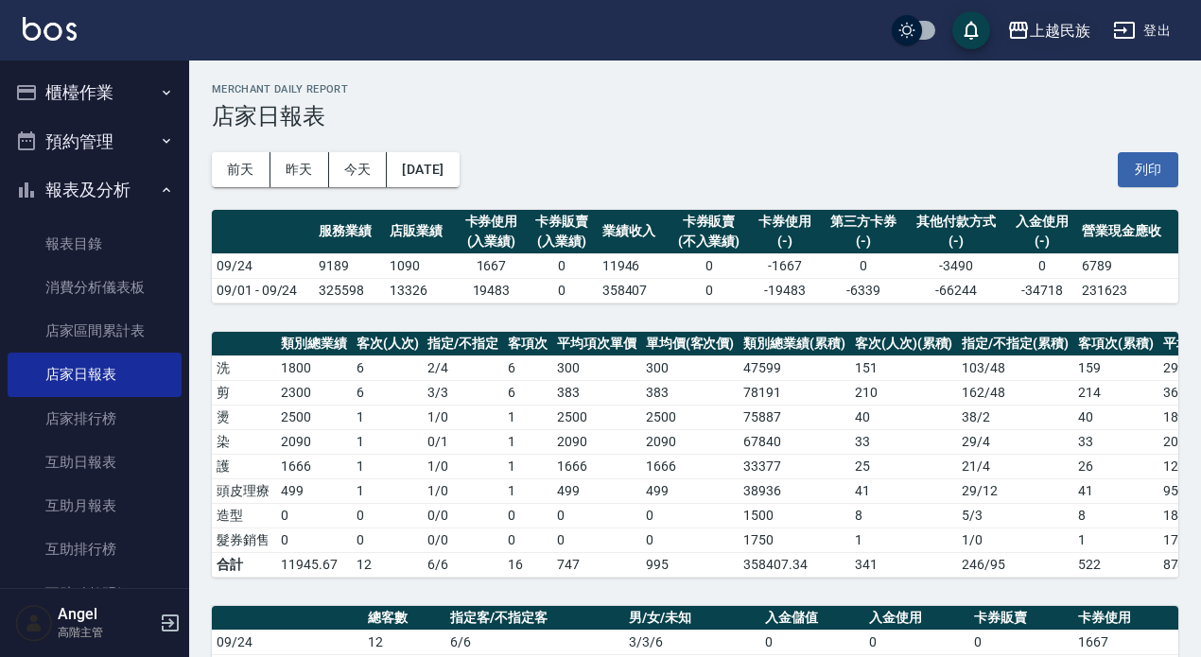
click at [1072, 28] on div "上越民族" at bounding box center [1060, 31] width 61 height 24
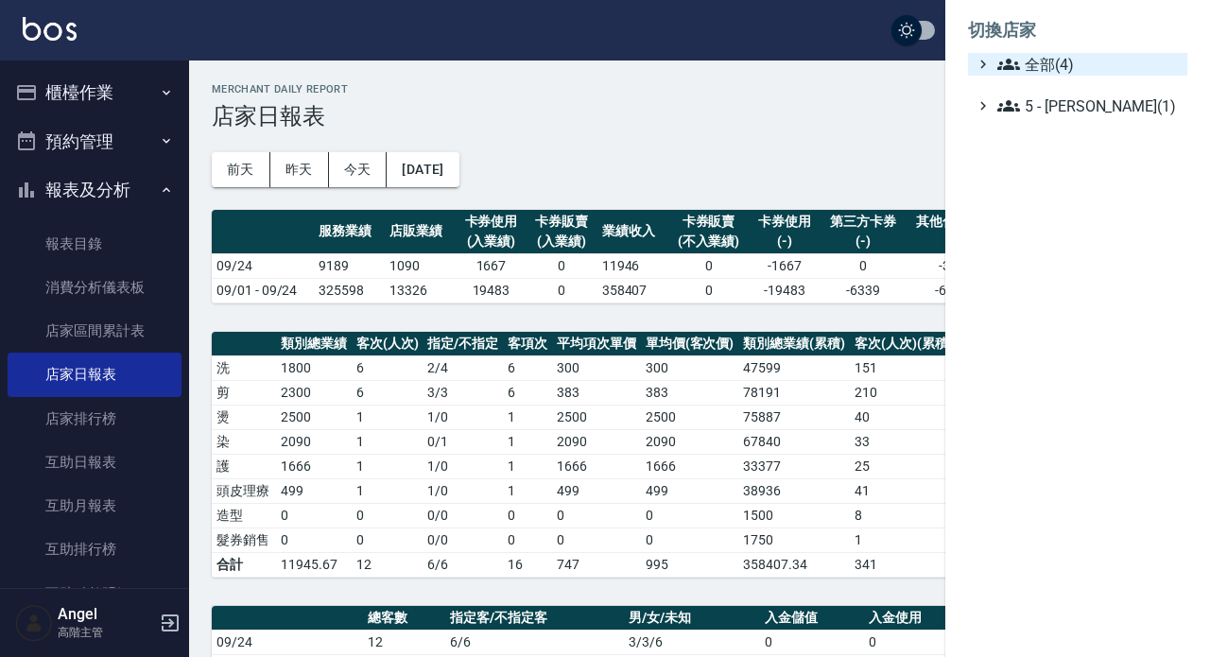
click at [1070, 63] on span "全部(4)" at bounding box center [1089, 64] width 183 height 23
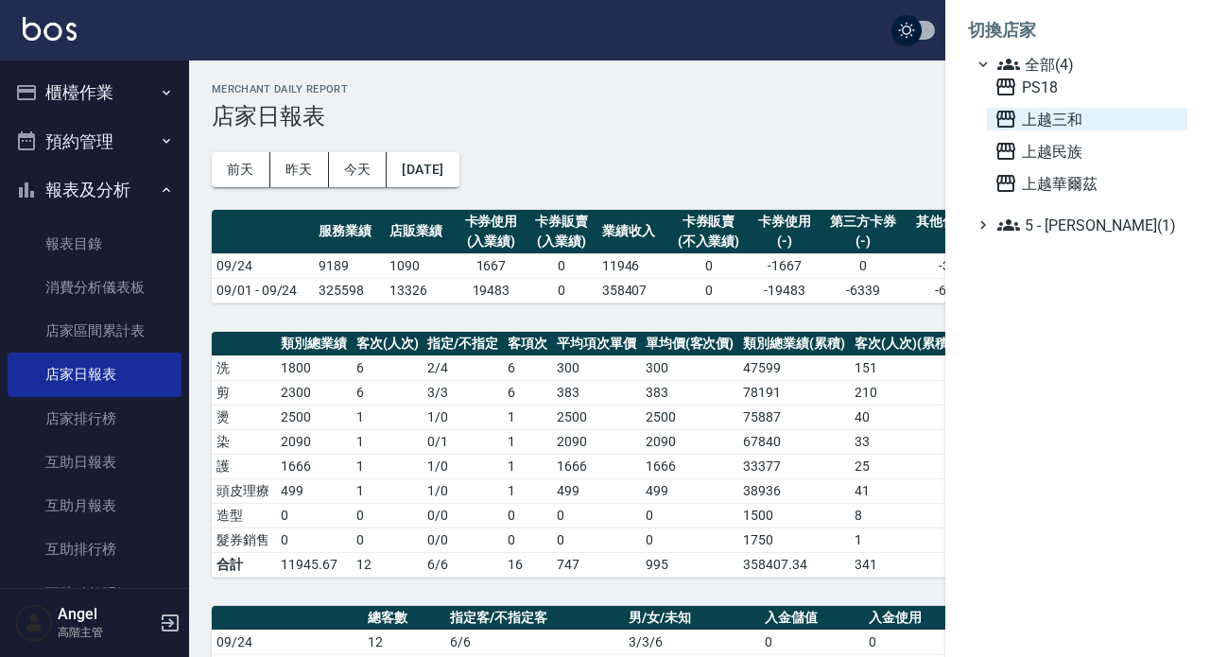
click at [1069, 123] on span "上越三和" at bounding box center [1087, 119] width 185 height 23
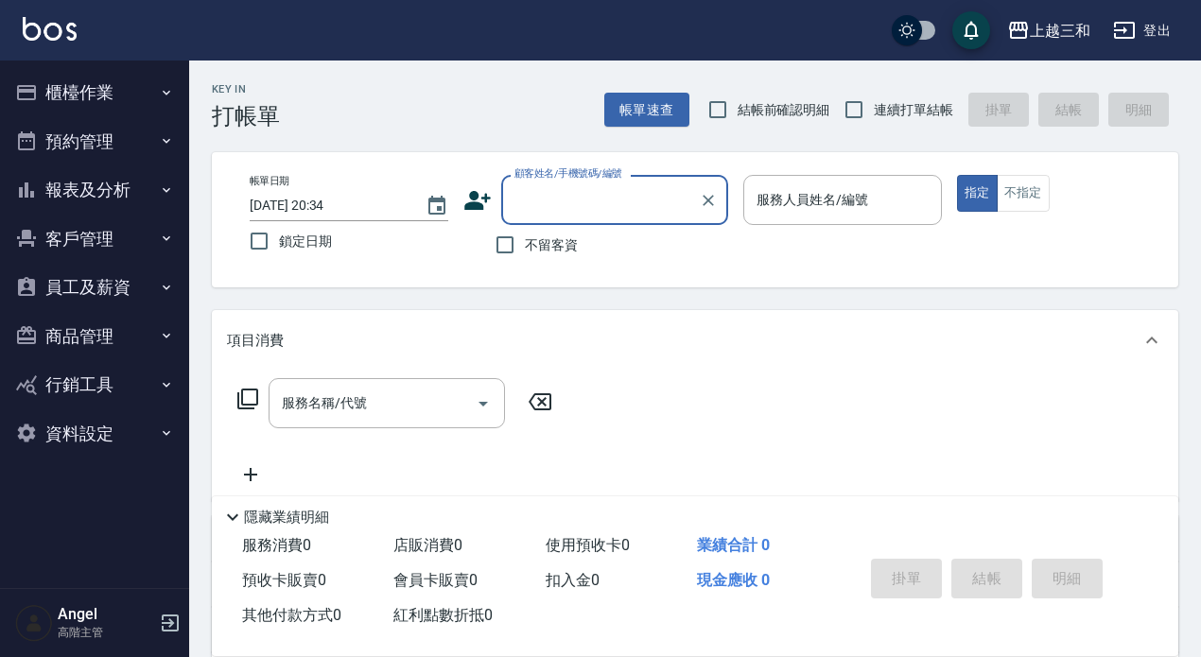
click at [94, 184] on button "報表及分析" at bounding box center [95, 189] width 174 height 49
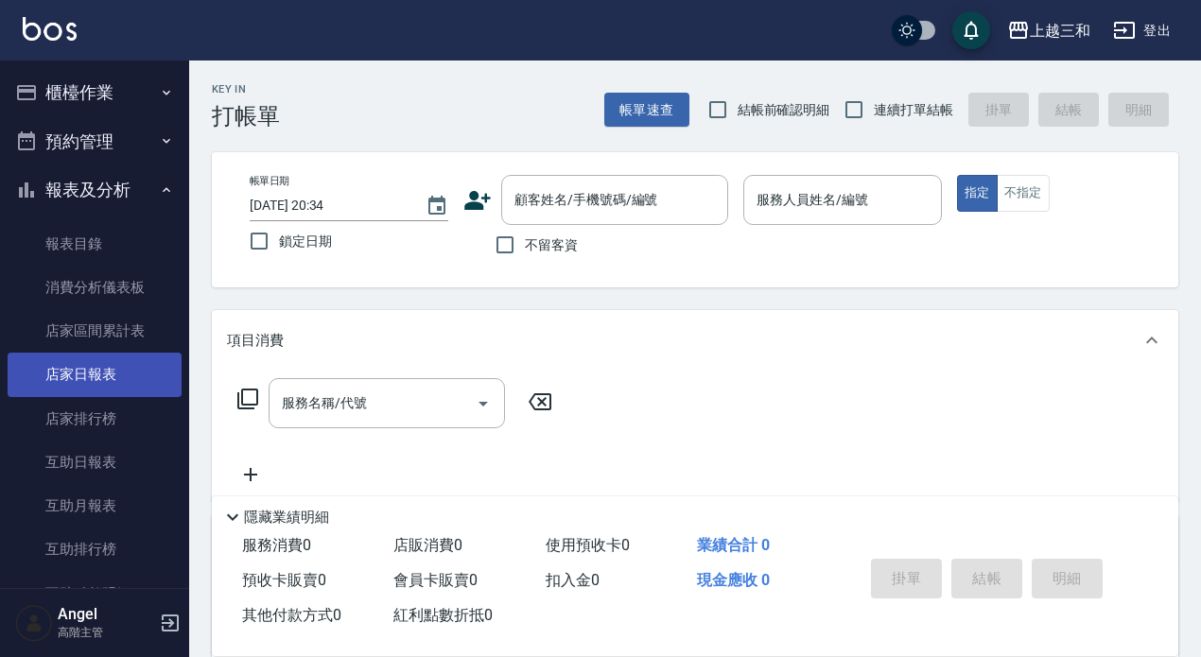
click at [113, 371] on link "店家日報表" at bounding box center [95, 374] width 174 height 43
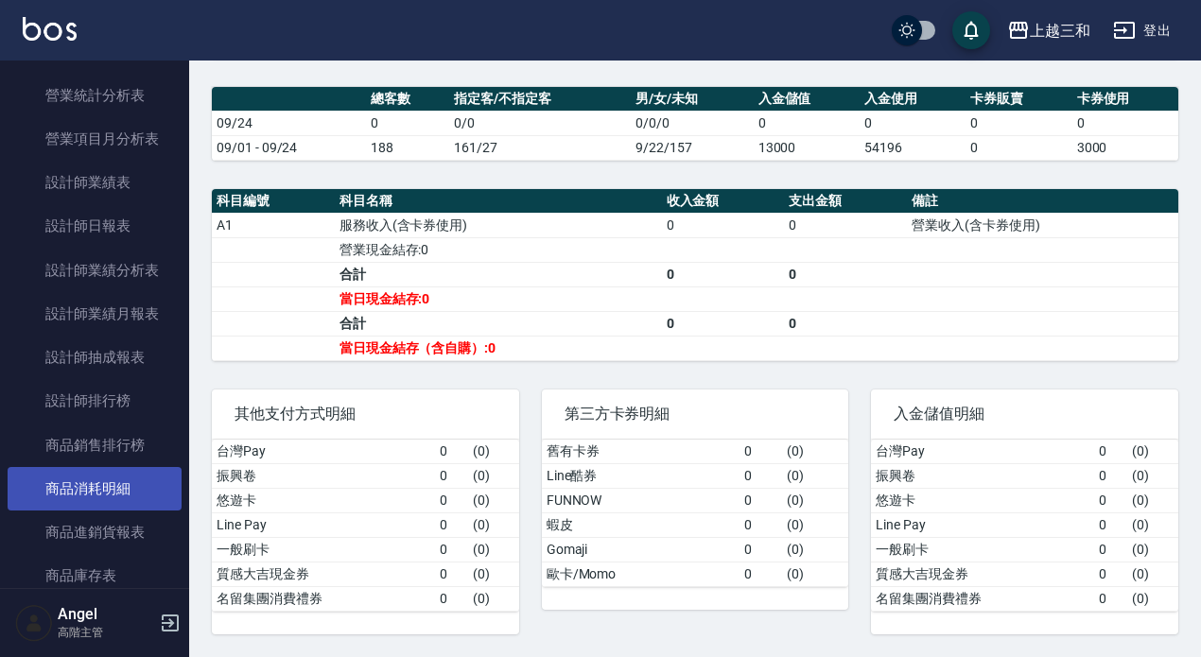
scroll to position [662, 0]
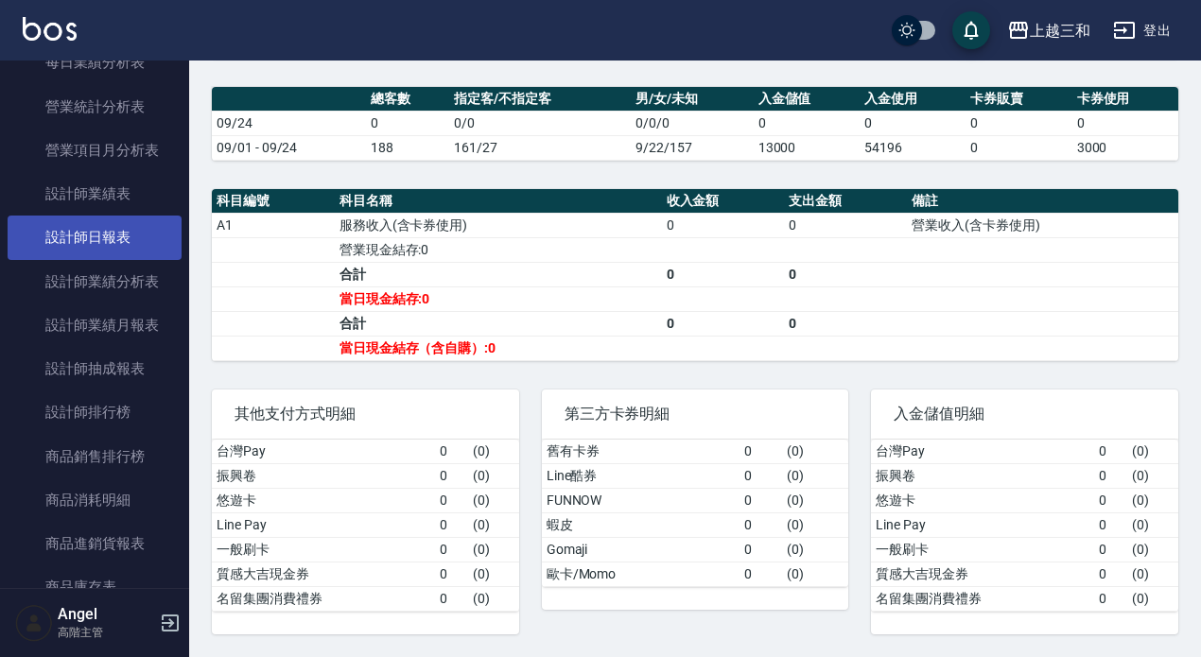
click at [84, 247] on link "設計師日報表" at bounding box center [95, 237] width 174 height 43
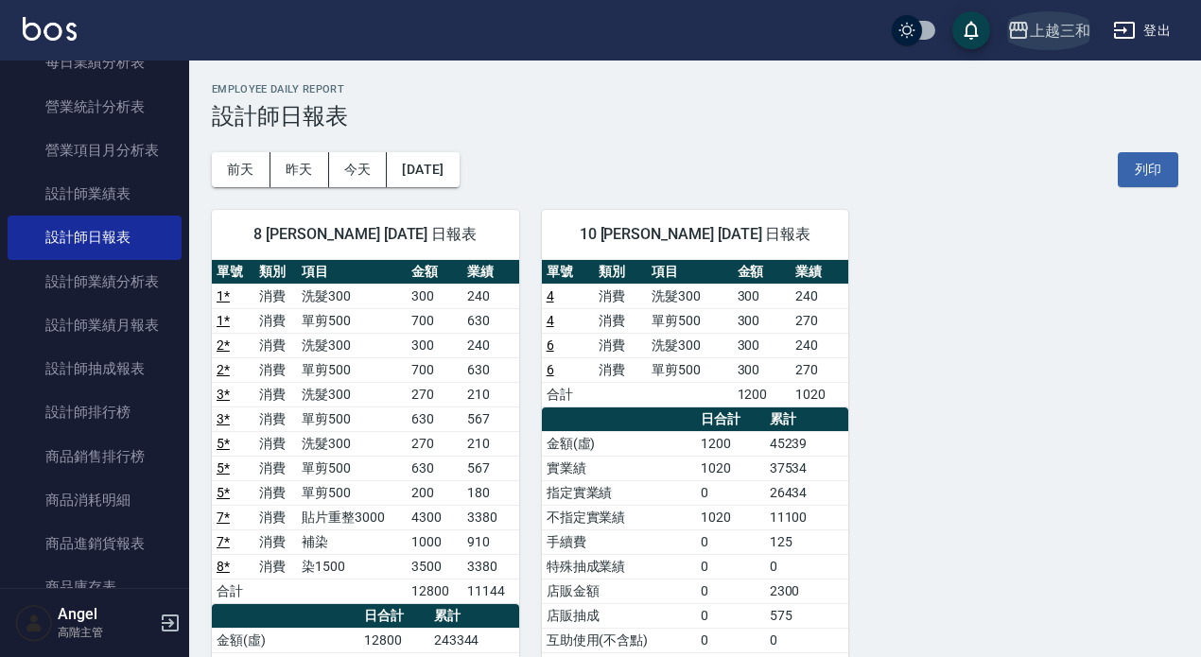
click at [1055, 29] on div "上越三和" at bounding box center [1060, 31] width 61 height 24
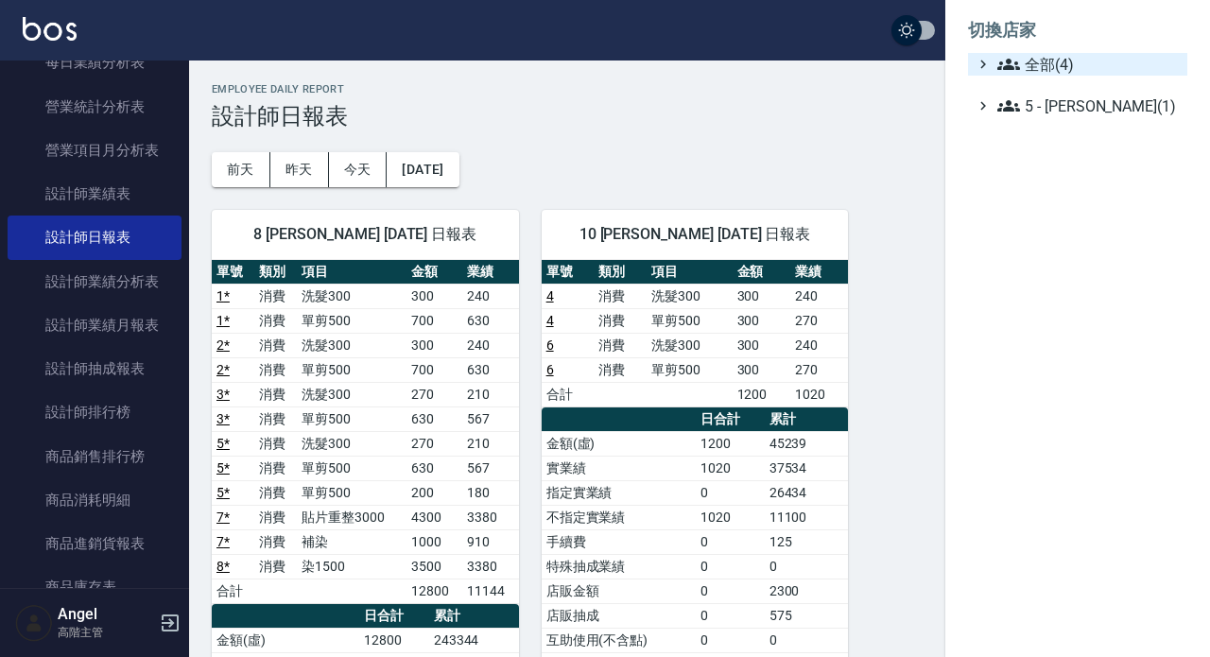
click at [1047, 64] on span "全部(4)" at bounding box center [1089, 64] width 183 height 23
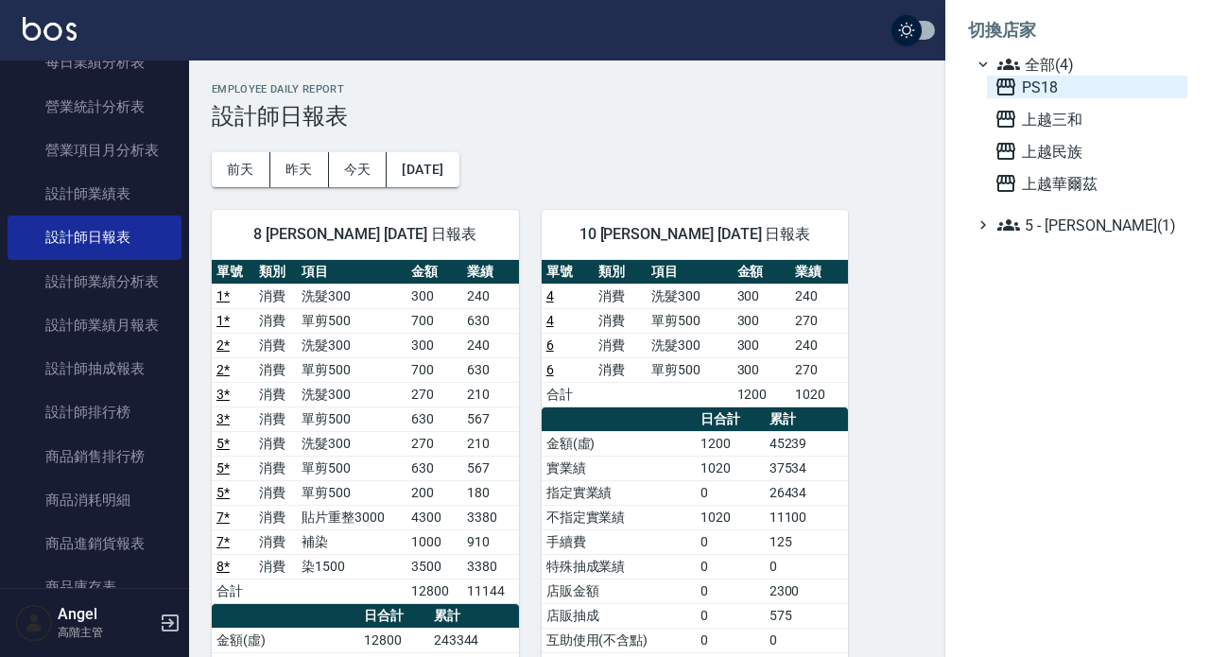
click at [1042, 91] on span "PS18" at bounding box center [1087, 87] width 185 height 23
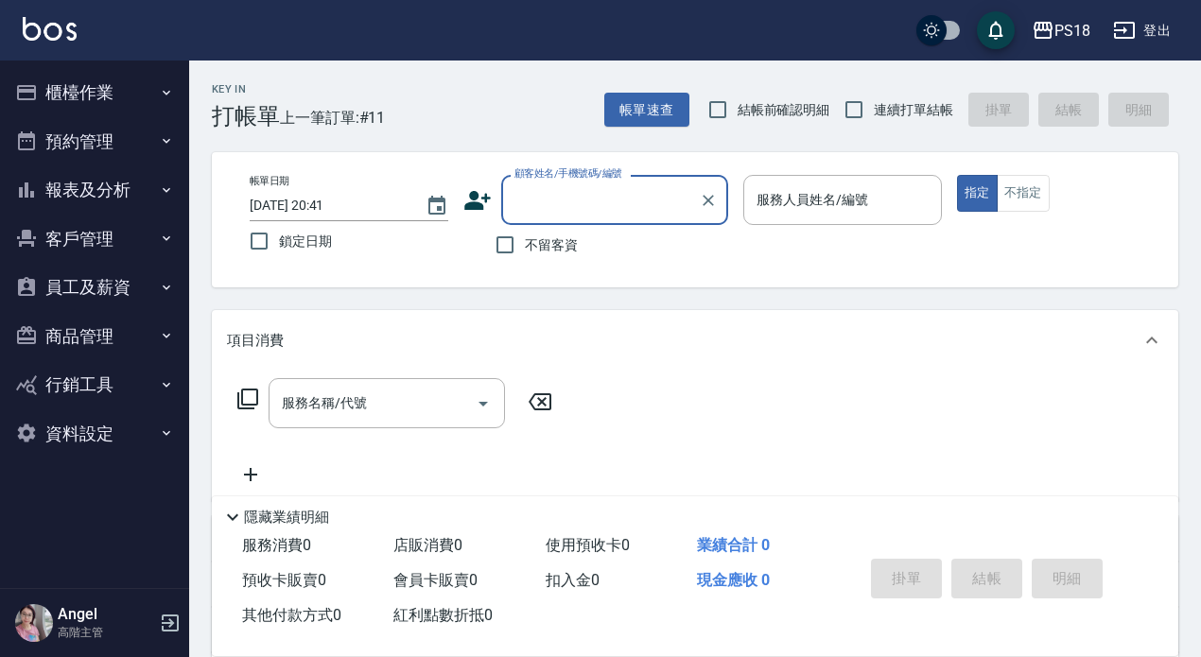
click at [126, 180] on button "報表及分析" at bounding box center [95, 189] width 174 height 49
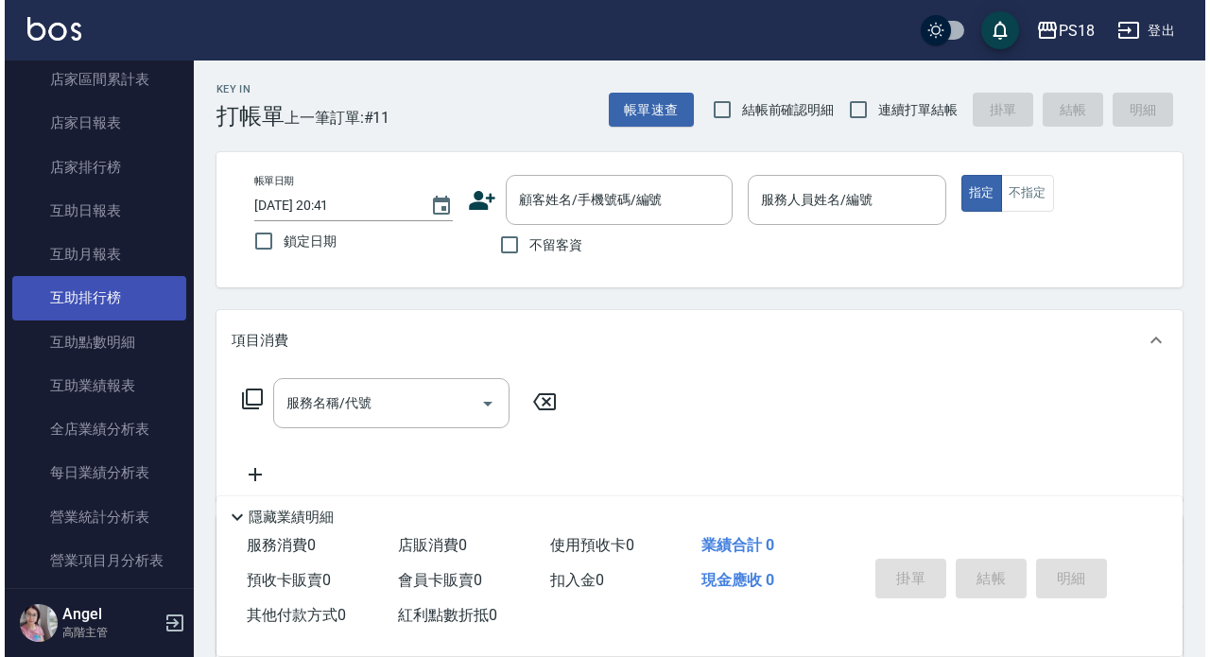
scroll to position [473, 0]
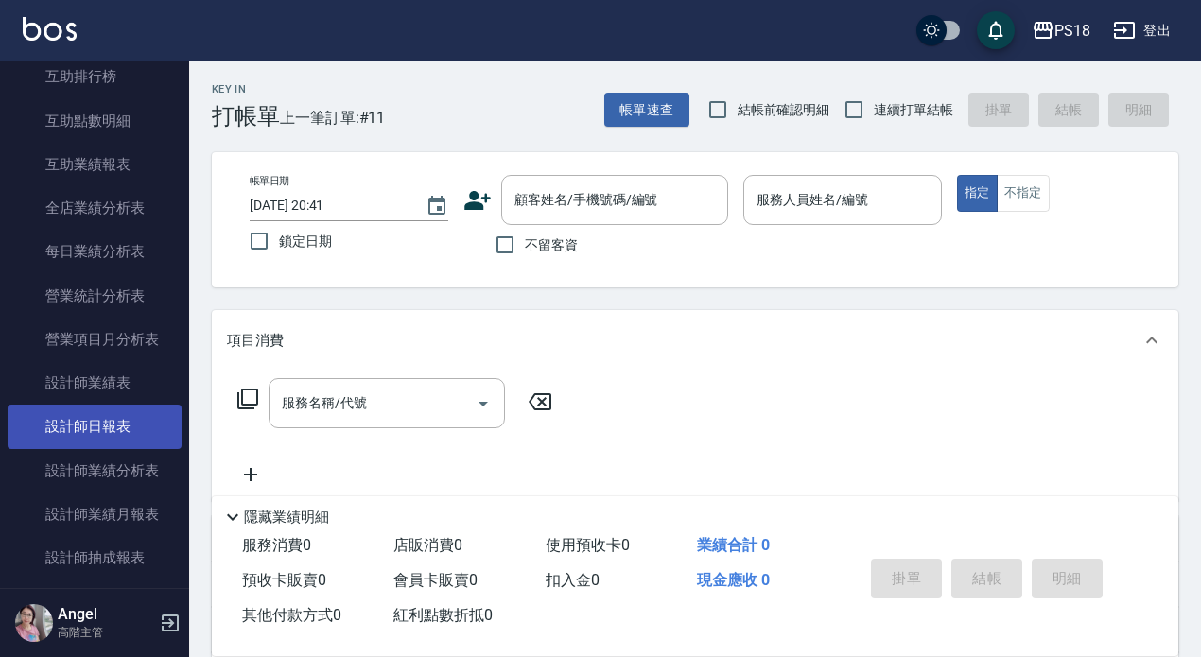
click at [127, 417] on link "設計師日報表" at bounding box center [95, 426] width 174 height 43
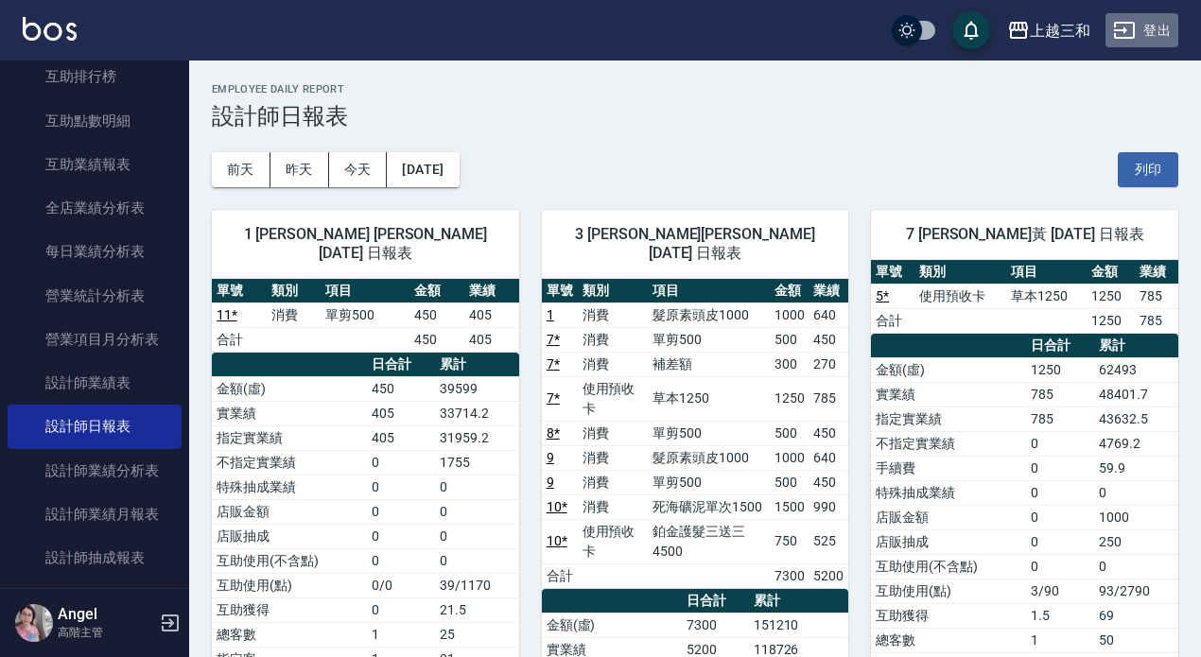
click at [1157, 30] on button "登出" at bounding box center [1141, 30] width 73 height 35
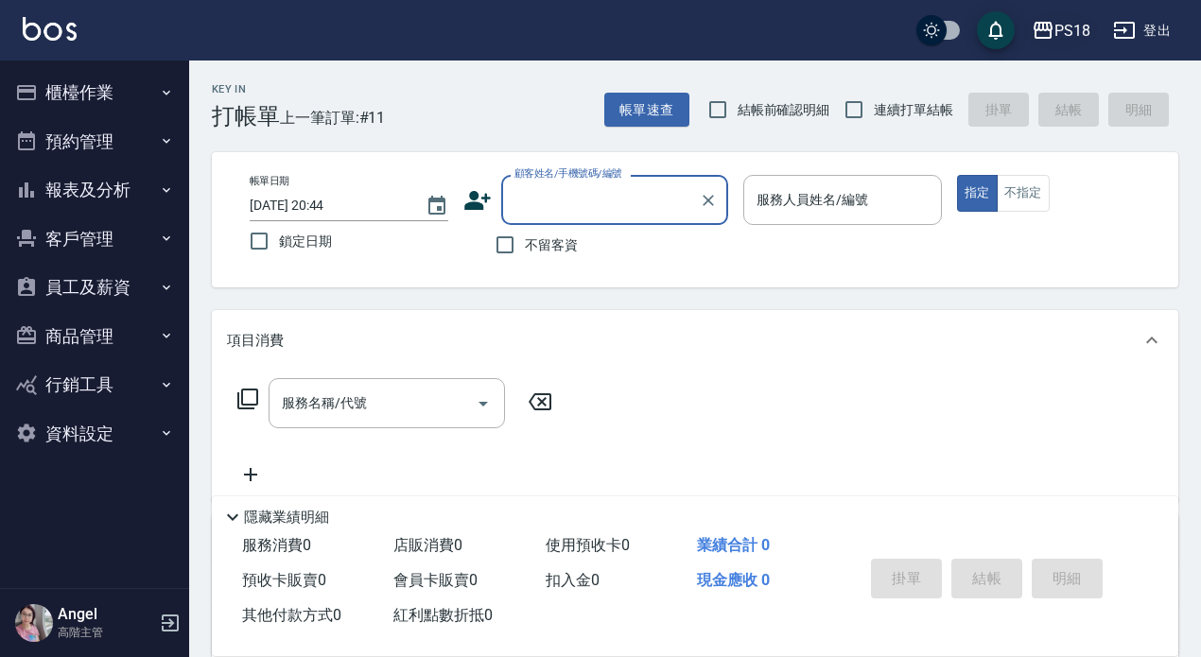
click at [1067, 23] on div "PS18" at bounding box center [1072, 31] width 36 height 24
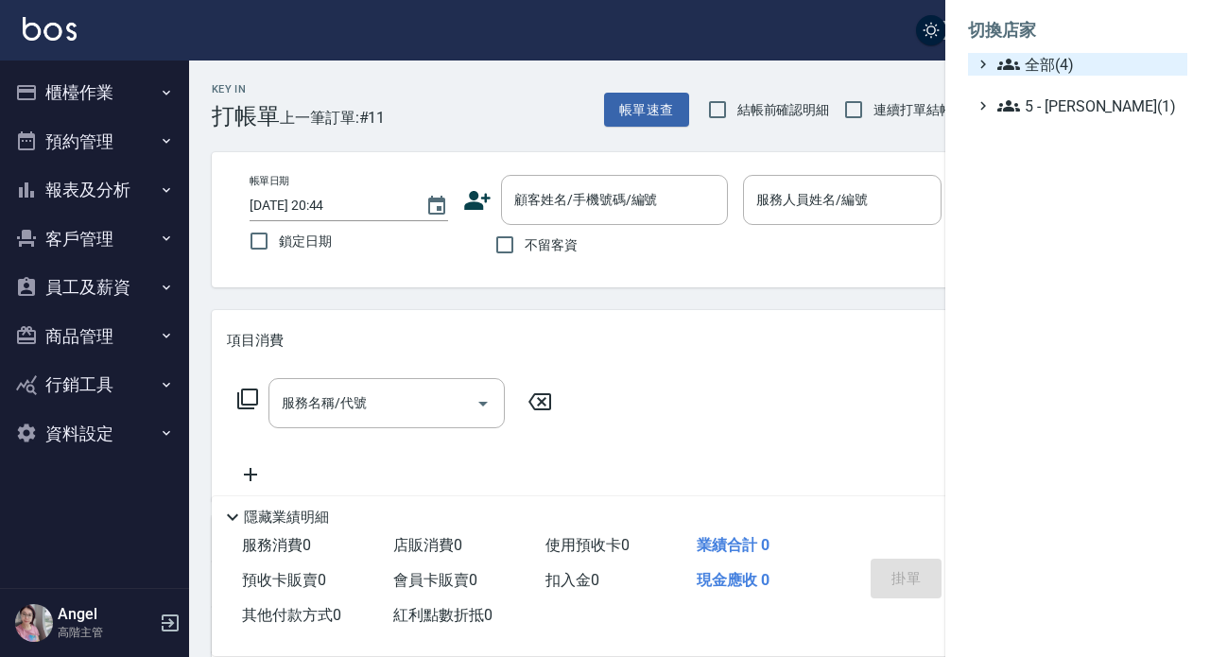
click at [1078, 66] on span "全部(4)" at bounding box center [1089, 64] width 183 height 23
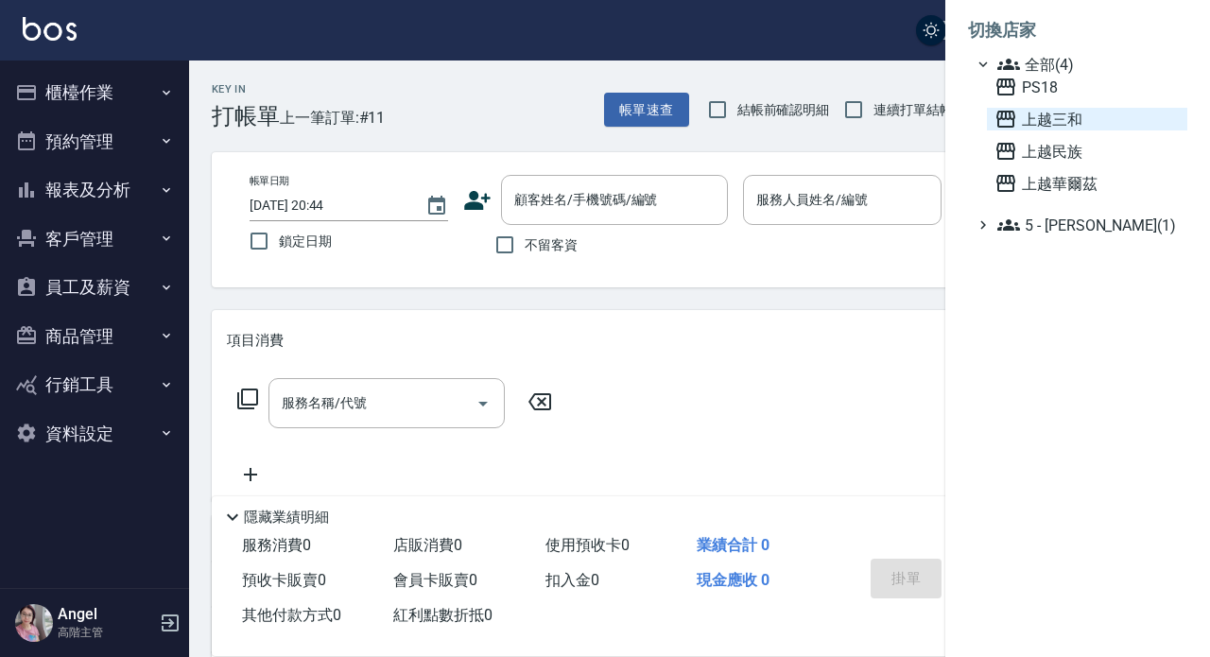
click at [1063, 122] on span "上越三和" at bounding box center [1087, 119] width 185 height 23
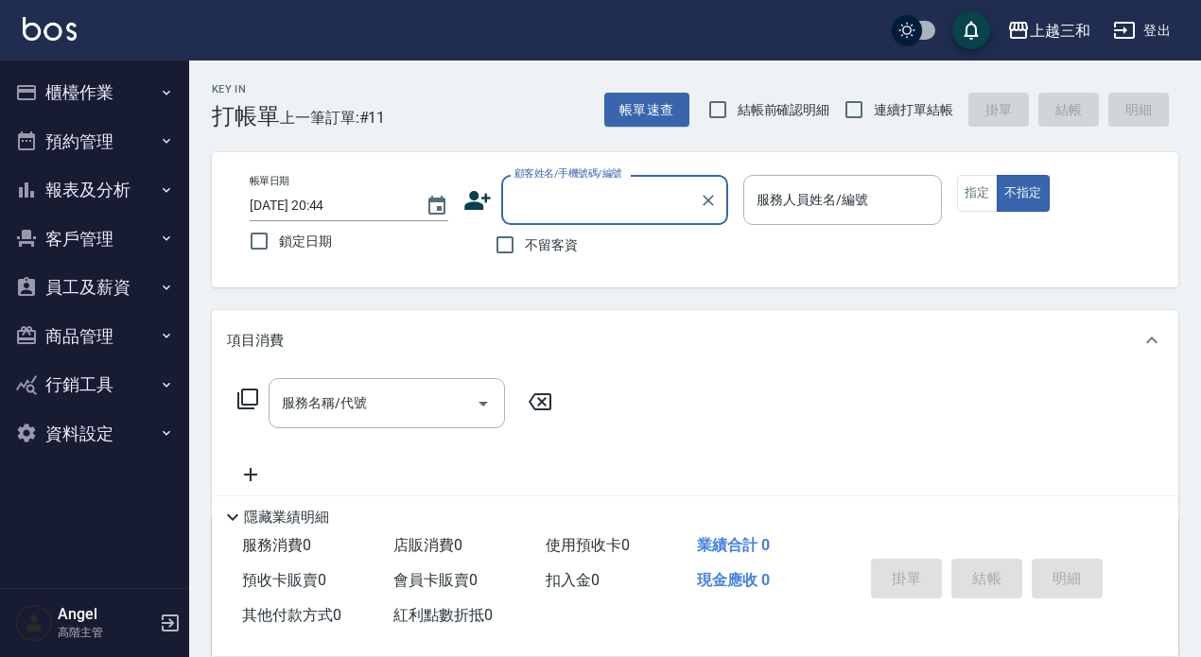
click at [100, 200] on button "報表及分析" at bounding box center [95, 189] width 174 height 49
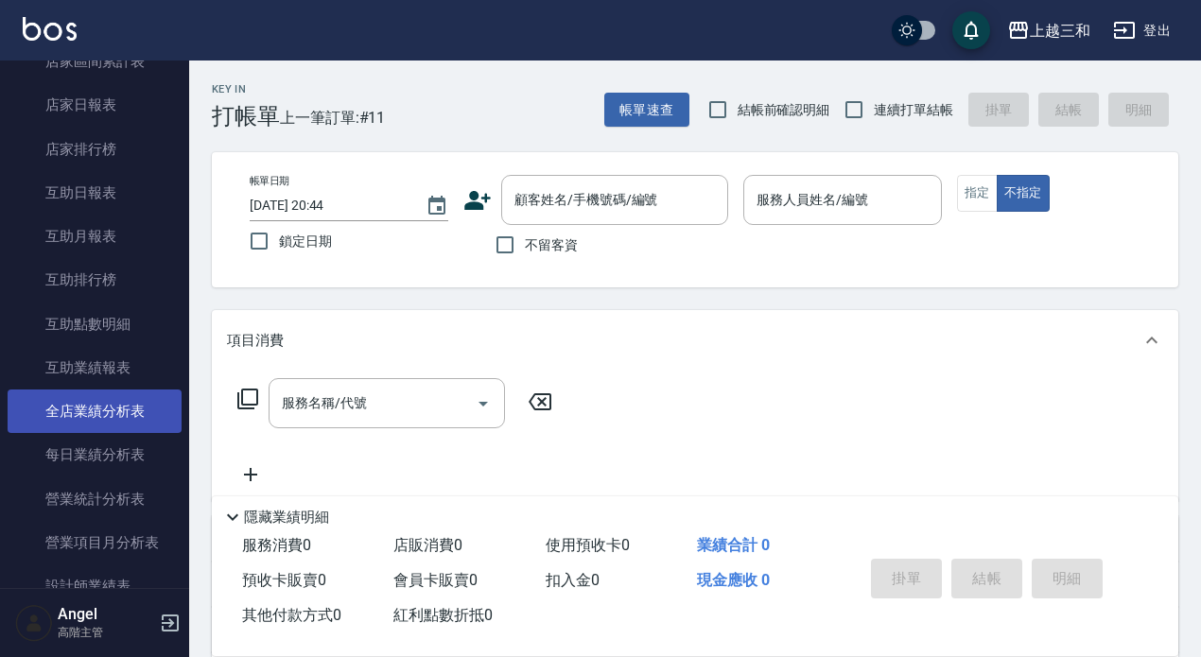
scroll to position [378, 0]
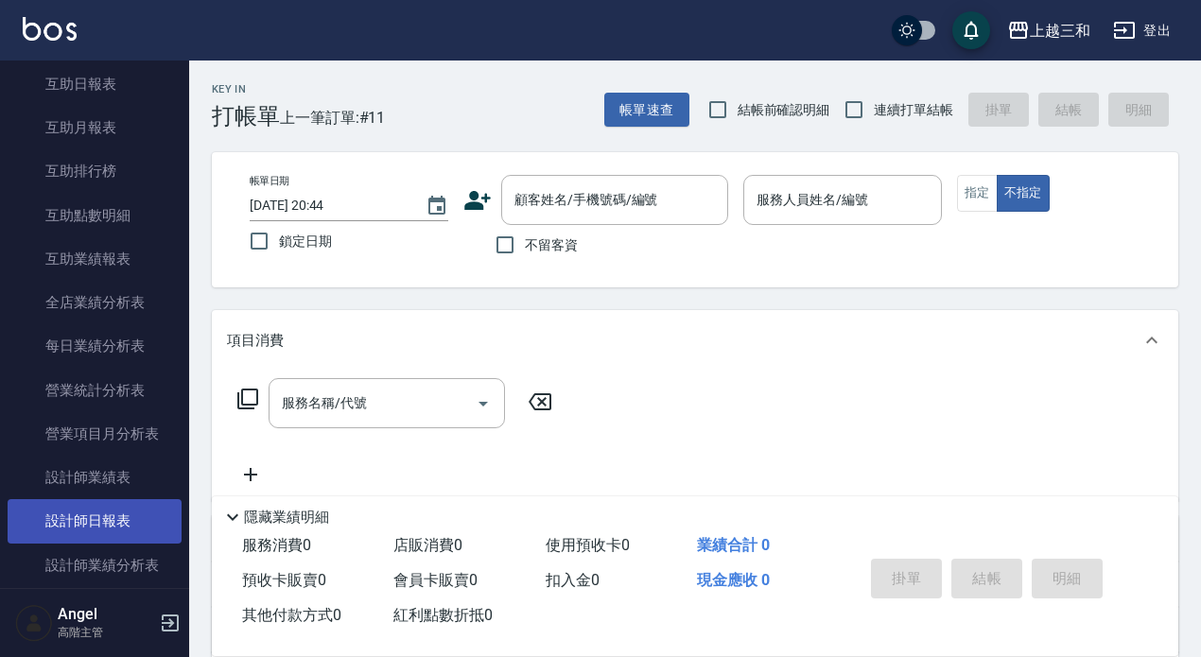
click at [113, 522] on link "設計師日報表" at bounding box center [95, 520] width 174 height 43
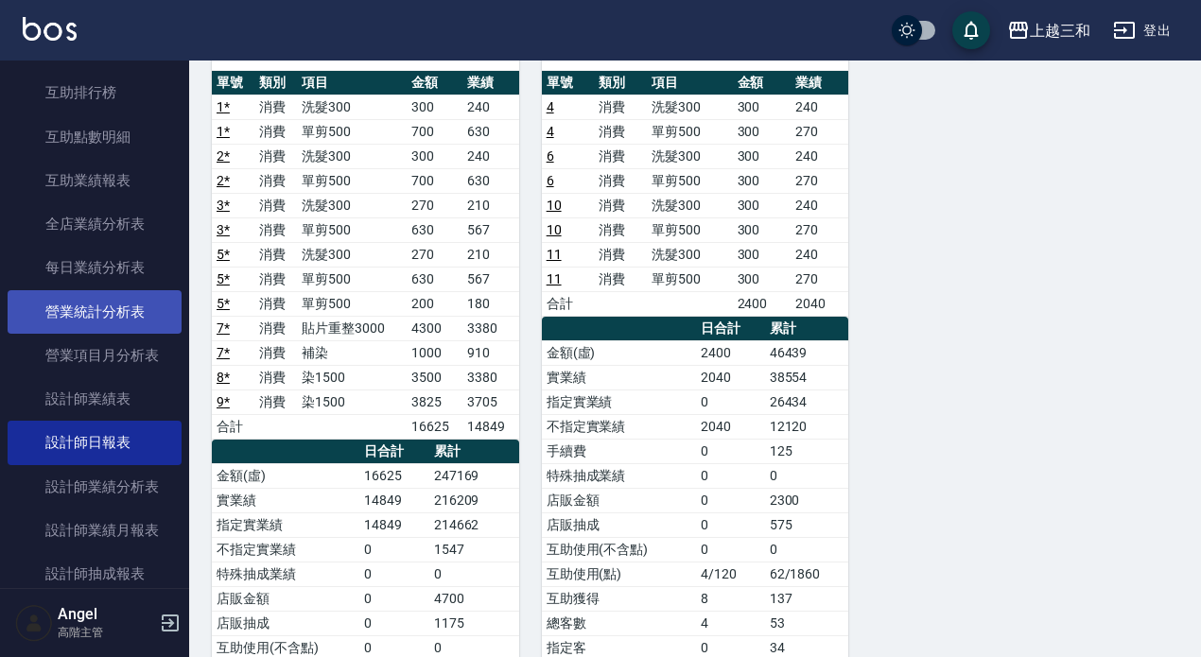
scroll to position [757, 0]
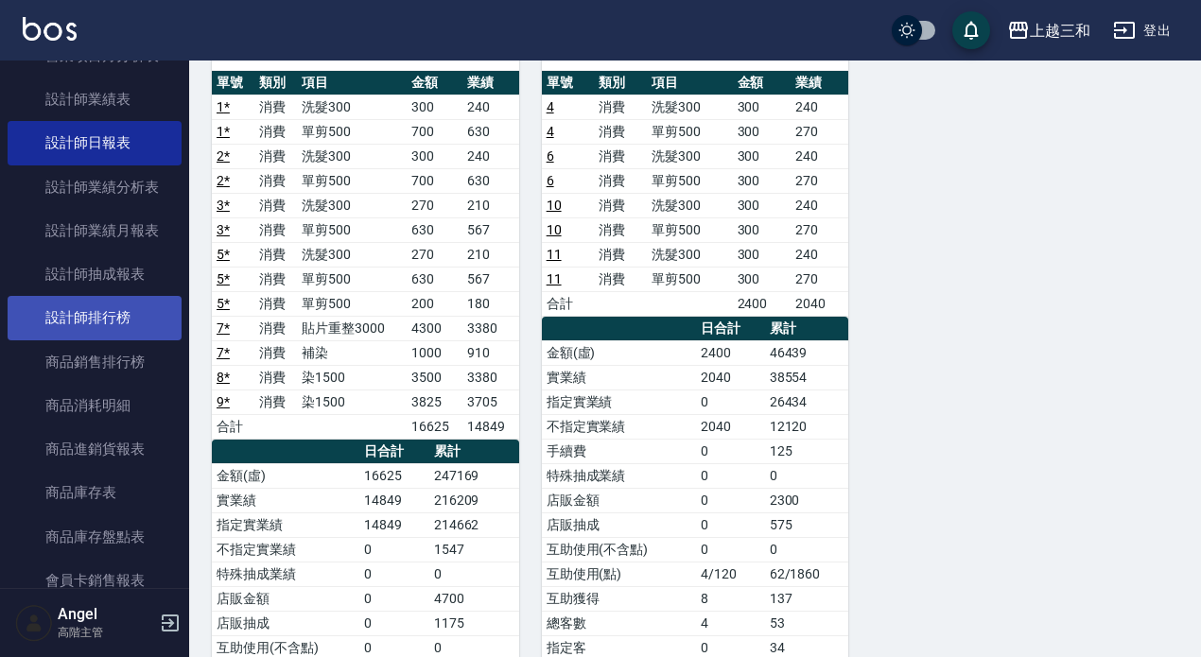
click at [119, 316] on link "設計師排行榜" at bounding box center [95, 317] width 174 height 43
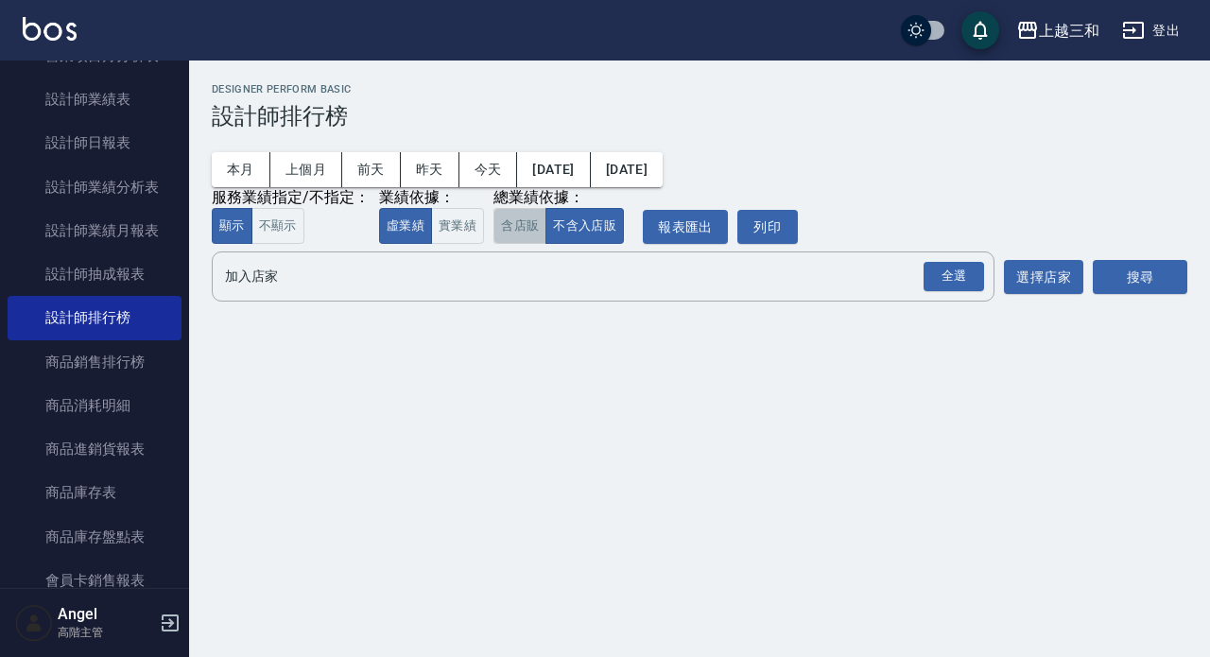
click at [512, 235] on button "含店販" at bounding box center [520, 226] width 53 height 37
click at [953, 278] on div "全選" at bounding box center [954, 276] width 61 height 29
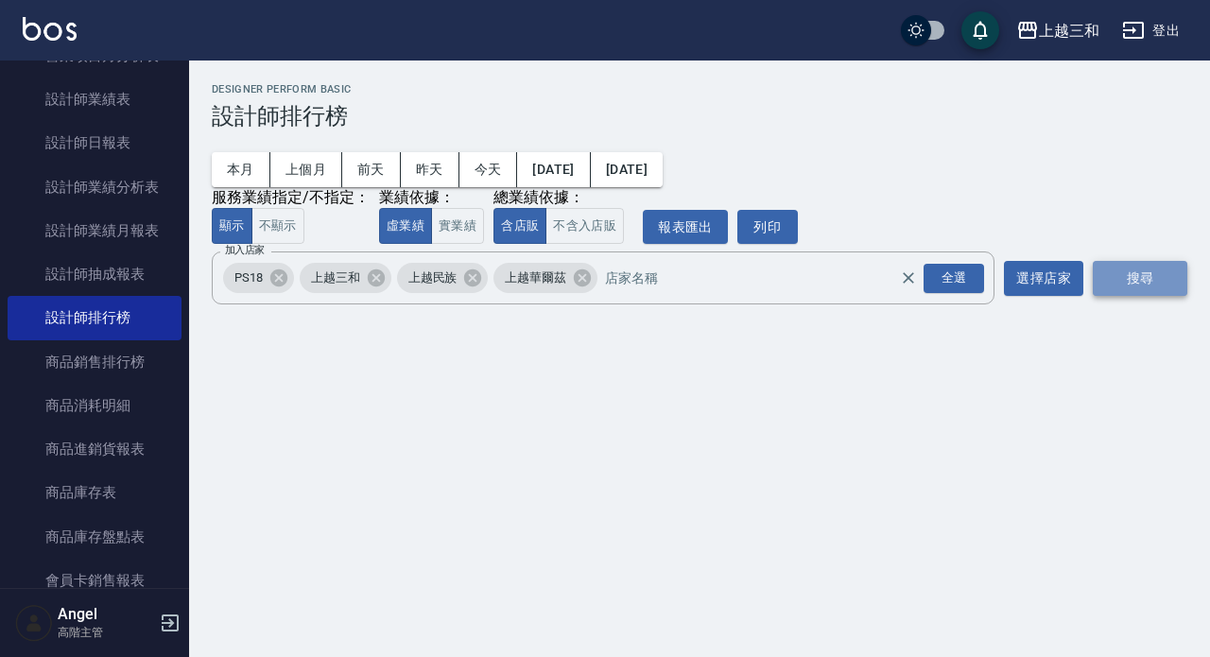
click at [1159, 282] on button "搜尋" at bounding box center [1140, 278] width 95 height 35
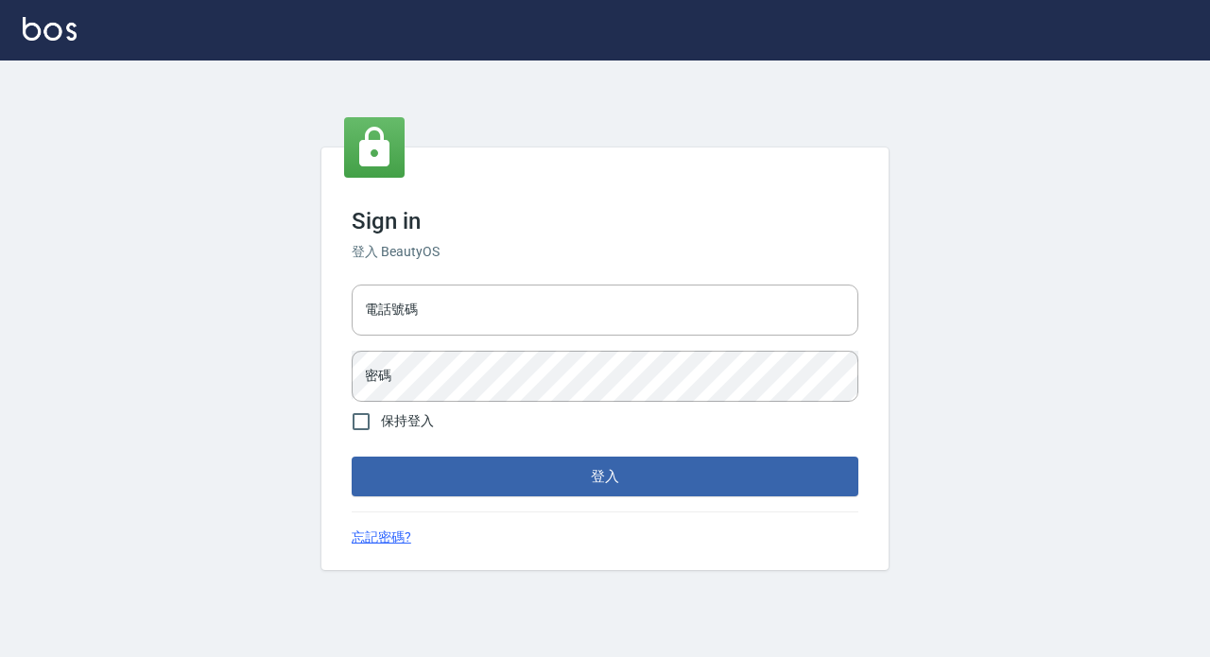
click at [416, 304] on input "電話號碼" at bounding box center [605, 310] width 507 height 51
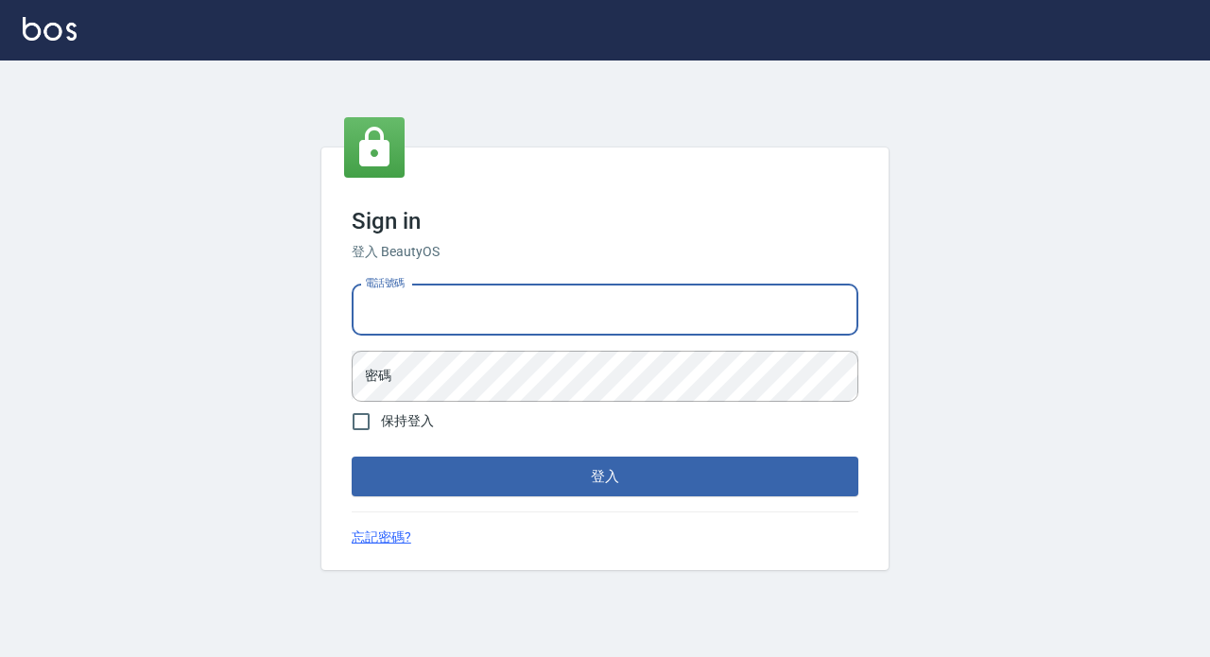
type input "0933473141"
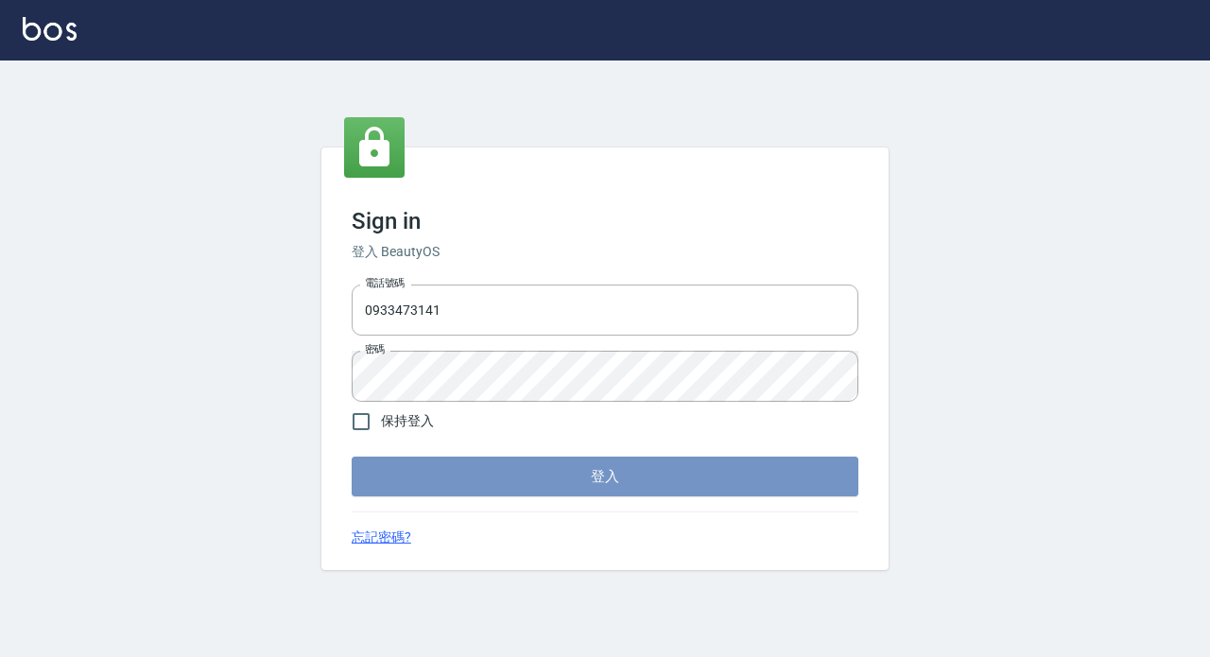
click at [608, 478] on button "登入" at bounding box center [605, 477] width 507 height 40
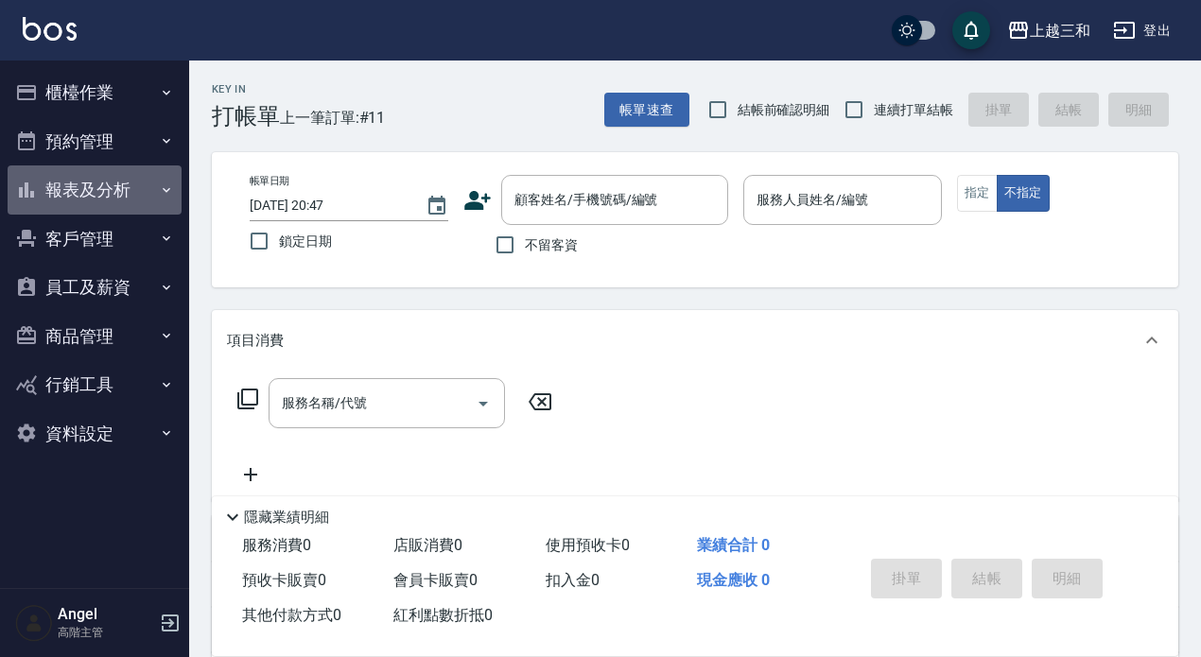
click at [91, 189] on button "報表及分析" at bounding box center [95, 189] width 174 height 49
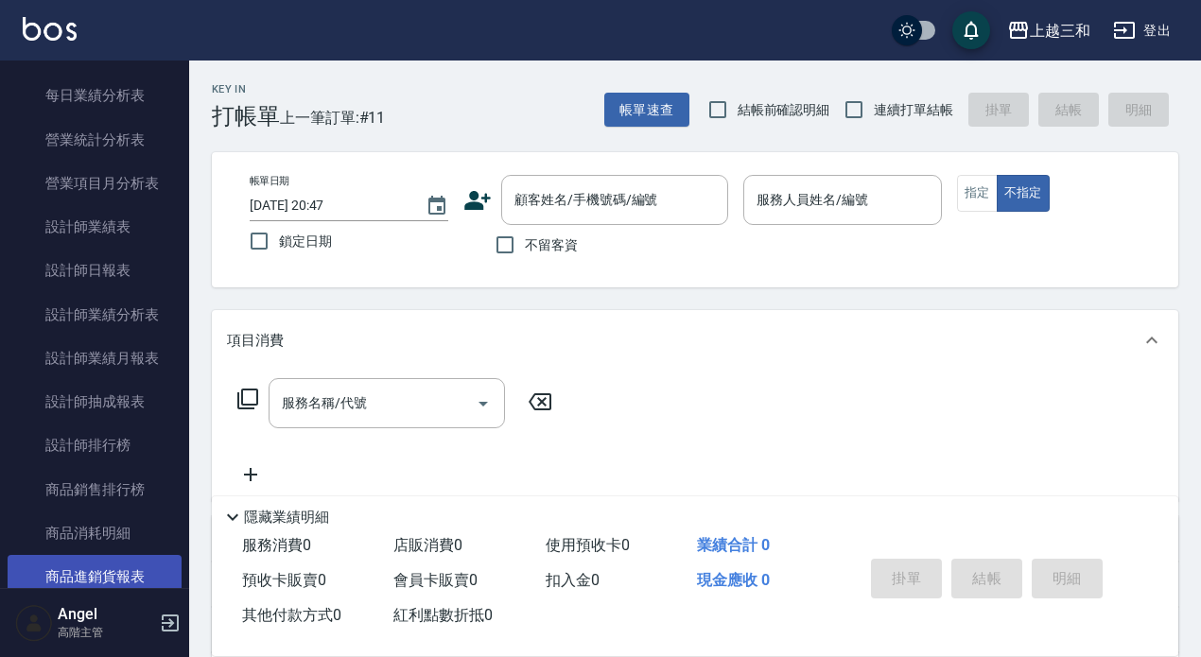
scroll to position [662, 0]
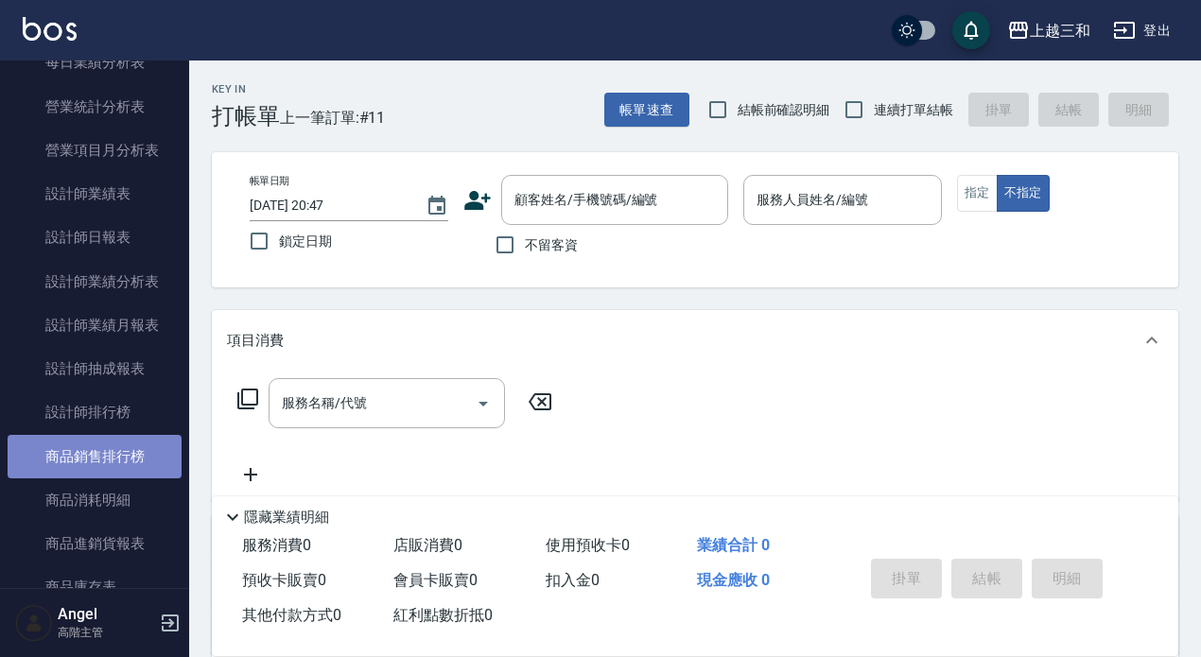
click at [113, 452] on link "商品銷售排行榜" at bounding box center [95, 456] width 174 height 43
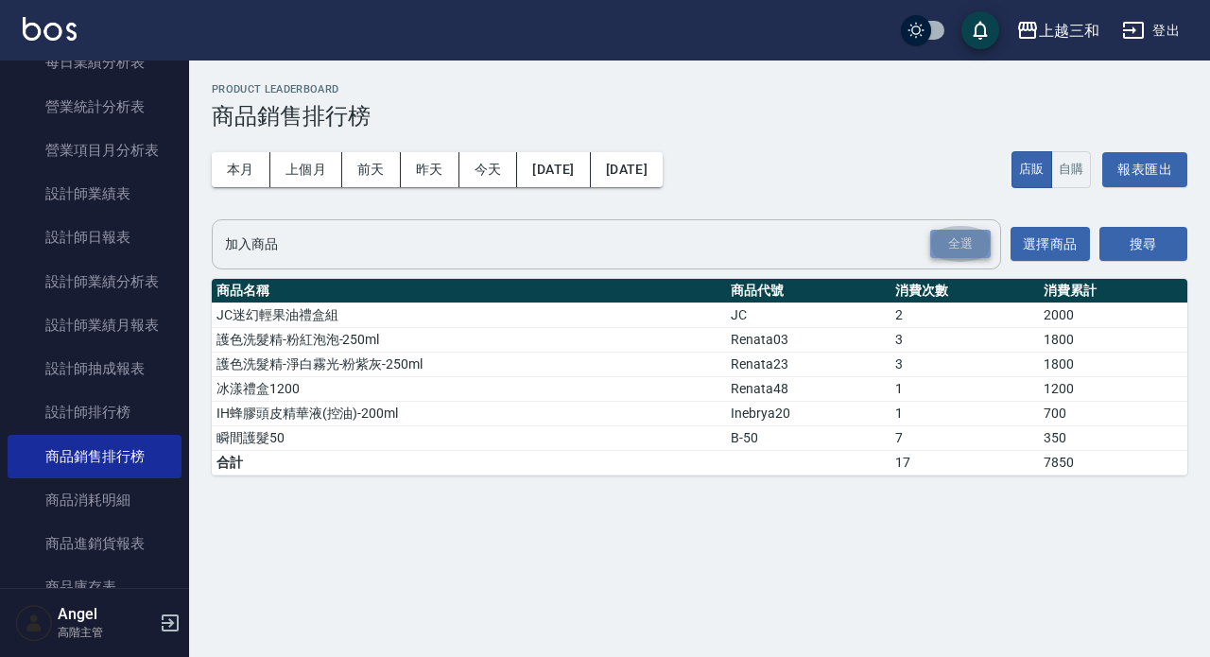
click at [951, 239] on div "全選" at bounding box center [961, 244] width 61 height 29
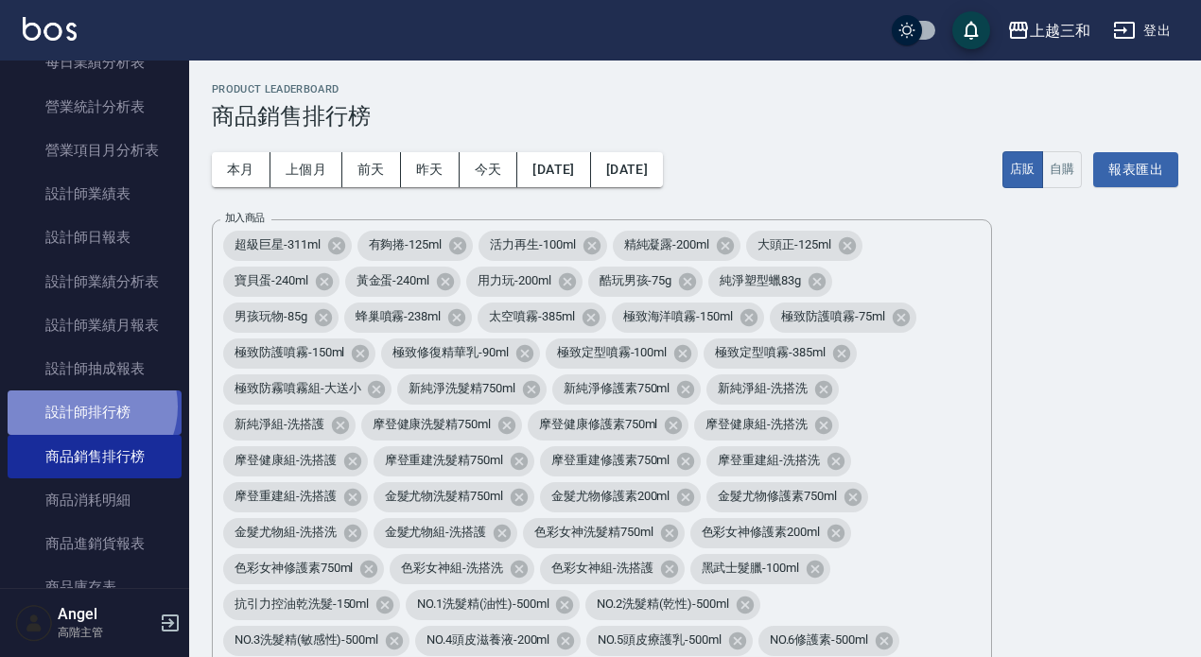
click at [88, 407] on link "設計師排行榜" at bounding box center [95, 412] width 174 height 43
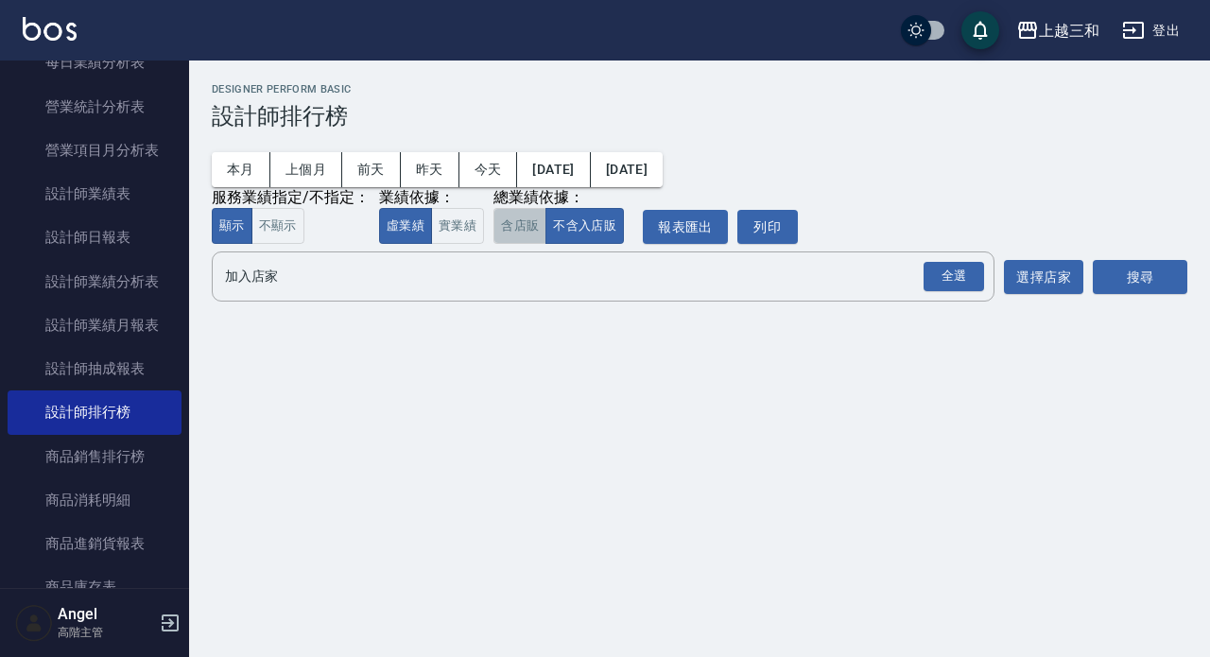
click at [524, 224] on button "含店販" at bounding box center [520, 226] width 53 height 37
click at [954, 275] on div "全選" at bounding box center [954, 276] width 61 height 29
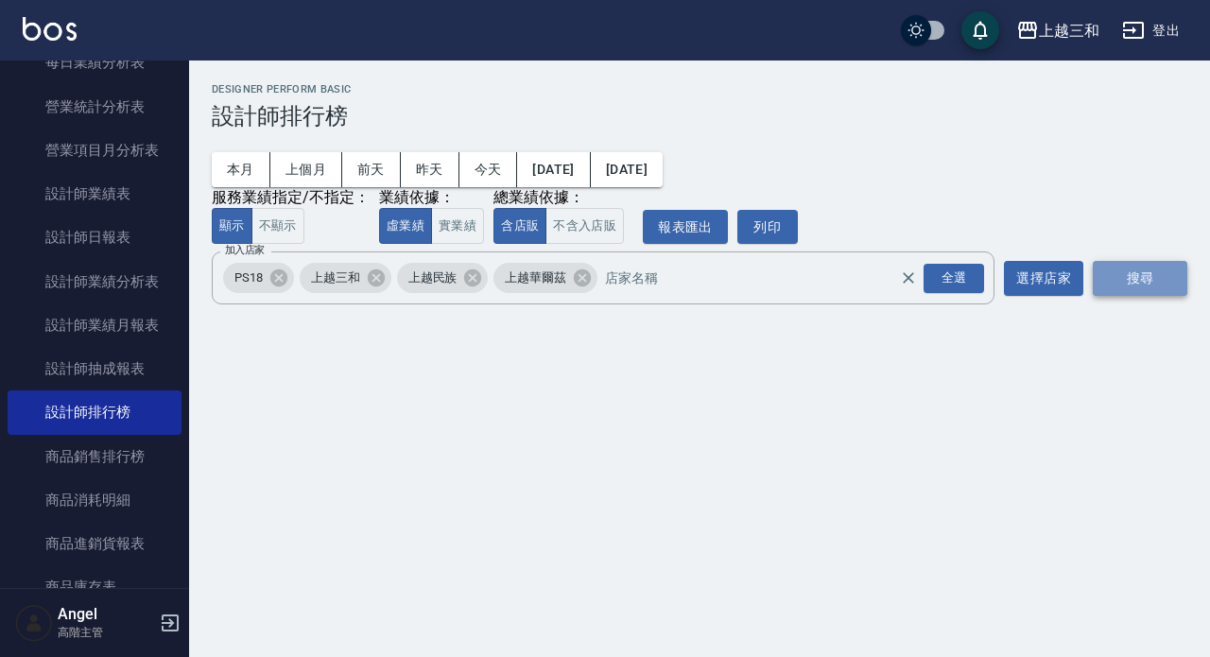
click at [1129, 282] on button "搜尋" at bounding box center [1140, 278] width 95 height 35
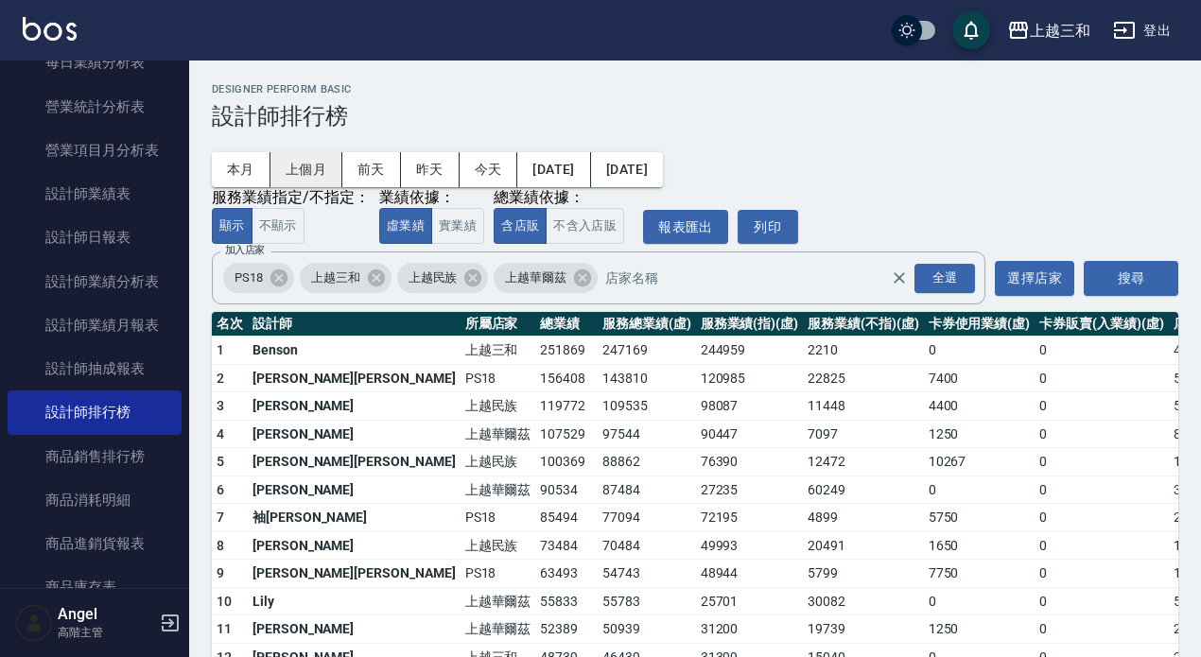
click at [311, 166] on button "上個月" at bounding box center [306, 169] width 72 height 35
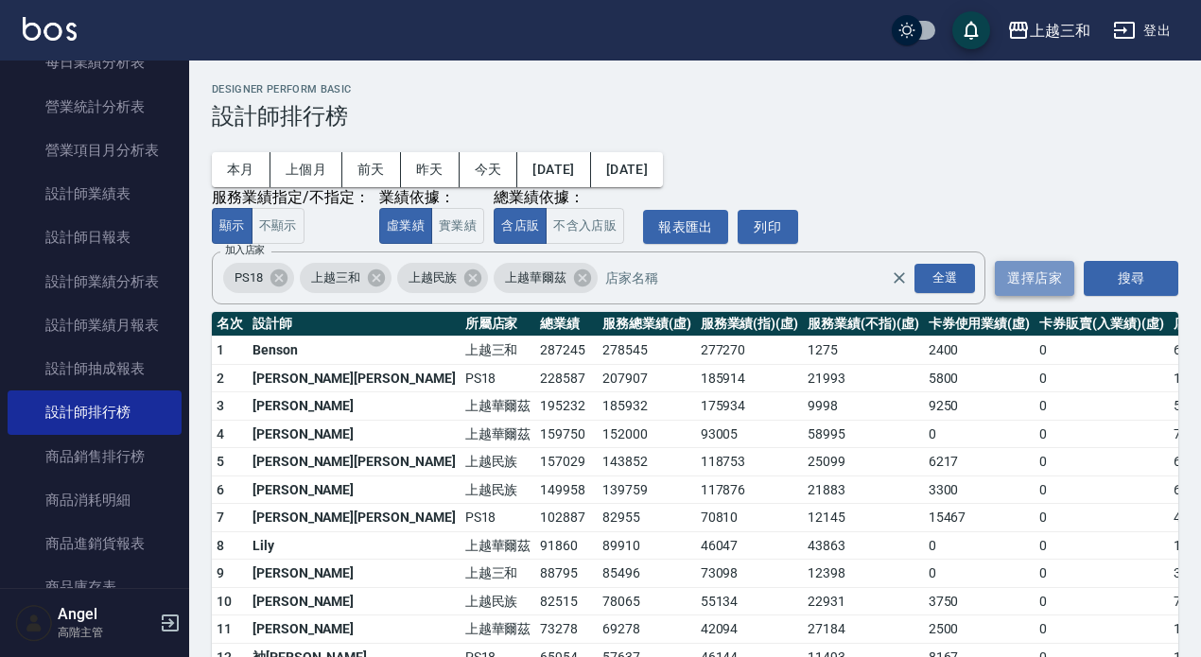
click at [1045, 277] on button "選擇店家" at bounding box center [1034, 278] width 79 height 35
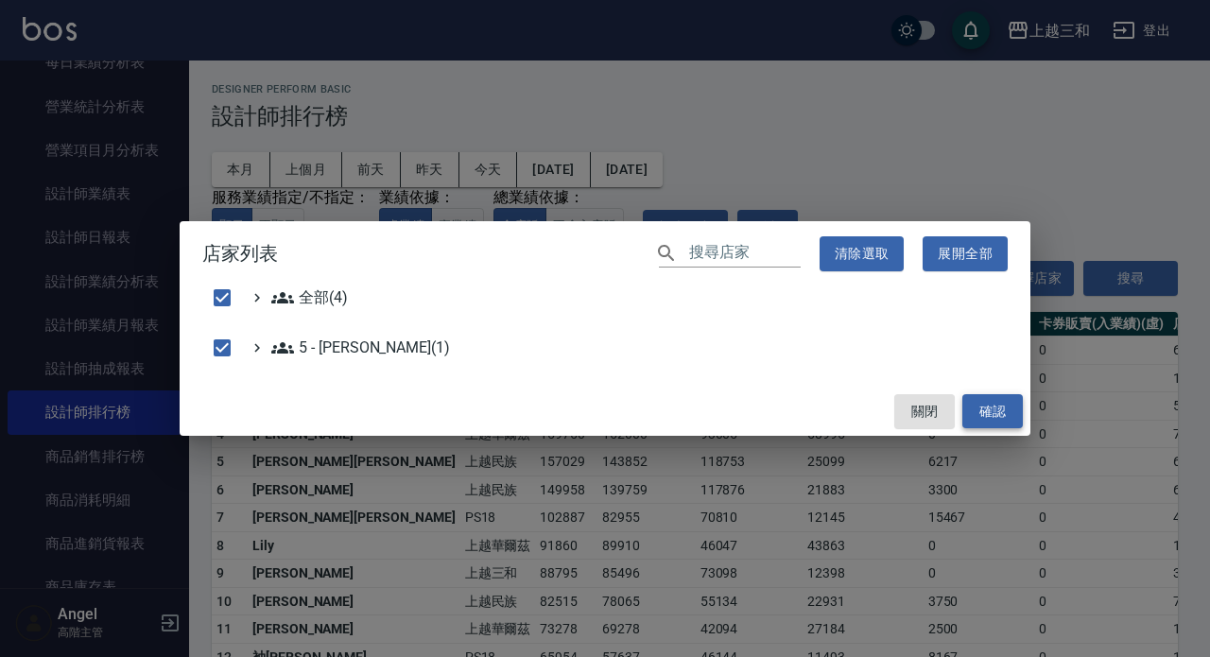
click at [999, 405] on button "確認" at bounding box center [993, 411] width 61 height 35
checkbox input "false"
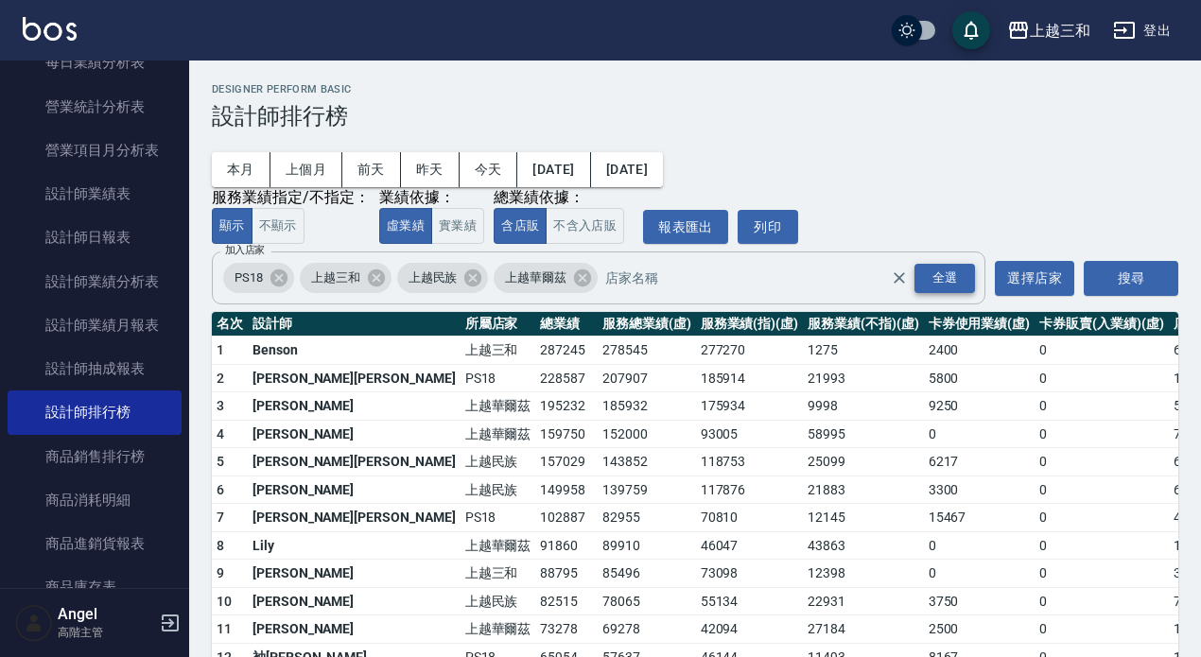
click at [944, 278] on div "全選" at bounding box center [944, 278] width 61 height 29
click at [1110, 277] on button "搜尋" at bounding box center [1131, 278] width 95 height 35
click at [1128, 279] on button "搜尋" at bounding box center [1131, 278] width 95 height 35
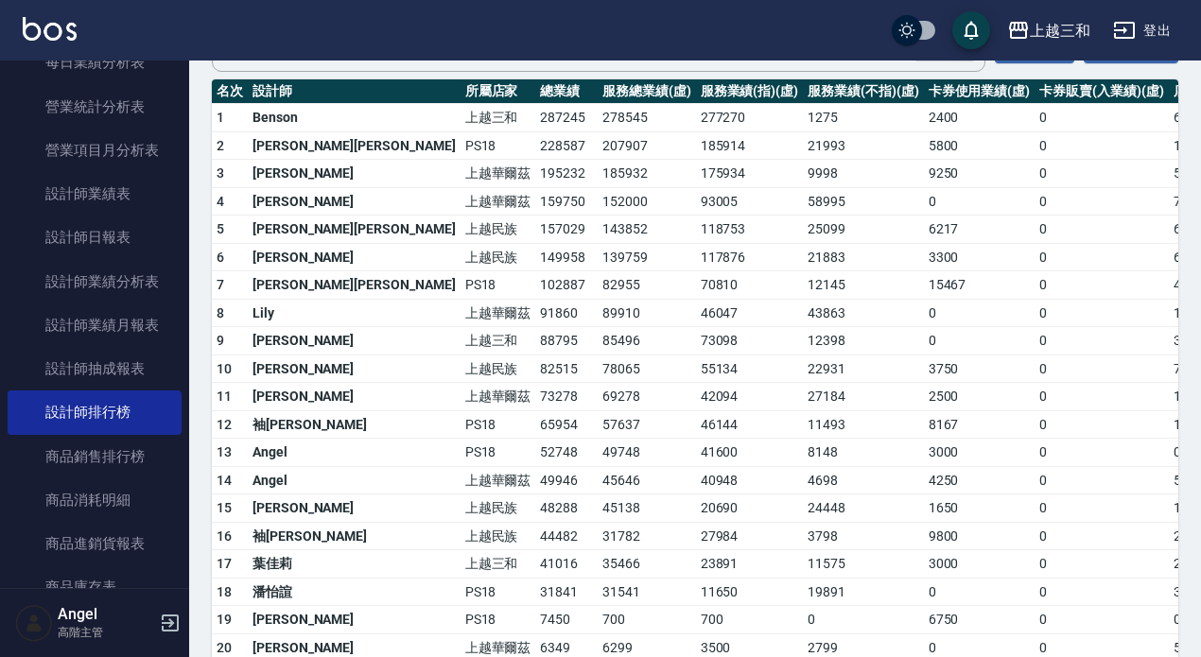
scroll to position [238, 0]
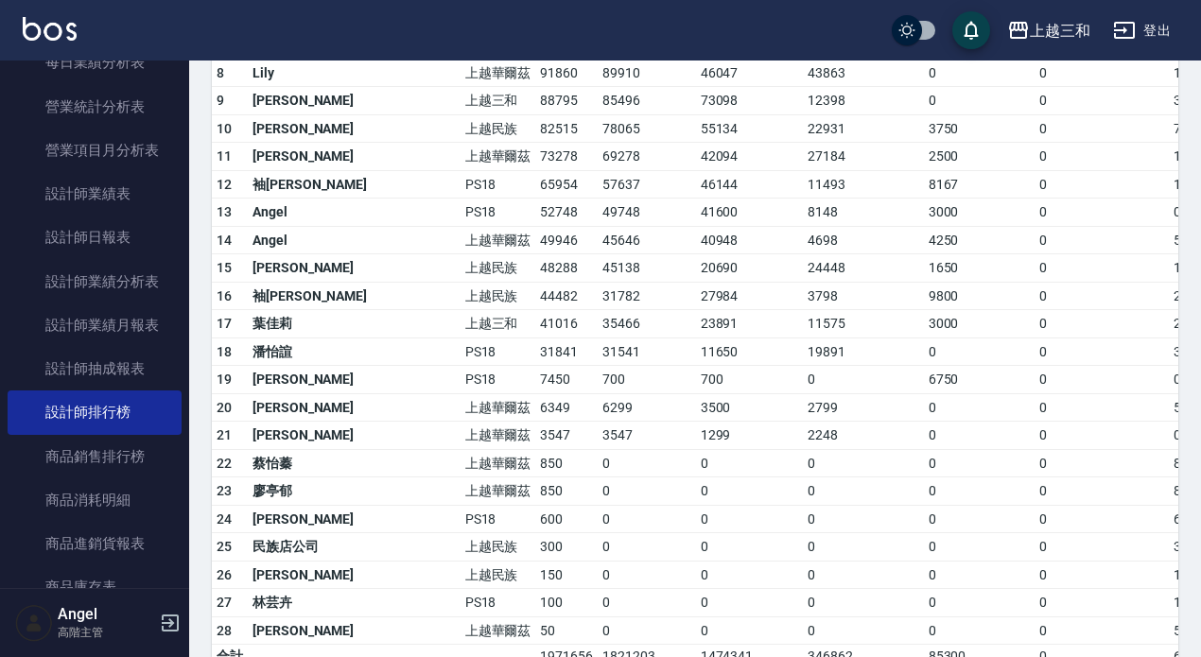
scroll to position [284, 0]
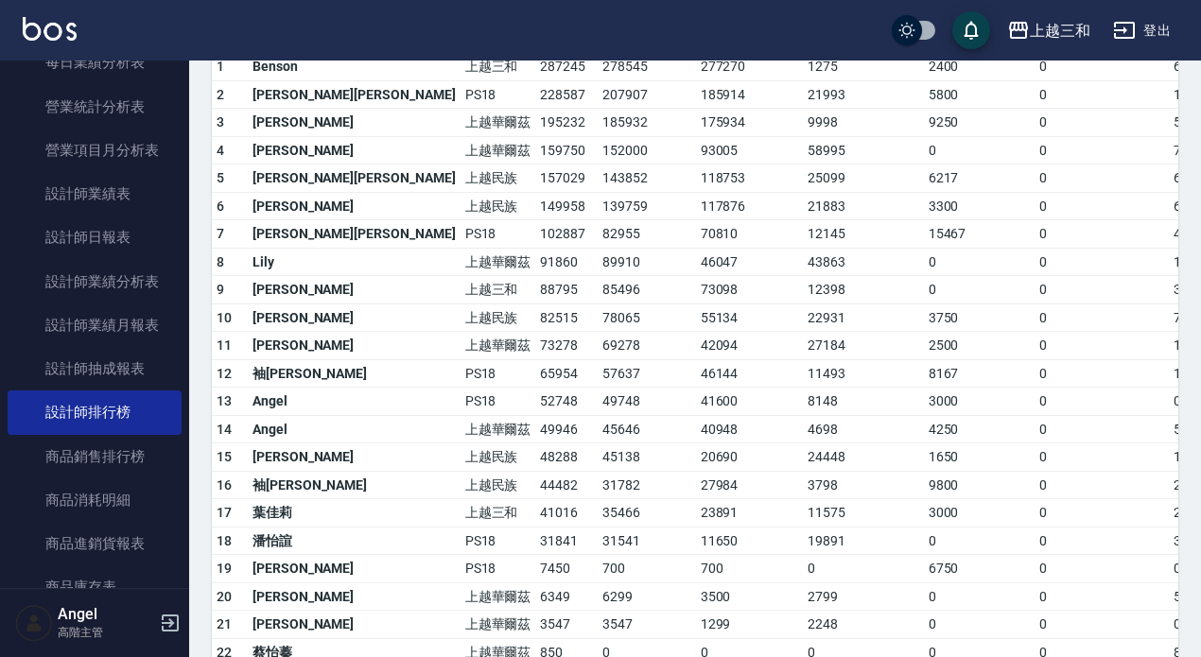
click at [535, 459] on td "48288" at bounding box center [566, 458] width 62 height 28
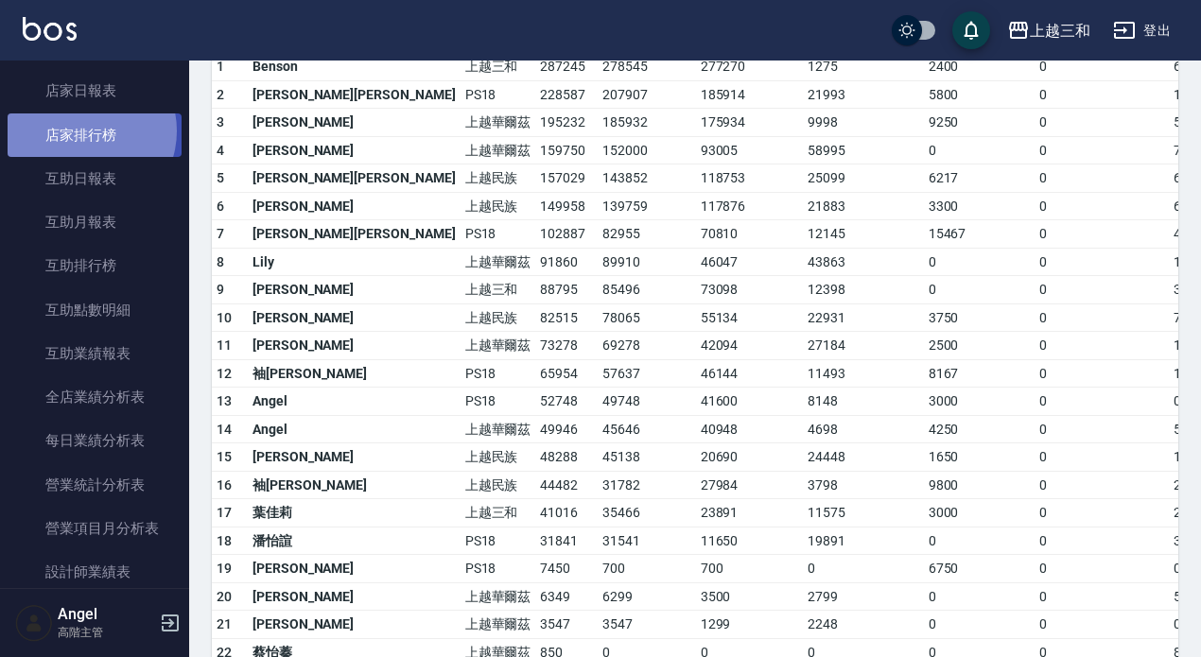
click at [86, 130] on link "店家排行榜" at bounding box center [95, 134] width 174 height 43
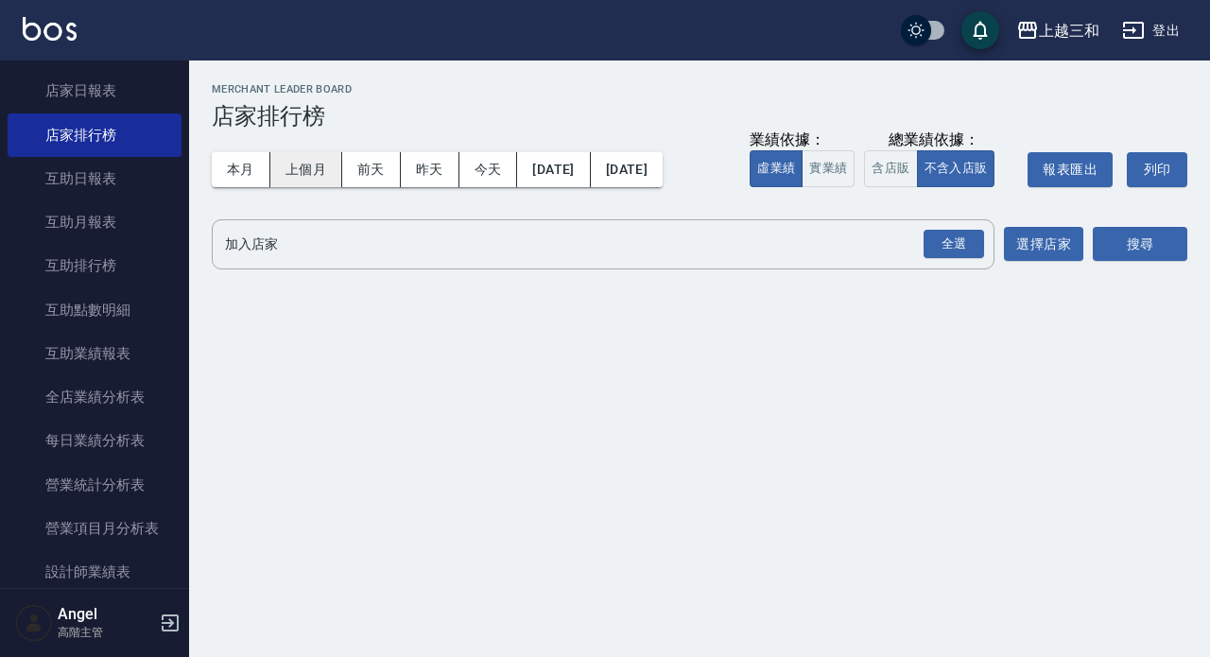
click at [313, 173] on button "上個月" at bounding box center [306, 169] width 72 height 35
click at [896, 167] on button "含店販" at bounding box center [890, 168] width 53 height 37
click at [953, 243] on div "全選" at bounding box center [954, 244] width 61 height 29
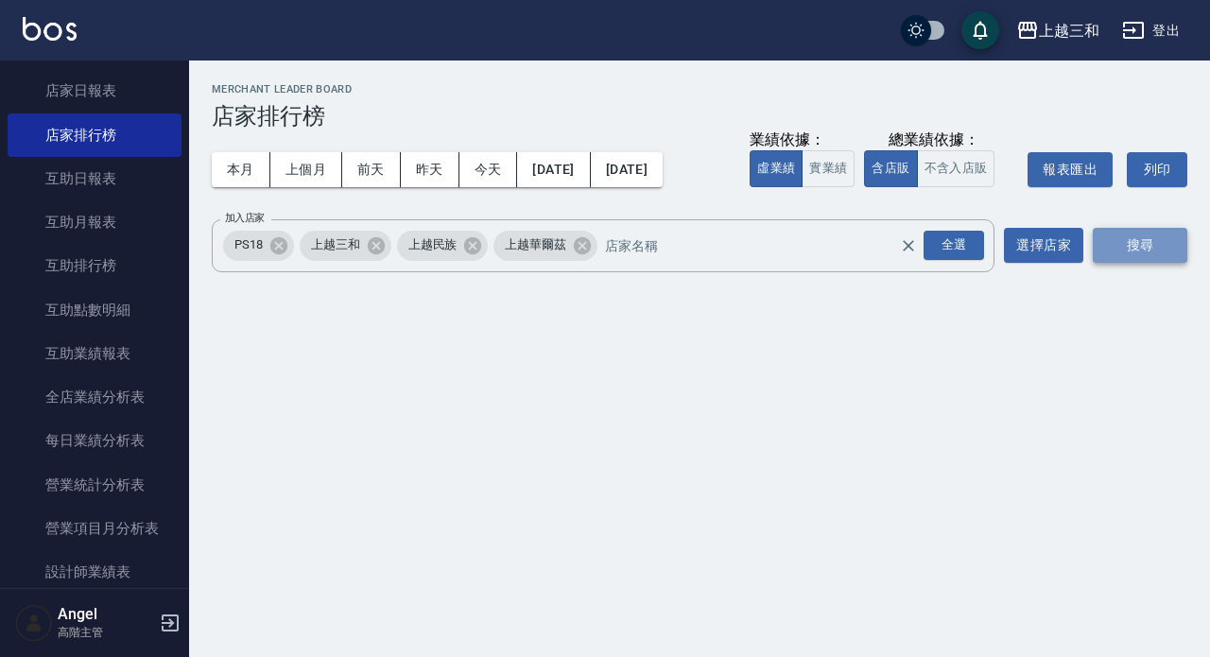
click at [1118, 245] on button "搜尋" at bounding box center [1140, 245] width 95 height 35
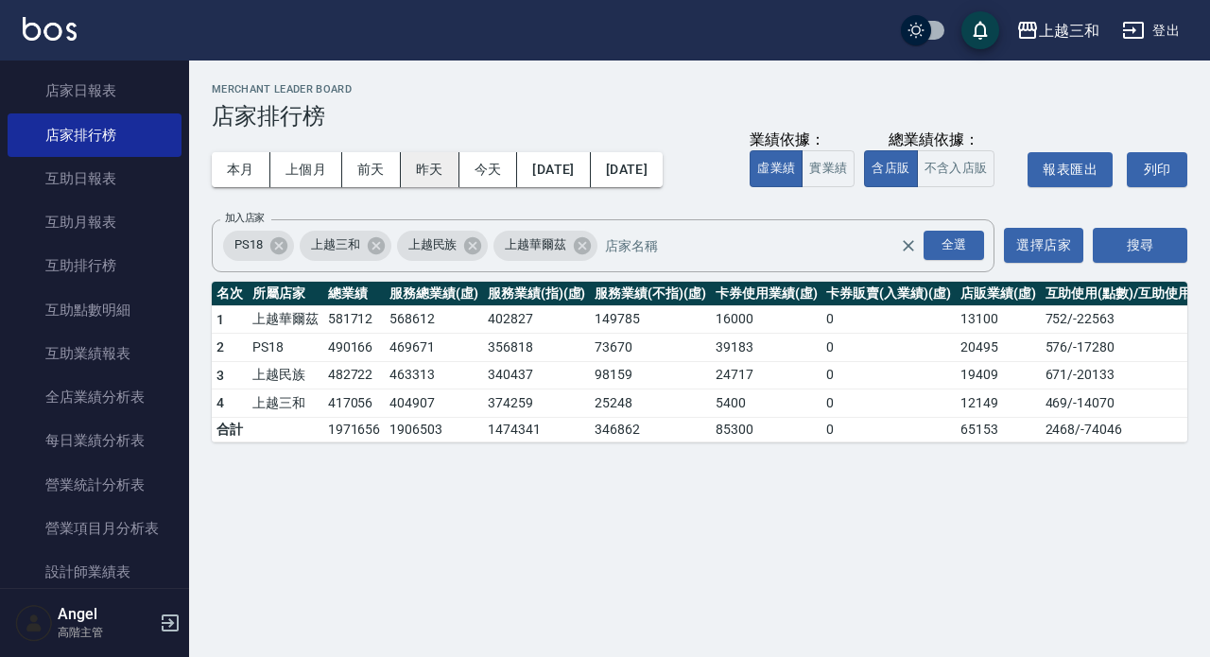
click at [432, 187] on button "昨天" at bounding box center [430, 169] width 59 height 35
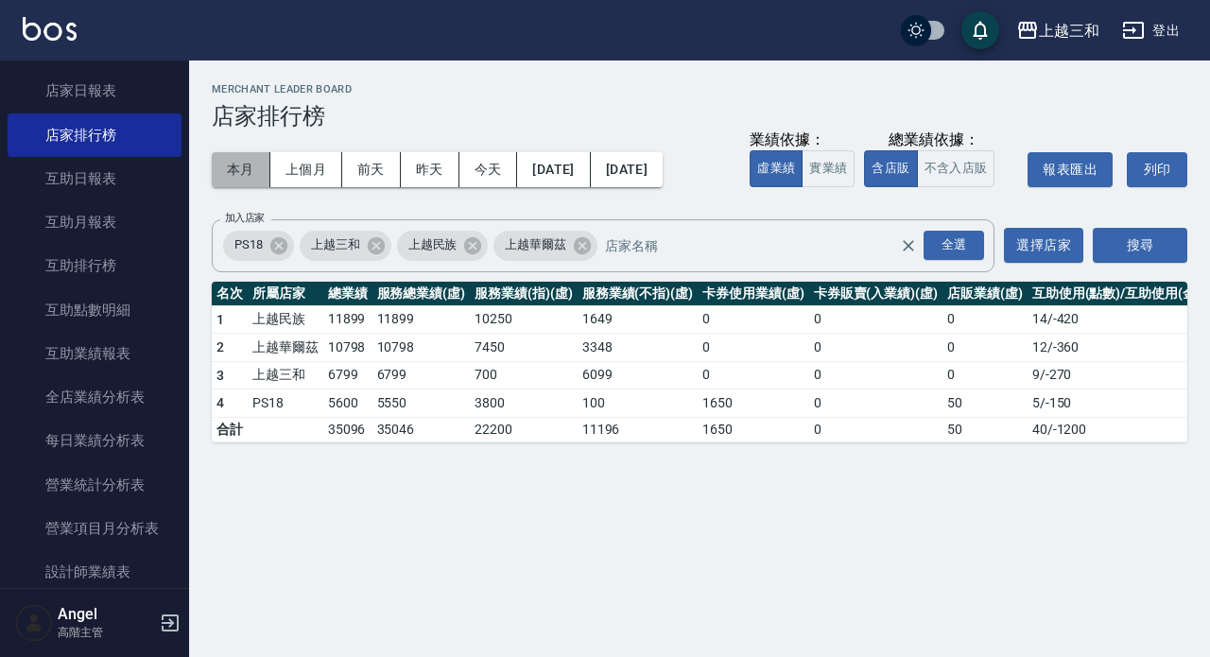
click at [233, 168] on button "本月" at bounding box center [241, 169] width 59 height 35
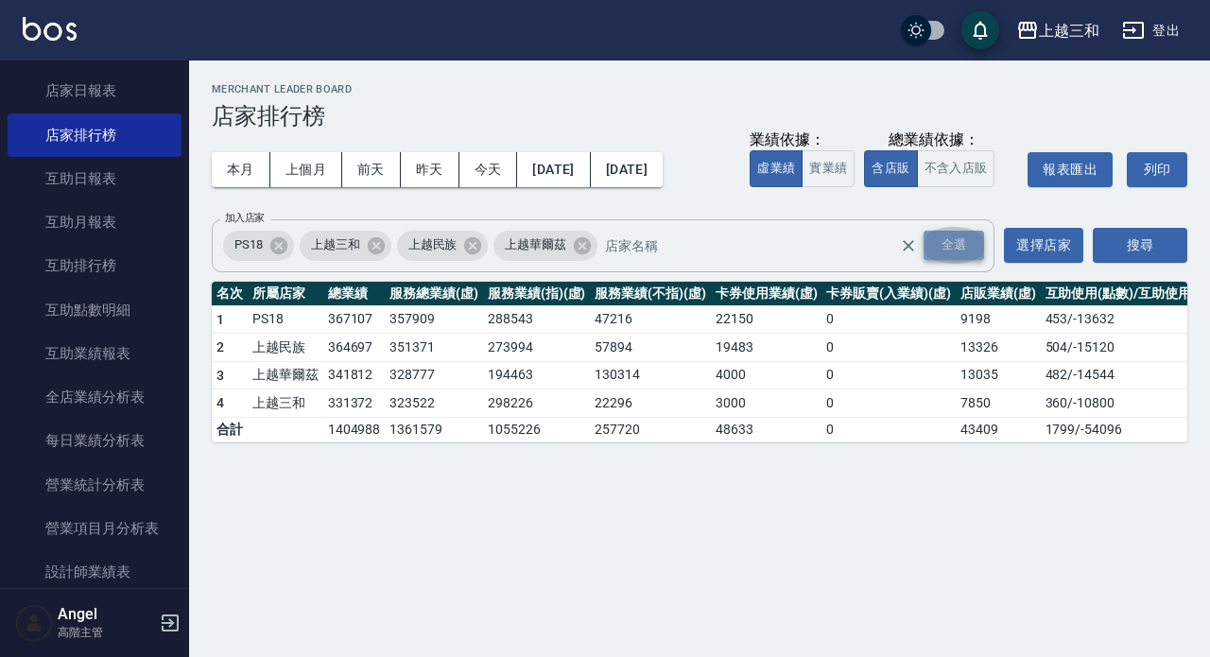
click at [961, 247] on div "全選" at bounding box center [954, 245] width 61 height 29
click at [1157, 241] on button "搜尋" at bounding box center [1140, 245] width 95 height 35
click at [385, 110] on h3 "店家排行榜" at bounding box center [700, 116] width 976 height 26
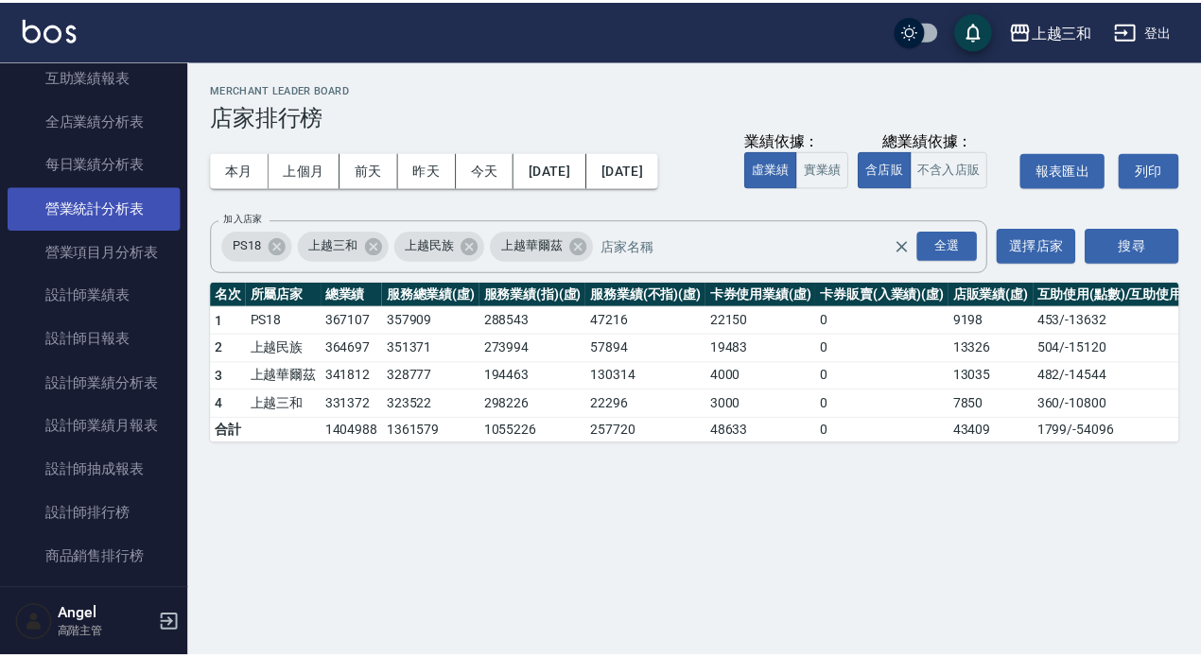
scroll to position [567, 0]
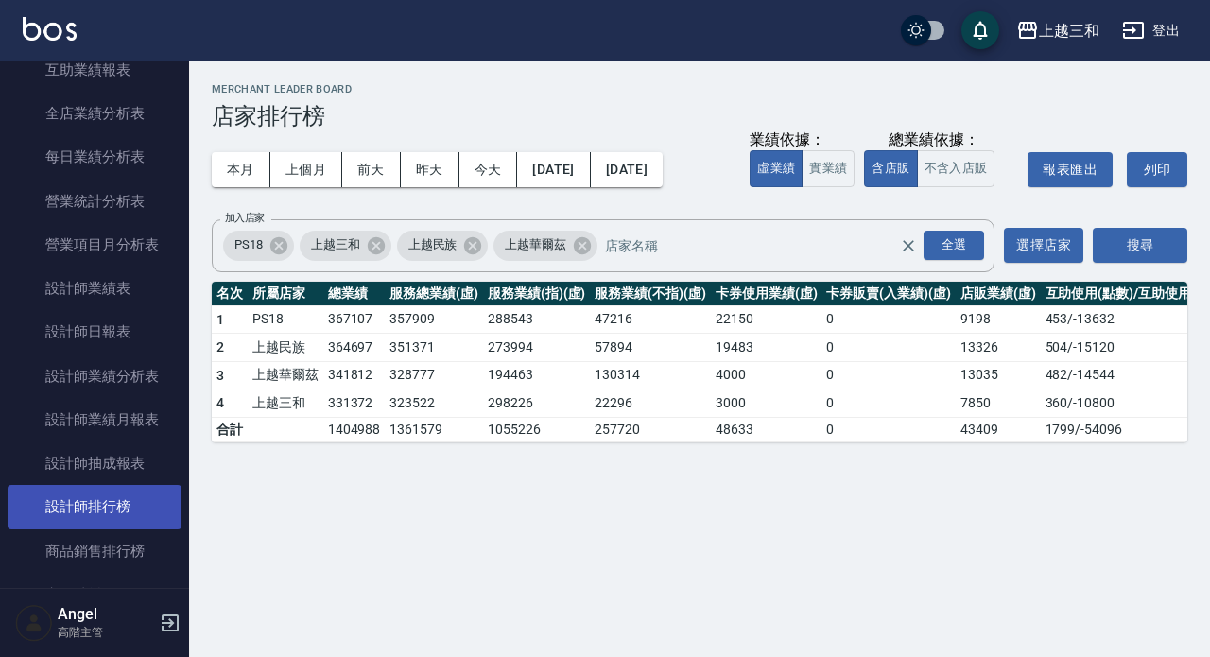
click at [122, 504] on link "設計師排行榜" at bounding box center [95, 506] width 174 height 43
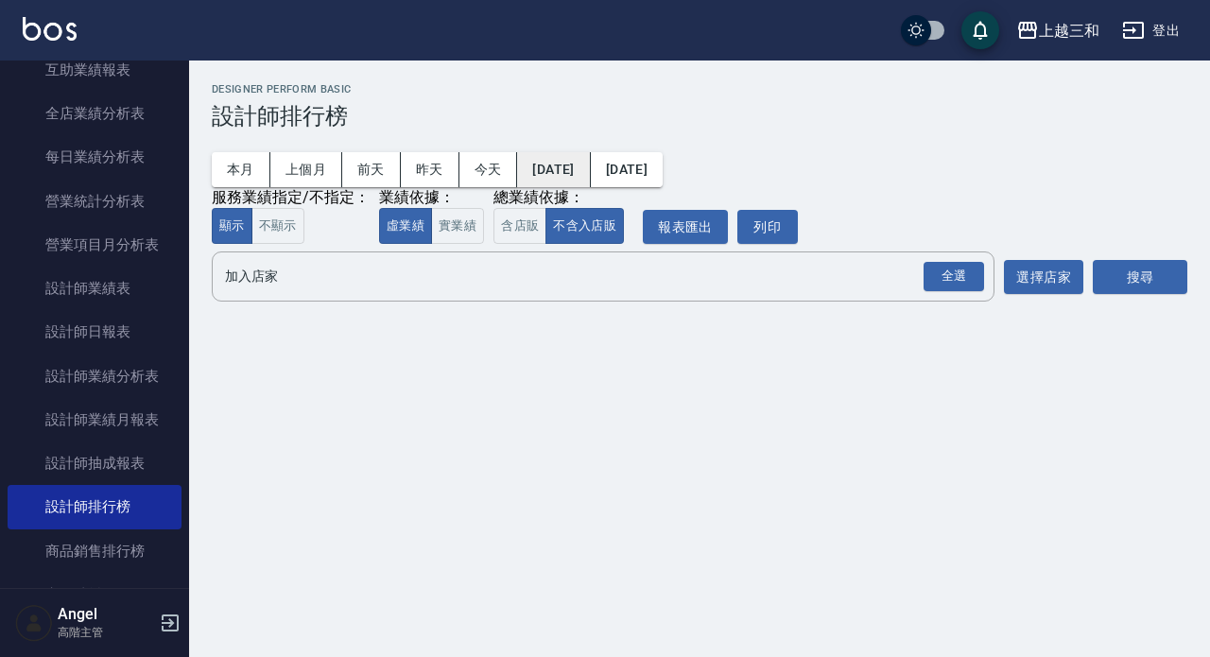
click at [590, 171] on button "[DATE]" at bounding box center [553, 169] width 73 height 35
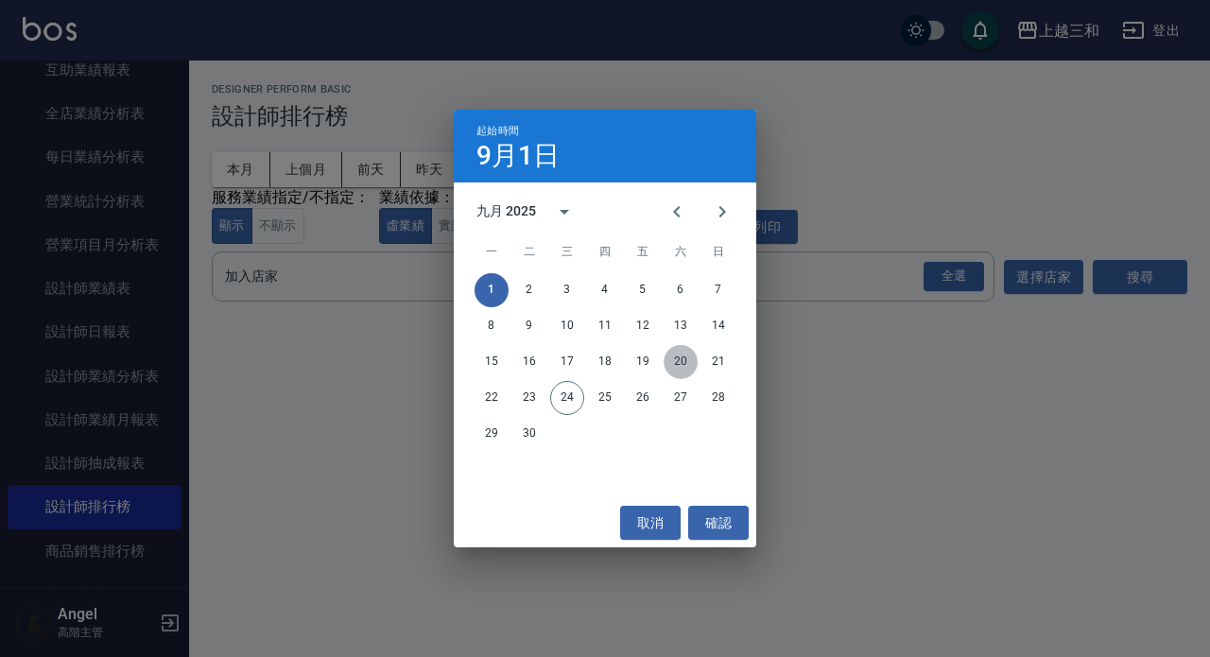
click at [687, 357] on button "20" at bounding box center [681, 362] width 34 height 34
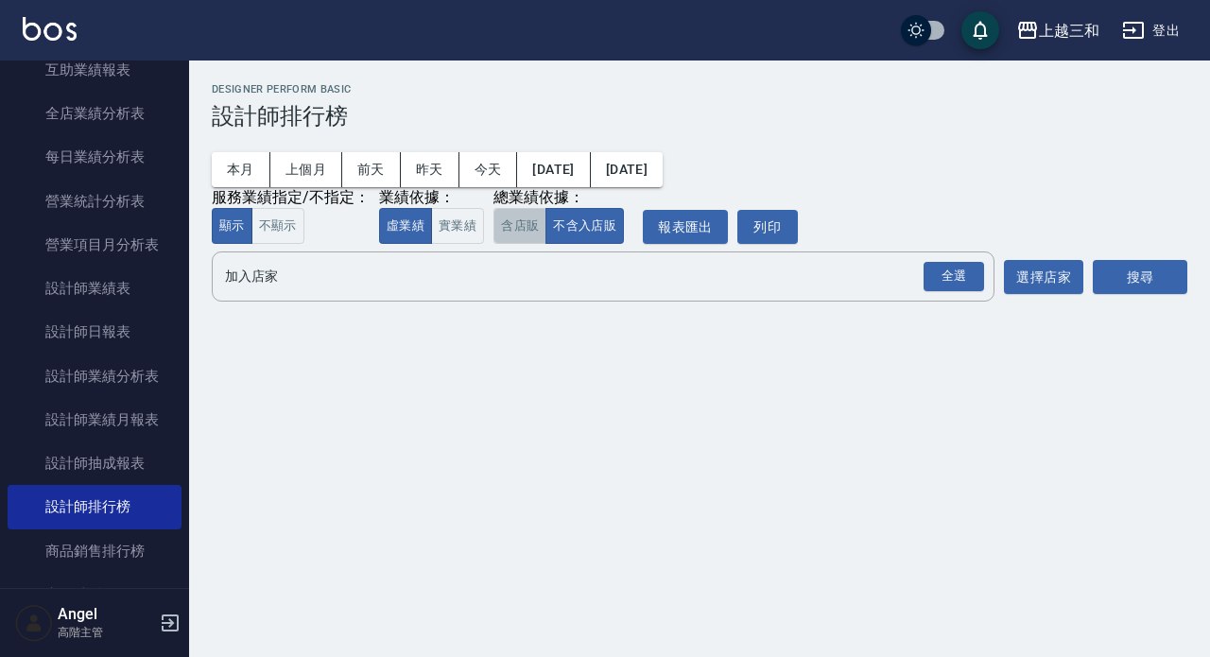
click at [520, 232] on button "含店販" at bounding box center [520, 226] width 53 height 37
click at [944, 267] on div "全選" at bounding box center [954, 276] width 61 height 29
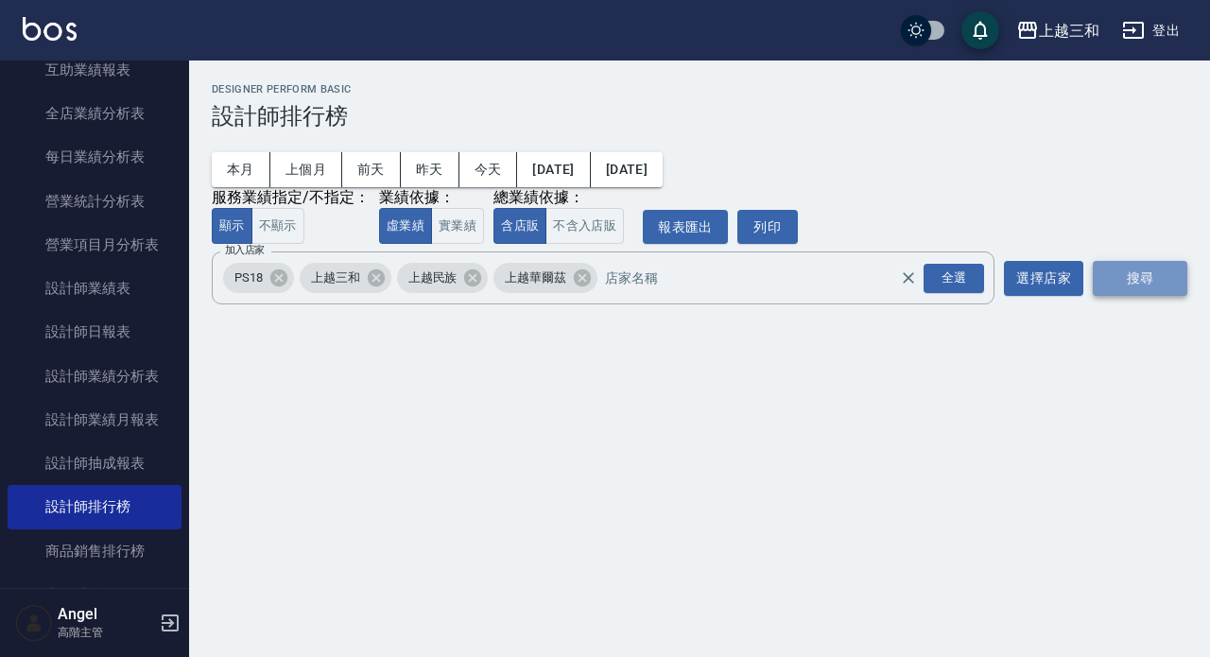
click at [1117, 273] on button "搜尋" at bounding box center [1140, 278] width 95 height 35
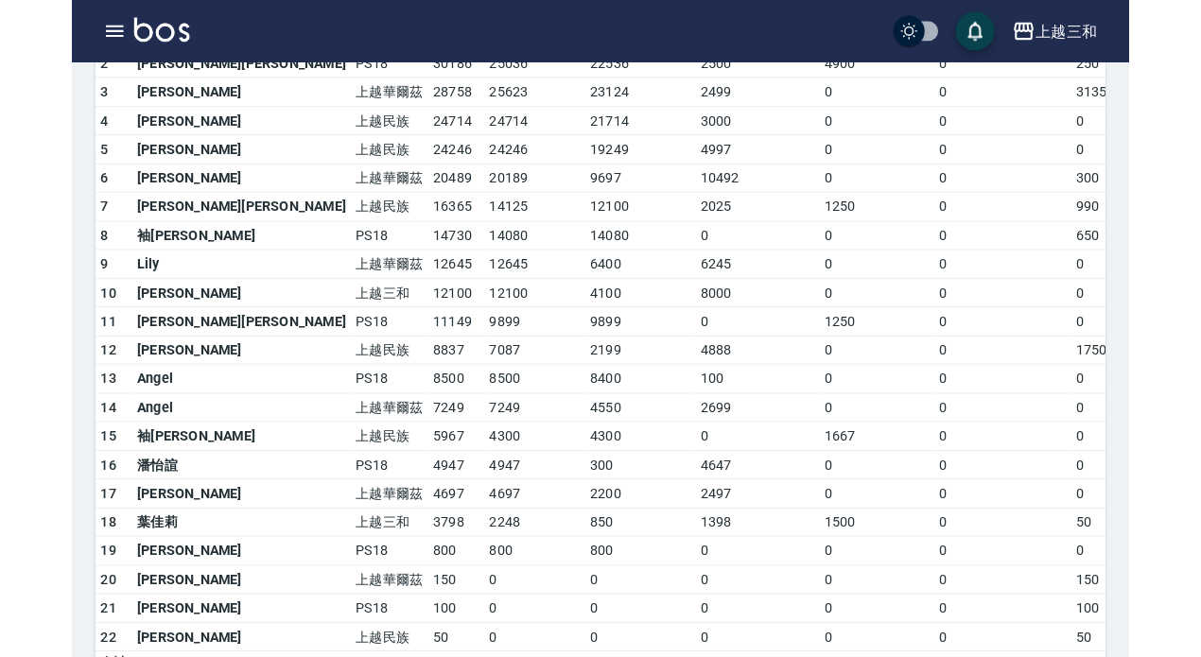
scroll to position [321, 0]
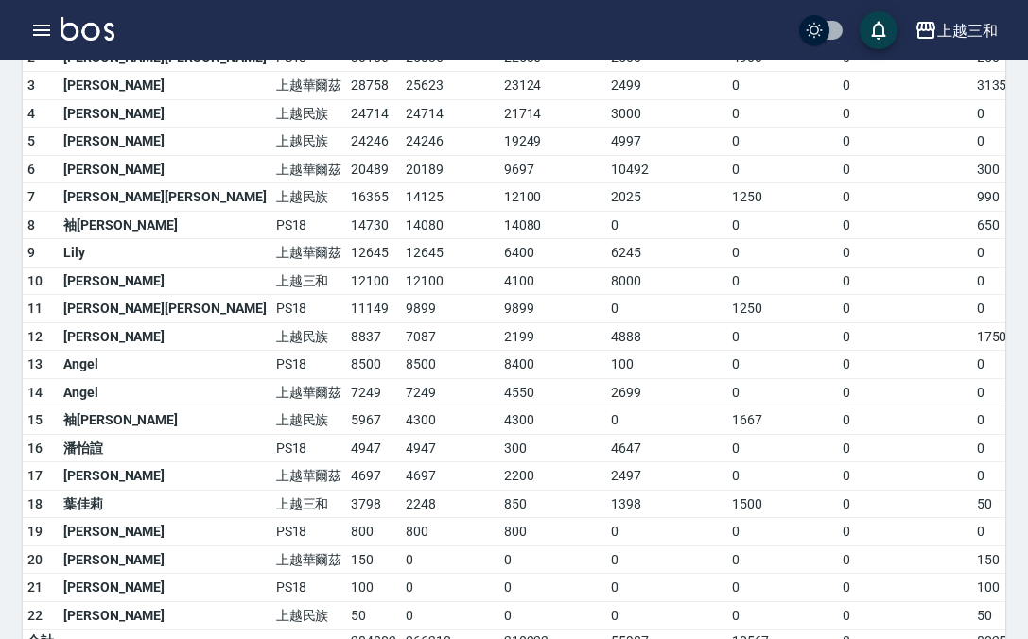
click at [271, 432] on td "上越民族" at bounding box center [309, 421] width 76 height 28
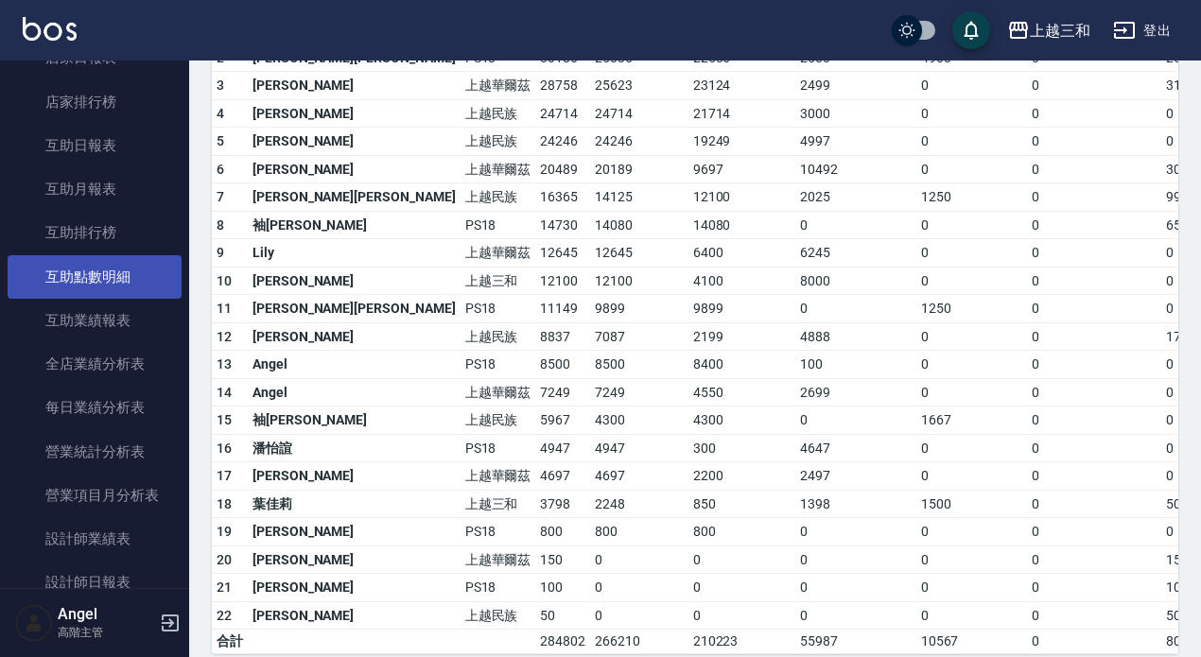
scroll to position [284, 0]
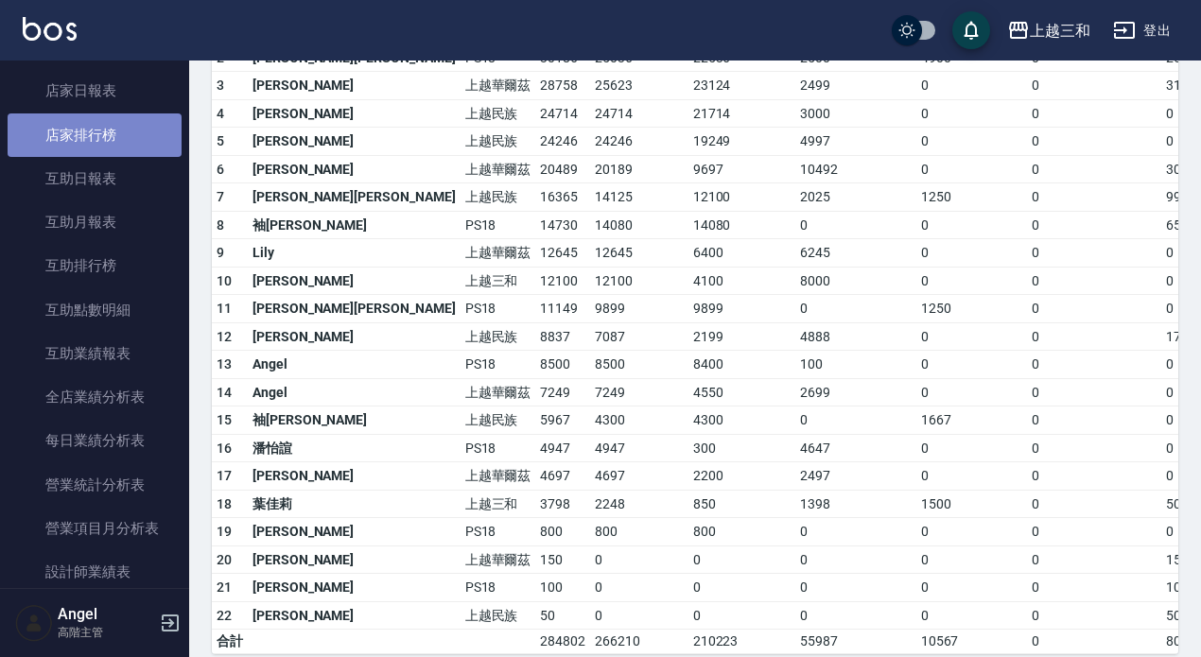
click at [99, 140] on link "店家排行榜" at bounding box center [95, 134] width 174 height 43
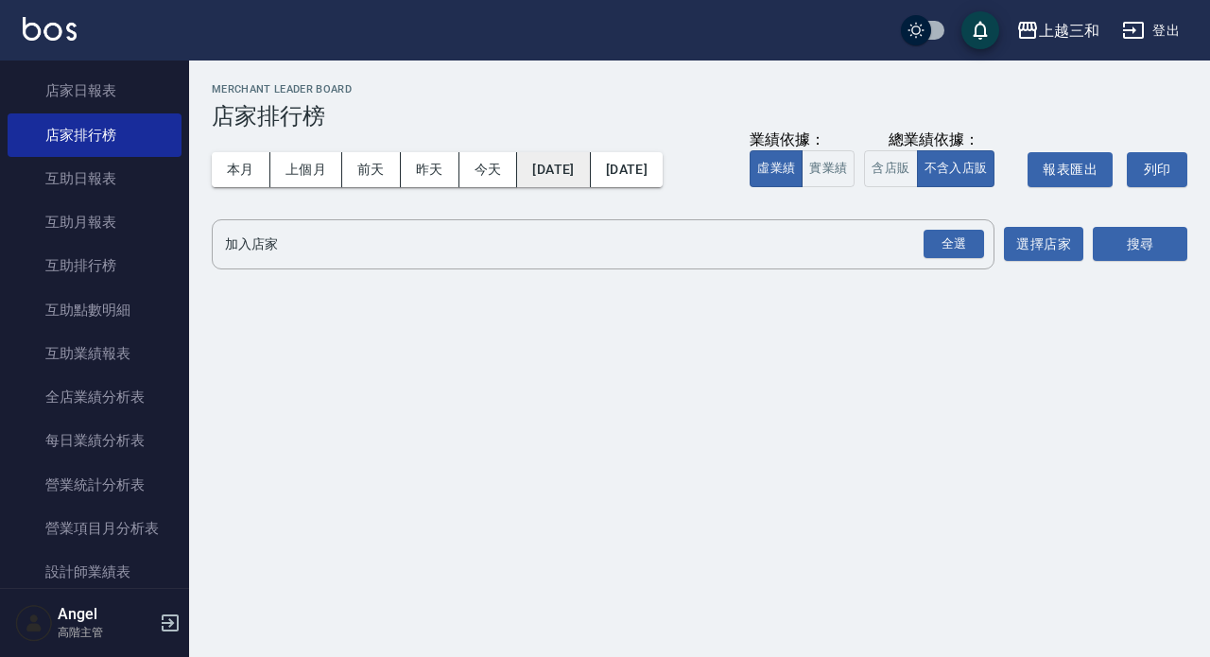
click at [582, 174] on button "[DATE]" at bounding box center [553, 169] width 73 height 35
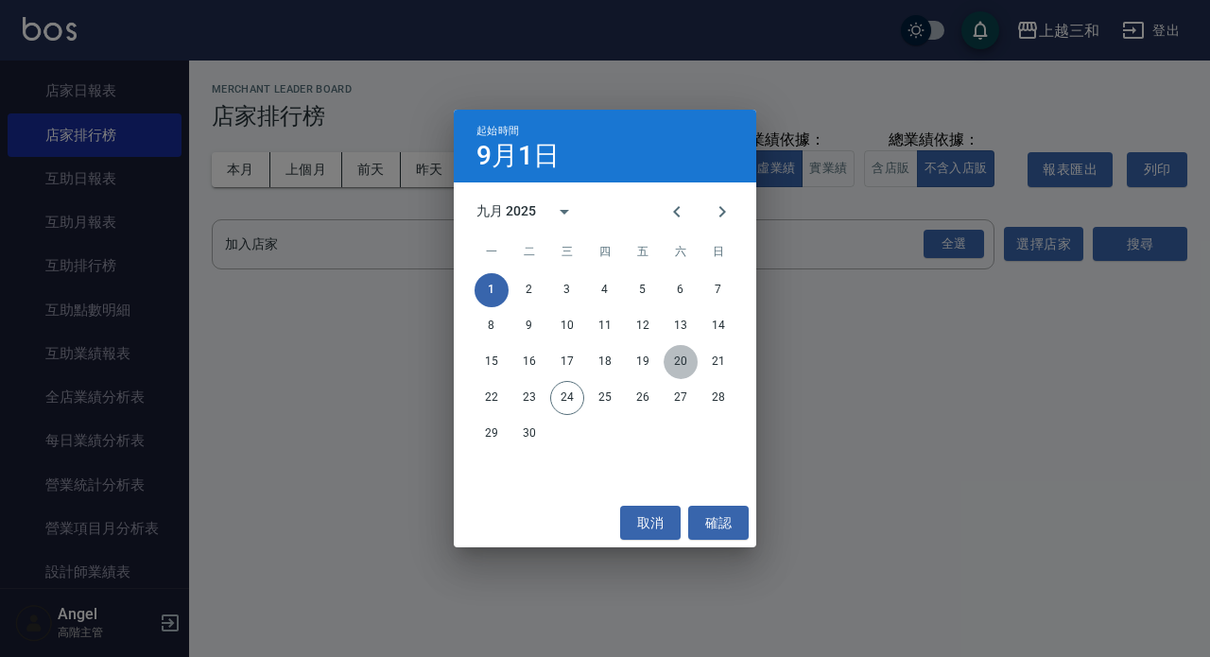
click at [688, 365] on button "20" at bounding box center [681, 362] width 34 height 34
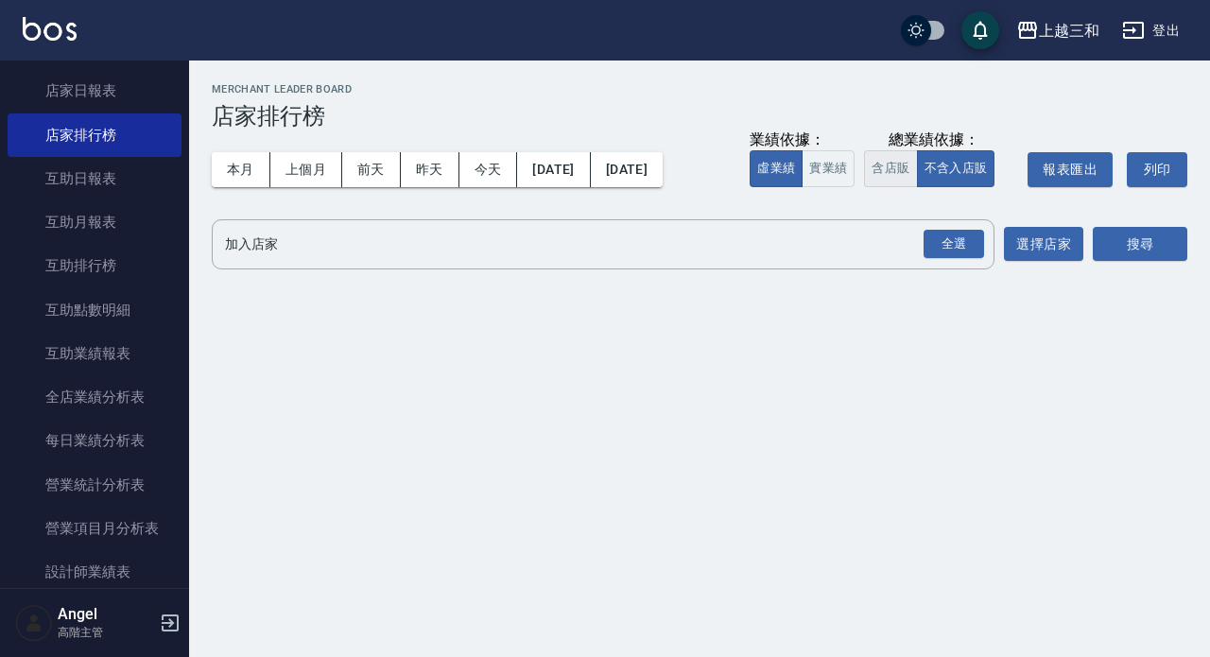
click at [889, 167] on button "含店販" at bounding box center [890, 168] width 53 height 37
click at [957, 244] on div "全選" at bounding box center [954, 244] width 61 height 29
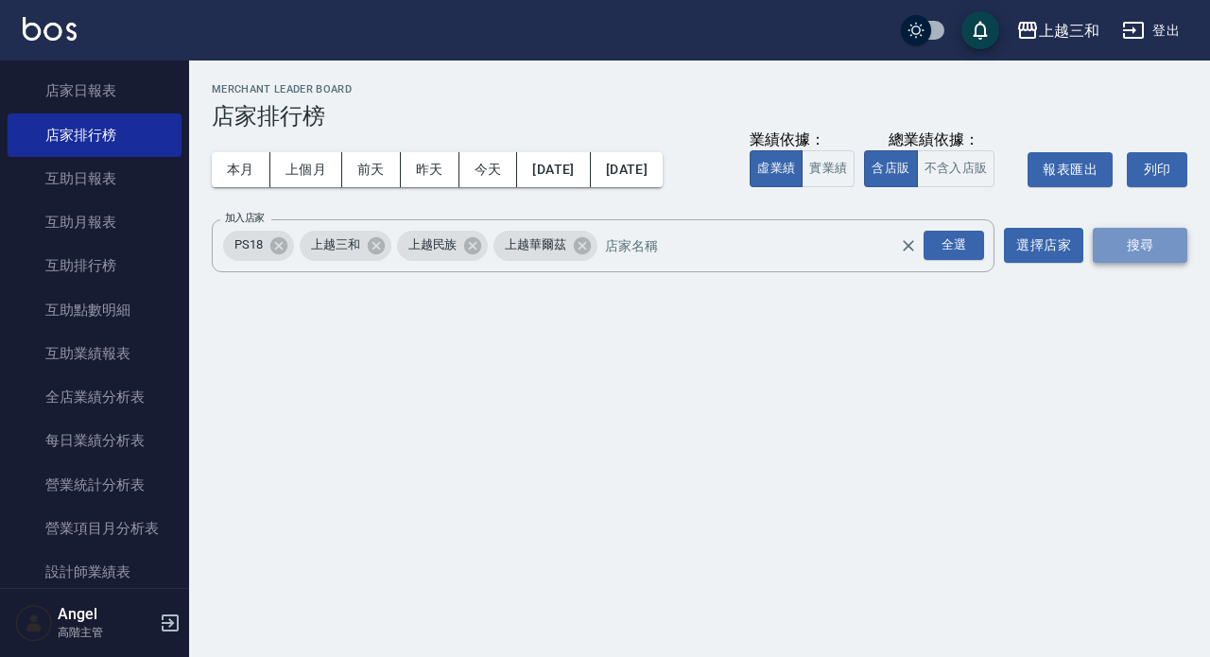
click at [1156, 253] on button "搜尋" at bounding box center [1140, 245] width 95 height 35
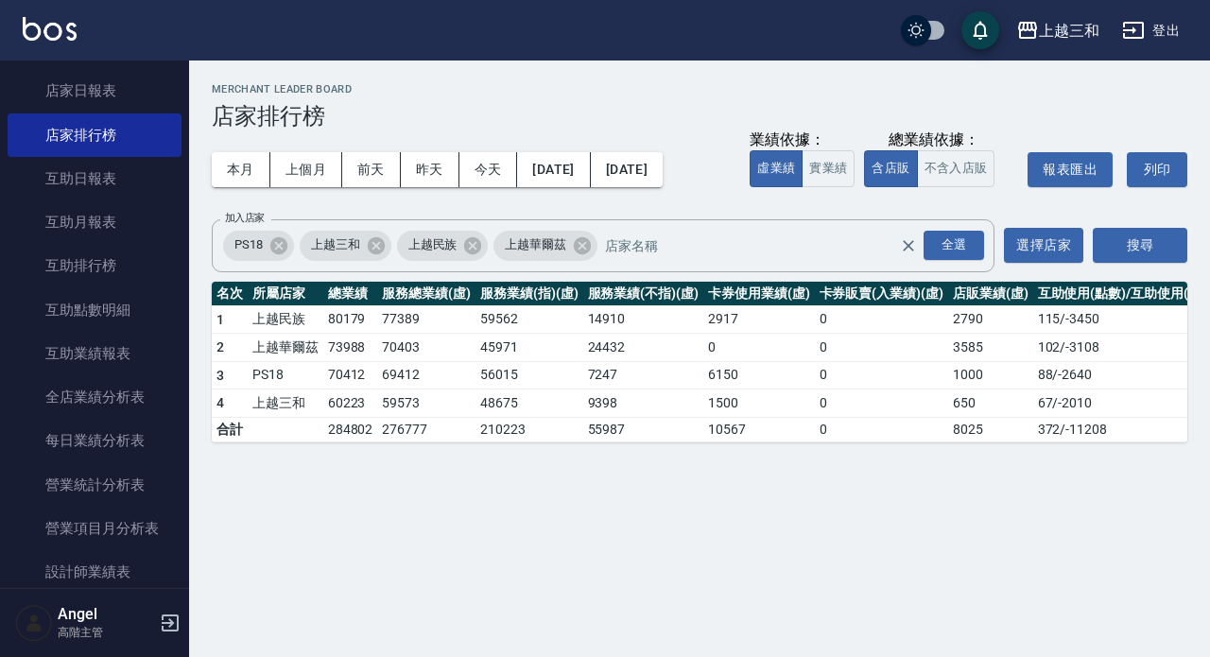
click at [325, 594] on div "上越三和 [DATE] - [DATE] 店家排行榜 列印時間： [DATE][PHONE_NUMBER]:12 Merchant Leader Board …" at bounding box center [605, 328] width 1210 height 657
click at [1161, 29] on button "登出" at bounding box center [1151, 30] width 73 height 35
